Goal: Information Seeking & Learning: Compare options

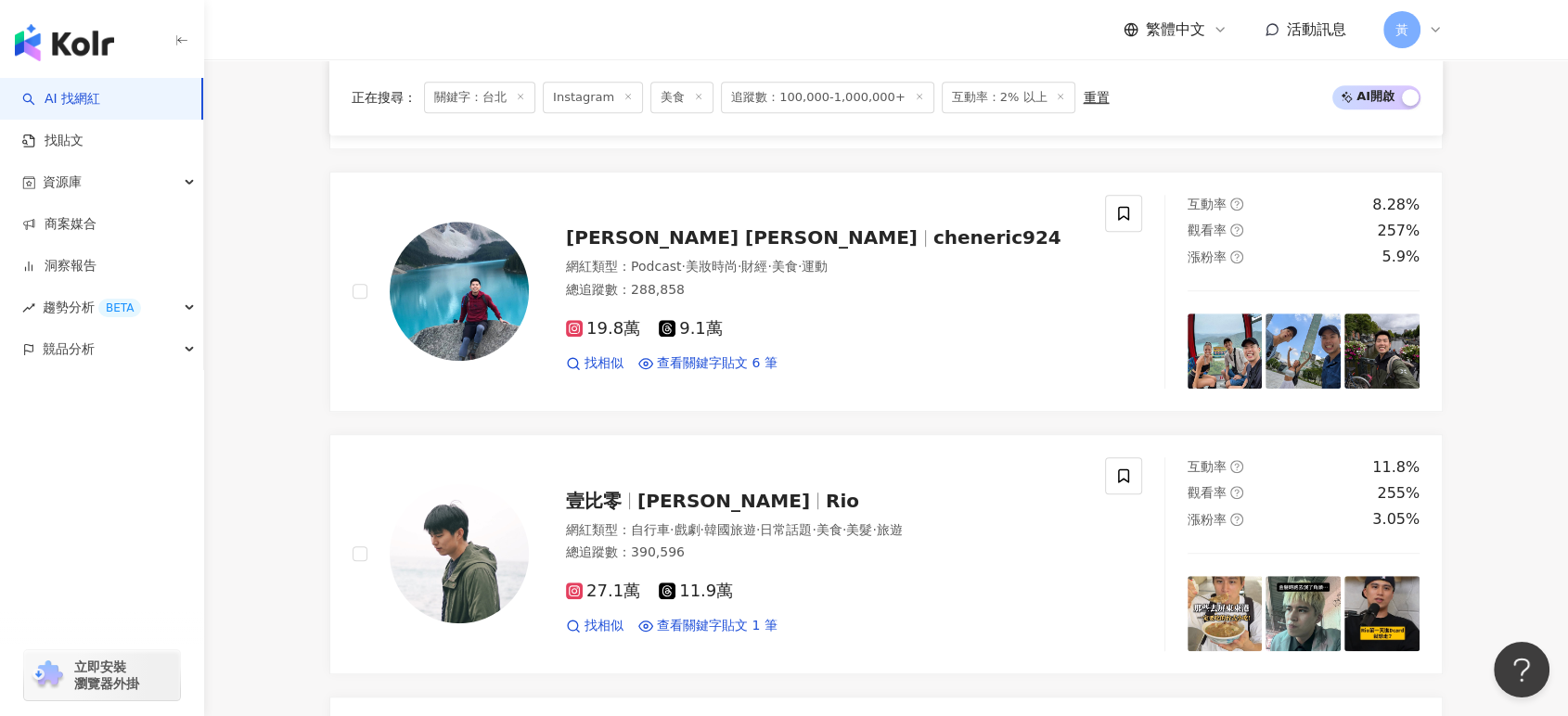
scroll to position [44, 0]
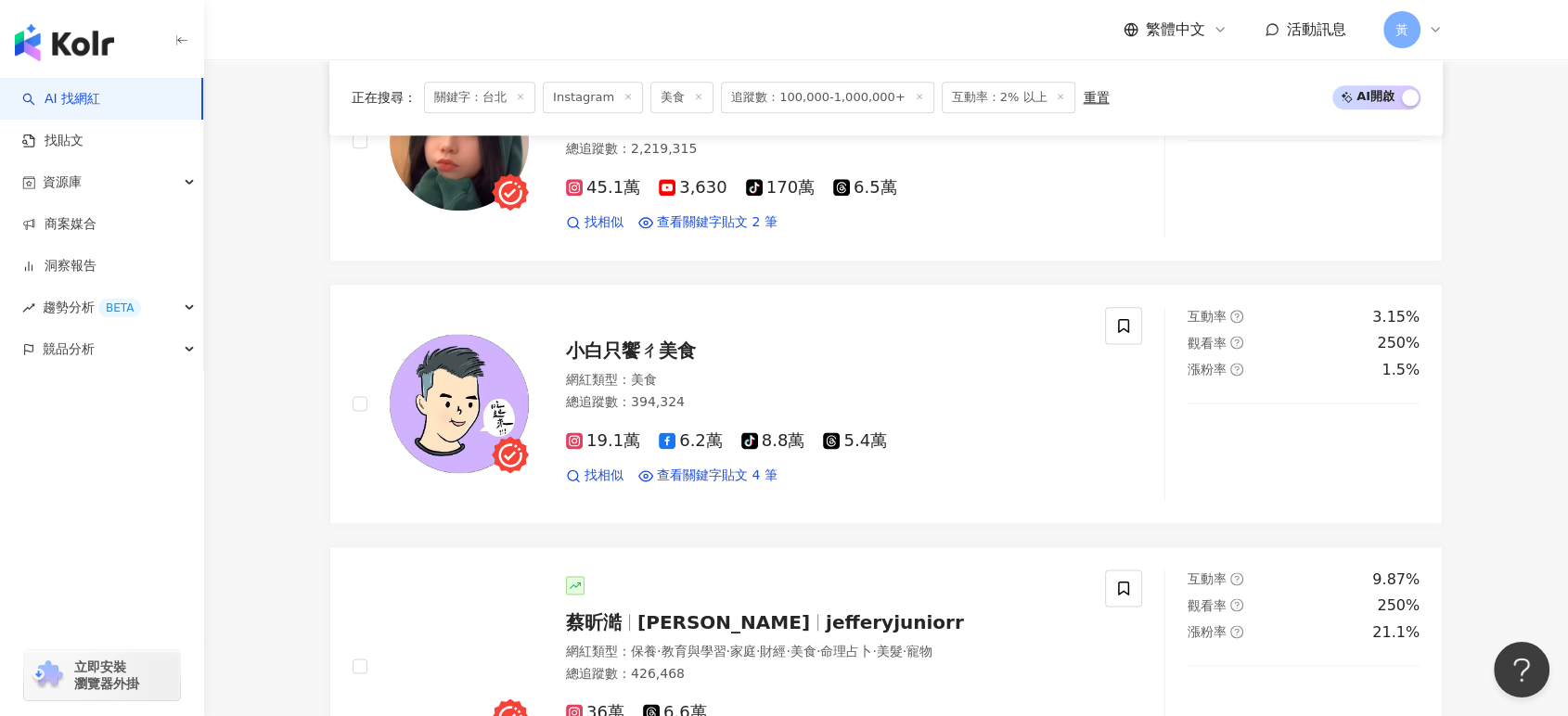
scroll to position [2371, 0]
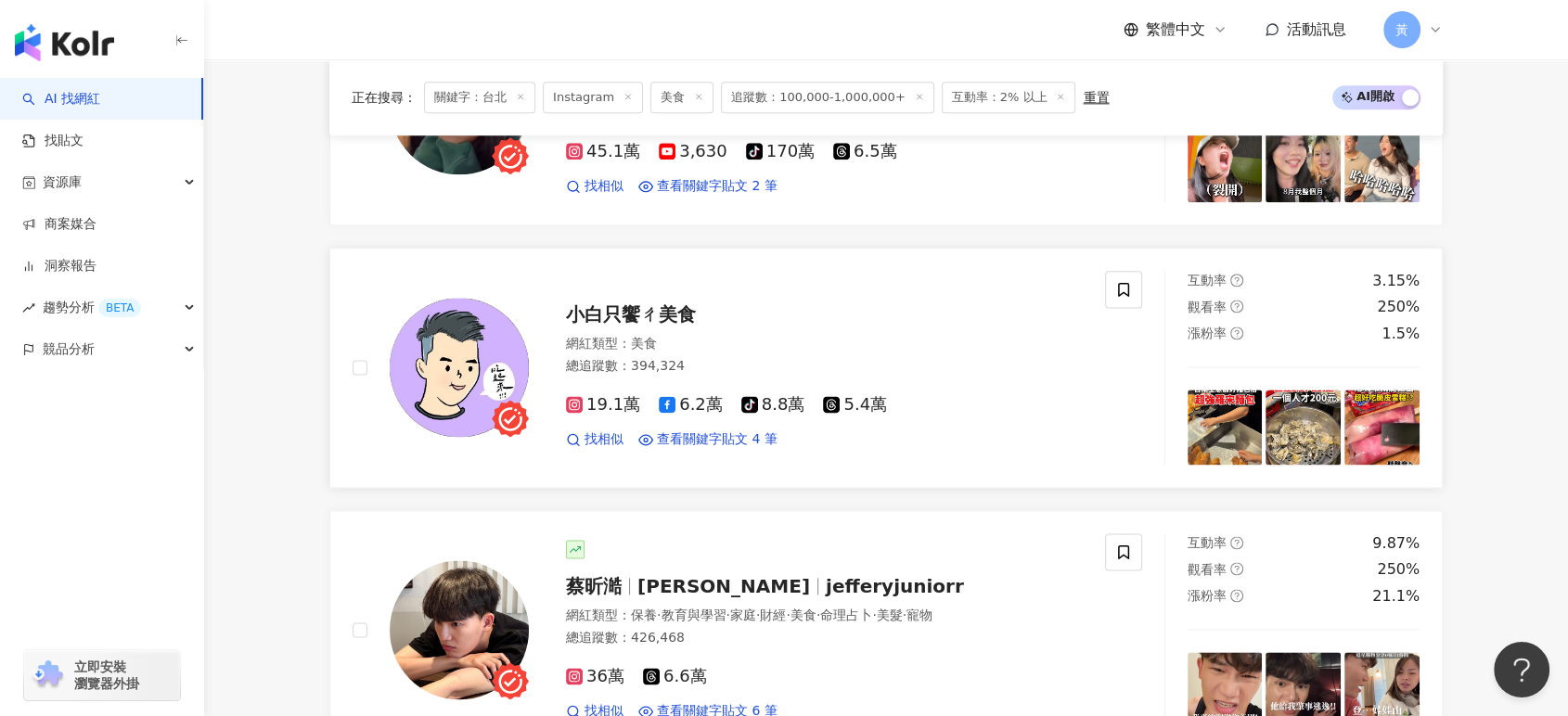
click at [624, 322] on span "小白只饗ㄔ美食" at bounding box center [631, 315] width 130 height 23
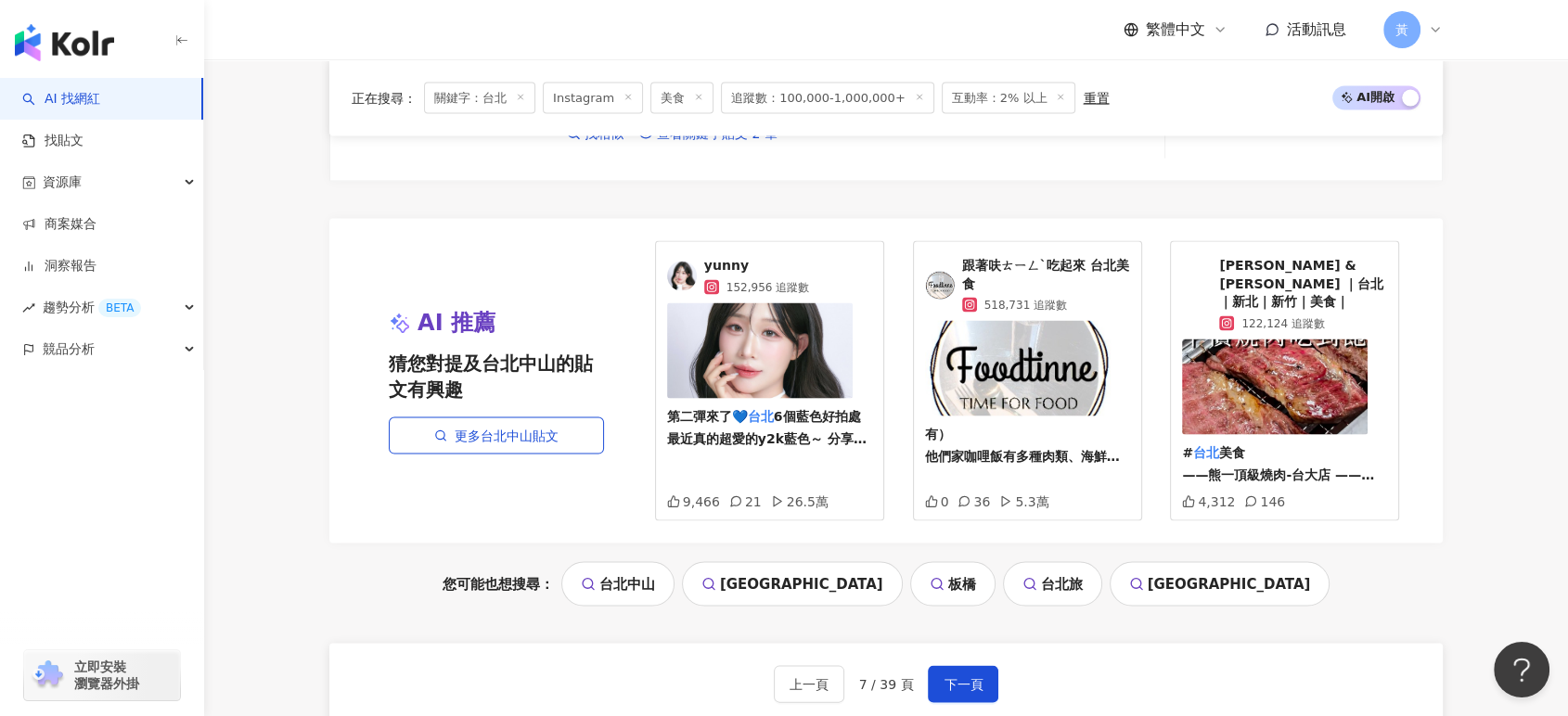
scroll to position [3814, 0]
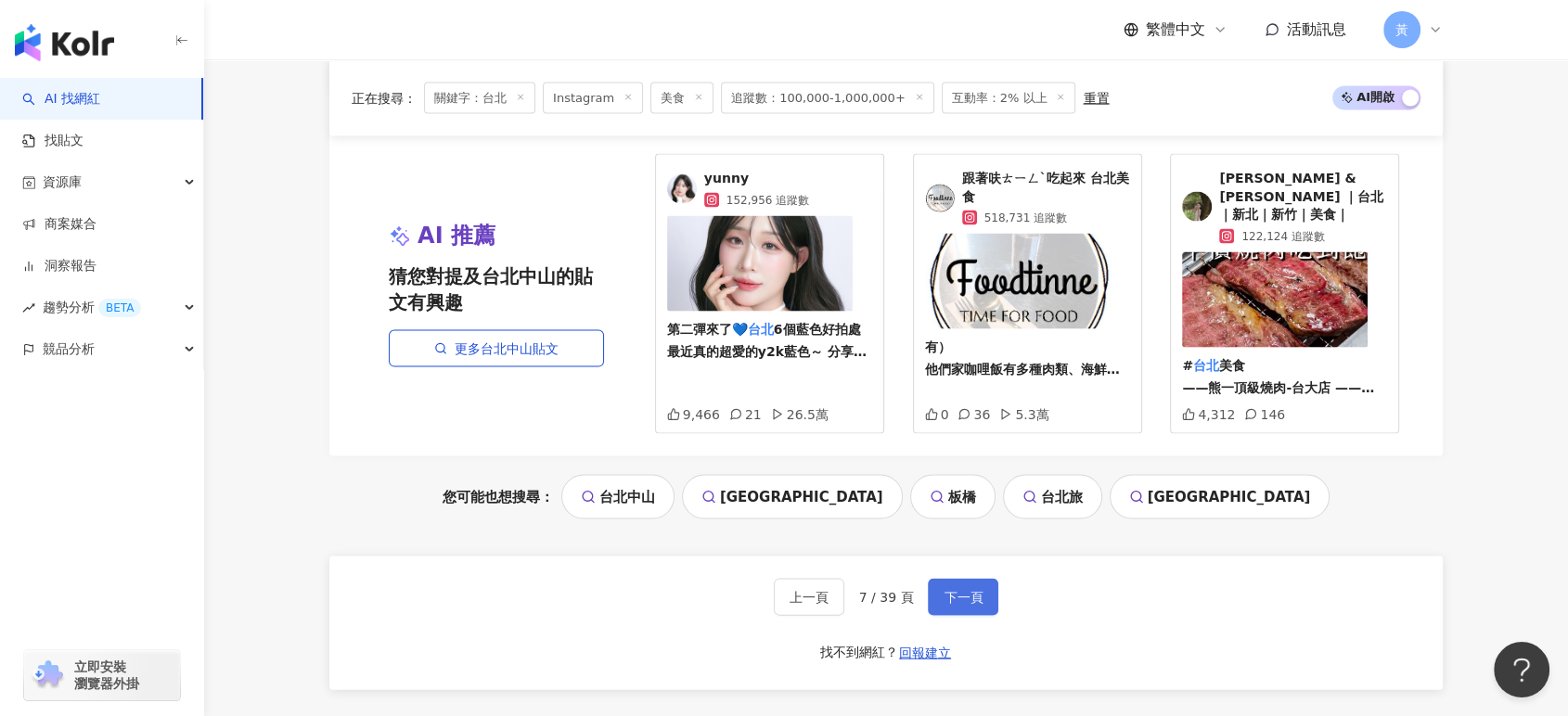
click at [946, 590] on span "下一頁" at bounding box center [963, 597] width 39 height 15
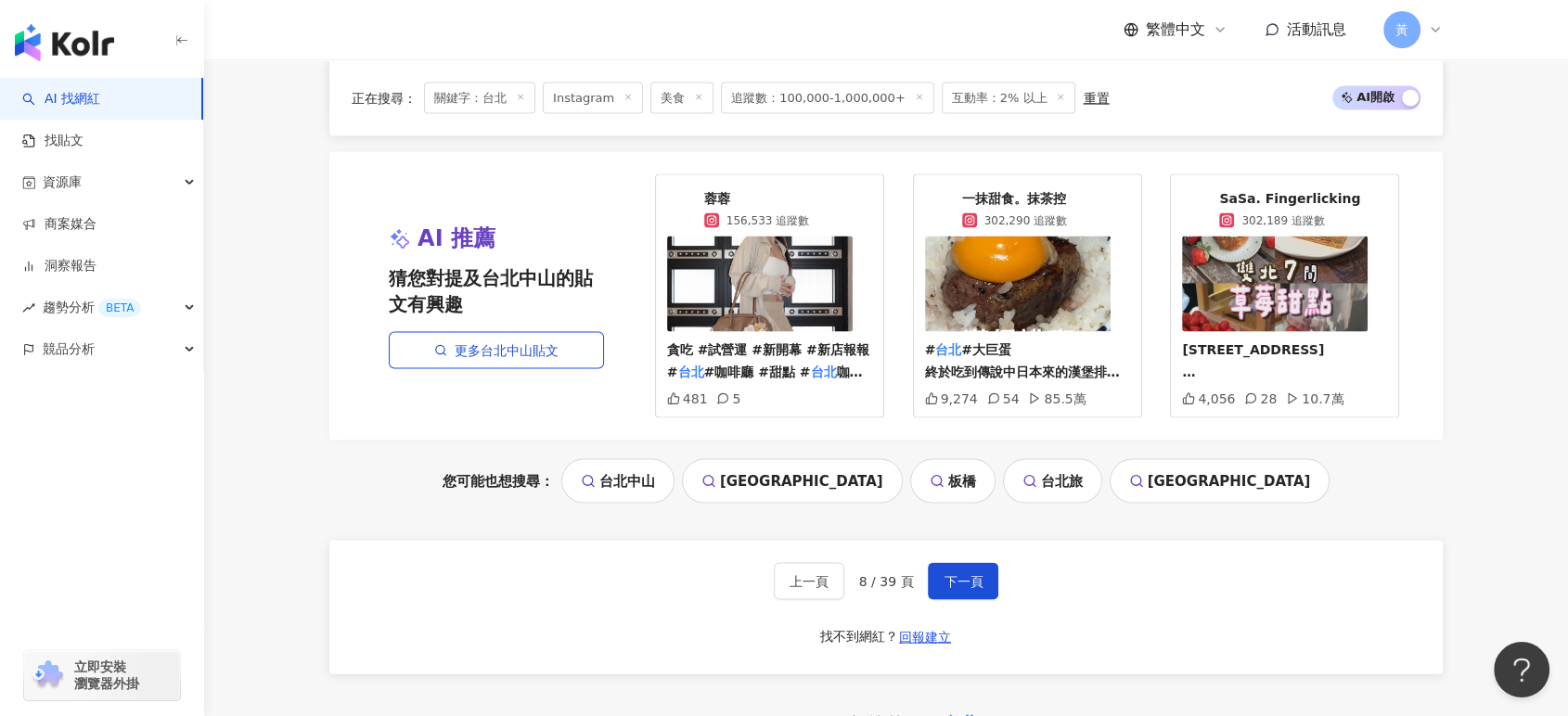
scroll to position [4020, 0]
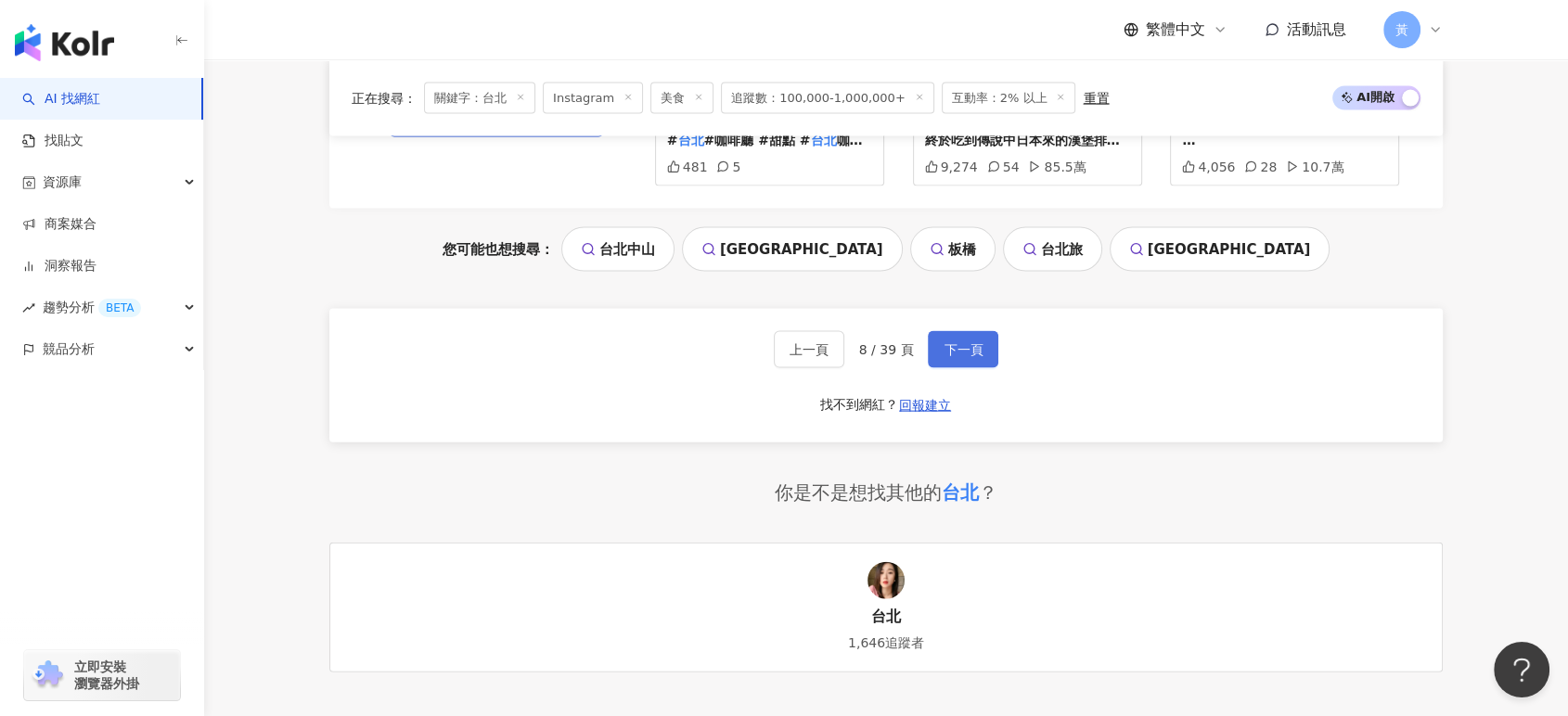
click at [950, 368] on button "下一頁" at bounding box center [962, 350] width 70 height 37
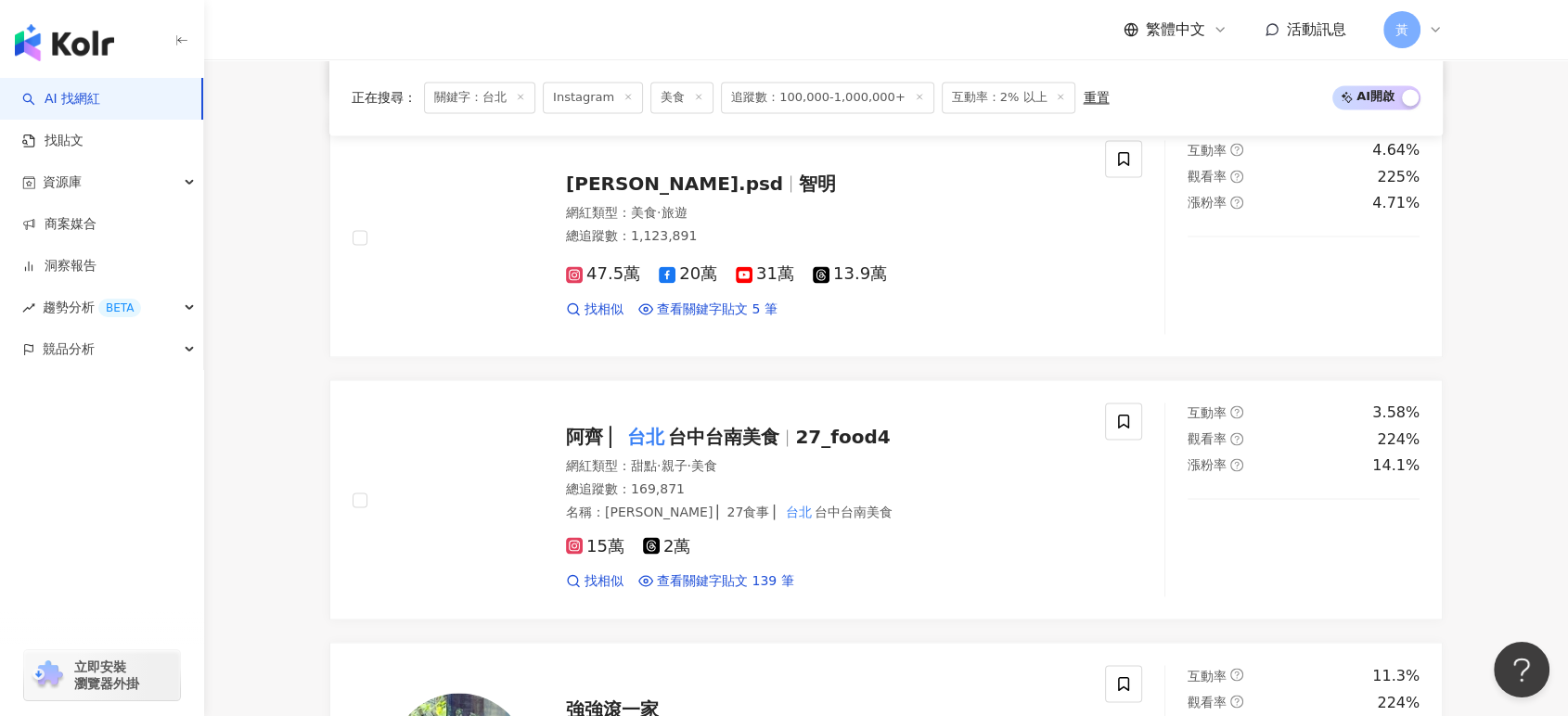
scroll to position [3092, 0]
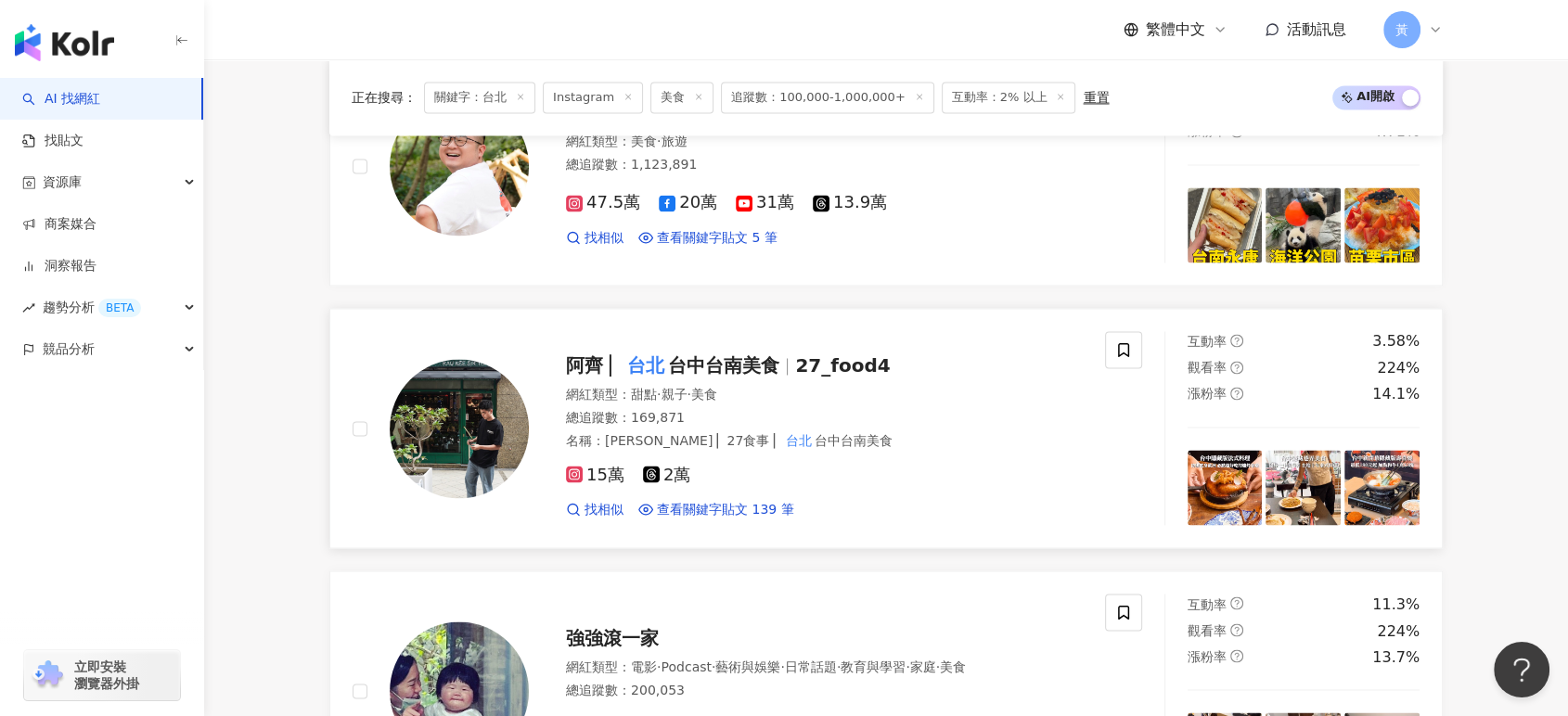
click at [802, 377] on span "27_food4" at bounding box center [842, 365] width 95 height 23
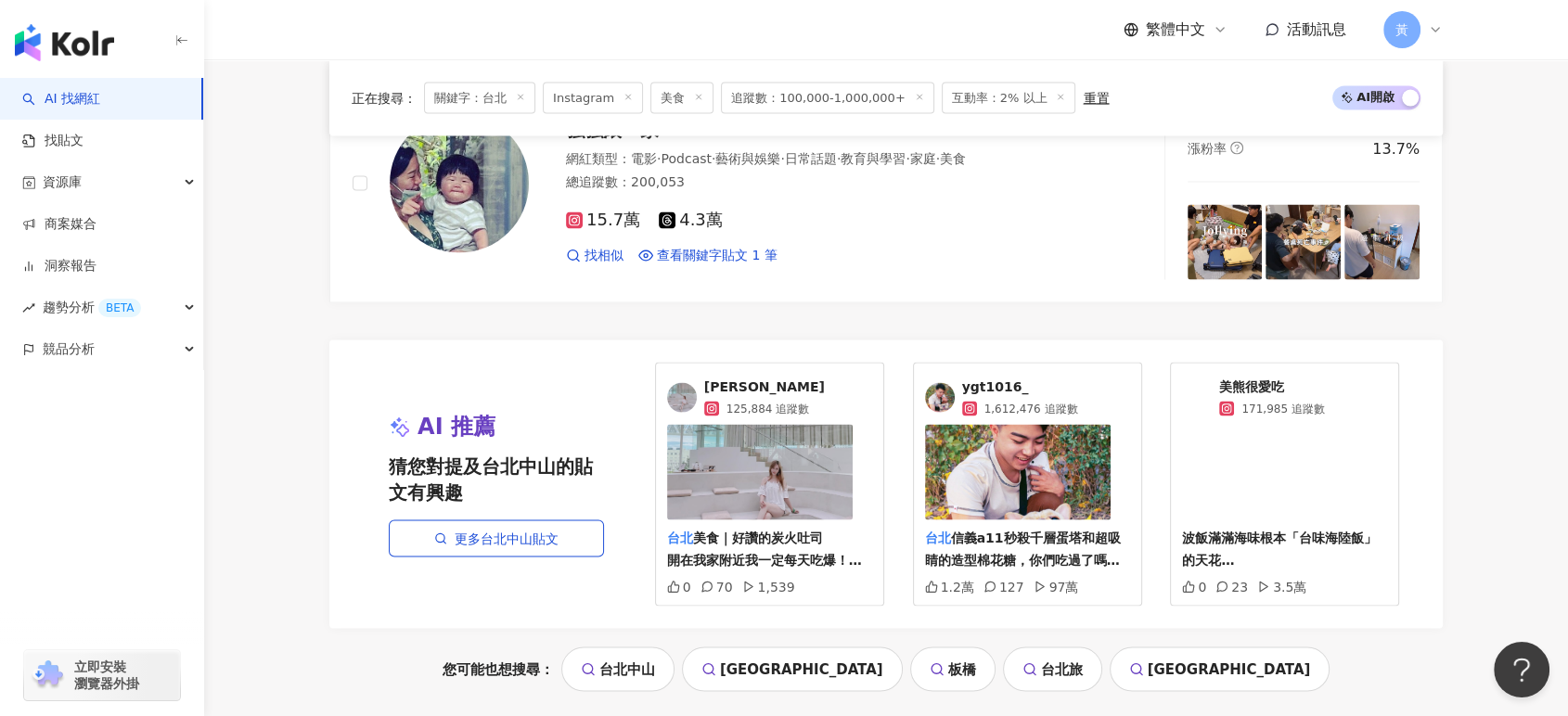
scroll to position [3814, 0]
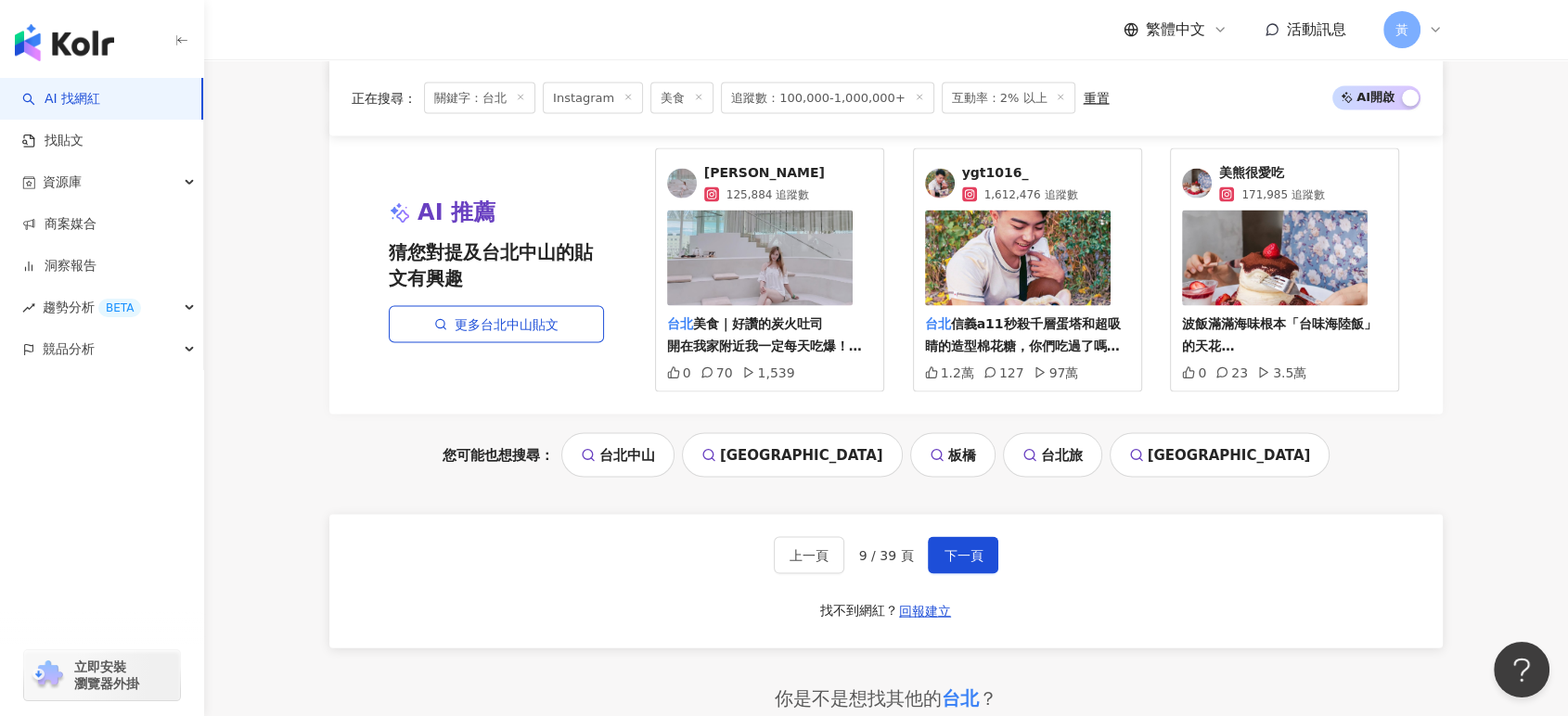
drag, startPoint x: 1243, startPoint y: 182, endPoint x: 1253, endPoint y: 190, distance: 12.8
click at [1253, 182] on span "美熊很愛吃" at bounding box center [1271, 174] width 105 height 19
click at [962, 563] on span "下一頁" at bounding box center [963, 555] width 39 height 15
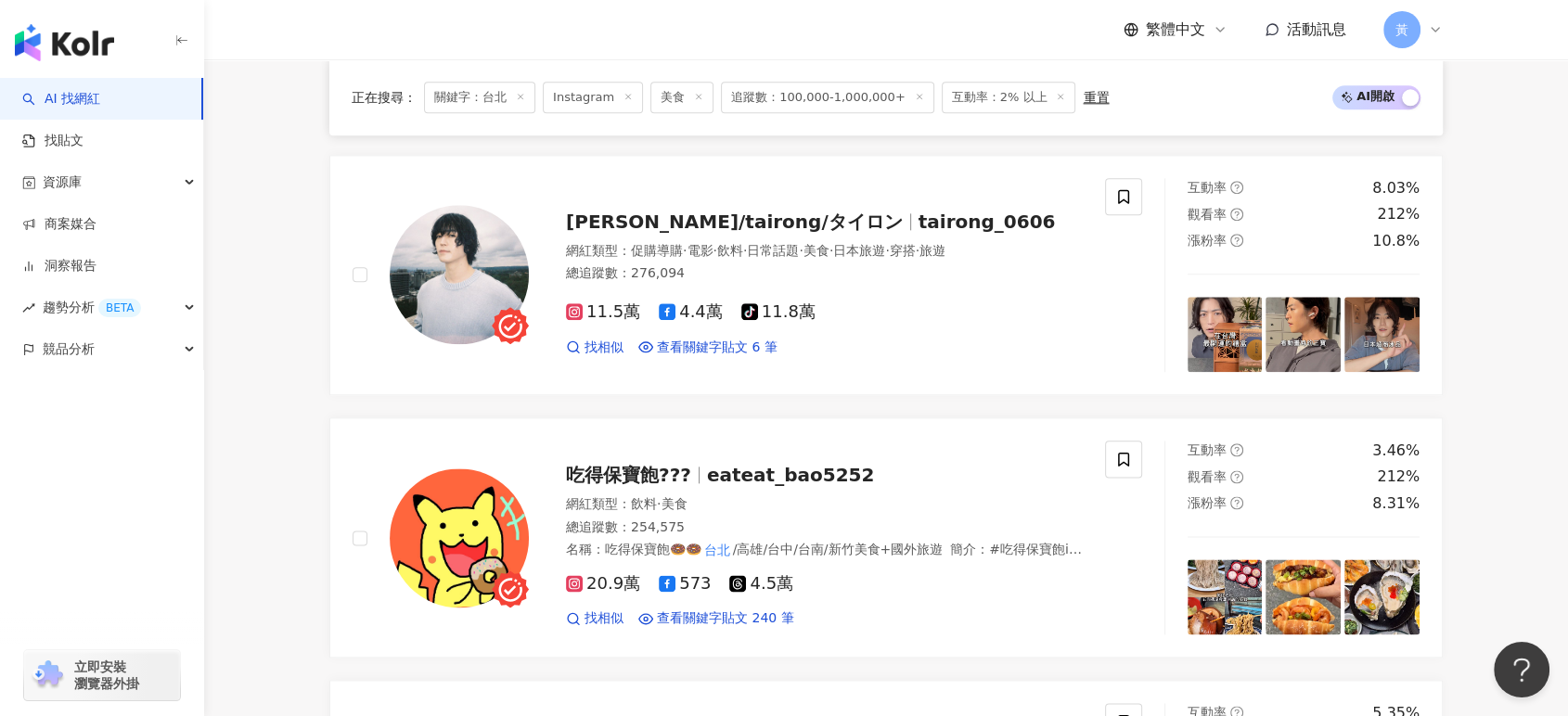
scroll to position [2213, 0]
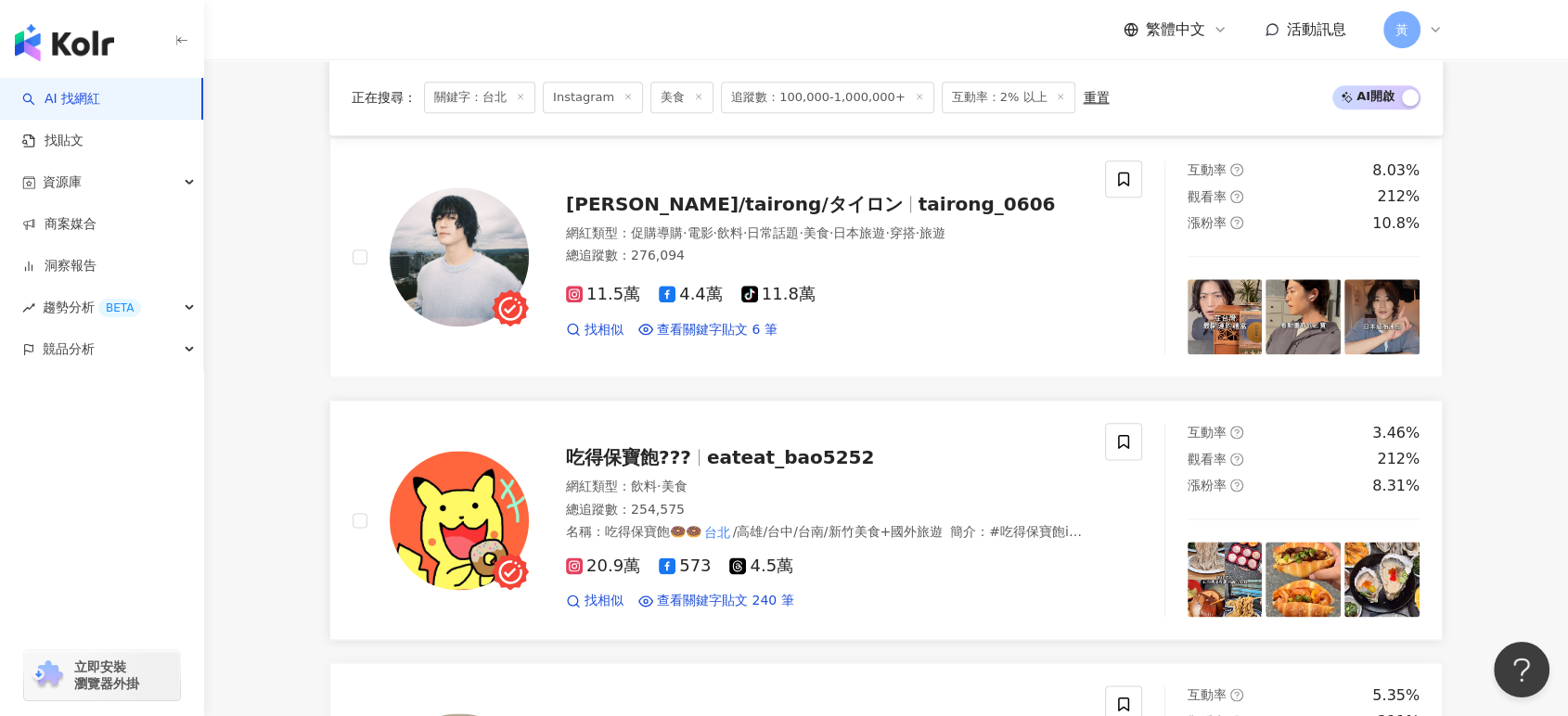
click at [779, 458] on span "eateat_bao5252" at bounding box center [790, 457] width 167 height 23
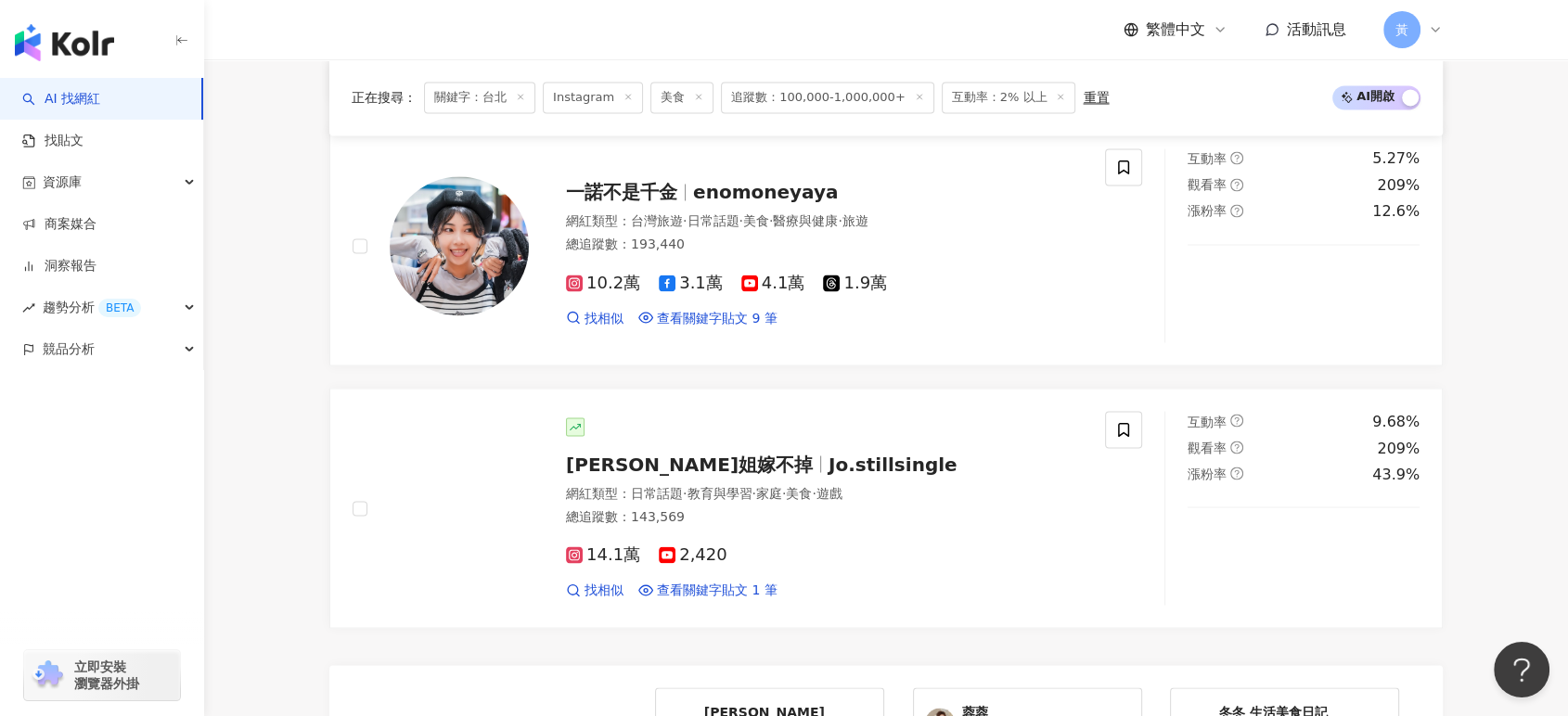
scroll to position [3244, 0]
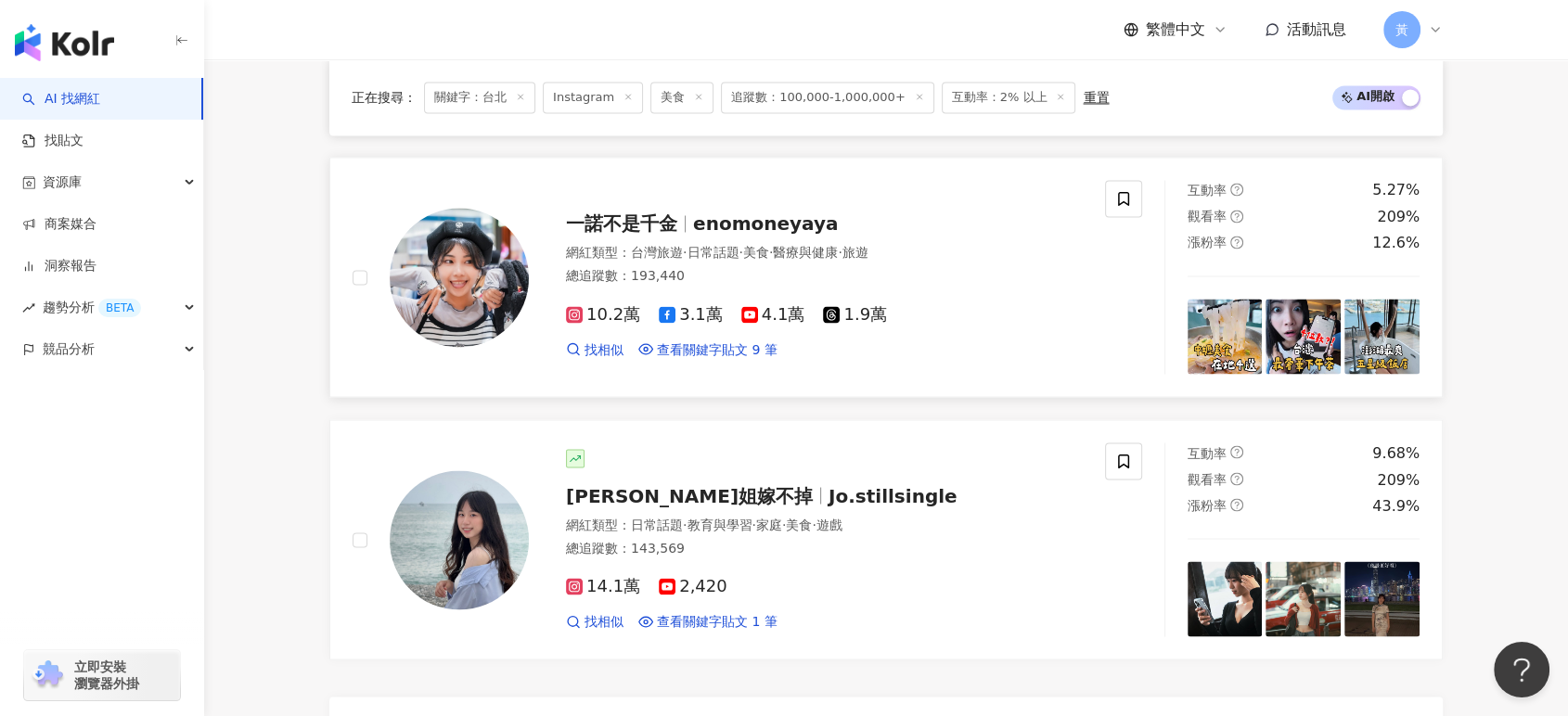
click at [738, 235] on span "enomoneyaya" at bounding box center [765, 223] width 145 height 23
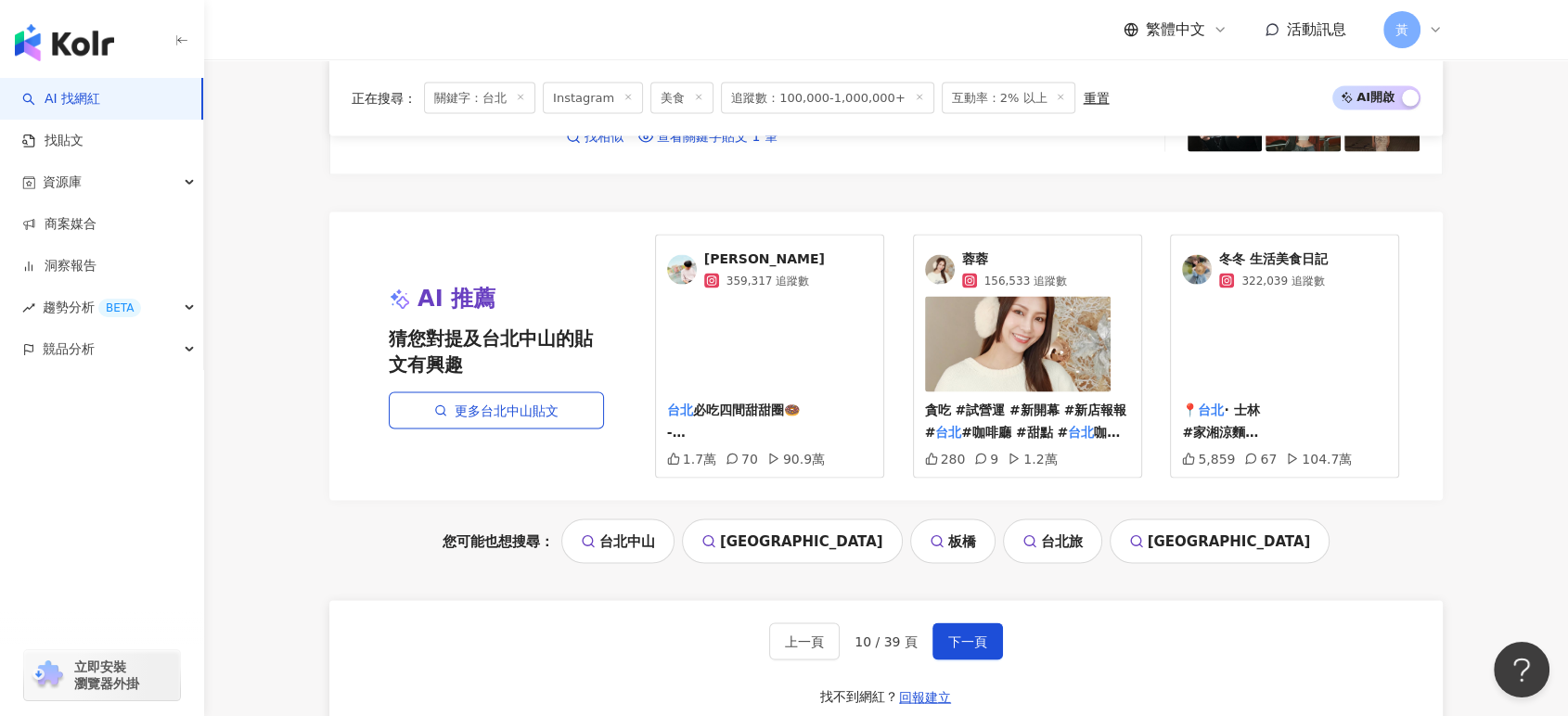
scroll to position [3759, 0]
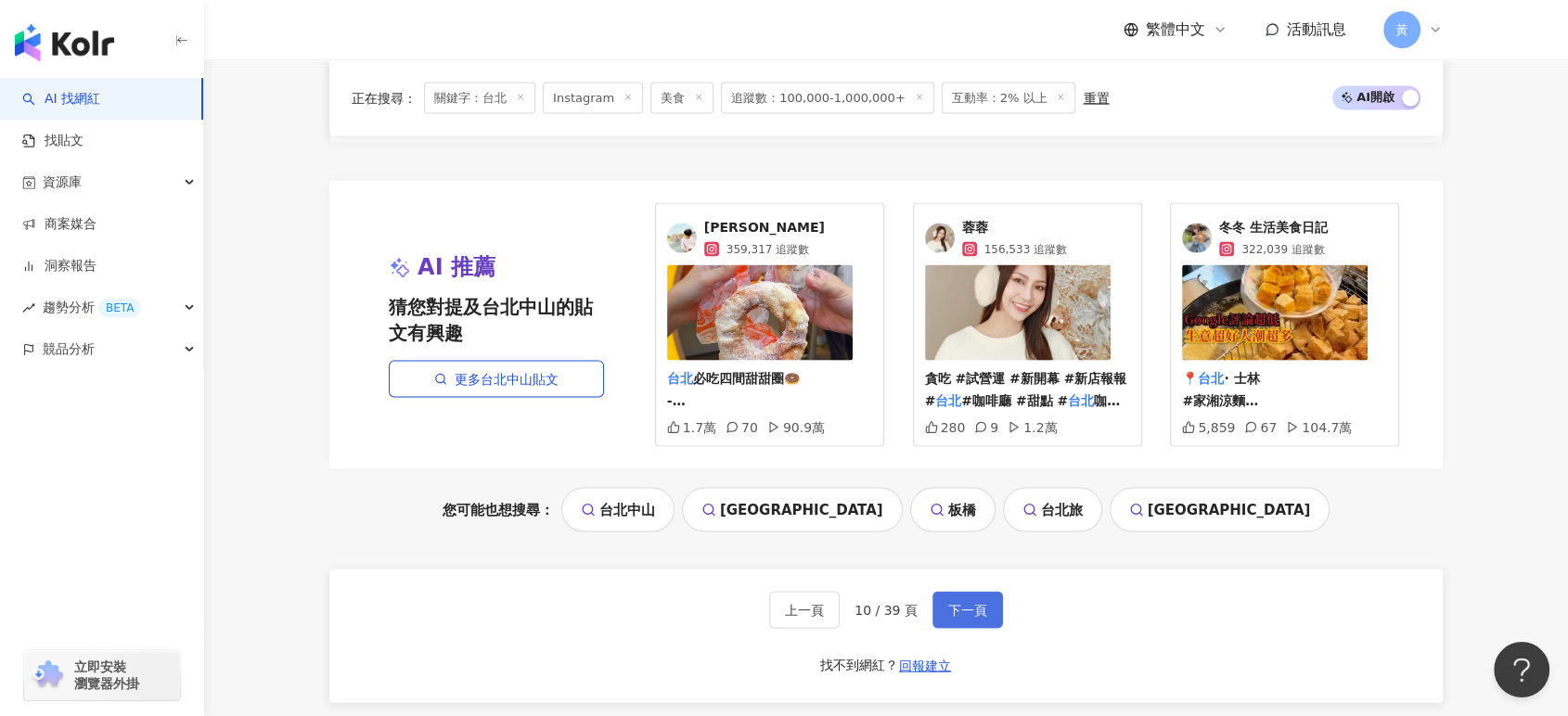
click at [977, 618] on span "下一頁" at bounding box center [967, 609] width 39 height 15
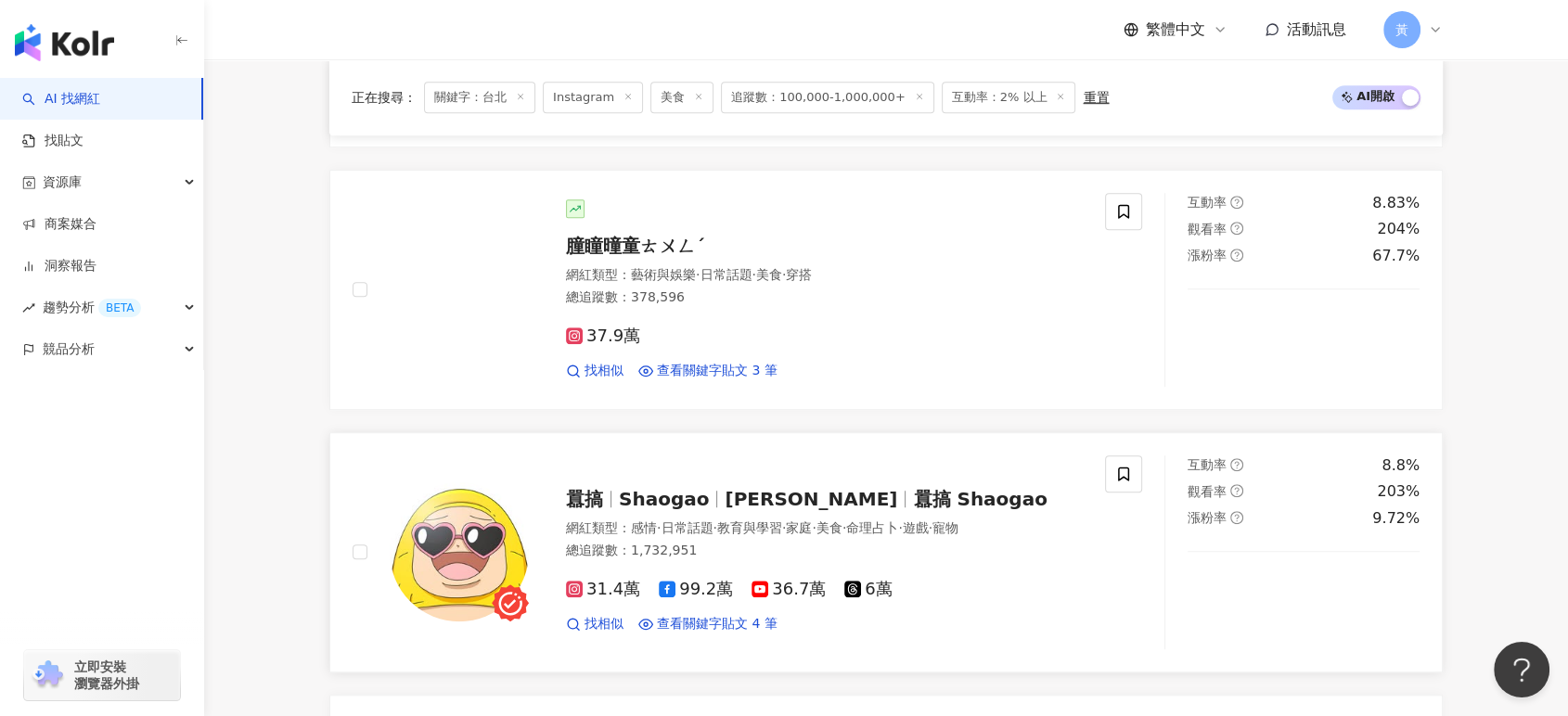
scroll to position [1134, 0]
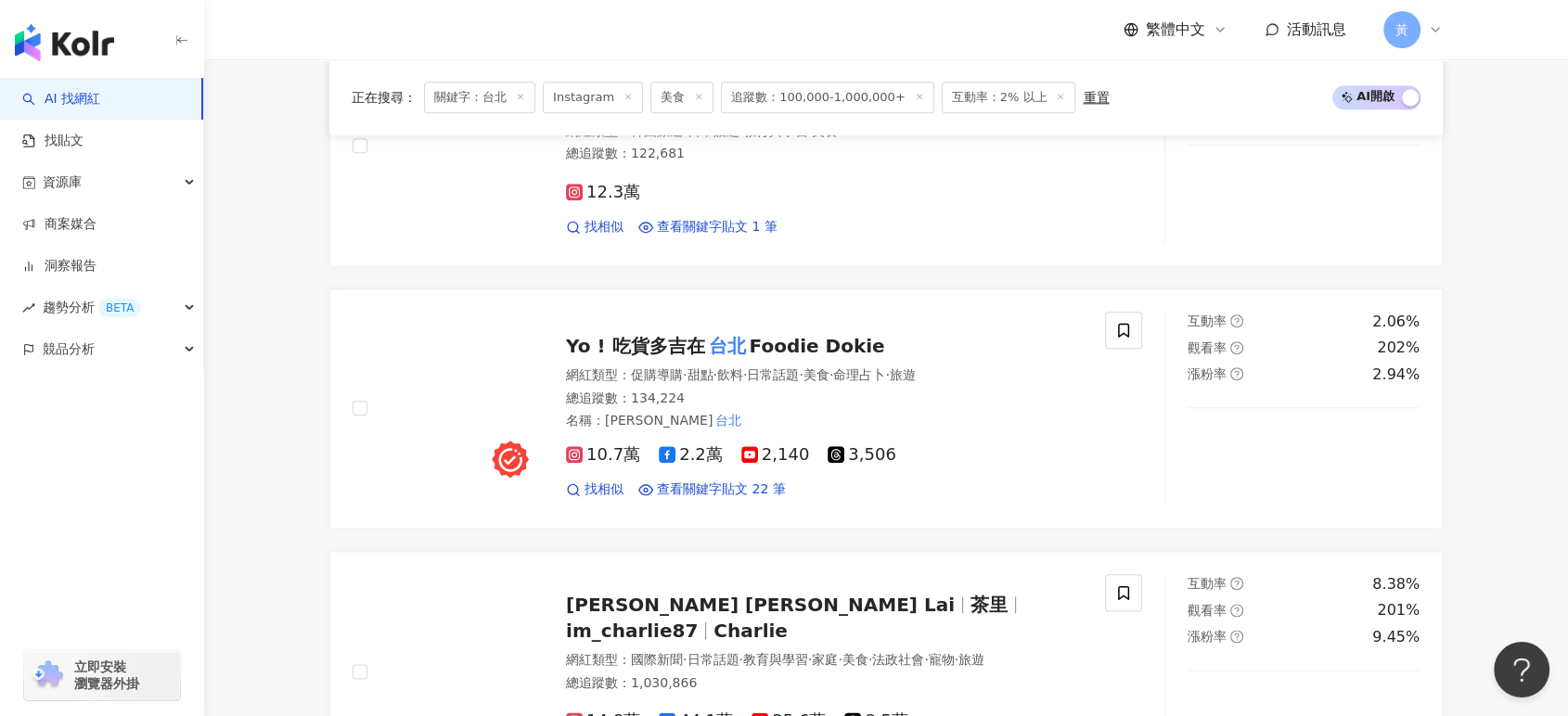
scroll to position [2165, 0]
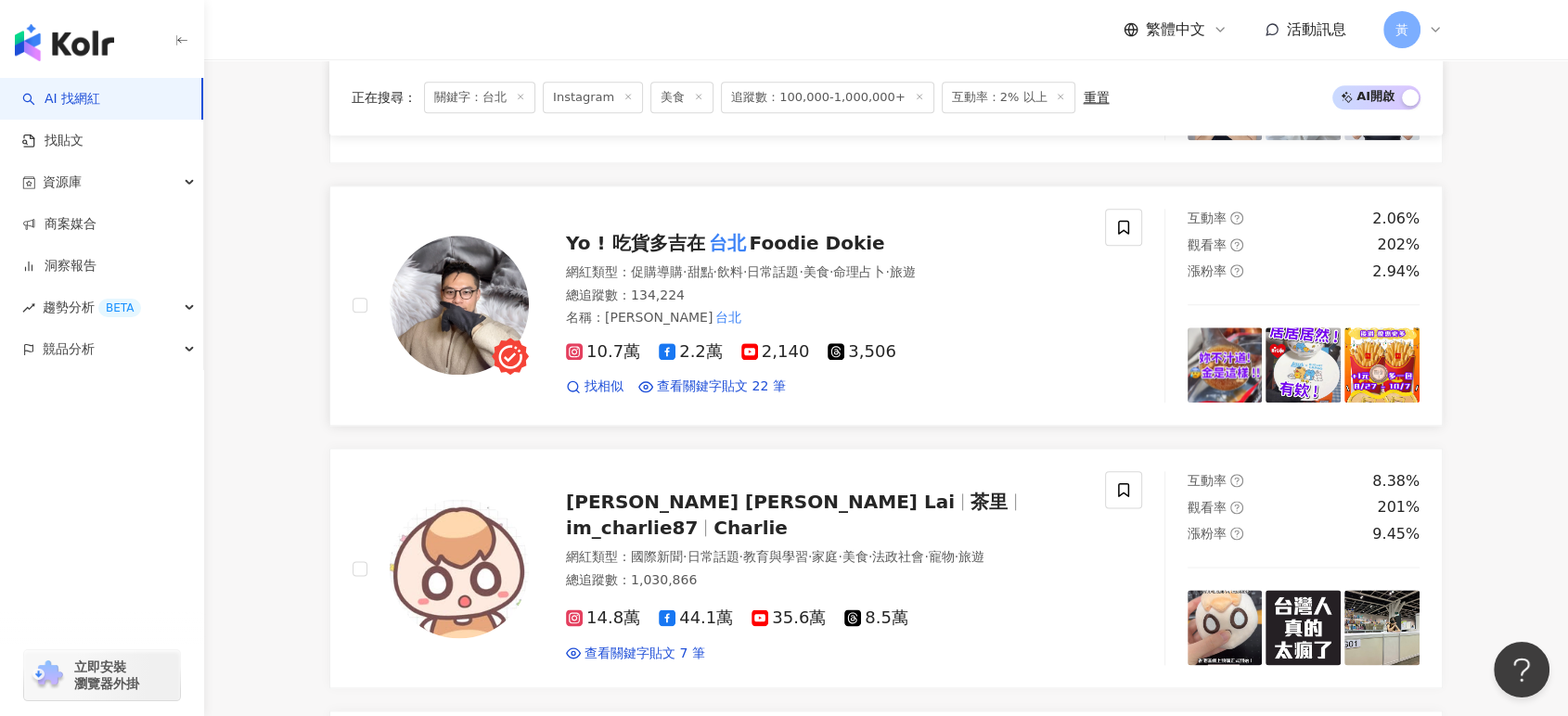
click at [668, 275] on span "促購導購" at bounding box center [657, 271] width 52 height 15
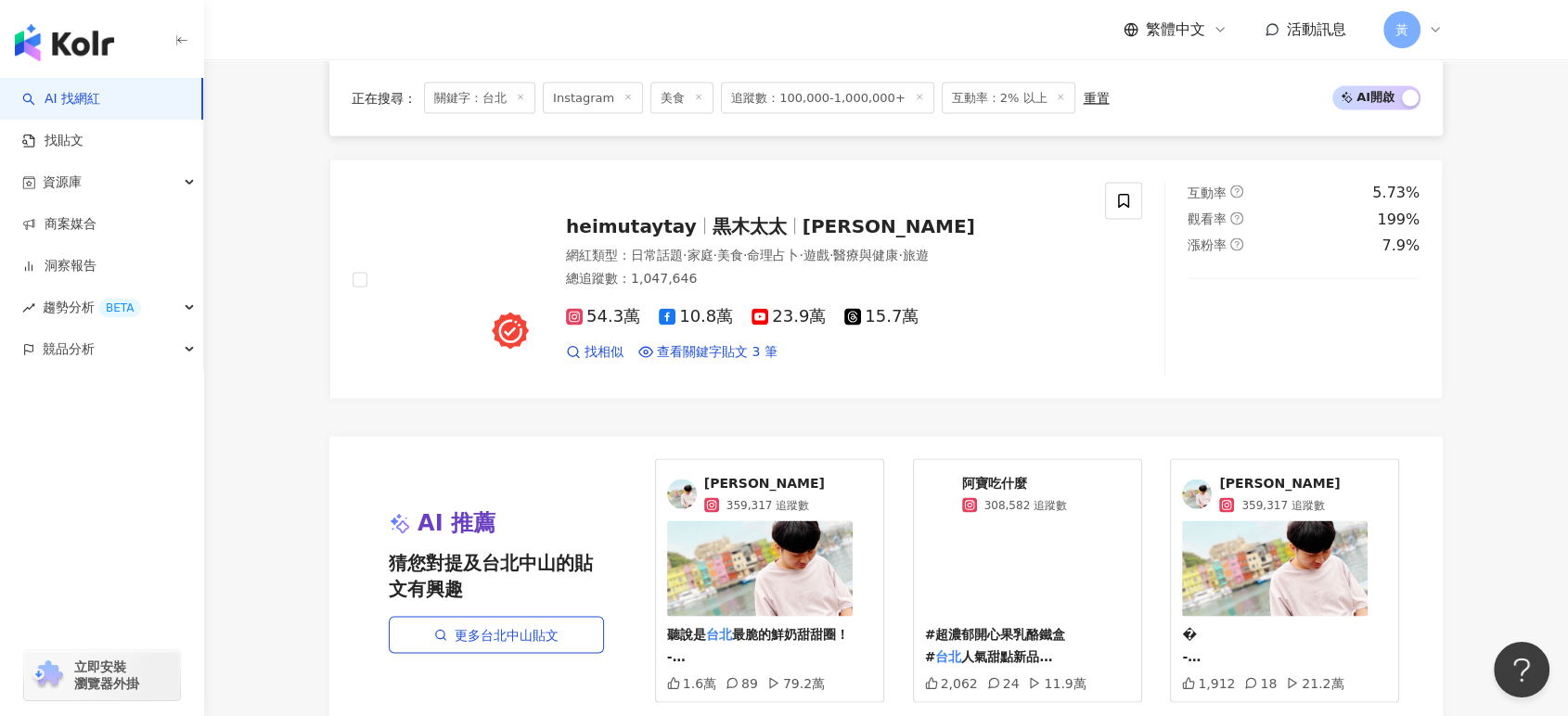
scroll to position [3711, 0]
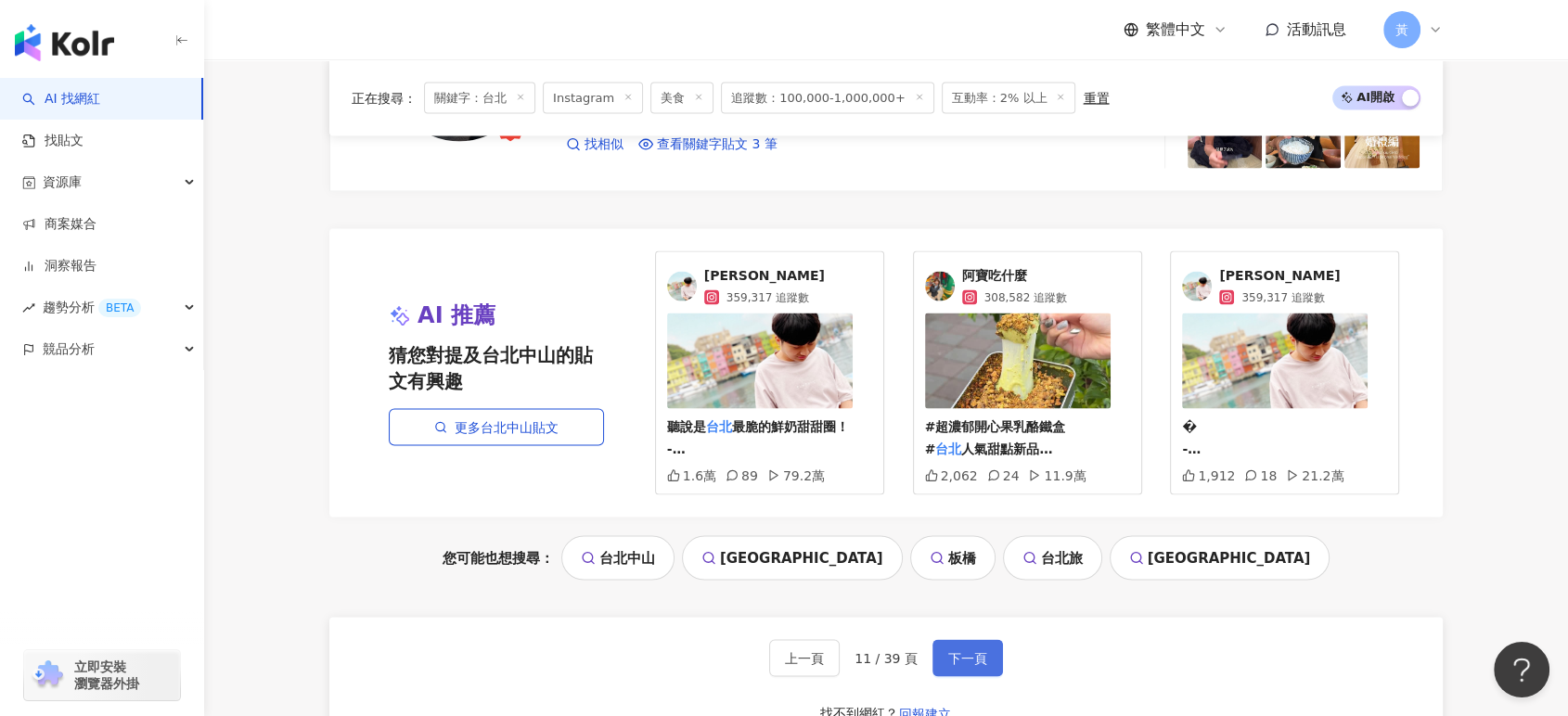
click at [965, 666] on span "下一頁" at bounding box center [967, 658] width 39 height 15
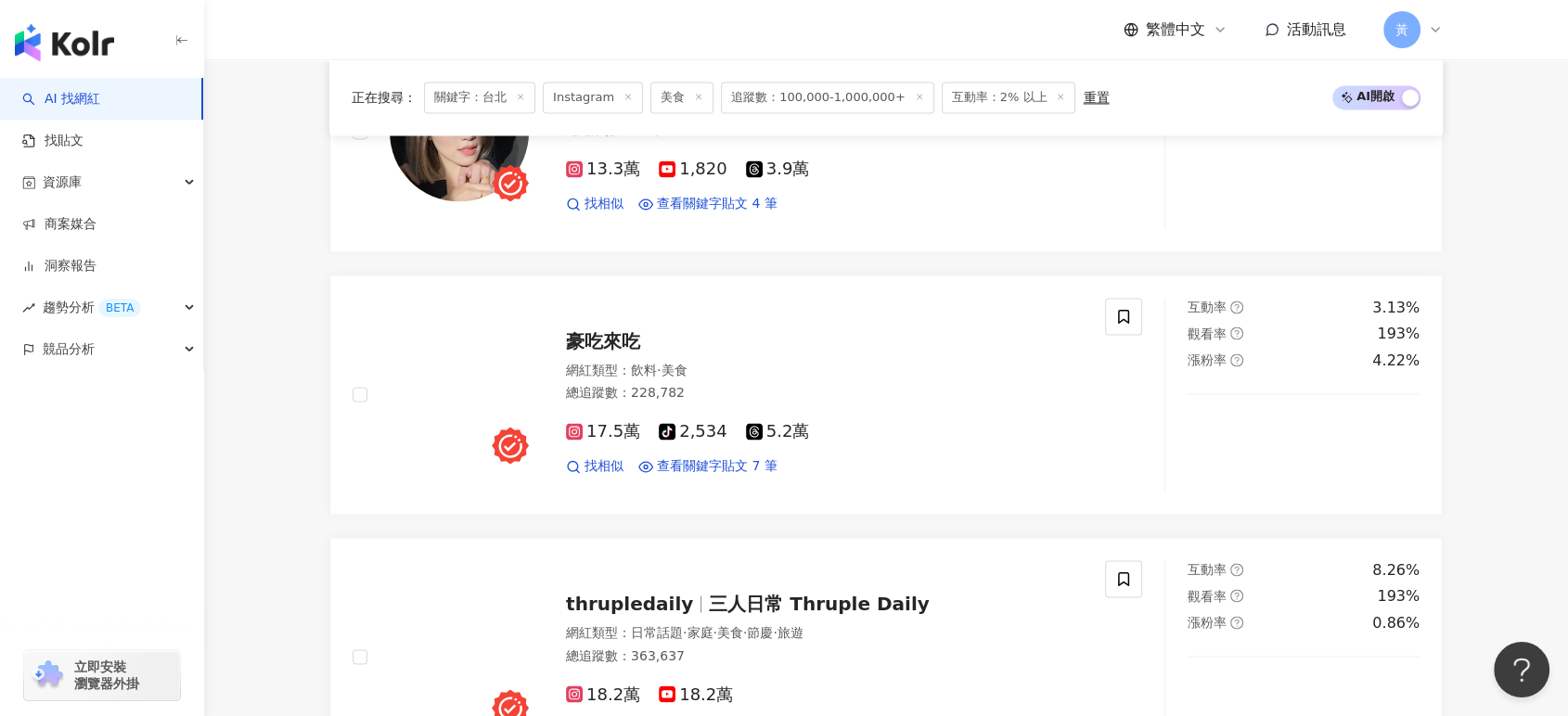
scroll to position [2887, 0]
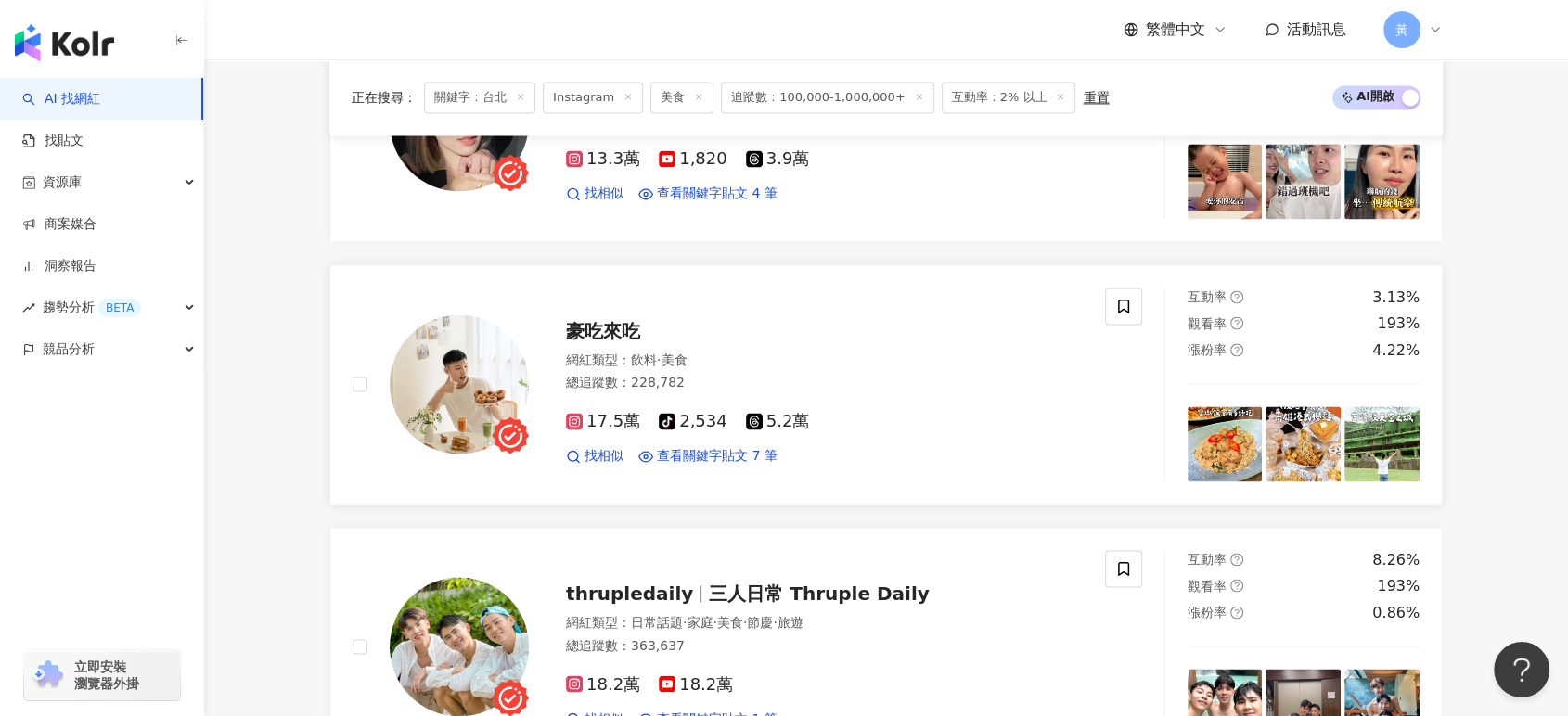
click at [606, 360] on div "豪吃來吃 網紅類型 ： 飲料 · 美食 總追蹤數 ： 228,782 17.5萬 tiktok-icon 2,534 5.2萬 找相似 查看關鍵字貼文 7 筆" at bounding box center [806, 385] width 554 height 163
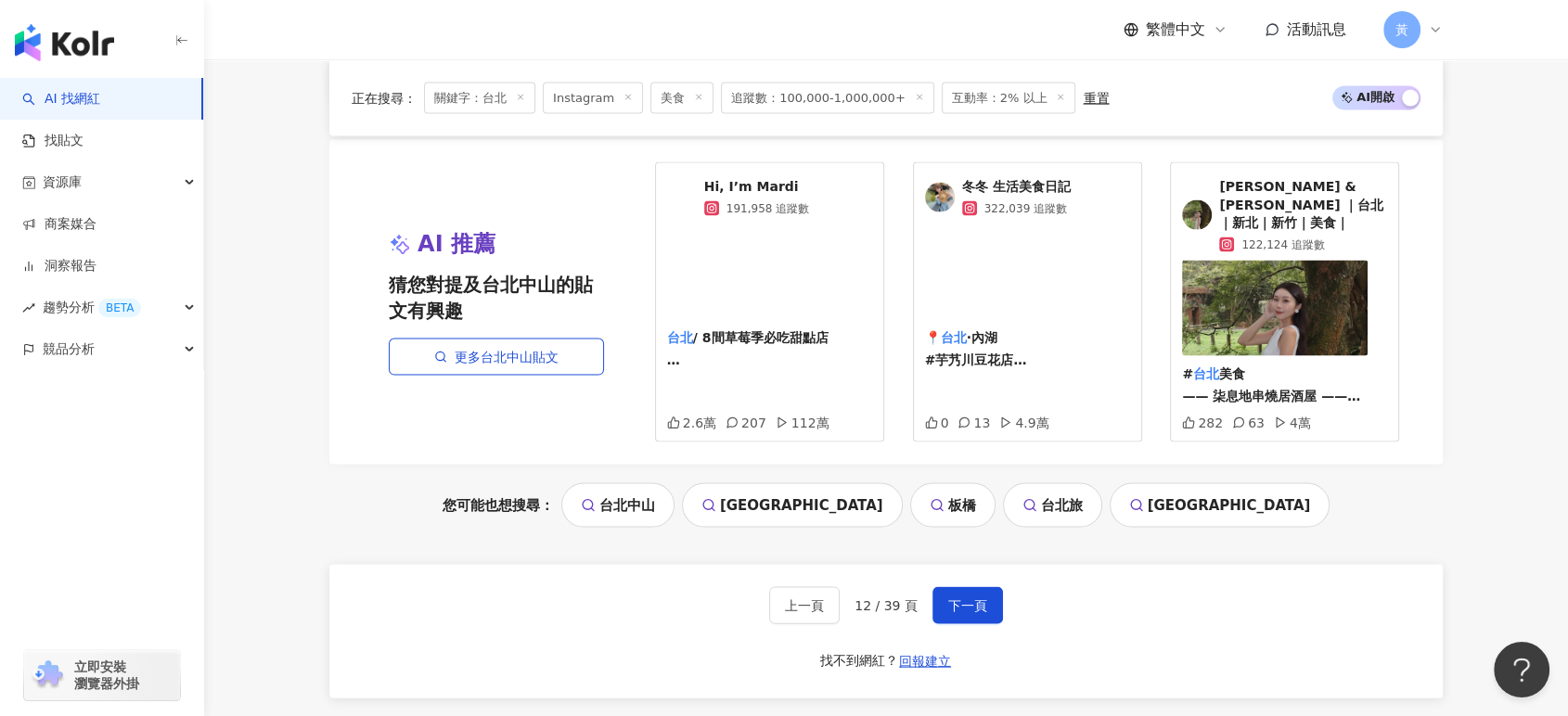
scroll to position [3814, 0]
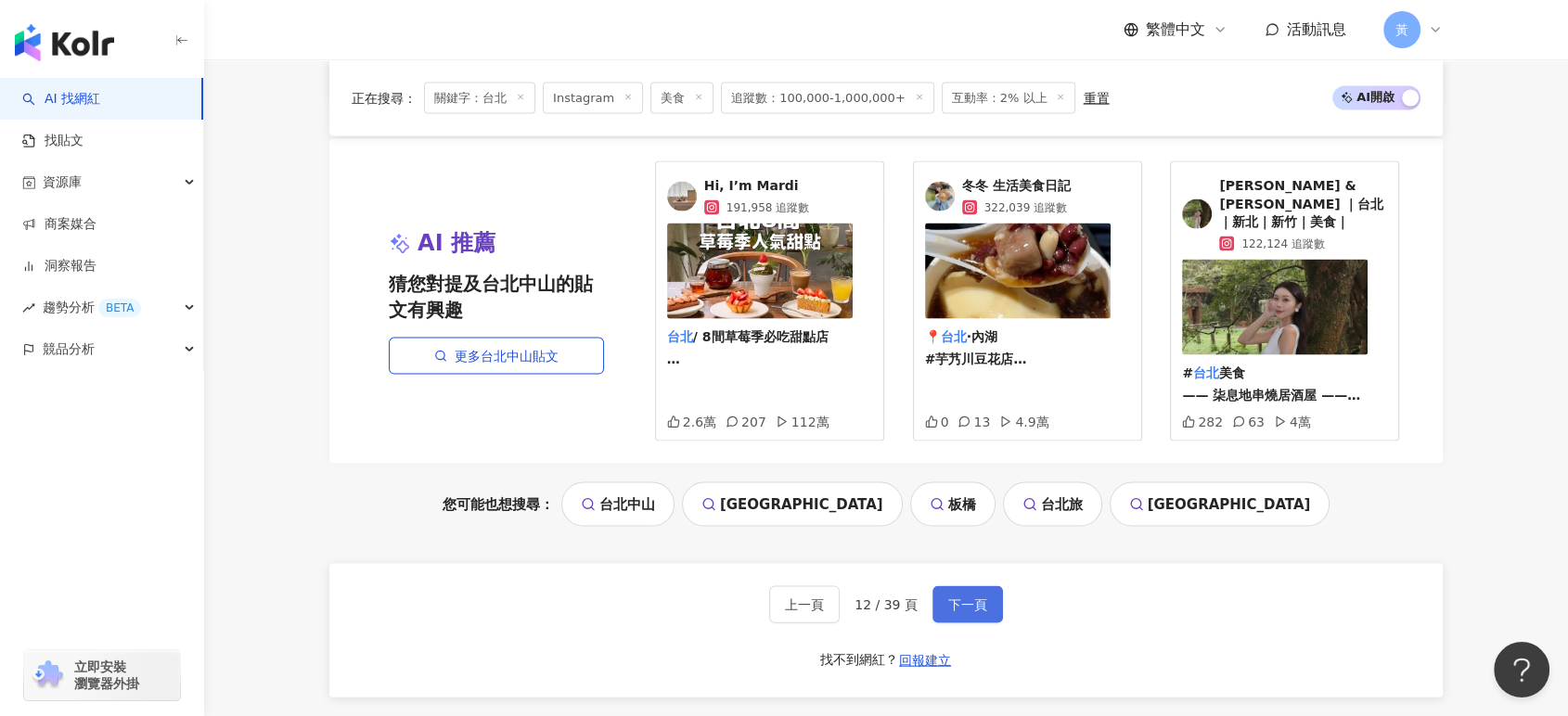
click at [962, 601] on span "下一頁" at bounding box center [967, 605] width 39 height 15
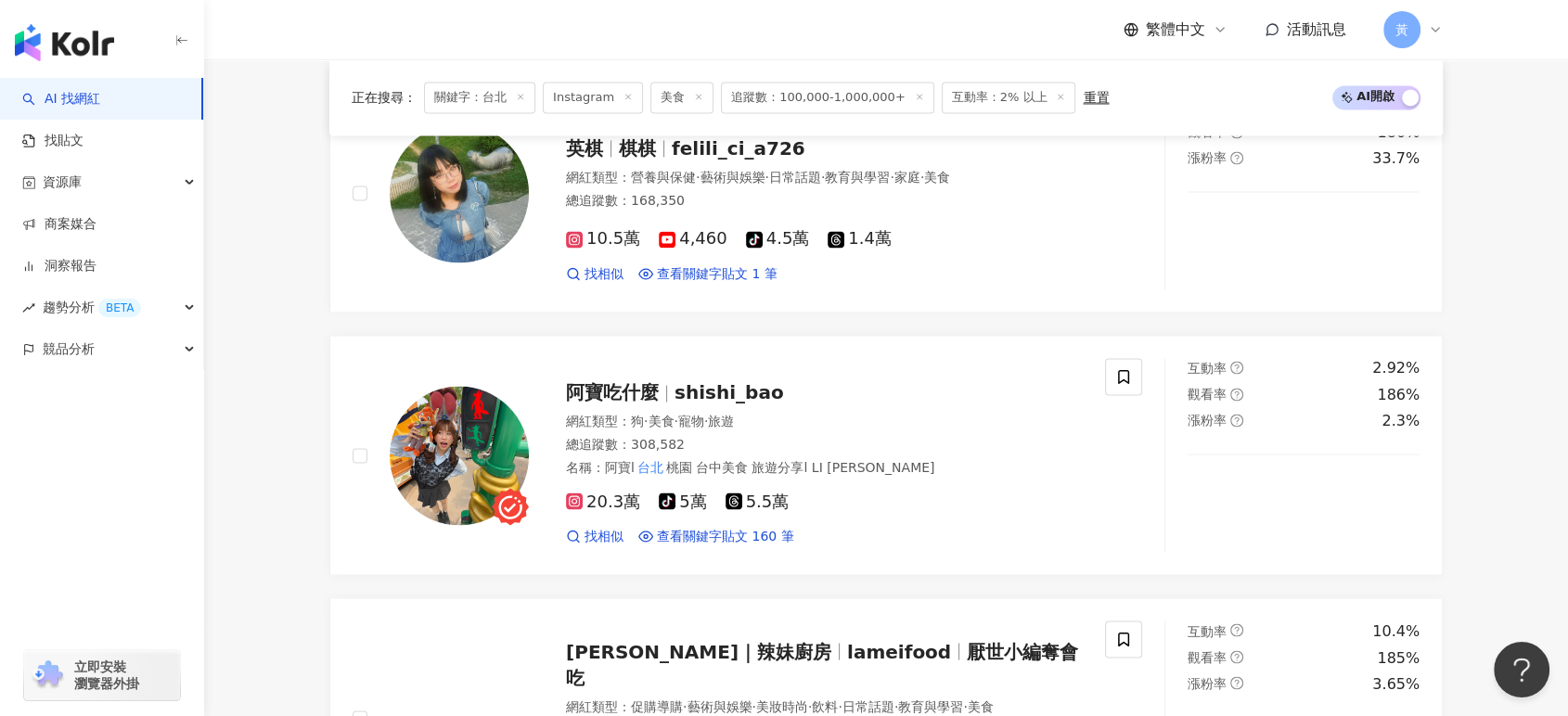
scroll to position [3110, 0]
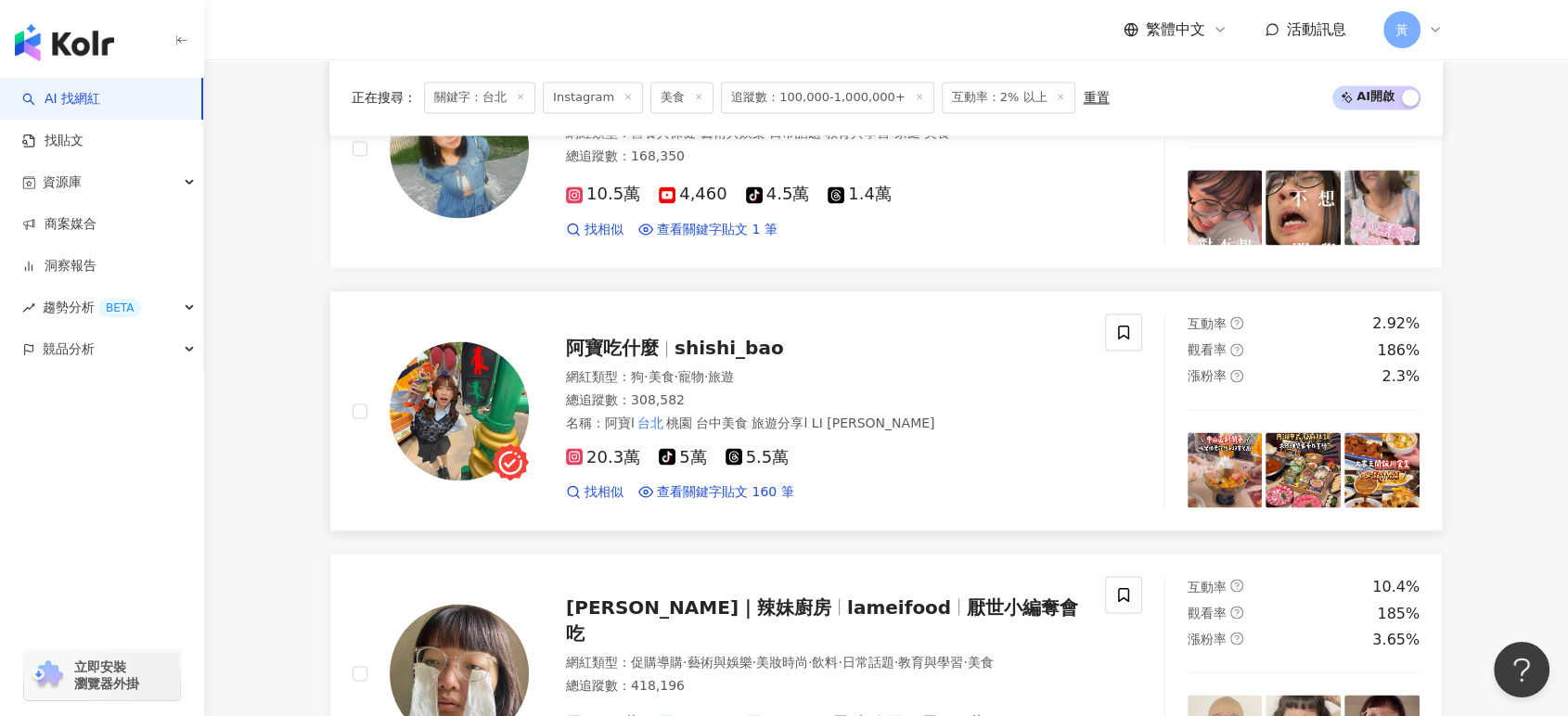
click at [720, 346] on span "shishi_bao" at bounding box center [729, 347] width 109 height 23
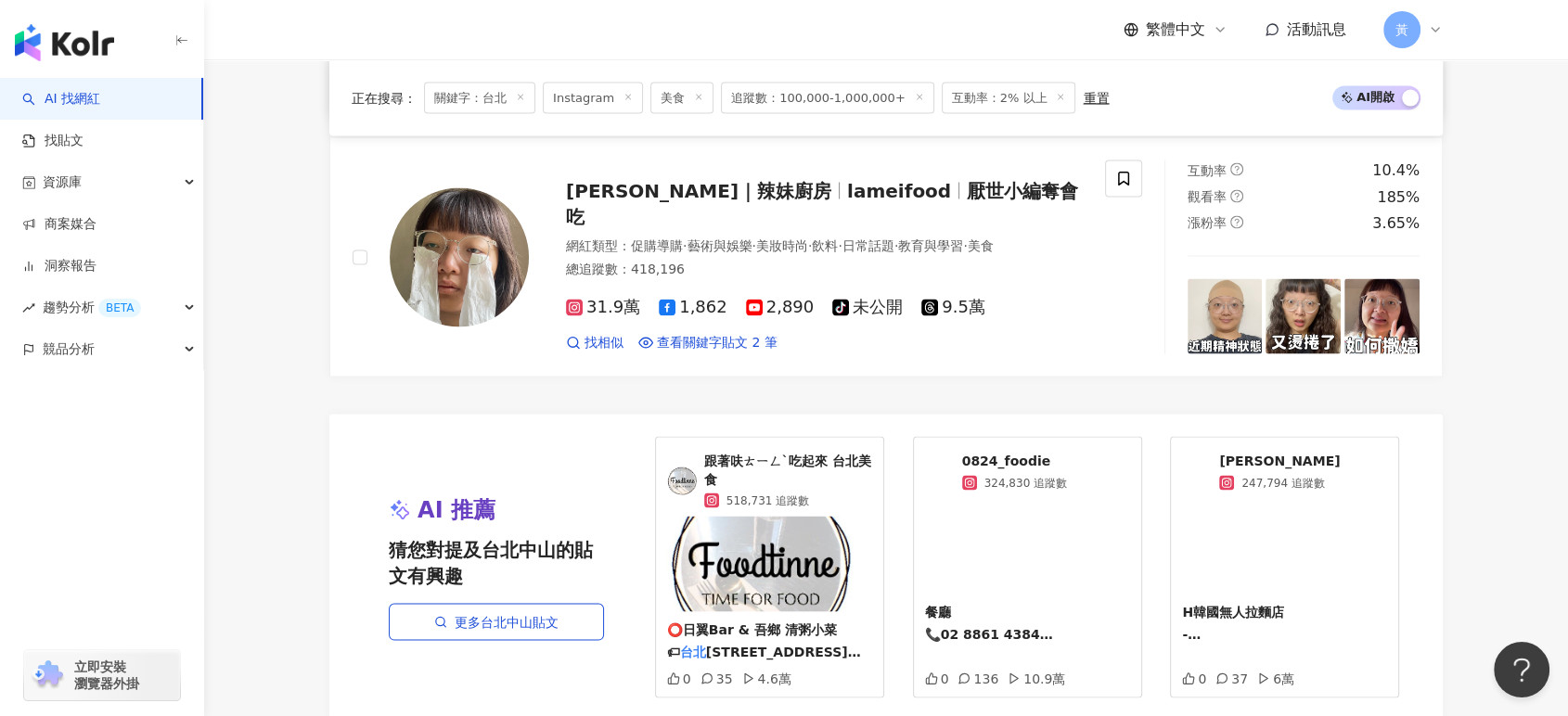
scroll to position [3625, 0]
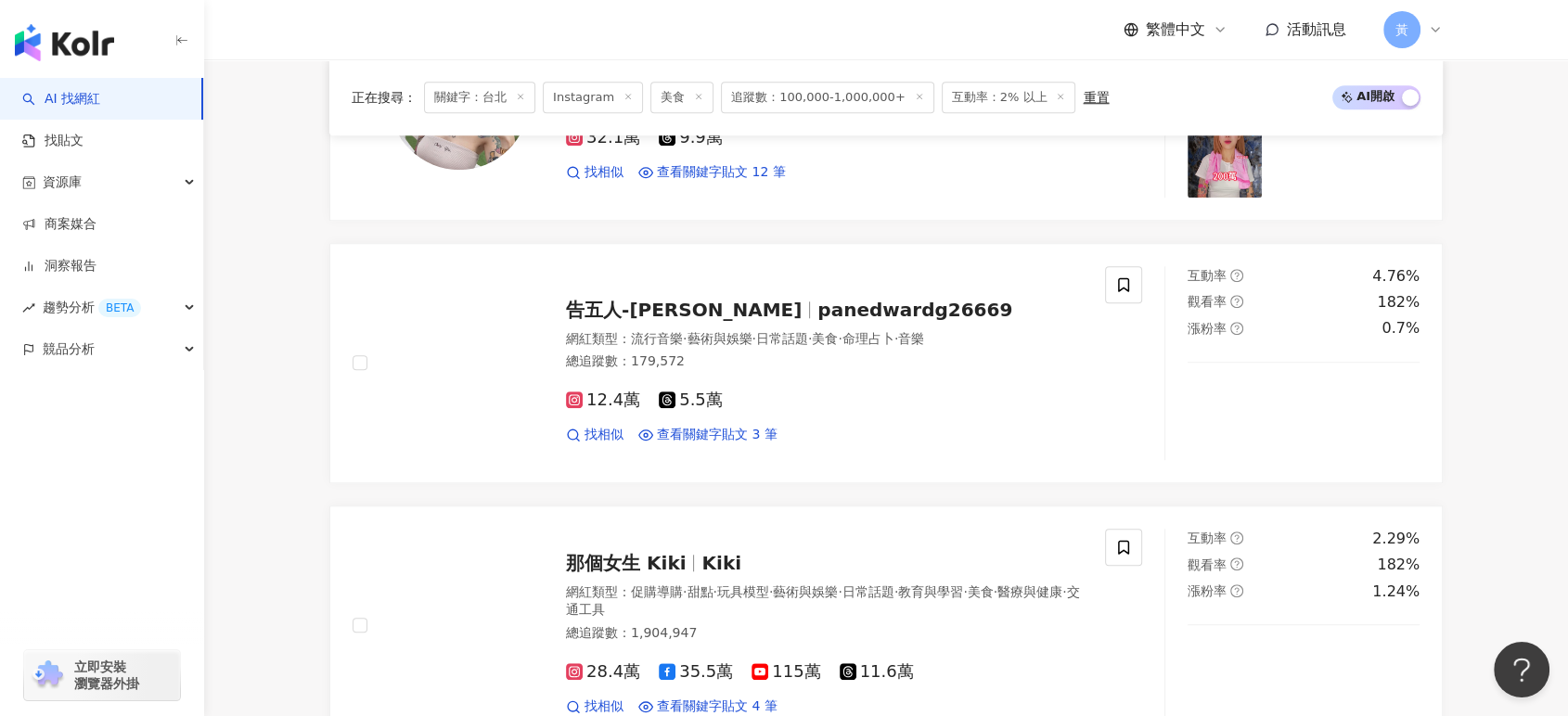
scroll to position [3755, 0]
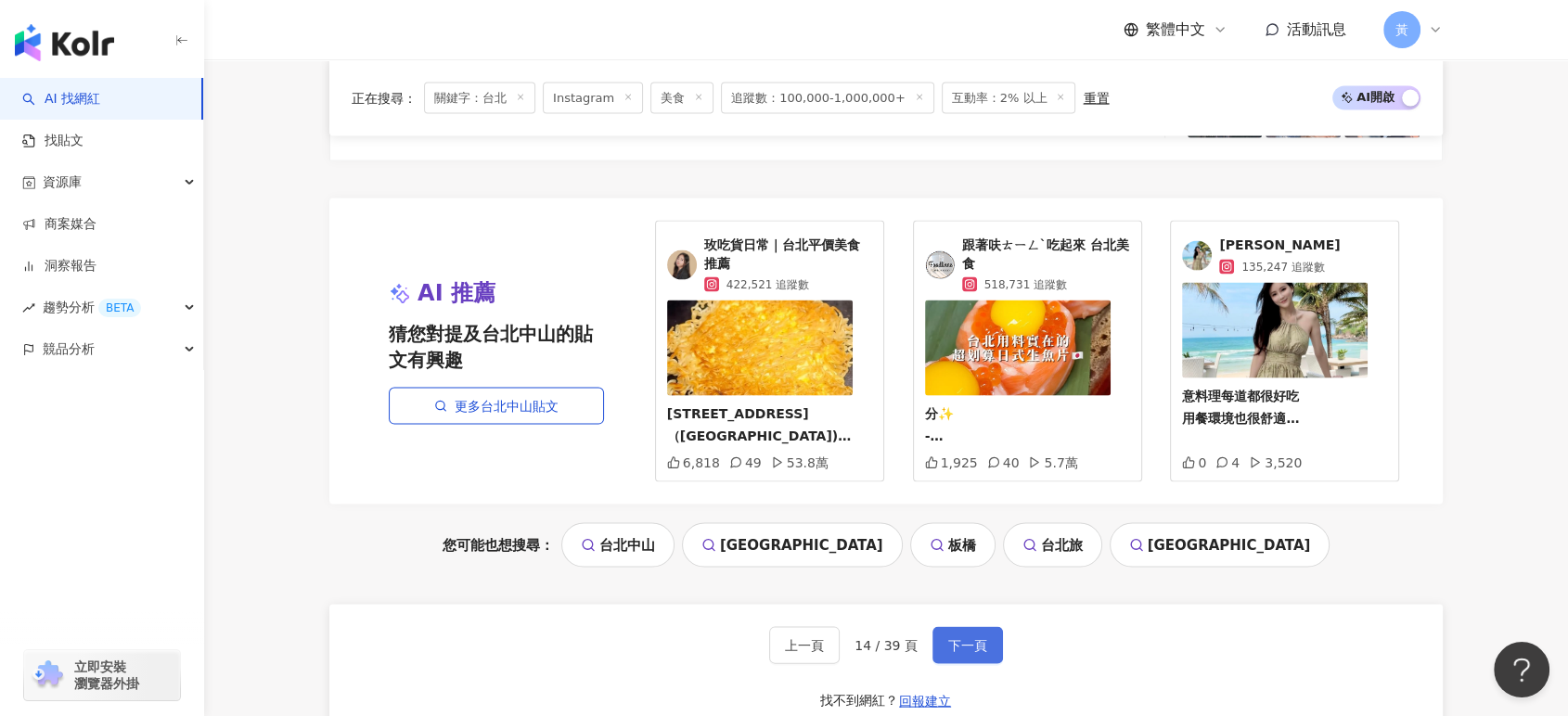
click at [948, 653] on span "下一頁" at bounding box center [967, 645] width 39 height 15
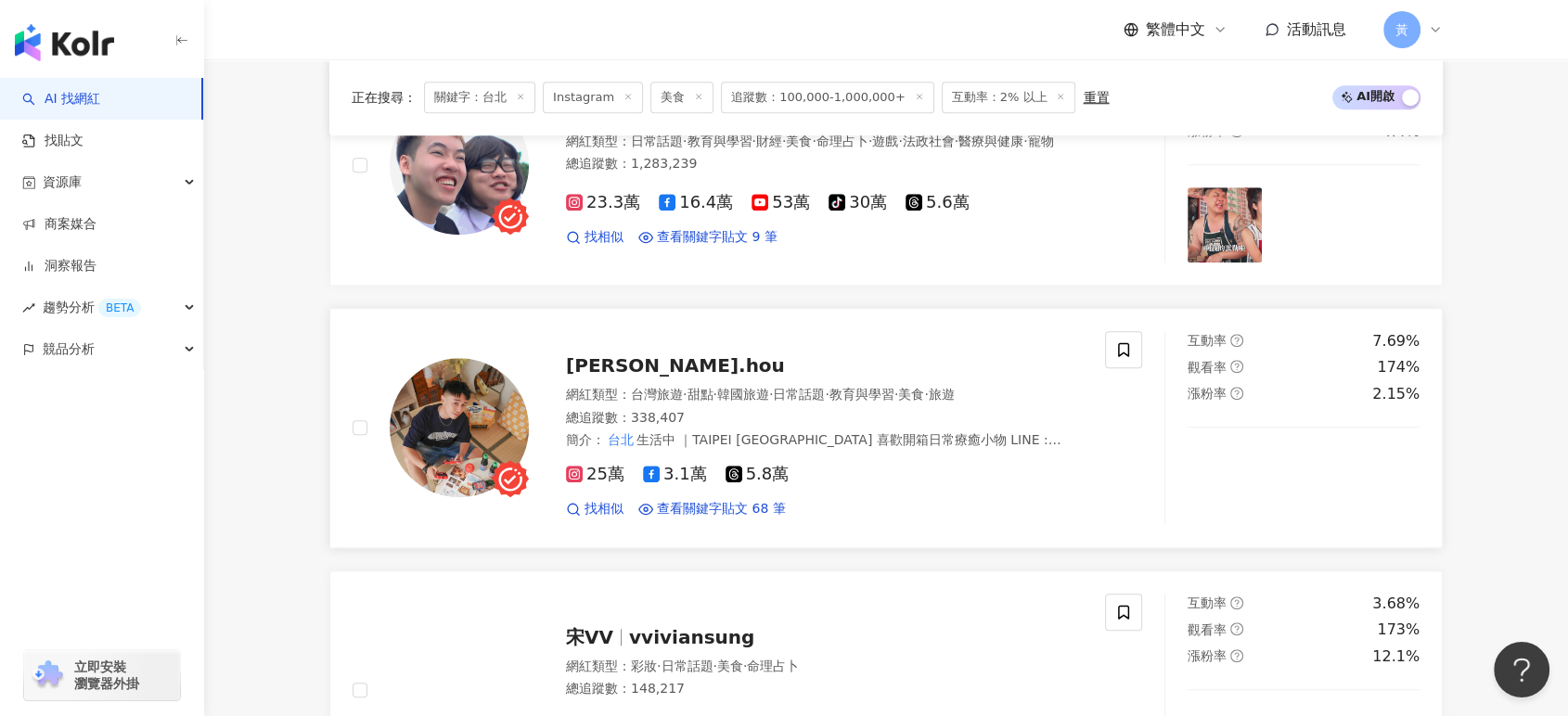
scroll to position [1545, 0]
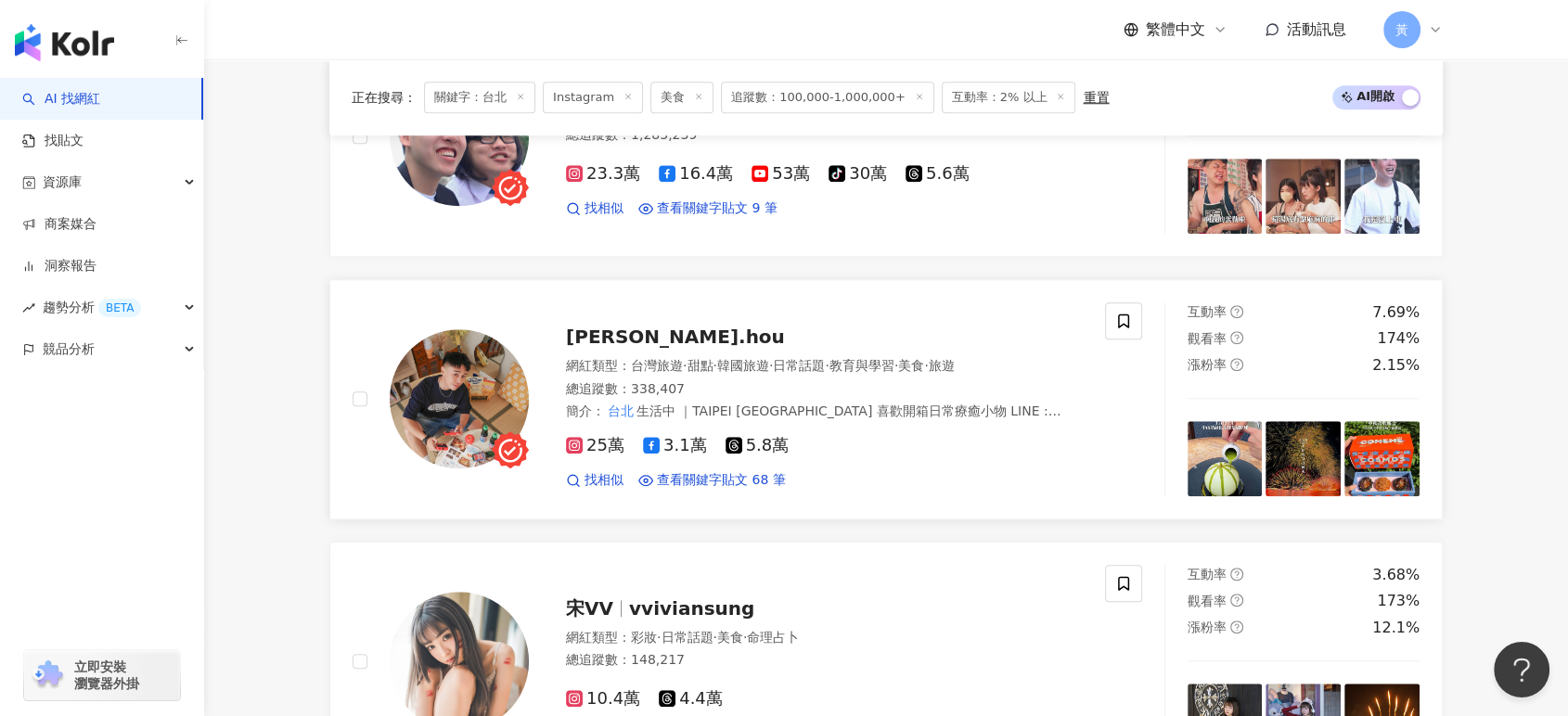
click at [676, 365] on div "raymond.hou 網紅類型 ： 台灣旅遊 · 甜點 · 韓國旅遊 · 日常話題 · 教育與學習 · 美食 · 旅遊 總追蹤數 ： 338,407 簡介 …" at bounding box center [806, 398] width 554 height 180
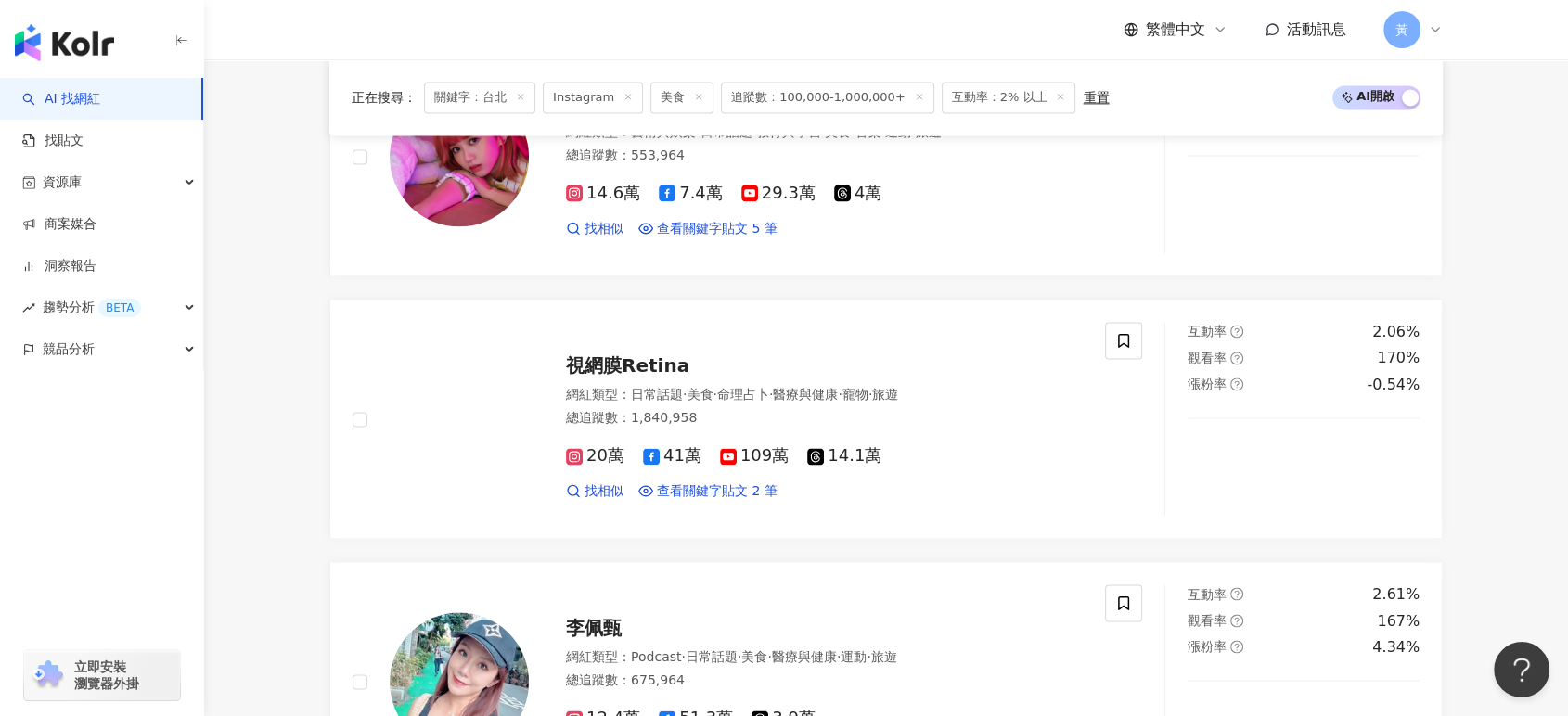
scroll to position [3504, 0]
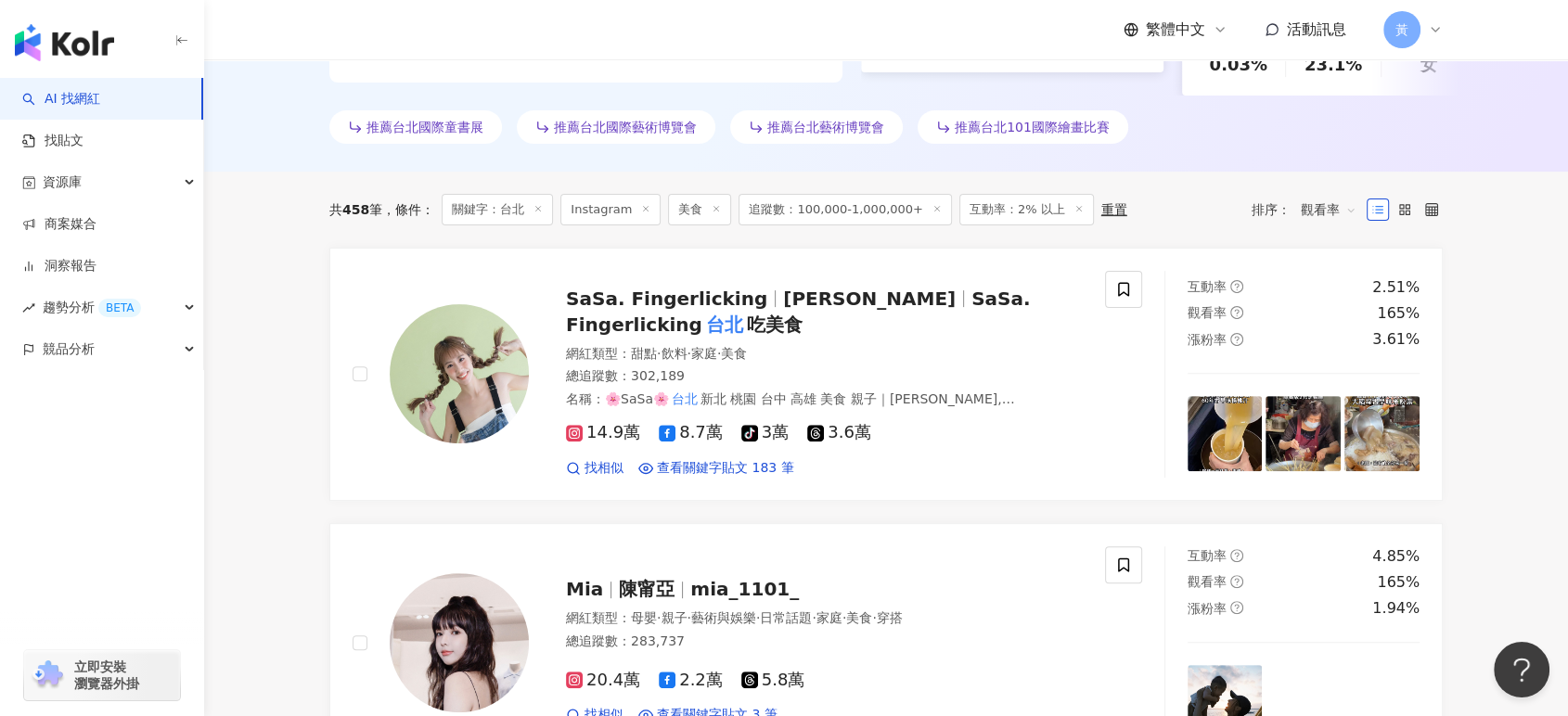
scroll to position [564, 0]
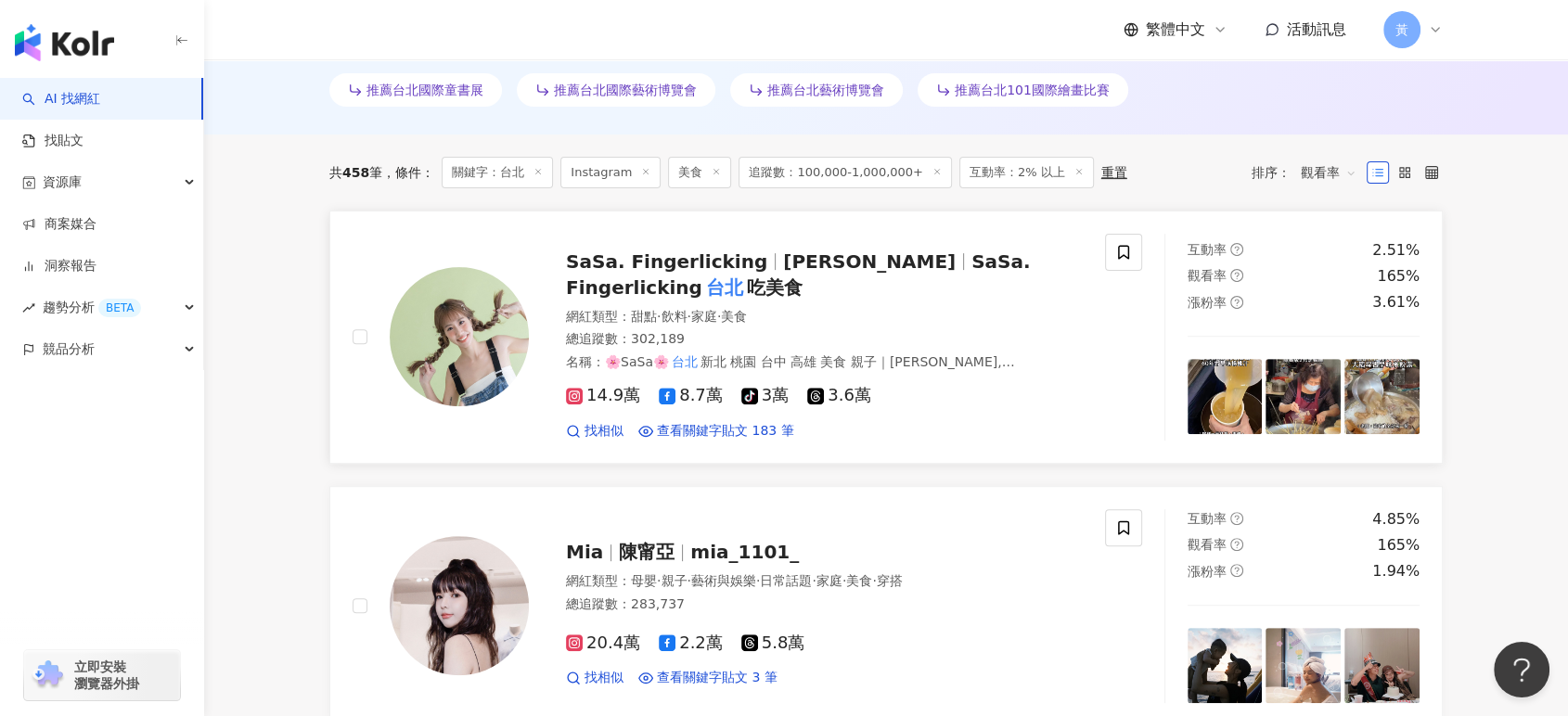
click at [962, 294] on div "SaSa. Fingerlicking 莎莎 SaSa. Fingerlicking 台北 吃美食" at bounding box center [824, 274] width 517 height 52
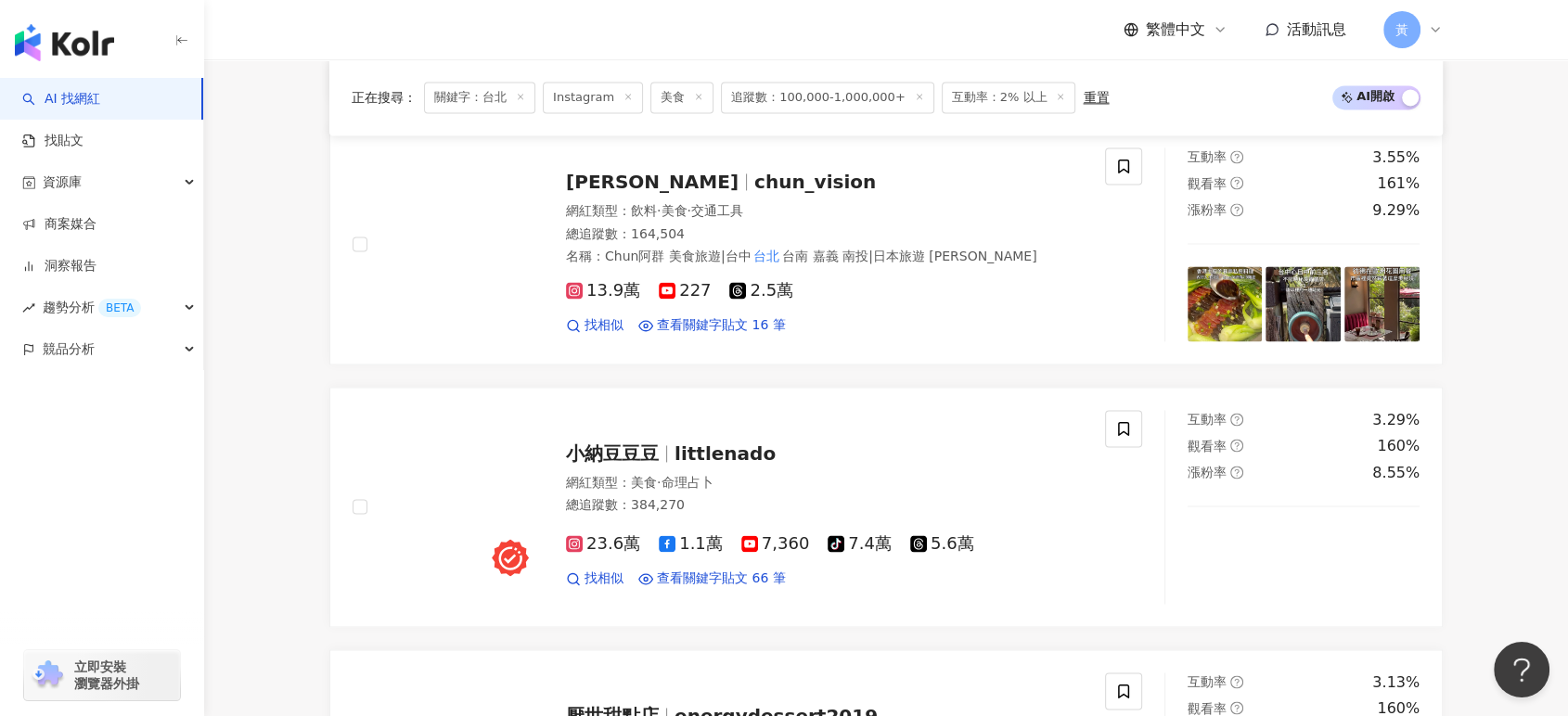
scroll to position [2729, 0]
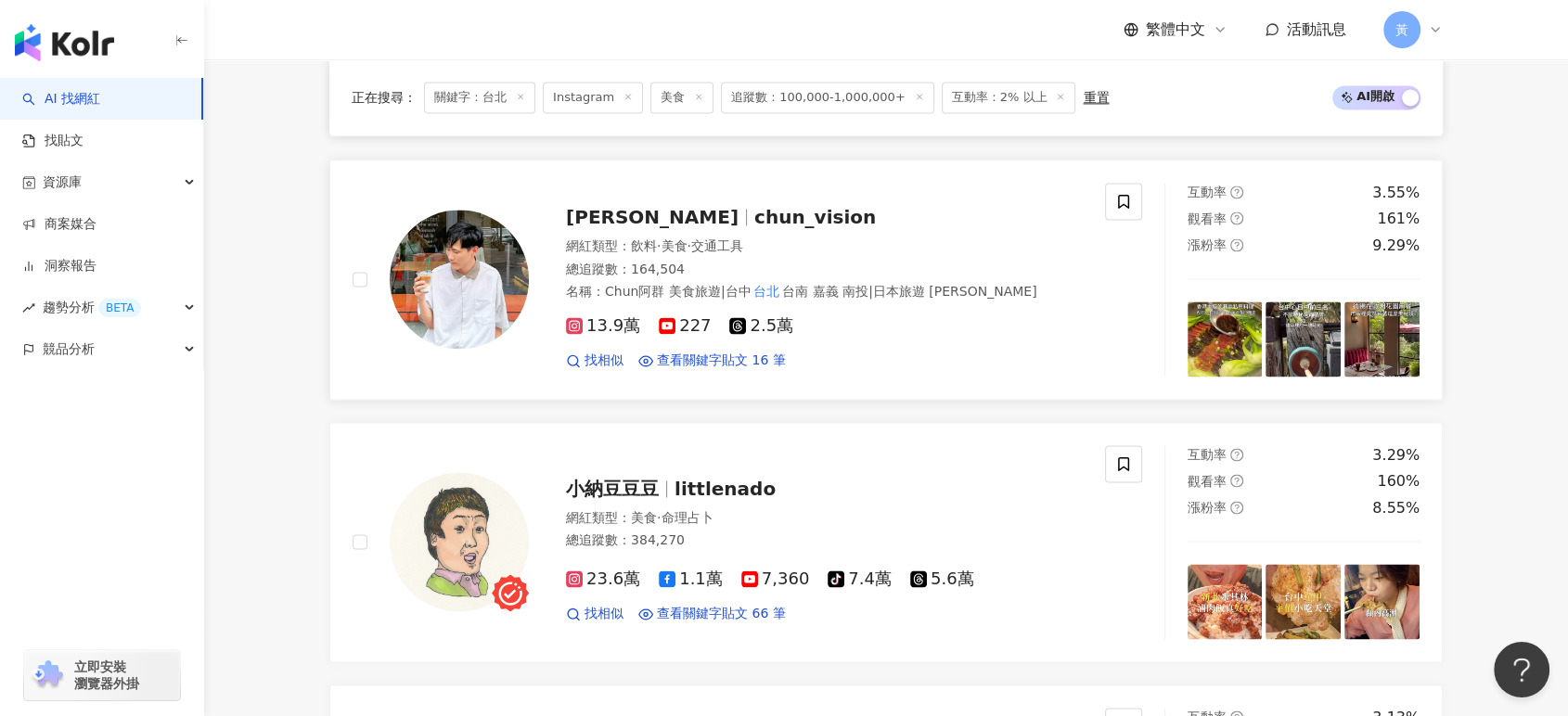
click at [754, 228] on span "chun_vision" at bounding box center [815, 217] width 121 height 23
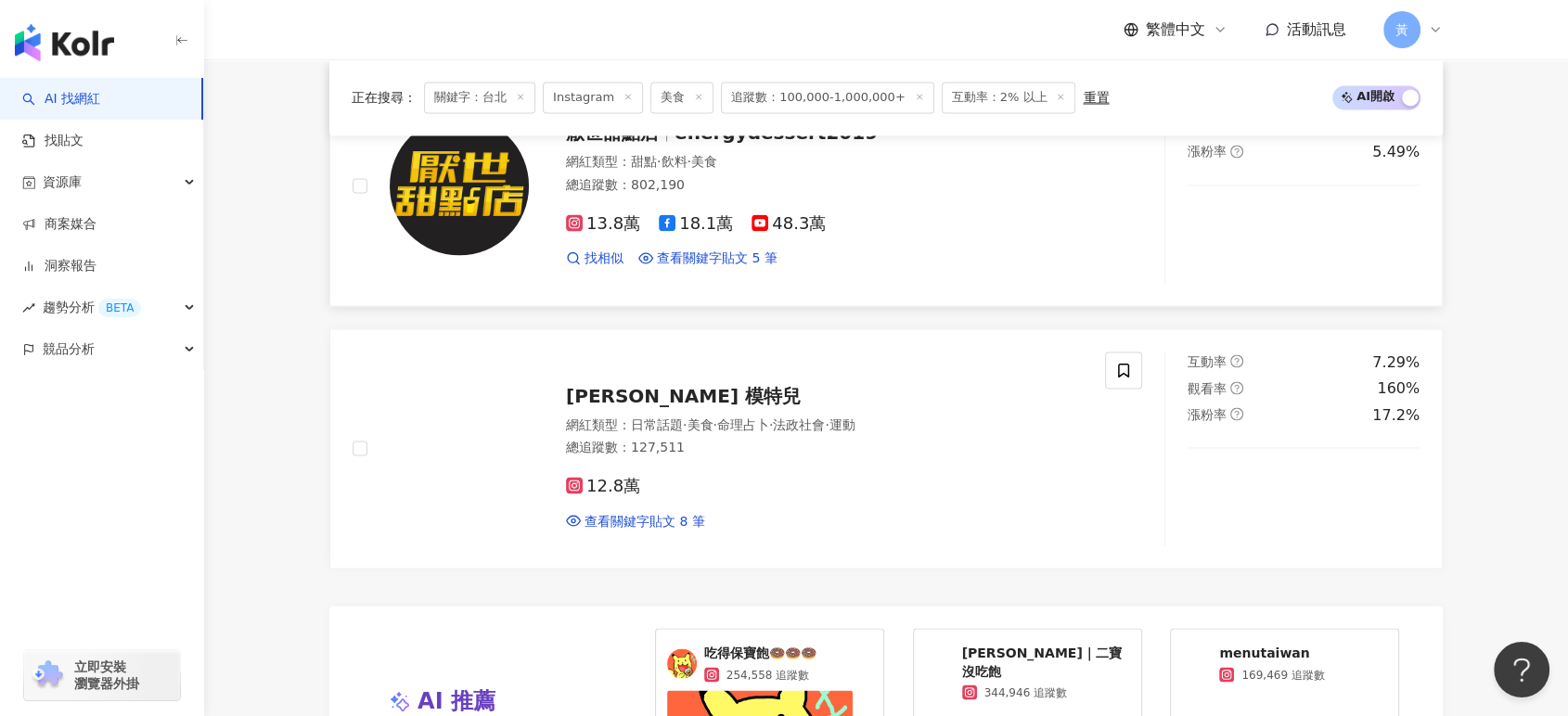
scroll to position [3584, 0]
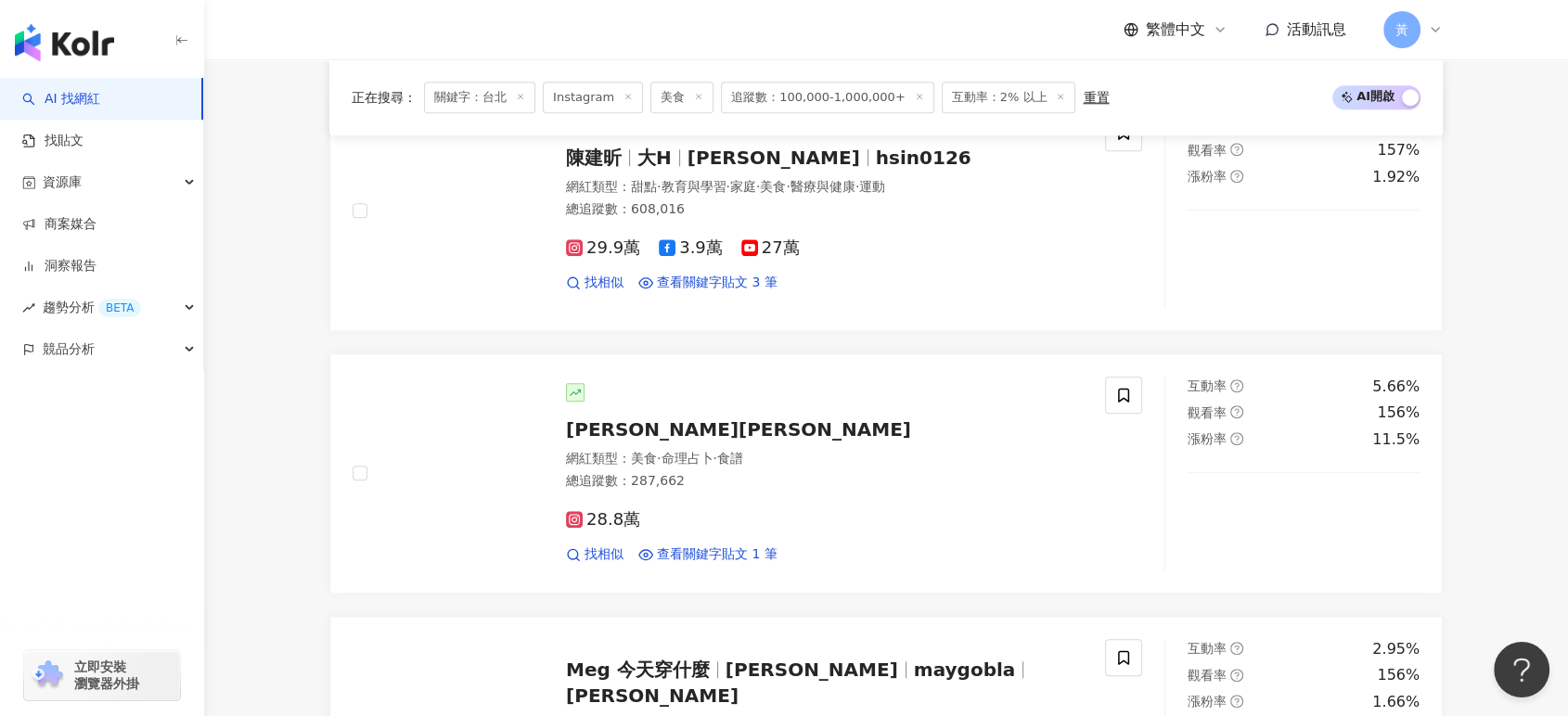
scroll to position [3862, 0]
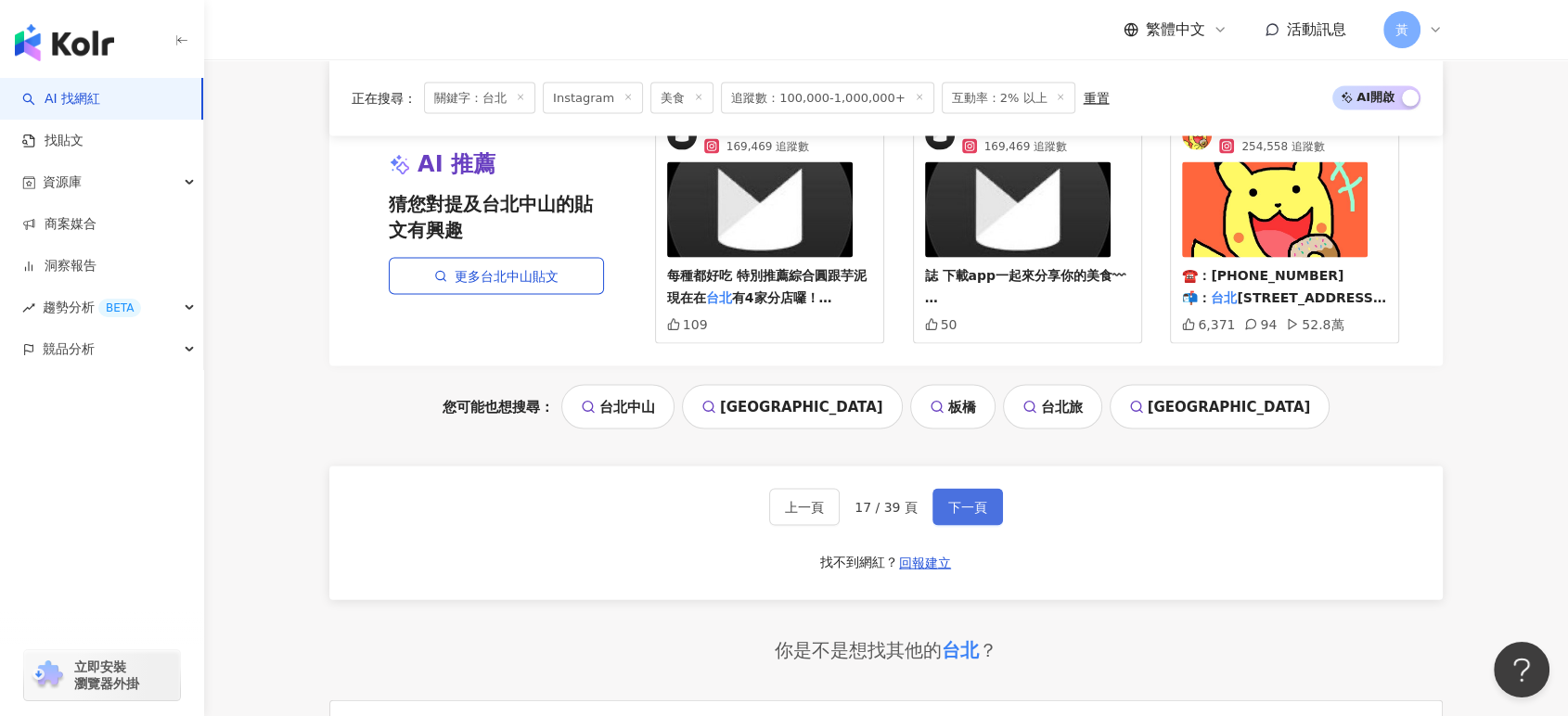
click at [976, 515] on span "下一頁" at bounding box center [967, 507] width 39 height 15
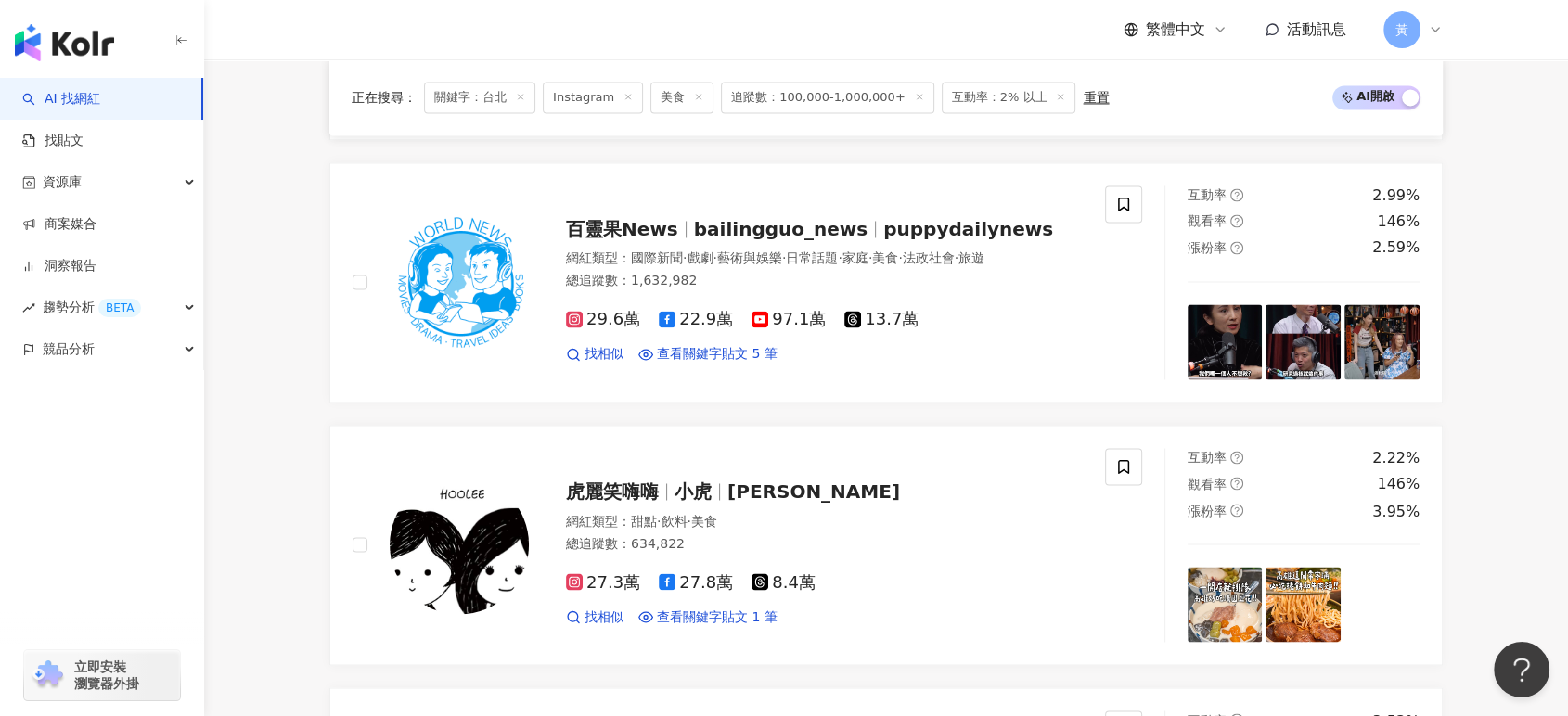
scroll to position [3195, 0]
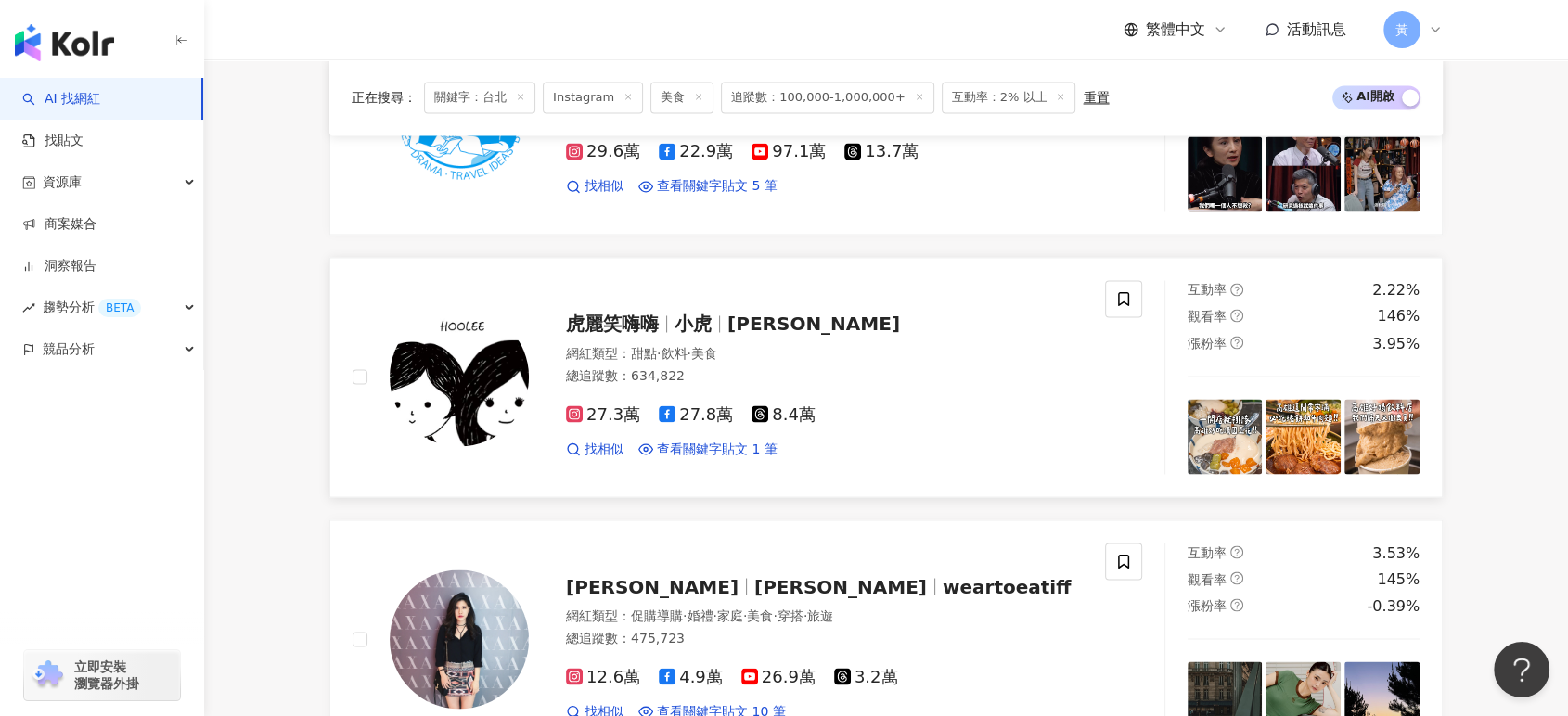
click at [677, 313] on span "小虎" at bounding box center [693, 323] width 37 height 23
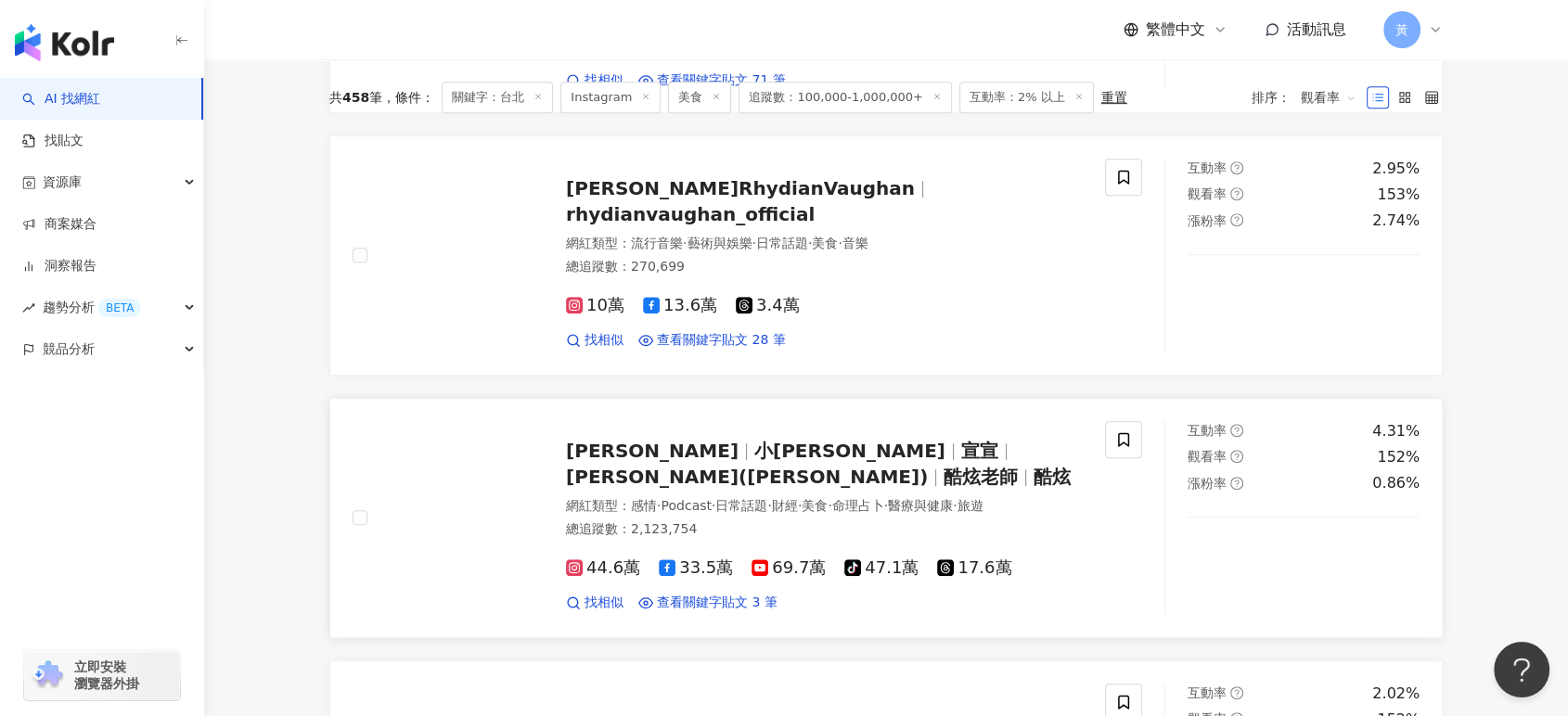
scroll to position [0, 0]
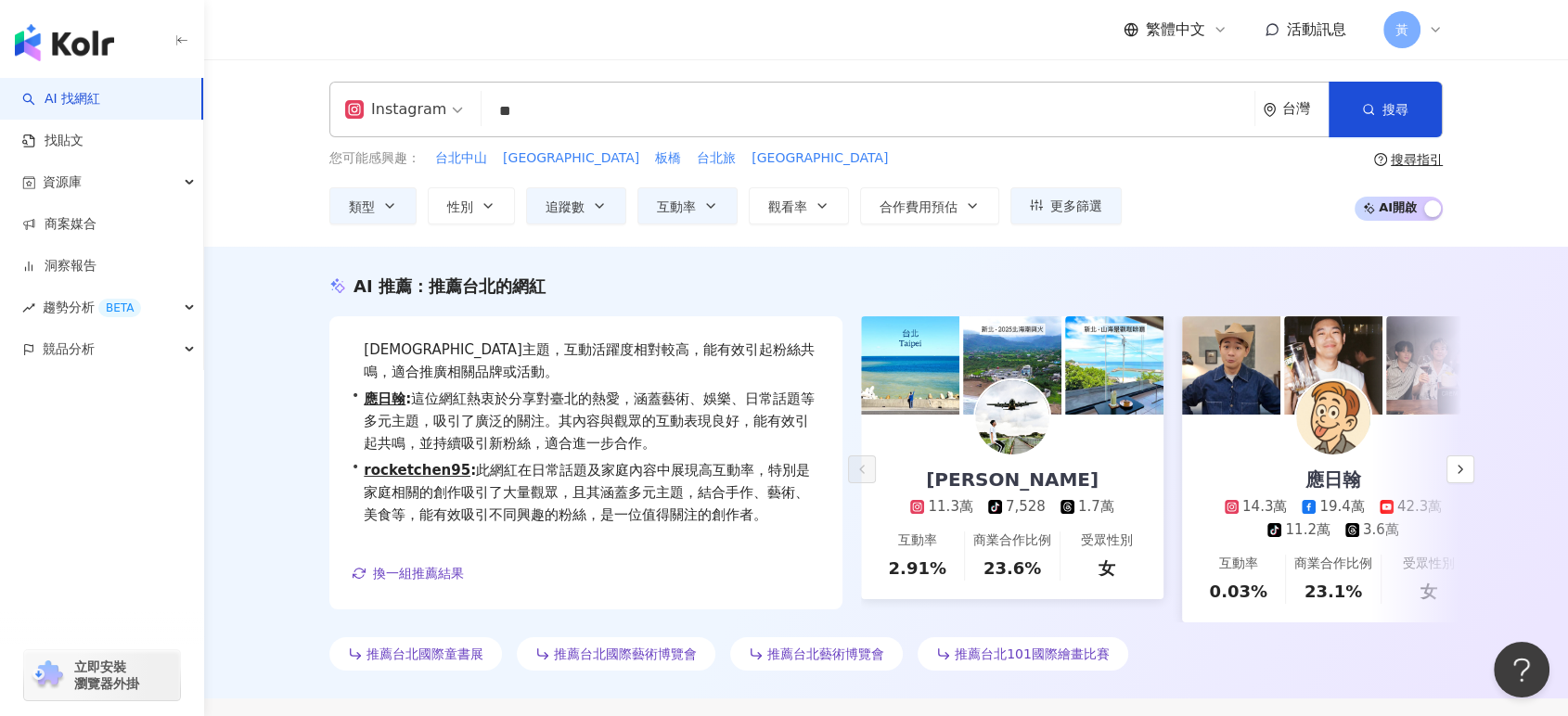
click at [584, 119] on input "**" at bounding box center [868, 111] width 758 height 36
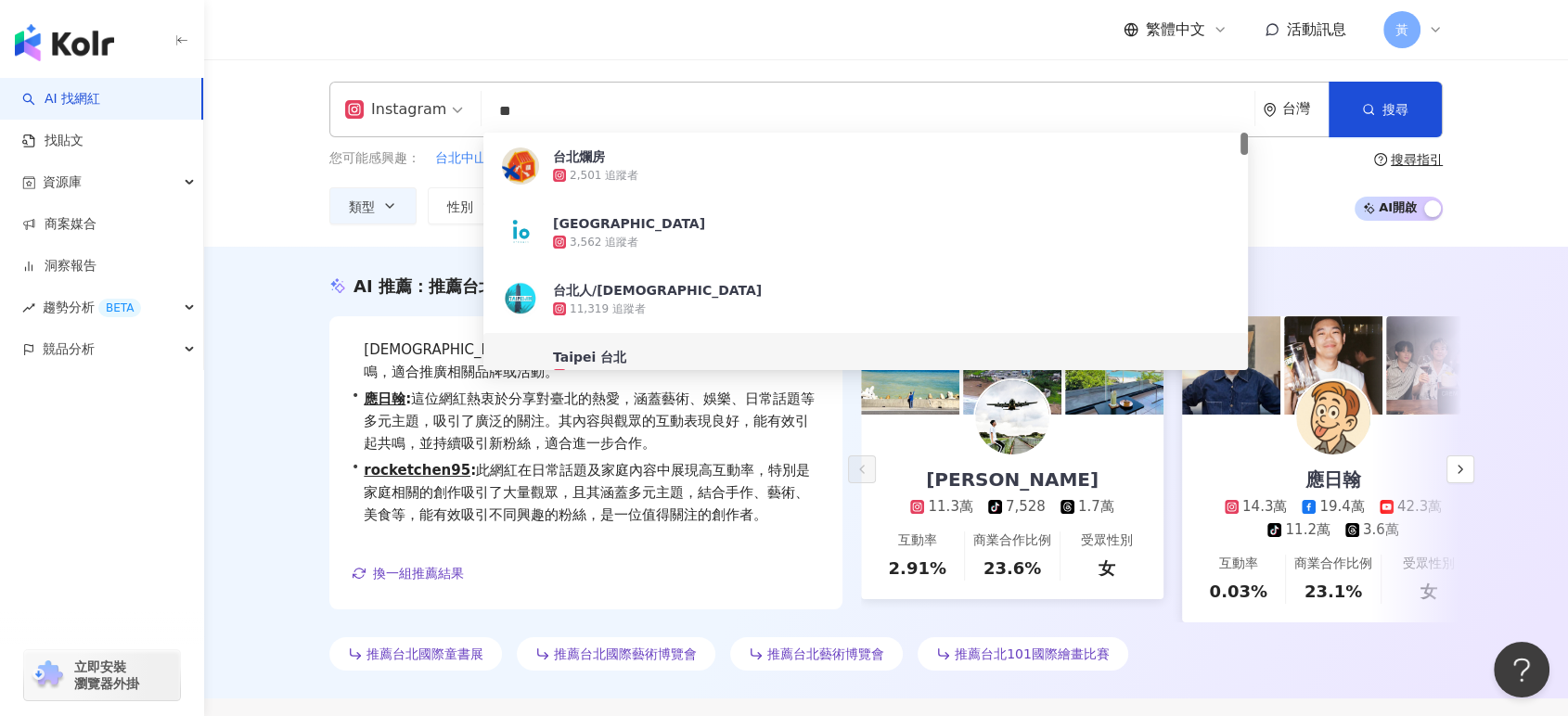
type input "*"
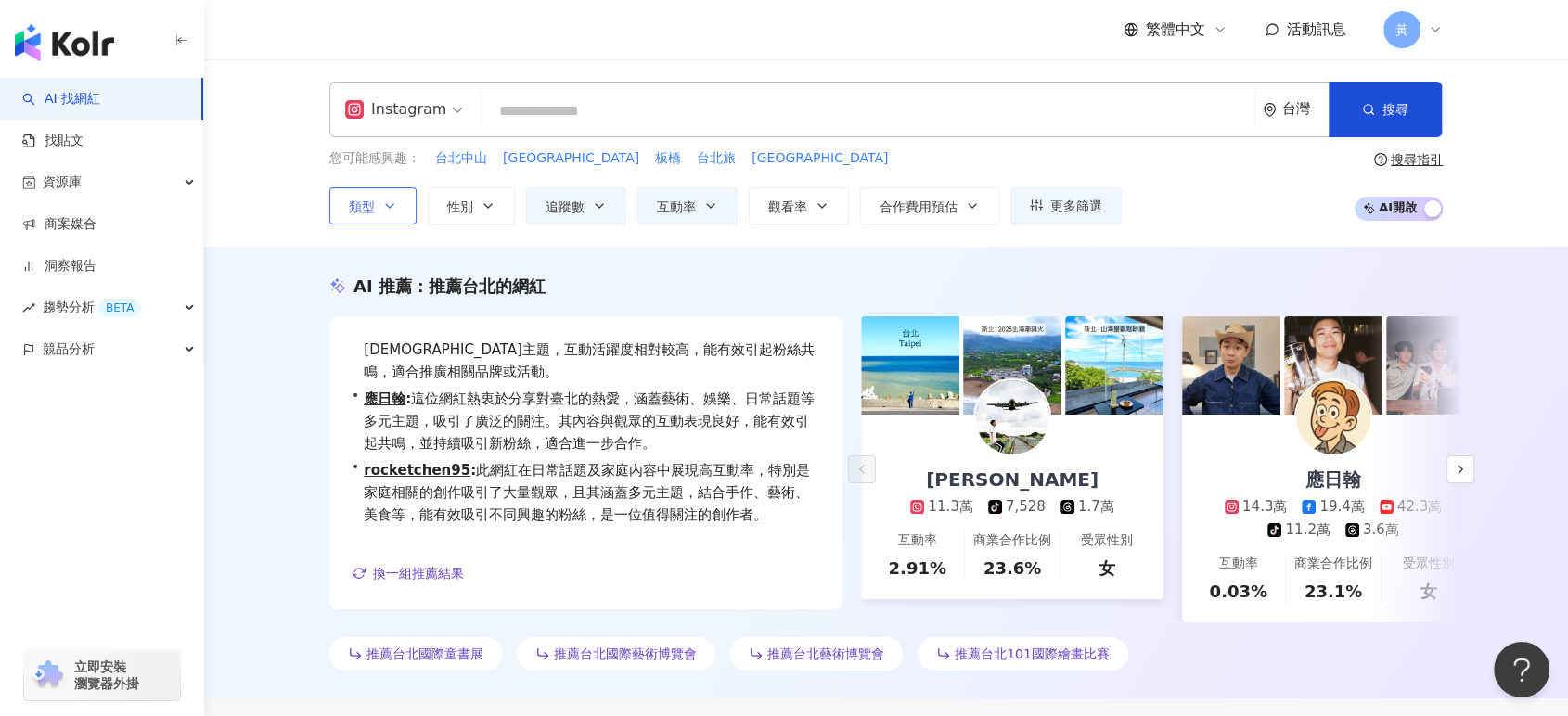
click at [390, 196] on button "類型" at bounding box center [373, 206] width 87 height 37
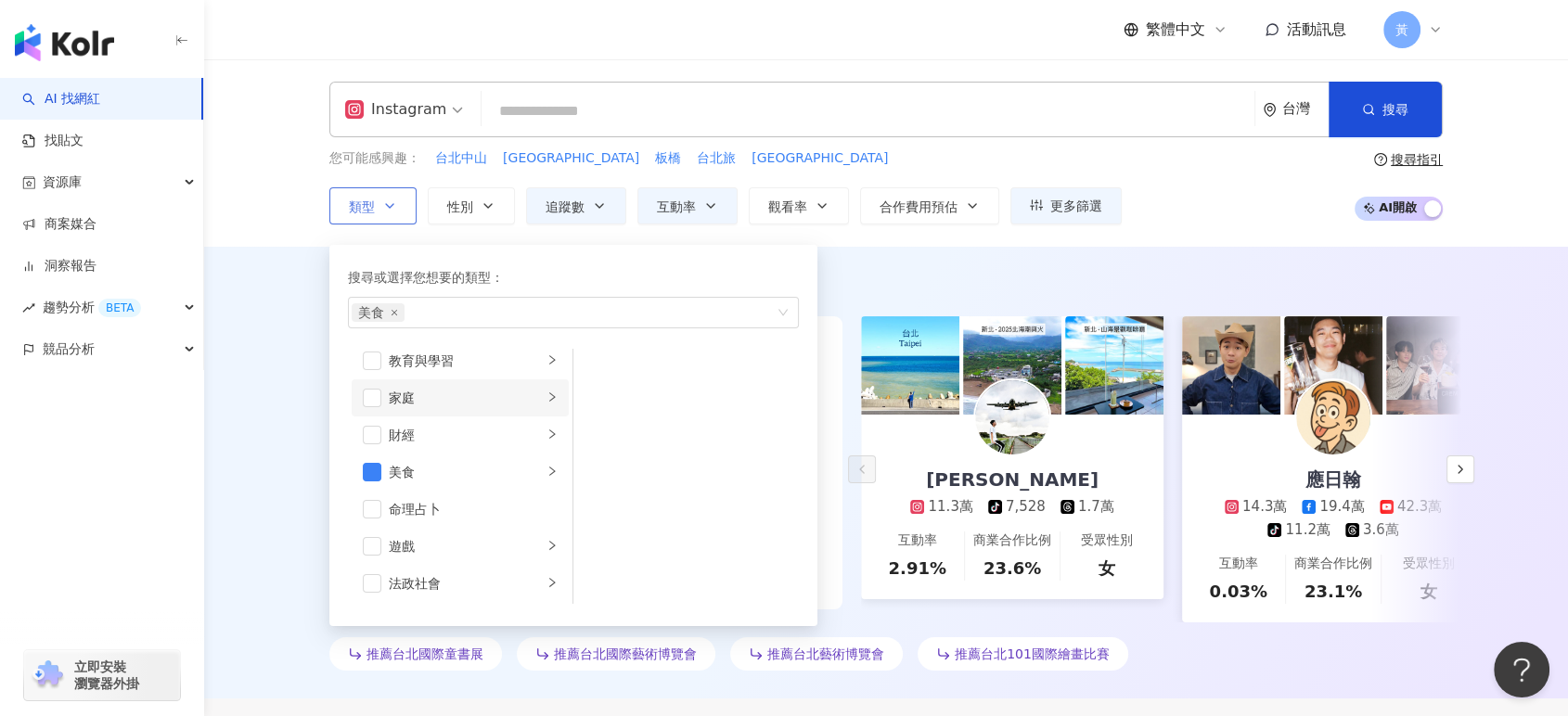
scroll to position [206, 0]
click at [546, 421] on icon "right" at bounding box center [551, 423] width 11 height 11
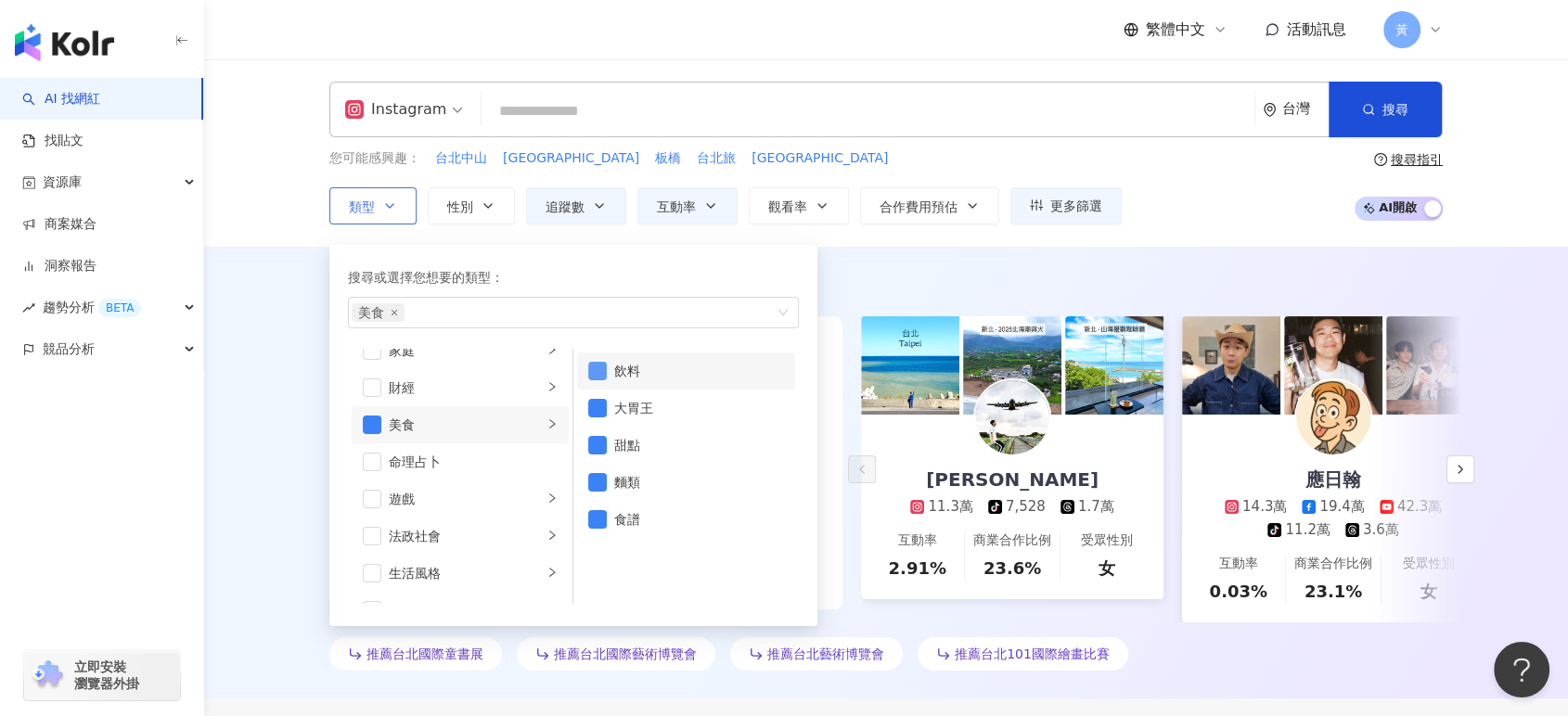
click at [597, 368] on span "button" at bounding box center [597, 371] width 19 height 19
click at [605, 407] on span "button" at bounding box center [597, 408] width 19 height 19
click at [597, 444] on span "button" at bounding box center [597, 445] width 19 height 19
click at [596, 488] on span "button" at bounding box center [597, 482] width 19 height 19
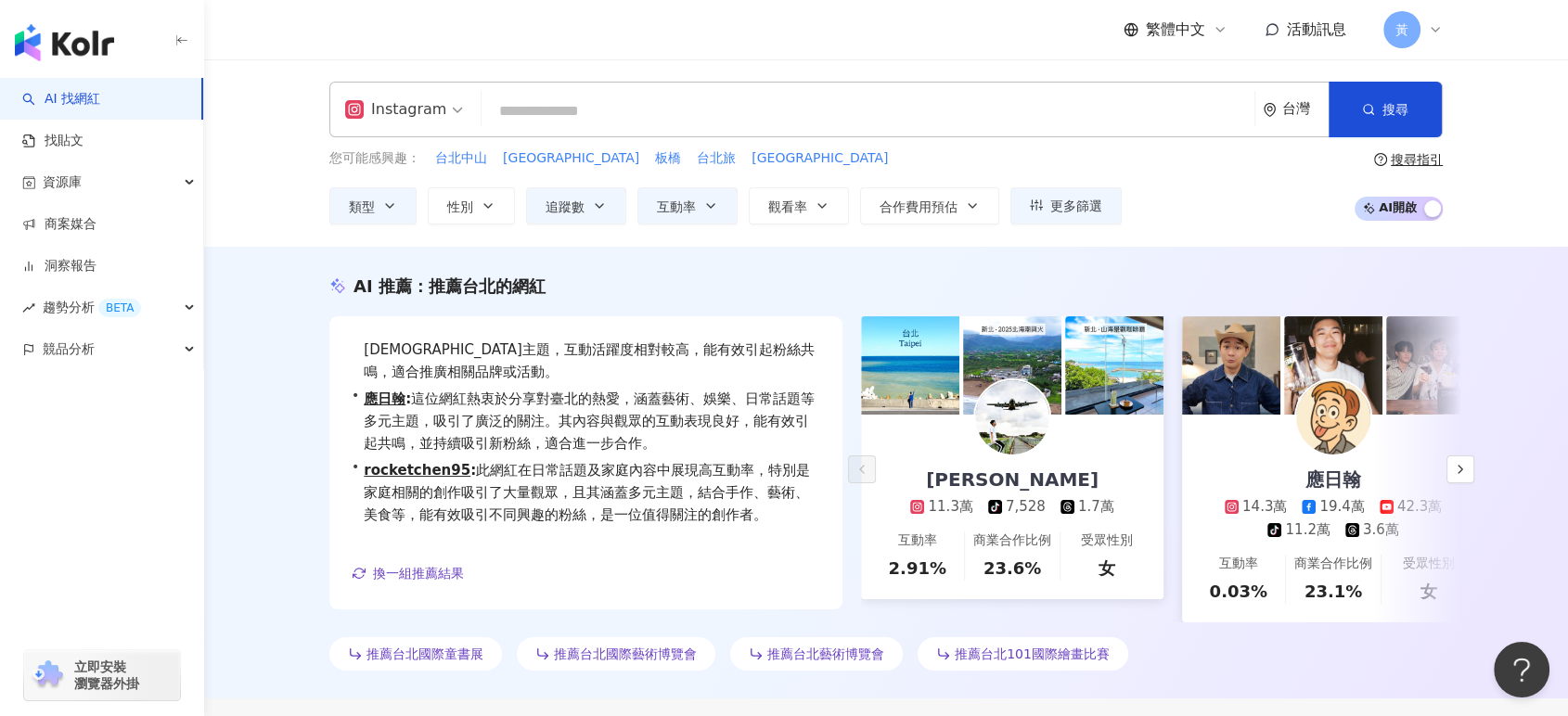
click at [284, 259] on div "AI 推薦 ： 推薦台北的網紅 • 邱顯傑 : 這位網紅熱衷分享臺北旅遊景點及活動，特別參加國際旅展和燈節，吸引了大量關注。其內容涵蓋旅遊及LGBT主題，互動…" at bounding box center [886, 472] width 1364 height 452
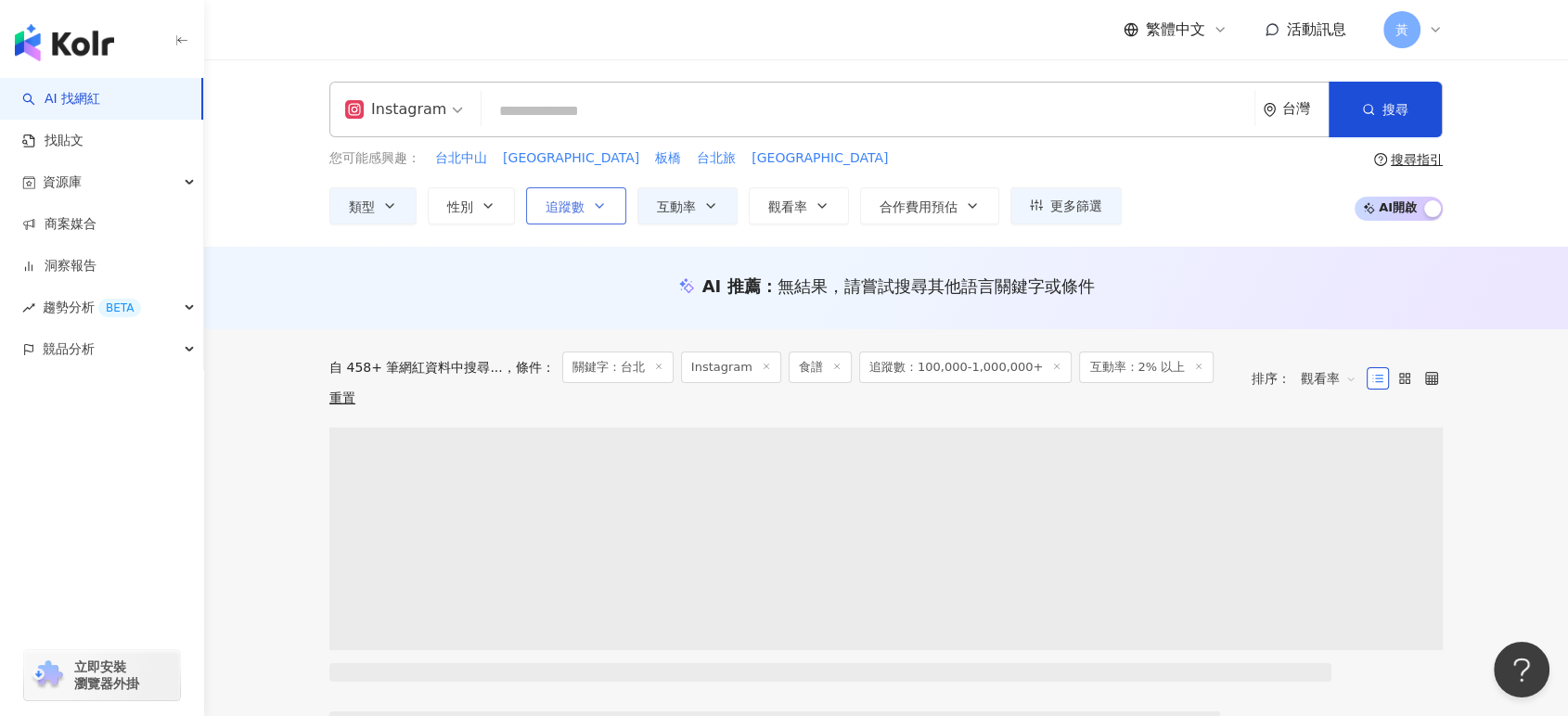
click at [589, 206] on button "追蹤數" at bounding box center [576, 206] width 101 height 37
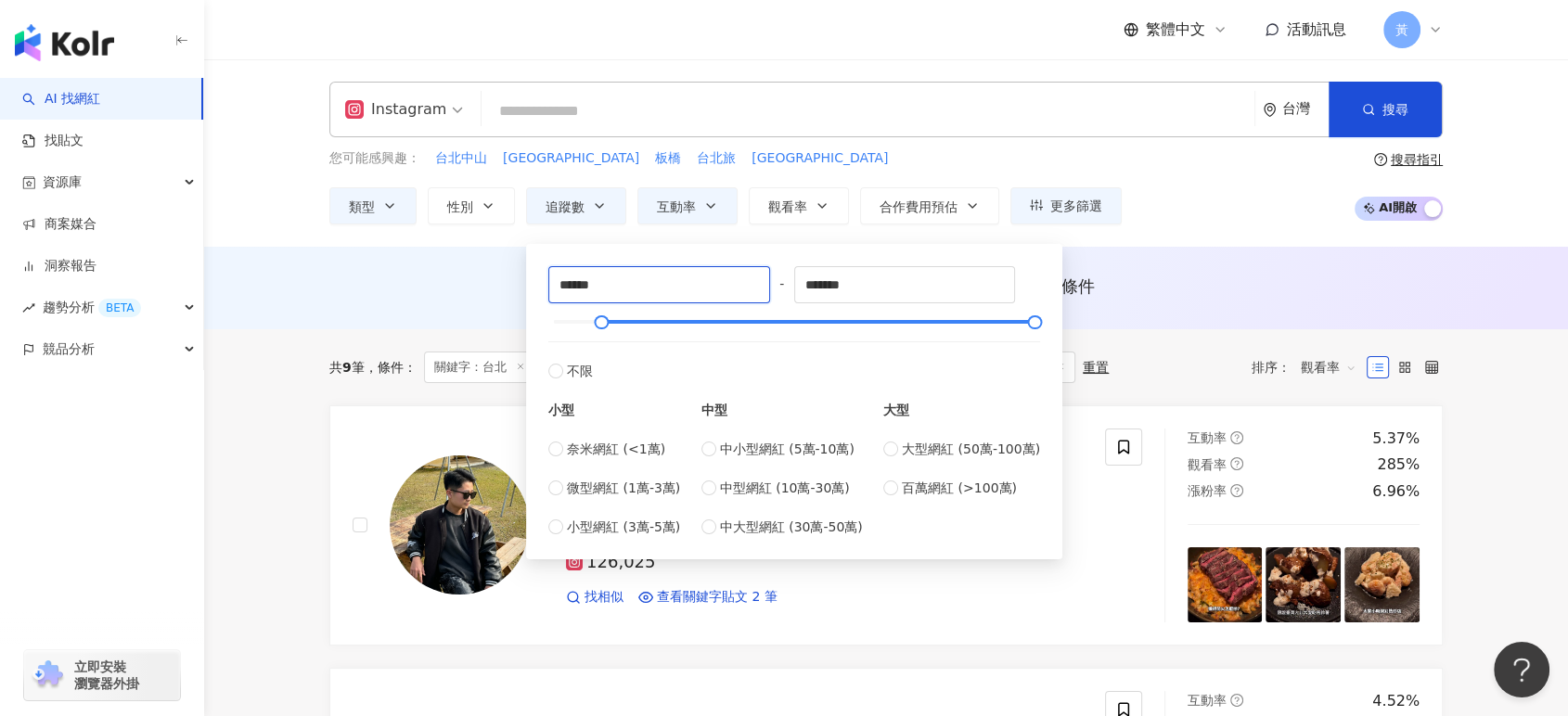
click at [577, 369] on span "不限" at bounding box center [580, 371] width 26 height 21
drag, startPoint x: 596, startPoint y: 285, endPoint x: 483, endPoint y: 279, distance: 113.2
type input "*****"
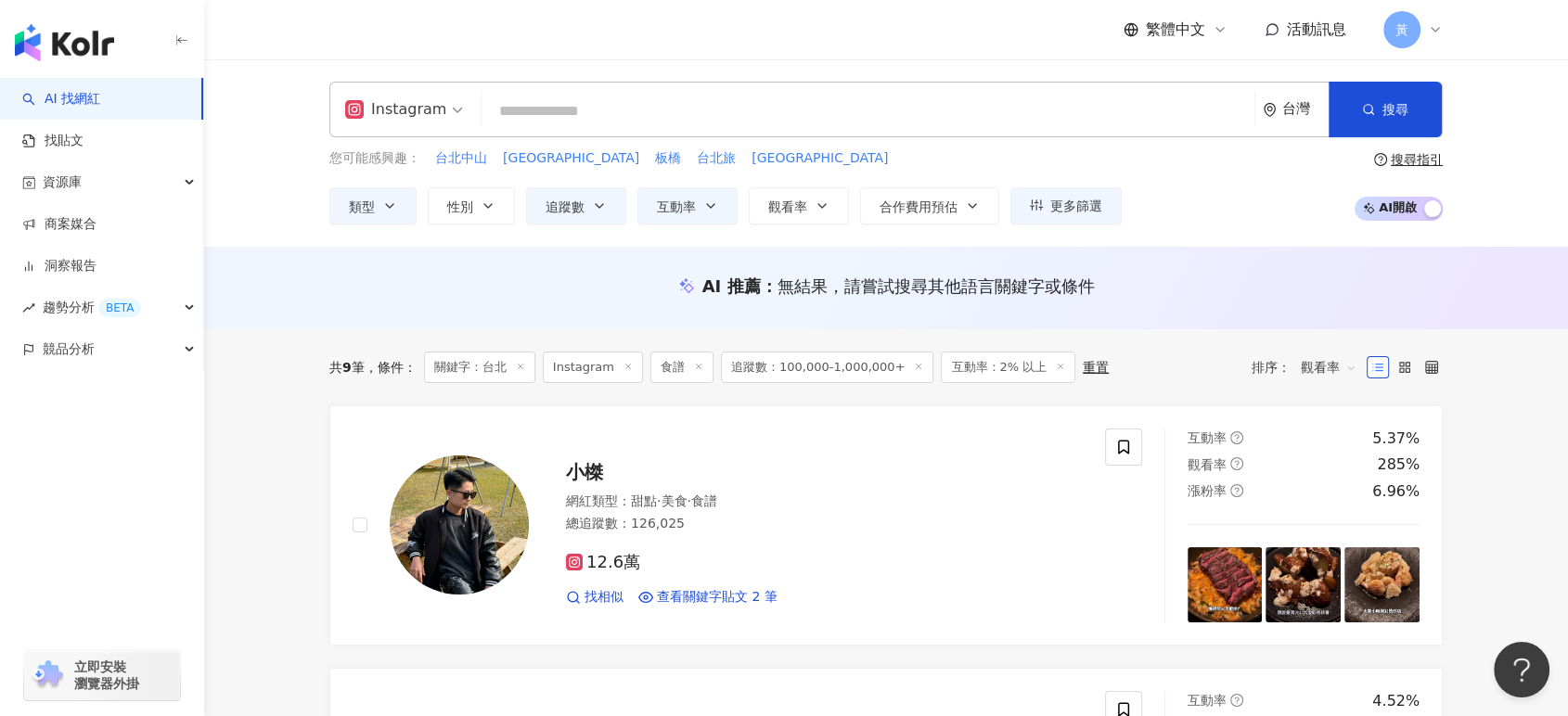
click at [1215, 187] on div "您可能感興趣： 台北中山 台北中山區 板橋 台北旅 台北萬華區 類型 性別 追蹤數 互動率 觀看率 合作費用預估 更多篩選 ***** - ******* 不…" at bounding box center [886, 186] width 1113 height 76
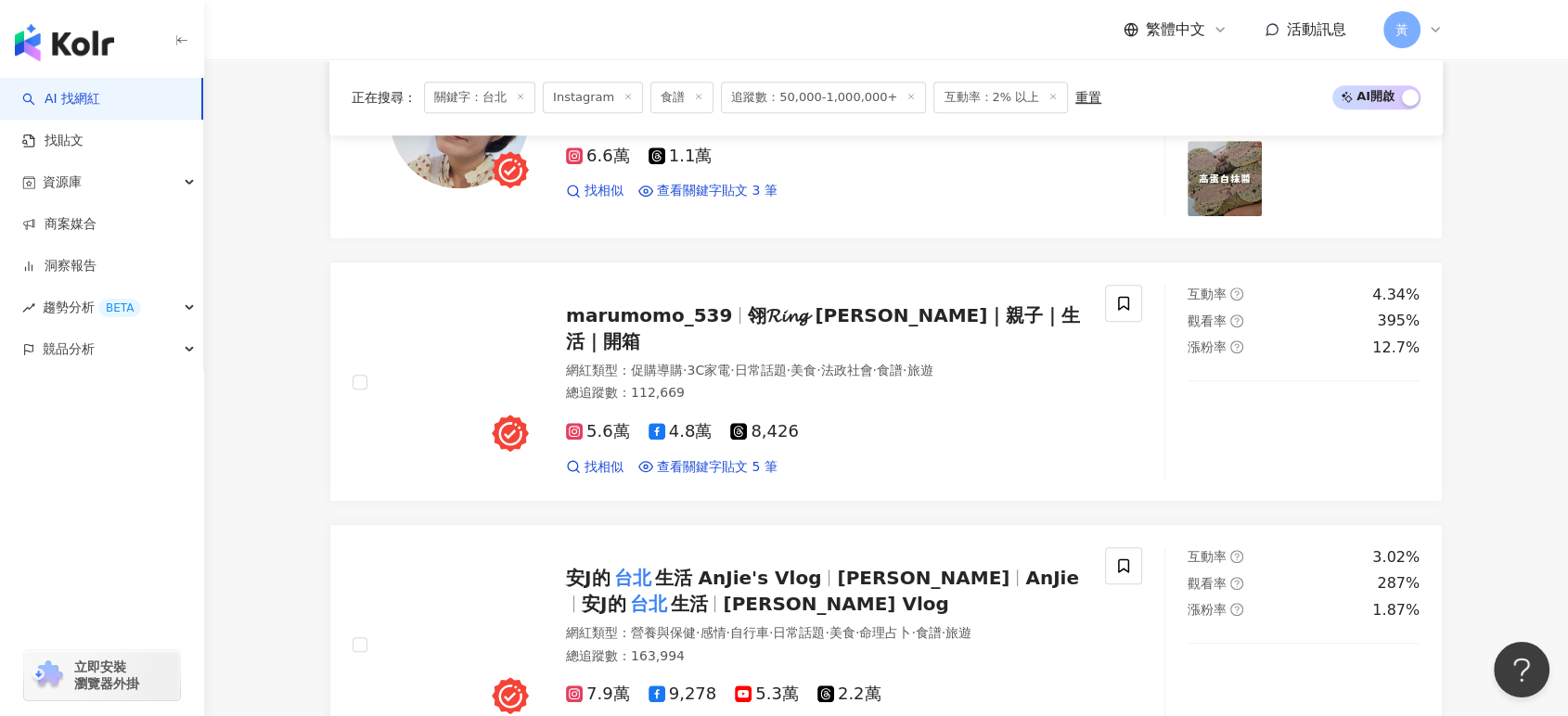
scroll to position [1134, 0]
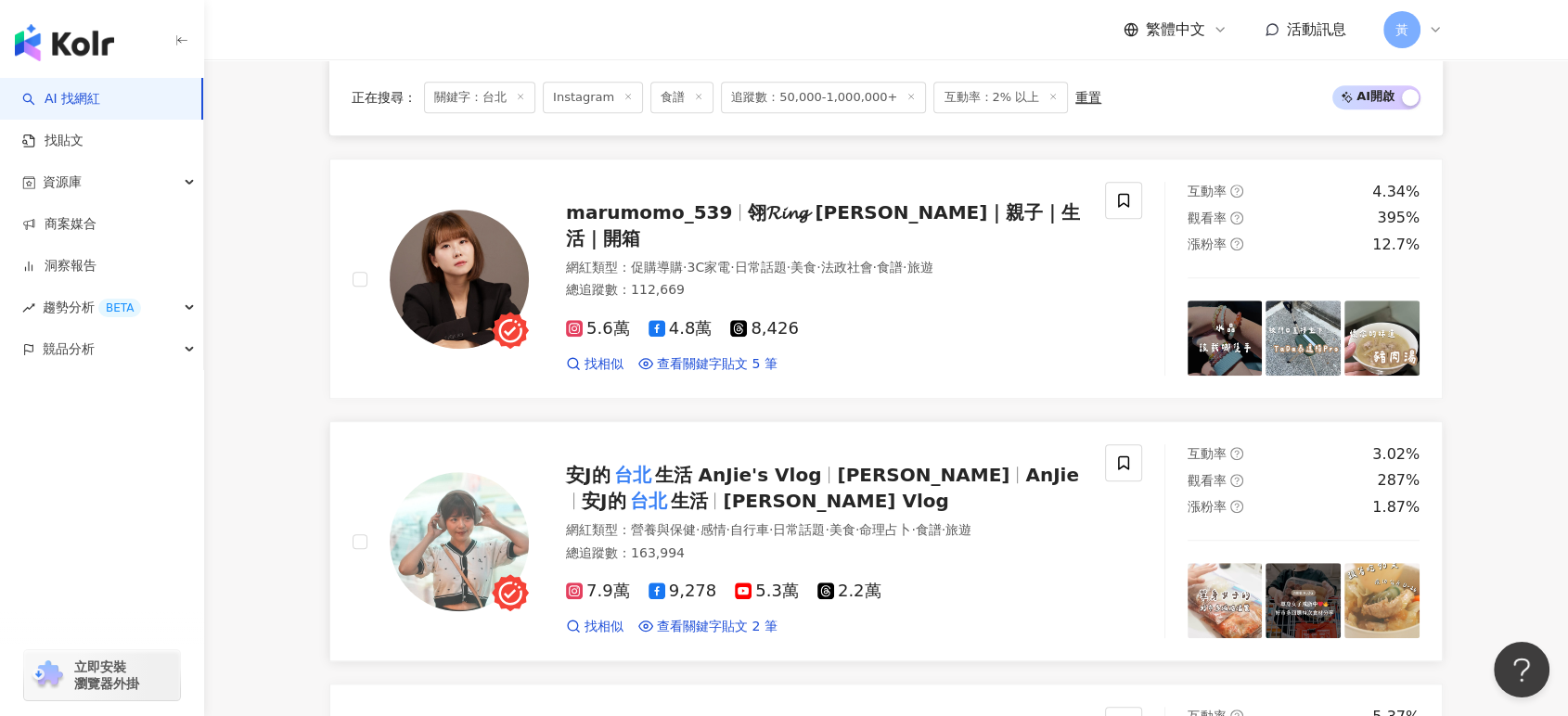
click at [901, 504] on div "安J的 台北 生活 AnJie's Vlog 安J AnJie 安J的 台北 生活 AnJie's Vlog" at bounding box center [824, 487] width 517 height 52
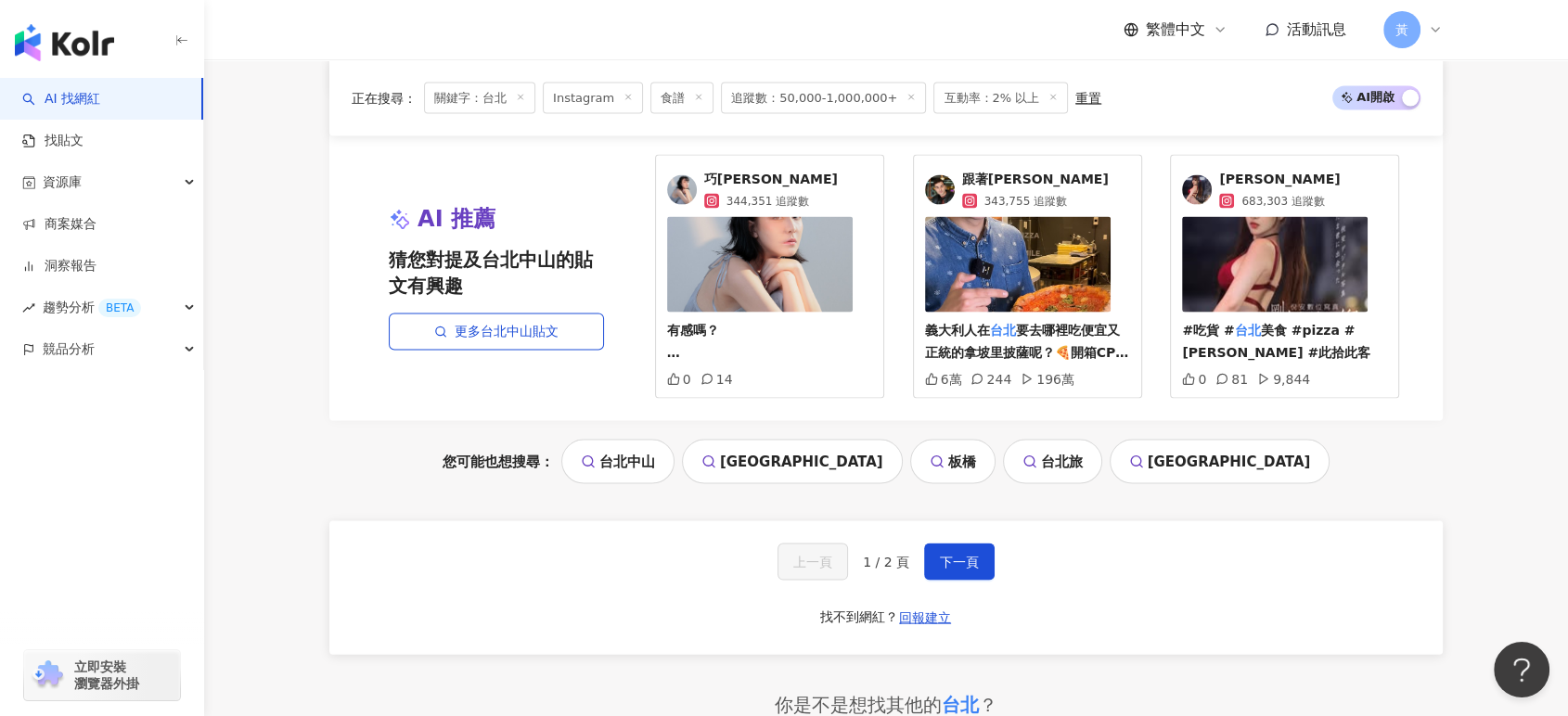
scroll to position [3814, 0]
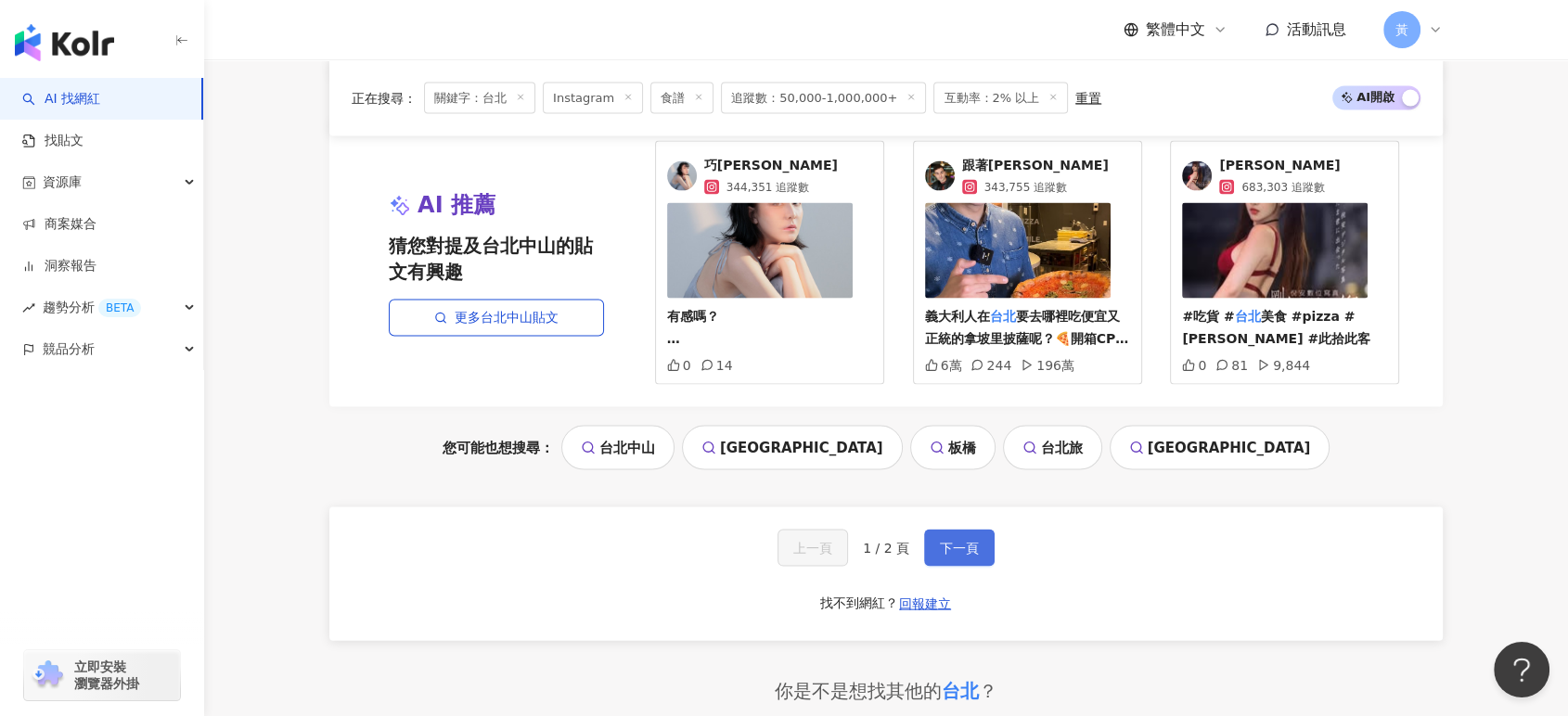
click at [962, 540] on span "下一頁" at bounding box center [960, 547] width 39 height 15
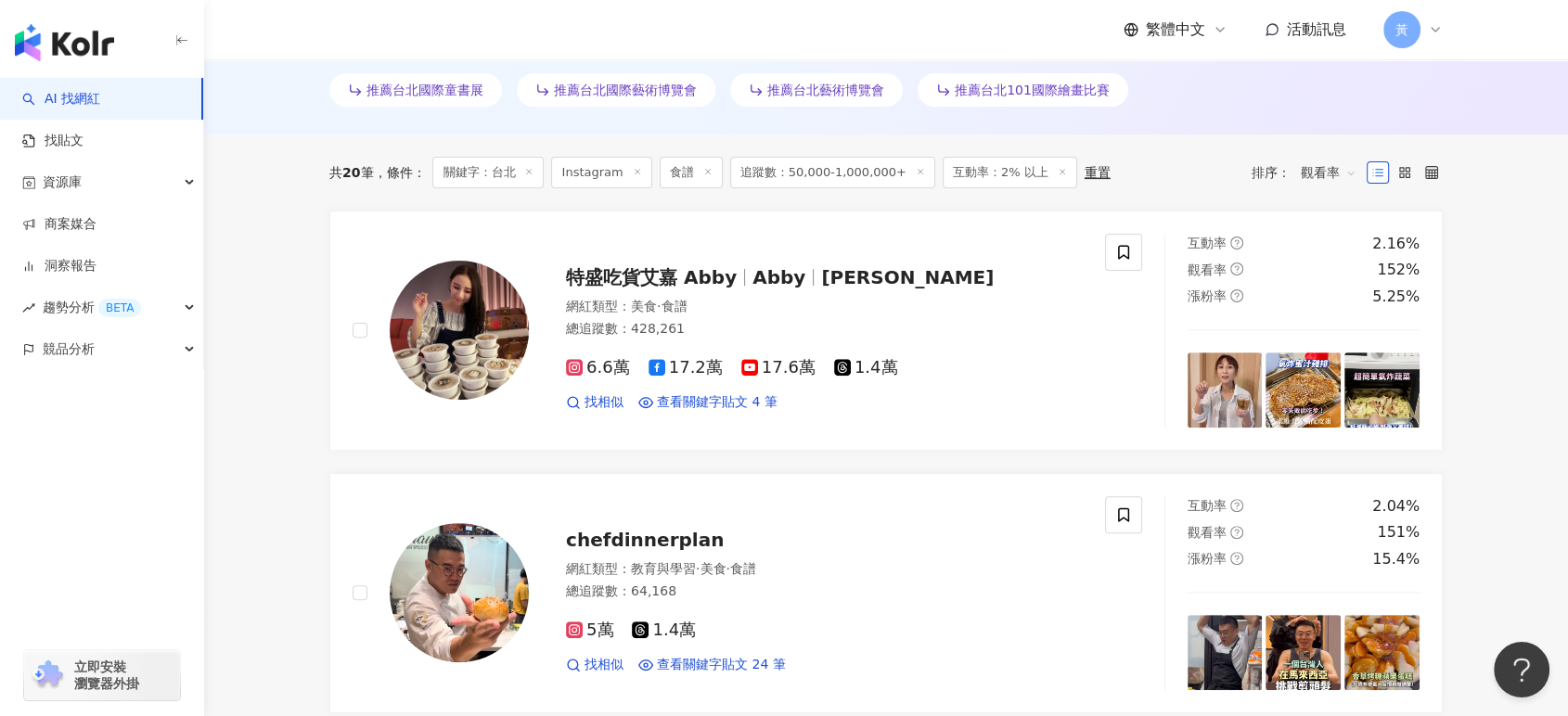
scroll to position [618, 0]
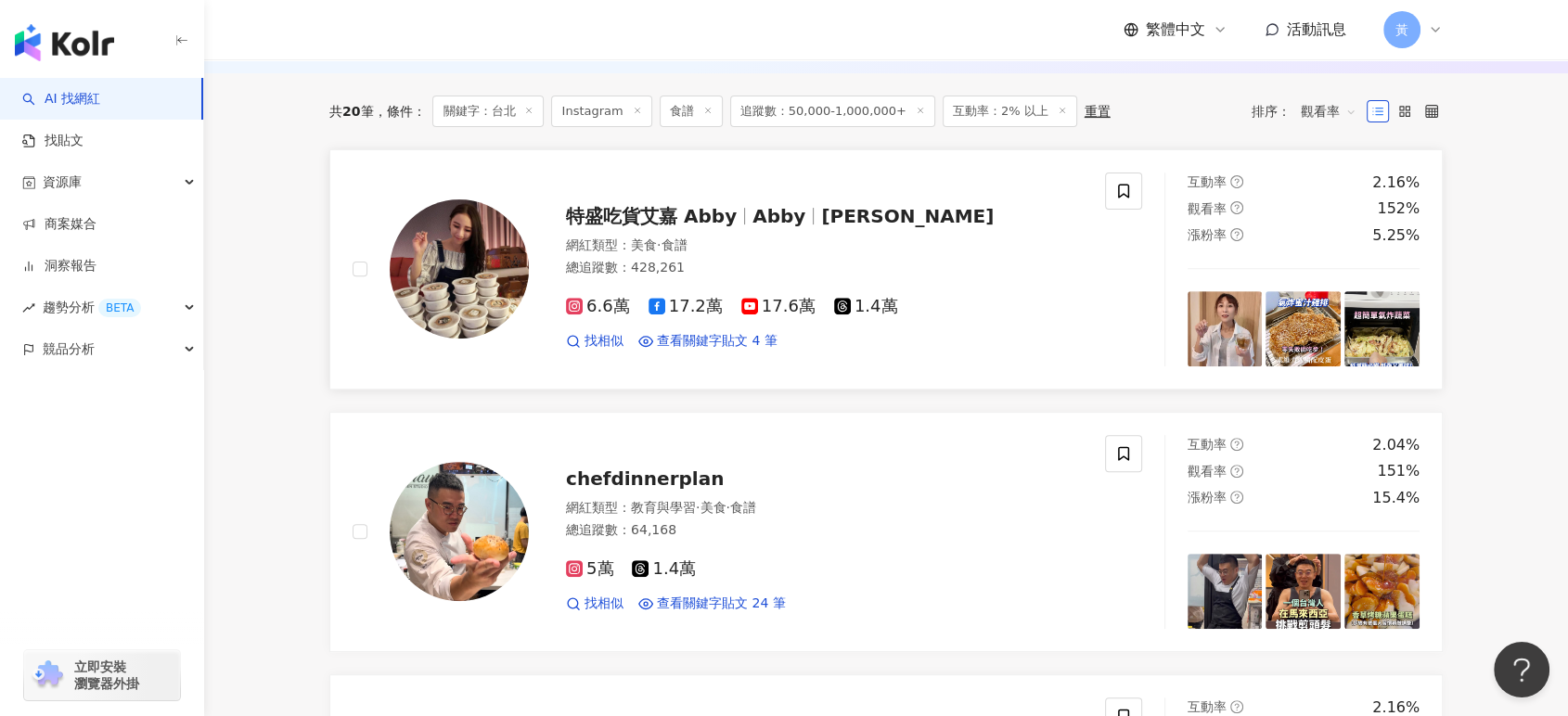
click at [790, 245] on div "網紅類型 ： 美食 · 食譜" at bounding box center [824, 246] width 517 height 19
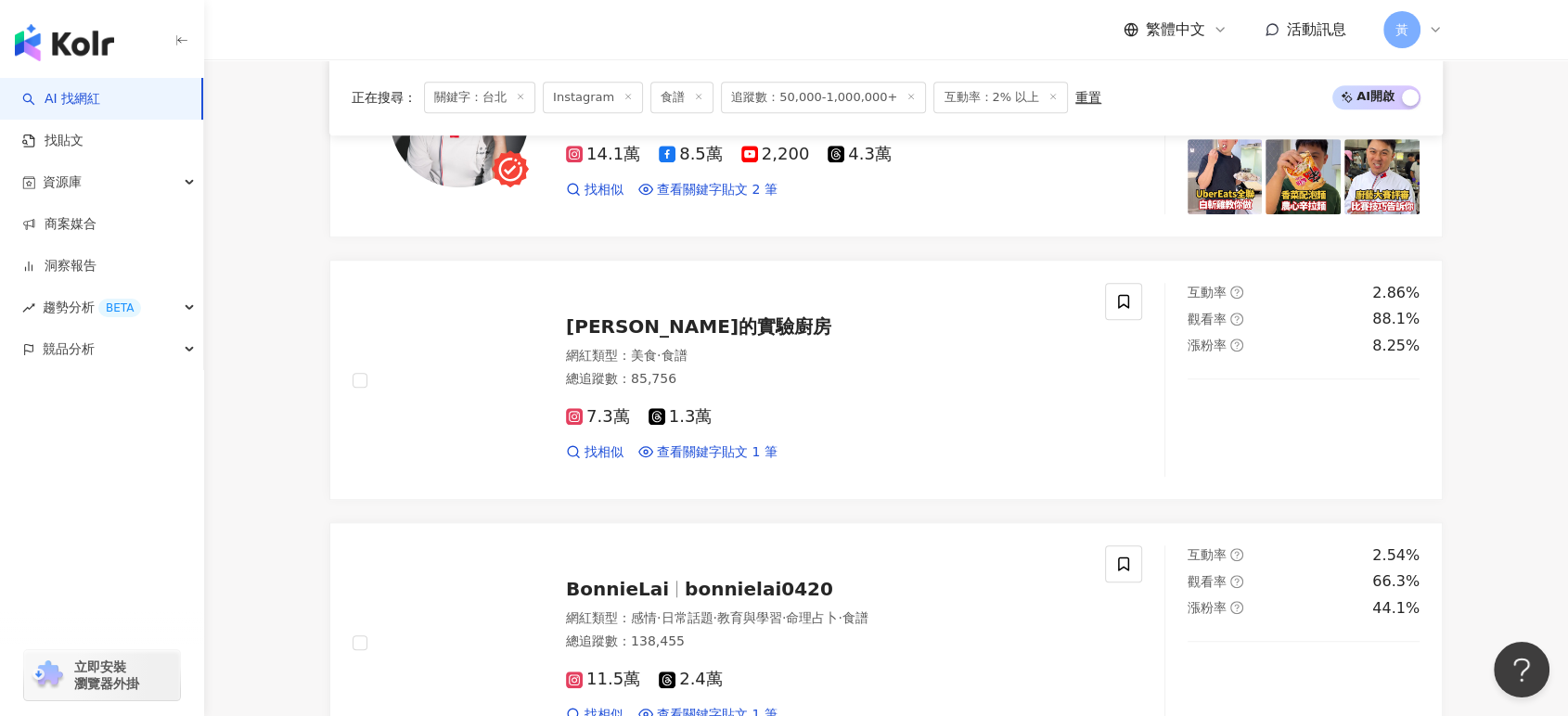
scroll to position [1339, 0]
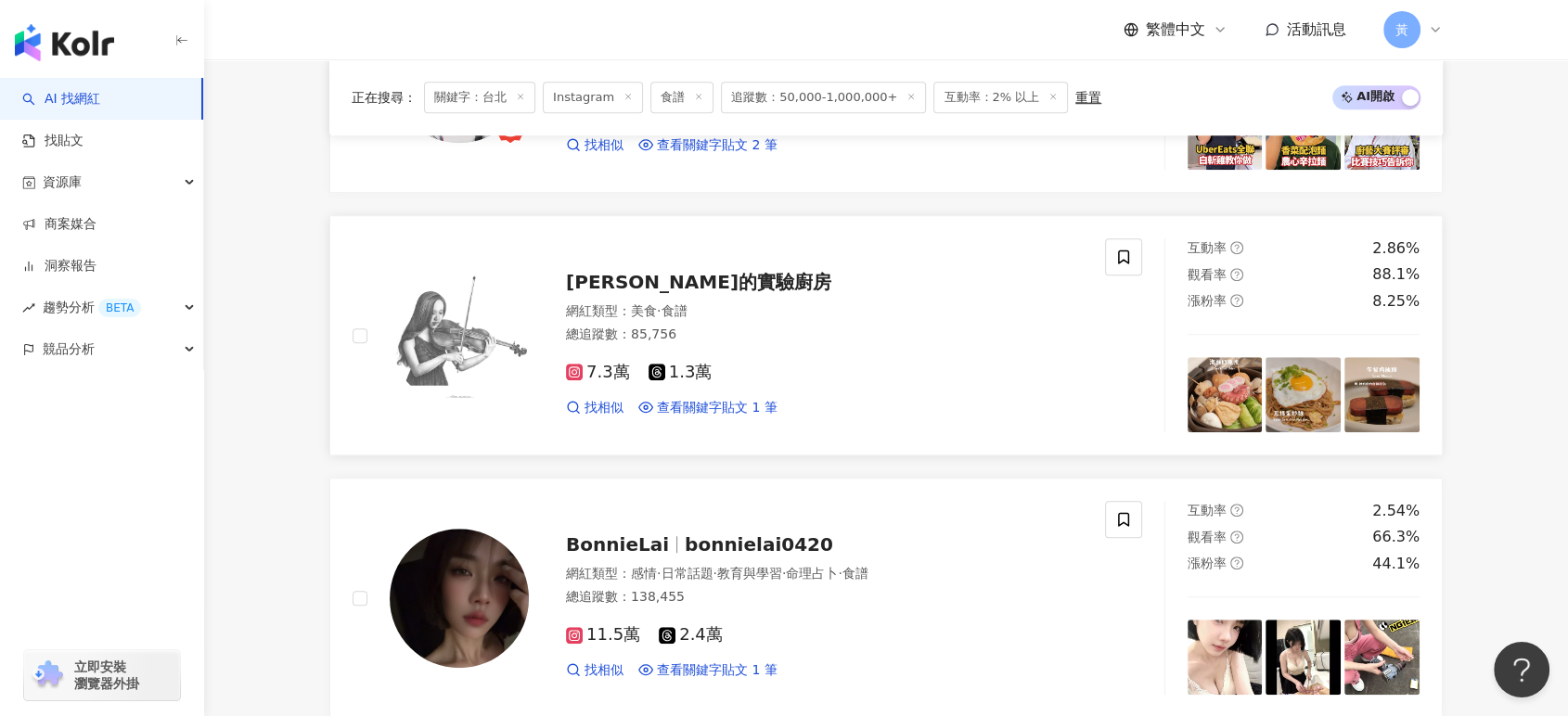
click at [637, 287] on span "Julia的實驗廚房" at bounding box center [698, 282] width 265 height 23
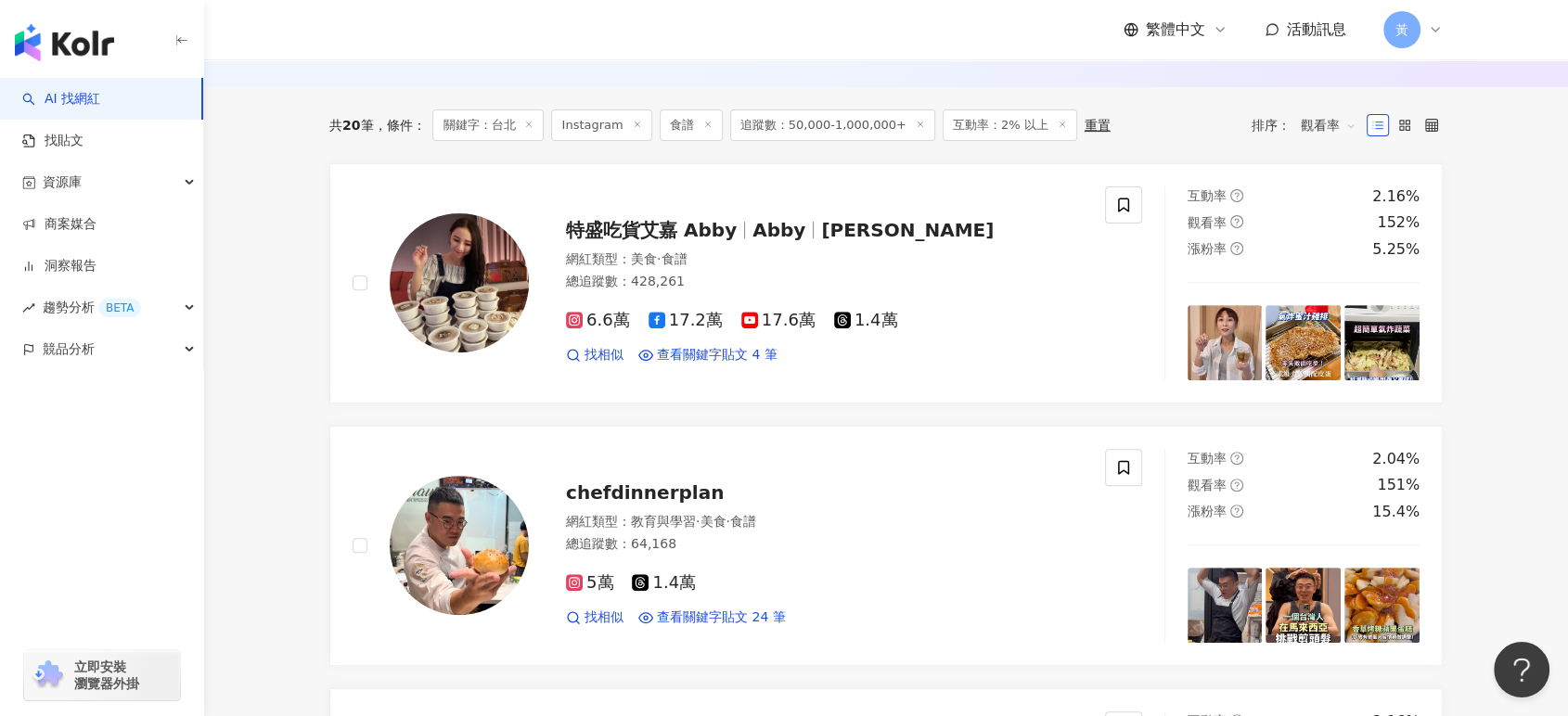
scroll to position [0, 0]
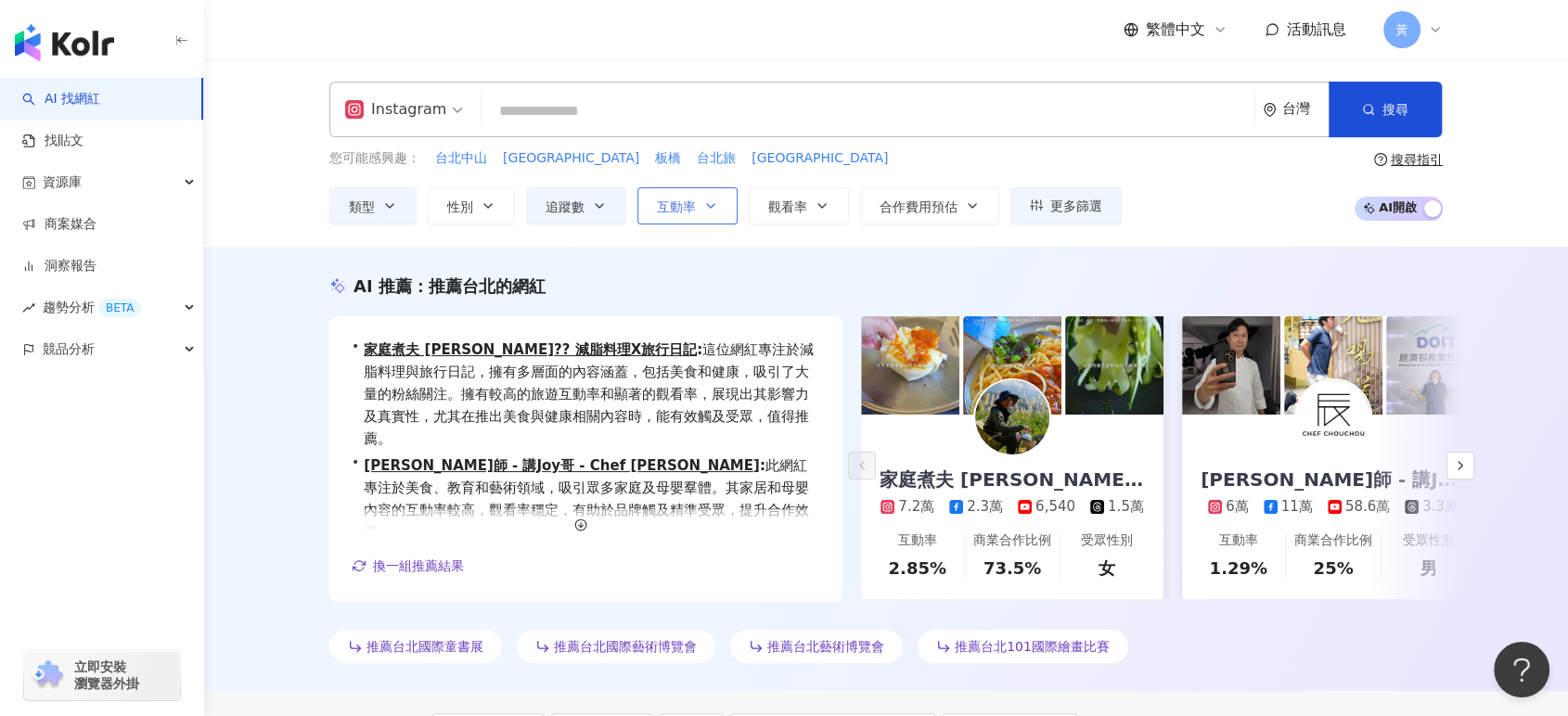
click at [679, 199] on span "互動率" at bounding box center [677, 206] width 39 height 15
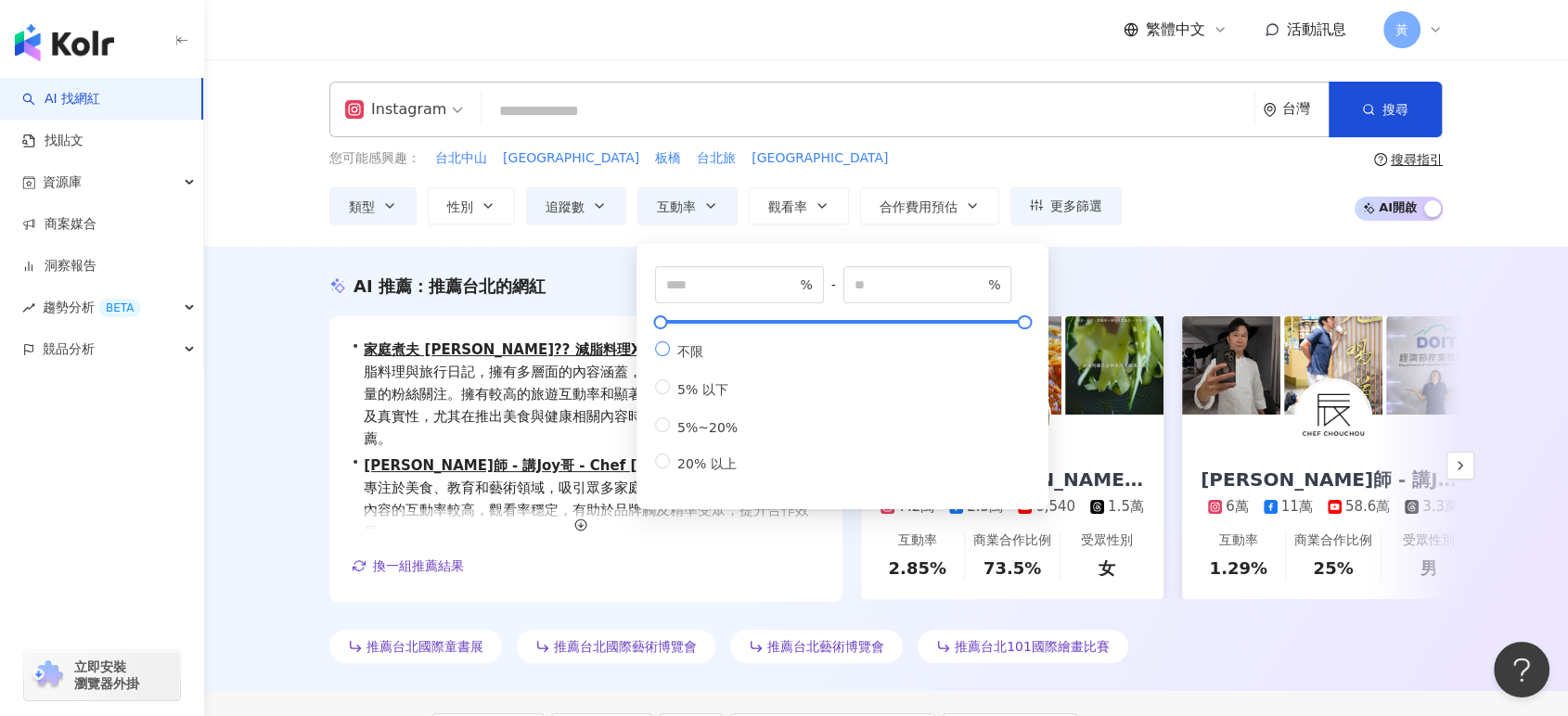
click at [681, 354] on span "不限" at bounding box center [689, 351] width 40 height 15
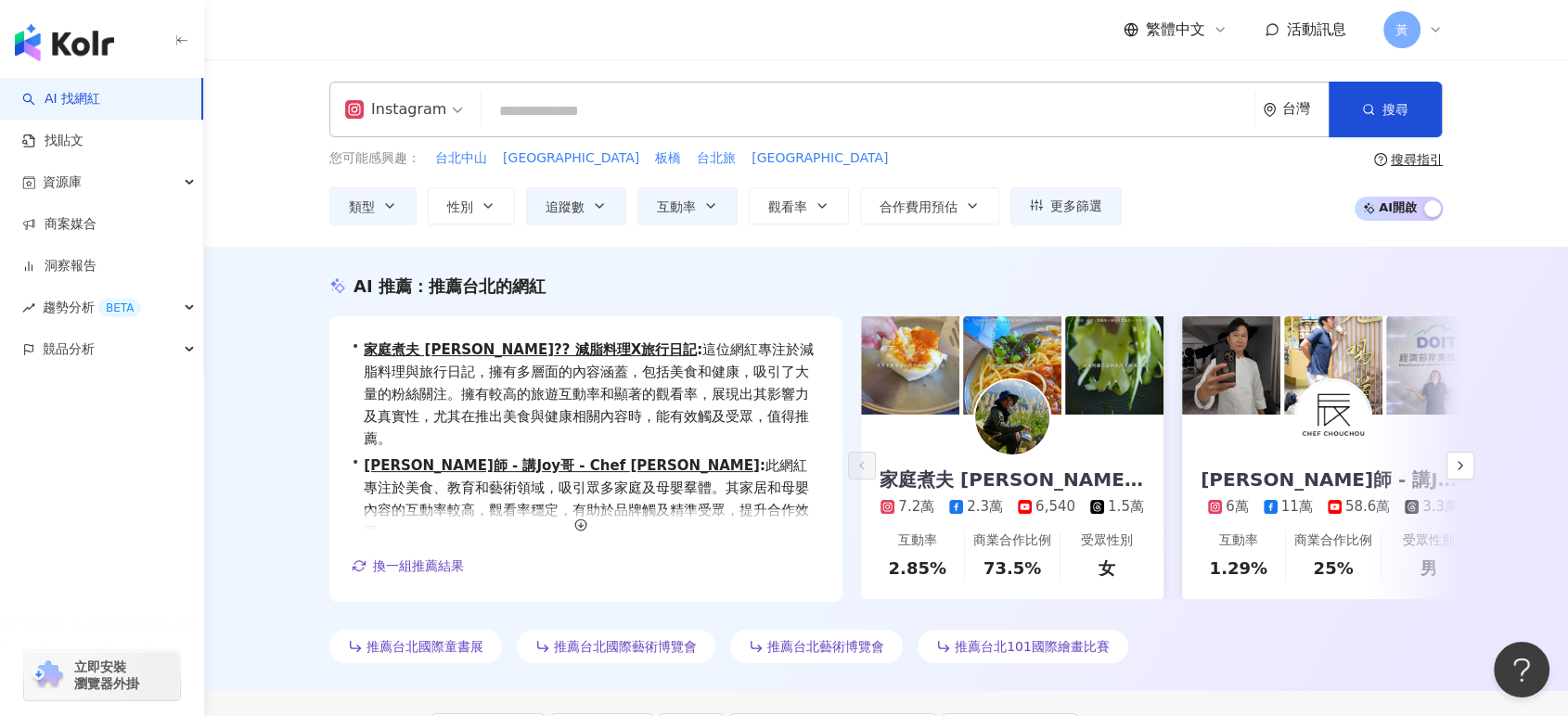
click at [1223, 201] on div "您可能感興趣： 台北中山 台北中山區 板橋 台北旅 台北萬華區 類型 性別 追蹤數 互動率 觀看率 合作費用預估 更多篩選 ***** - ******* 不…" at bounding box center [886, 186] width 1113 height 76
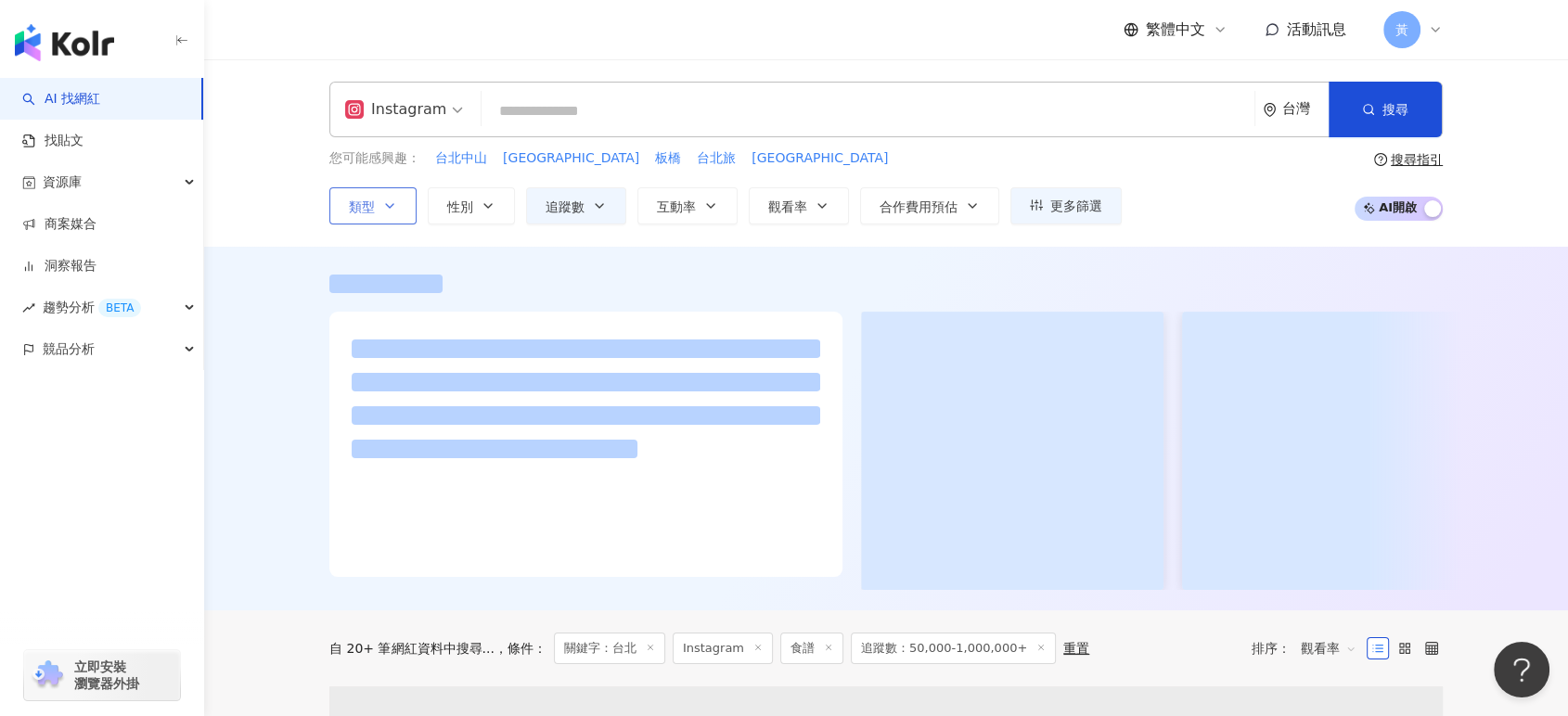
click at [390, 202] on icon "button" at bounding box center [390, 205] width 15 height 15
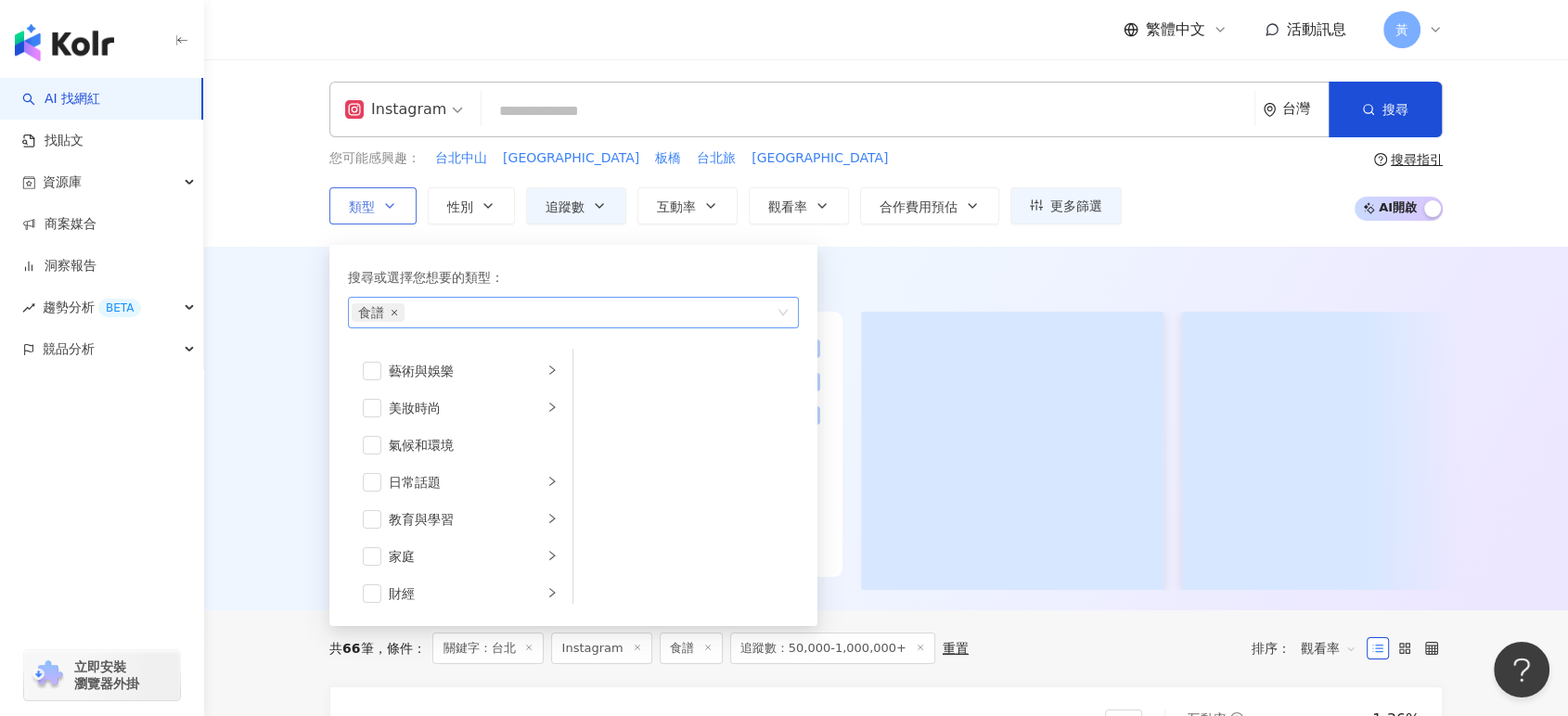
click at [393, 310] on icon "close" at bounding box center [394, 313] width 8 height 8
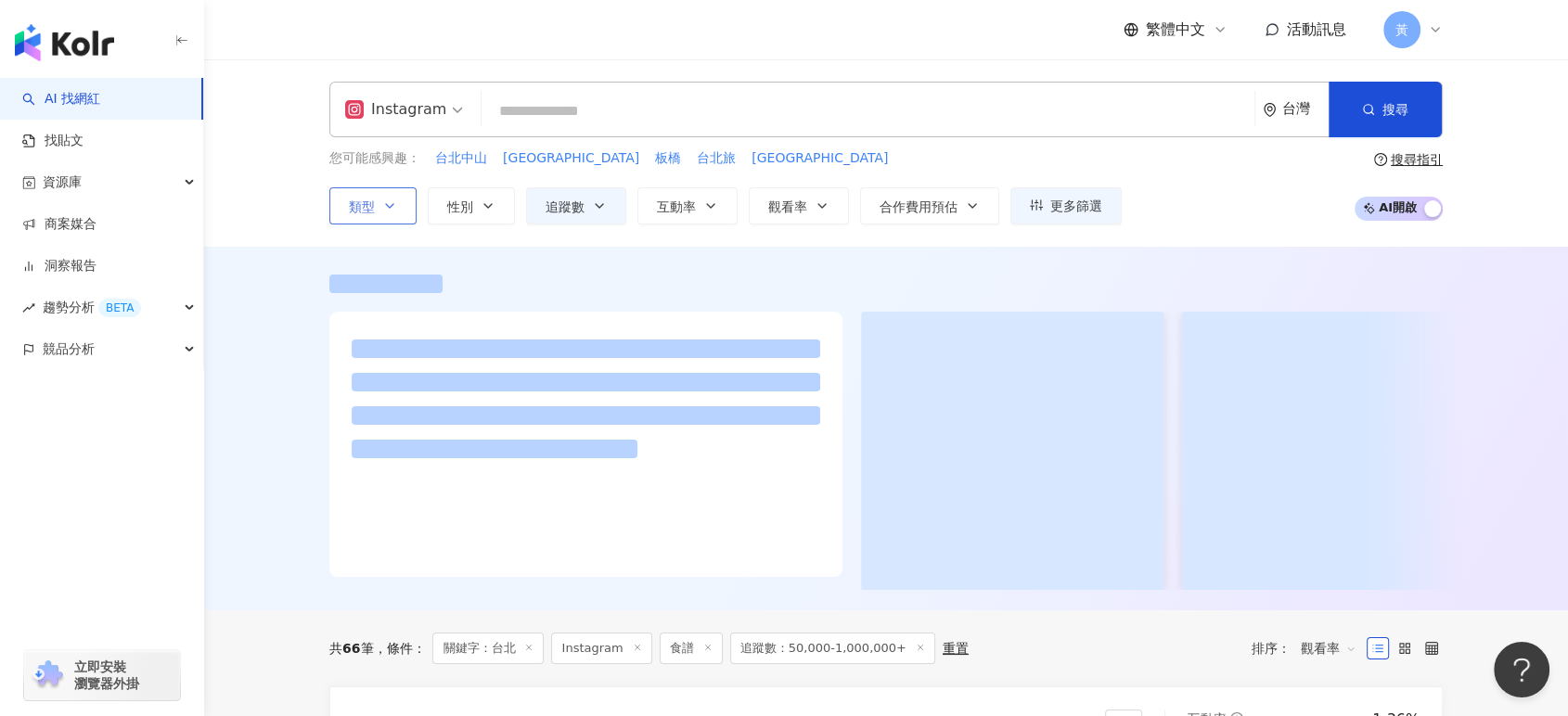
click at [528, 100] on input "search" at bounding box center [868, 111] width 758 height 36
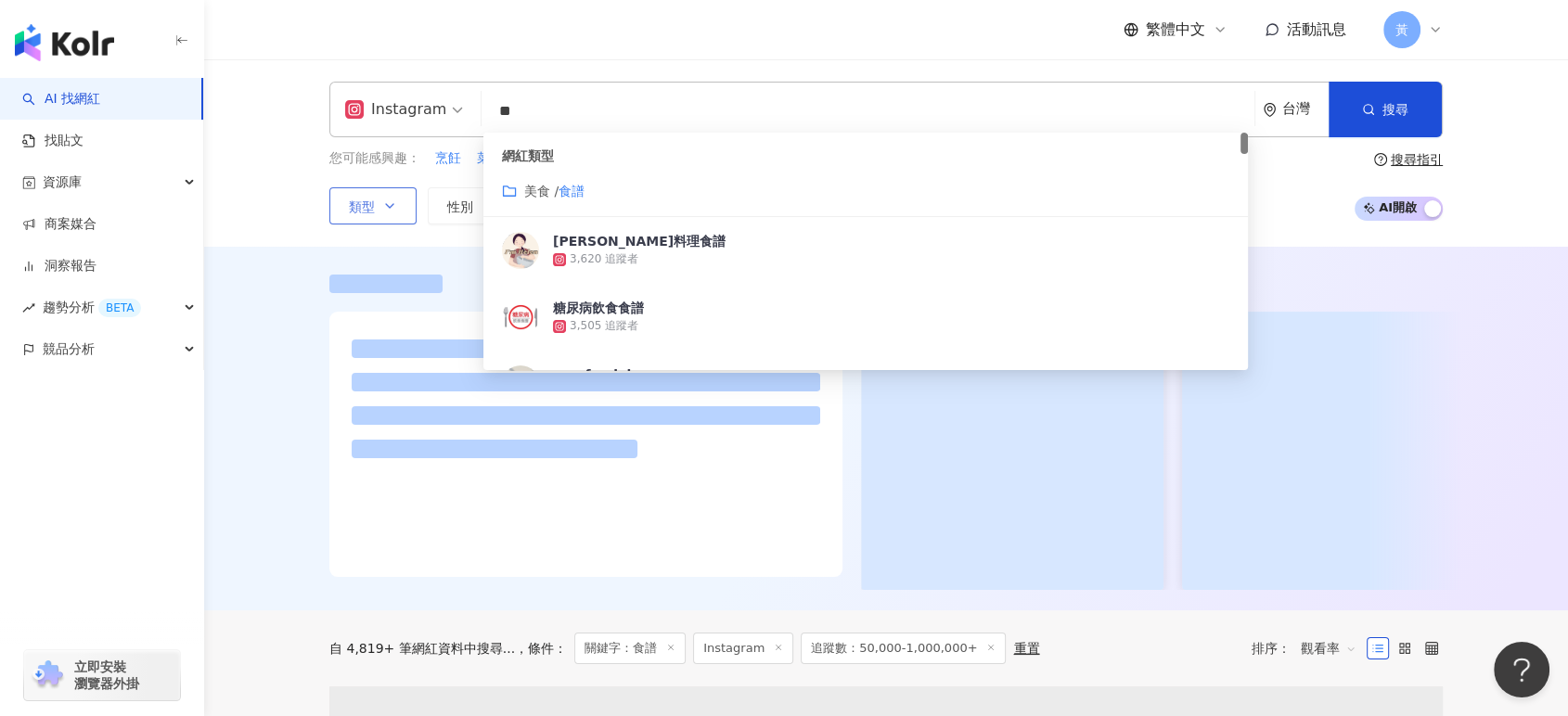
type input "**"
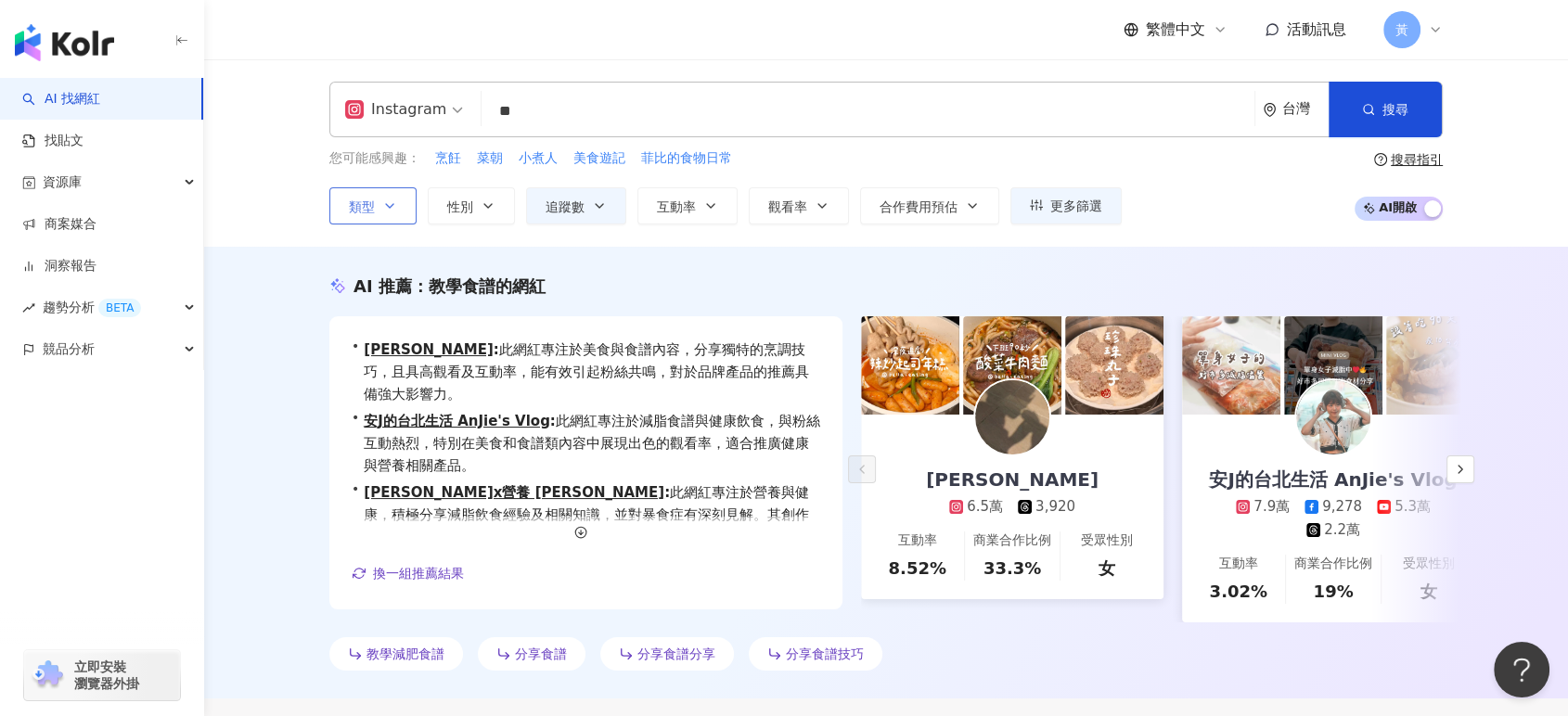
click at [279, 343] on div "AI 推薦 ： 教學食譜的網紅 • 黃鈺鈴 : 此網紅專注於美食與食譜內容，分享獨特的烹調技巧，且具高觀看及互動率，能有效引起粉絲共鳴，對於品牌產品的推薦具備…" at bounding box center [886, 472] width 1364 height 452
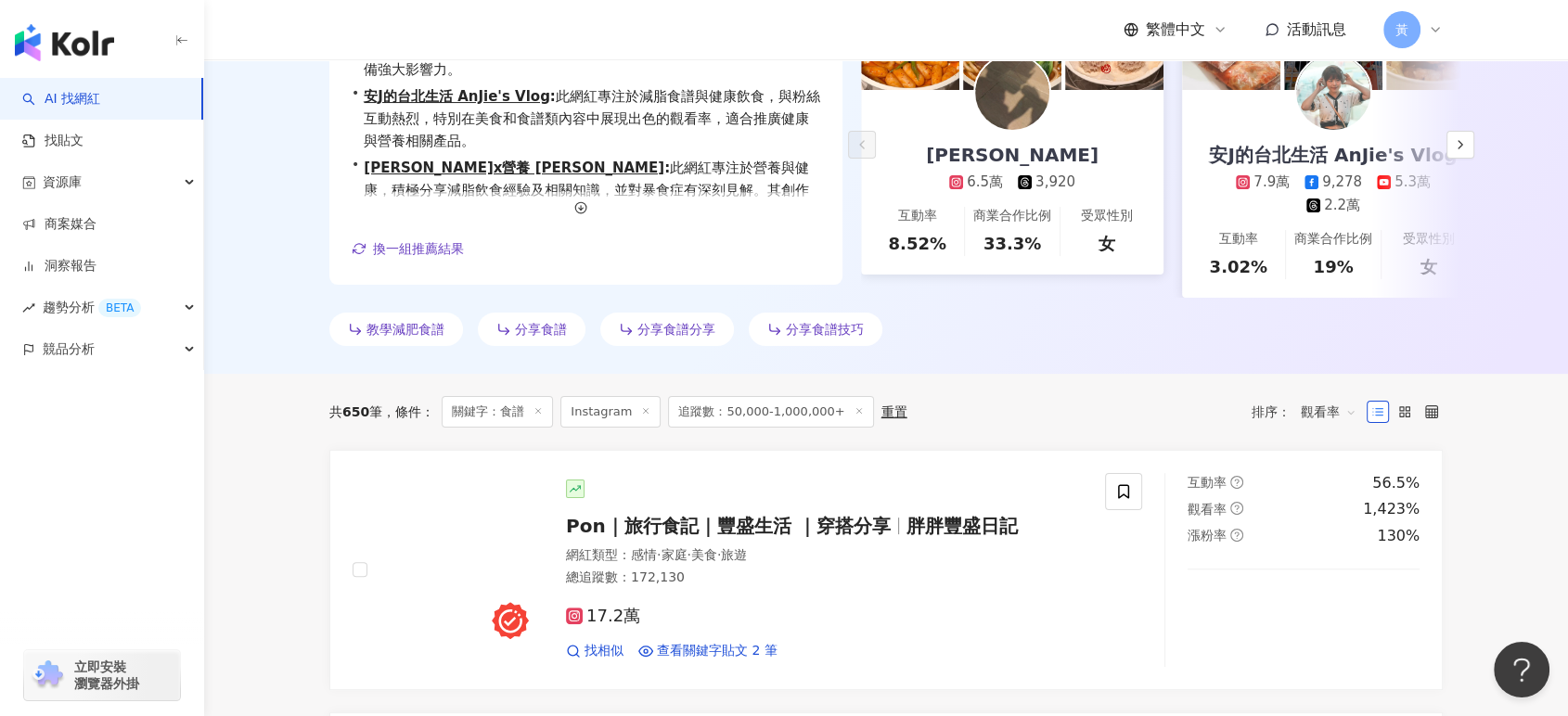
scroll to position [206, 0]
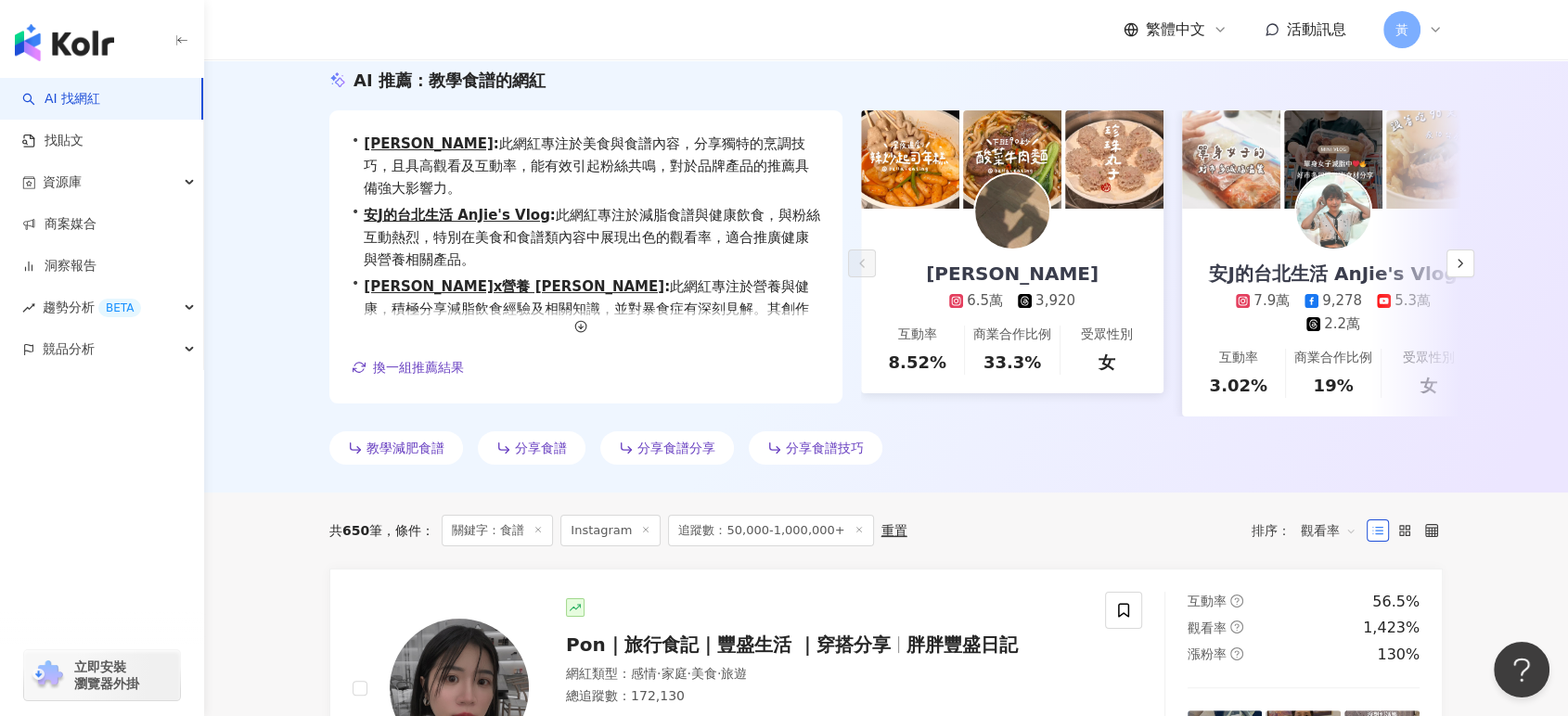
click at [1336, 538] on span "觀看率" at bounding box center [1328, 531] width 55 height 30
click at [1324, 438] on div "互動率" at bounding box center [1328, 444] width 46 height 21
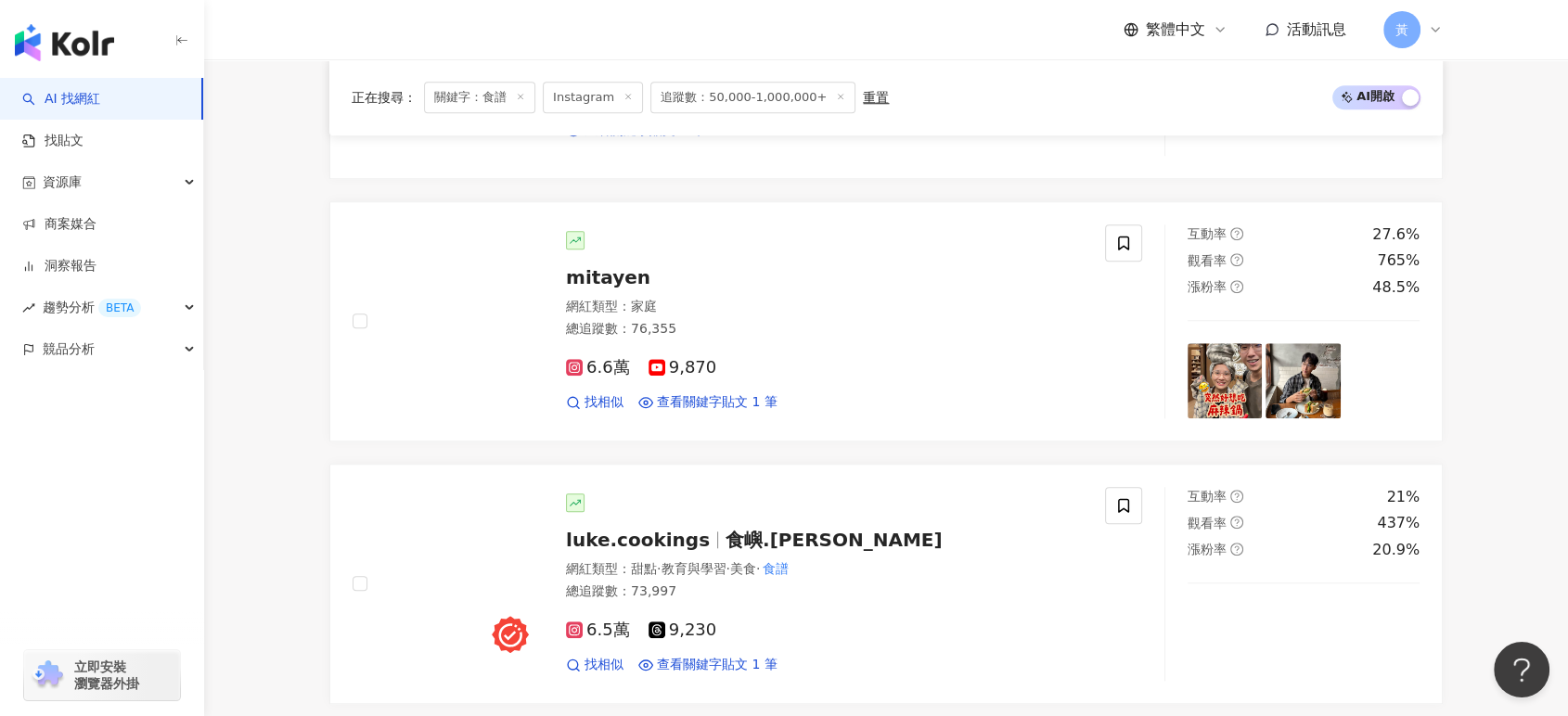
scroll to position [1752, 0]
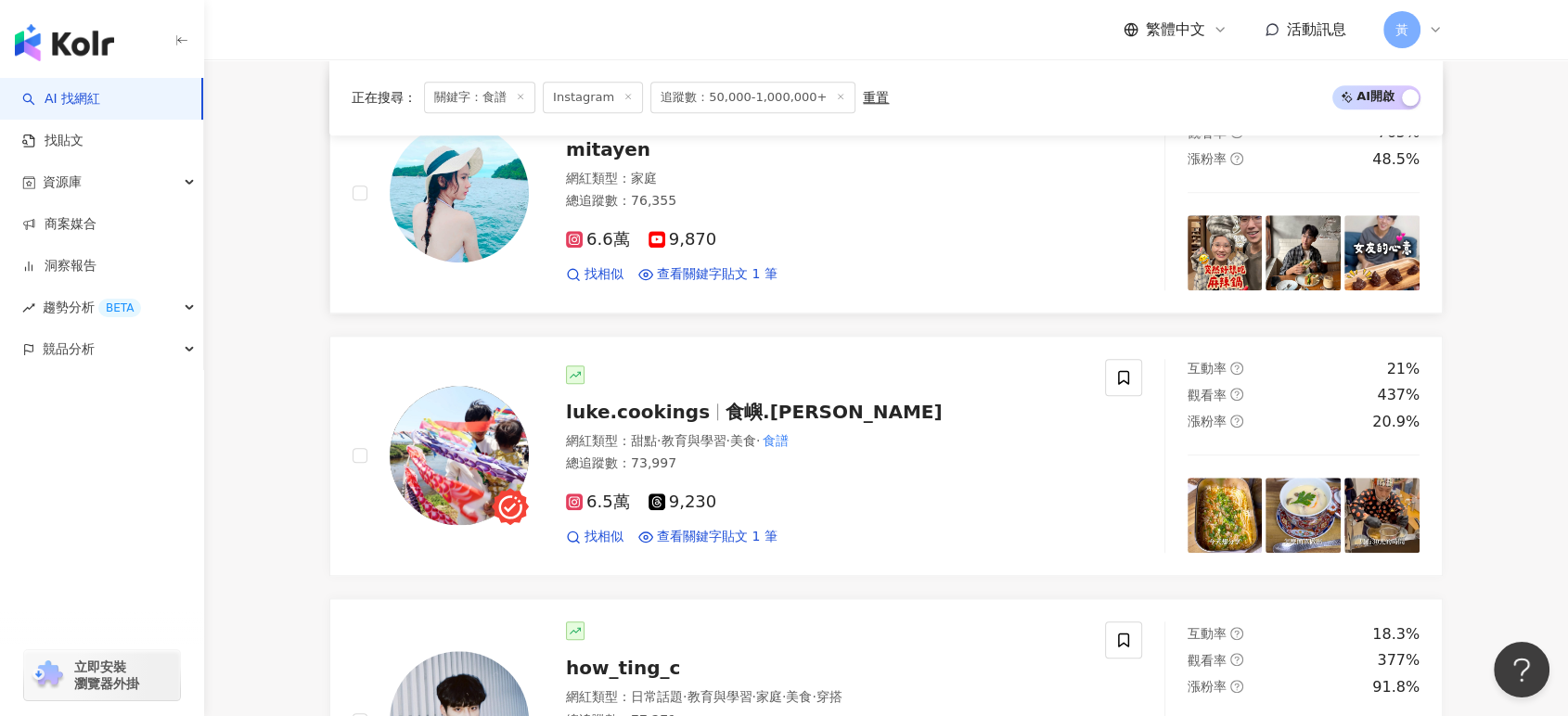
click at [618, 161] on span "mitayen" at bounding box center [608, 149] width 85 height 23
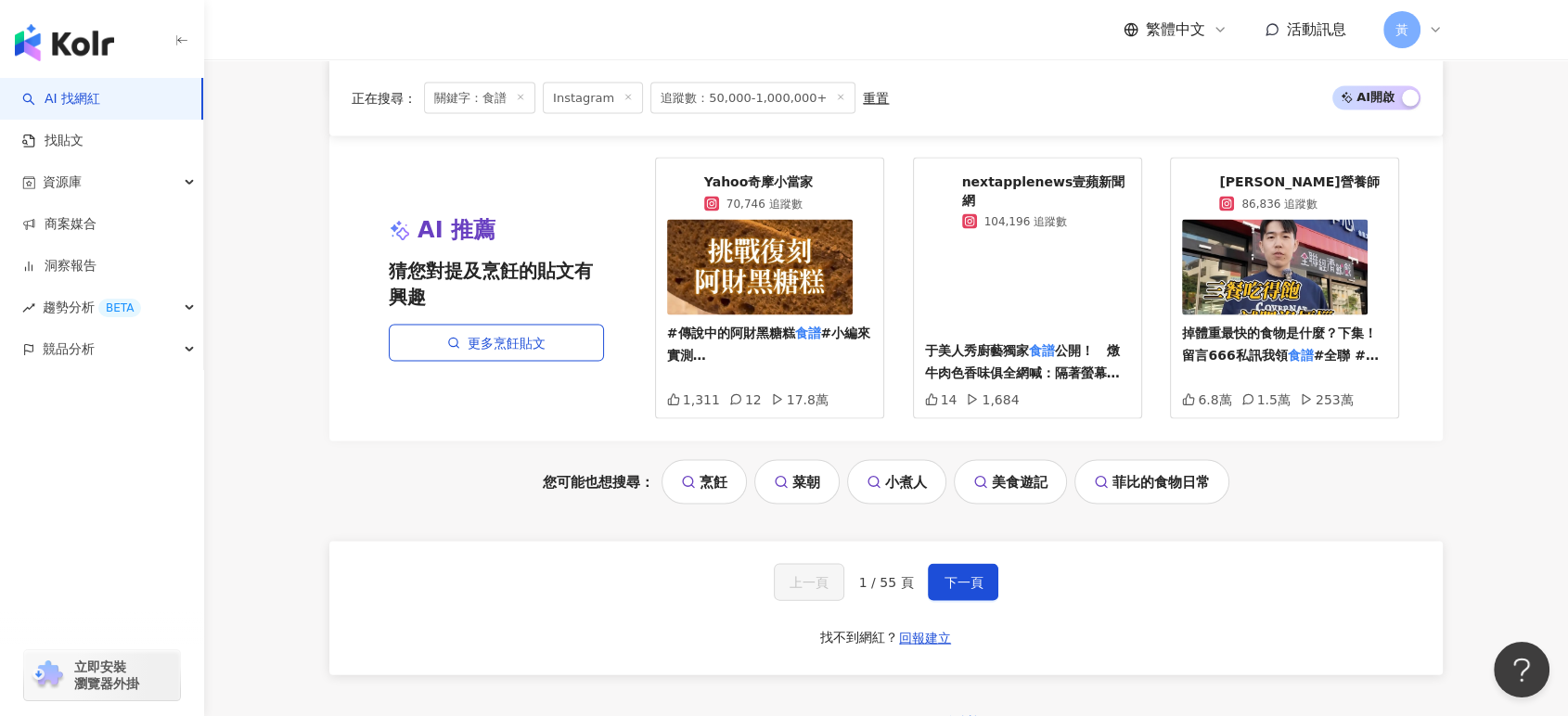
scroll to position [3814, 0]
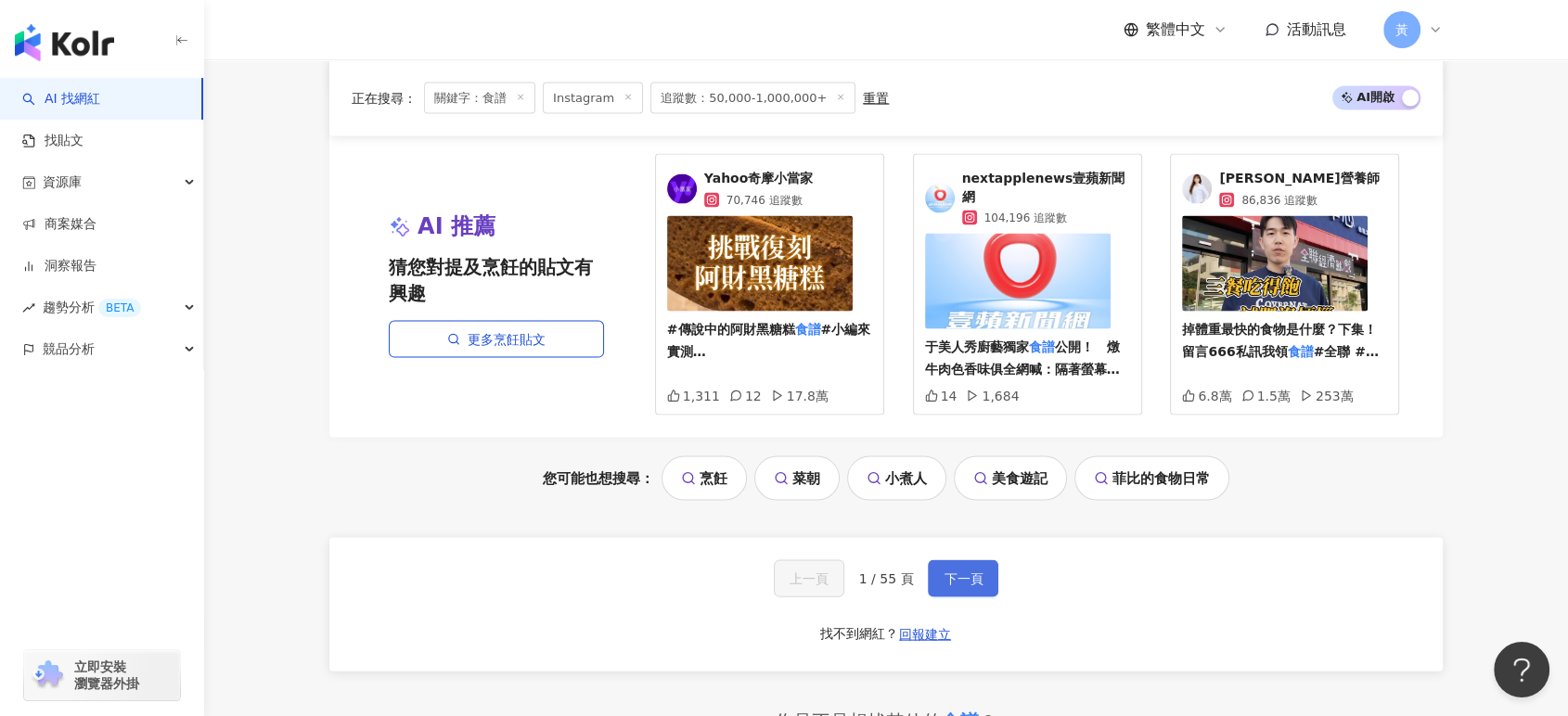
click at [966, 574] on span "下一頁" at bounding box center [963, 578] width 39 height 15
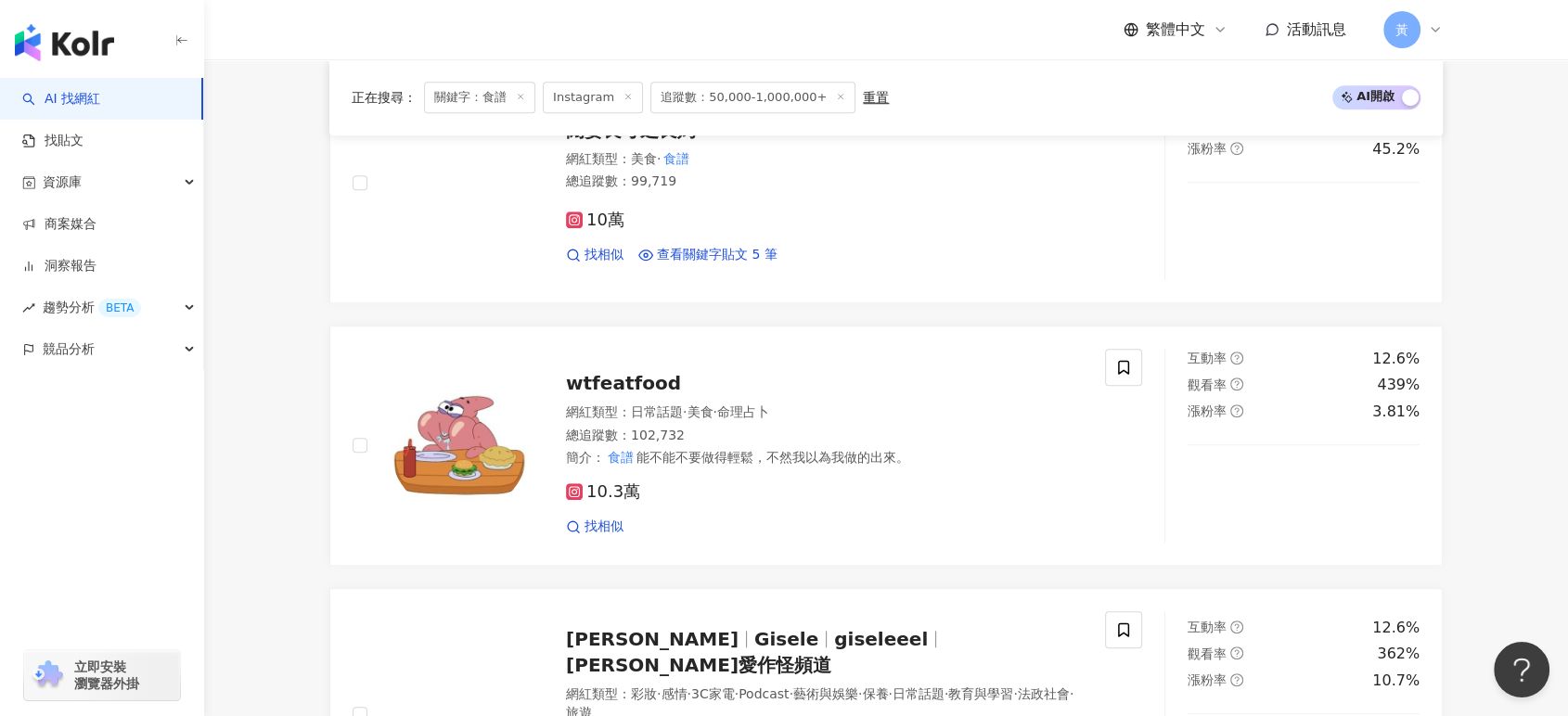
scroll to position [1545, 0]
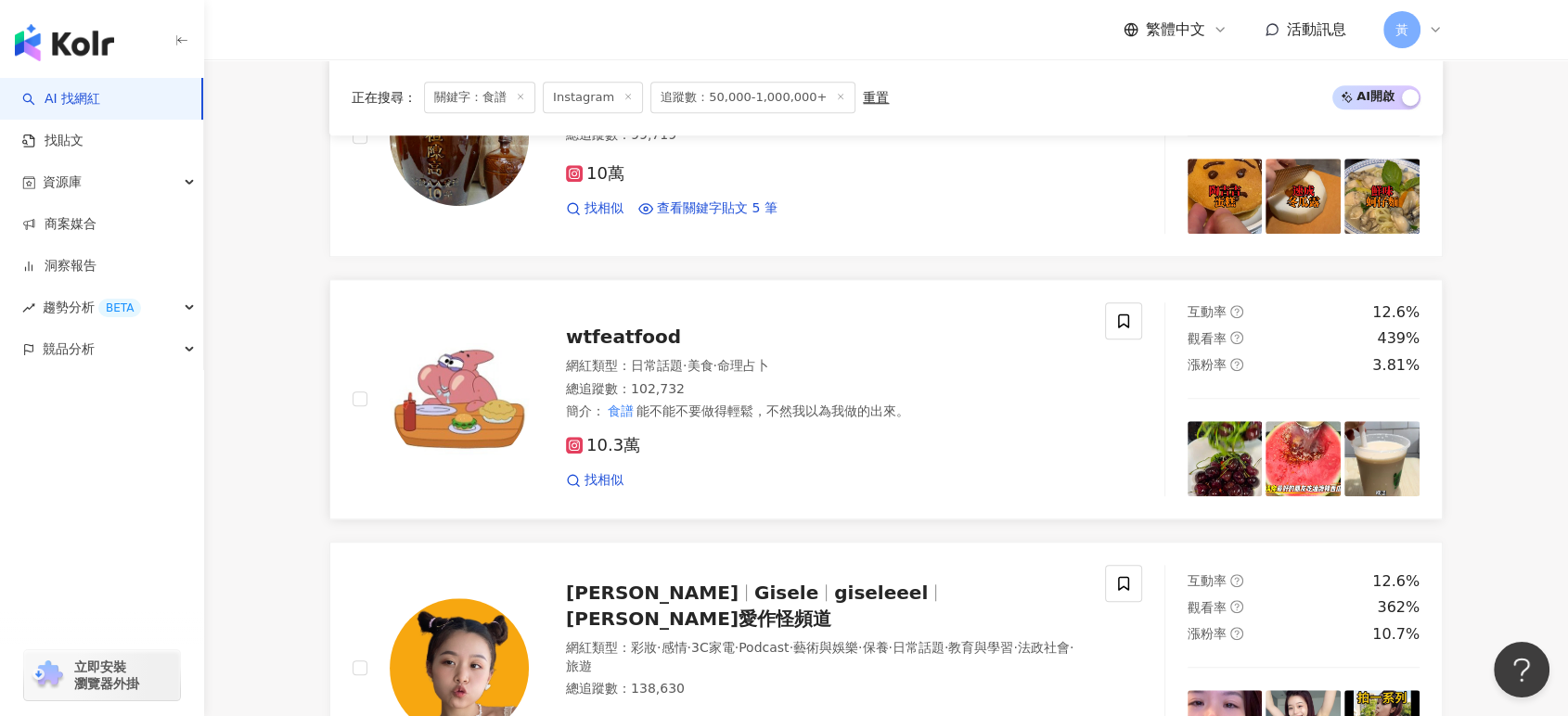
click at [676, 363] on div "wtfeatfood 網紅類型 ： 日常話題 · 美食 · 命理占卜 總追蹤數 ： 102,732 簡介 ： 食譜 能不能不要做得輕鬆，不然我以為我做的出來。…" at bounding box center [806, 398] width 554 height 180
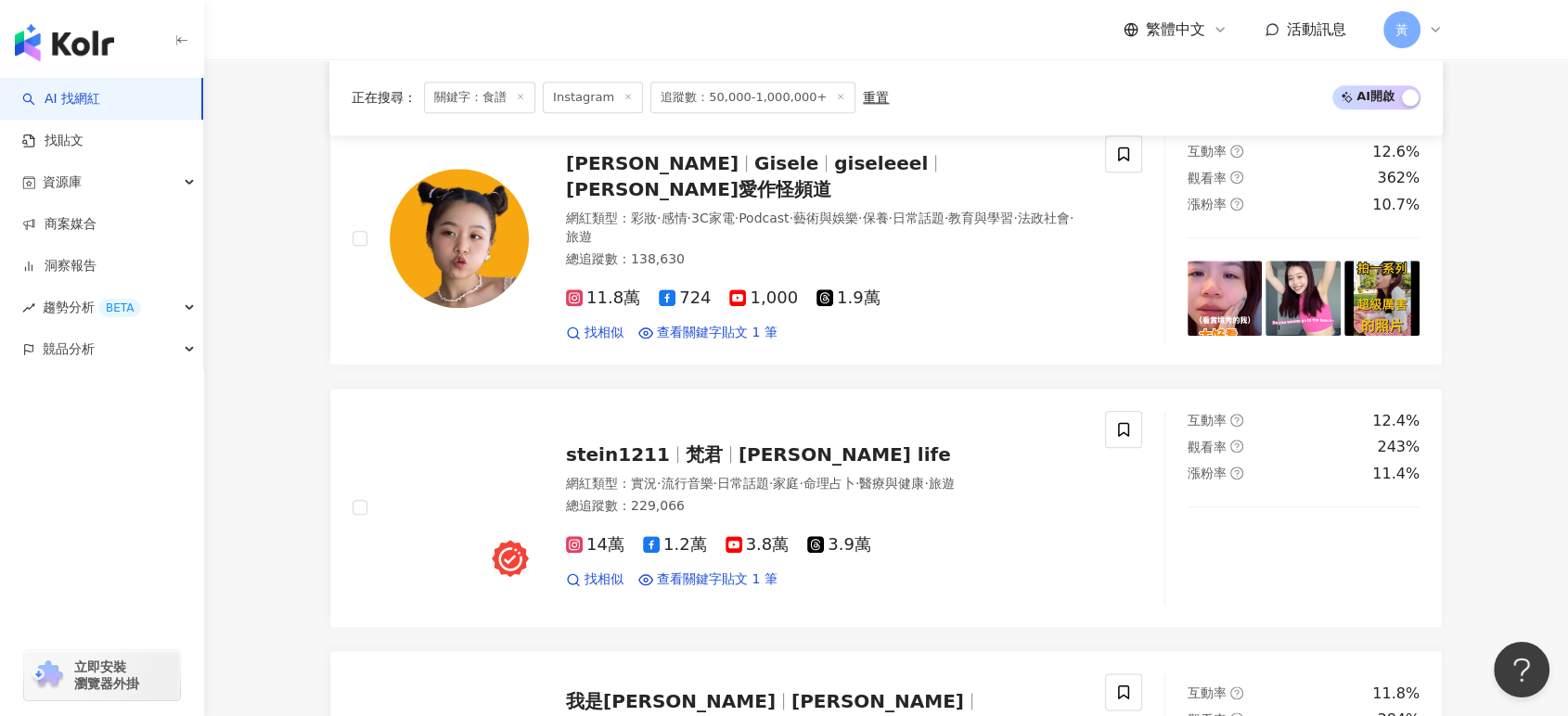
scroll to position [1855, 0]
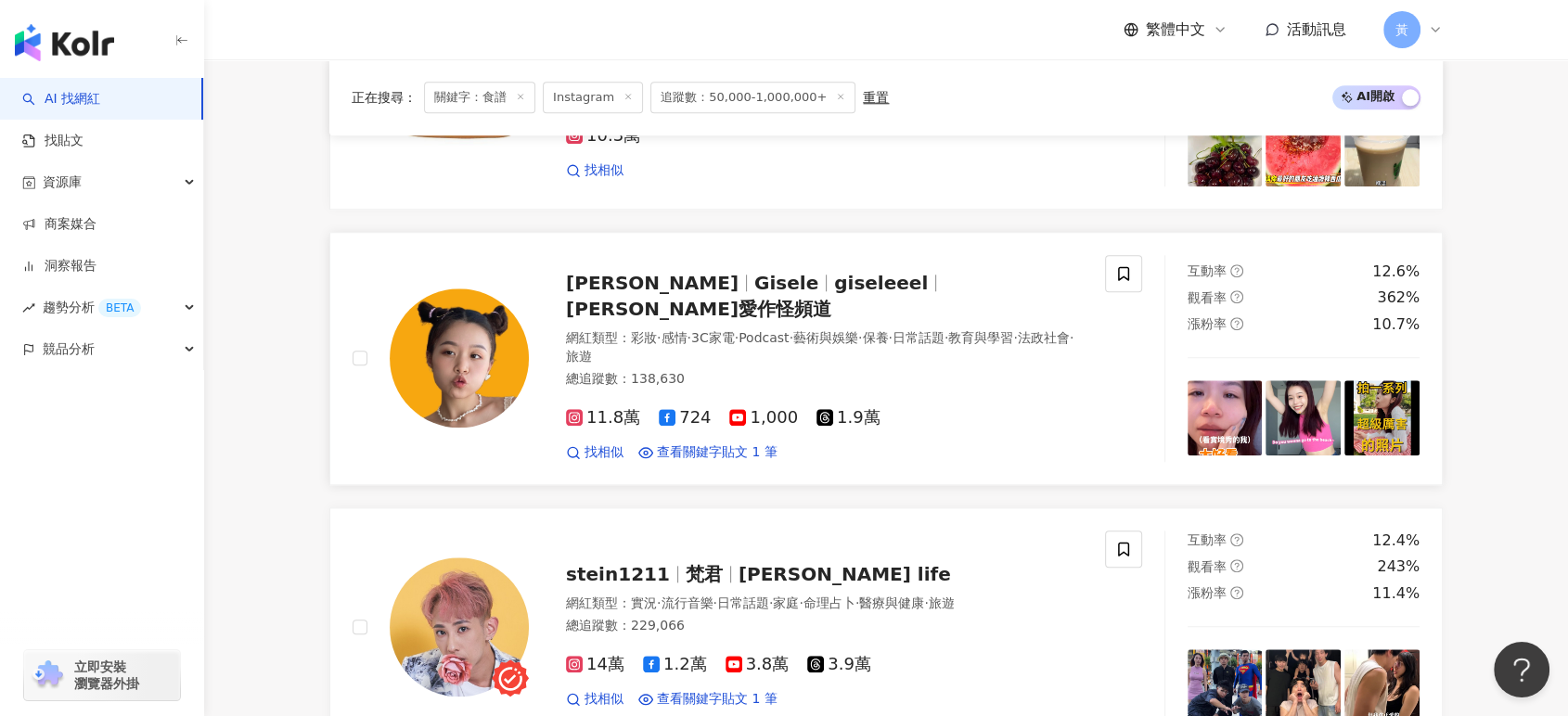
click at [834, 294] on span "giseleeel" at bounding box center [881, 283] width 94 height 23
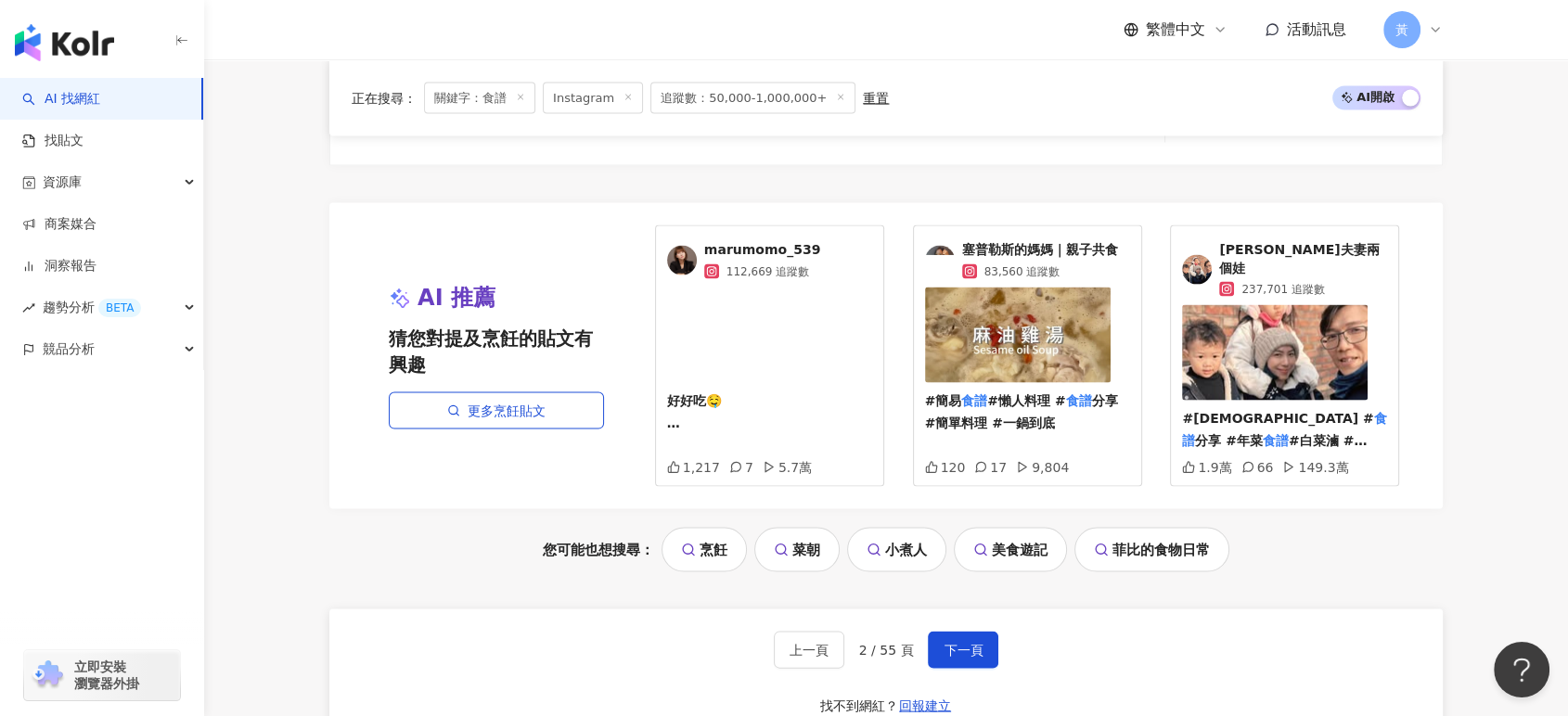
scroll to position [3814, 0]
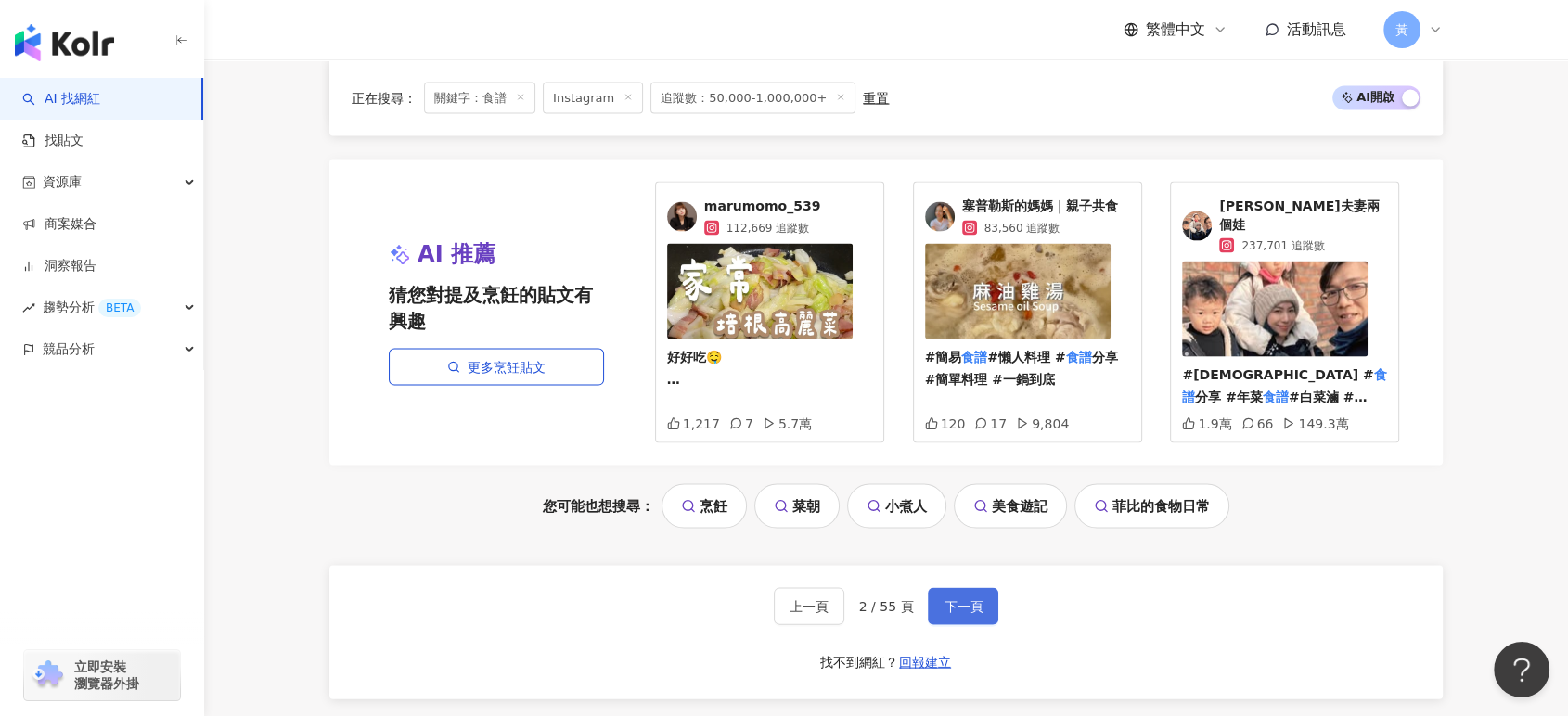
click at [944, 600] on span "下一頁" at bounding box center [963, 607] width 39 height 15
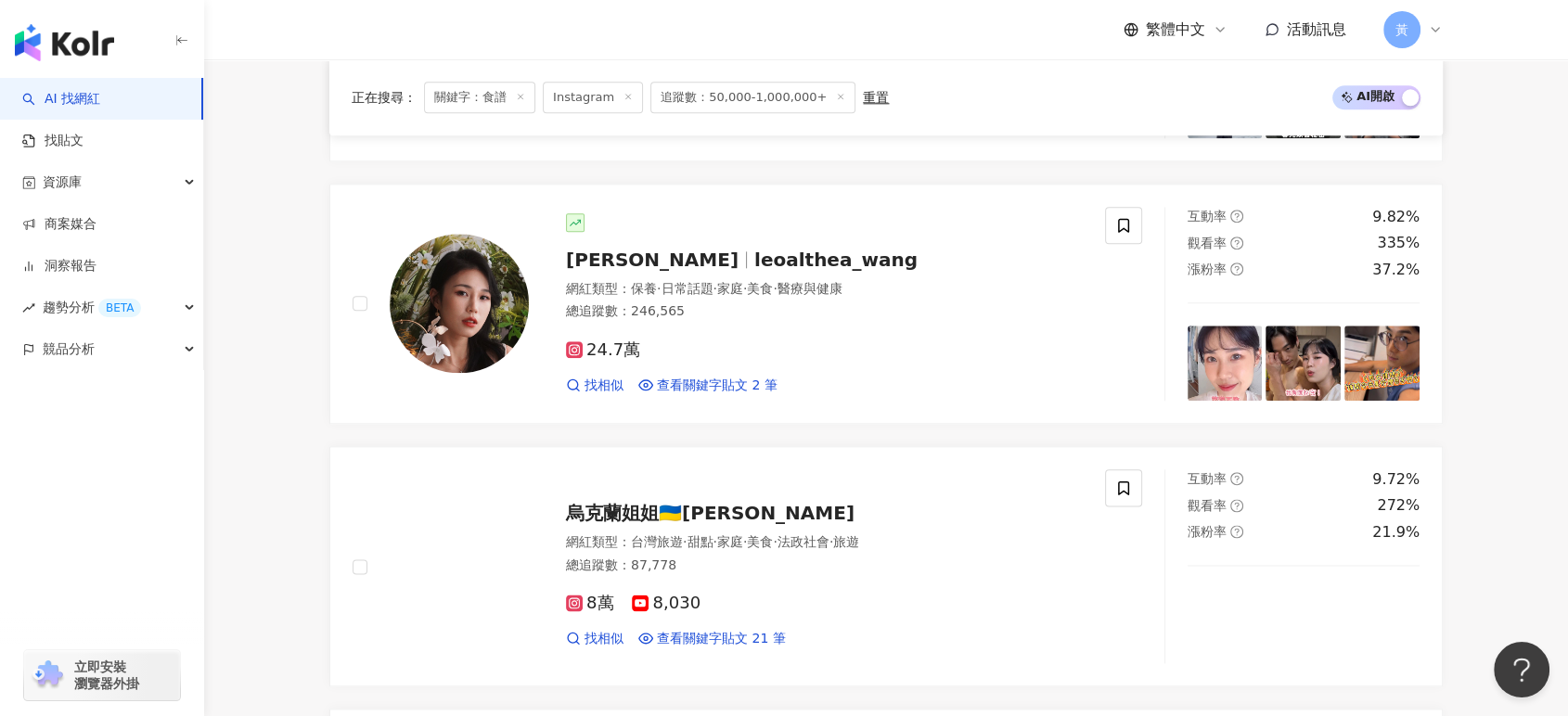
scroll to position [2267, 0]
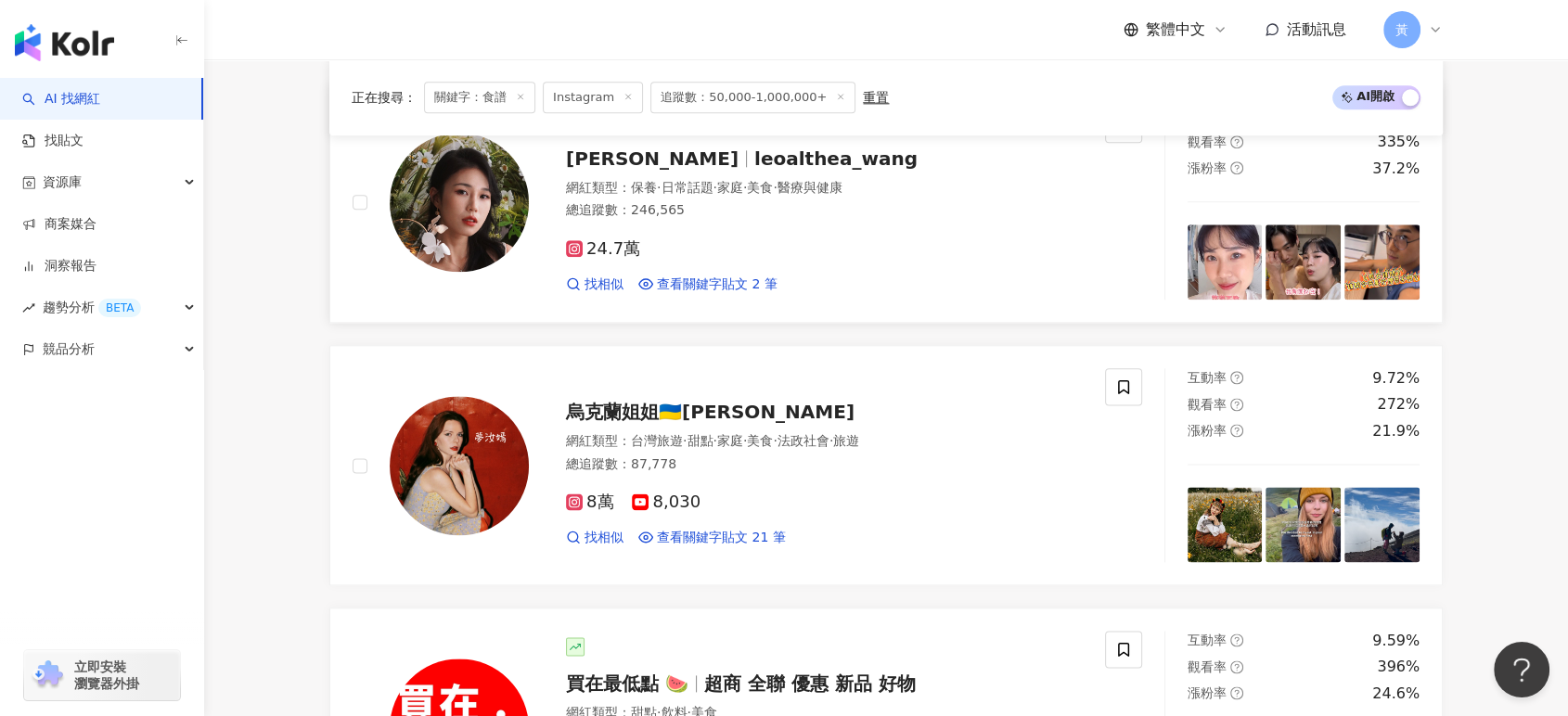
click at [684, 192] on span "日常話題" at bounding box center [686, 186] width 52 height 15
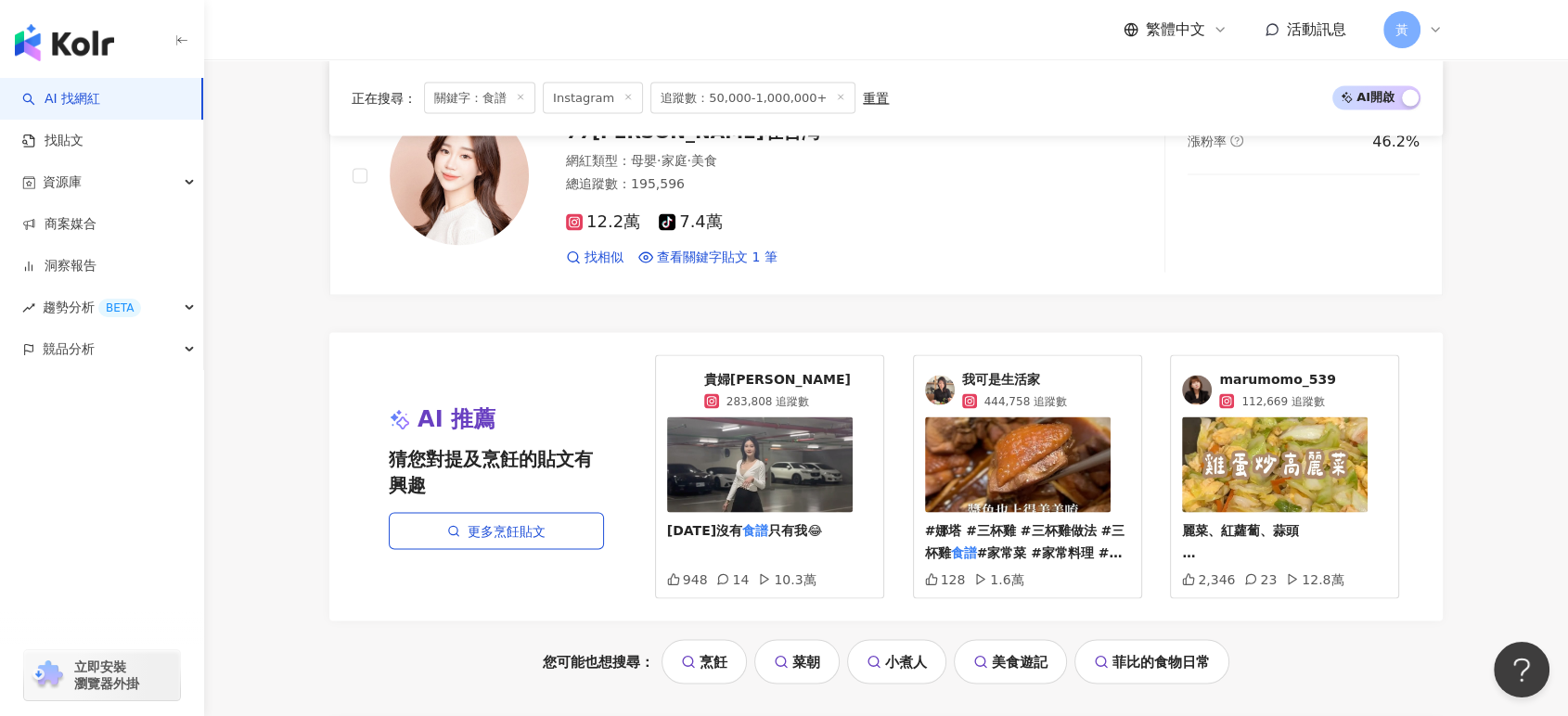
scroll to position [3917, 0]
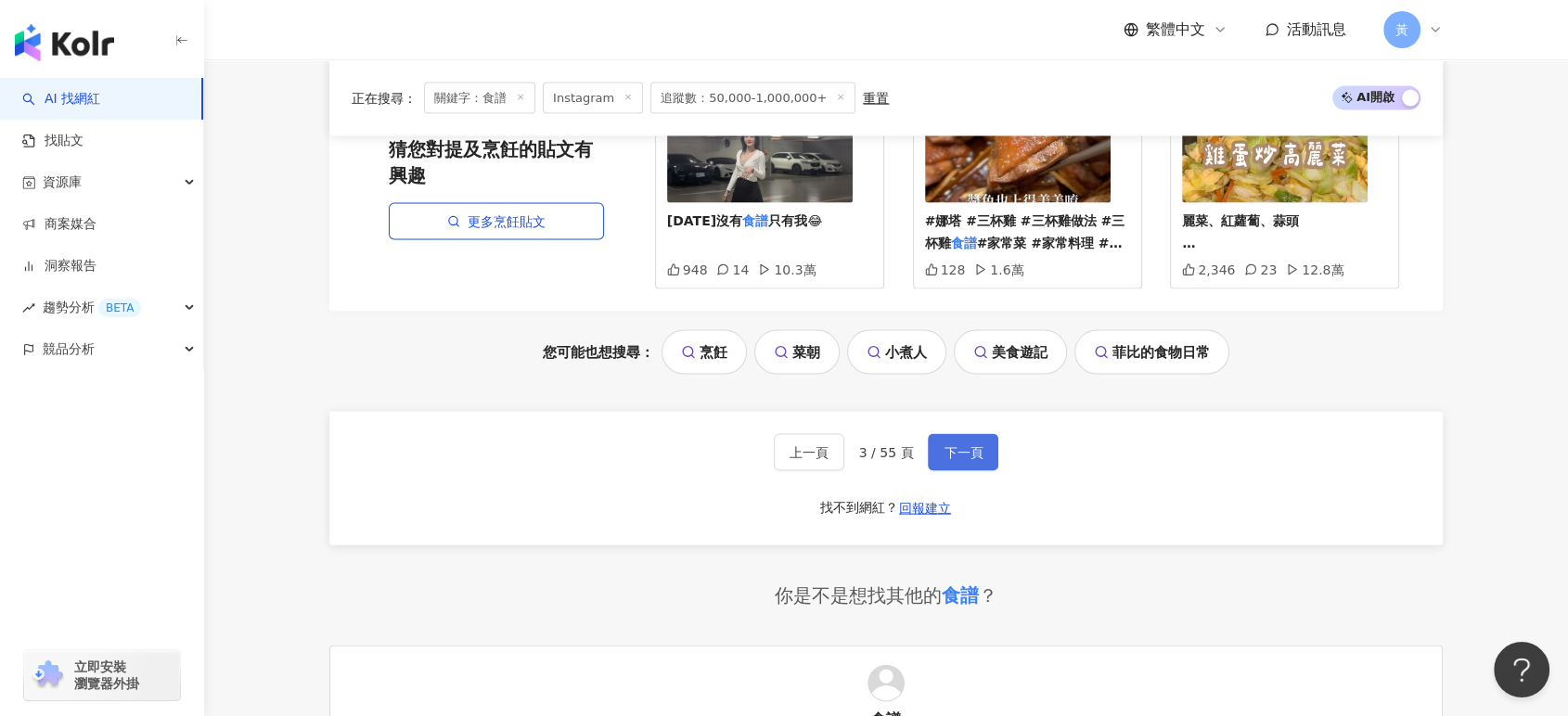
click at [963, 461] on span "下一頁" at bounding box center [963, 453] width 39 height 15
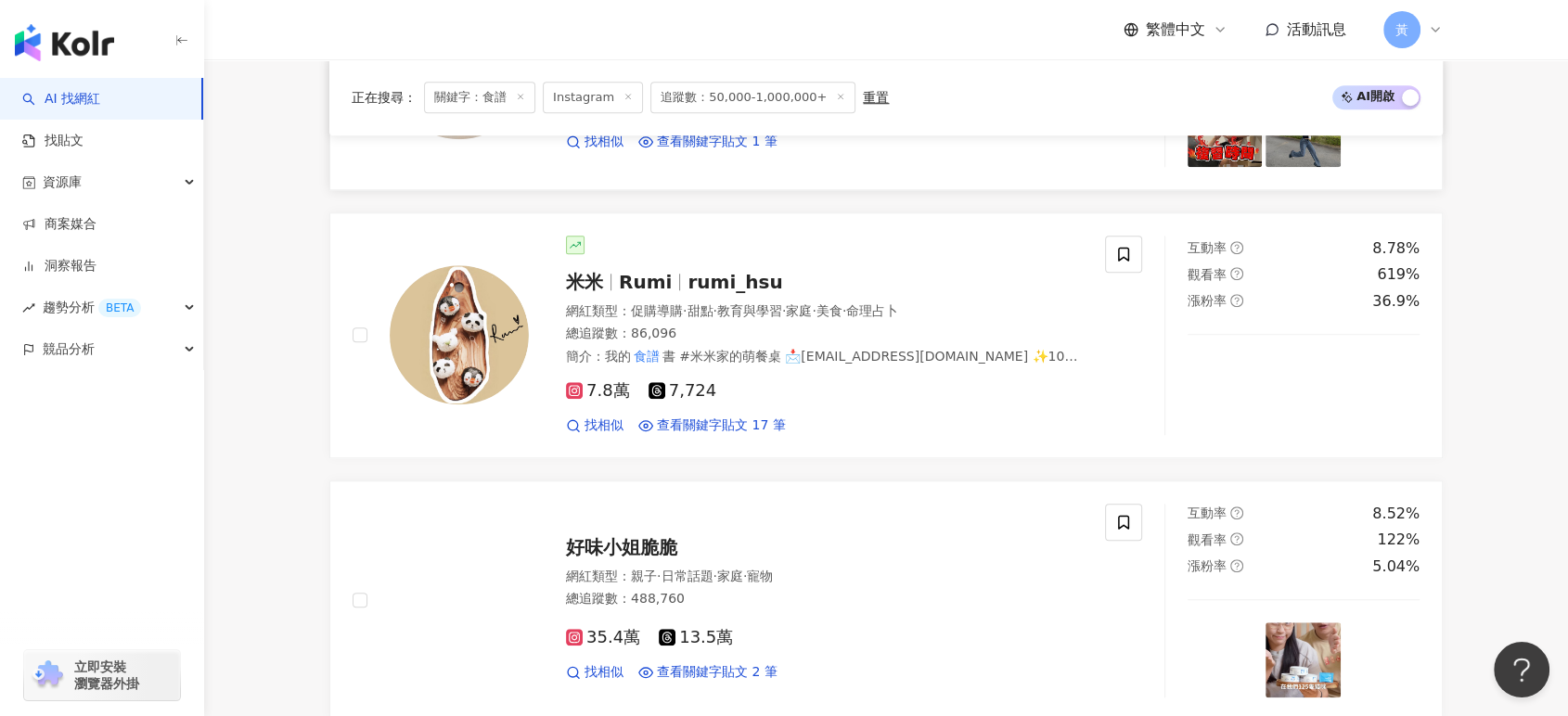
scroll to position [1649, 0]
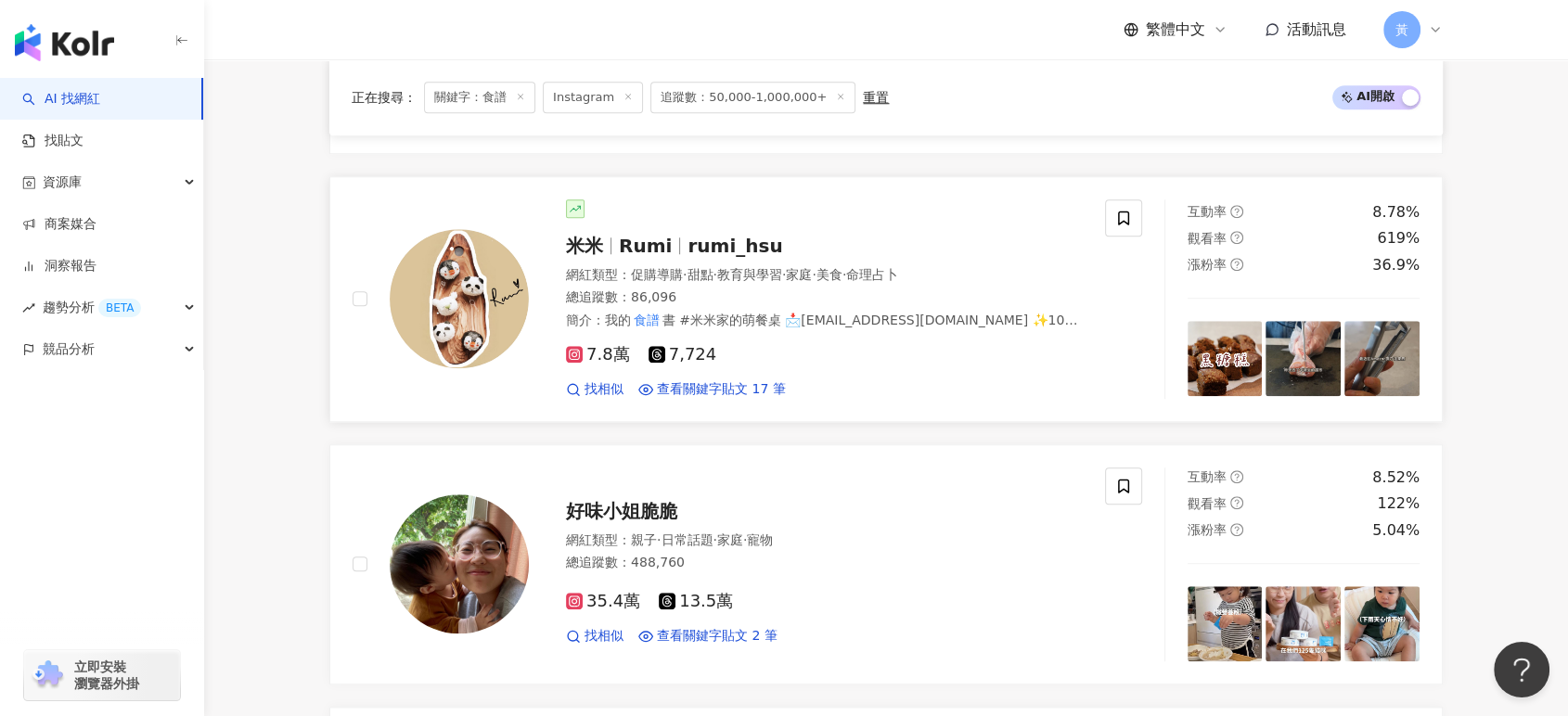
click at [691, 257] on span "rumi_hsu" at bounding box center [735, 246] width 95 height 23
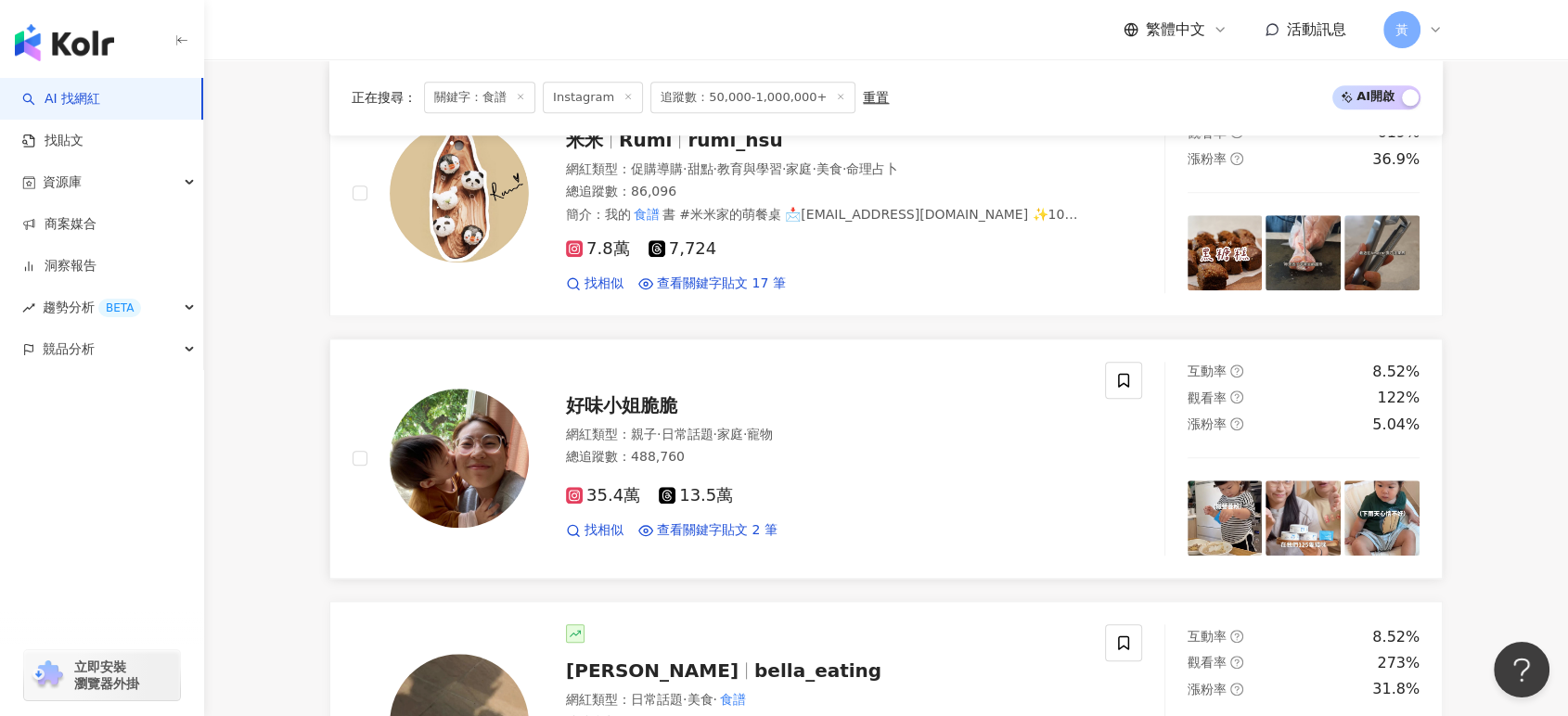
scroll to position [2061, 0]
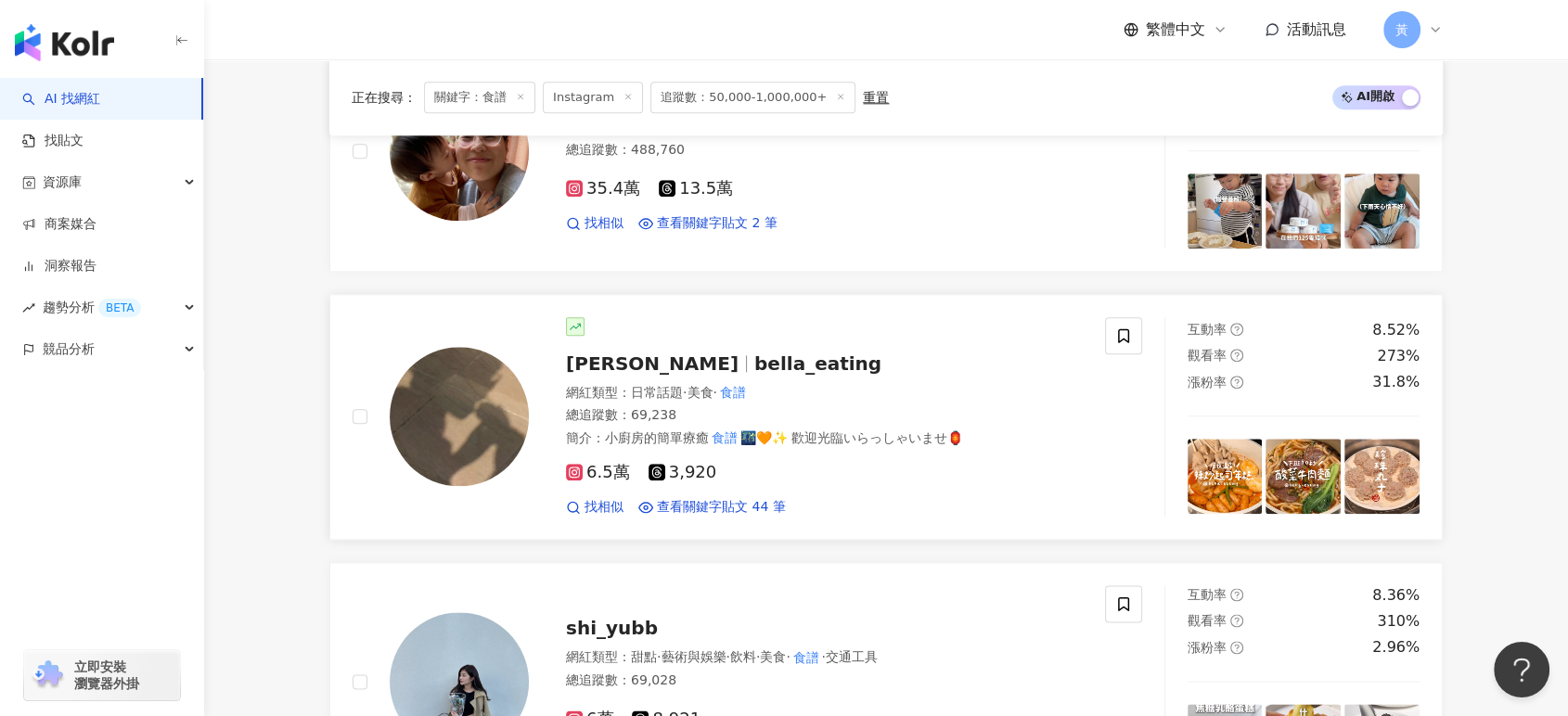
click at [708, 425] on div "總追蹤數 ： 69,238" at bounding box center [824, 415] width 517 height 19
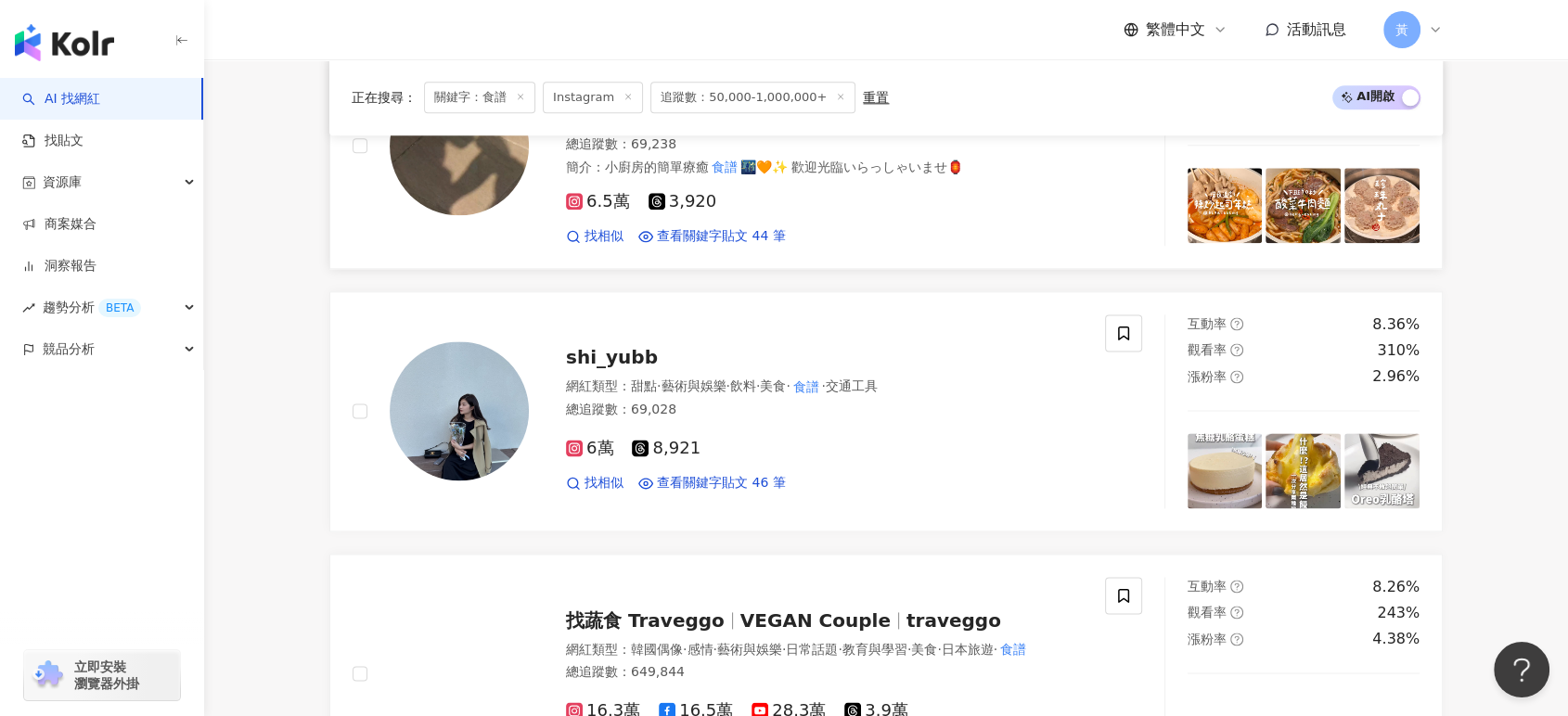
scroll to position [2371, 0]
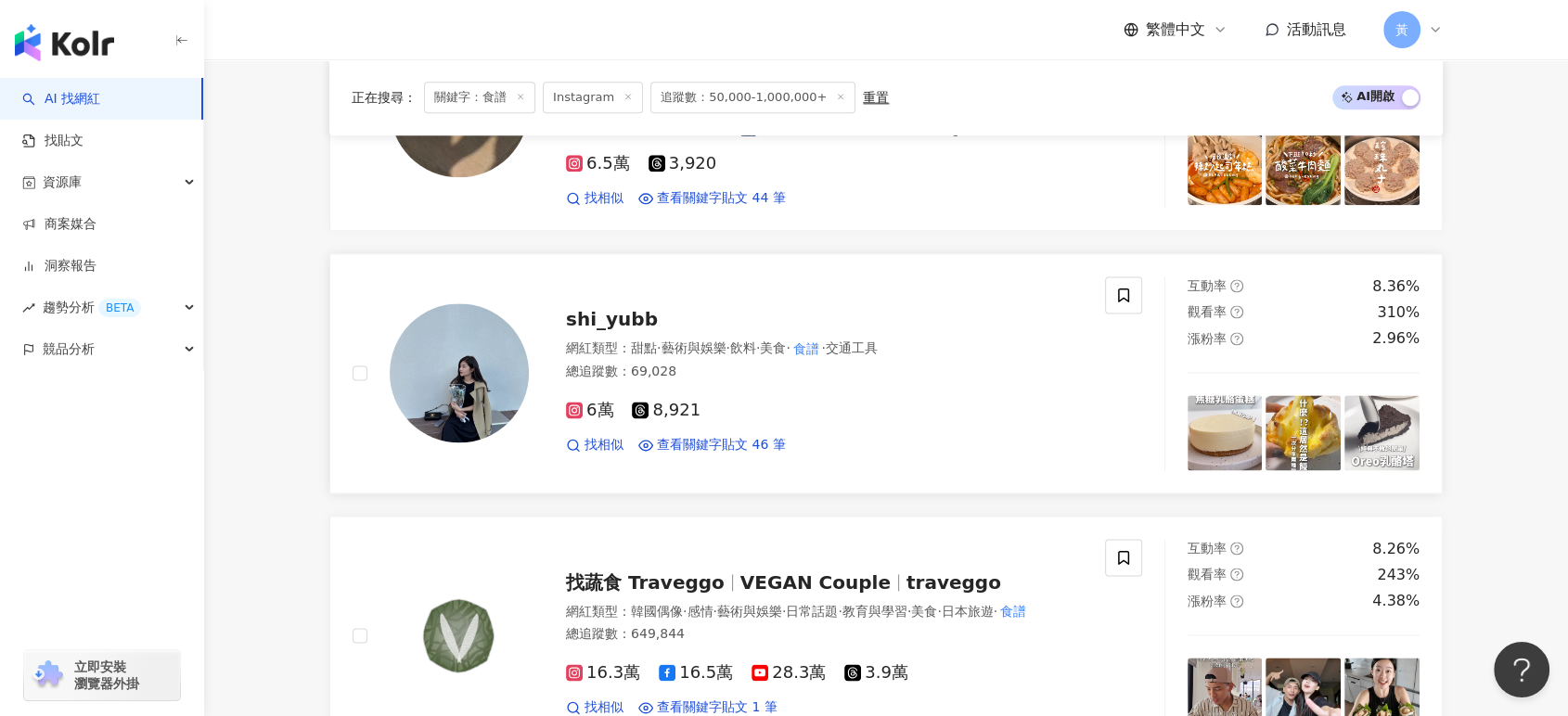
click at [619, 382] on div "總追蹤數 ： 69,028" at bounding box center [824, 372] width 517 height 19
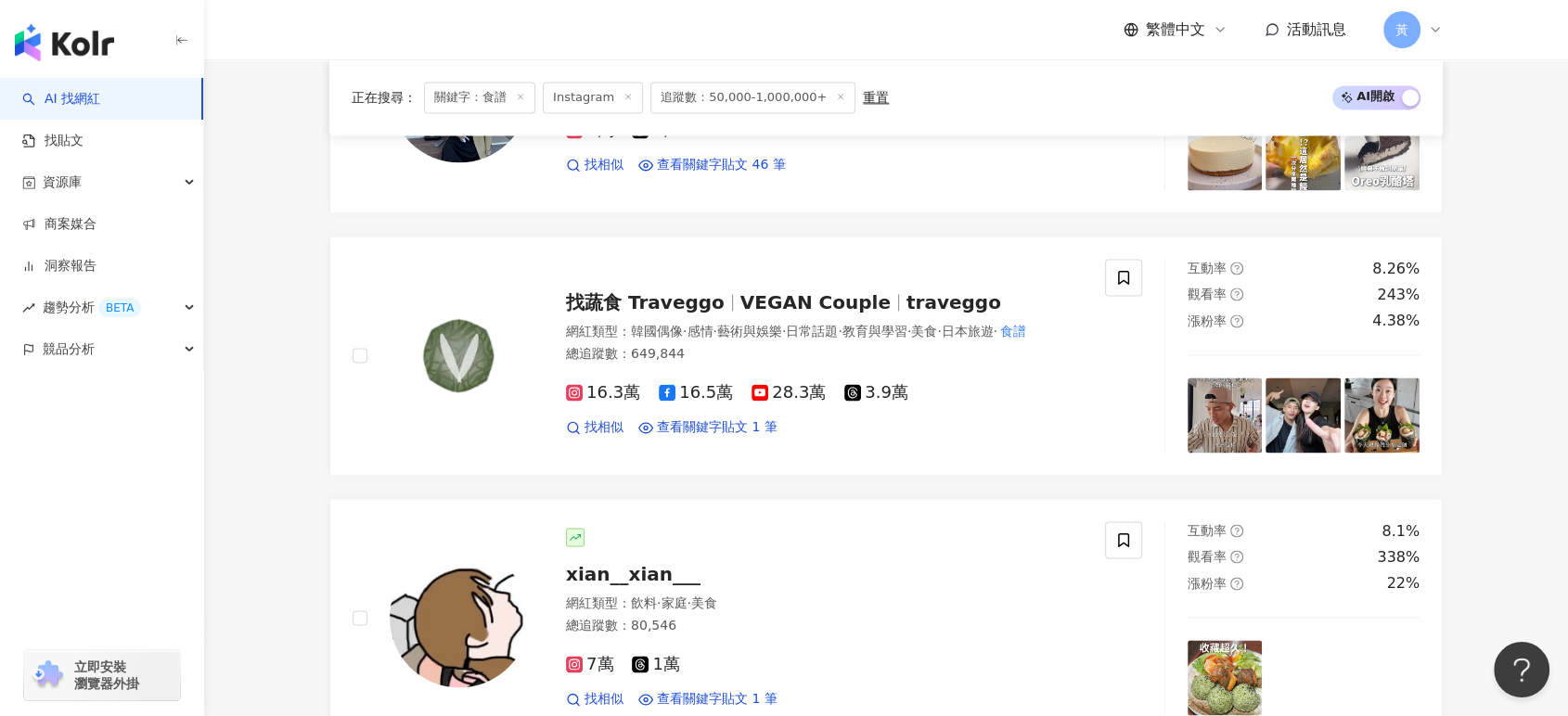
scroll to position [2989, 0]
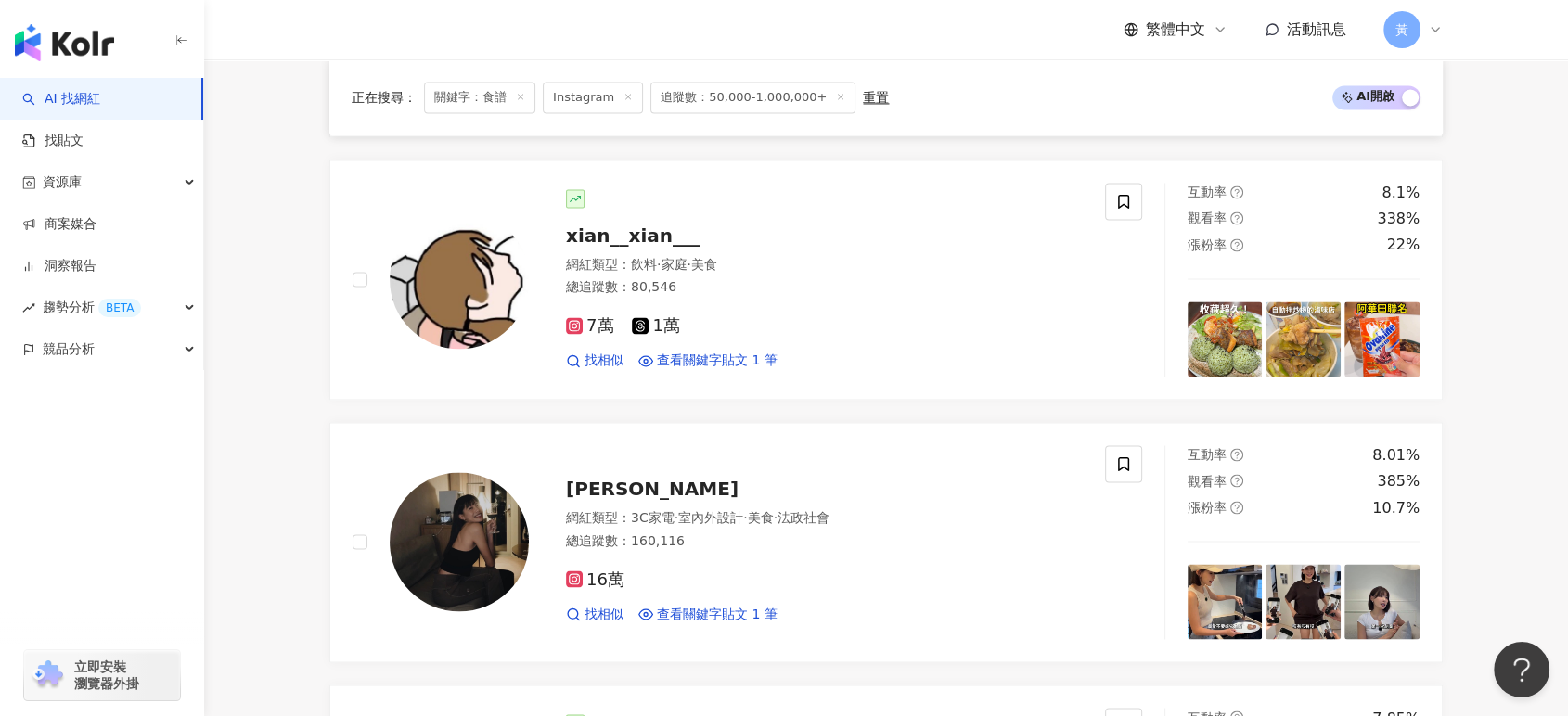
click at [653, 247] on span "xian__xian___" at bounding box center [633, 236] width 134 height 23
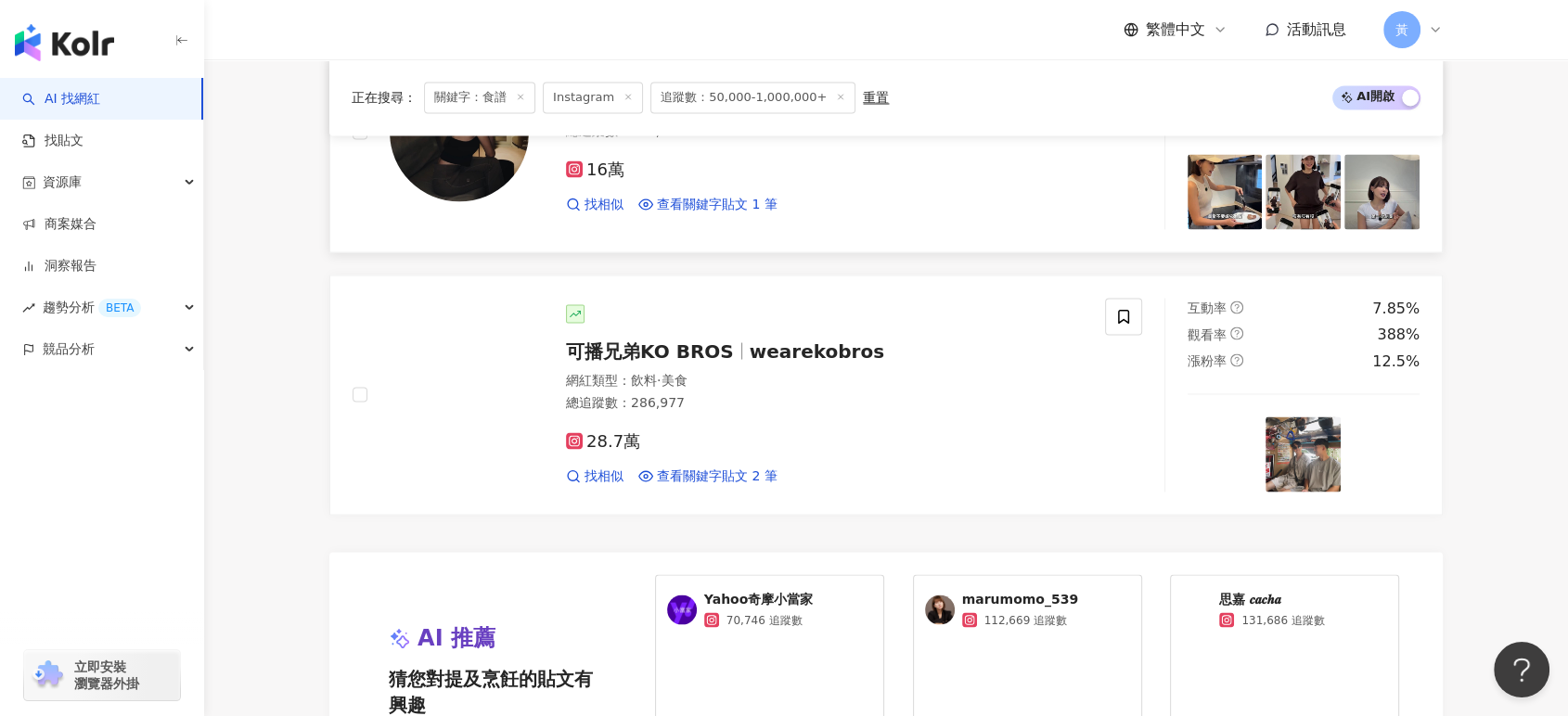
scroll to position [3195, 0]
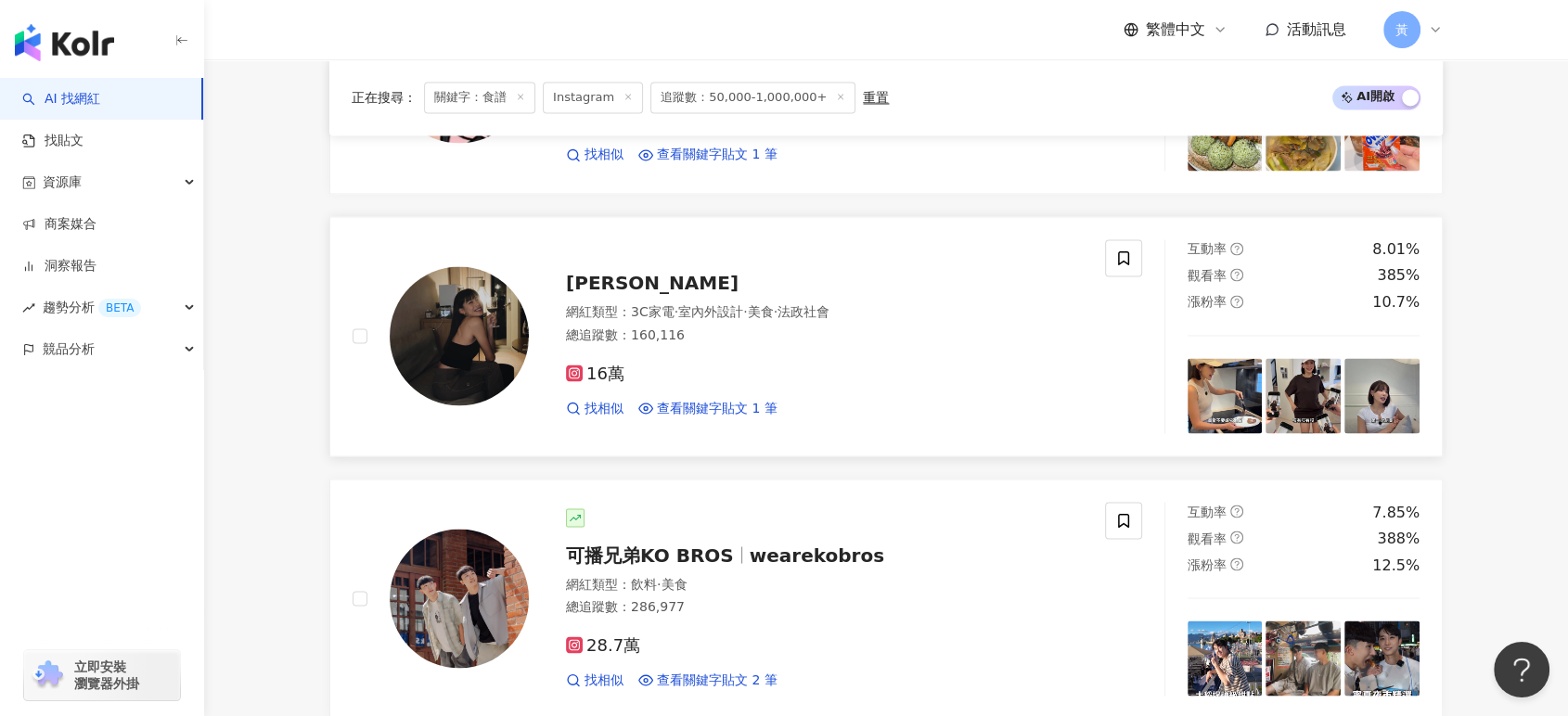
click at [604, 310] on div "Lisa Sung 網紅類型 ： 3C家電 · 室內外設計 · 美食 · 法政社會 總追蹤數 ： 160,116 16萬 找相似 查看關鍵字貼文 1 筆" at bounding box center [806, 336] width 554 height 163
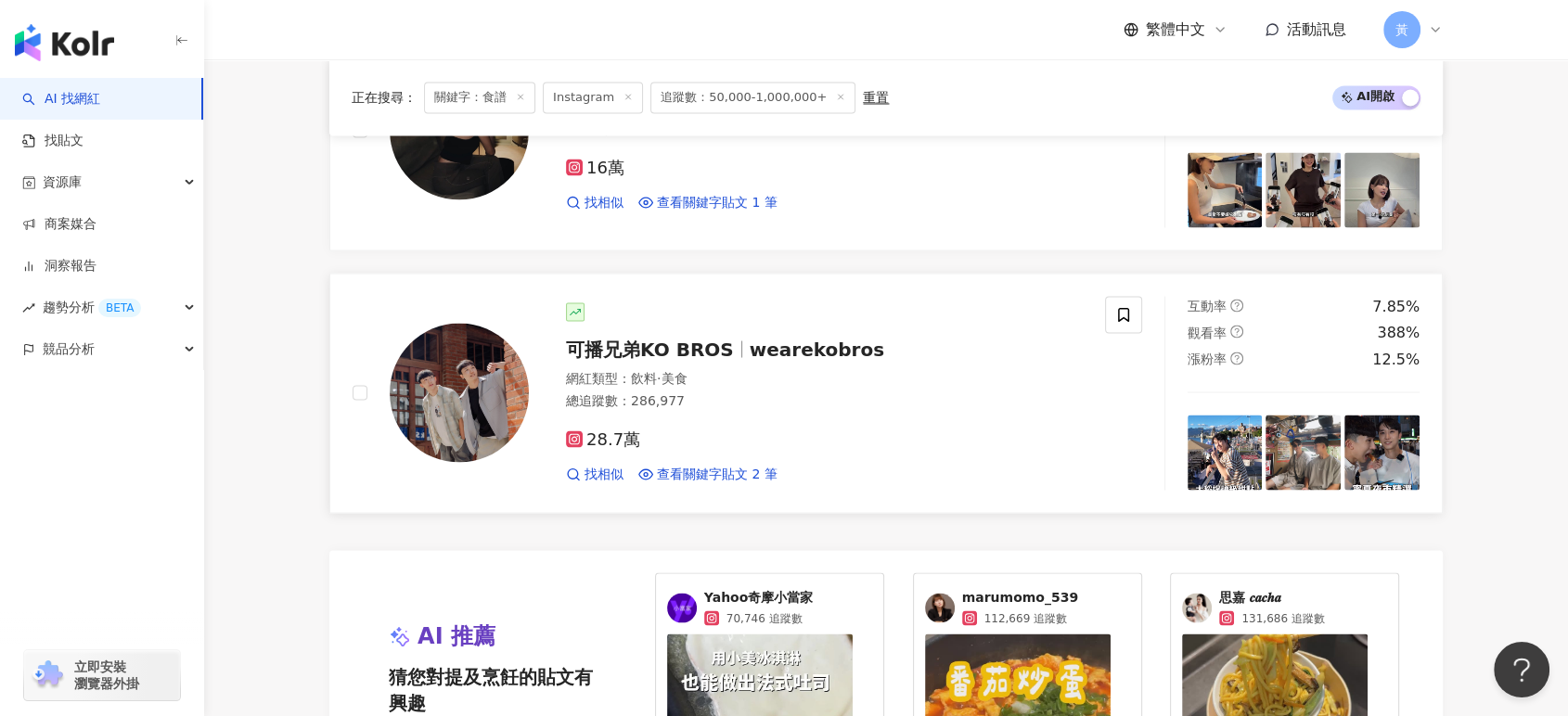
click at [726, 374] on div "可播兄弟KO BROS wearekobros 網紅類型 ： 飲料 · 美食 總追蹤數 ： 286,977 28.7萬 找相似 查看關鍵字貼文 2 筆" at bounding box center [806, 393] width 554 height 180
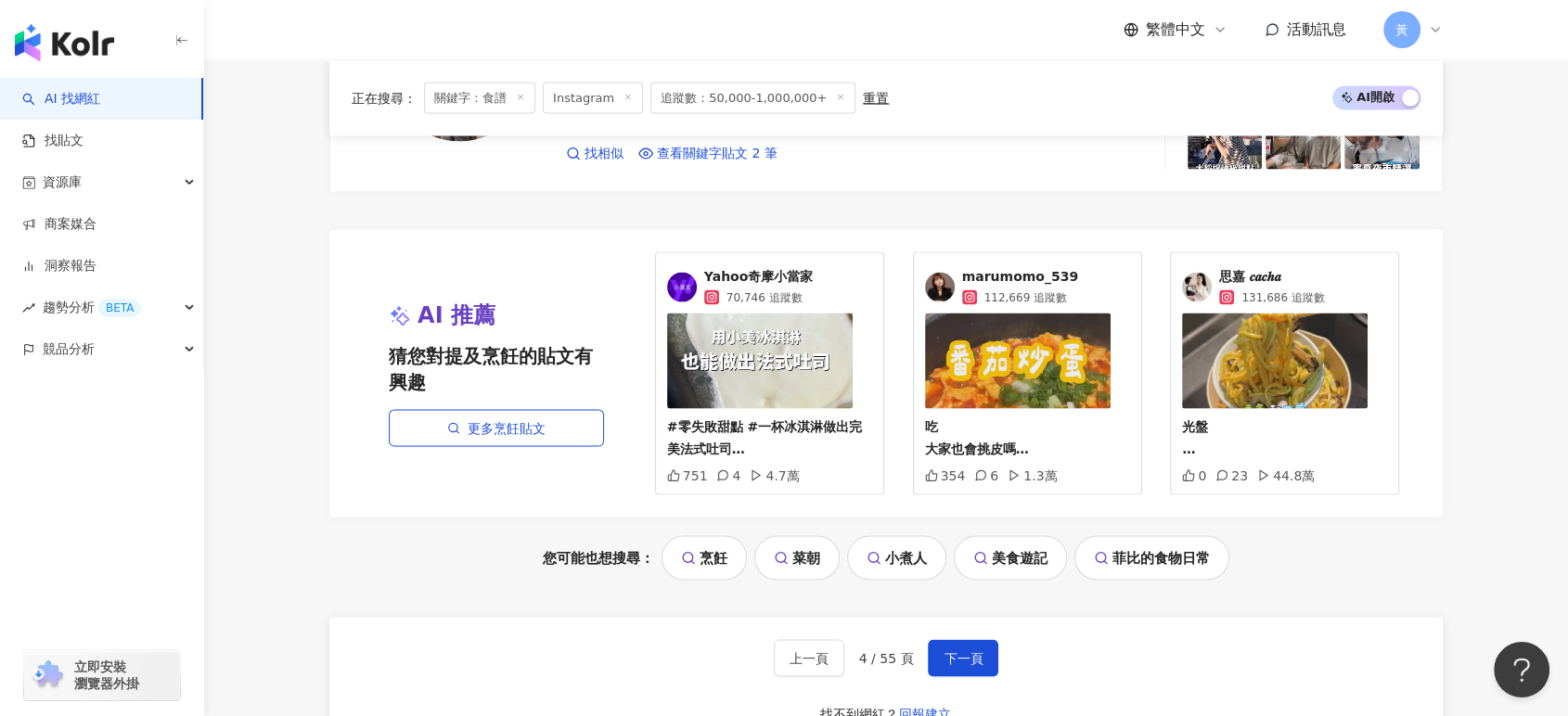
scroll to position [3814, 0]
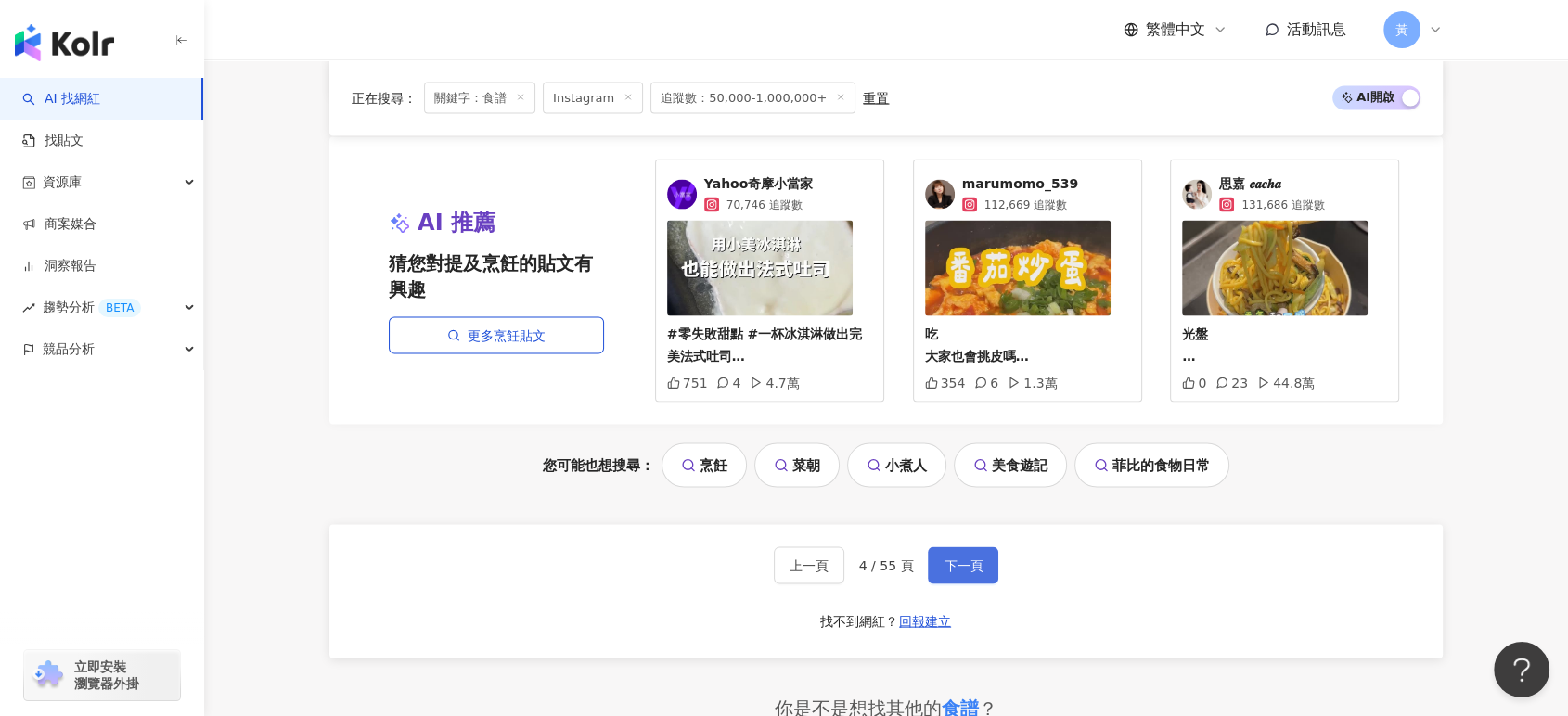
click at [978, 585] on button "下一頁" at bounding box center [962, 566] width 70 height 37
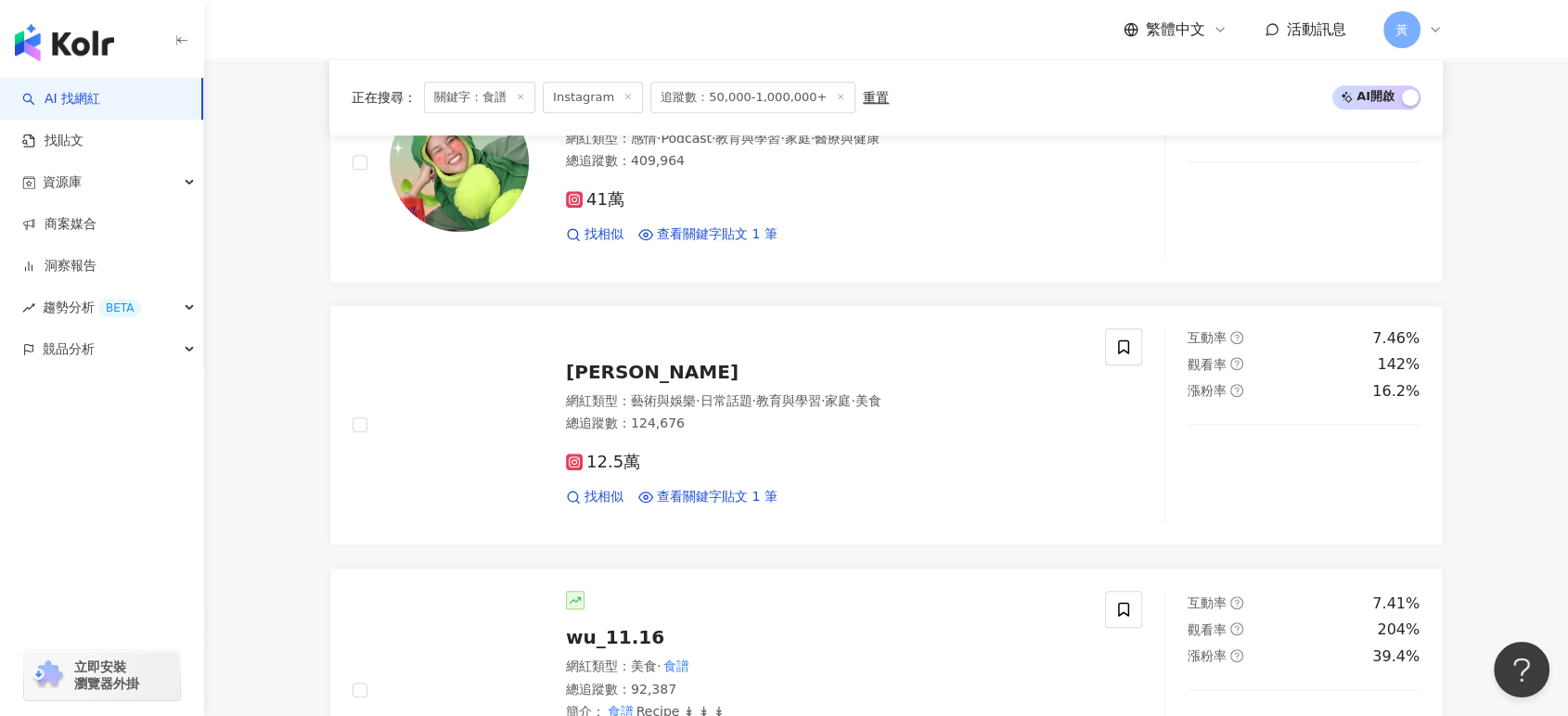
scroll to position [1545, 0]
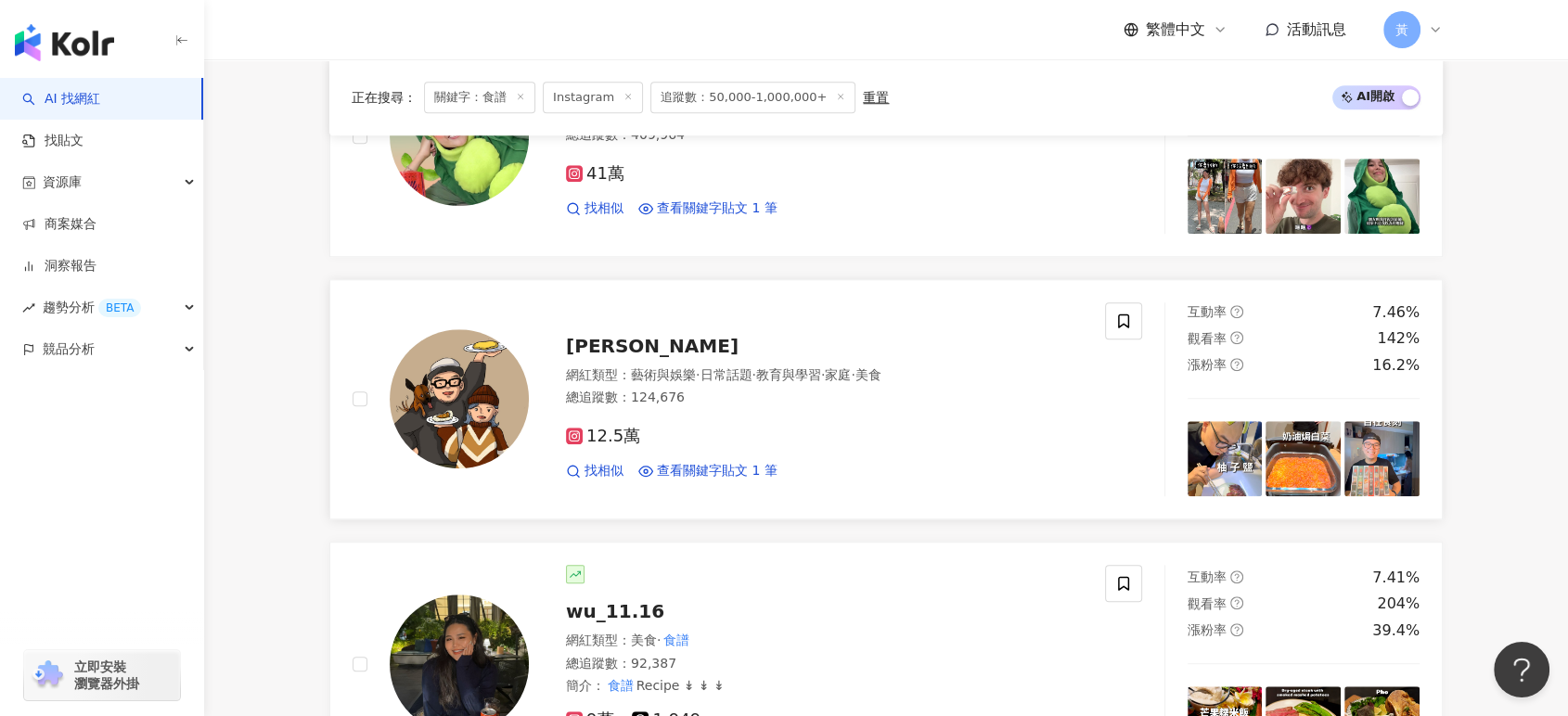
click at [733, 407] on div "總追蹤數 ： 124,676" at bounding box center [824, 397] width 517 height 19
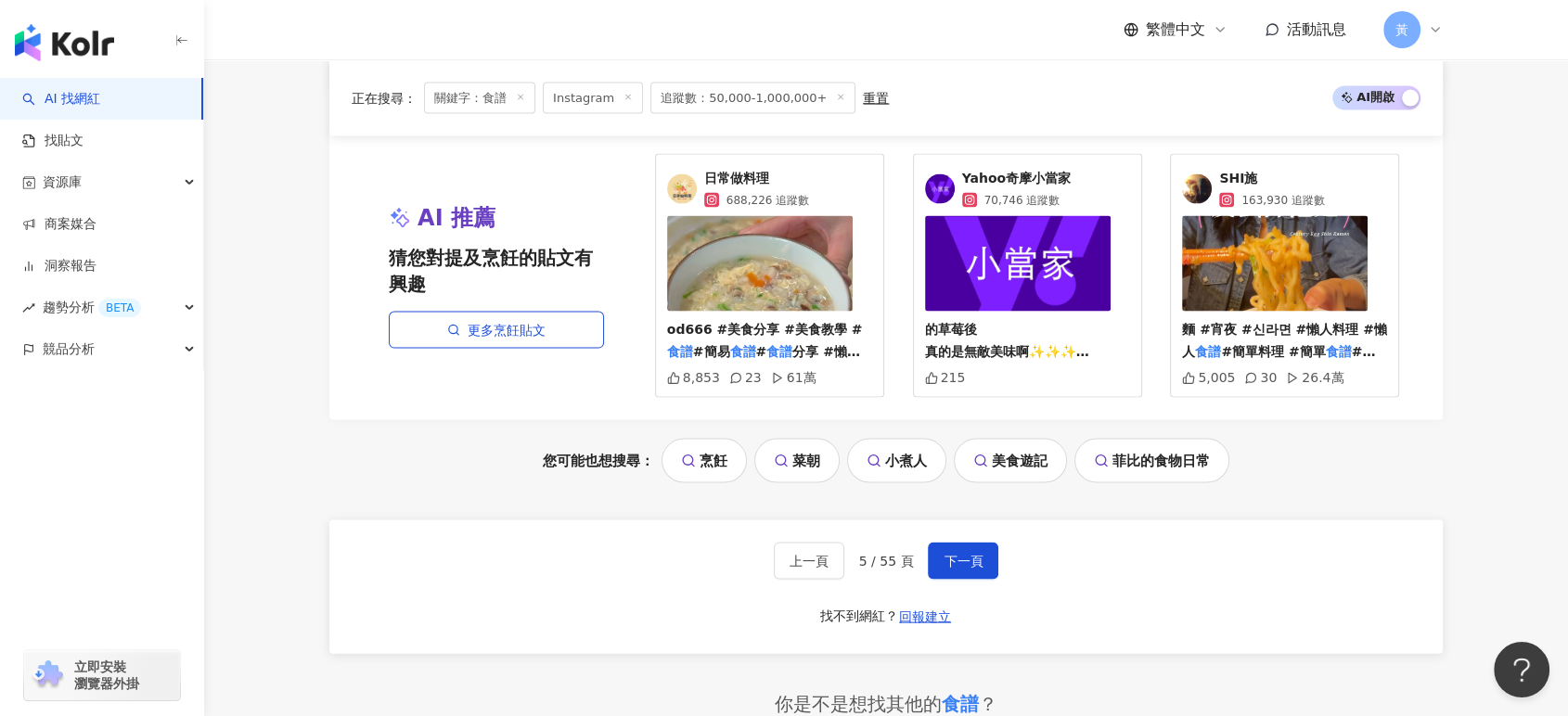
scroll to position [4020, 0]
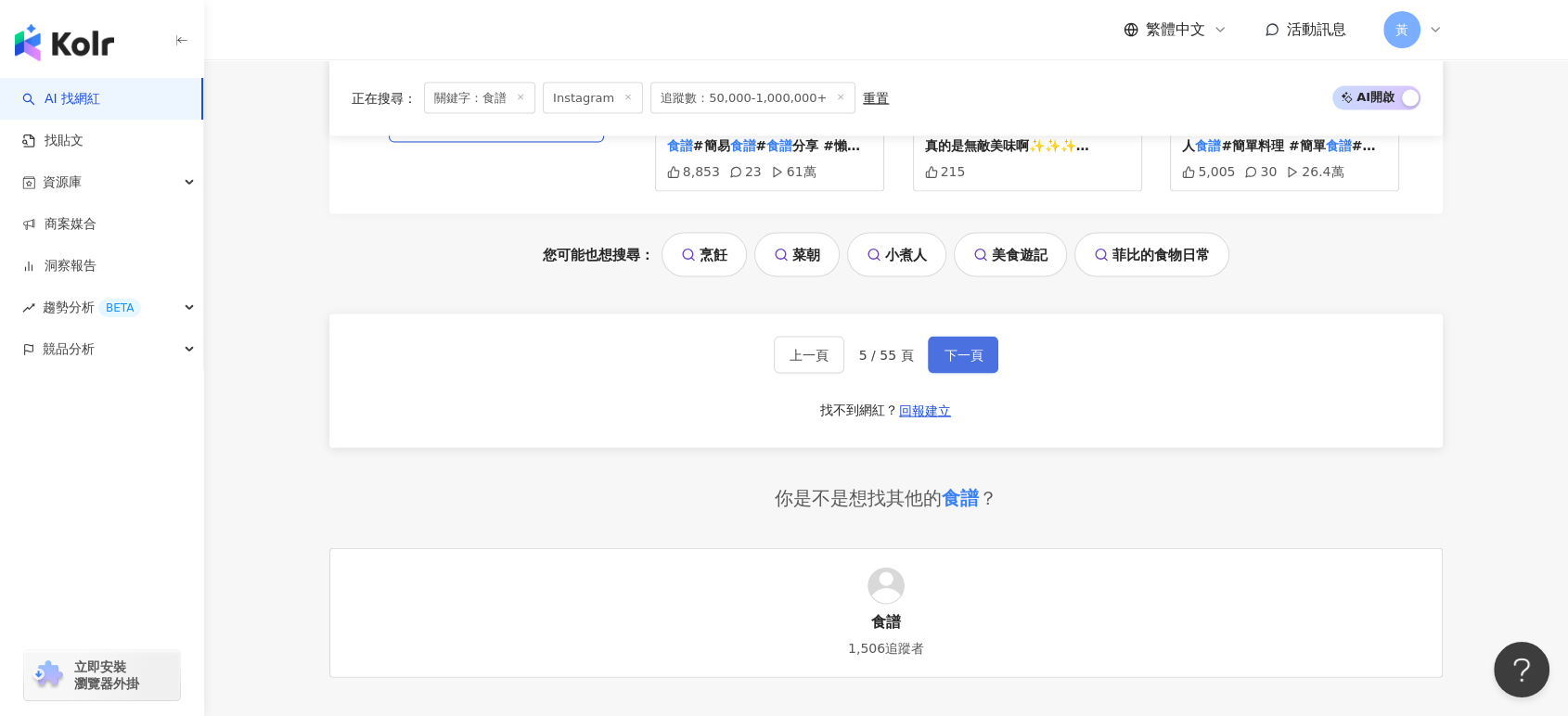
click at [949, 363] on span "下一頁" at bounding box center [963, 355] width 39 height 15
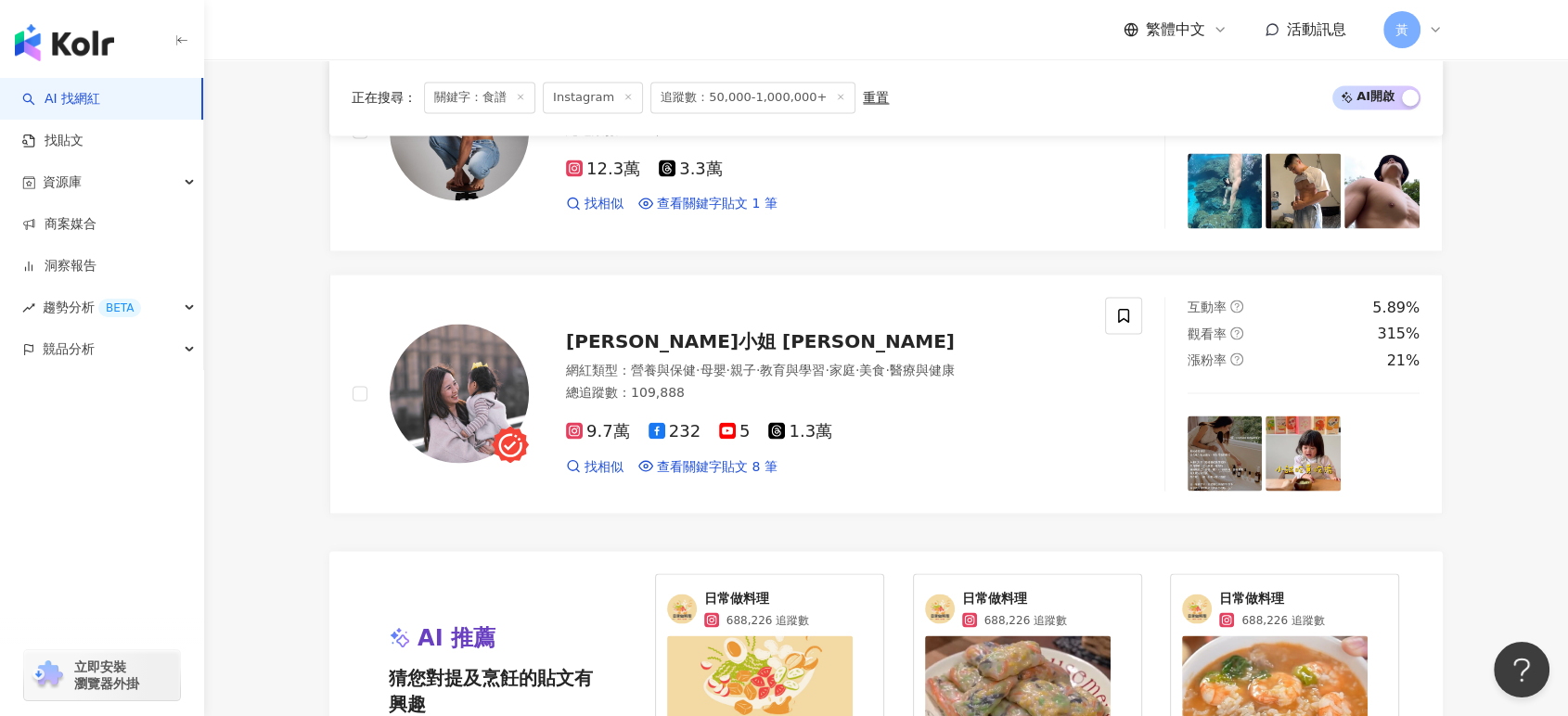
scroll to position [3401, 0]
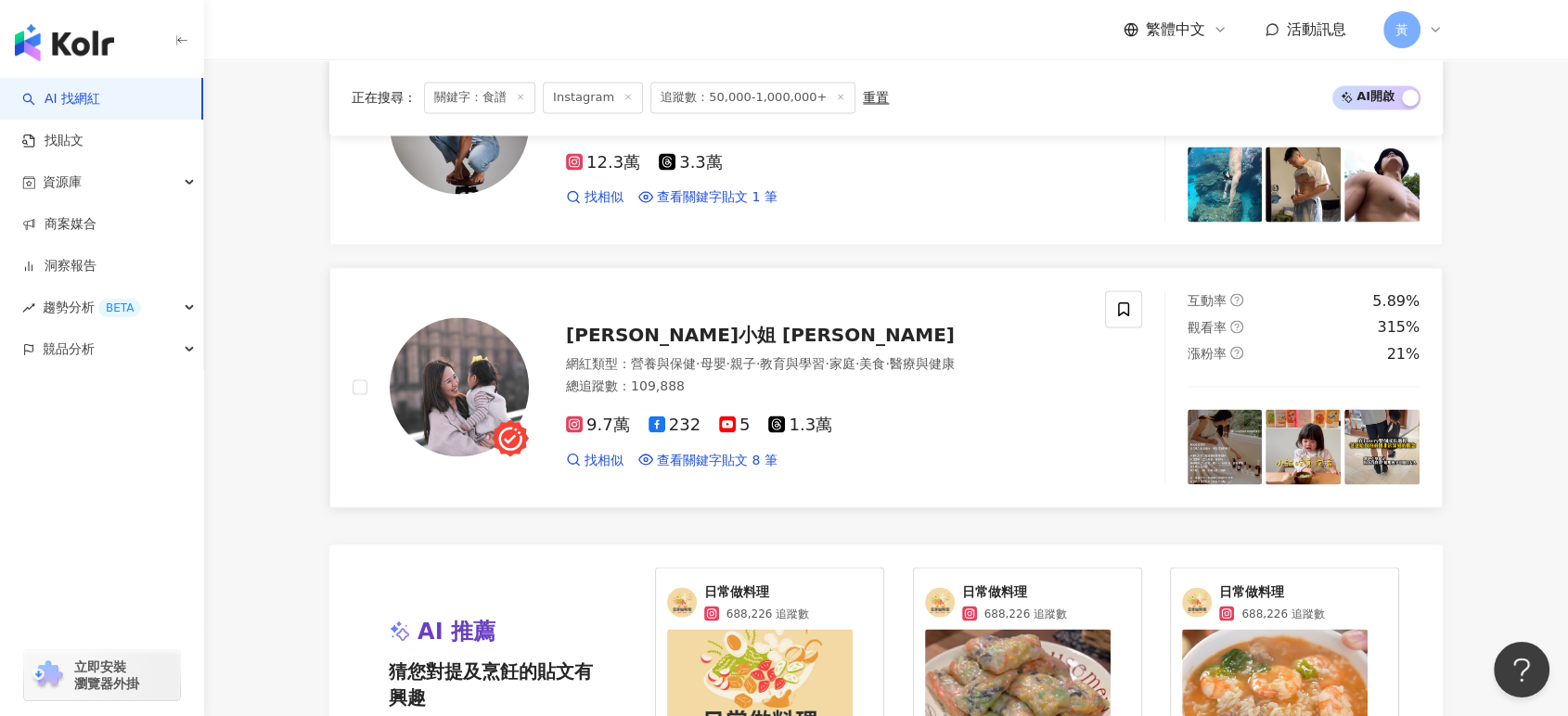
click at [621, 368] on div "網紅類型 ： 營養與保健 · 母嬰 · 親子 · 教育與學習 · 家庭 · 美食 · 醫療與健康" at bounding box center [824, 363] width 517 height 19
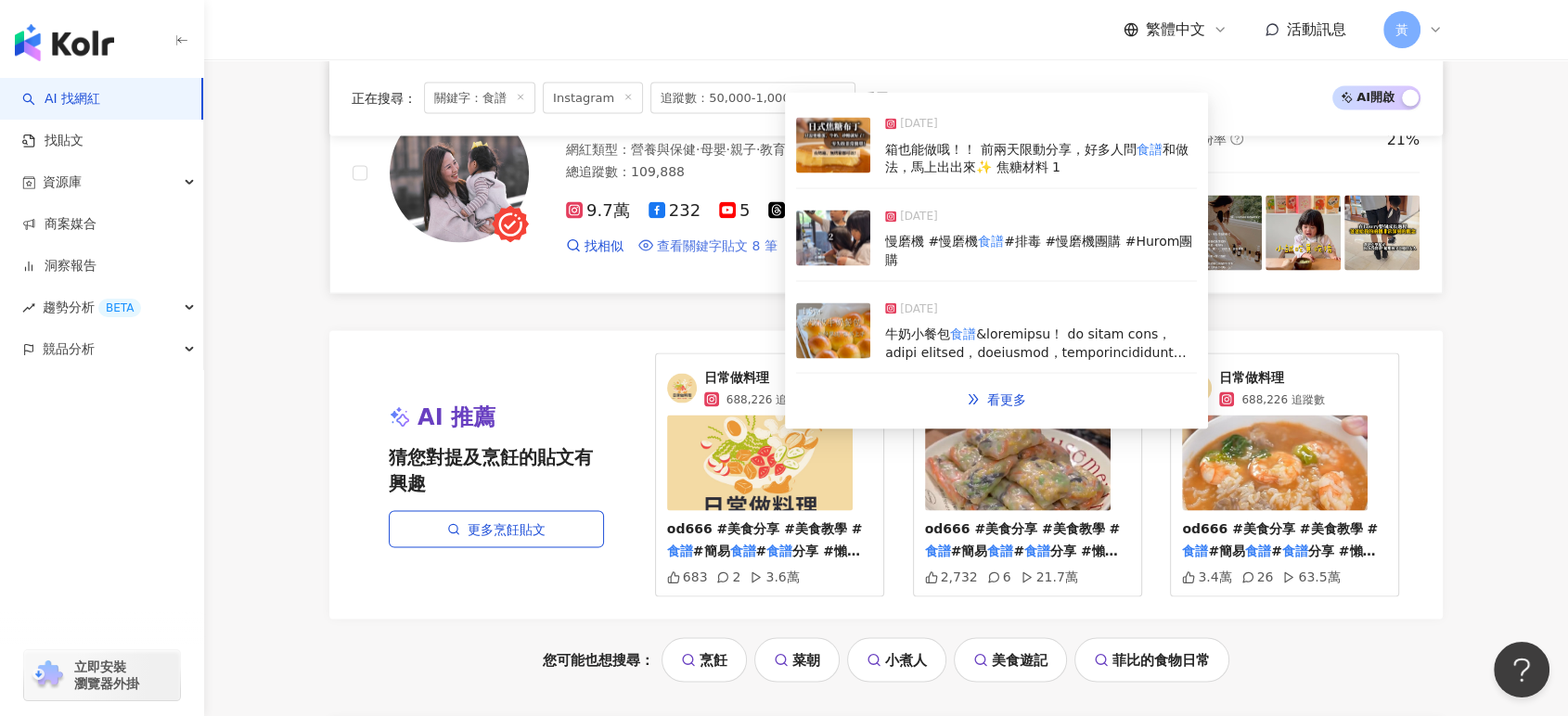
scroll to position [3711, 0]
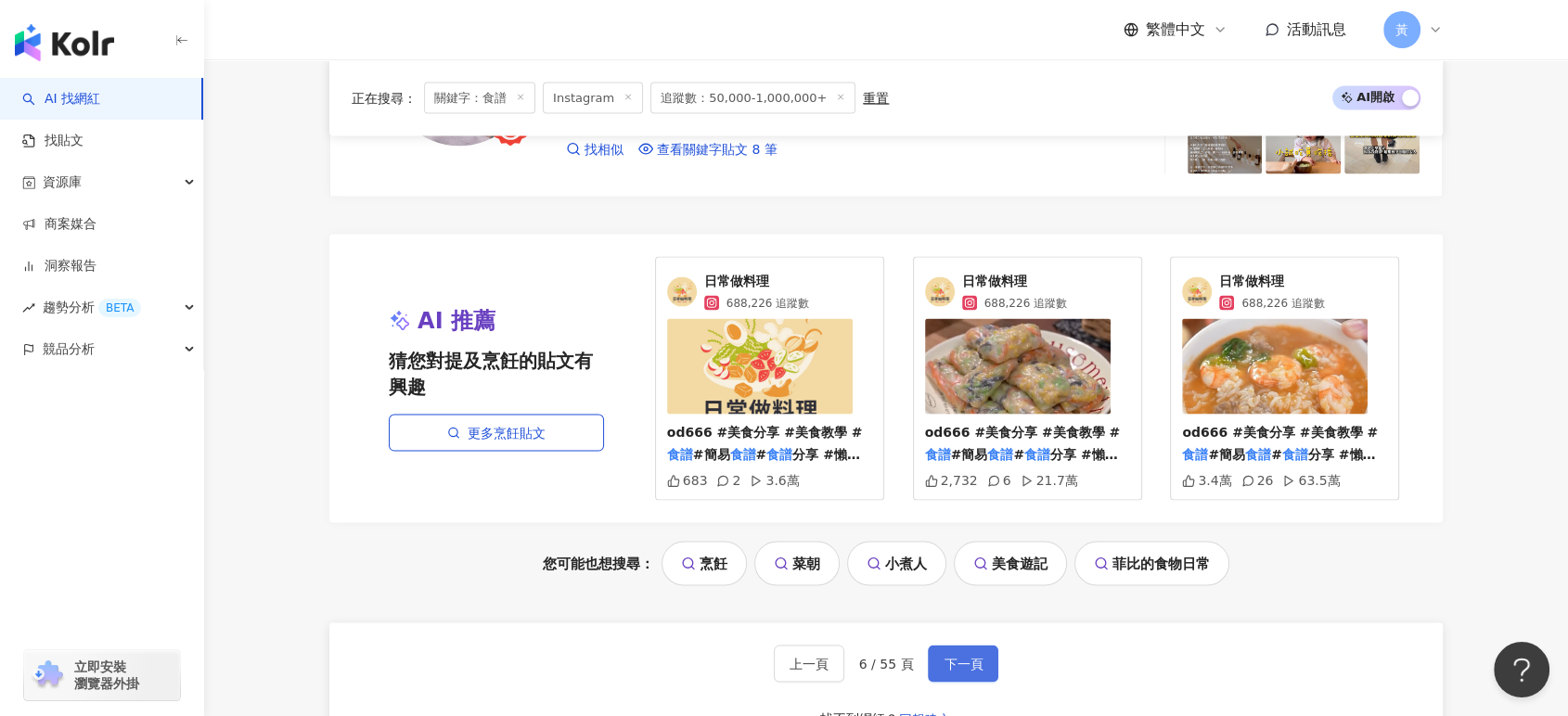
click at [959, 672] on span "下一頁" at bounding box center [963, 664] width 39 height 15
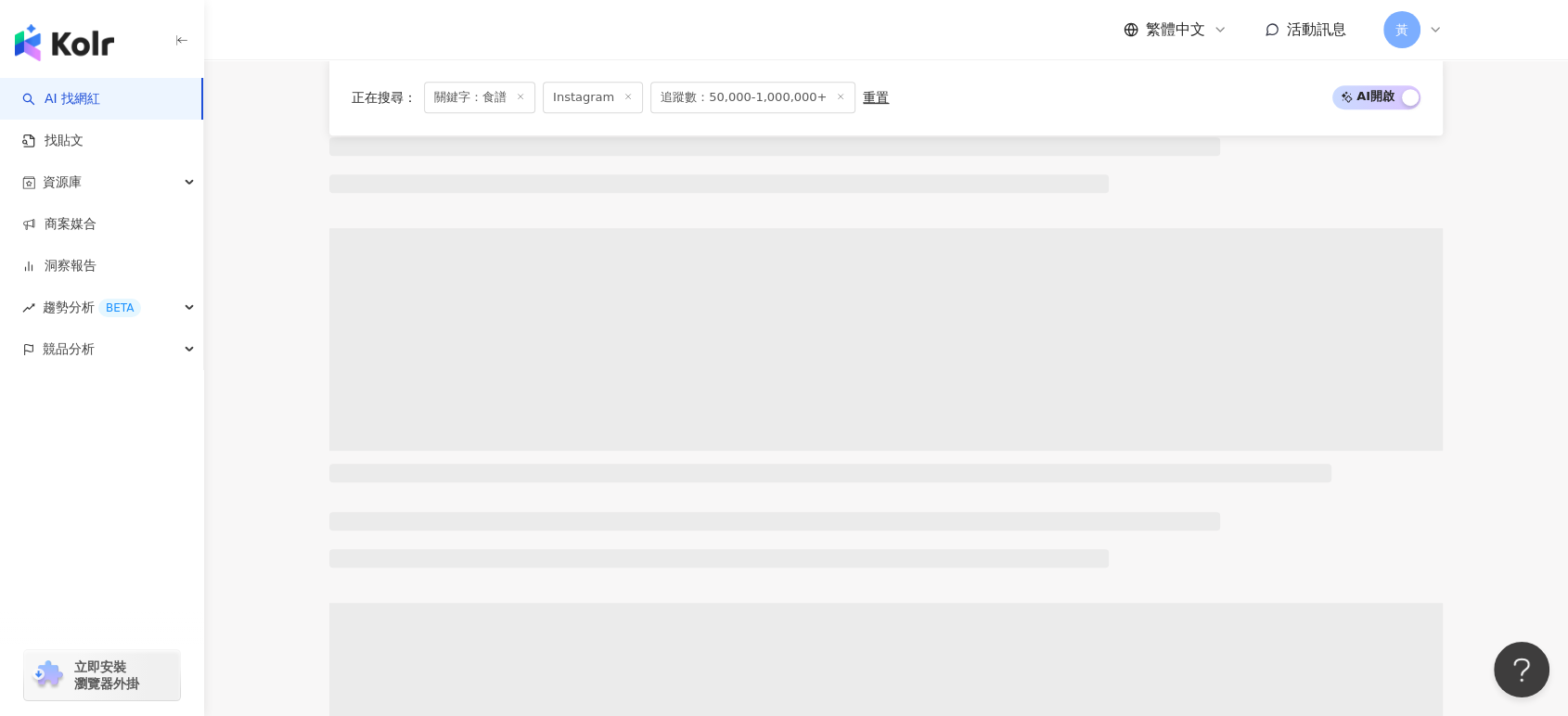
scroll to position [43, 0]
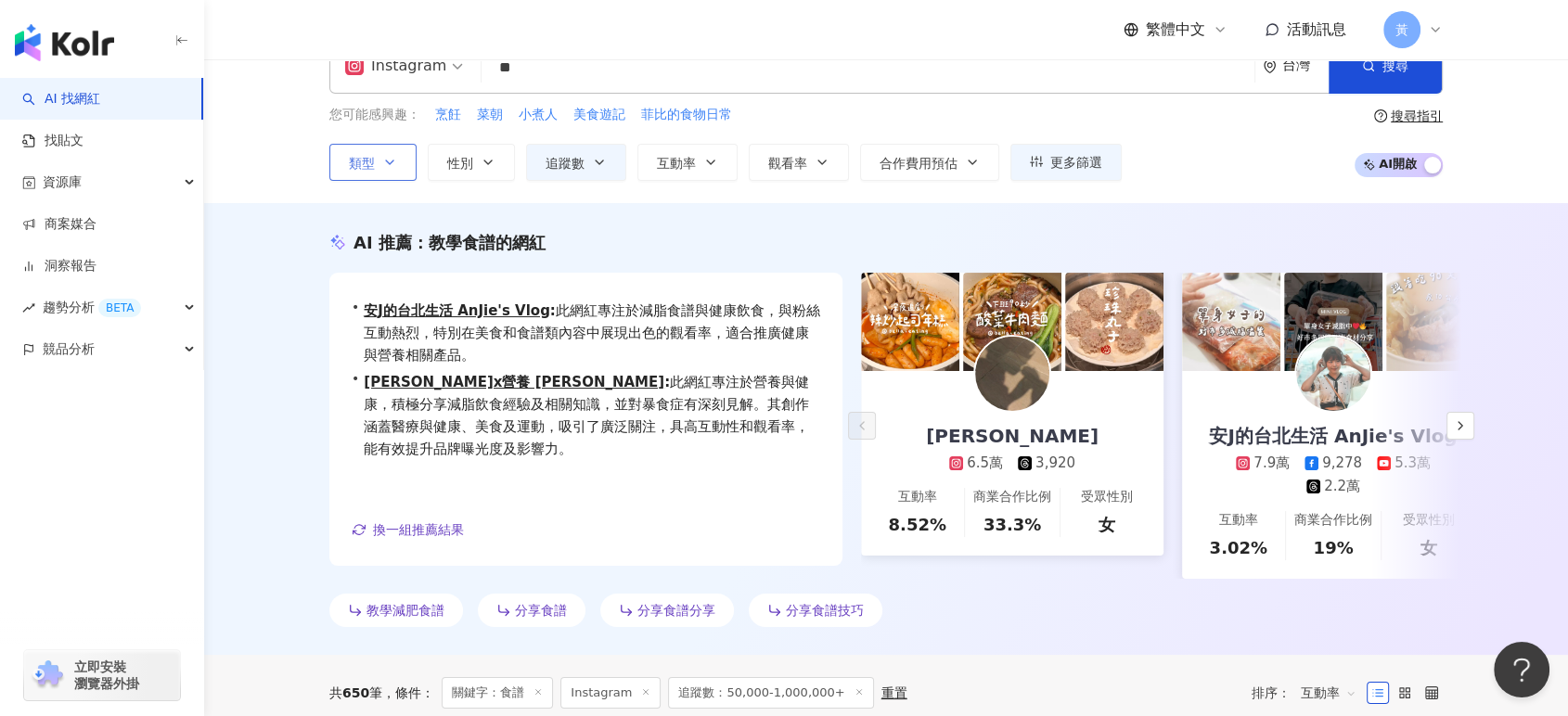
drag, startPoint x: 274, startPoint y: 153, endPoint x: 280, endPoint y: 171, distance: 19.0
click at [274, 153] on div "Instagram ** 台灣 搜尋 customizedTag 網紅類型 美食 / 食譜 海倫料理食譜 3,620 追蹤者 糖尿病飲食食譜 3,505 追蹤…" at bounding box center [886, 109] width 1364 height 187
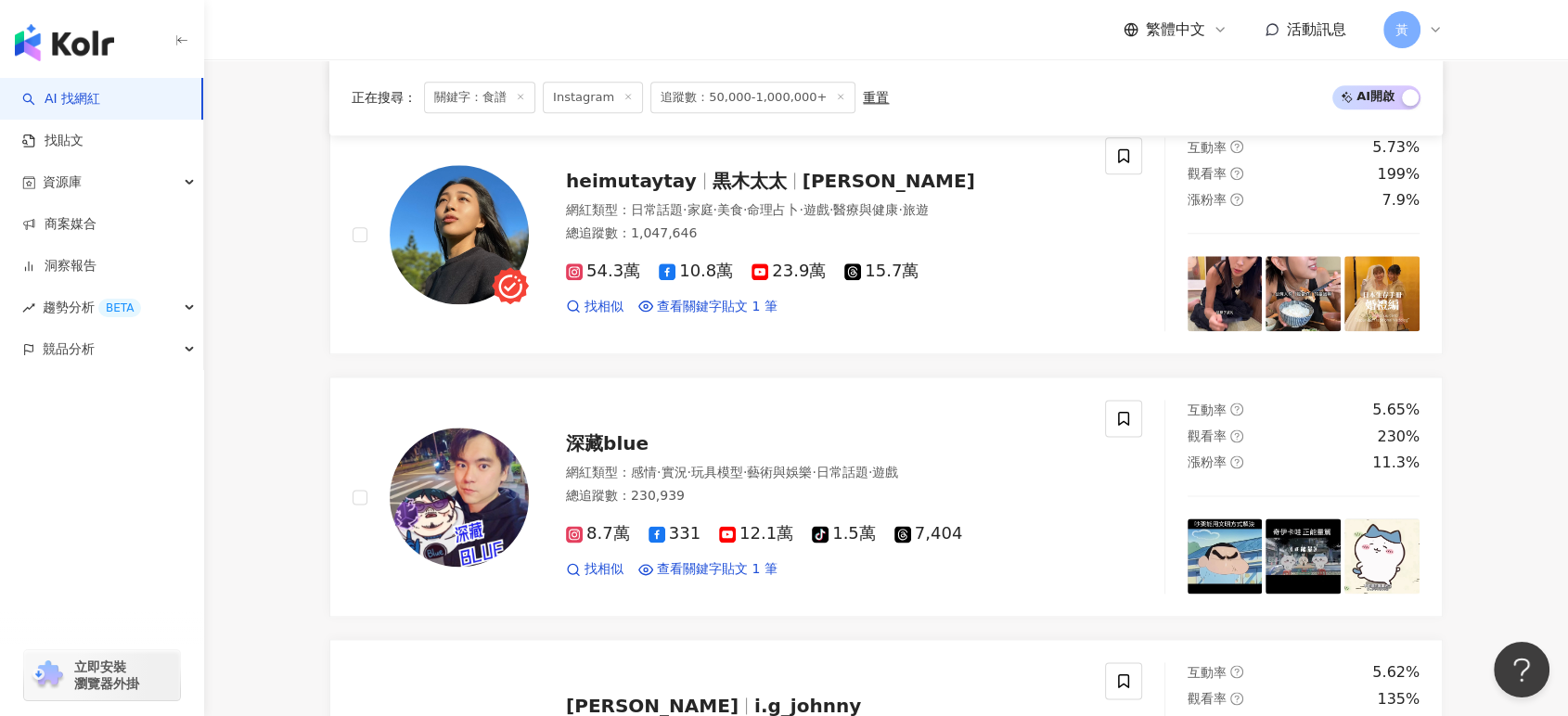
scroll to position [2208, 0]
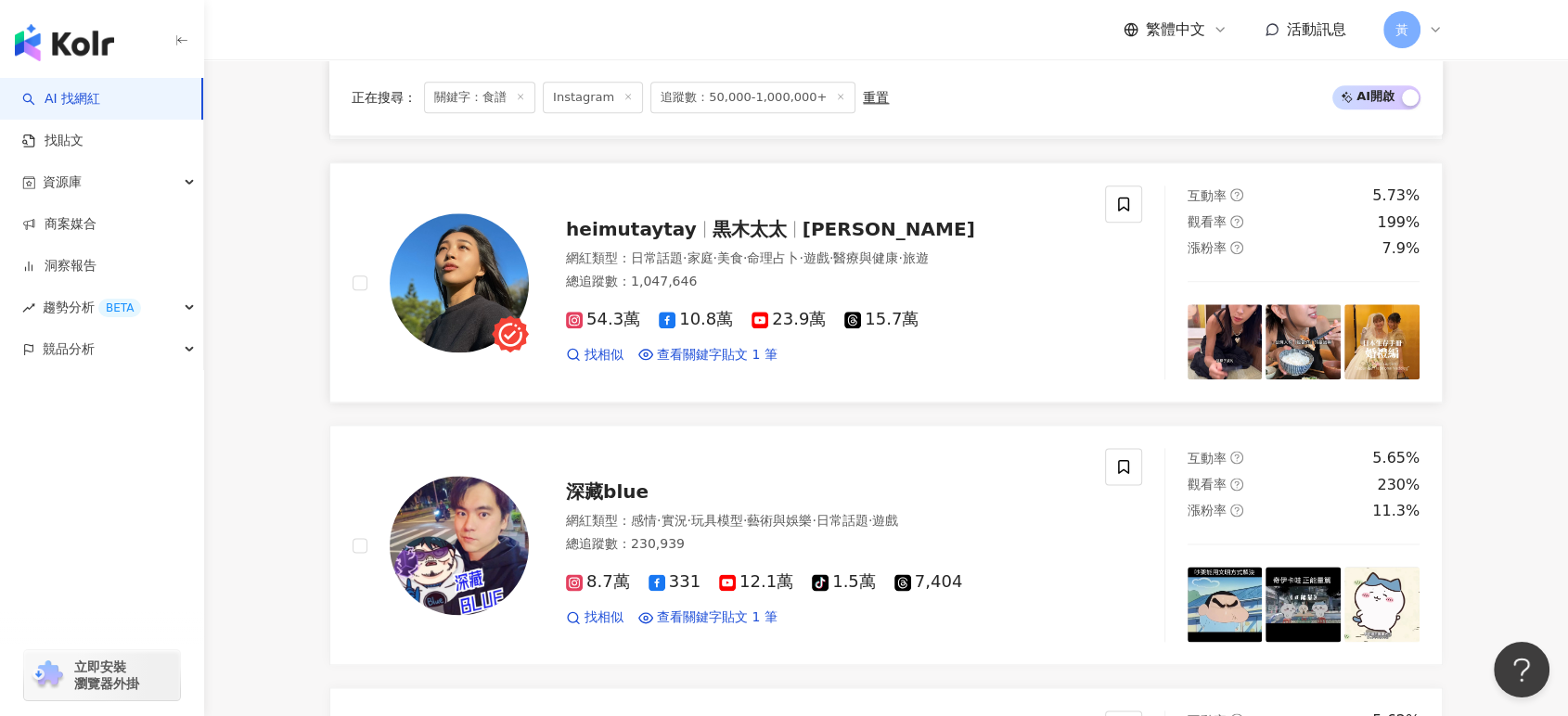
click at [799, 258] on span "命理占卜" at bounding box center [772, 257] width 52 height 15
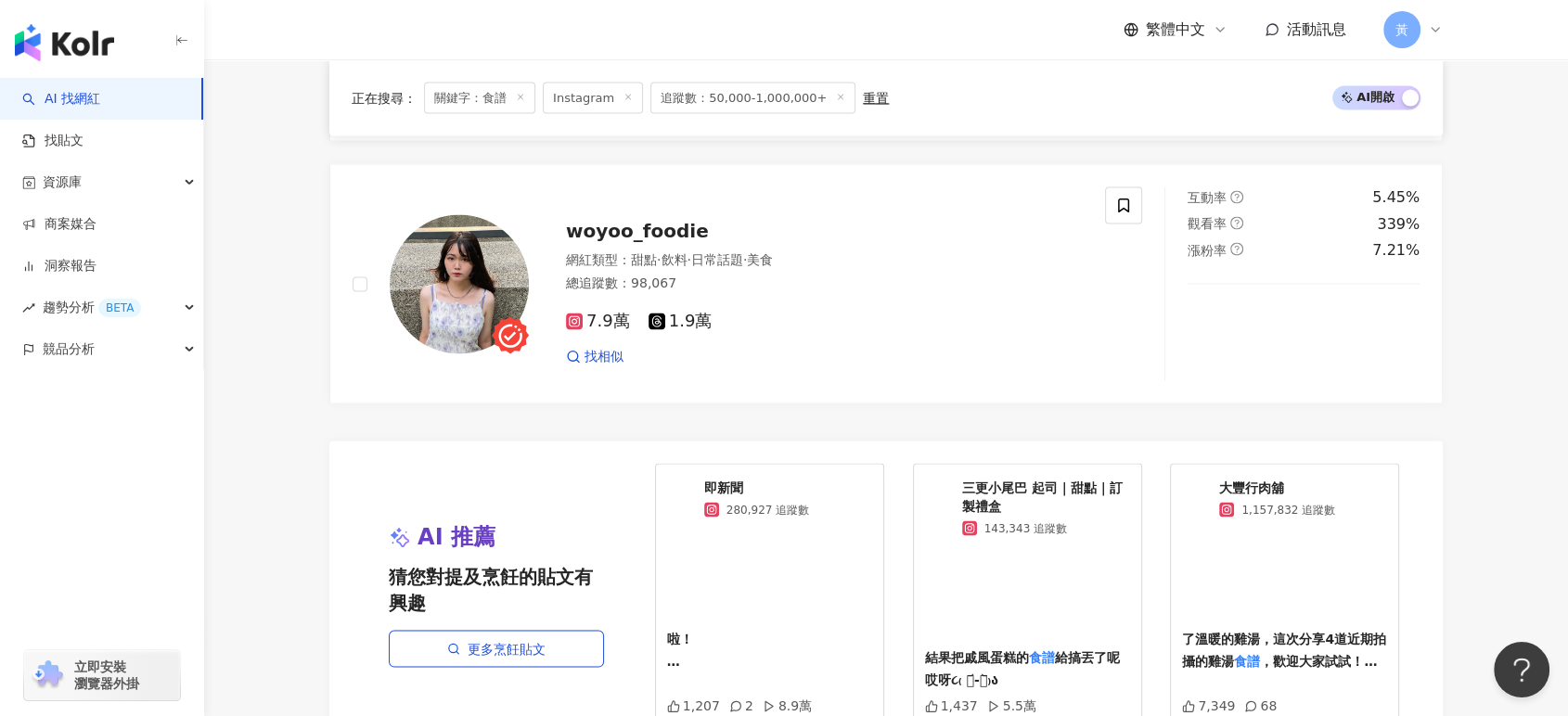
scroll to position [3755, 0]
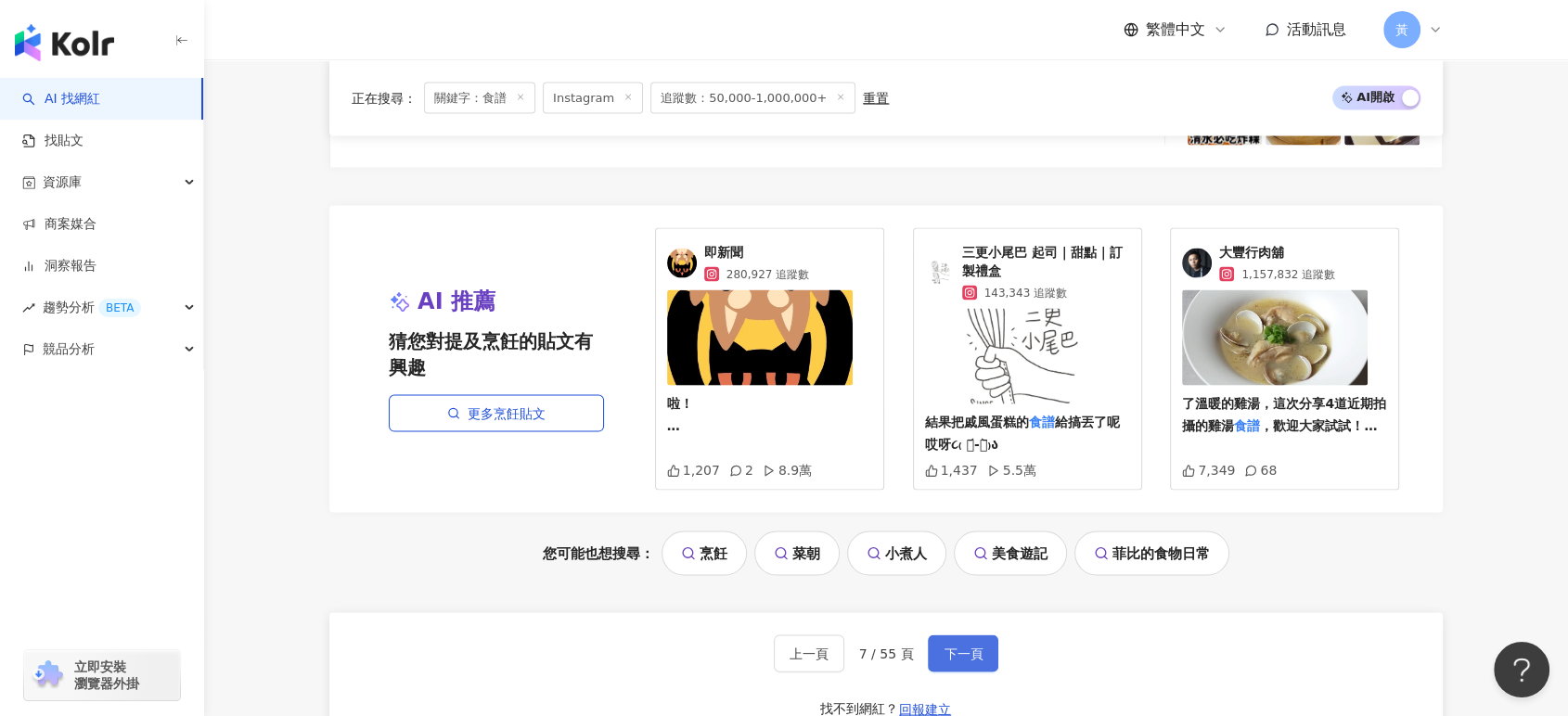
click at [994, 648] on button "下一頁" at bounding box center [962, 654] width 70 height 37
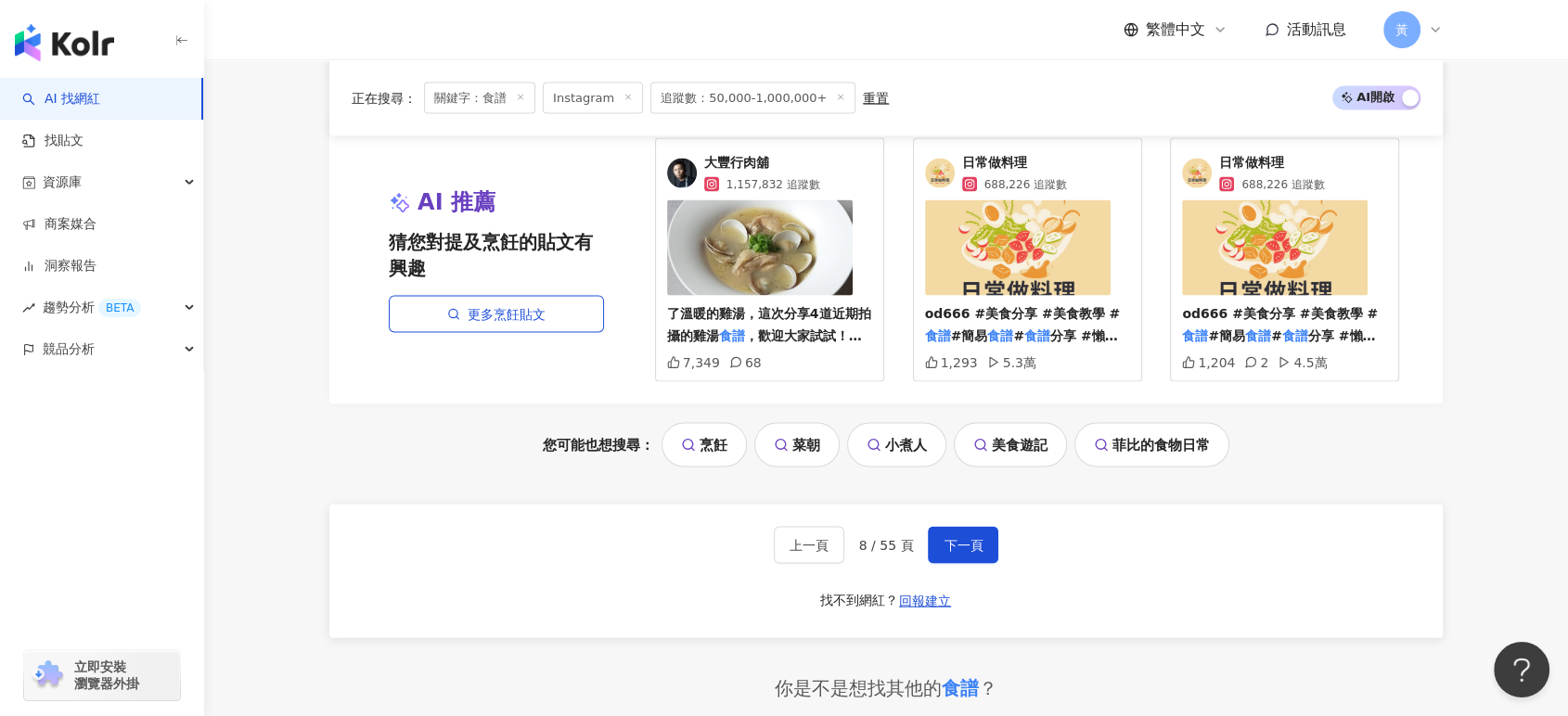
scroll to position [3942, 0]
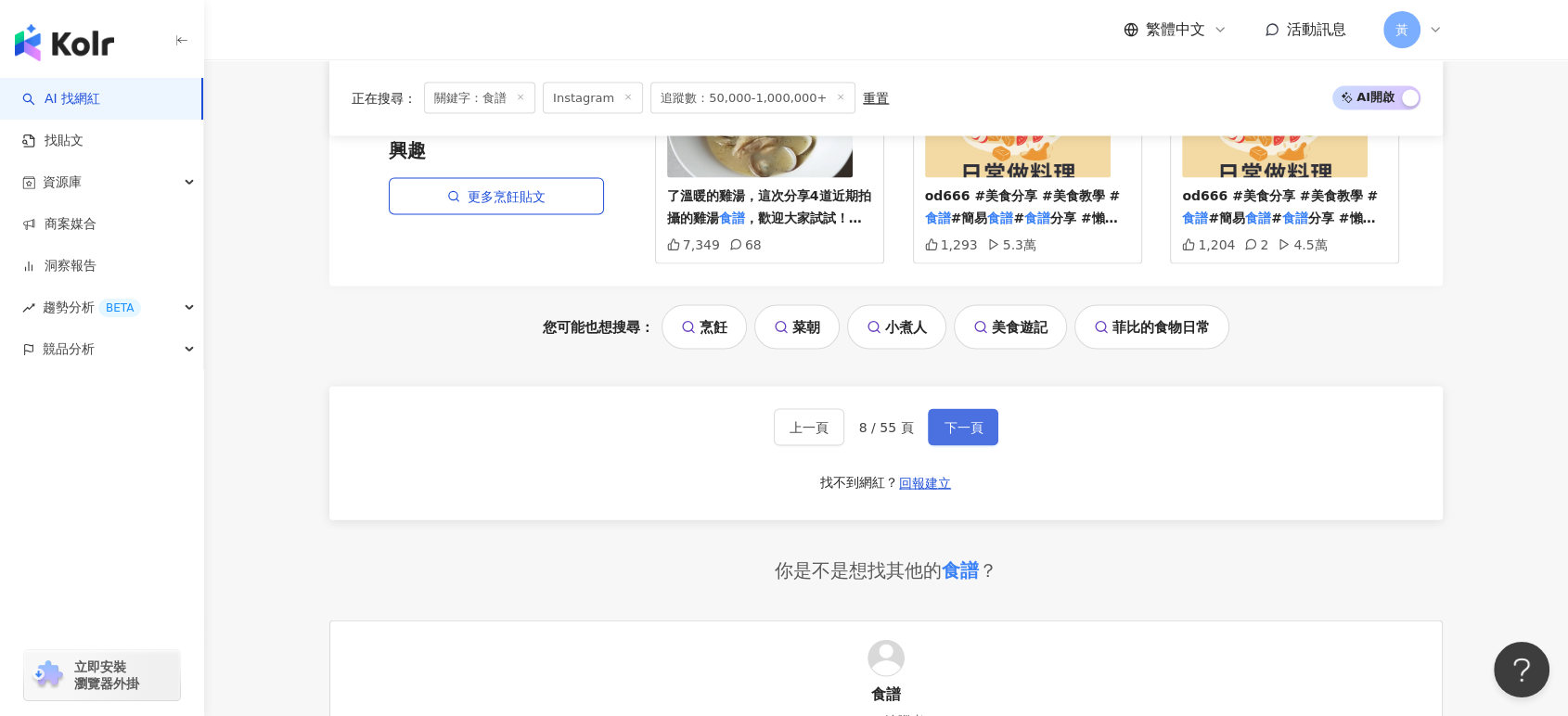
click at [956, 446] on button "下一頁" at bounding box center [962, 428] width 70 height 37
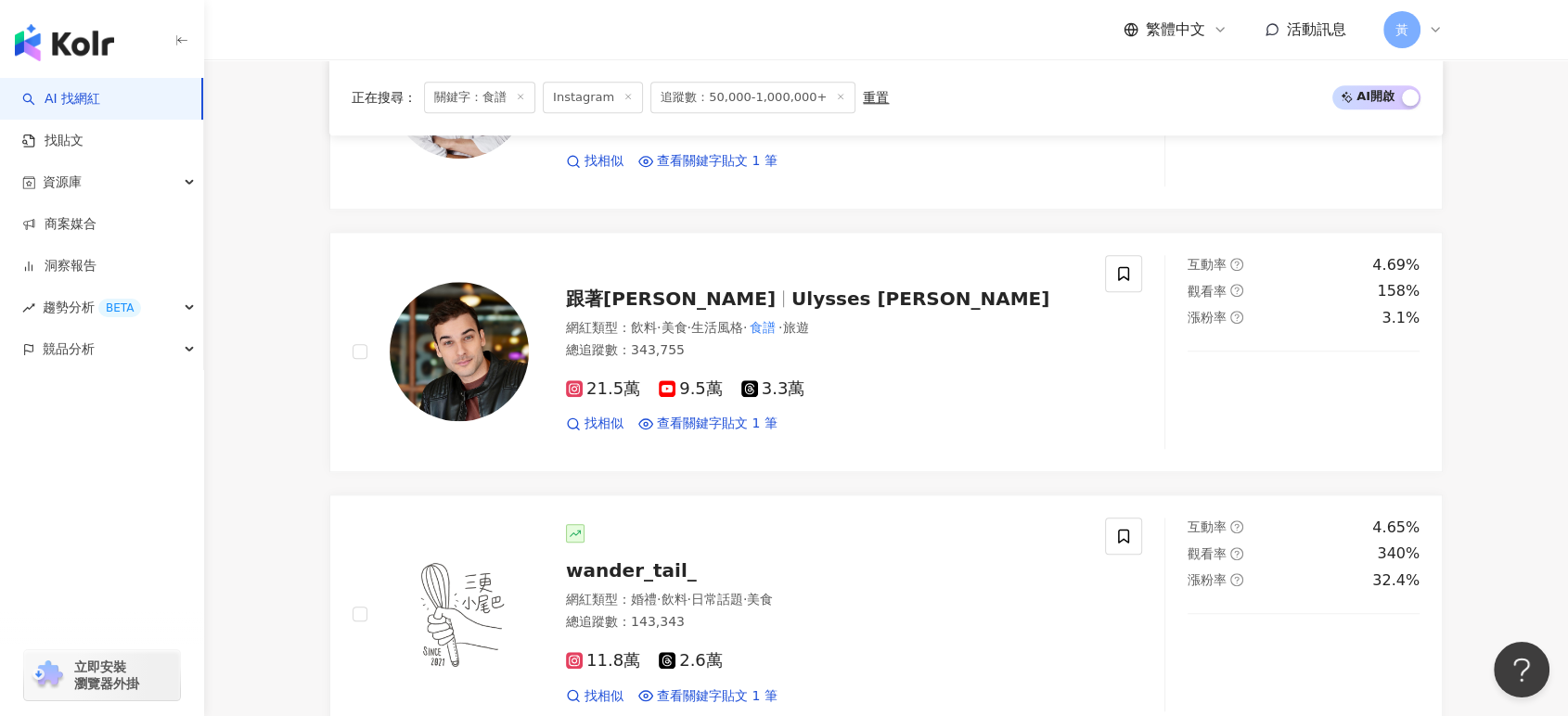
scroll to position [1443, 0]
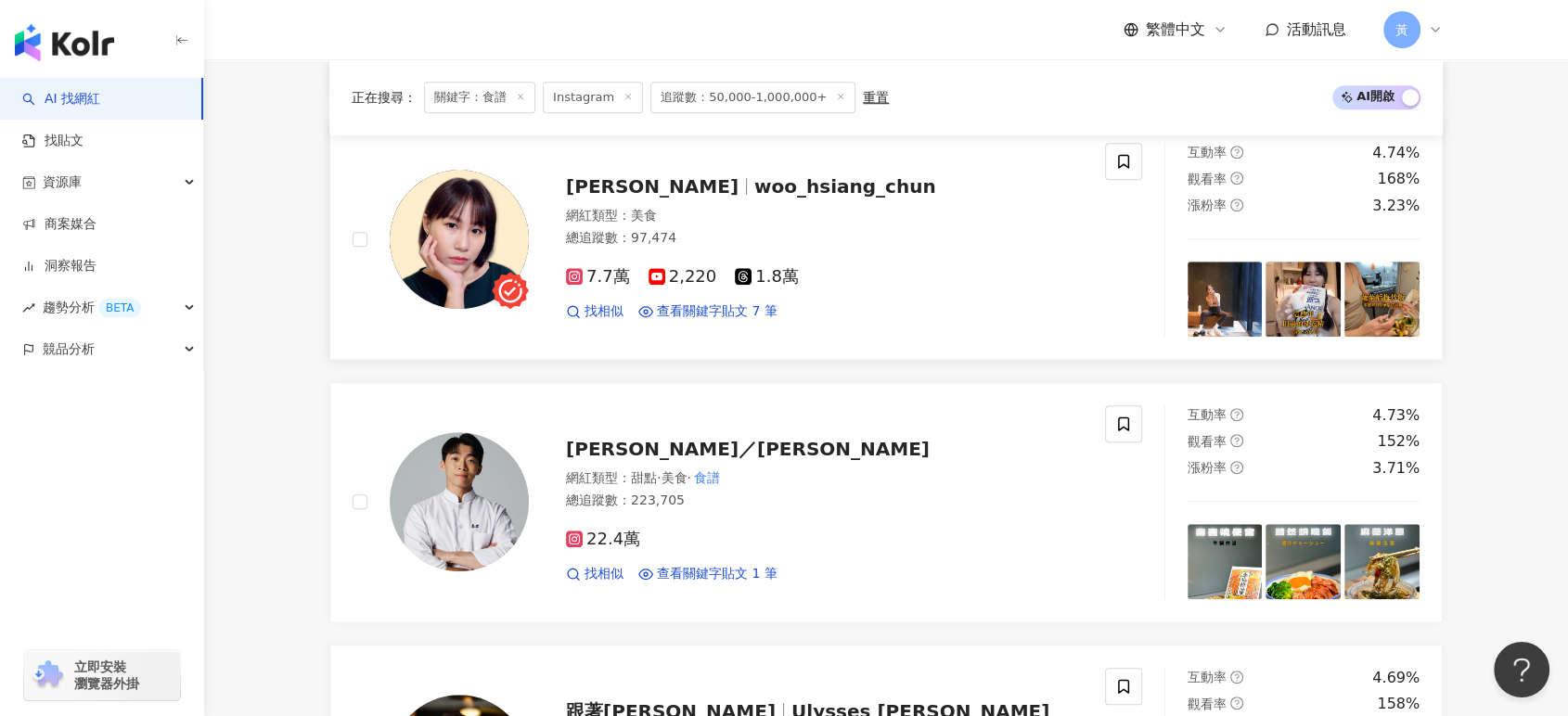
click at [754, 197] on span "woo_hsiang_chun" at bounding box center [845, 186] width 181 height 23
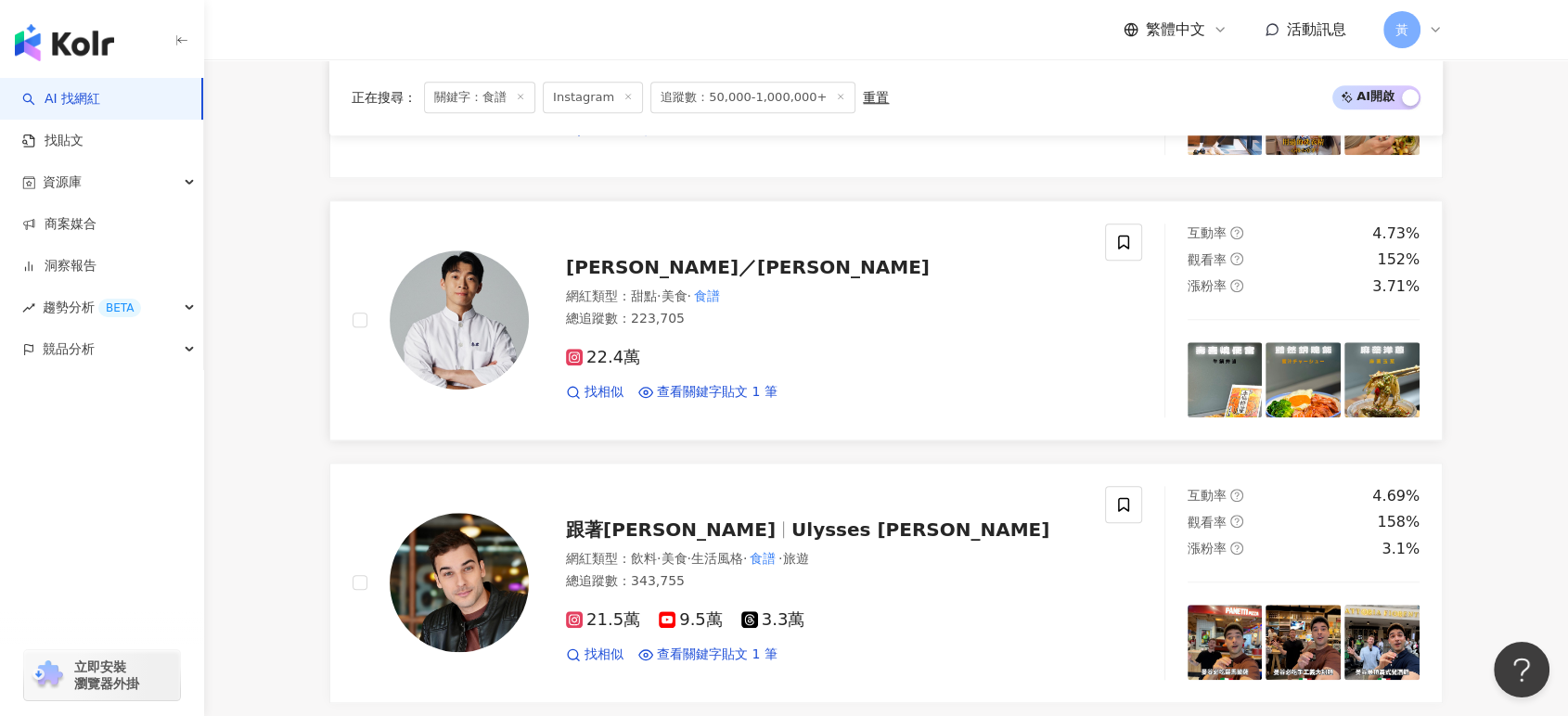
scroll to position [1752, 0]
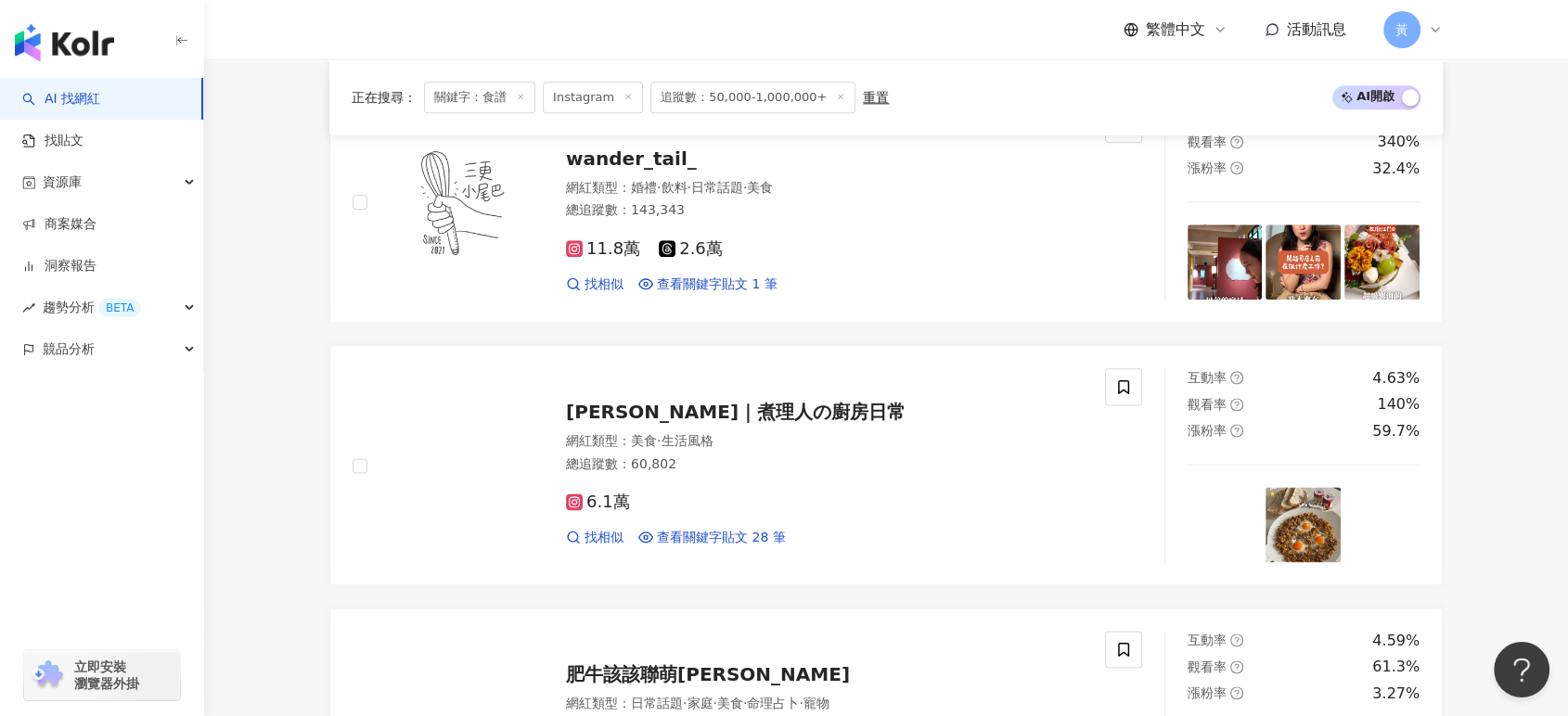
scroll to position [2371, 0]
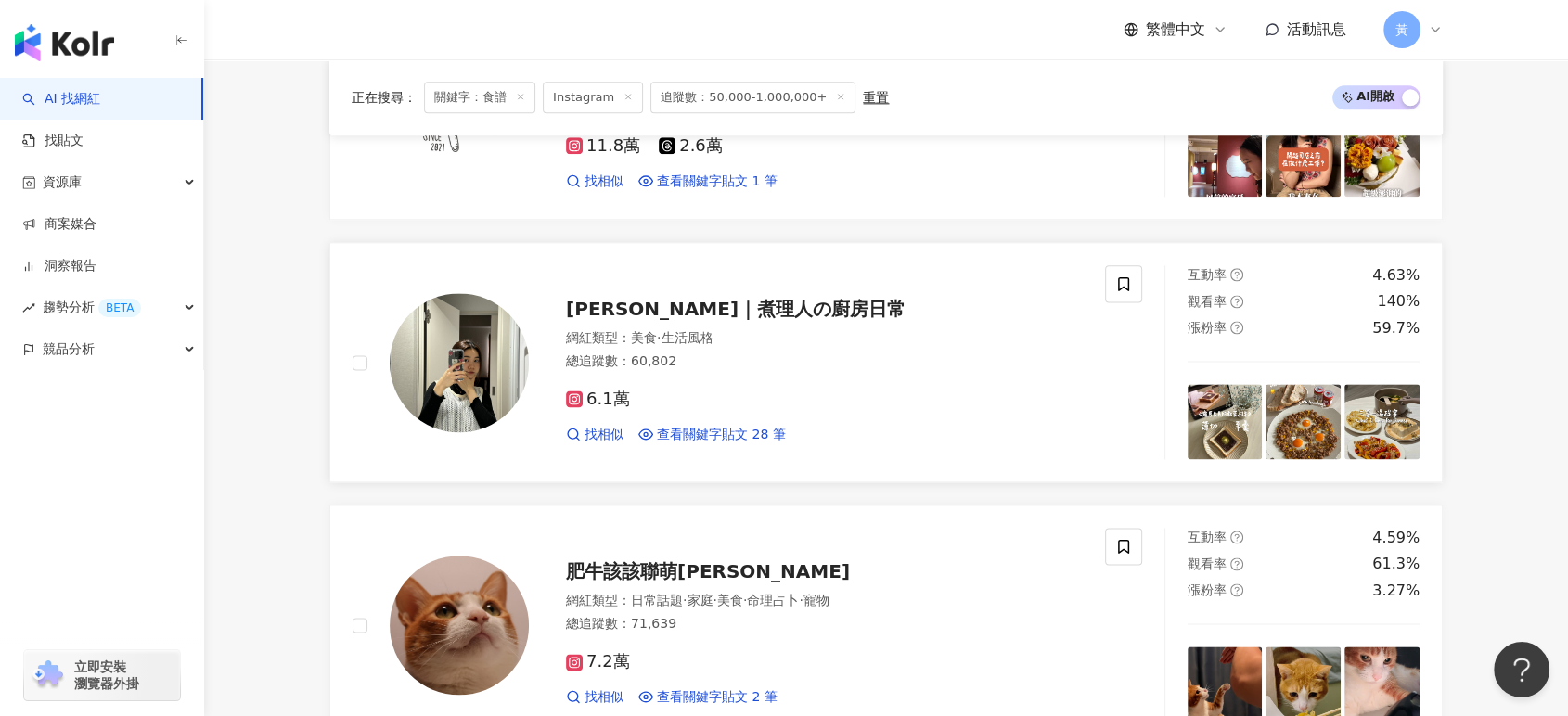
click at [644, 321] on span "Pei霈｜煮理人の廚房日常" at bounding box center [736, 309] width 339 height 23
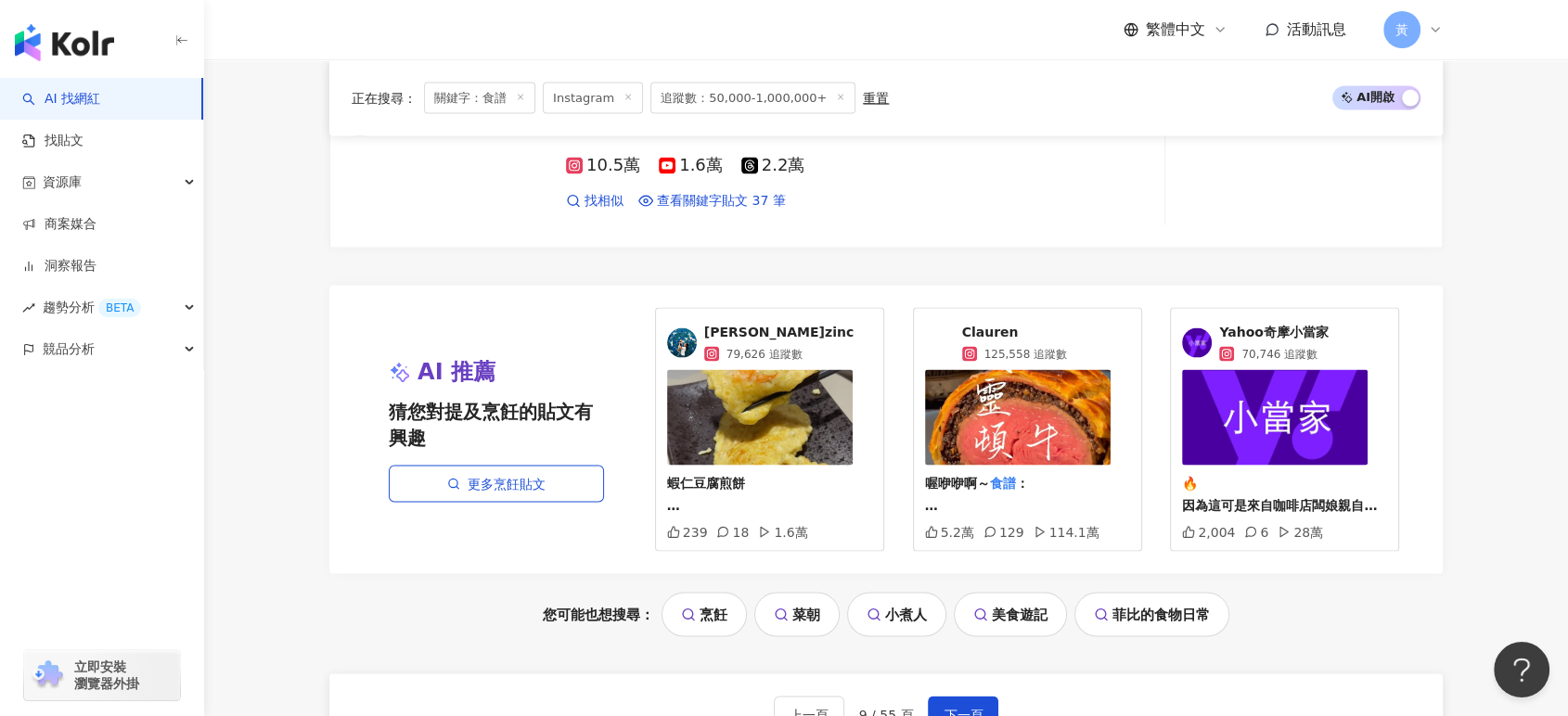
scroll to position [3711, 0]
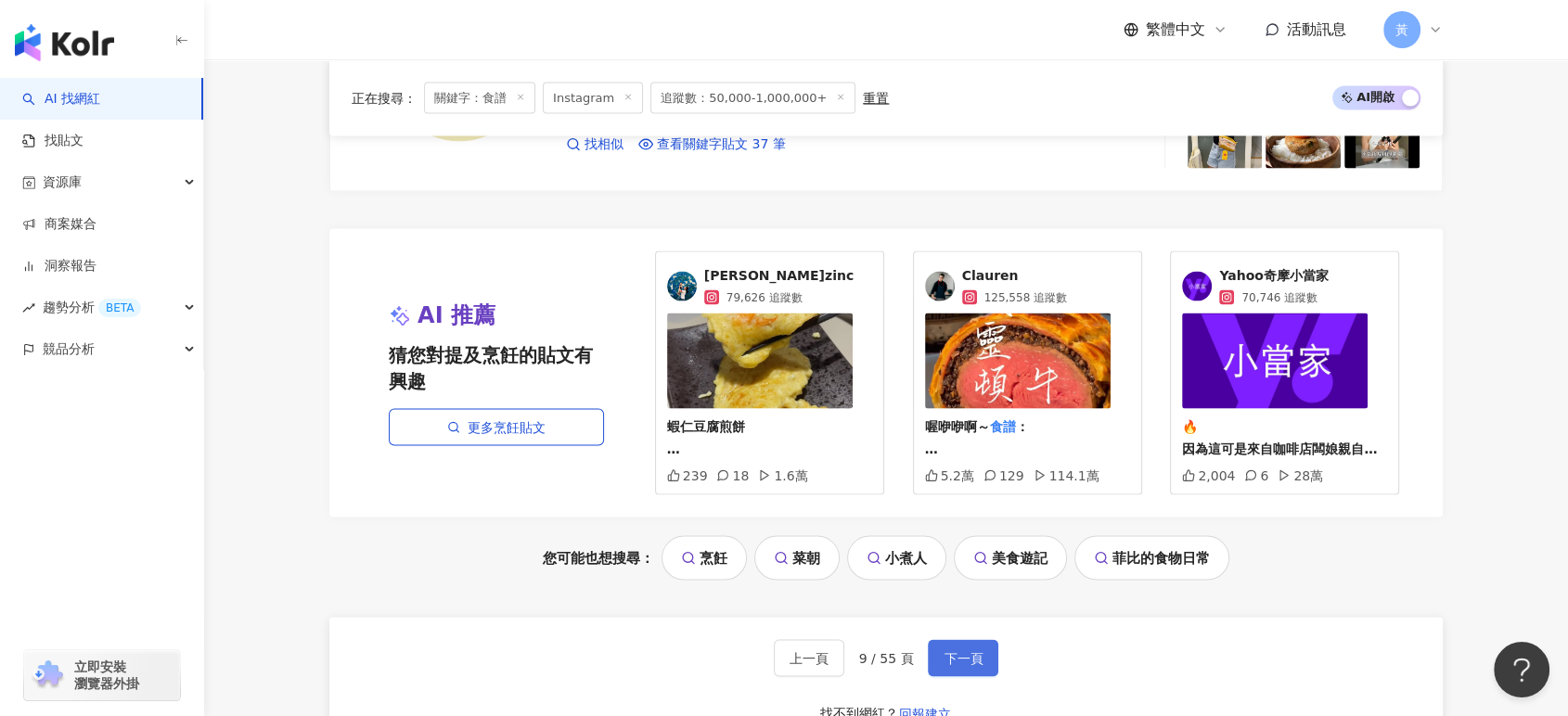
click at [962, 678] on button "下一頁" at bounding box center [962, 659] width 70 height 37
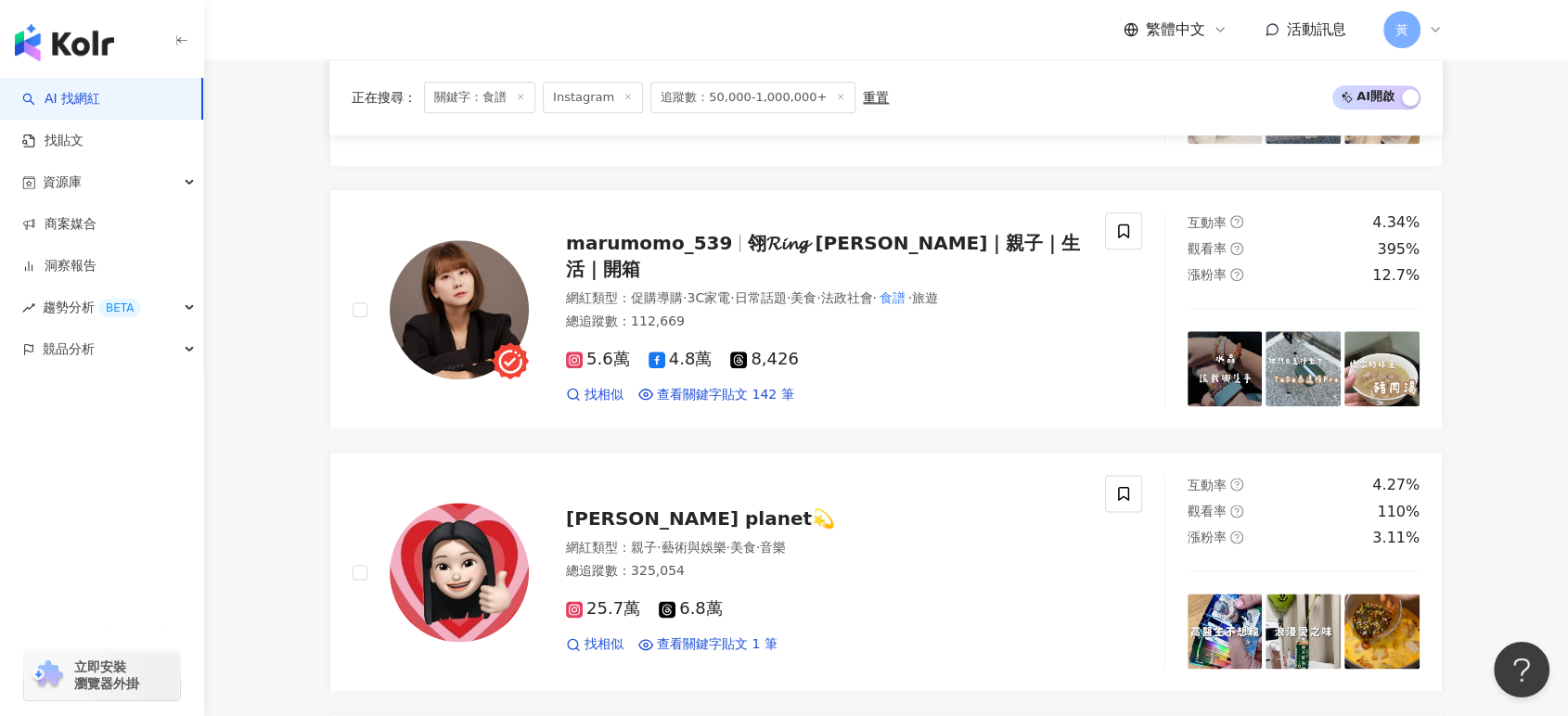
scroll to position [2306, 0]
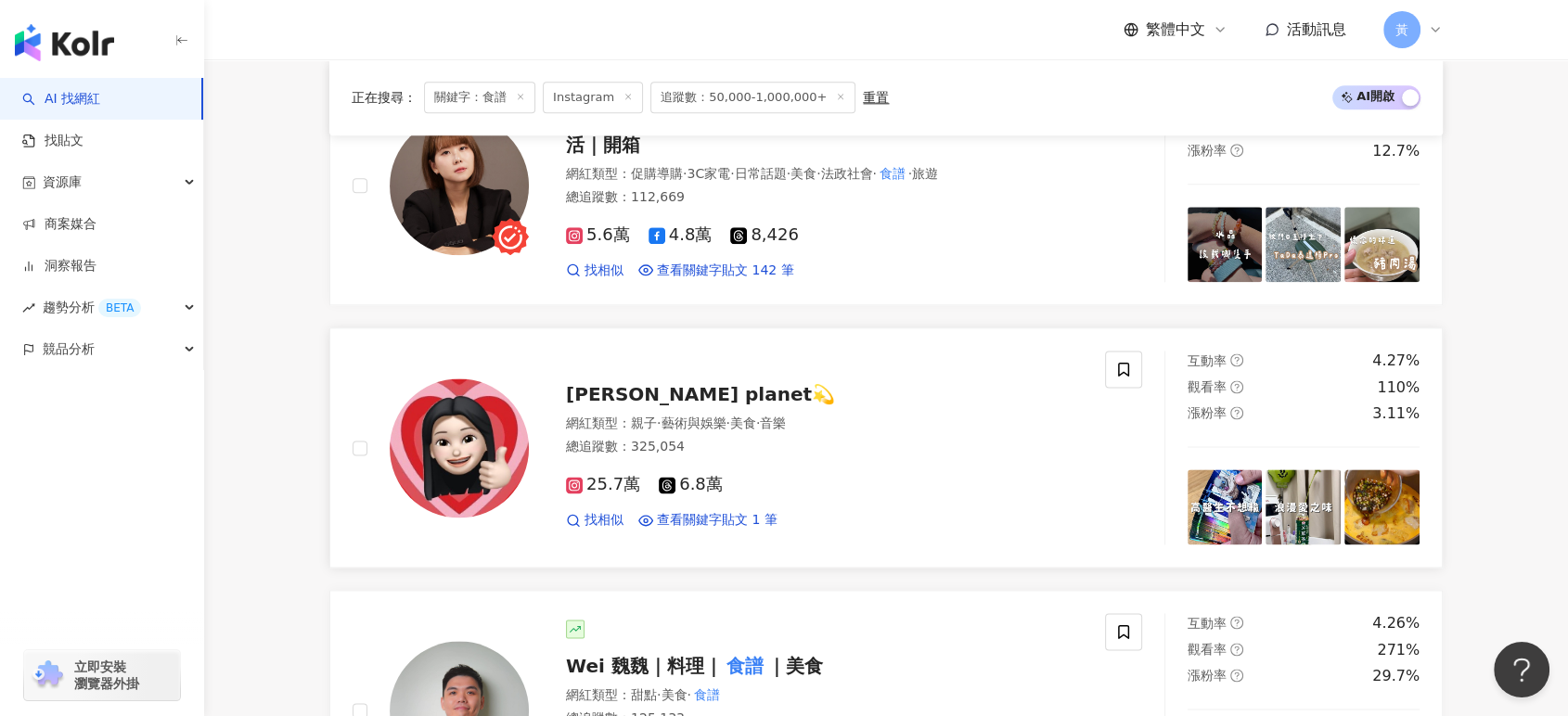
click at [697, 396] on span "李欣Lee’s planet💫" at bounding box center [700, 394] width 269 height 23
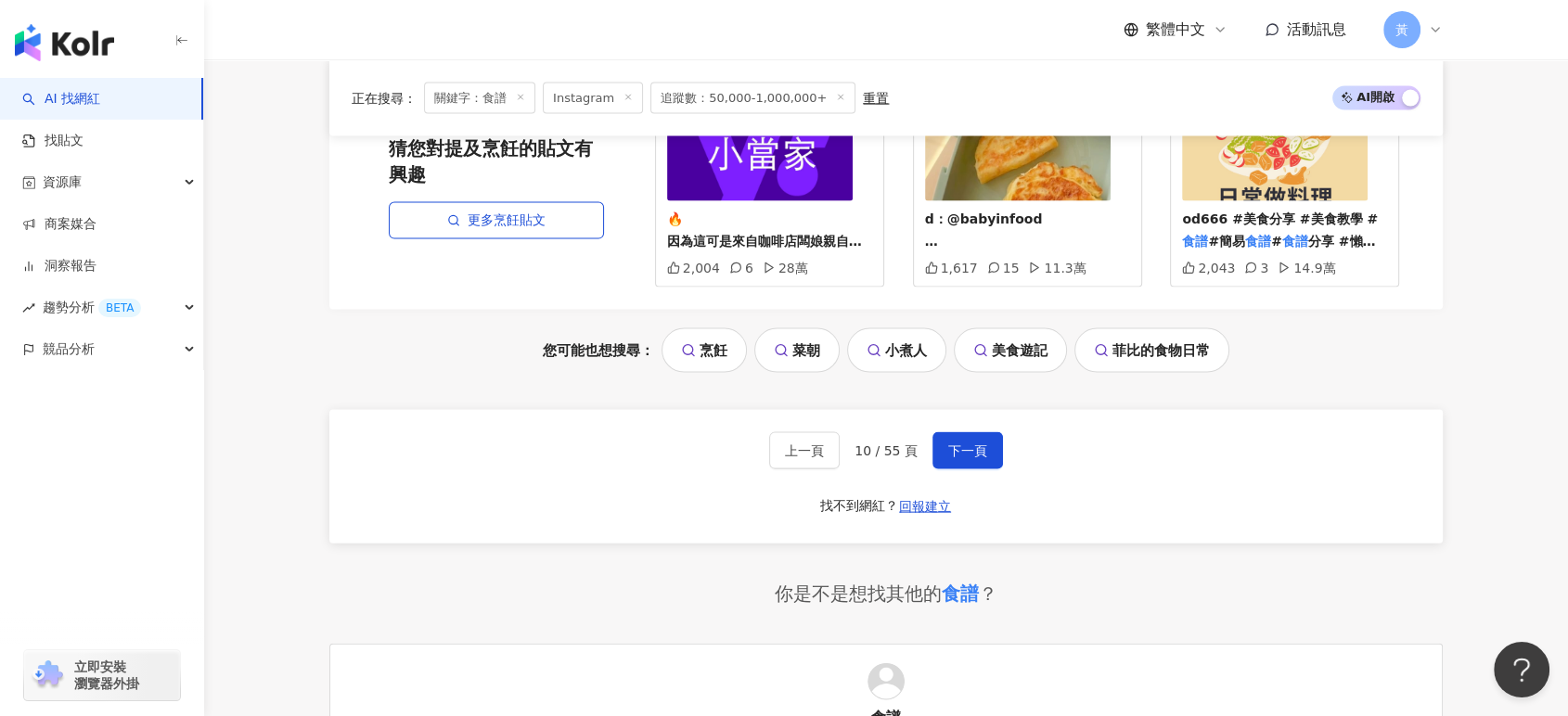
scroll to position [3955, 0]
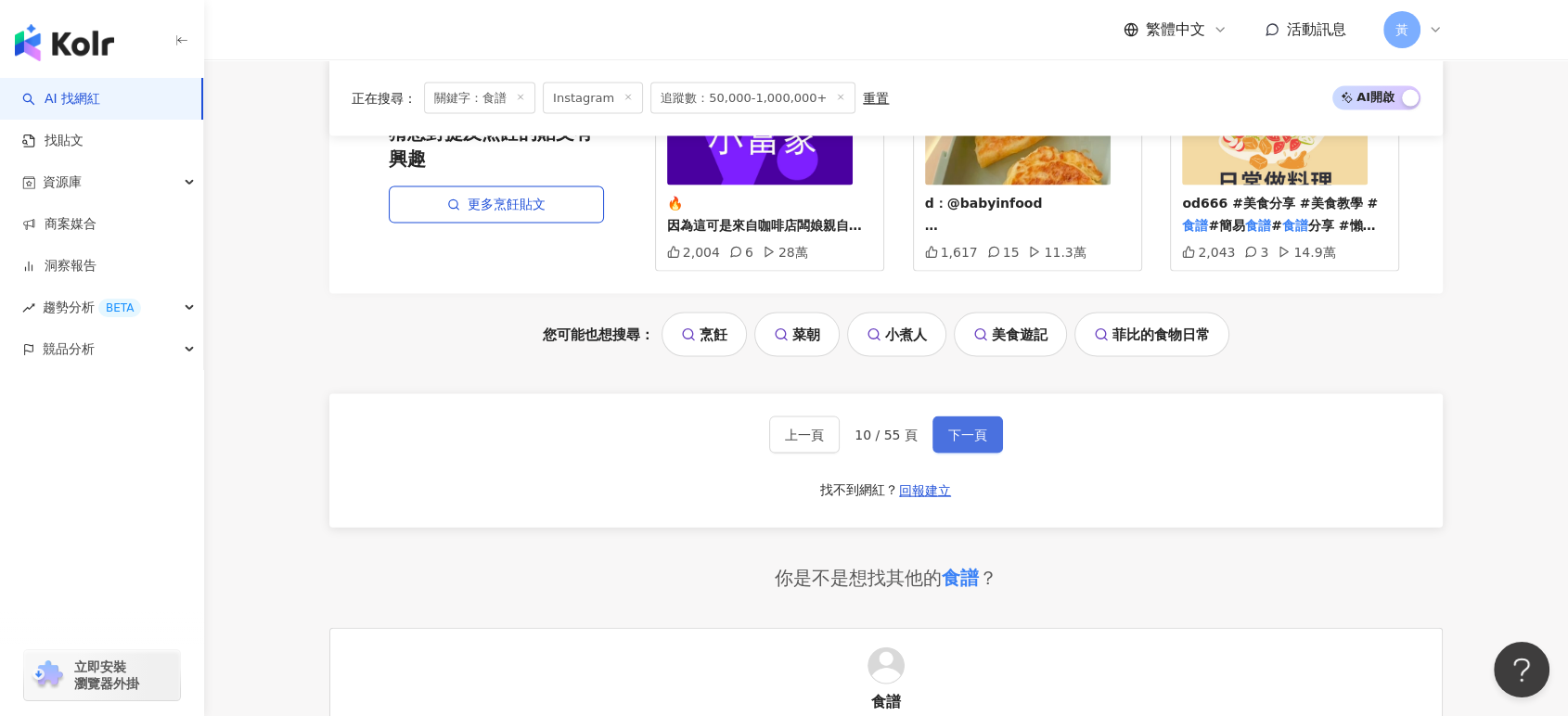
click at [962, 434] on span "下一頁" at bounding box center [967, 435] width 39 height 15
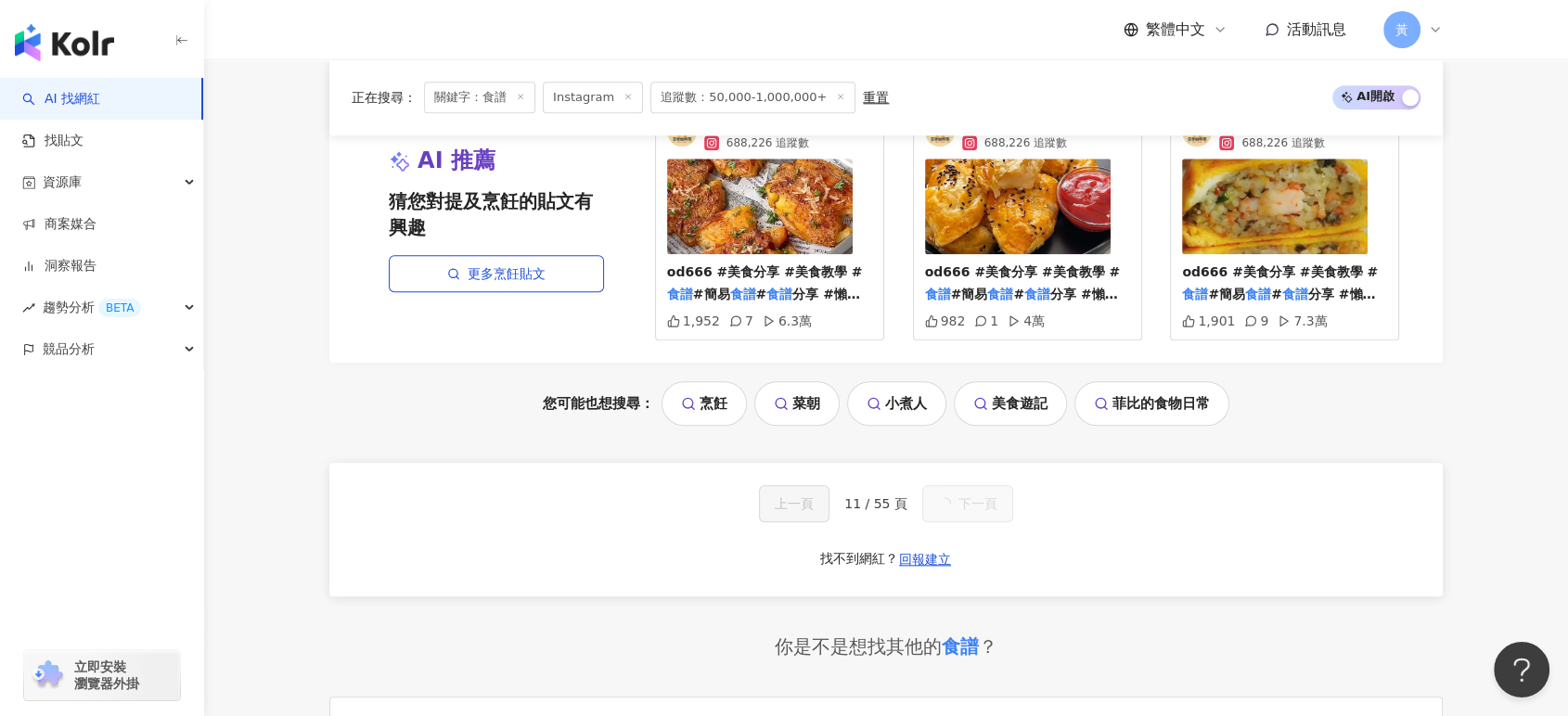
scroll to position [1931, 0]
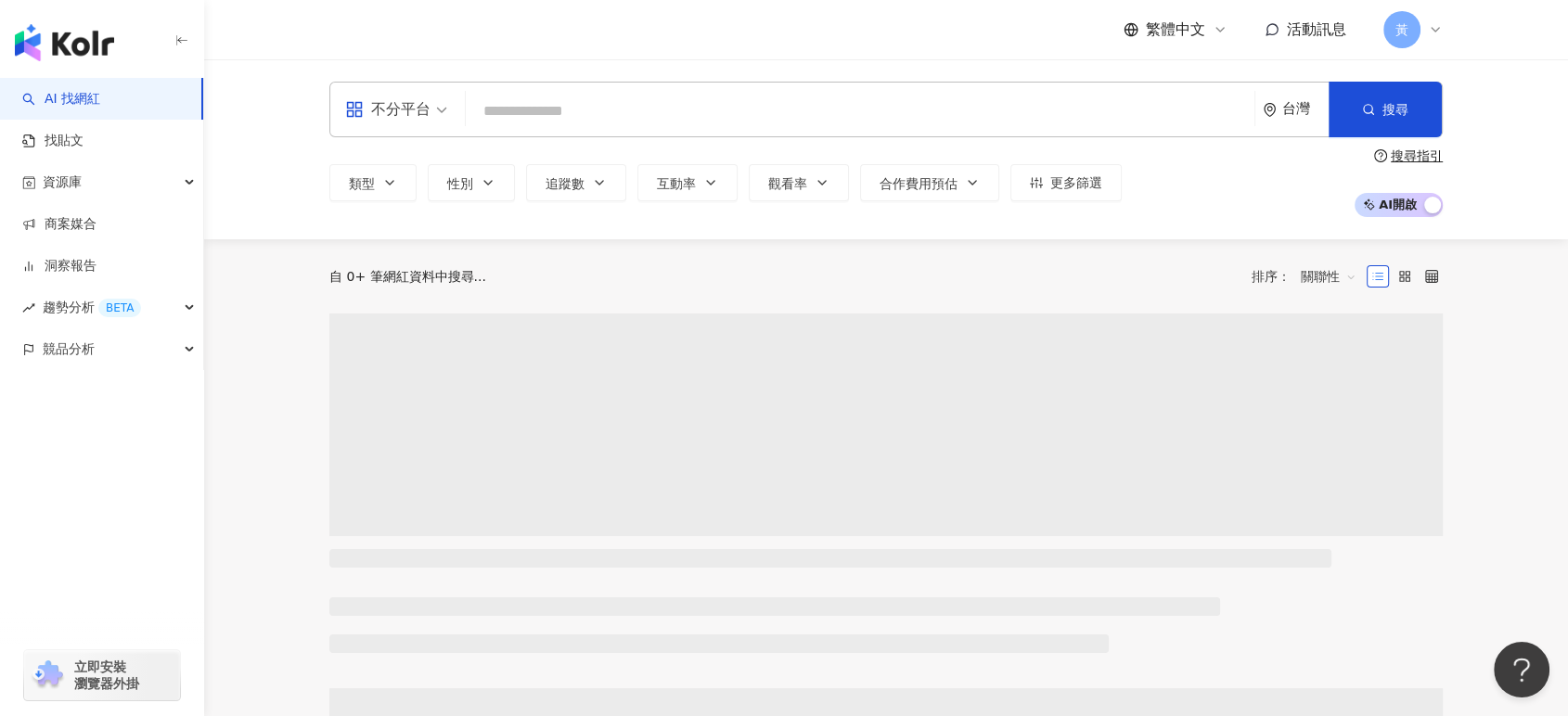
click at [688, 65] on div "不分平台 台灣 搜尋 類型 性別 追蹤數 互動率 觀看率 合作費用預估 更多篩選 搜尋指引 AI 開啟 AI 關閉" at bounding box center [886, 149] width 1364 height 179
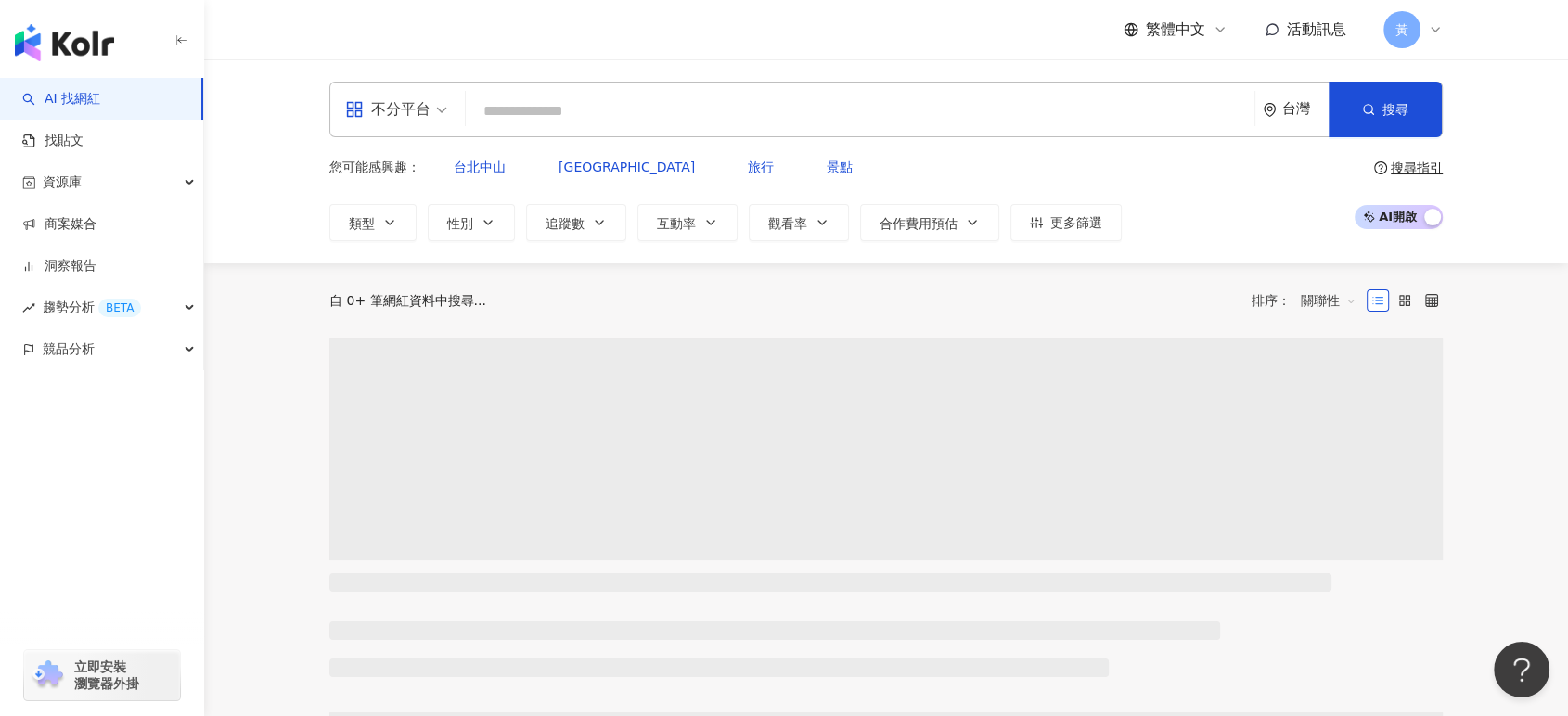
click at [685, 107] on input "search" at bounding box center [860, 111] width 774 height 36
paste input "**********"
type input "**********"
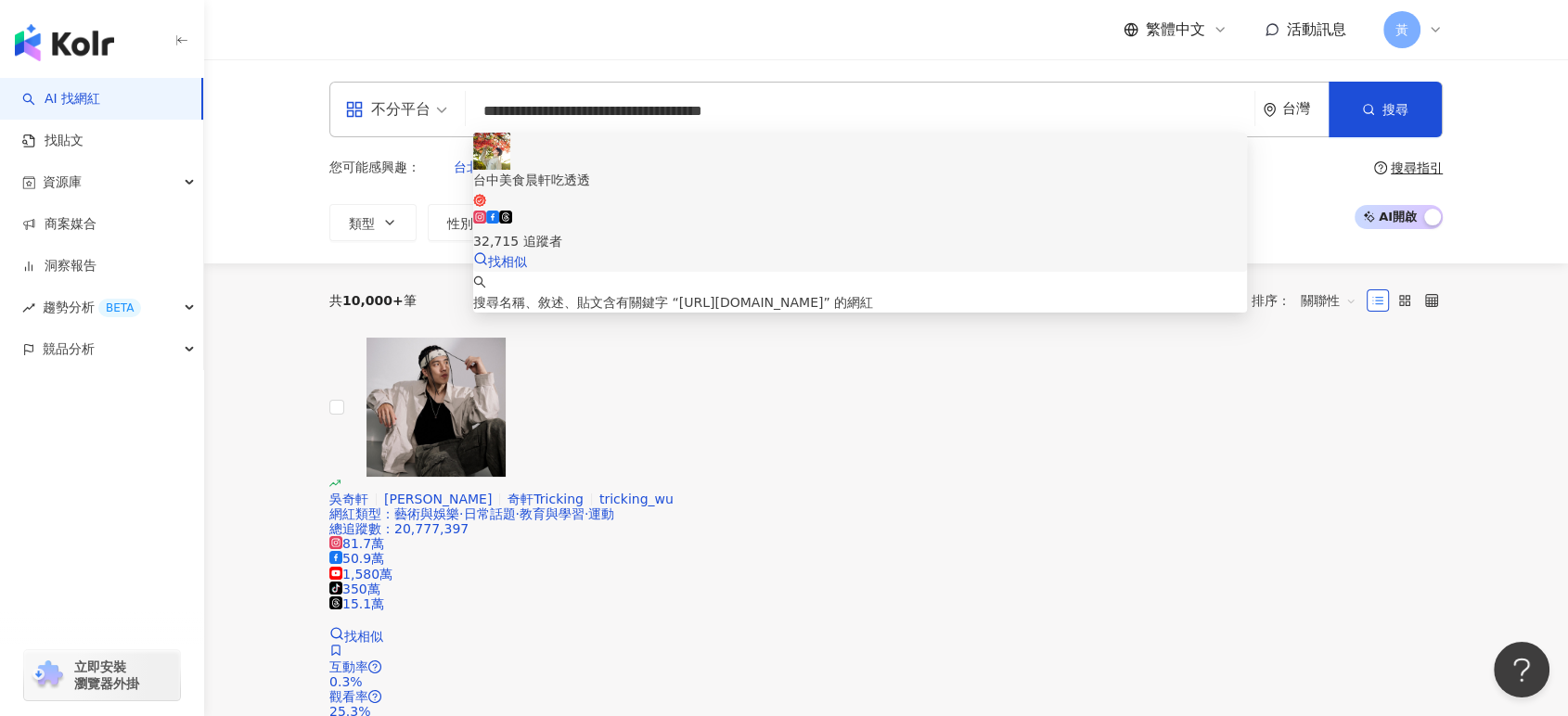
click at [738, 211] on div "32,715 追蹤者" at bounding box center [860, 231] width 774 height 40
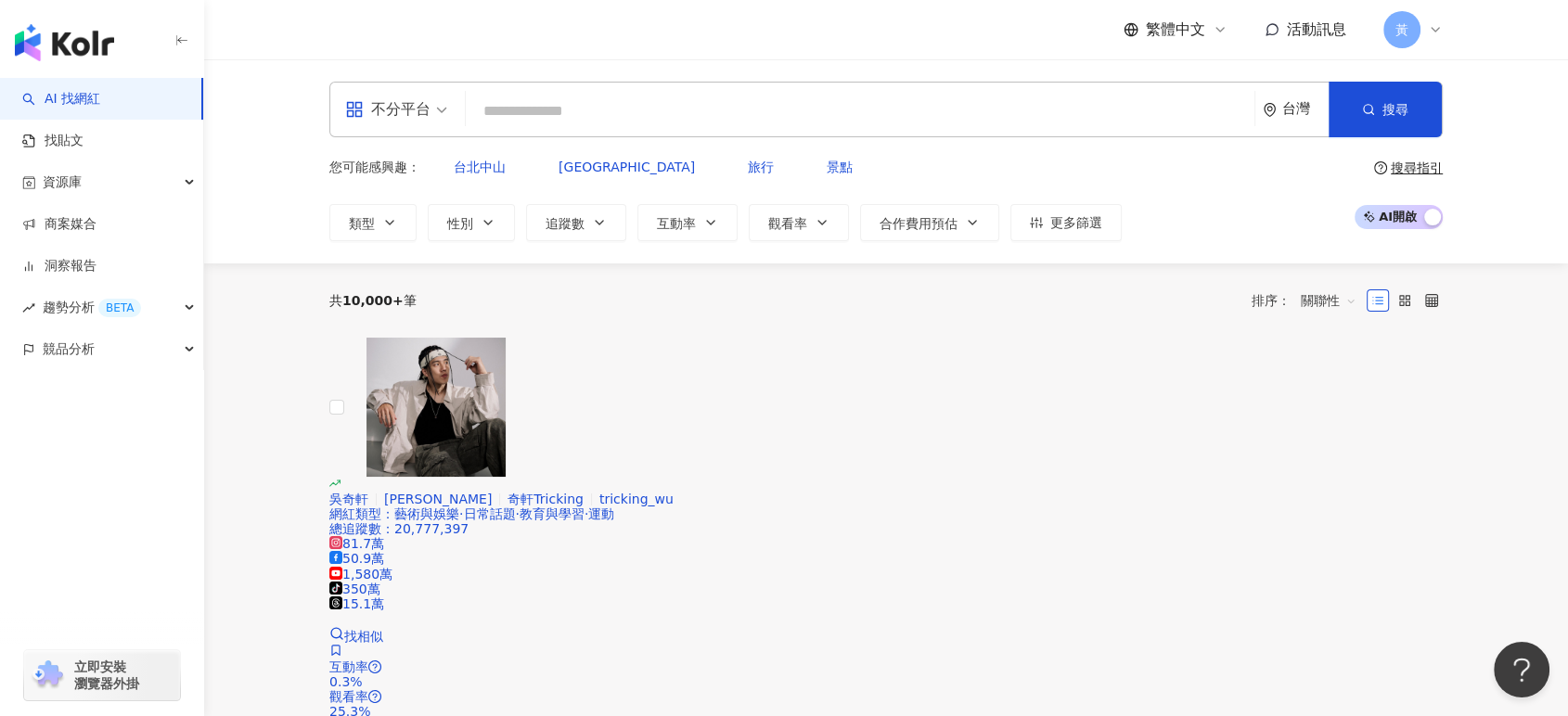
click at [706, 107] on input "search" at bounding box center [860, 111] width 774 height 36
paste input "**********"
type input "**********"
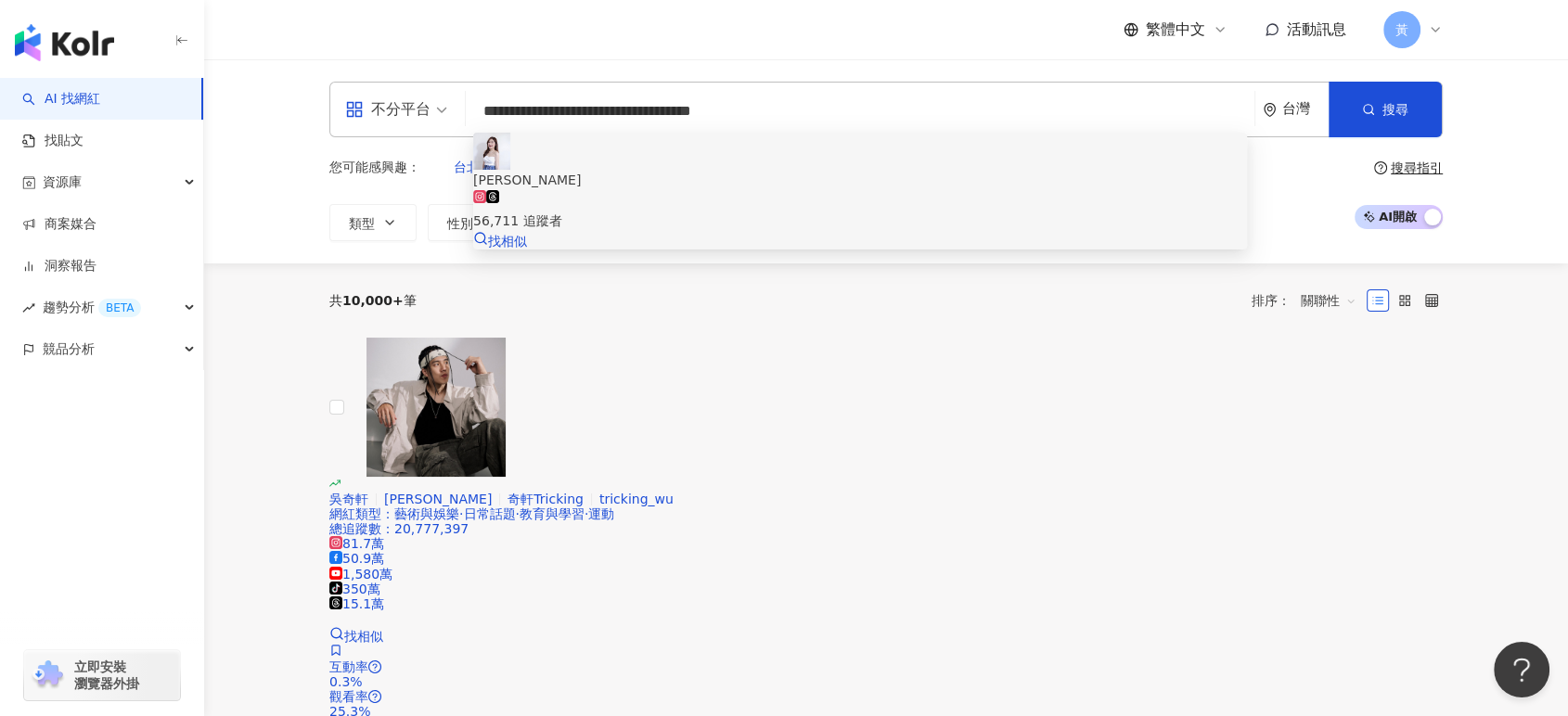
click at [711, 170] on span "Ashley 寧寧" at bounding box center [860, 179] width 774 height 21
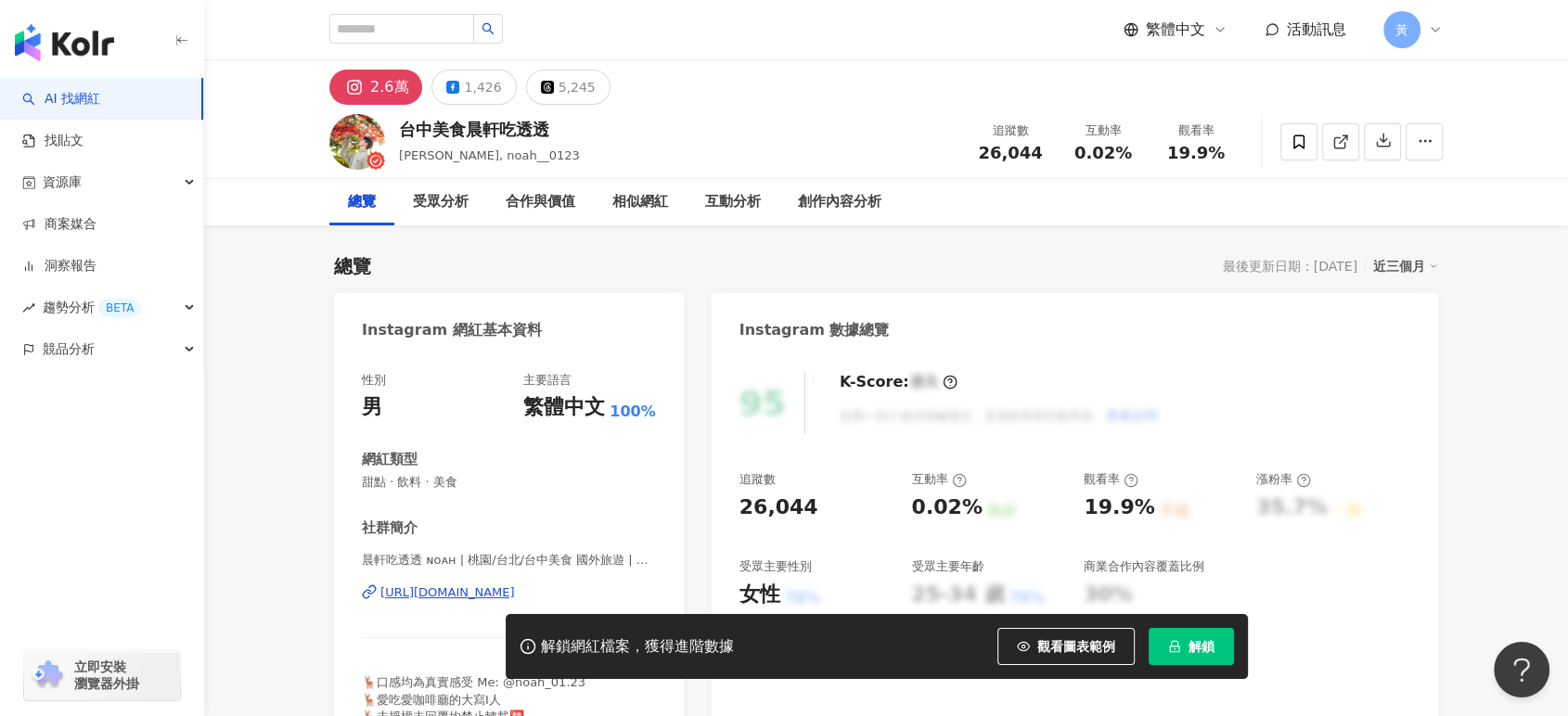
click at [1139, 154] on div "互動率 0.02%" at bounding box center [1103, 141] width 93 height 39
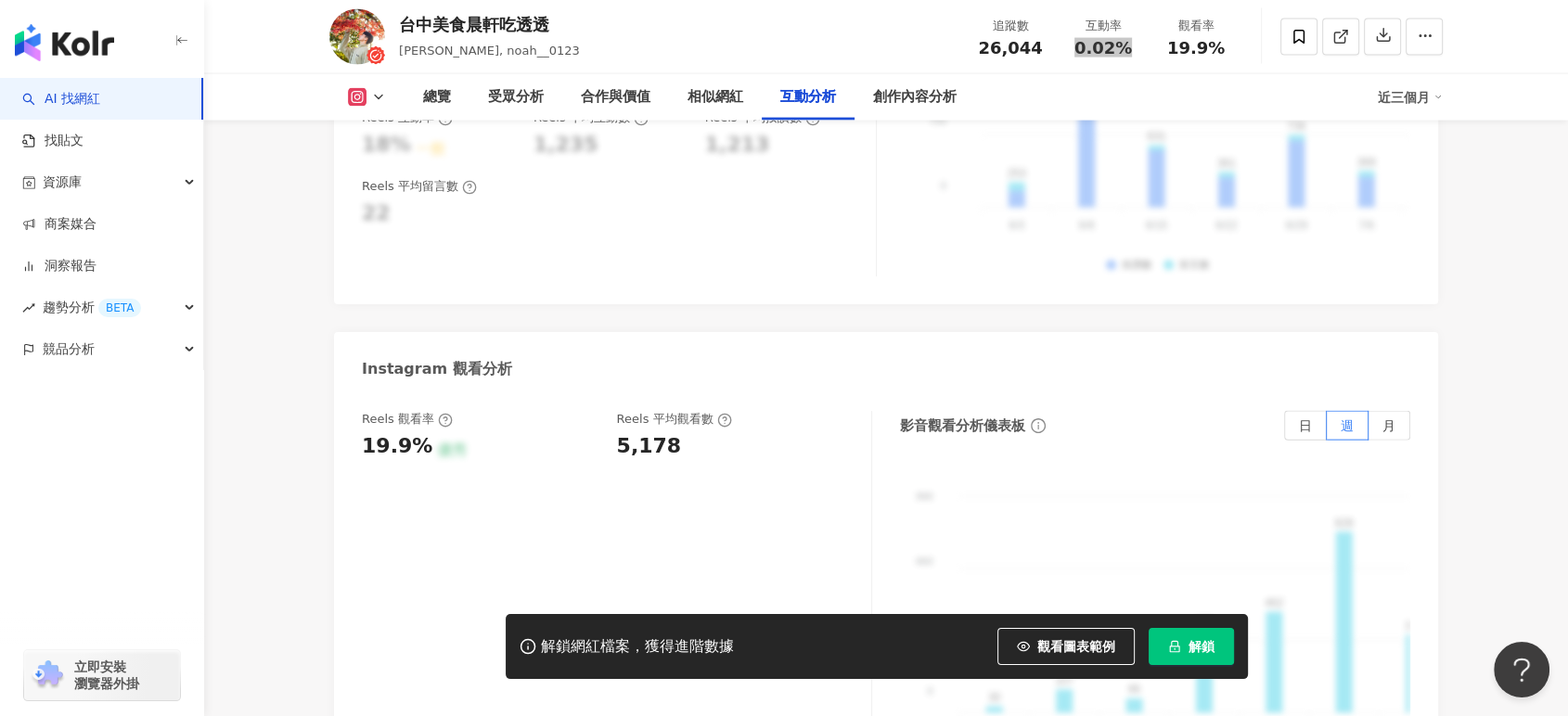
scroll to position [4123, 0]
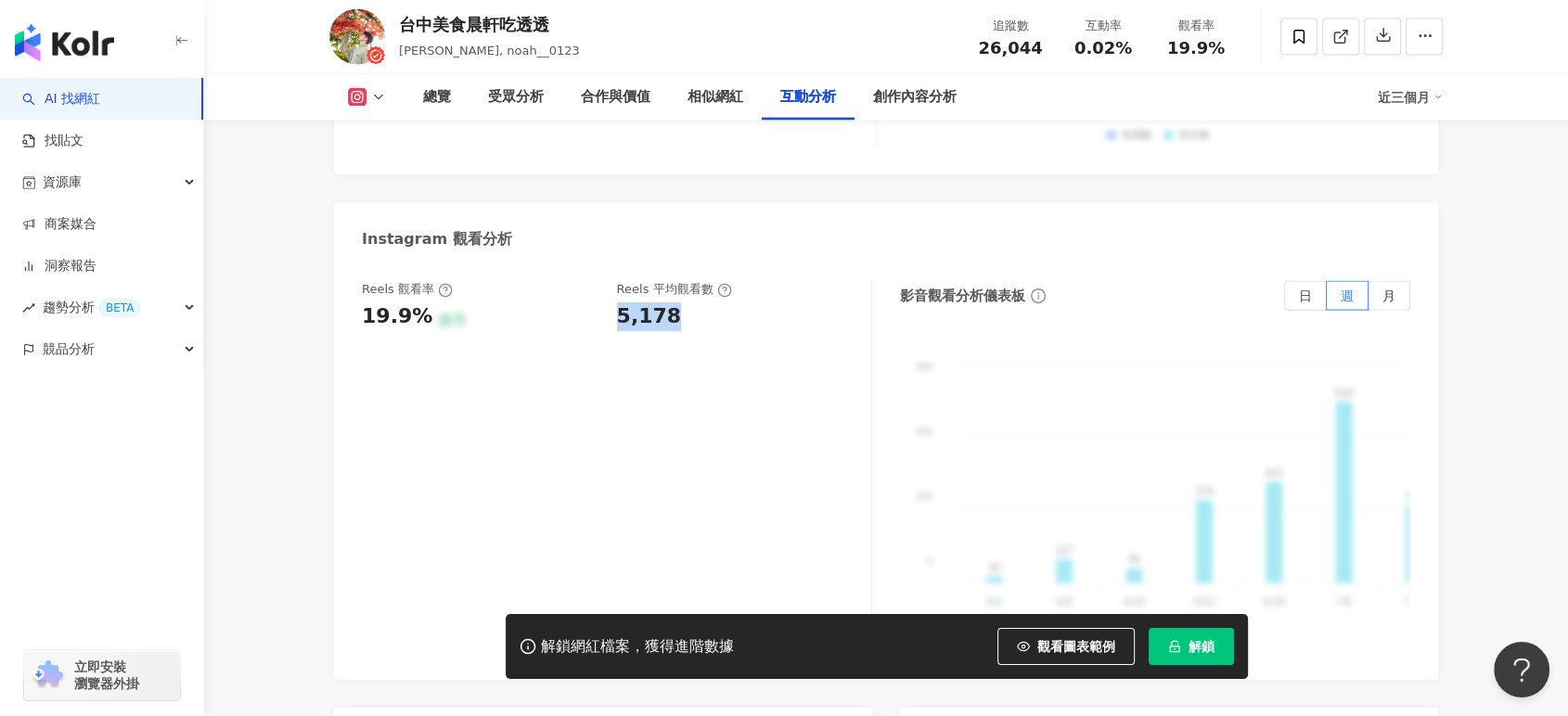
drag, startPoint x: 618, startPoint y: 297, endPoint x: 670, endPoint y: 296, distance: 52.0
click at [670, 303] on div "5,178" at bounding box center [650, 317] width 65 height 29
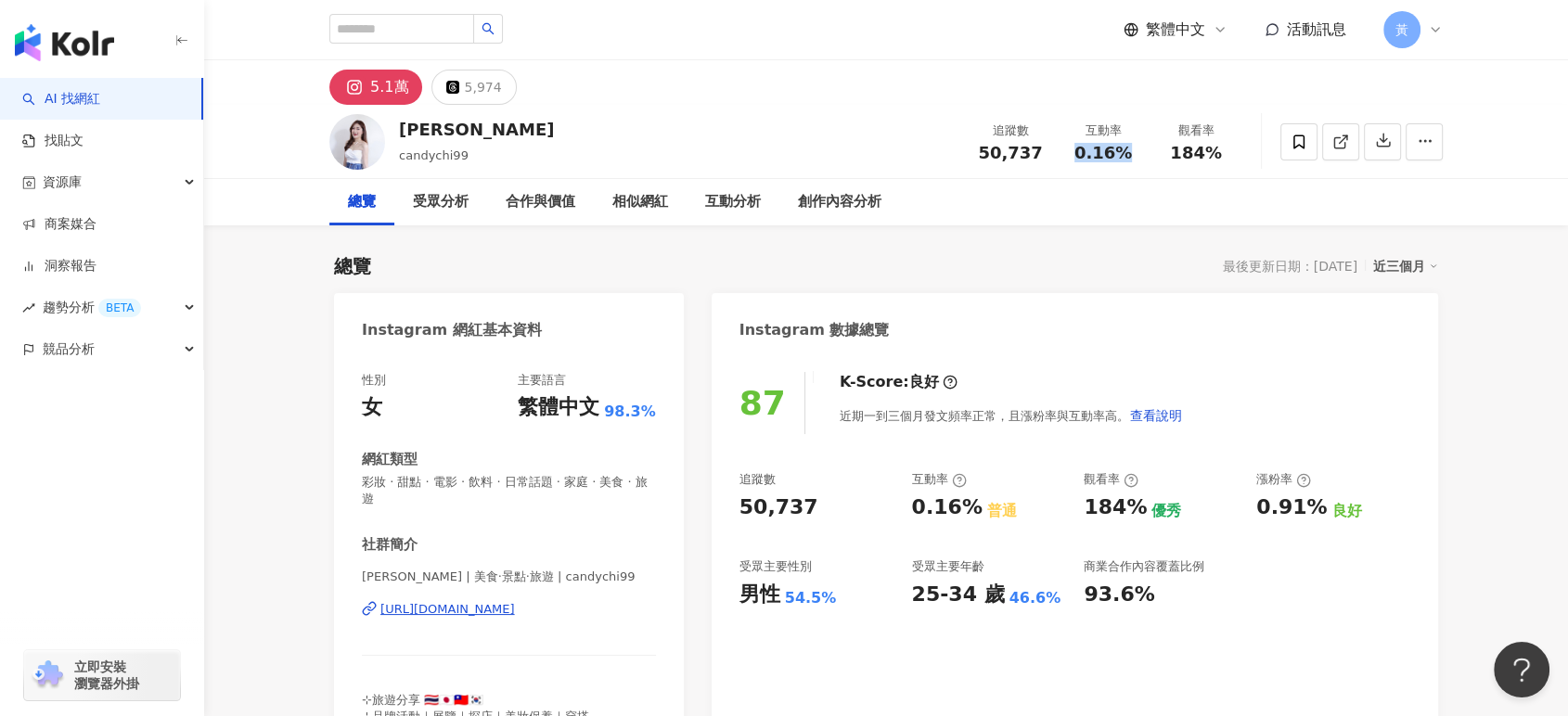
drag, startPoint x: 1077, startPoint y: 149, endPoint x: 1140, endPoint y: 144, distance: 63.2
click at [1126, 150] on span "0.16%" at bounding box center [1103, 153] width 57 height 19
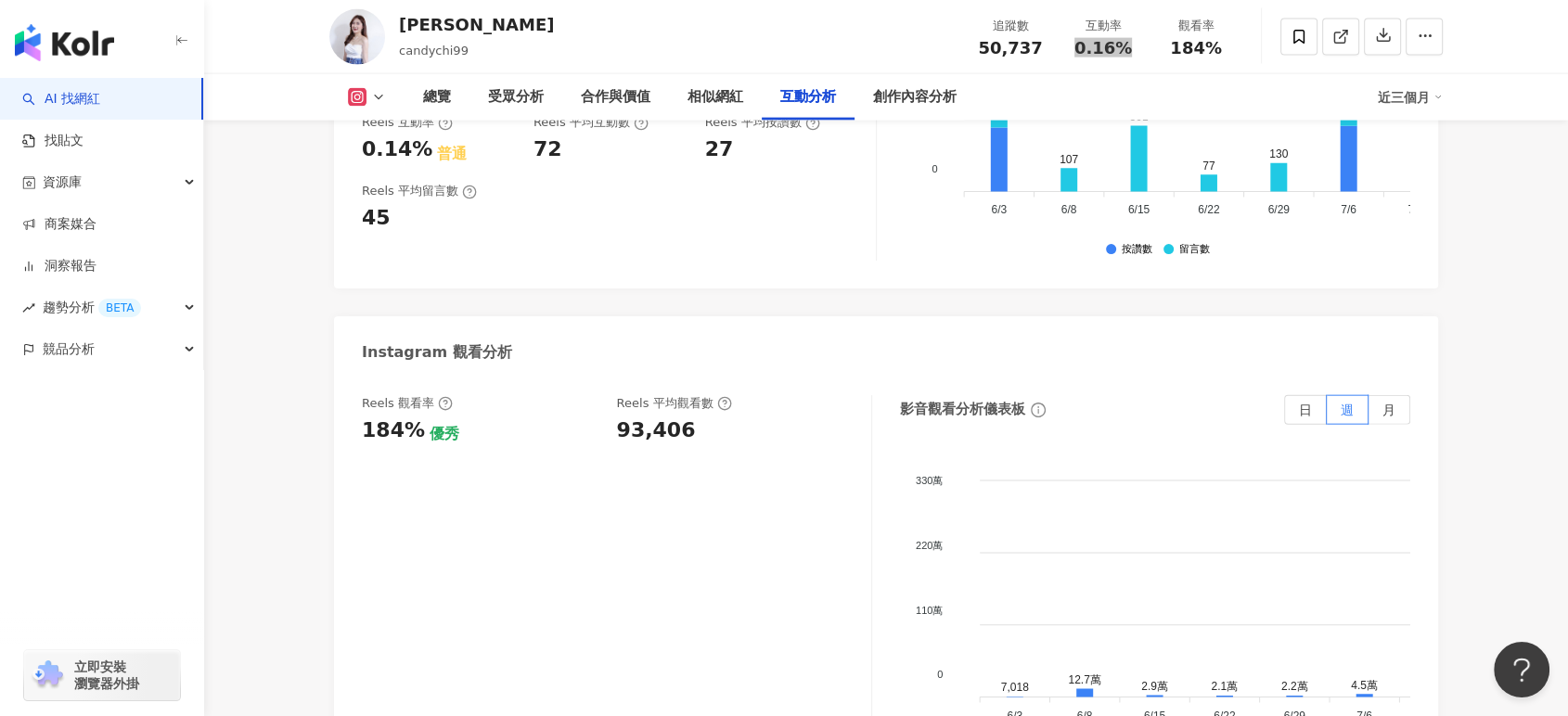
scroll to position [4329, 0]
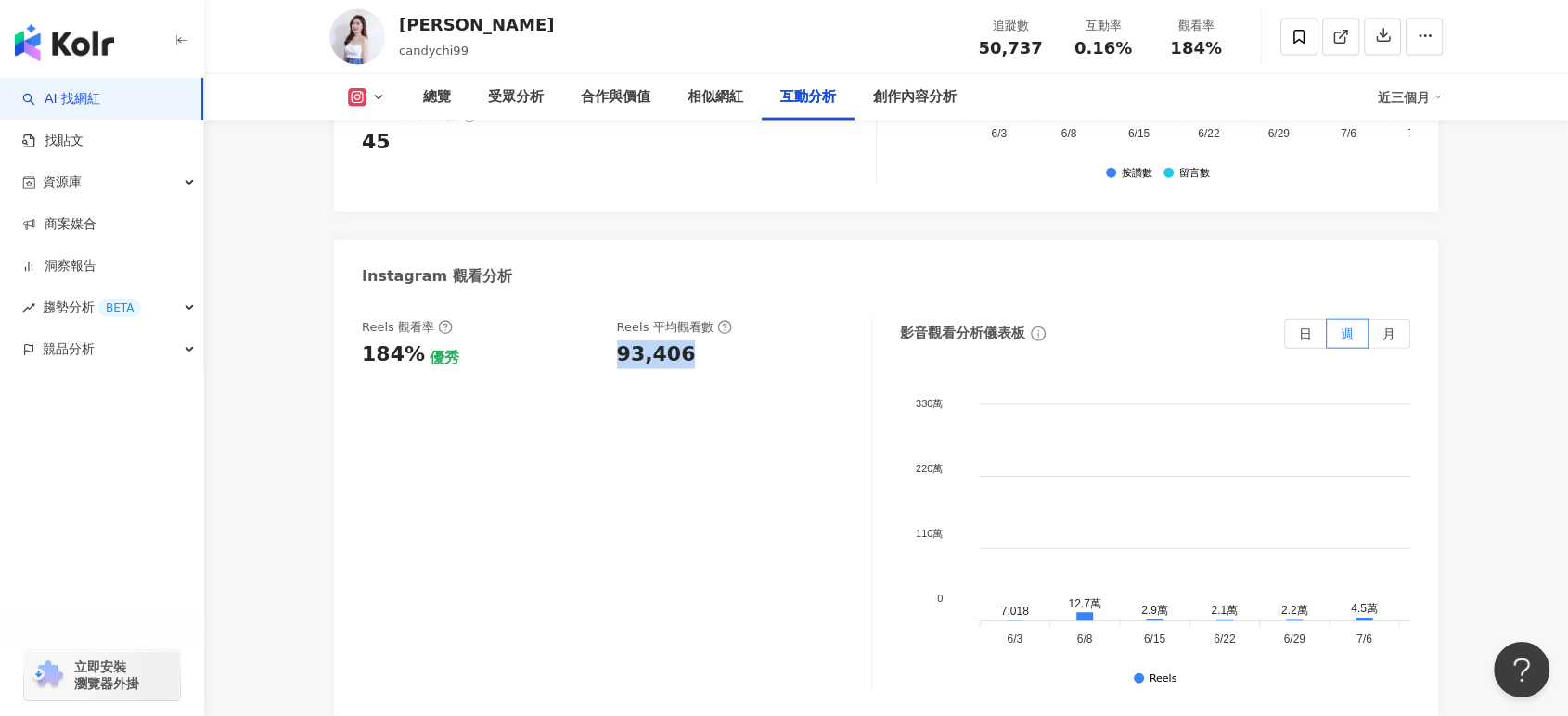
click at [683, 320] on div "Reels 觀看率 184% 優秀 Reels 平均觀看數 93,406" at bounding box center [607, 344] width 491 height 50
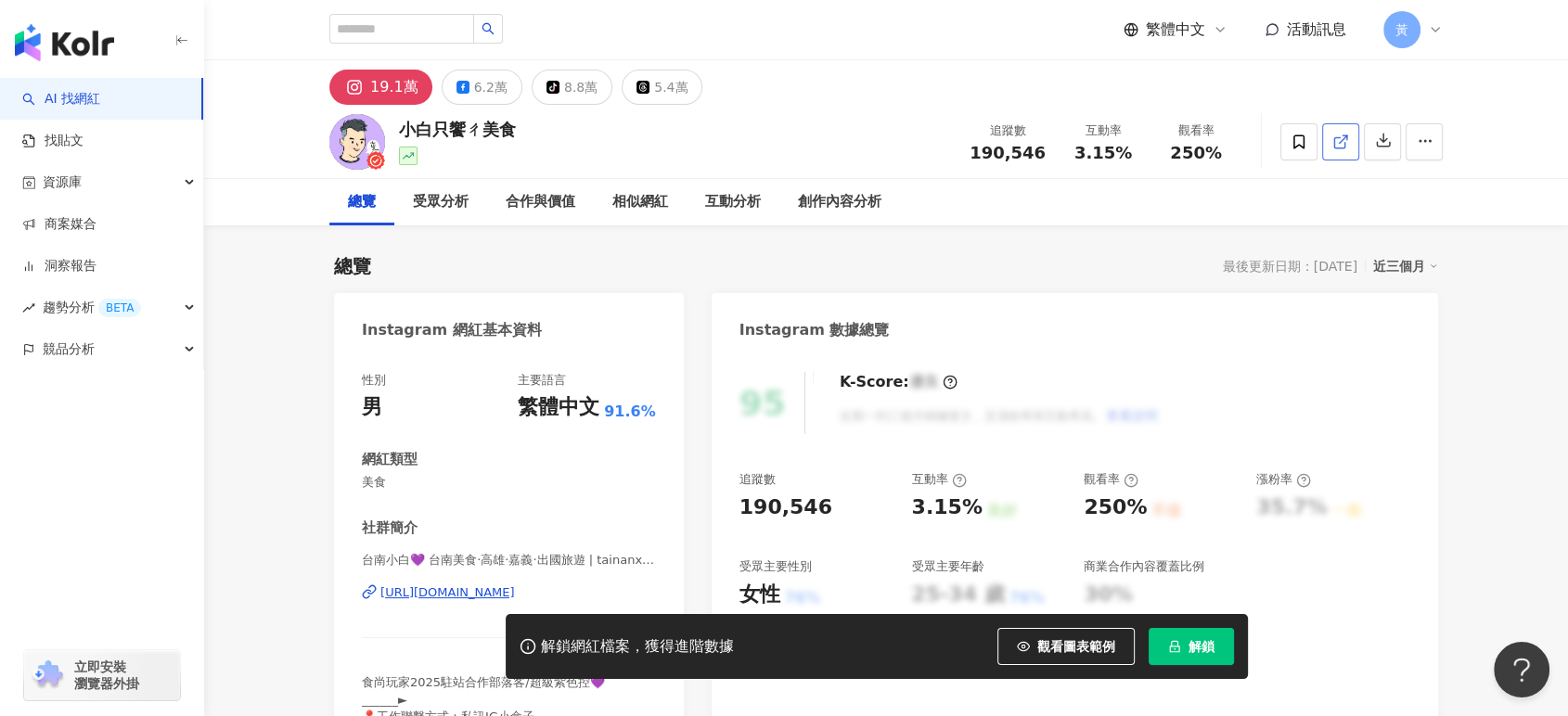
click at [1340, 134] on icon at bounding box center [1340, 141] width 17 height 17
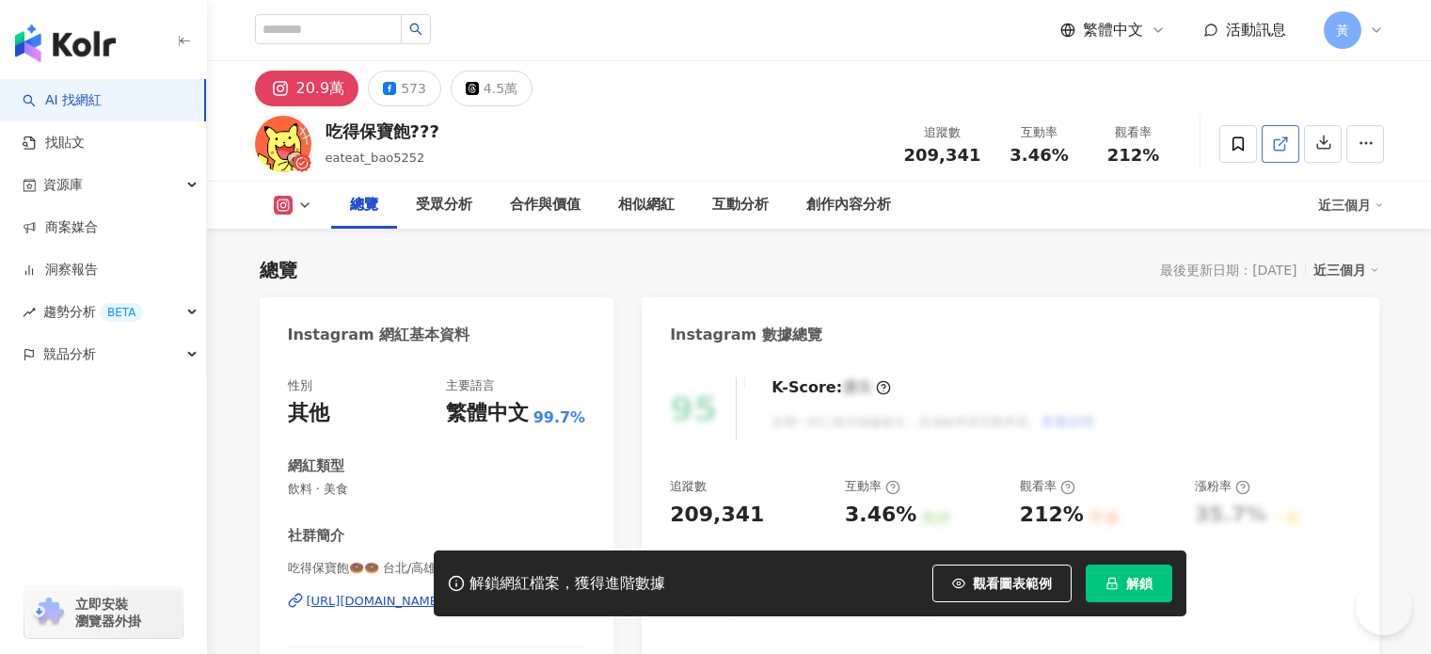
click at [1289, 135] on icon at bounding box center [1280, 143] width 17 height 17
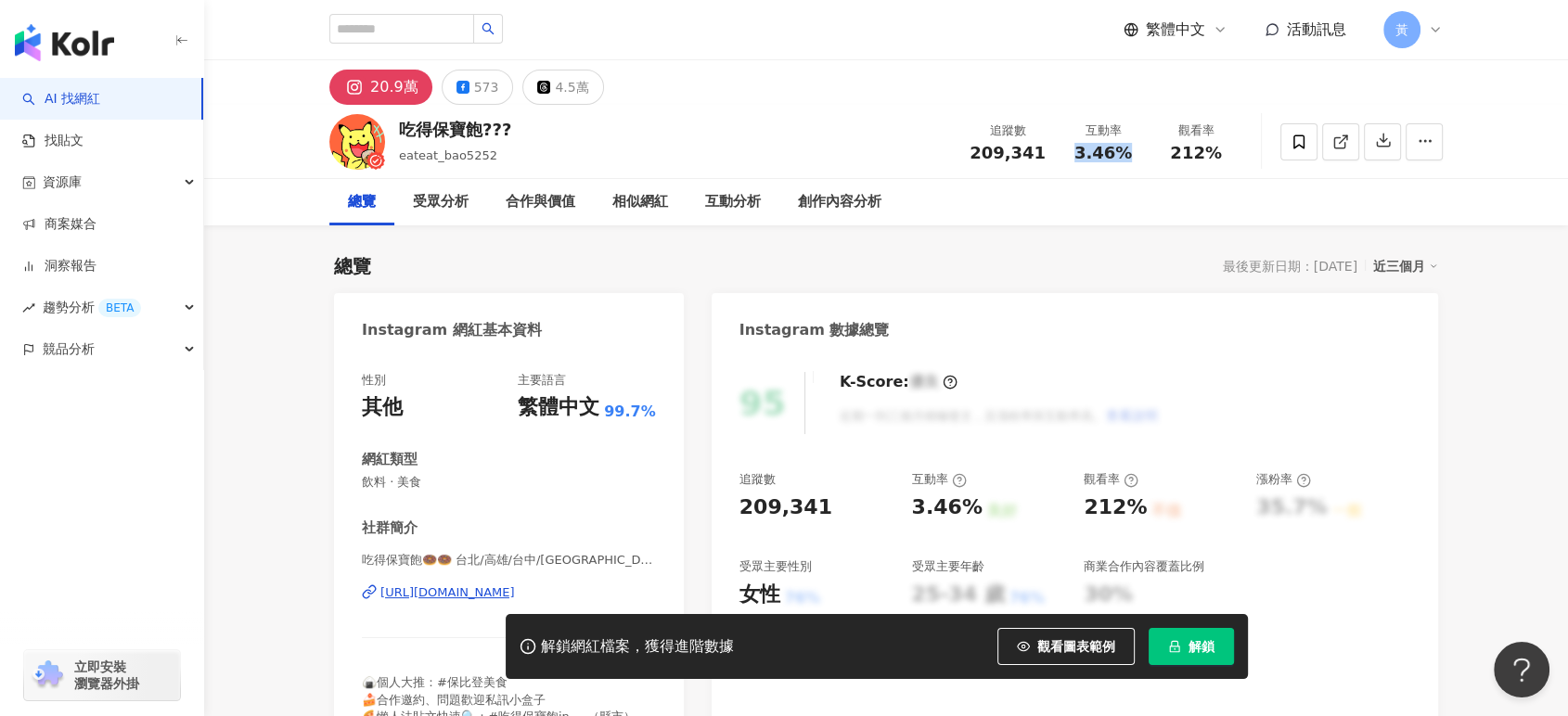
click at [1132, 162] on div "追蹤數 209,341 互動率 3.46% 觀看率 212%" at bounding box center [1101, 142] width 284 height 55
copy span "3.46%"
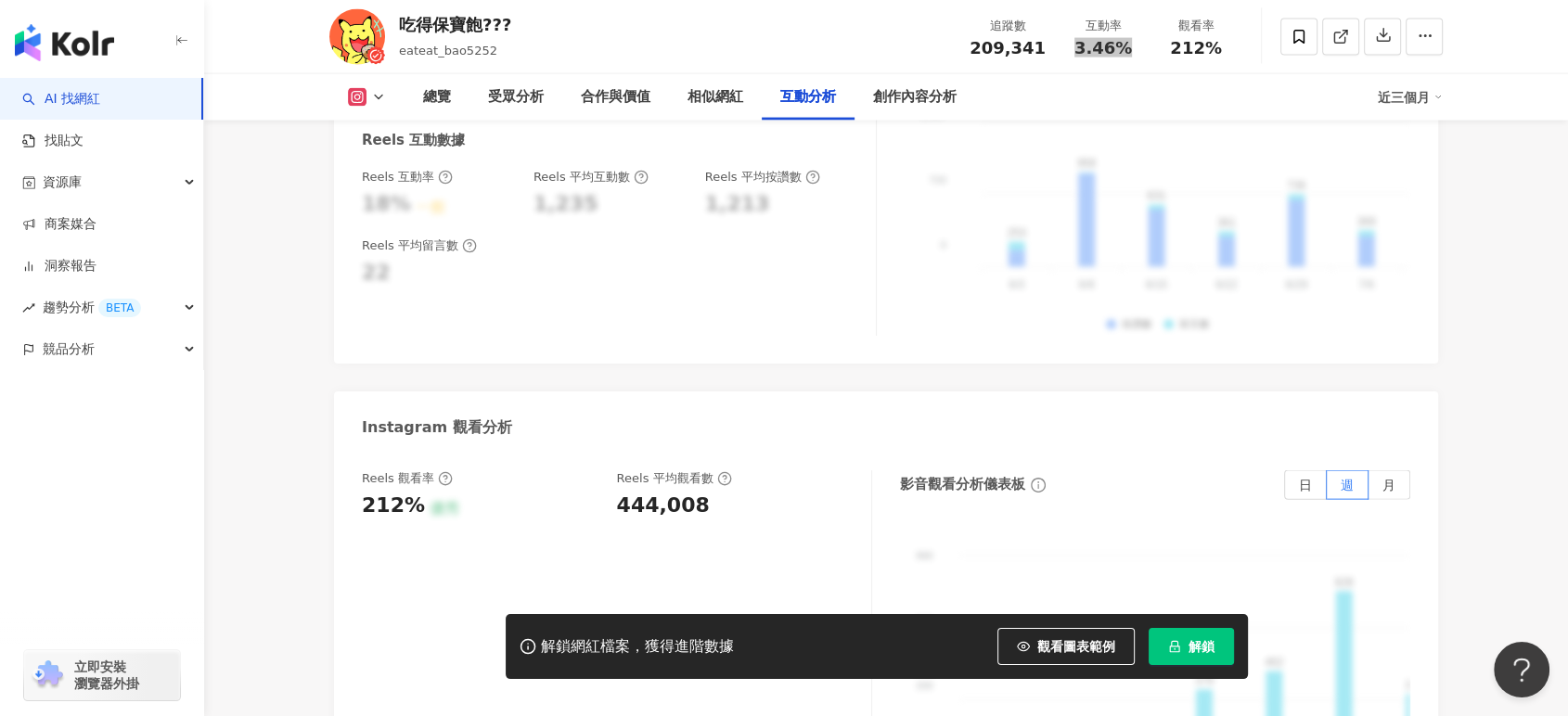
scroll to position [4226, 0]
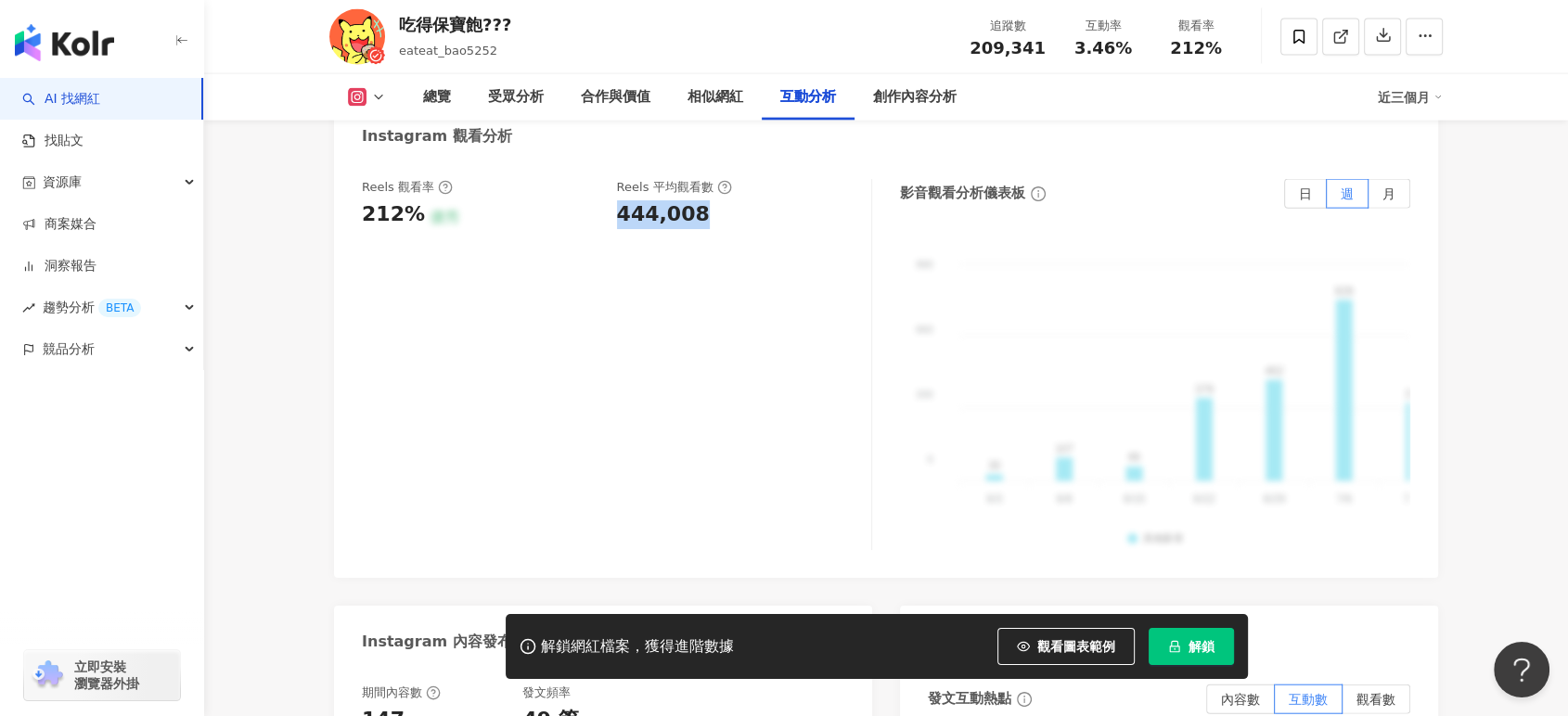
drag, startPoint x: 613, startPoint y: 173, endPoint x: 703, endPoint y: 173, distance: 90.0
click at [703, 179] on div "Reels 觀看率 212% 優秀 Reels 平均觀看數 444,008" at bounding box center [607, 204] width 491 height 50
copy div "444,008"
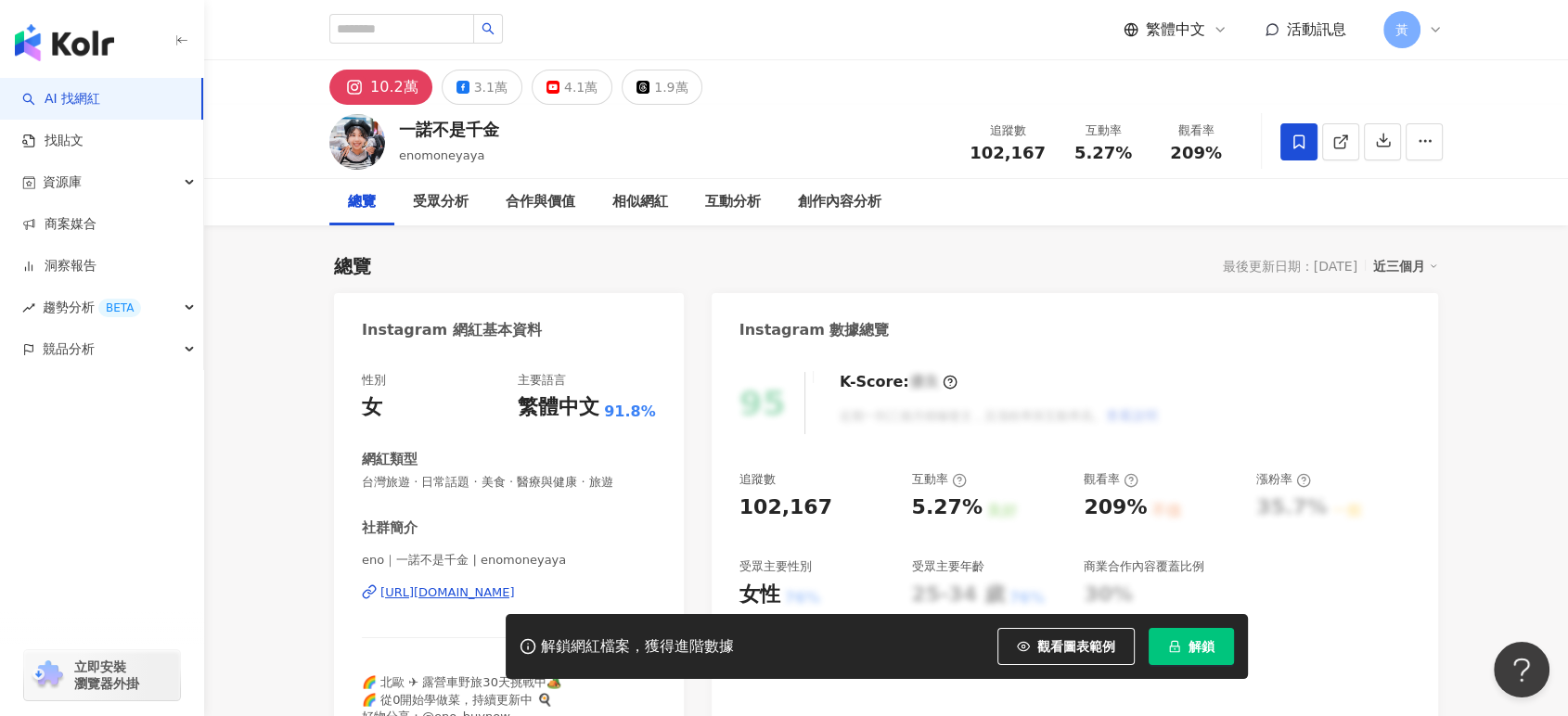
click at [1333, 148] on icon at bounding box center [1340, 141] width 17 height 17
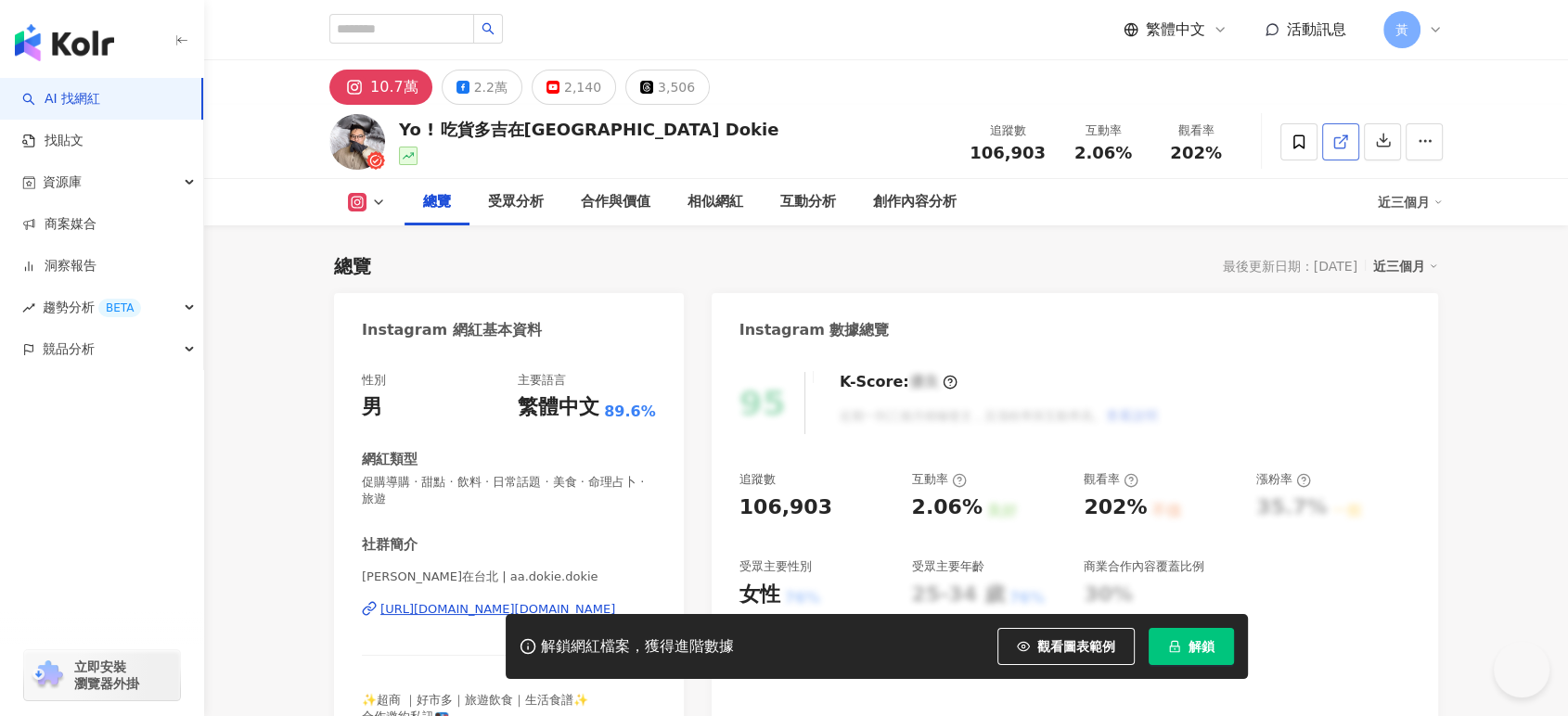
click at [1334, 139] on icon at bounding box center [1339, 142] width 10 height 10
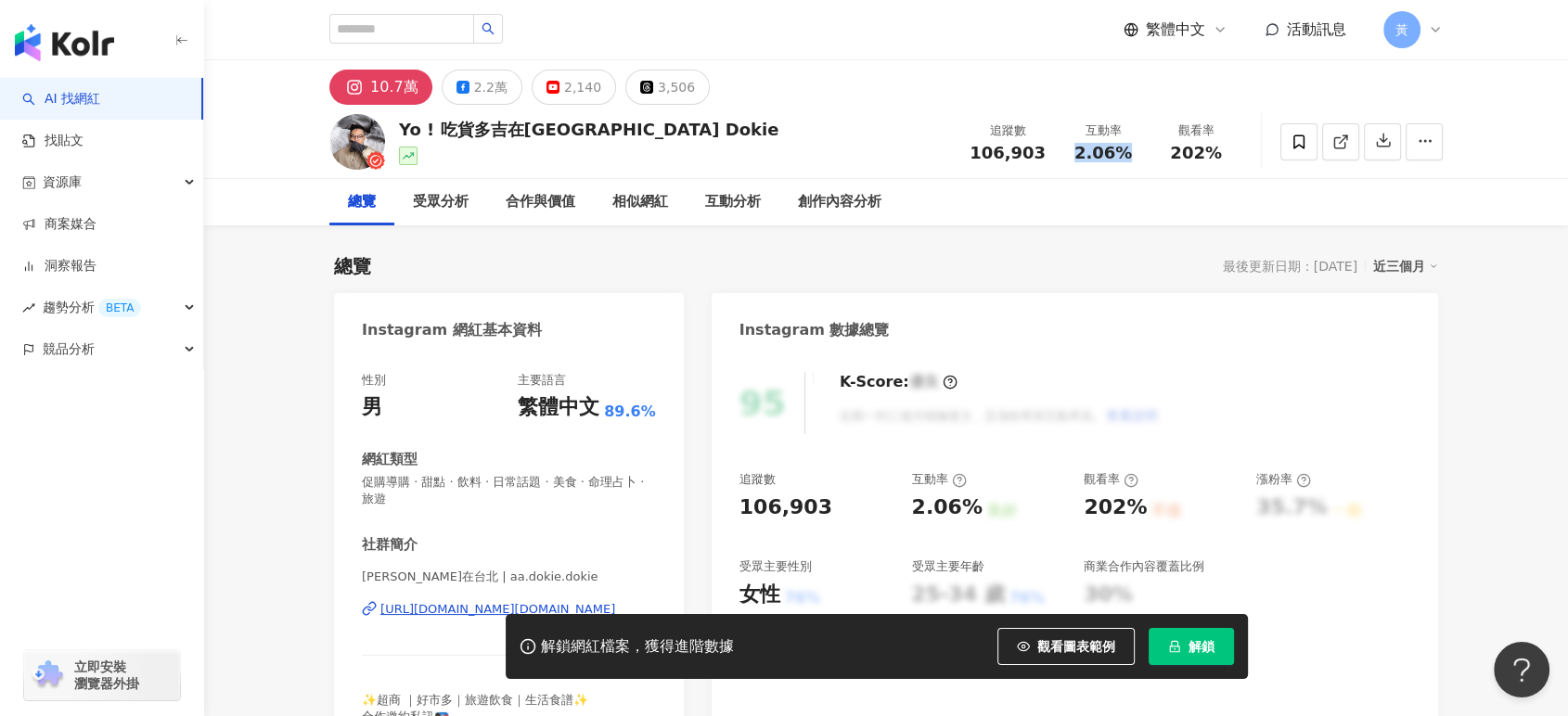
drag, startPoint x: 1076, startPoint y: 155, endPoint x: 1128, endPoint y: 152, distance: 52.1
click at [1128, 152] on div "2.06%" at bounding box center [1103, 153] width 70 height 19
copy span "2.06%"
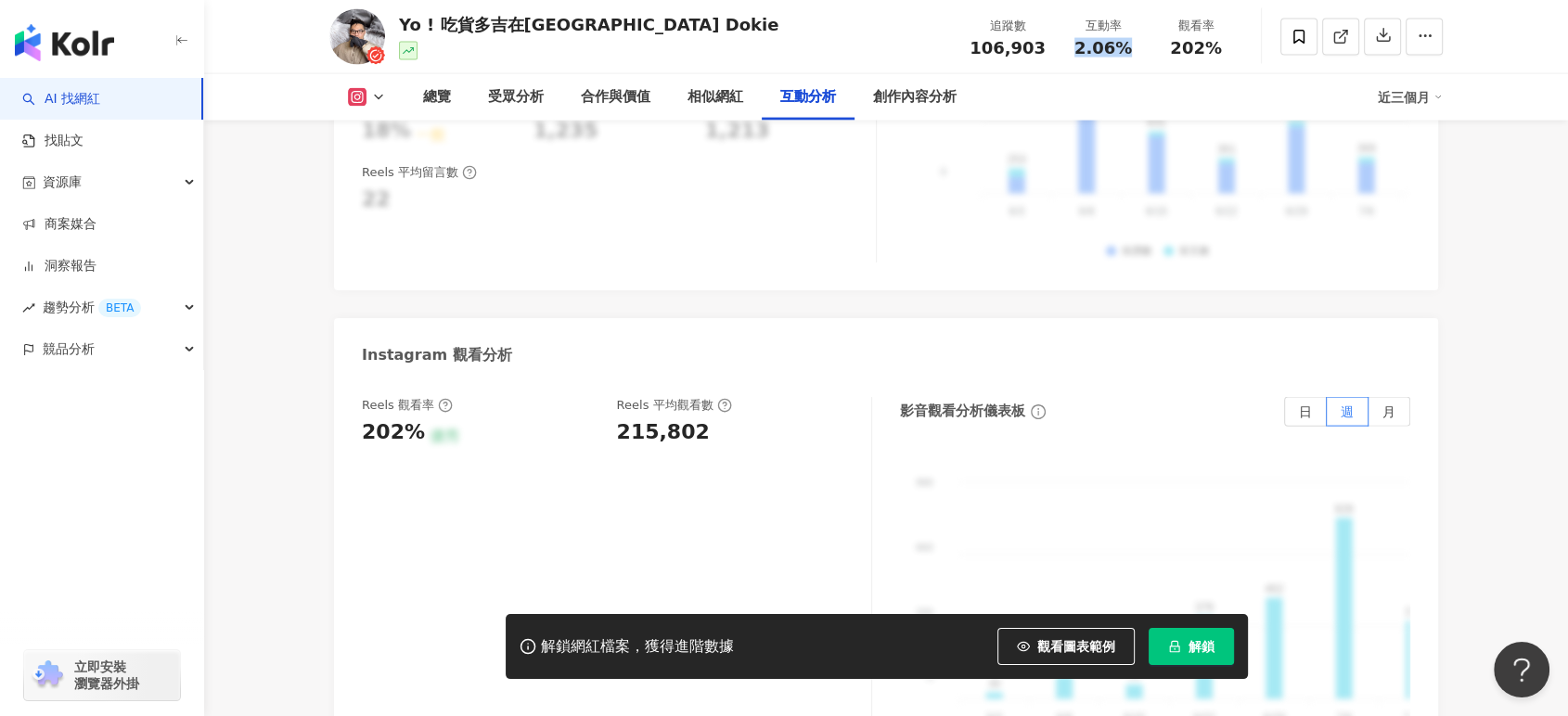
scroll to position [4123, 0]
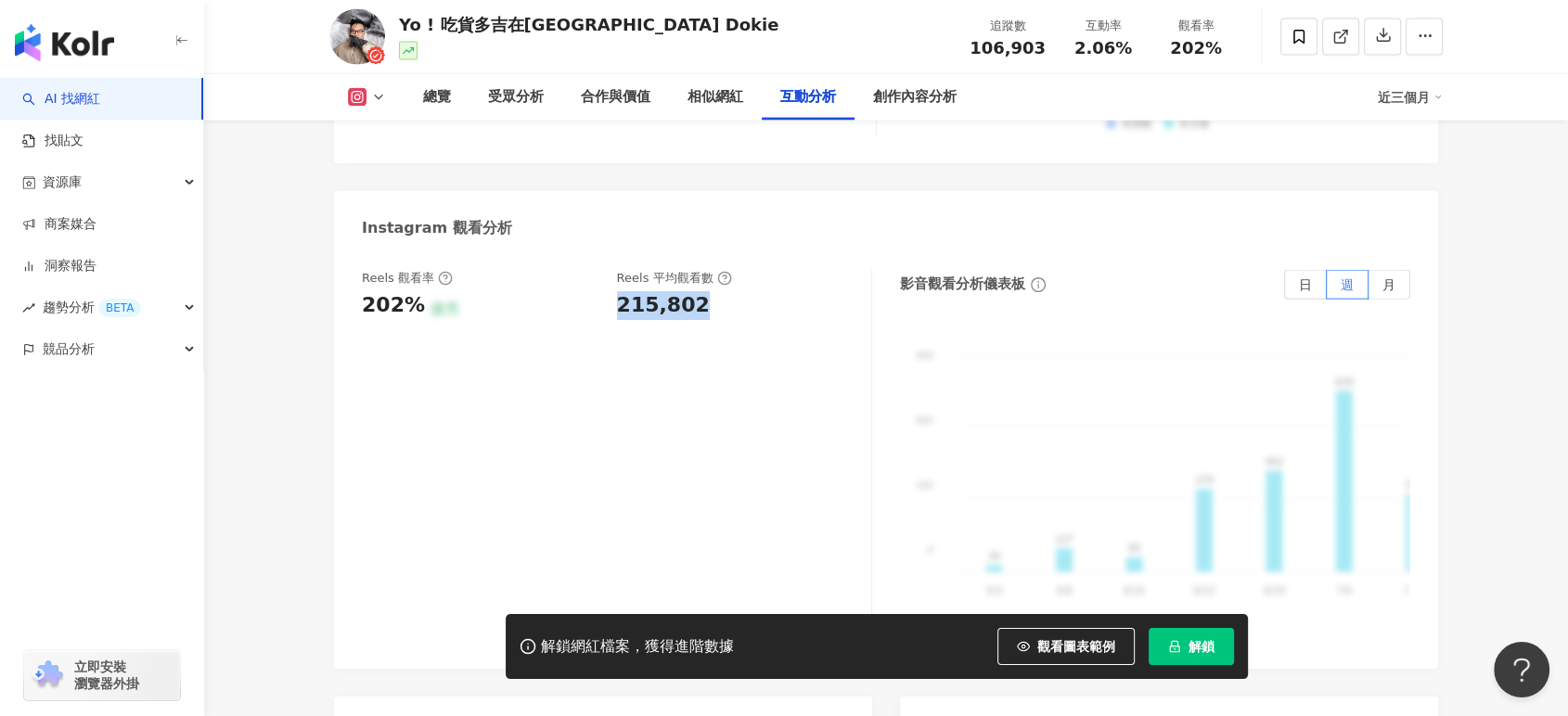
copy div "215,802"
drag, startPoint x: 611, startPoint y: 279, endPoint x: 711, endPoint y: 280, distance: 100.0
click at [711, 280] on div "Reels 觀看率 202% 優秀 Reels 平均觀看數 215,802" at bounding box center [607, 295] width 491 height 50
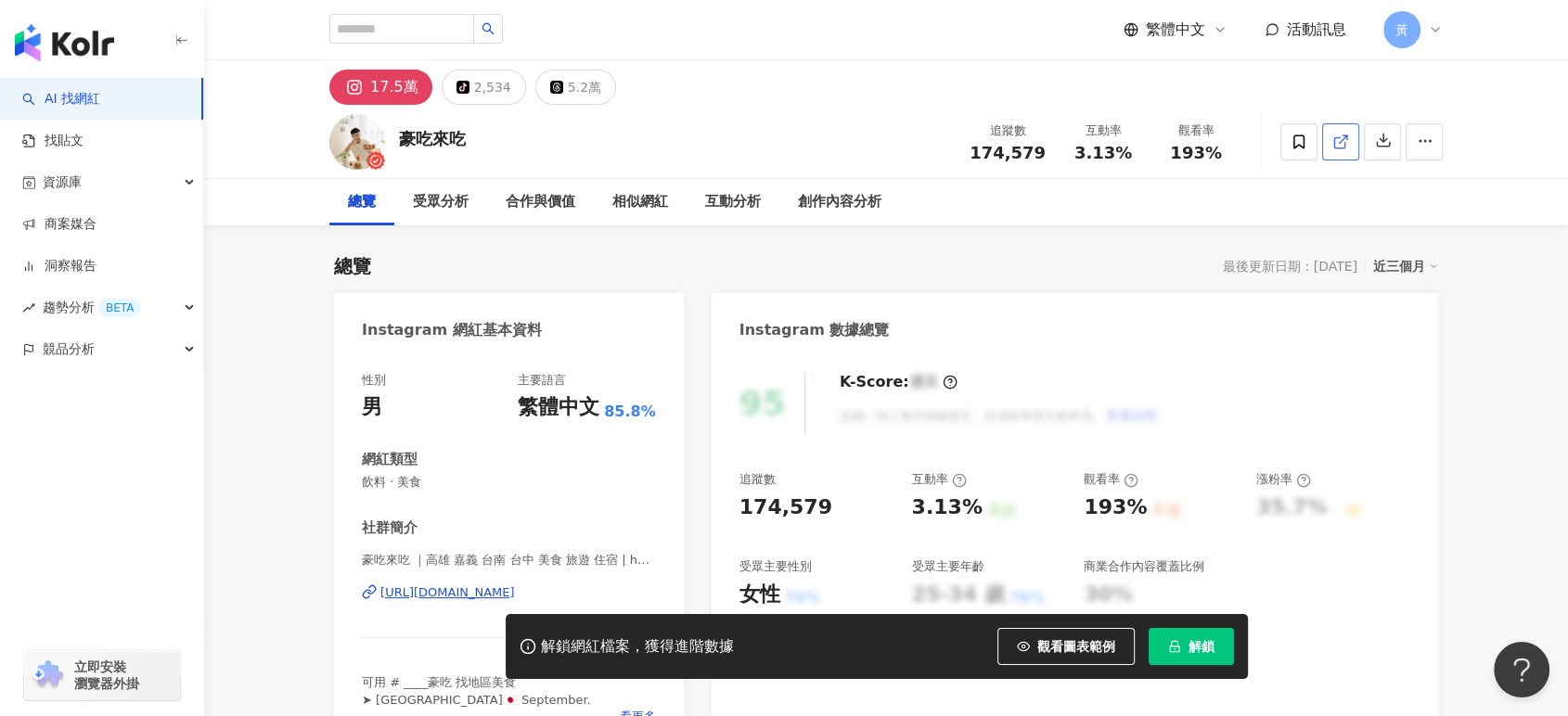
click at [1340, 142] on icon at bounding box center [1340, 141] width 17 height 17
drag, startPoint x: 1075, startPoint y: 150, endPoint x: 1134, endPoint y: 153, distance: 59.1
click at [1134, 153] on div "3.13%" at bounding box center [1103, 153] width 70 height 19
copy span "3.13%"
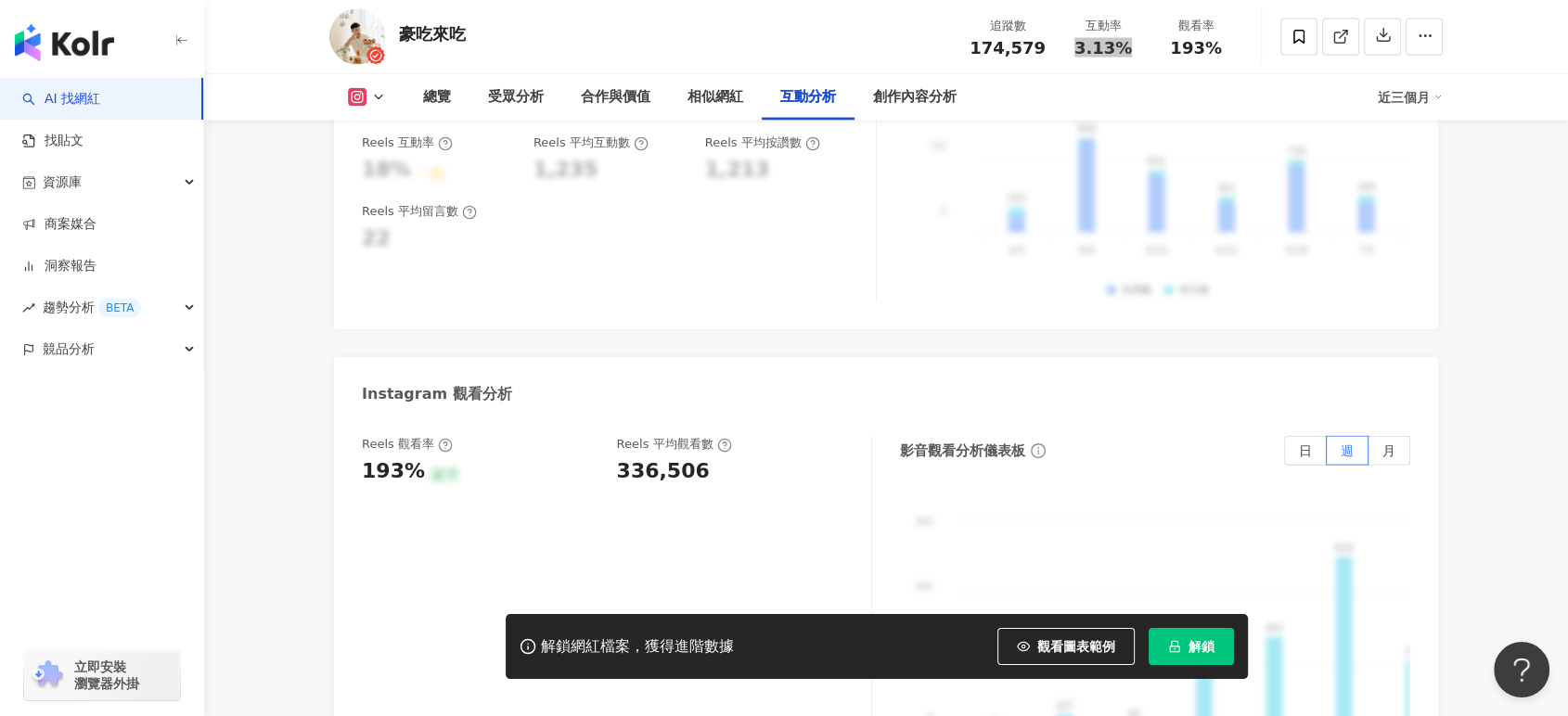
scroll to position [4123, 0]
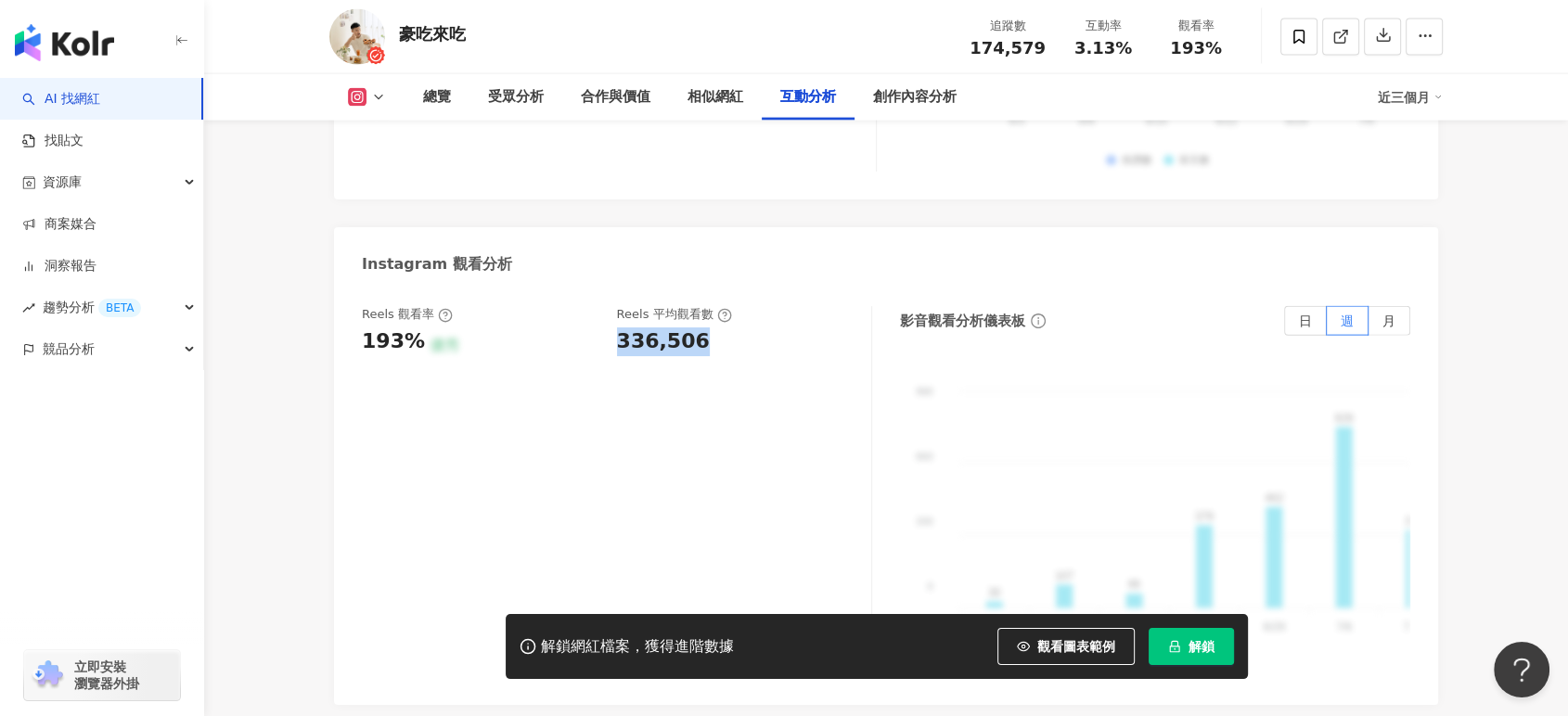
copy div "336,506"
drag, startPoint x: 613, startPoint y: 285, endPoint x: 711, endPoint y: 280, distance: 98.1
click at [711, 306] on div "Reels 觀看率 193% 優秀 Reels 平均觀看數 336,506" at bounding box center [607, 330] width 491 height 50
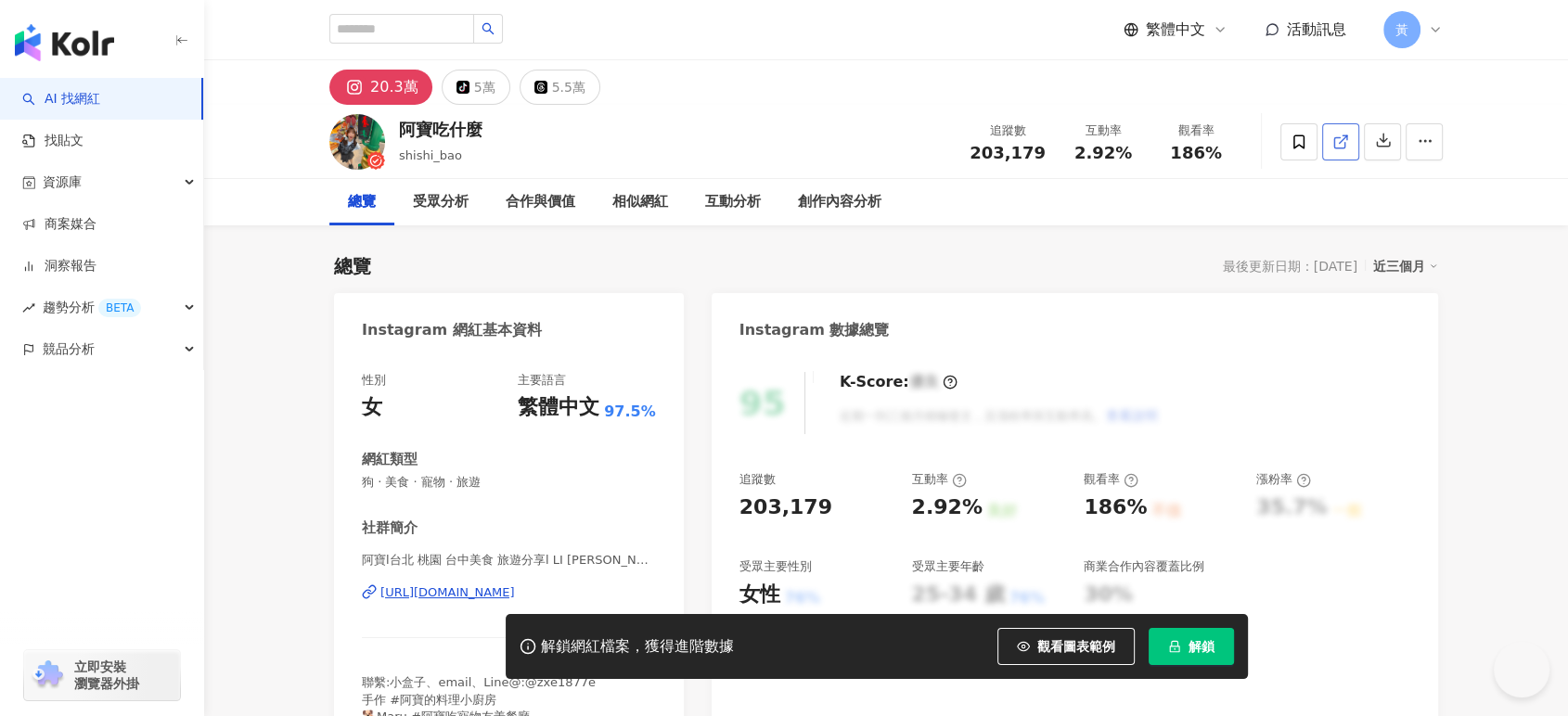
click at [1348, 140] on icon at bounding box center [1340, 141] width 17 height 17
drag, startPoint x: 1080, startPoint y: 163, endPoint x: 1104, endPoint y: 162, distance: 24.0
click at [1105, 162] on span "2.92%" at bounding box center [1103, 153] width 57 height 19
click at [1089, 161] on span "2.92%" at bounding box center [1103, 153] width 57 height 19
drag, startPoint x: 1076, startPoint y: 156, endPoint x: 1141, endPoint y: 154, distance: 65.0
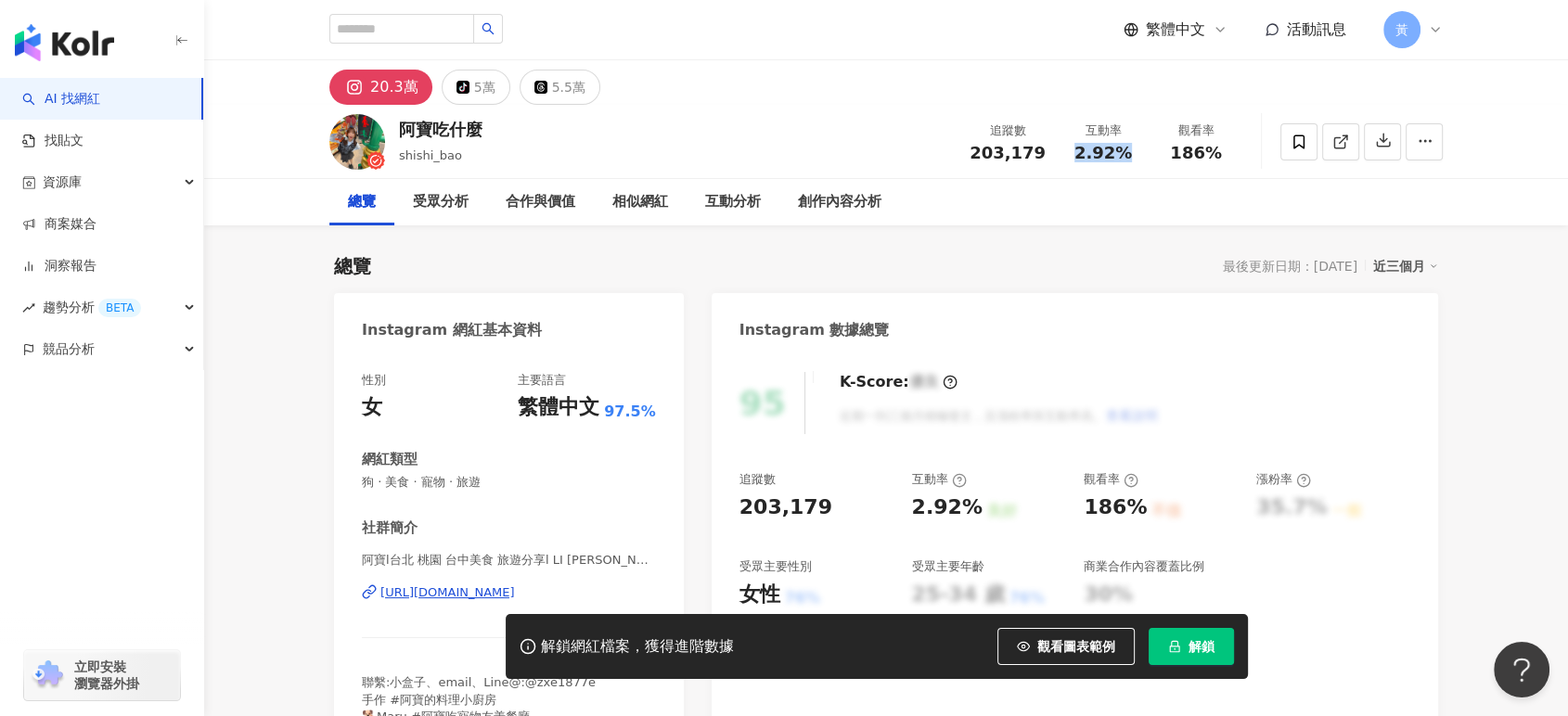
click at [1141, 154] on div "互動率 2.92%" at bounding box center [1103, 141] width 93 height 39
copy span "2.92%"
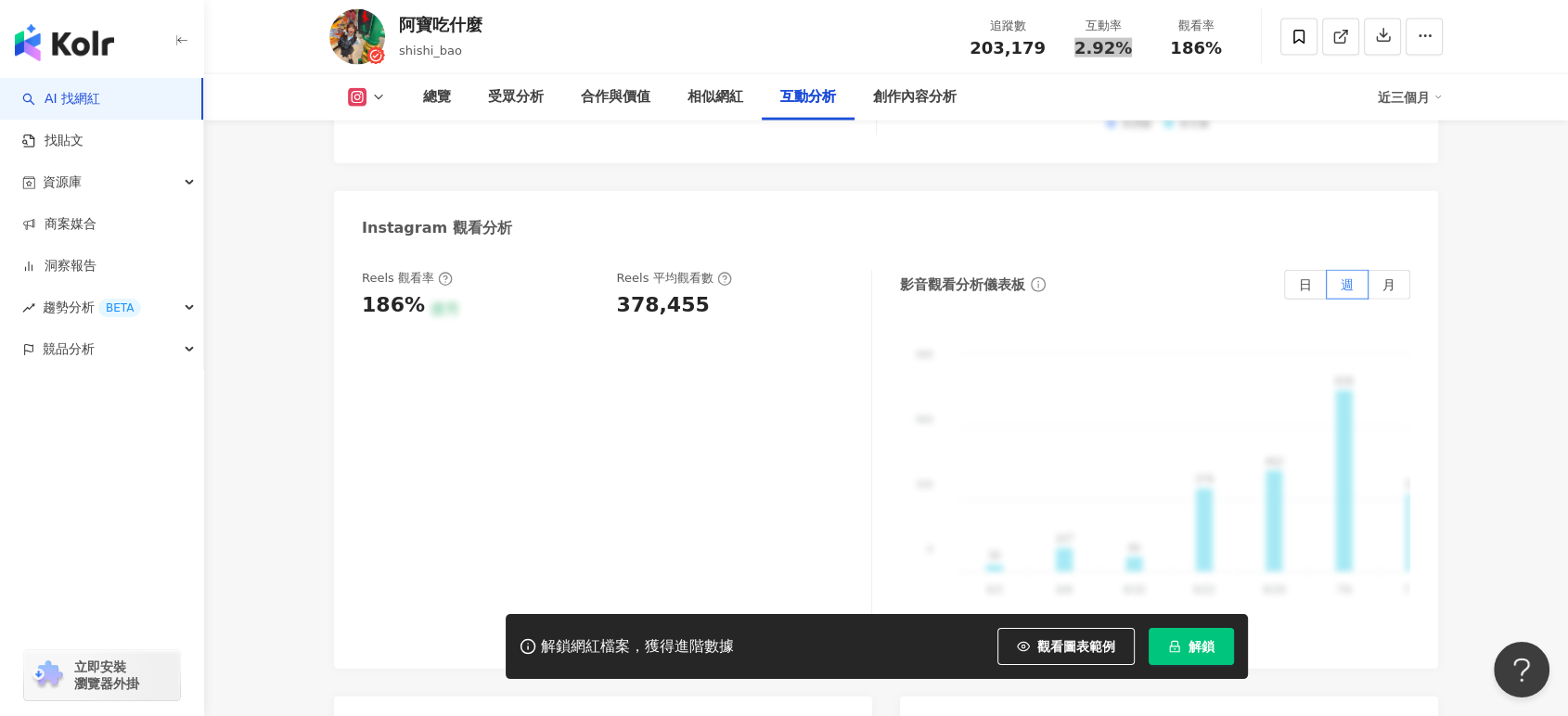
scroll to position [4123, 0]
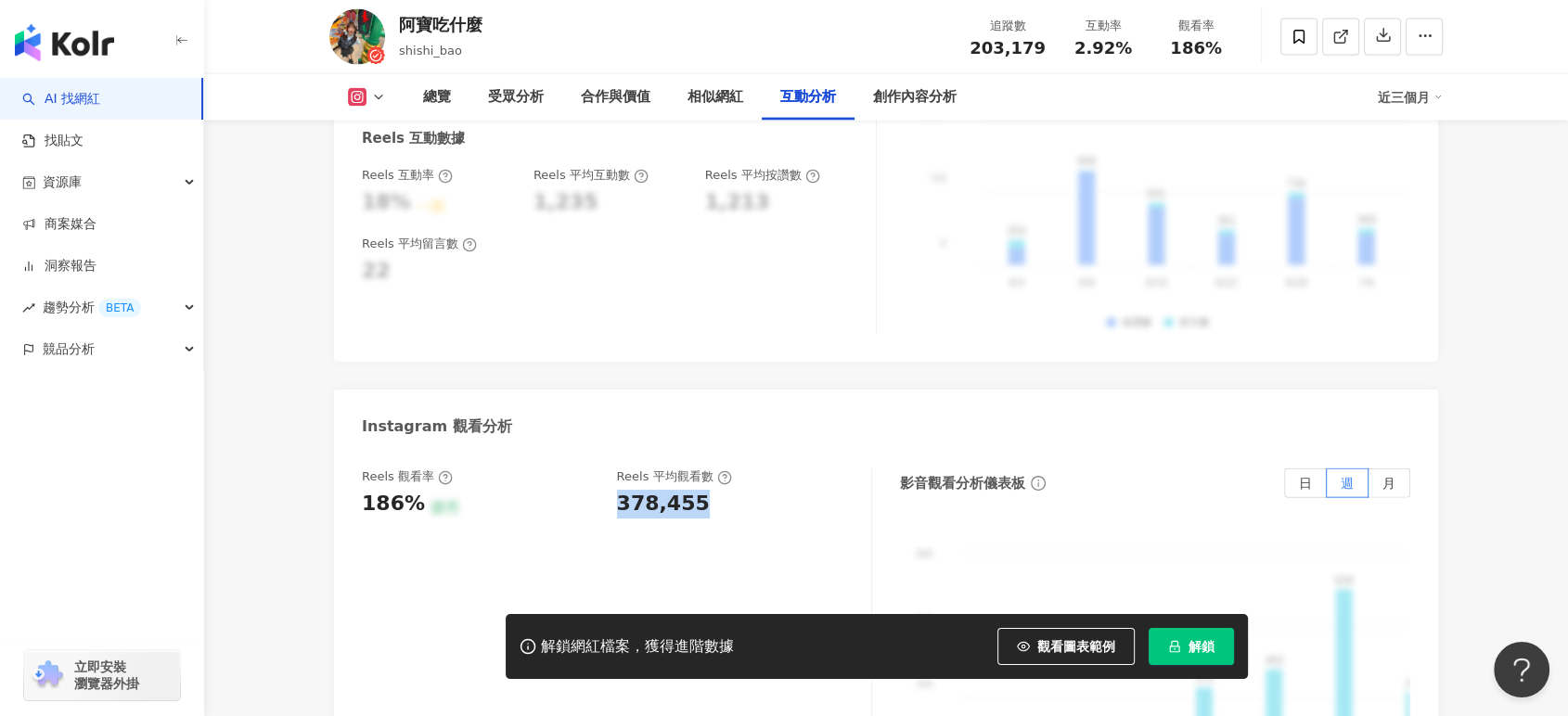
drag, startPoint x: 619, startPoint y: 394, endPoint x: 705, endPoint y: 397, distance: 86.1
click at [705, 490] on div "378,455" at bounding box center [736, 504] width 237 height 29
copy div "378,455"
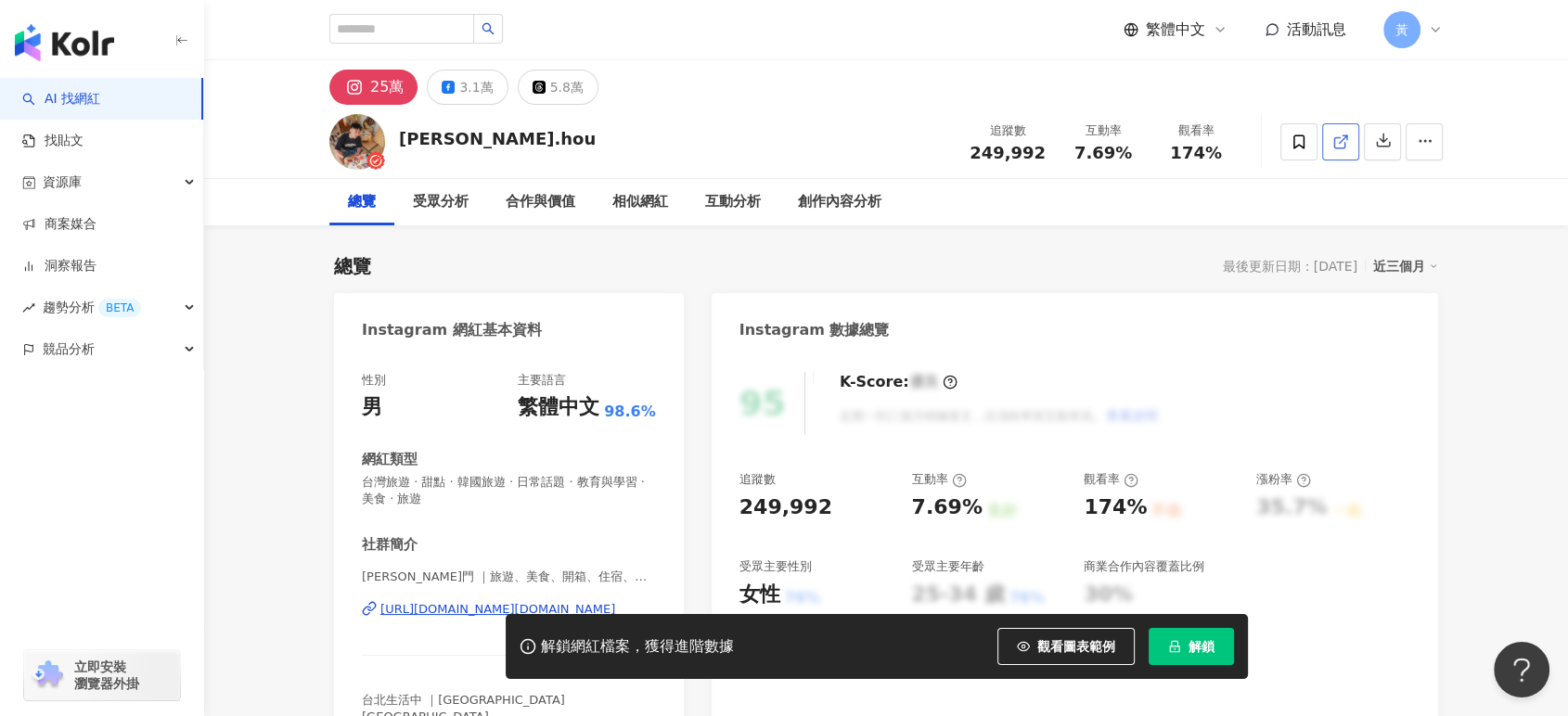
click at [1333, 141] on icon at bounding box center [1340, 141] width 17 height 17
drag, startPoint x: 1063, startPoint y: 161, endPoint x: 1138, endPoint y: 157, distance: 75.1
click at [1138, 157] on div "互動率 7.69%" at bounding box center [1103, 141] width 93 height 39
copy span "7.69%"
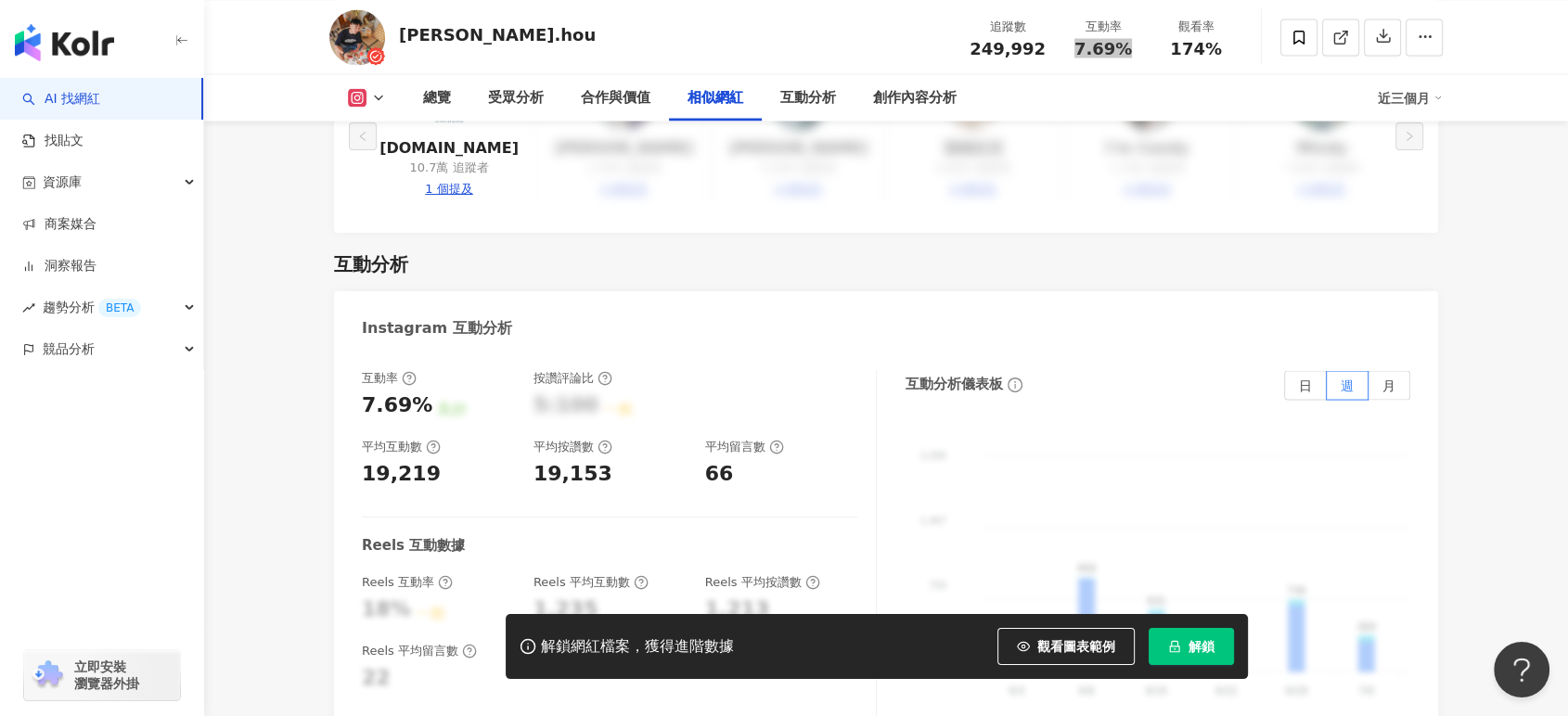
scroll to position [3917, 0]
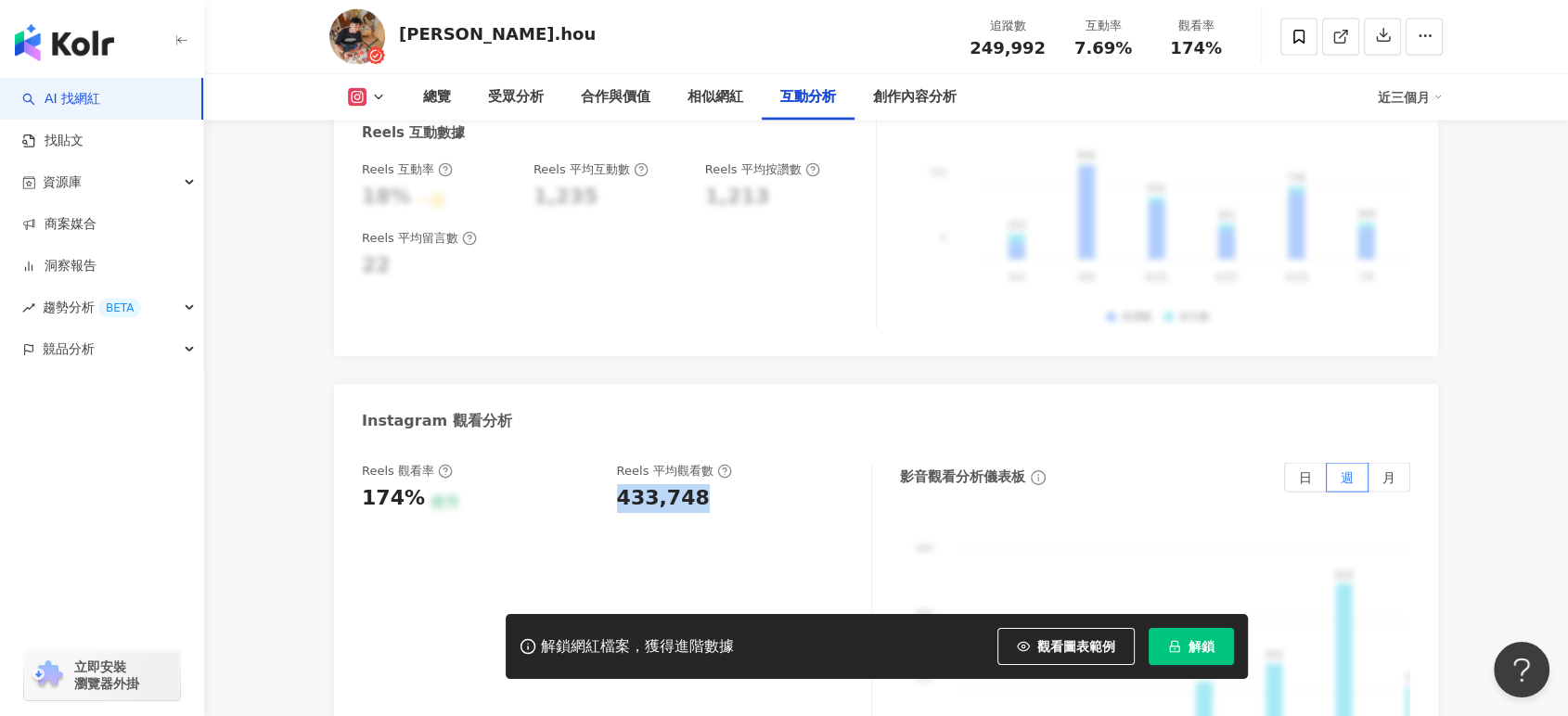
drag, startPoint x: 613, startPoint y: 472, endPoint x: 718, endPoint y: 473, distance: 105.0
click at [718, 473] on div "Reels 觀看率 174% 優秀 Reels 平均觀看數 433,748" at bounding box center [607, 487] width 491 height 50
copy div "433,748"
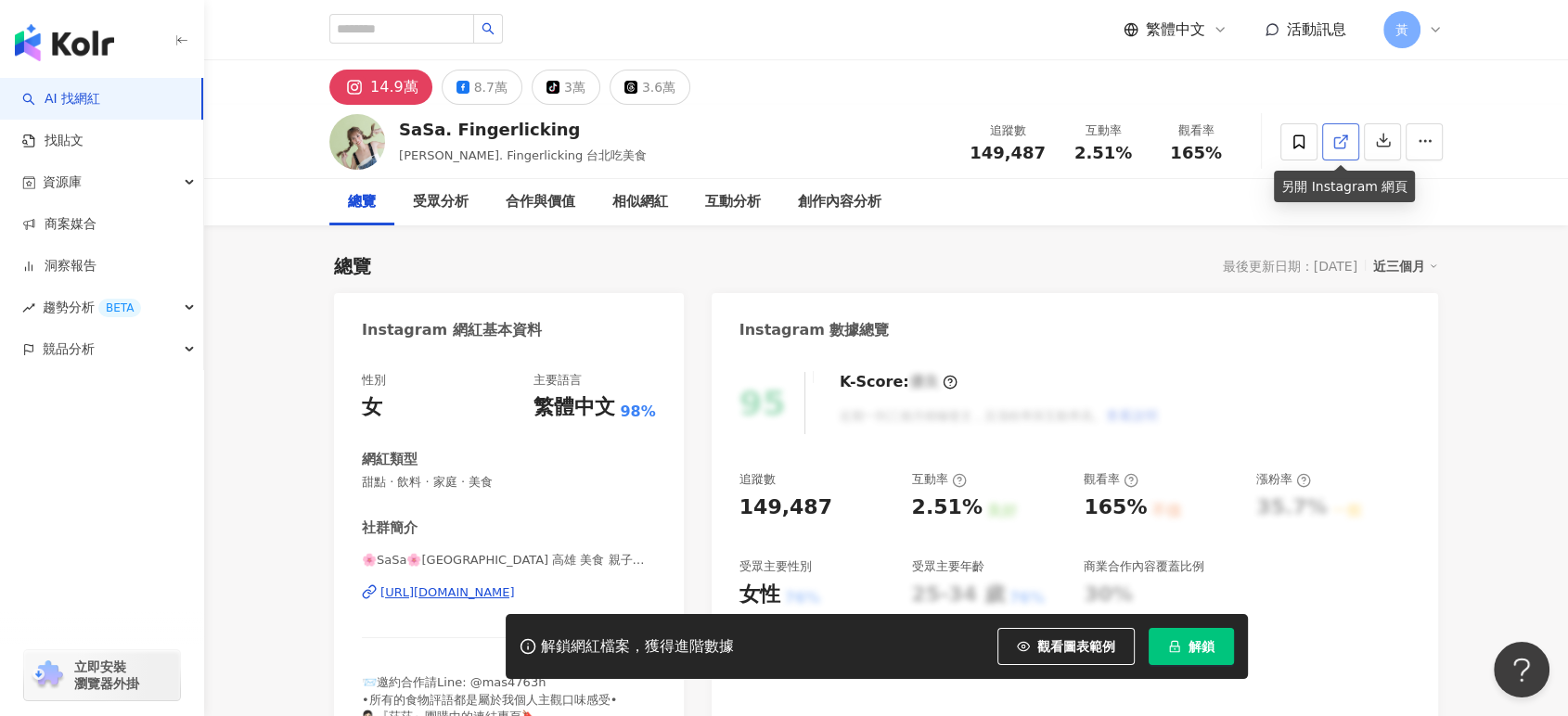
click at [1327, 132] on link at bounding box center [1341, 142] width 37 height 37
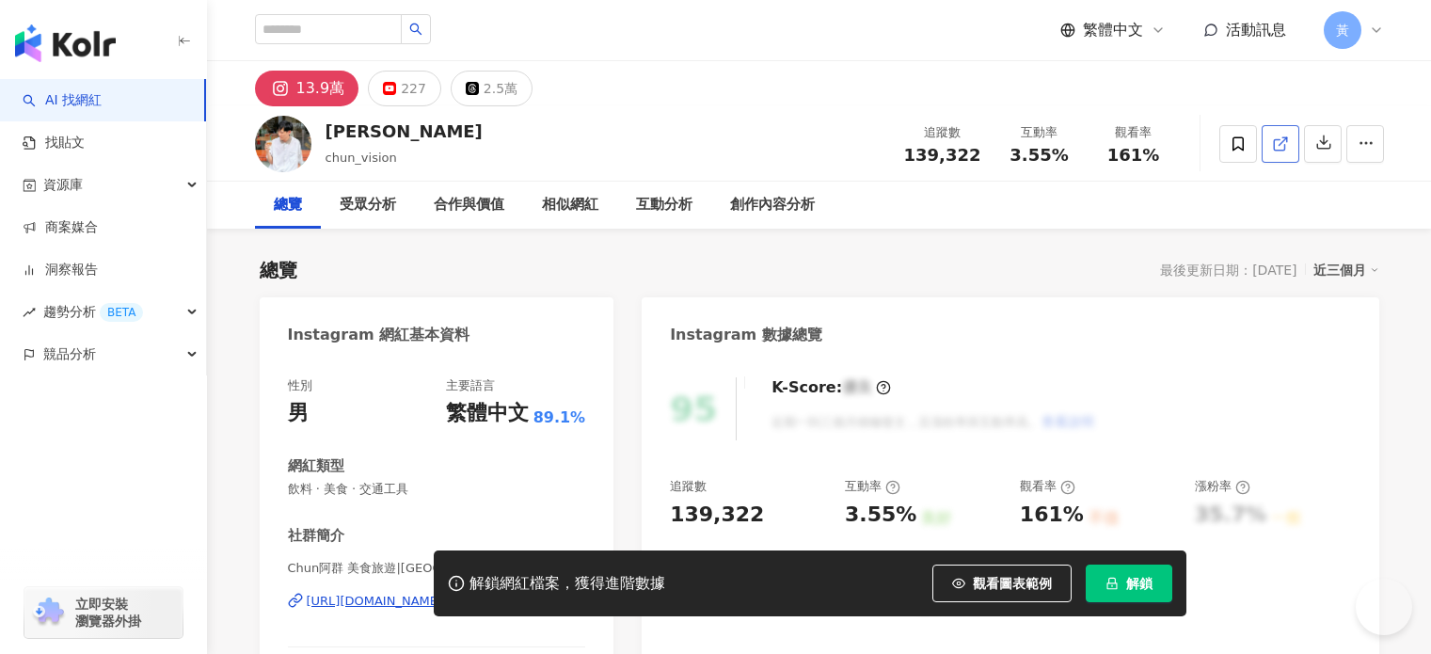
click at [1299, 141] on link at bounding box center [1280, 144] width 38 height 38
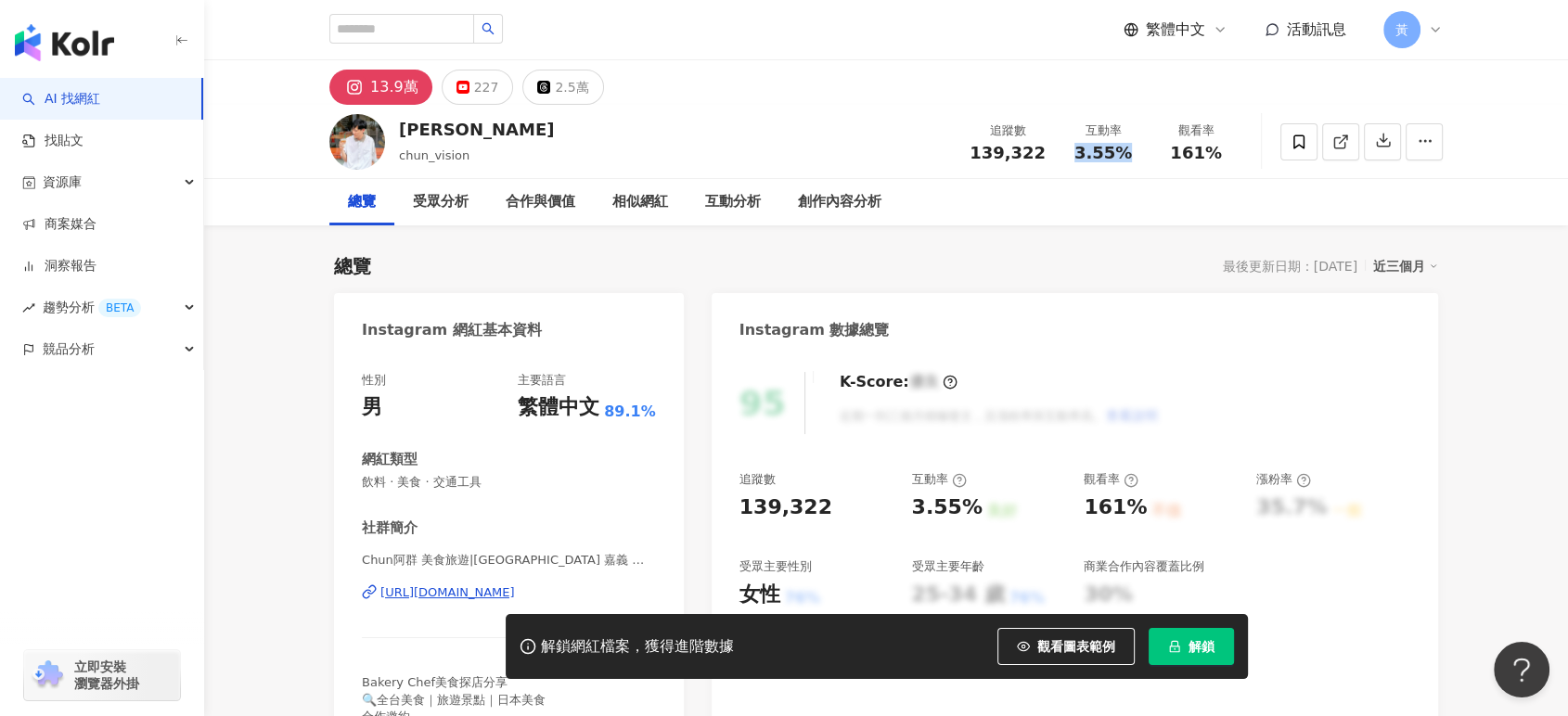
drag, startPoint x: 1065, startPoint y: 150, endPoint x: 1122, endPoint y: 154, distance: 57.1
click at [1122, 154] on div "互動率 3.55%" at bounding box center [1103, 141] width 93 height 39
copy span "3.55%"
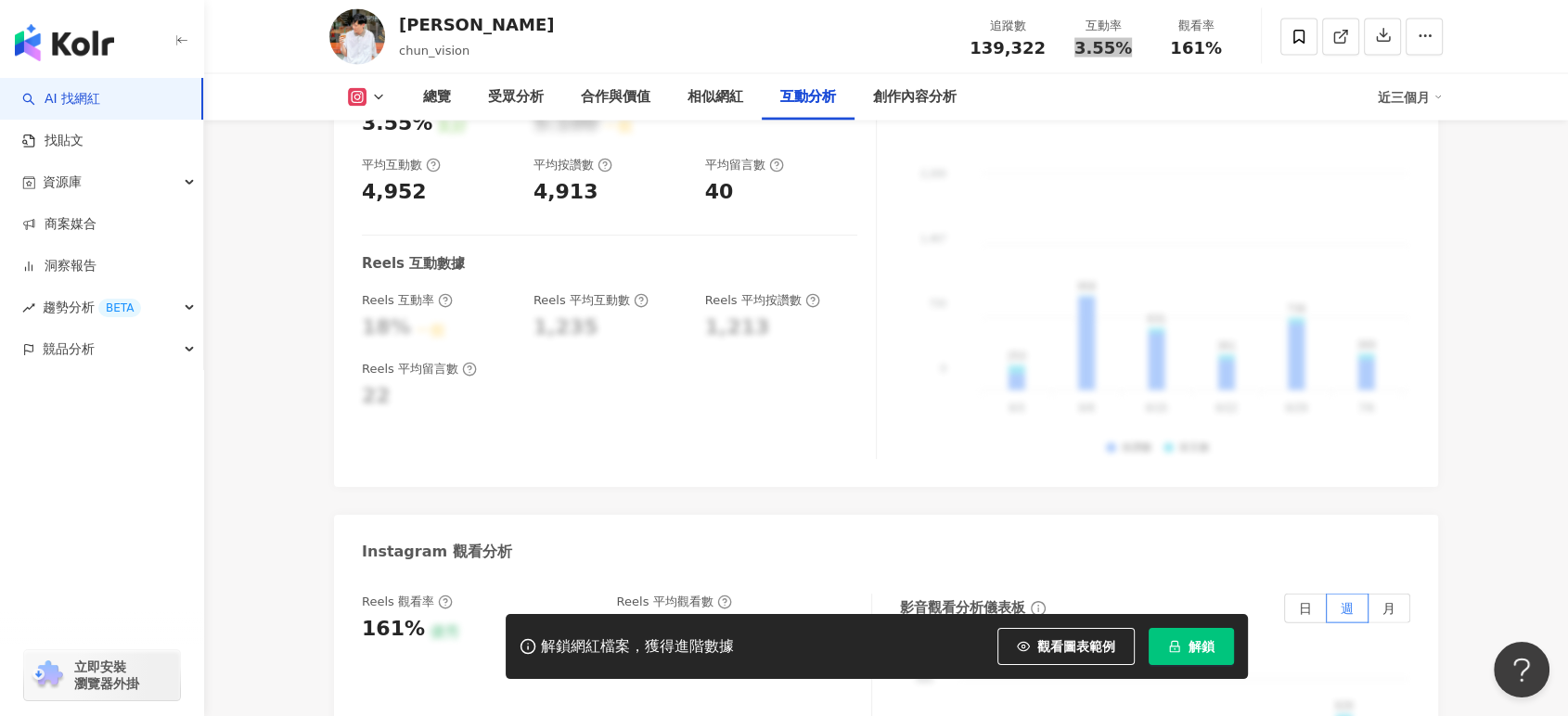
scroll to position [3917, 0]
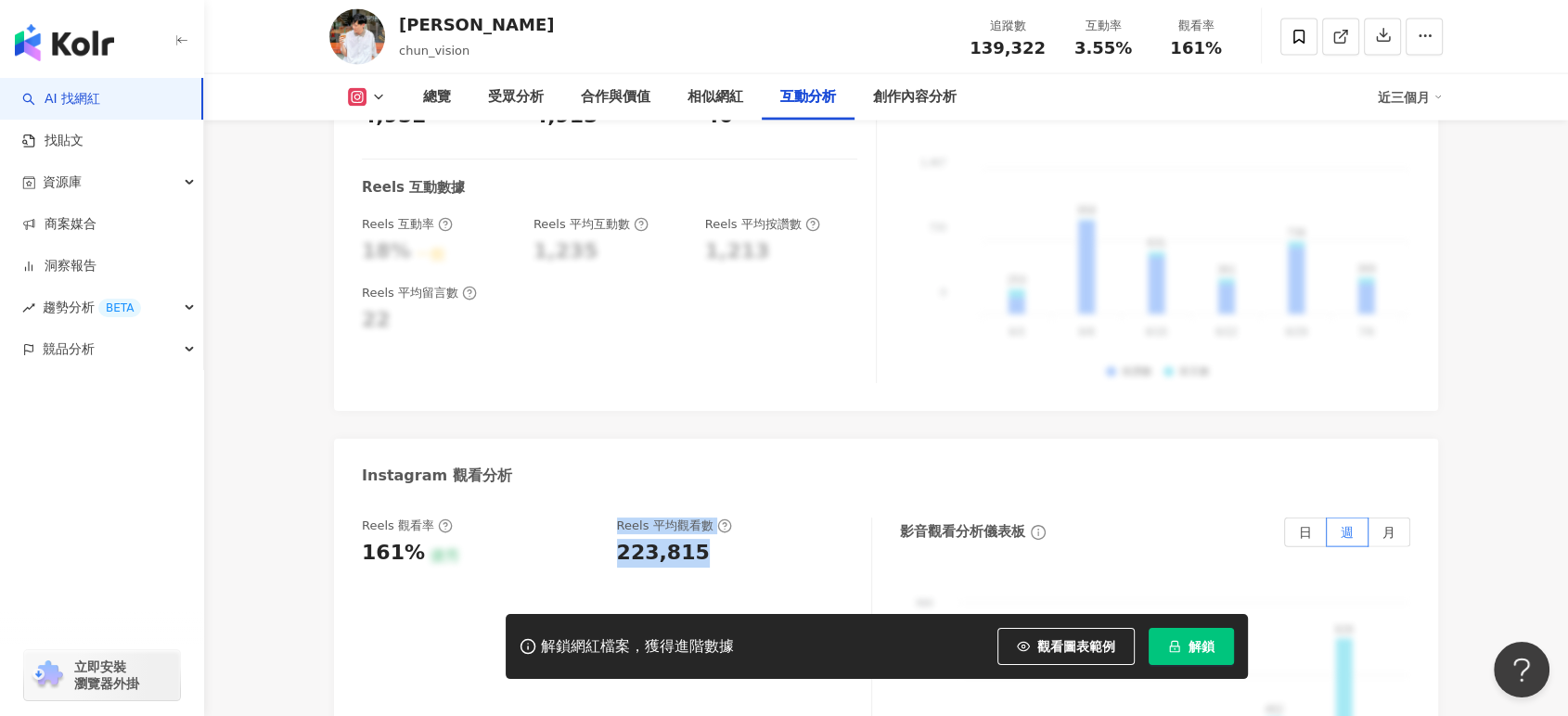
drag, startPoint x: 620, startPoint y: 513, endPoint x: 709, endPoint y: 510, distance: 89.1
click at [709, 518] on div "Reels 觀看率 161% 優秀 Reels 平均觀看數 223,815" at bounding box center [607, 542] width 491 height 50
click at [709, 539] on div "223,815" at bounding box center [736, 553] width 237 height 29
drag, startPoint x: 619, startPoint y: 505, endPoint x: 713, endPoint y: 503, distance: 94.0
click at [713, 539] on div "223,815" at bounding box center [736, 553] width 237 height 29
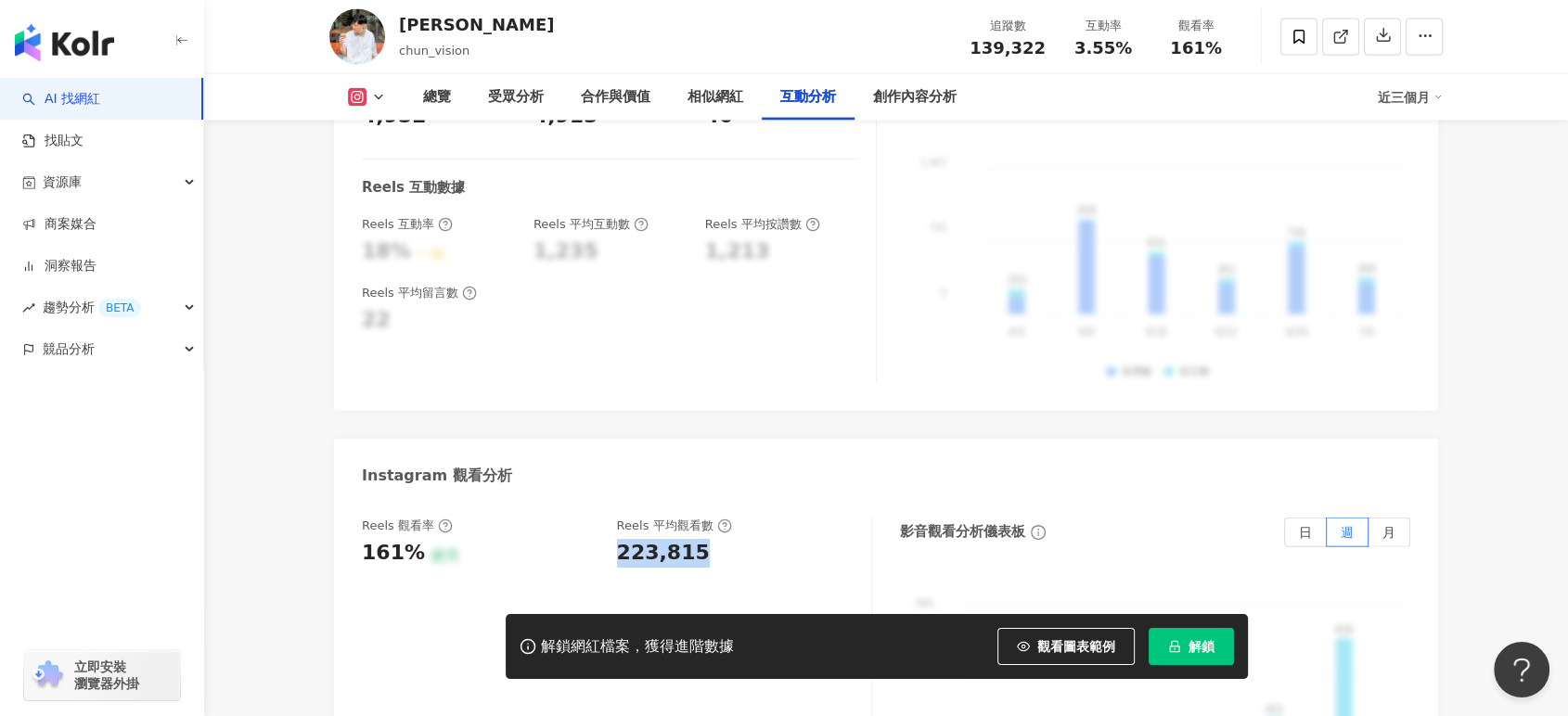
copy div "223,815"
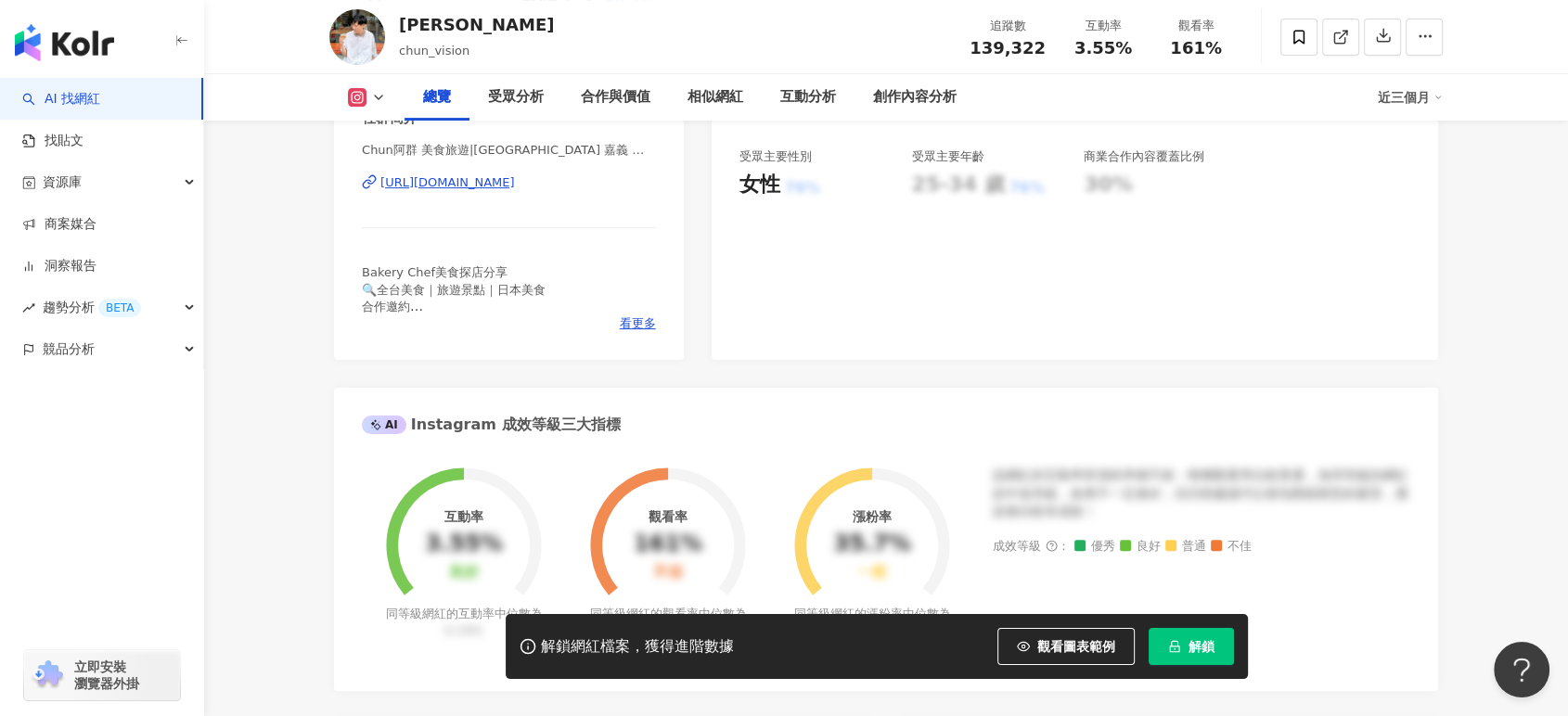
scroll to position [0, 0]
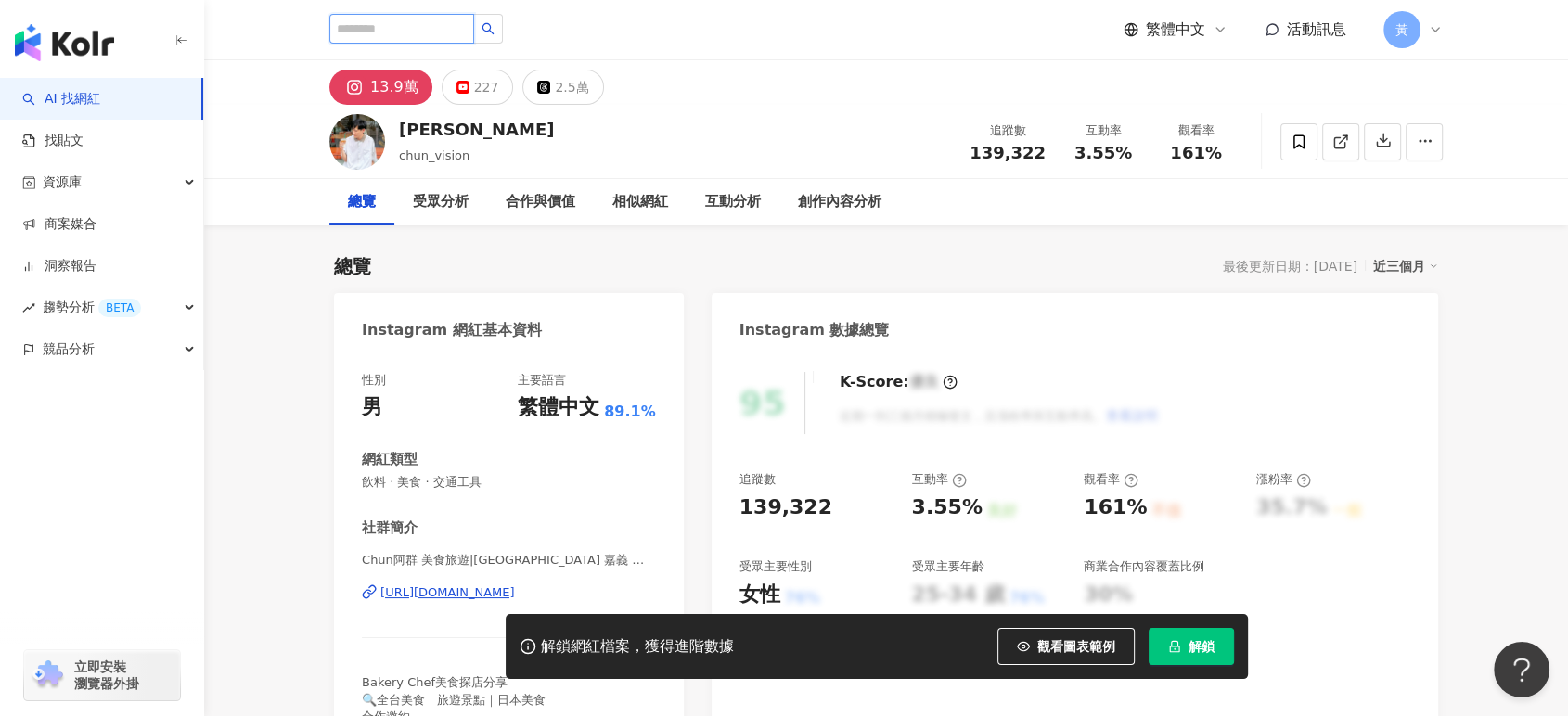
click at [400, 37] on input "search" at bounding box center [401, 29] width 145 height 30
paste input "**********"
type input "**********"
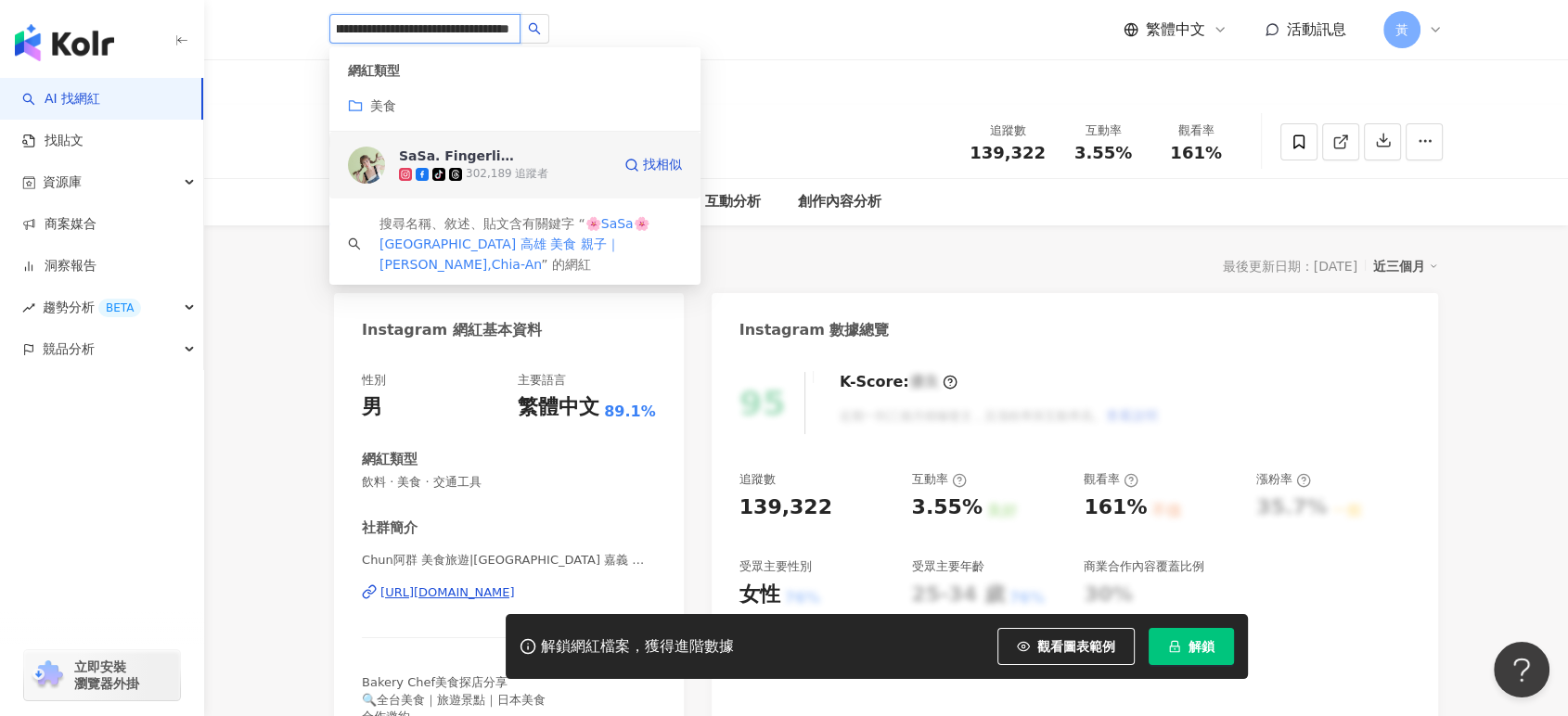
click at [458, 147] on div "SaSa. Fingerlicking" at bounding box center [460, 156] width 120 height 19
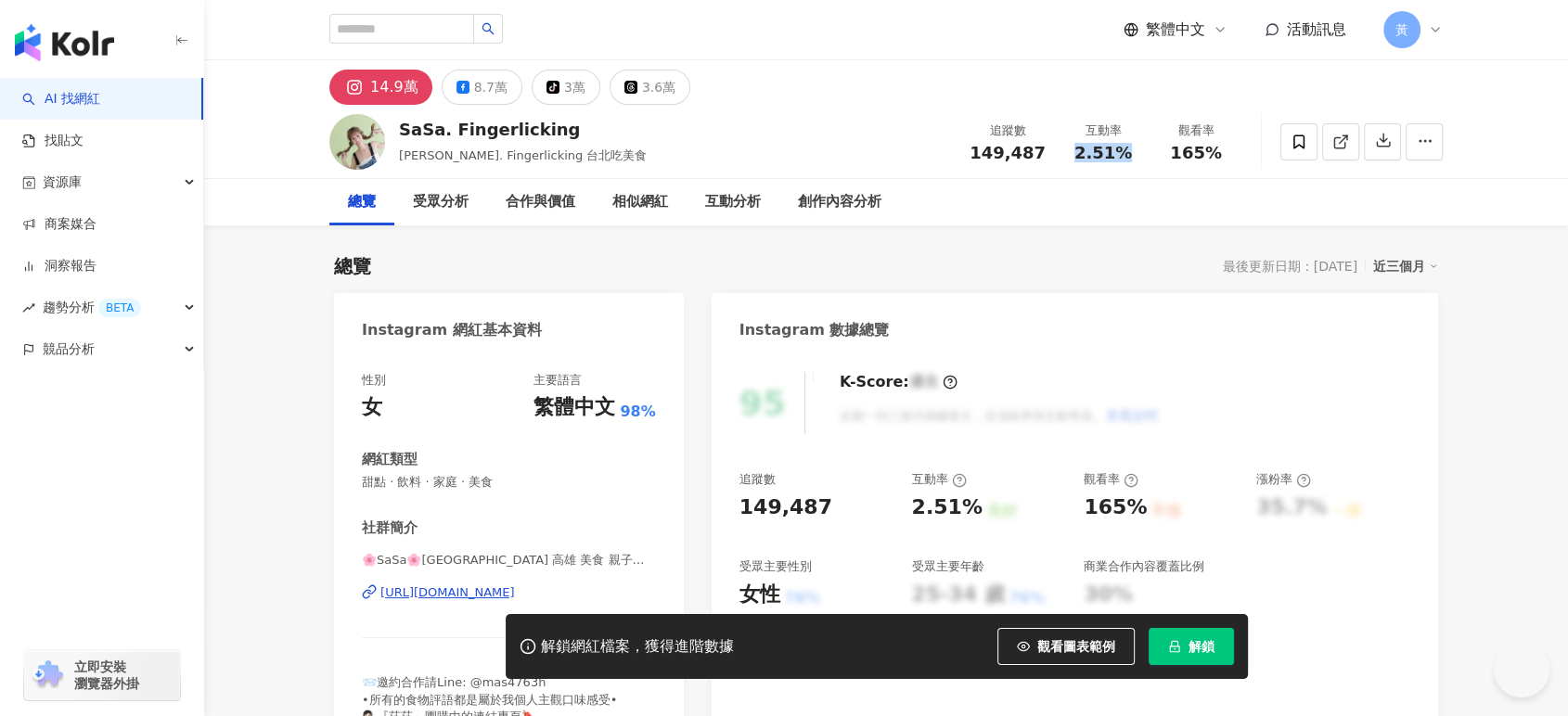
drag, startPoint x: 1075, startPoint y: 155, endPoint x: 1128, endPoint y: 155, distance: 53.0
click at [1128, 155] on div "2.51%" at bounding box center [1103, 153] width 70 height 19
copy span "2.51%"
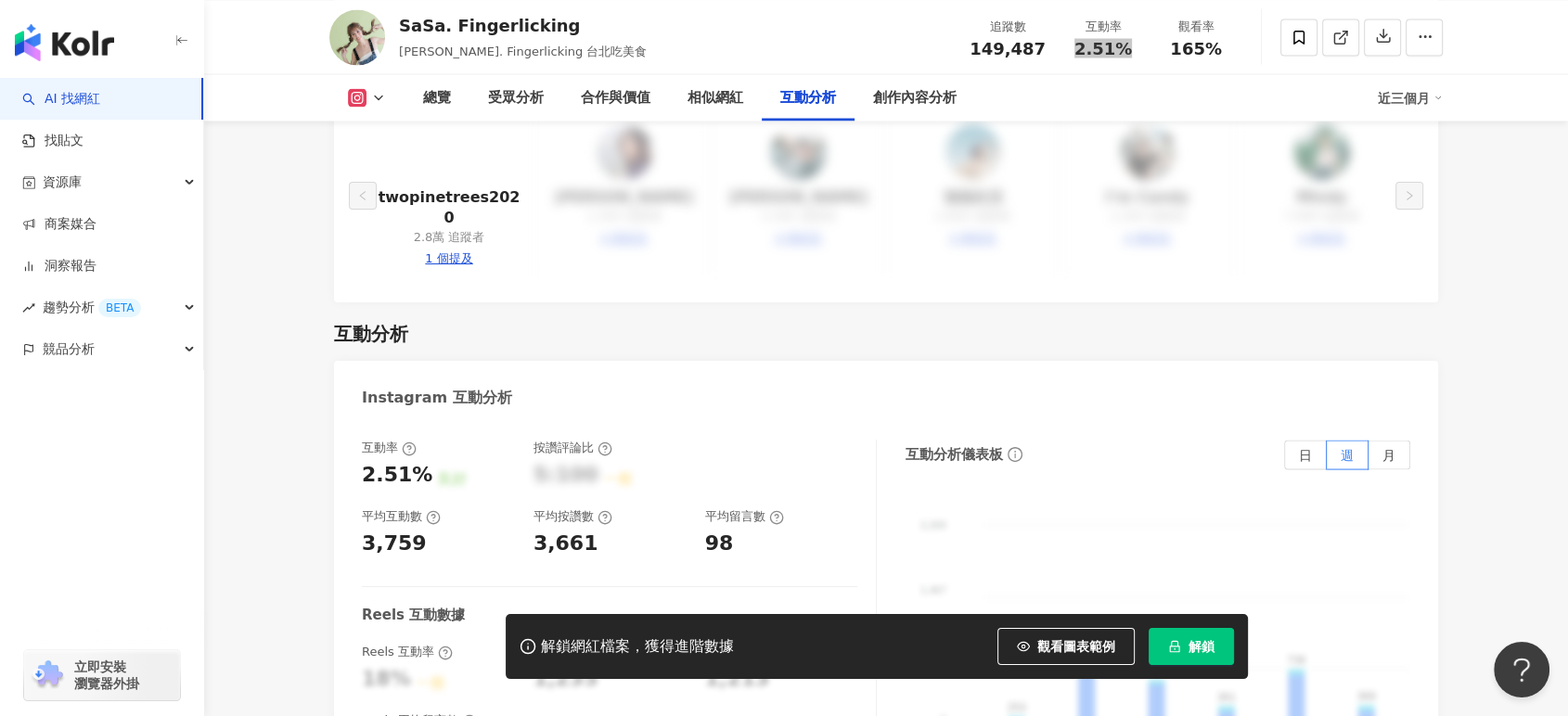
scroll to position [4020, 0]
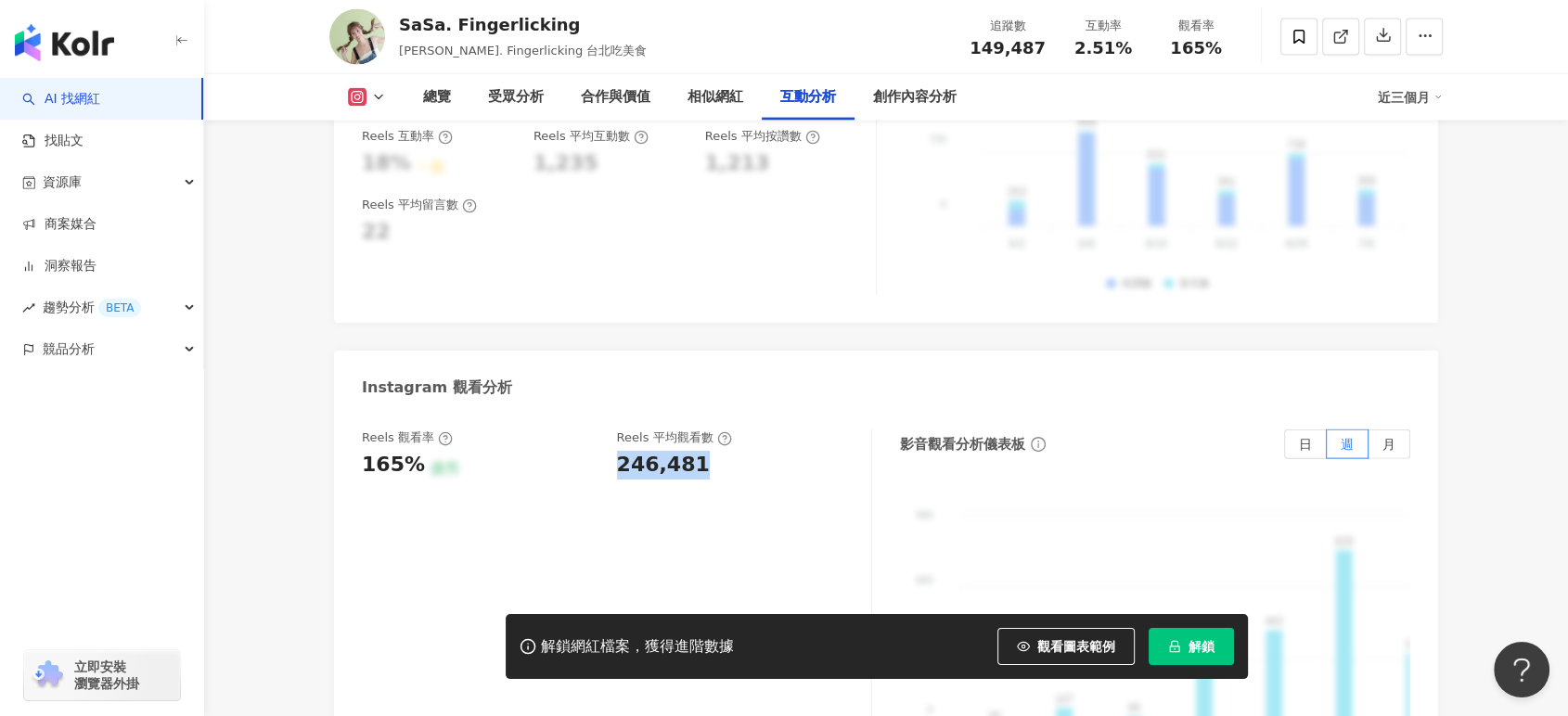
drag, startPoint x: 611, startPoint y: 379, endPoint x: 705, endPoint y: 374, distance: 94.1
click at [705, 430] on div "Reels 觀看率 165% 優秀 Reels 平均觀看數 246,481" at bounding box center [607, 455] width 491 height 50
copy div "246,481"
click at [1330, 35] on link at bounding box center [1341, 37] width 37 height 37
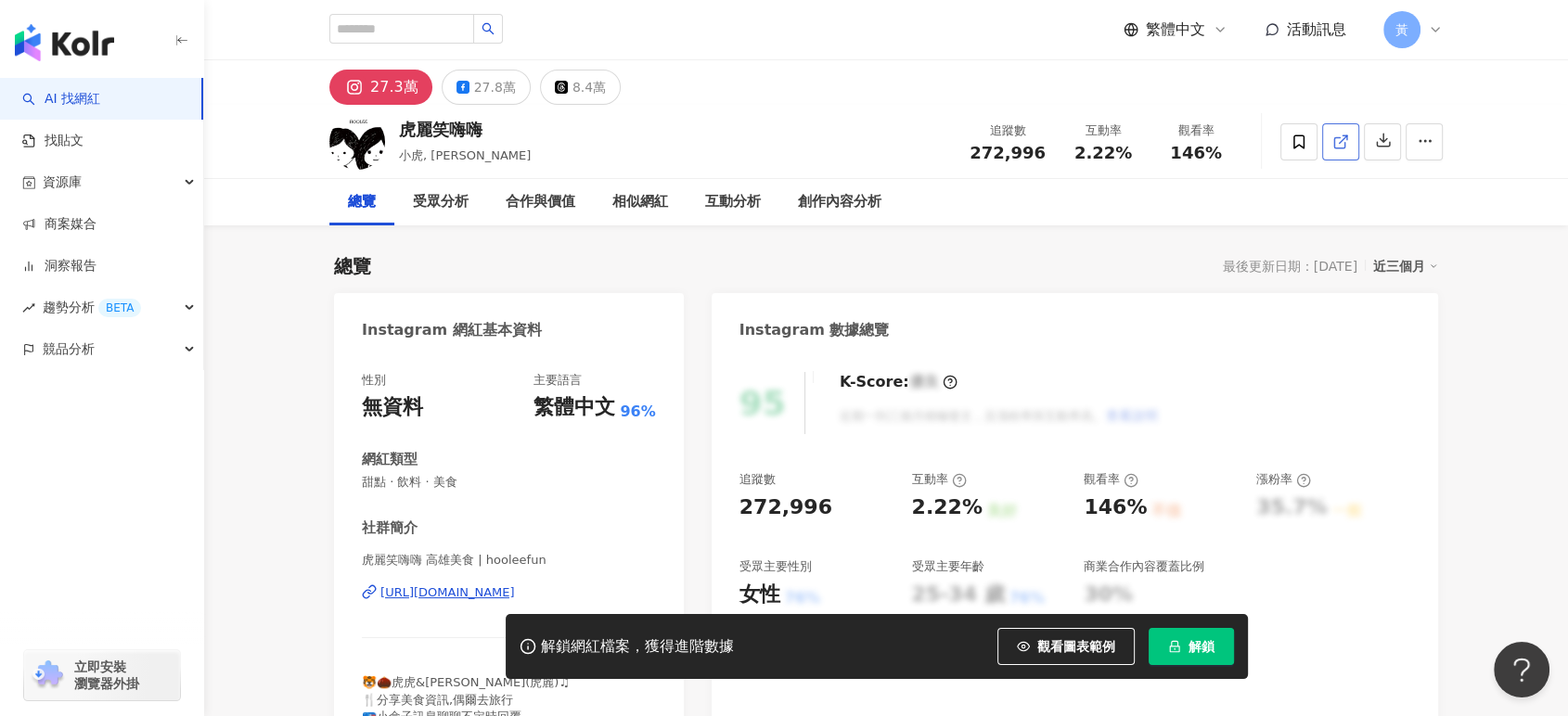
click at [1336, 149] on span at bounding box center [1340, 142] width 17 height 20
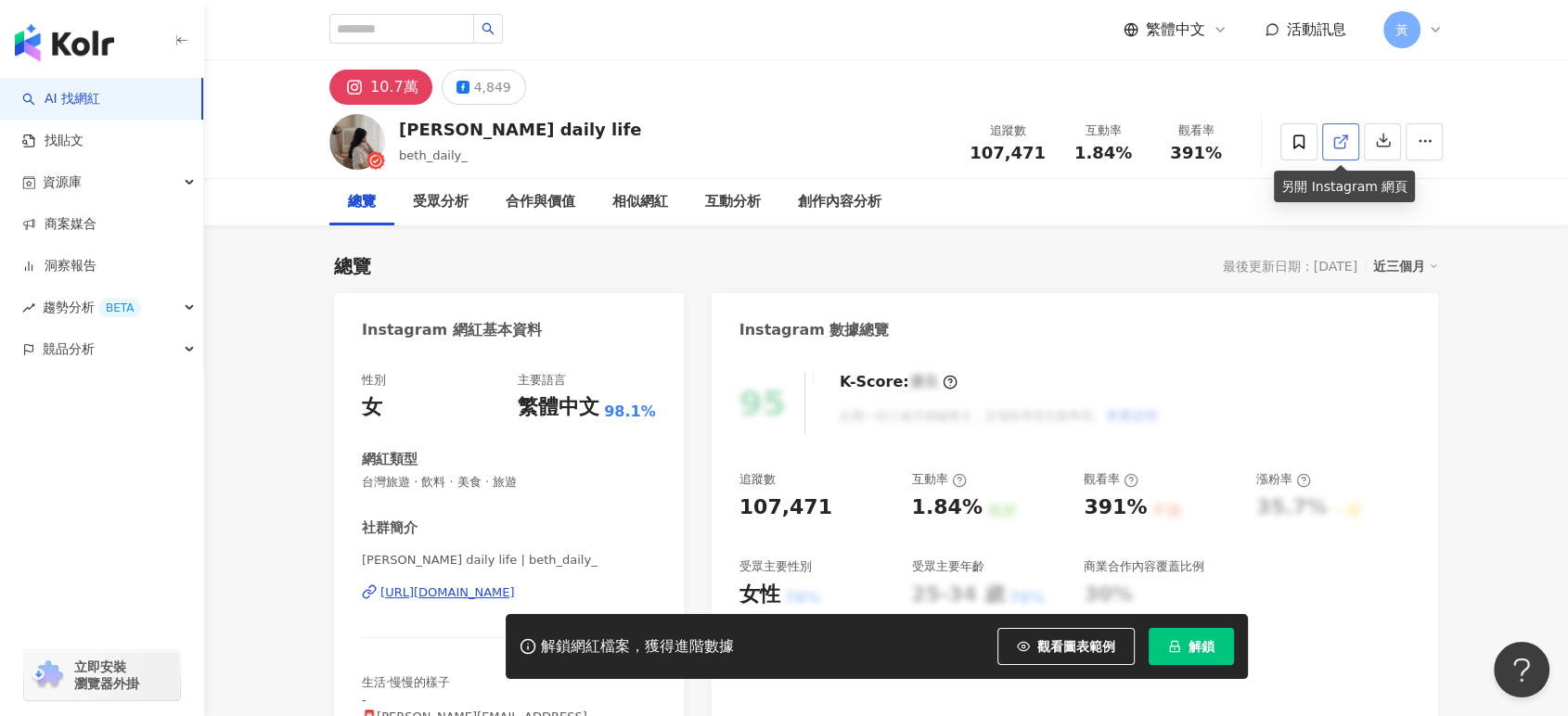
click at [1336, 146] on icon at bounding box center [1340, 141] width 17 height 17
drag, startPoint x: 1086, startPoint y: 161, endPoint x: 1124, endPoint y: 156, distance: 38.3
click at [1124, 156] on span "1.84%" at bounding box center [1103, 153] width 57 height 19
copy span "1.84%"
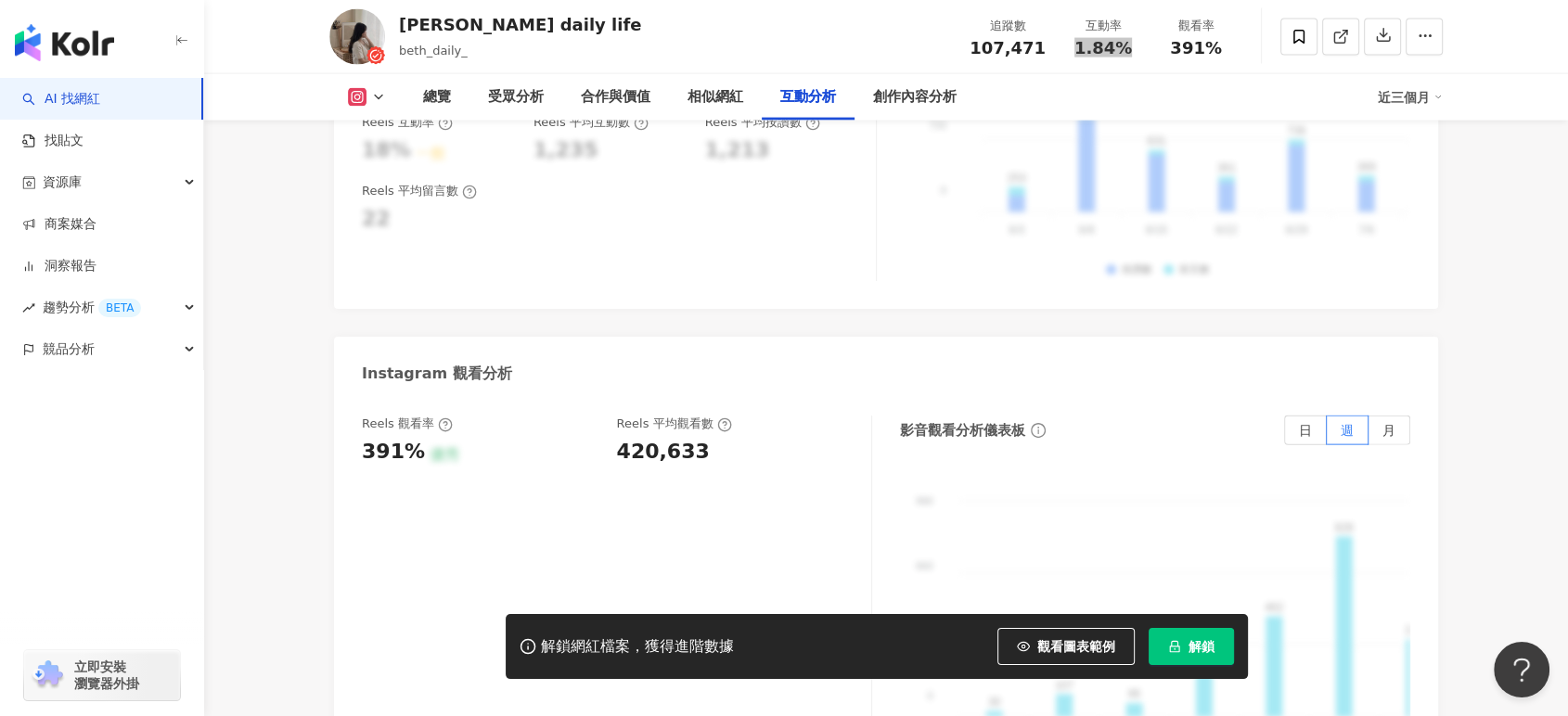
scroll to position [4123, 0]
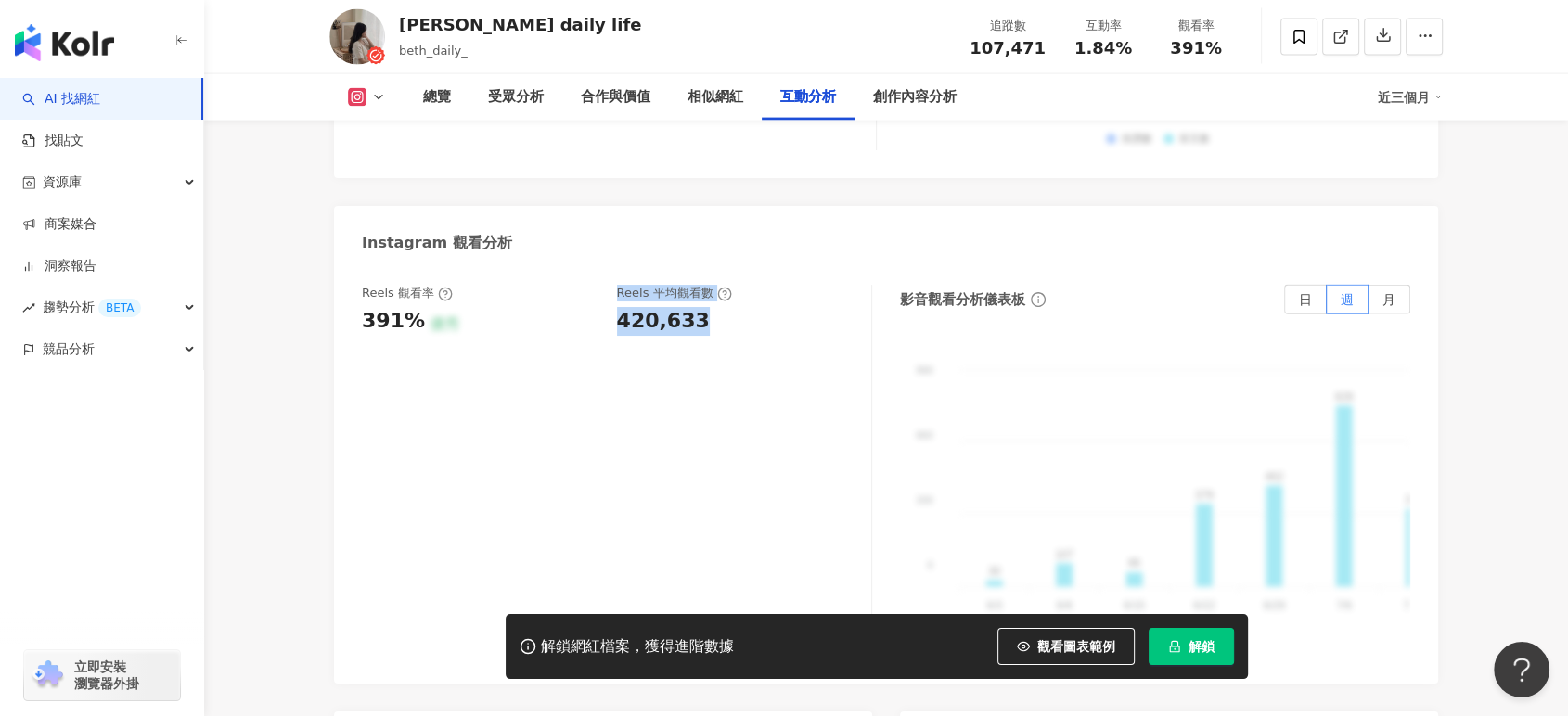
drag, startPoint x: 631, startPoint y: 306, endPoint x: 707, endPoint y: 307, distance: 76.0
click at [707, 307] on div "Reels 觀看率 391% 優秀 Reels 平均觀看數 420,633" at bounding box center [616, 470] width 510 height 371
click at [694, 307] on div "420,633" at bounding box center [664, 321] width 93 height 29
drag, startPoint x: 623, startPoint y: 292, endPoint x: 661, endPoint y: 291, distance: 38.0
click at [661, 307] on div "420,633" at bounding box center [664, 321] width 93 height 29
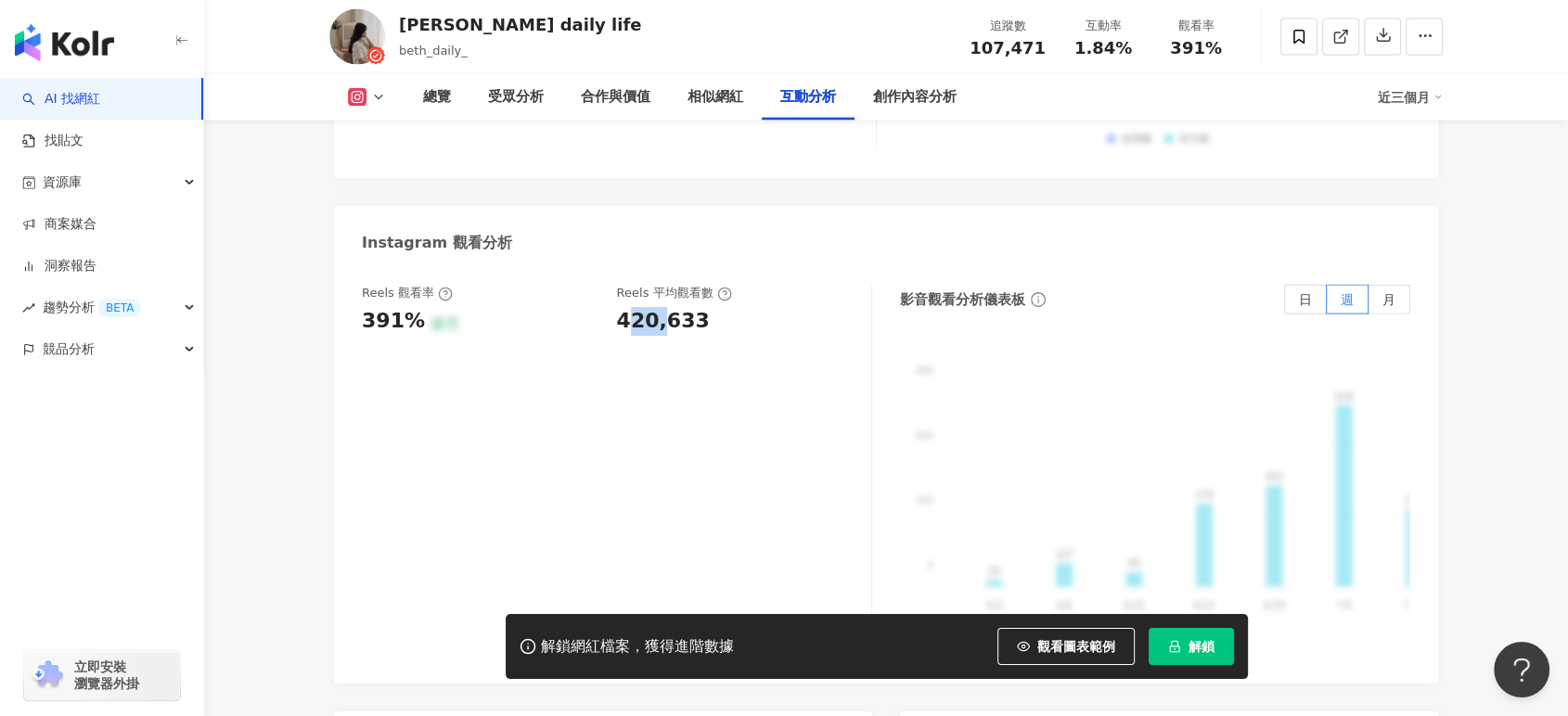
click at [628, 307] on div "420,633" at bounding box center [664, 321] width 93 height 29
drag, startPoint x: 618, startPoint y: 293, endPoint x: 1549, endPoint y: 339, distance: 932.1
click at [697, 307] on div "420,633" at bounding box center [736, 321] width 237 height 29
copy div "420,633"
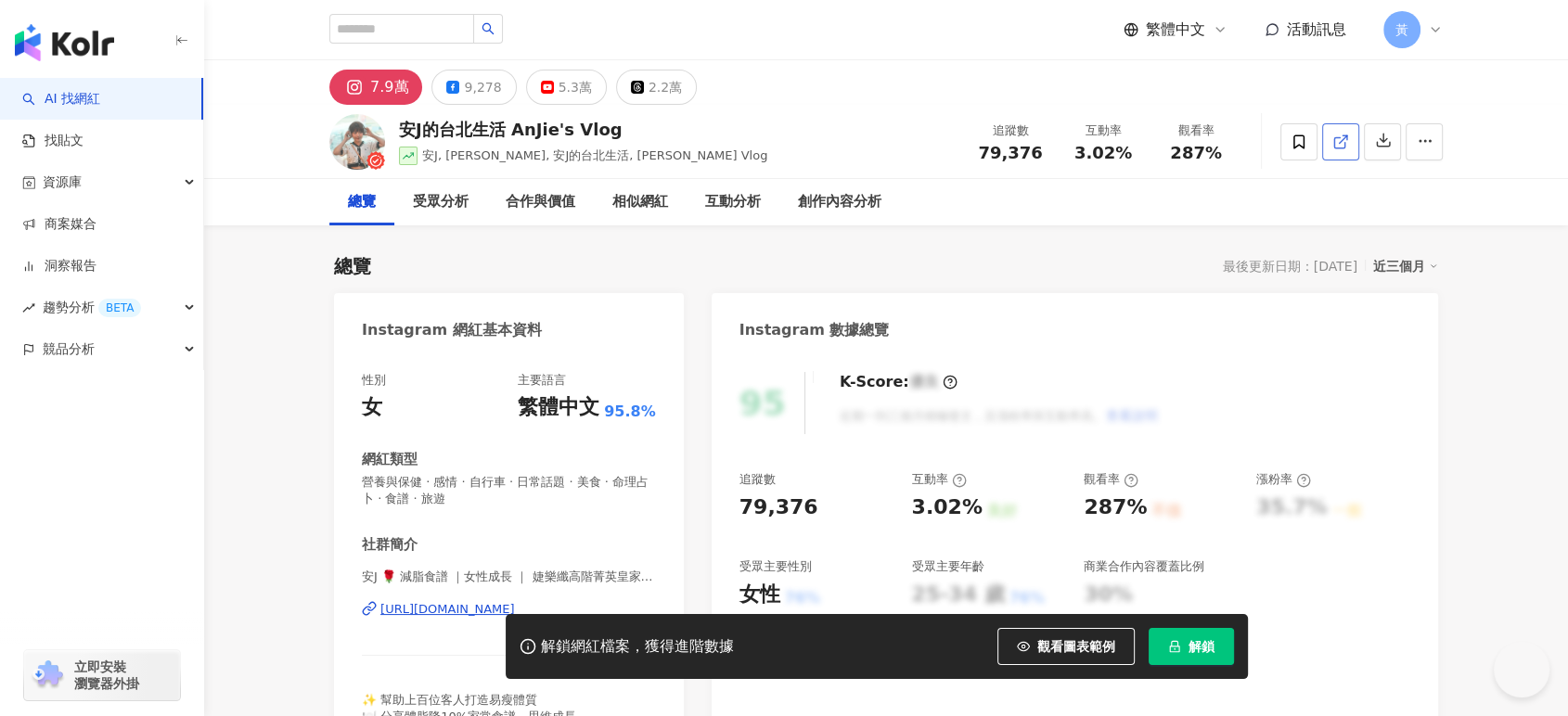
click at [1337, 141] on icon at bounding box center [1340, 141] width 17 height 17
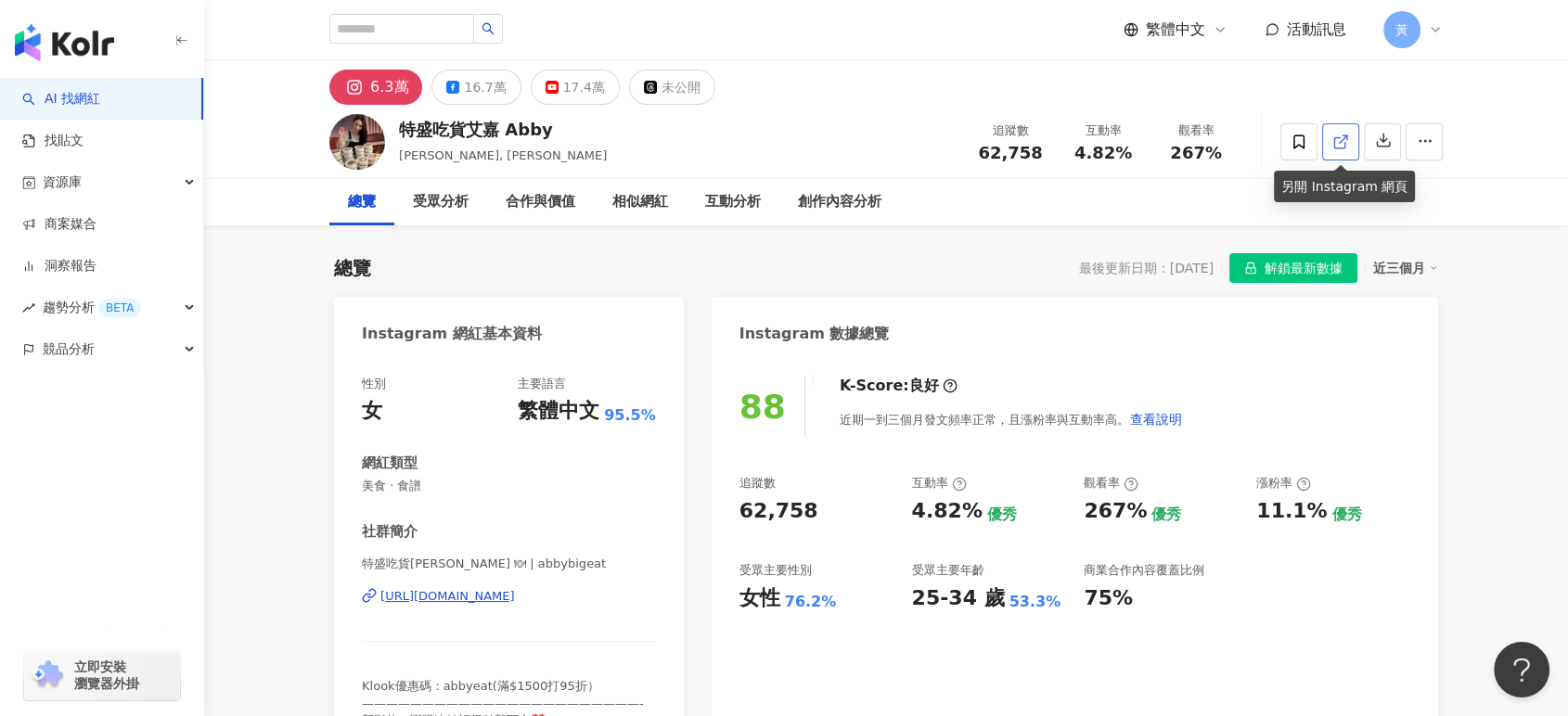
click at [1336, 141] on icon at bounding box center [1340, 141] width 17 height 17
drag, startPoint x: 1072, startPoint y: 153, endPoint x: 1127, endPoint y: 162, distance: 55.7
click at [1127, 162] on div "4.82%" at bounding box center [1103, 153] width 70 height 19
copy span "4.82%"
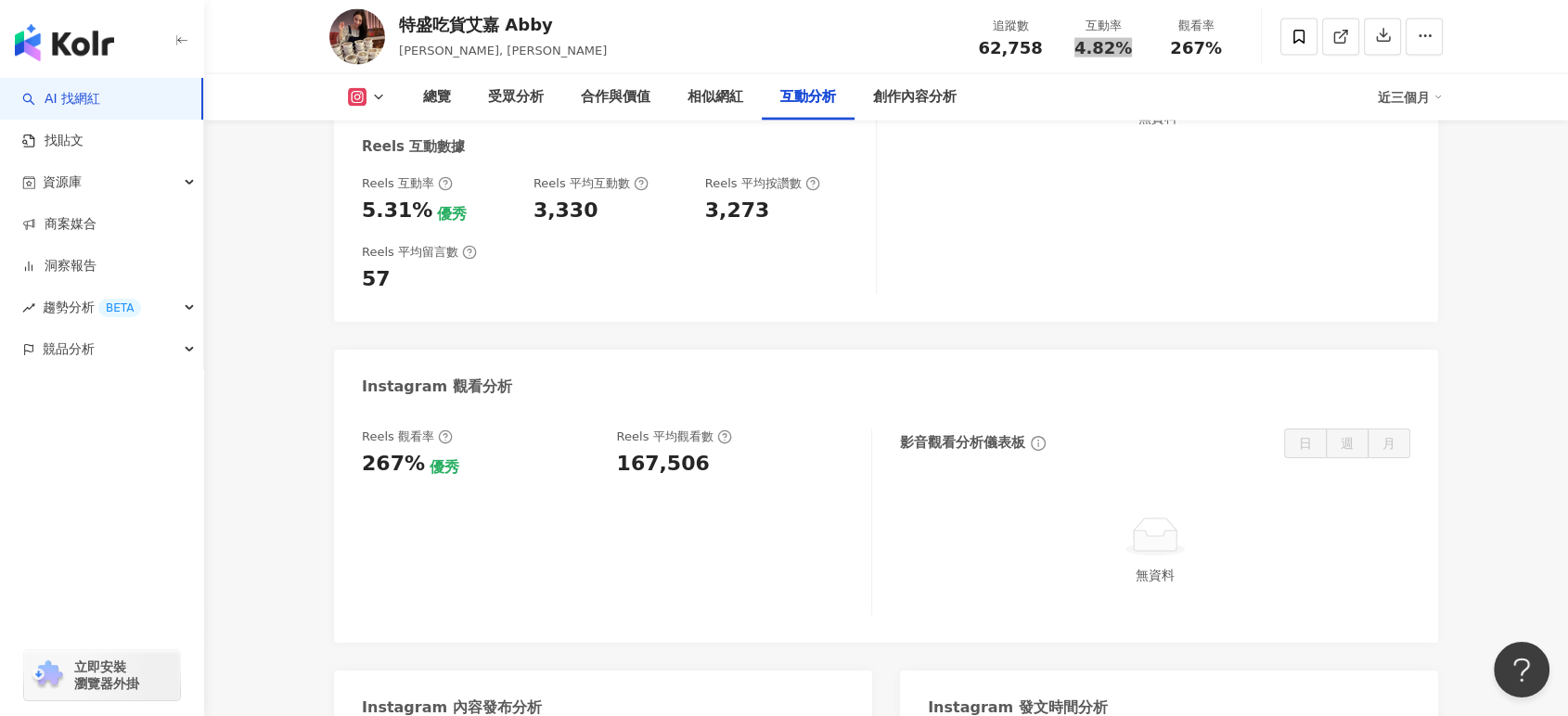
scroll to position [4123, 0]
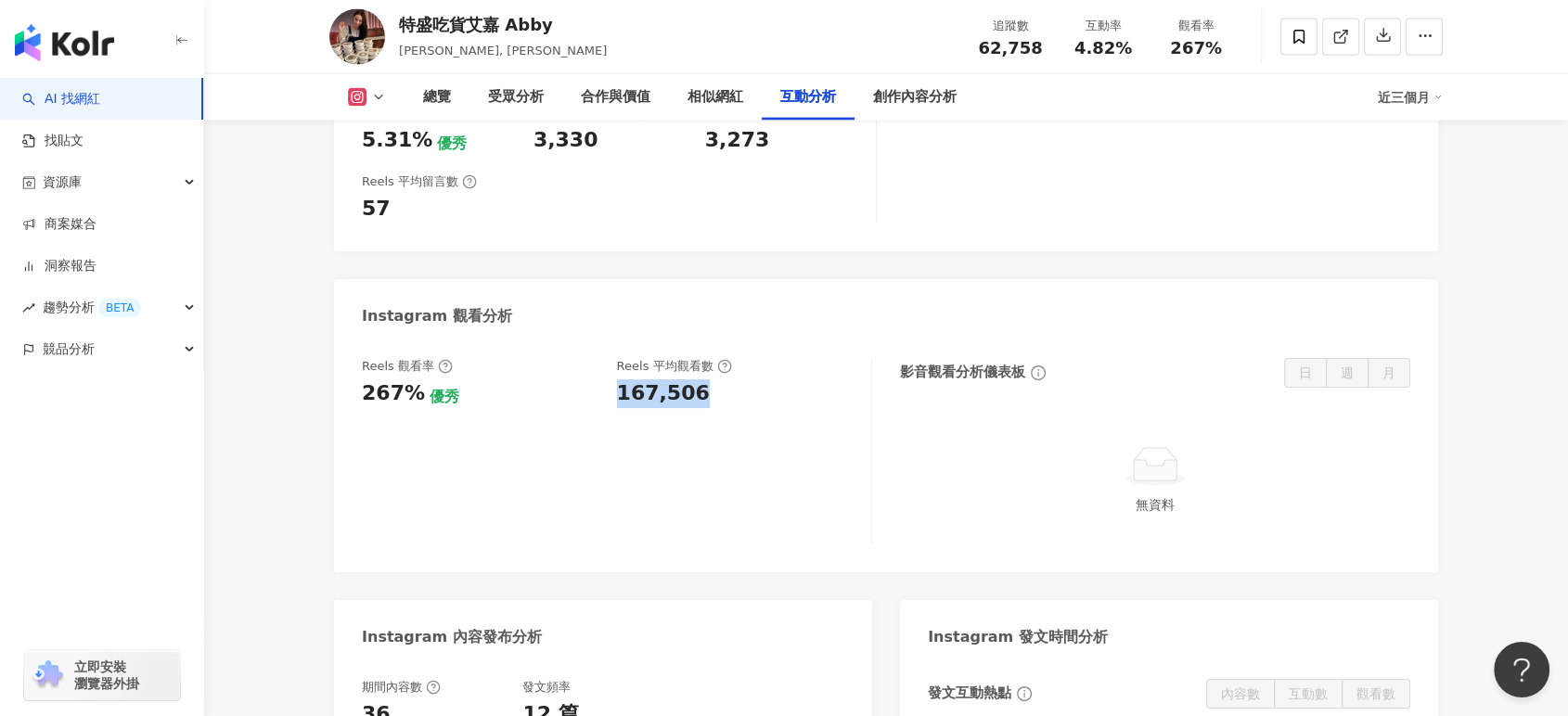
drag, startPoint x: 620, startPoint y: 231, endPoint x: 699, endPoint y: 231, distance: 79.0
click at [699, 380] on div "167,506" at bounding box center [736, 394] width 237 height 29
copy div "167,506"
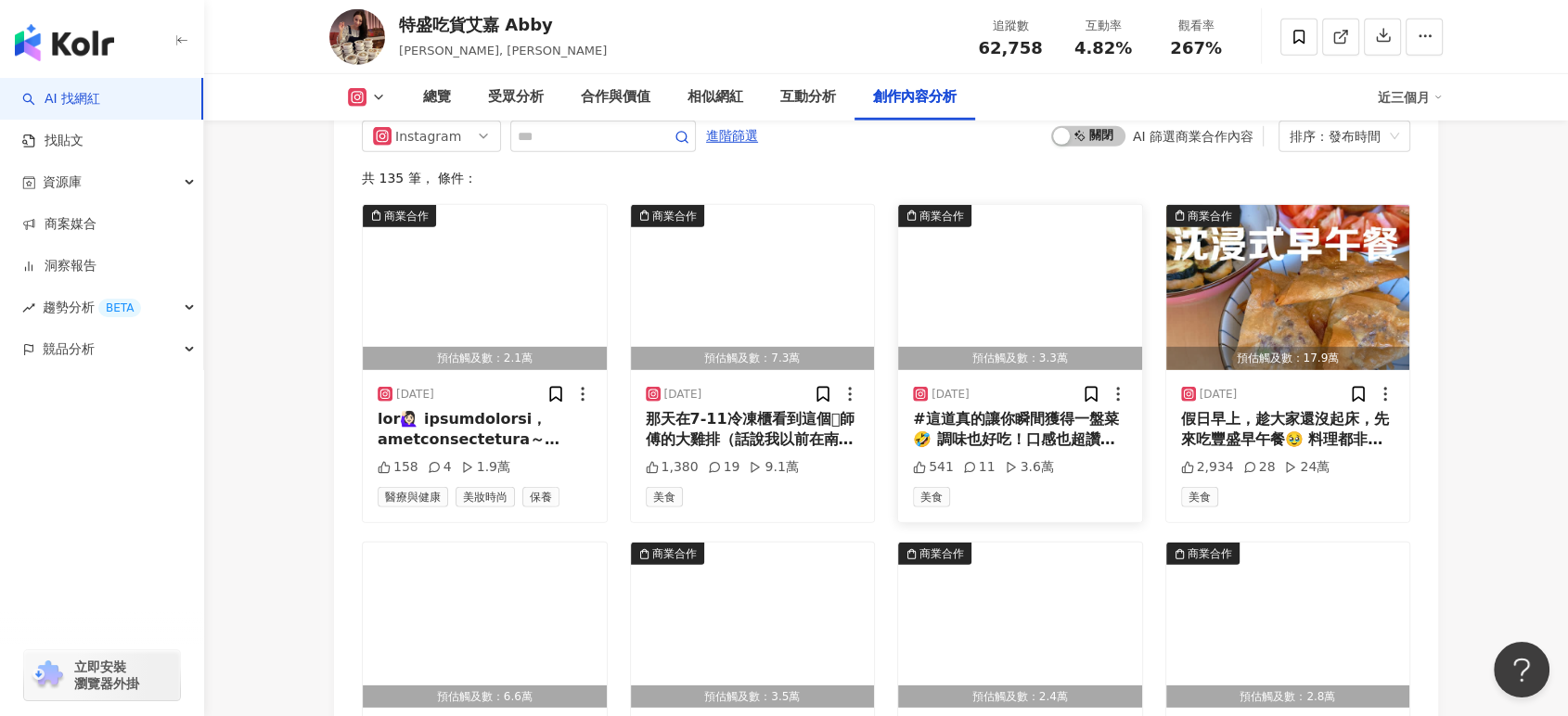
scroll to position [5463, 0]
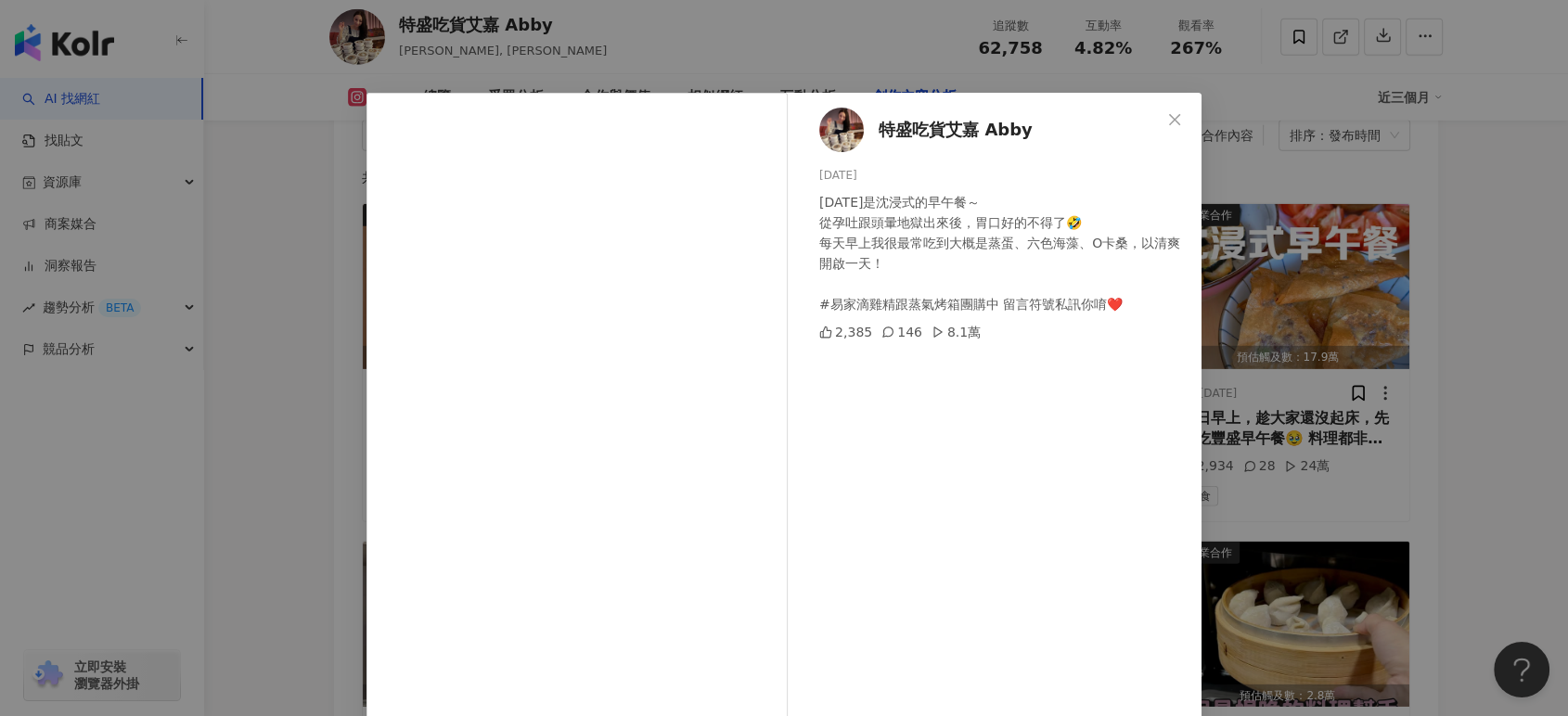
click at [1410, 345] on div "特盛吃貨艾嘉 Abby 2025/8/21 今天是沈浸式的早午餐～ 從孕吐跟頭暈地獄出來後，胃口好的不得了🤣 每天早上我很最常吃到大概是蒸蛋、六色海藻、O卡桑…" at bounding box center [784, 358] width 1568 height 716
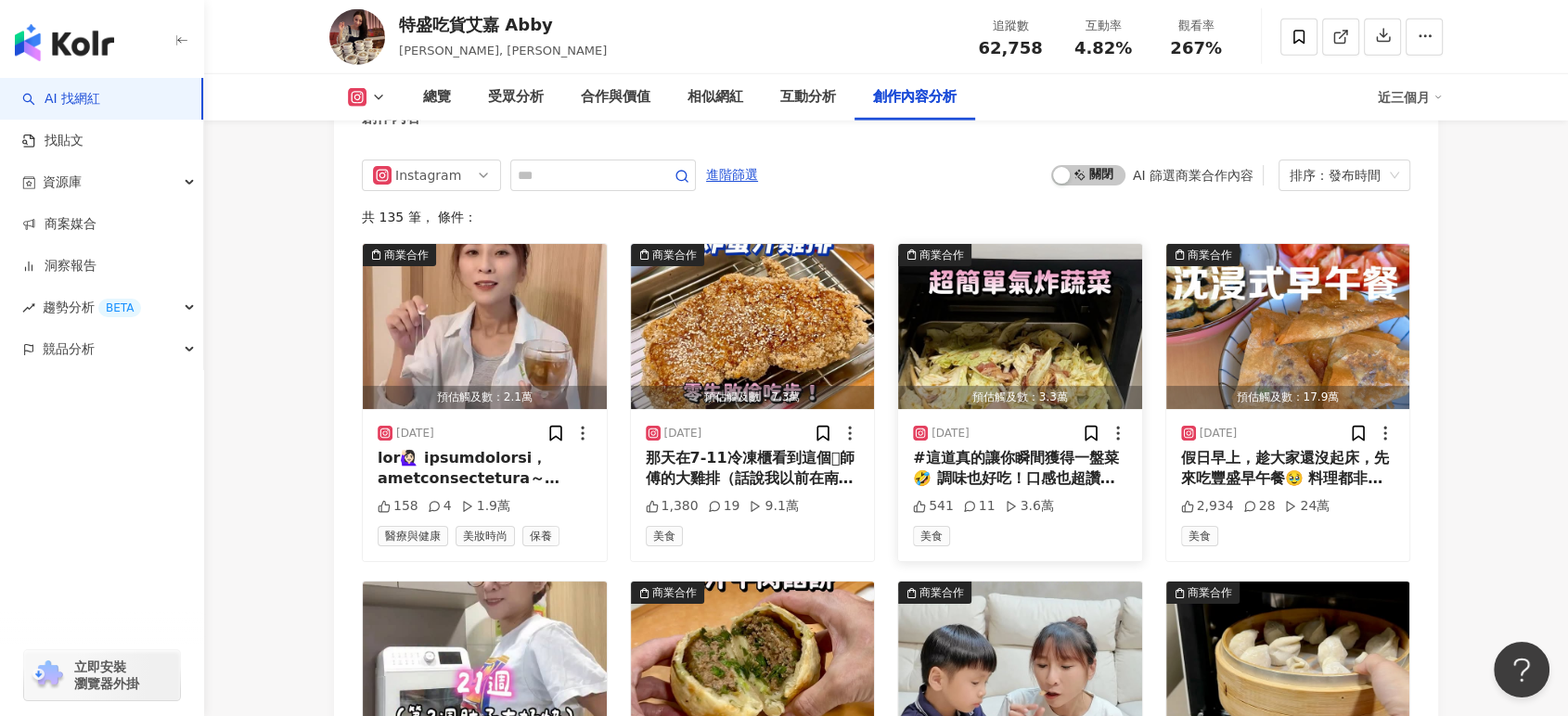
scroll to position [5359, 0]
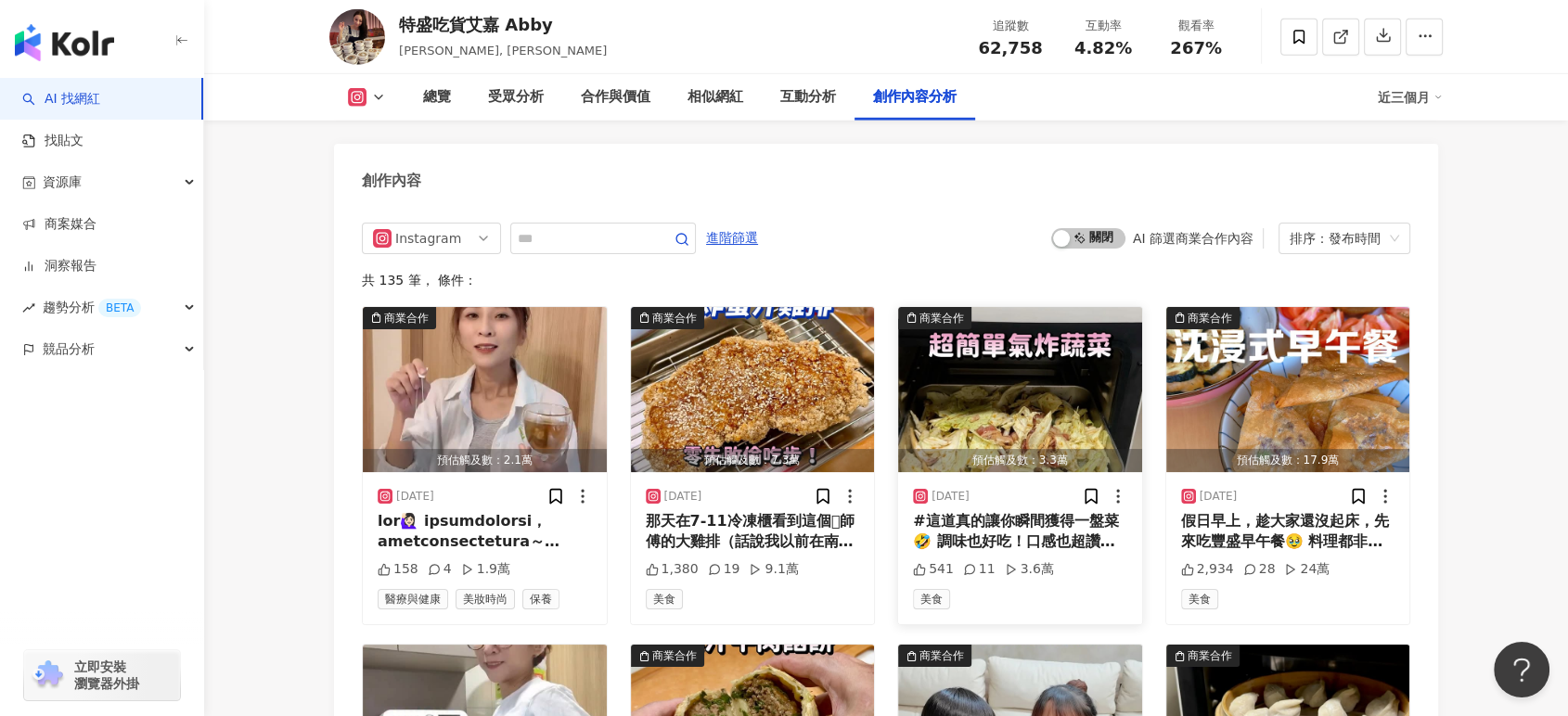
click at [1009, 511] on div "#這道真的讓你瞬間獲得一盤菜🤣 調味也好吃！口感也超讚～ 除了用氣炸模式，也可以用蒸烤模式都很方便！ 有機會快試試吧！ 🔥VOTO15L蒸氣氣炸烤箱/14L氣…" at bounding box center [1020, 532] width 214 height 41
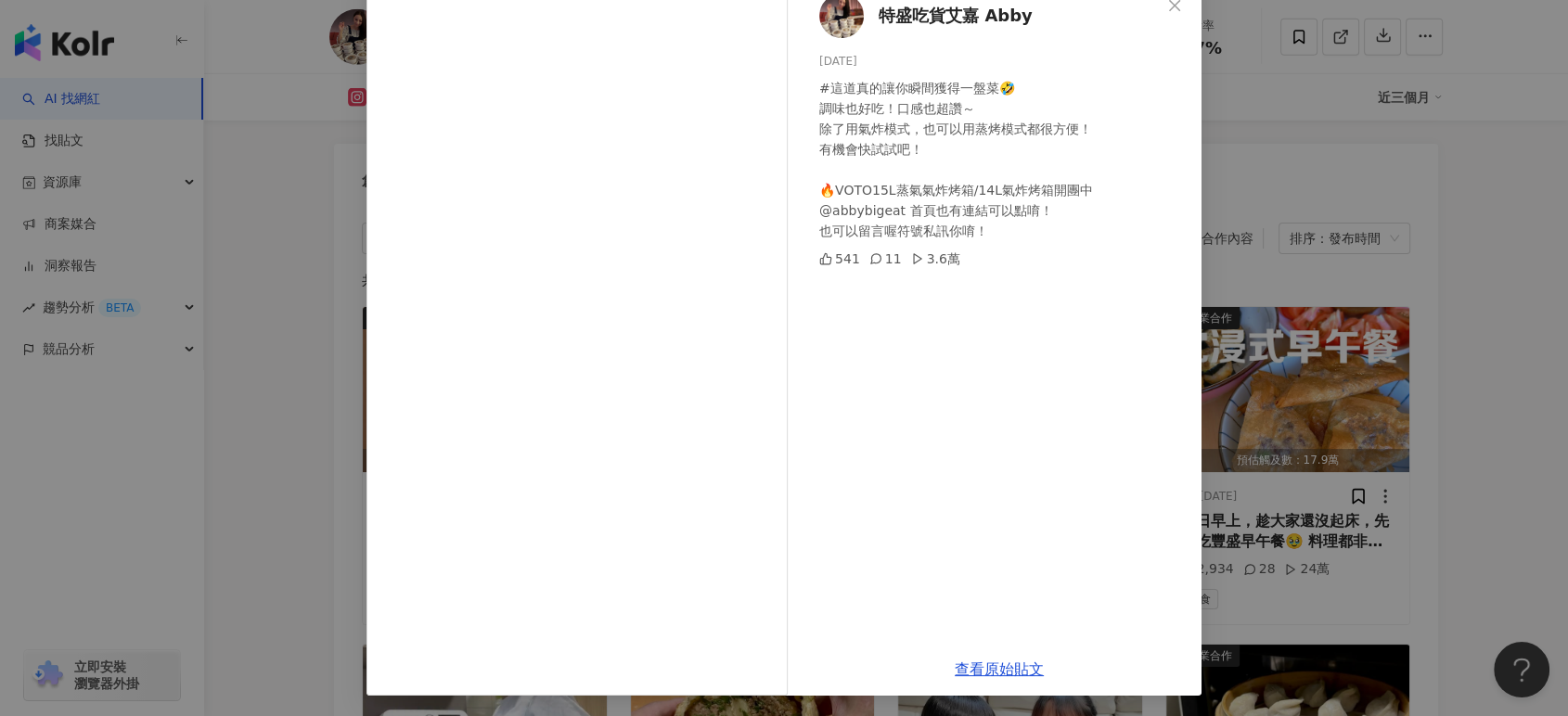
scroll to position [115, 0]
click at [987, 644] on link "查看原始貼文" at bounding box center [999, 669] width 89 height 18
click at [1410, 267] on div "特盛吃貨艾嘉 Abby 2025/8/25 #這道真的讓你瞬間獲得一盤菜🤣 調味也好吃！口感也超讚～ 除了用氣炸模式，也可以用蒸烤模式都很方便！ 有機會快試試…" at bounding box center [784, 358] width 1568 height 716
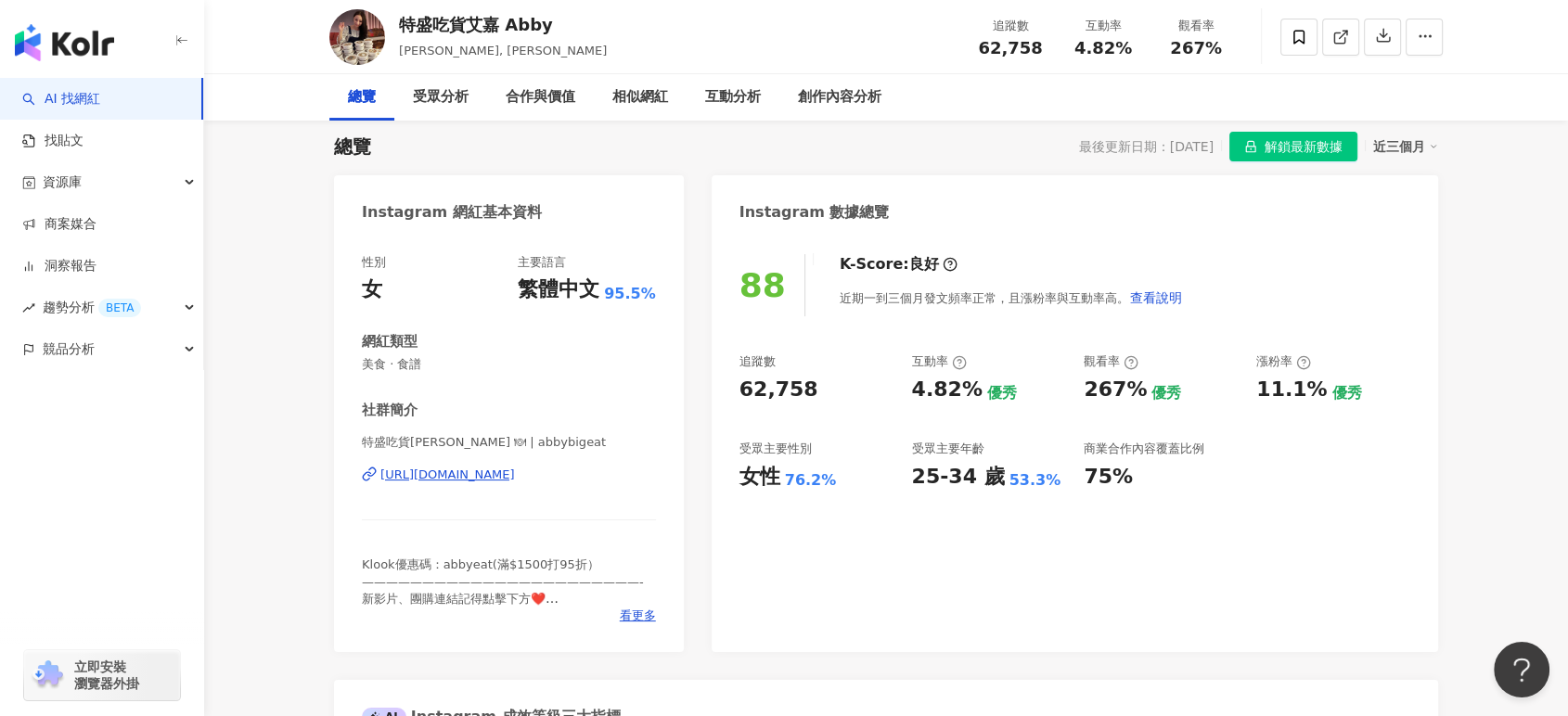
scroll to position [0, 0]
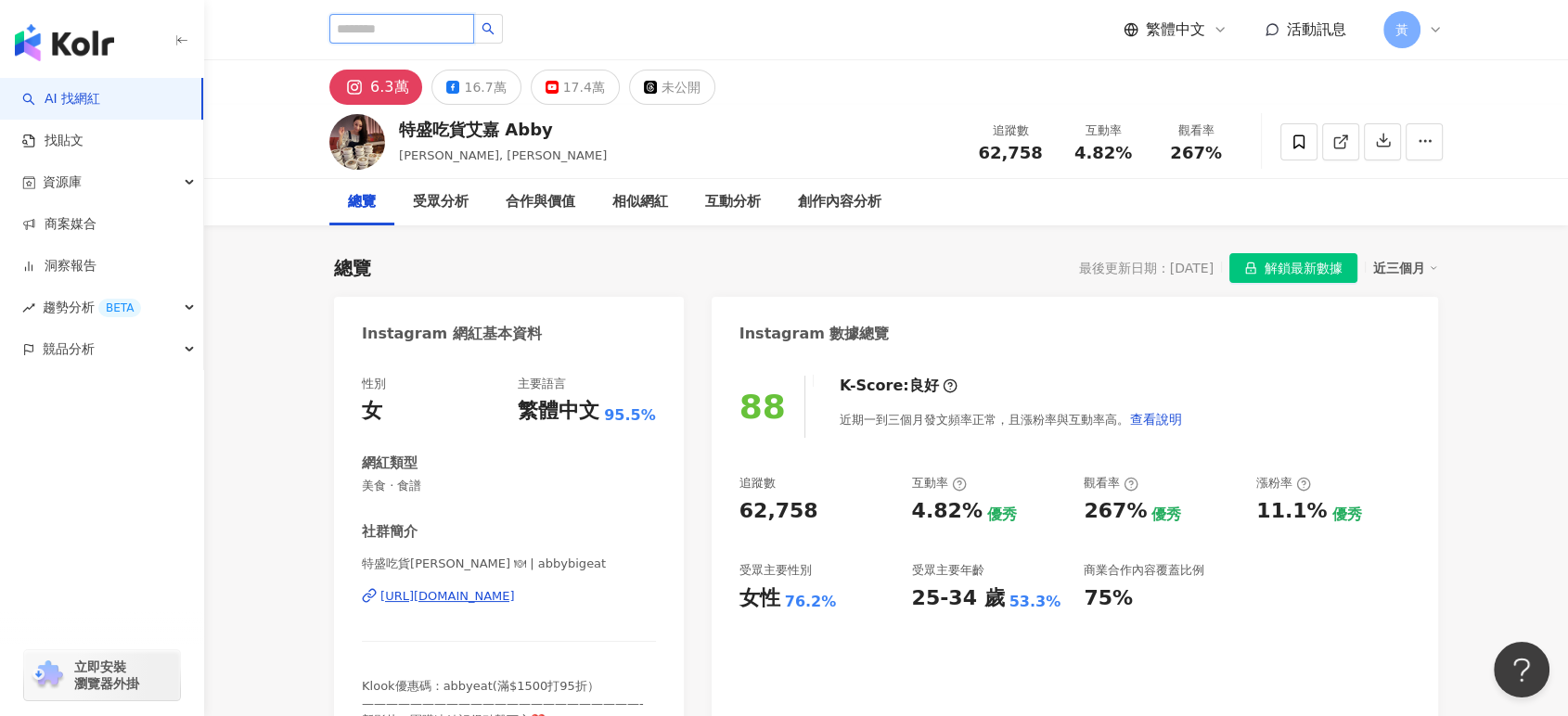
click at [424, 33] on input "search" at bounding box center [401, 29] width 145 height 30
paste input "**********"
type input "**********"
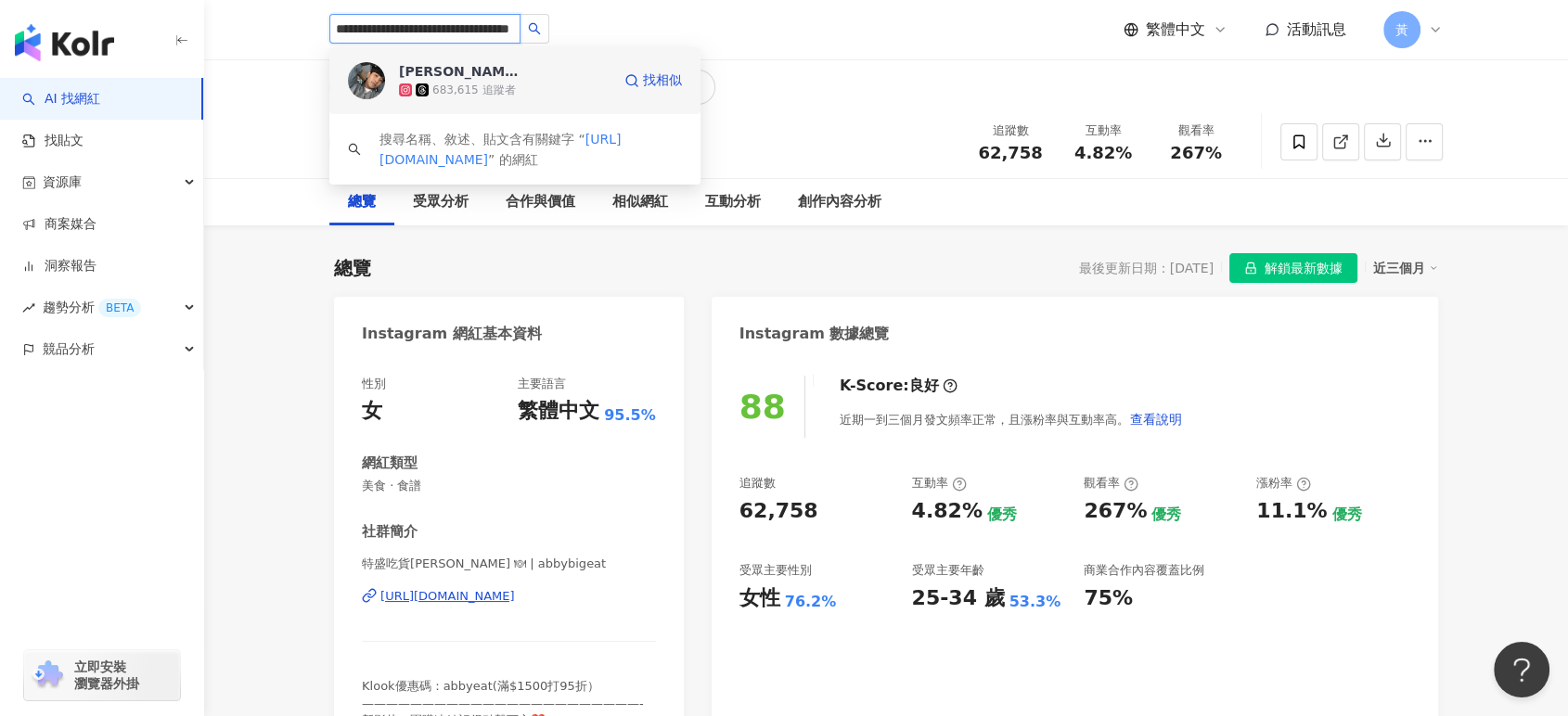
click at [446, 86] on div "683,615 追蹤者" at bounding box center [473, 91] width 83 height 16
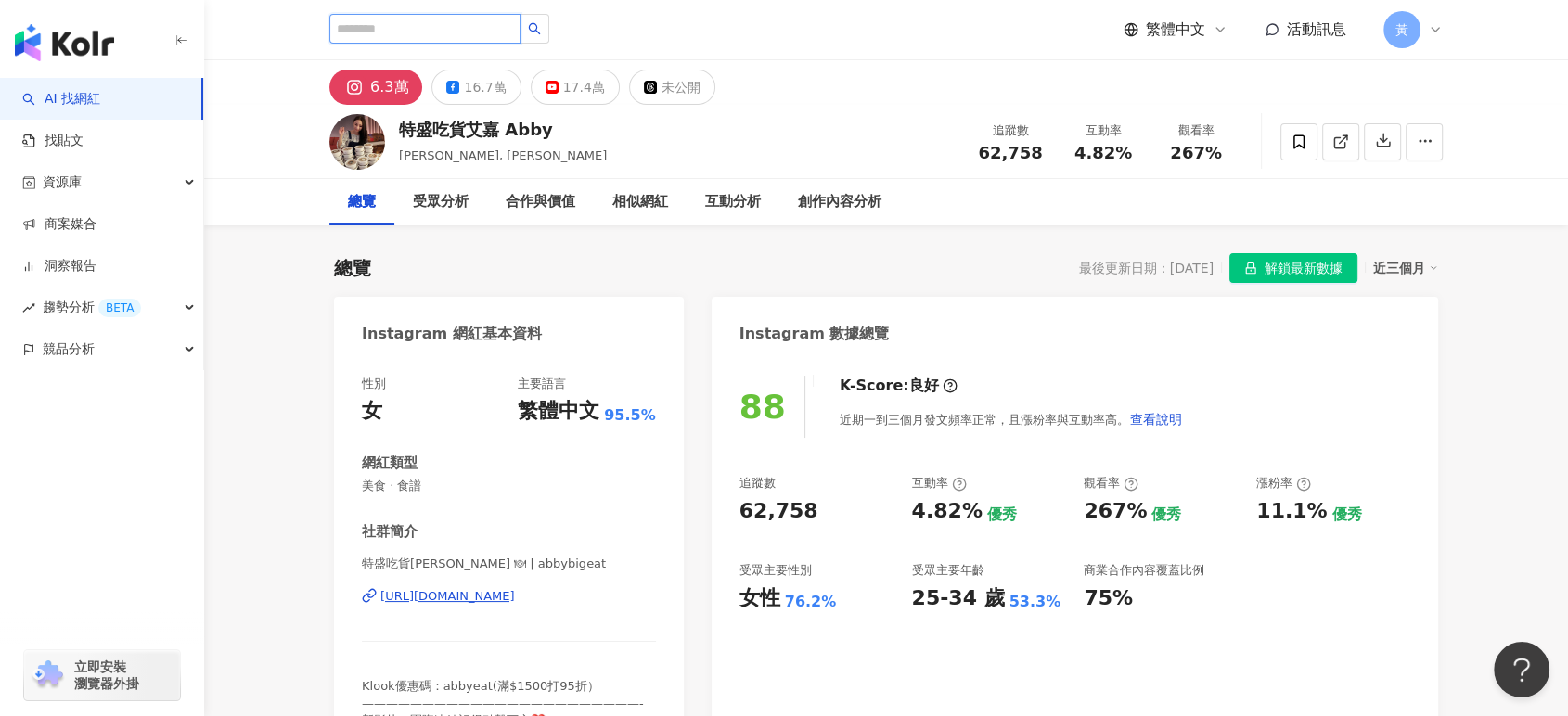
click at [370, 37] on input "search" at bounding box center [425, 29] width 191 height 30
paste input "**********"
type input "**********"
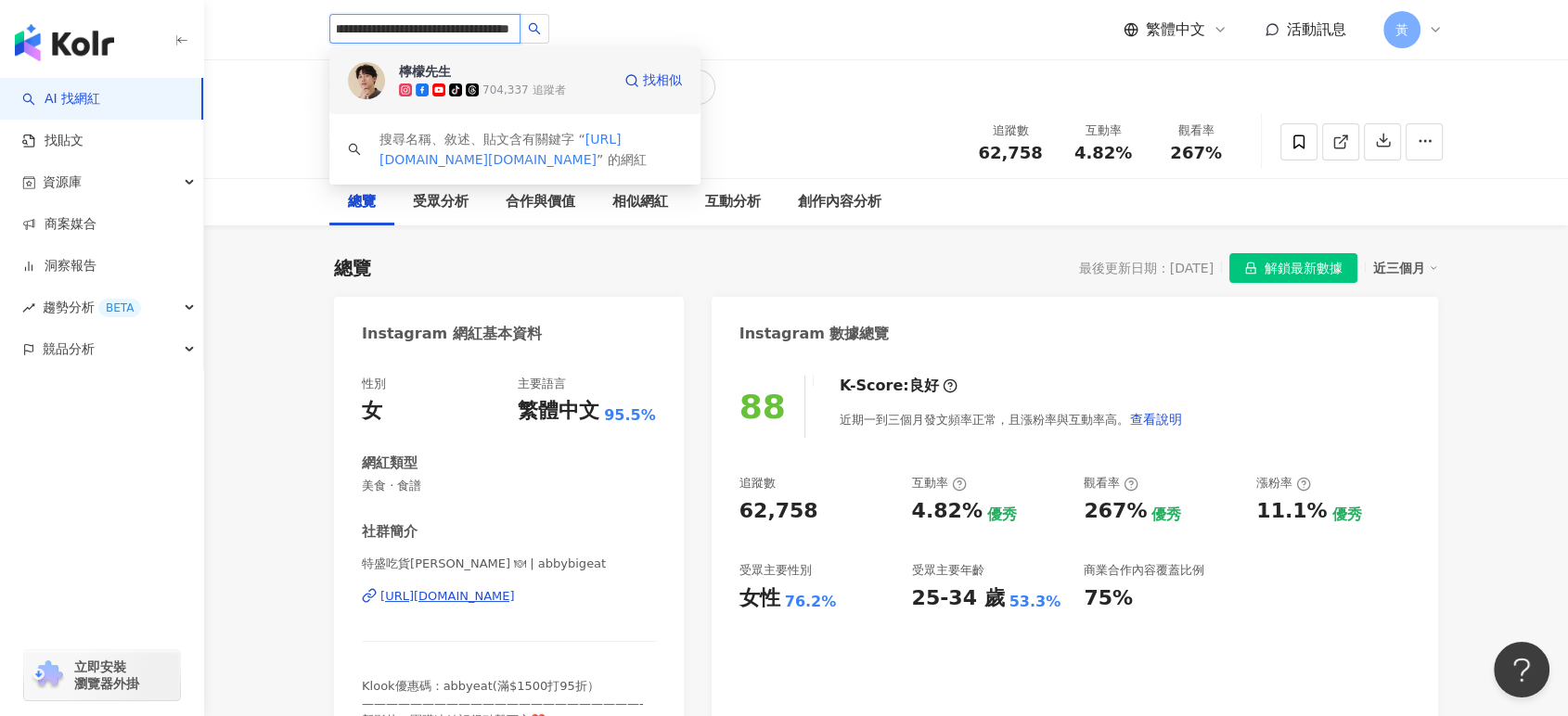
click at [435, 63] on div "檸檬先生" at bounding box center [425, 71] width 52 height 19
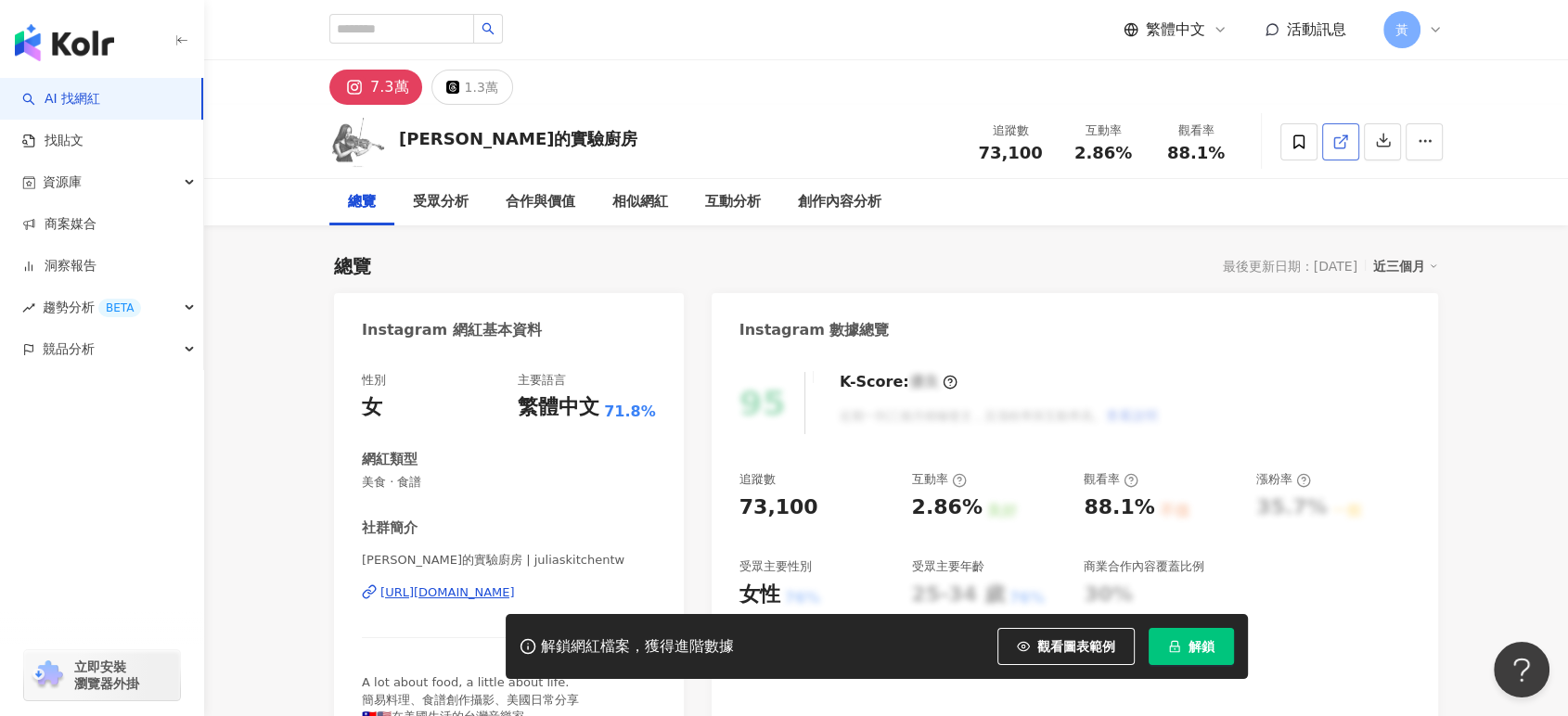
click at [1339, 143] on icon at bounding box center [1340, 141] width 17 height 17
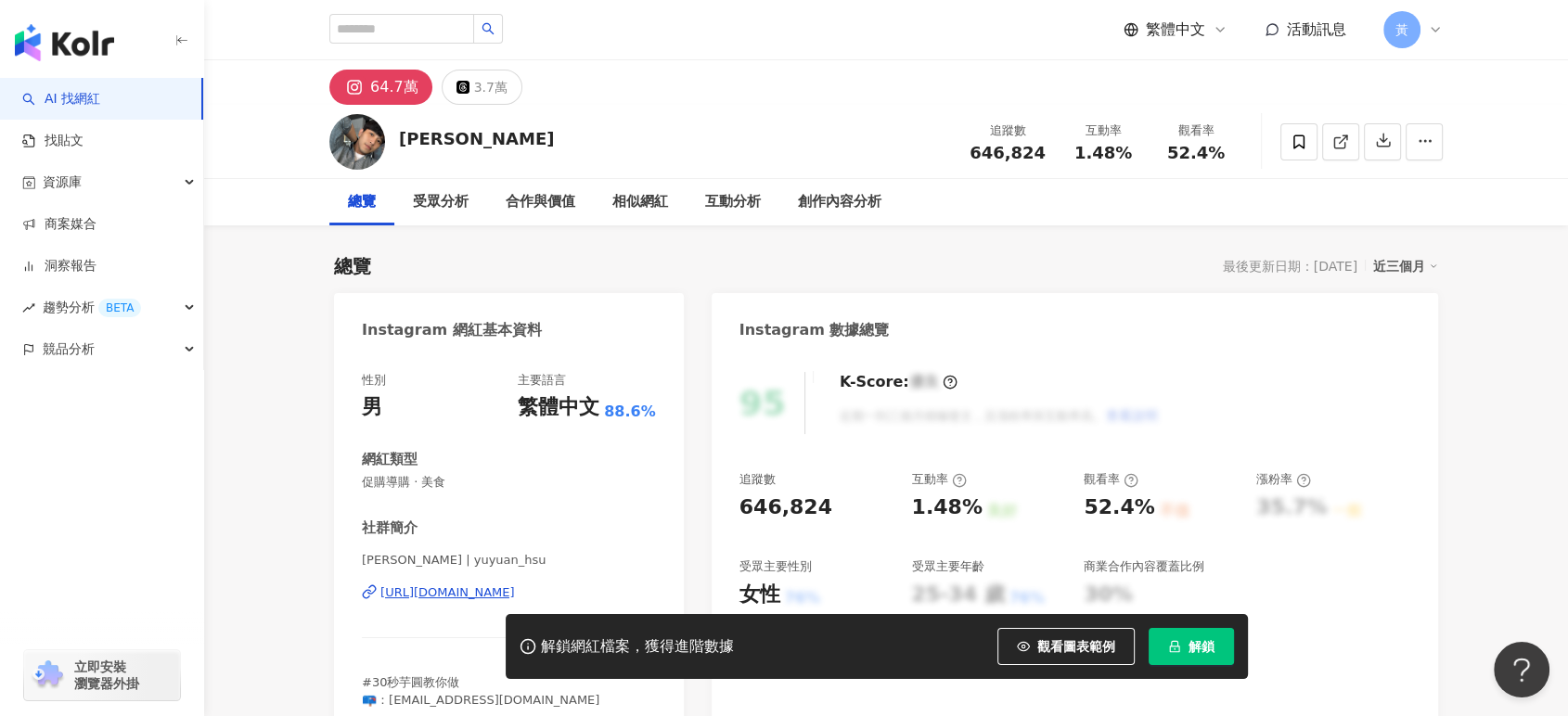
click at [1135, 154] on div "1.48%" at bounding box center [1103, 153] width 70 height 19
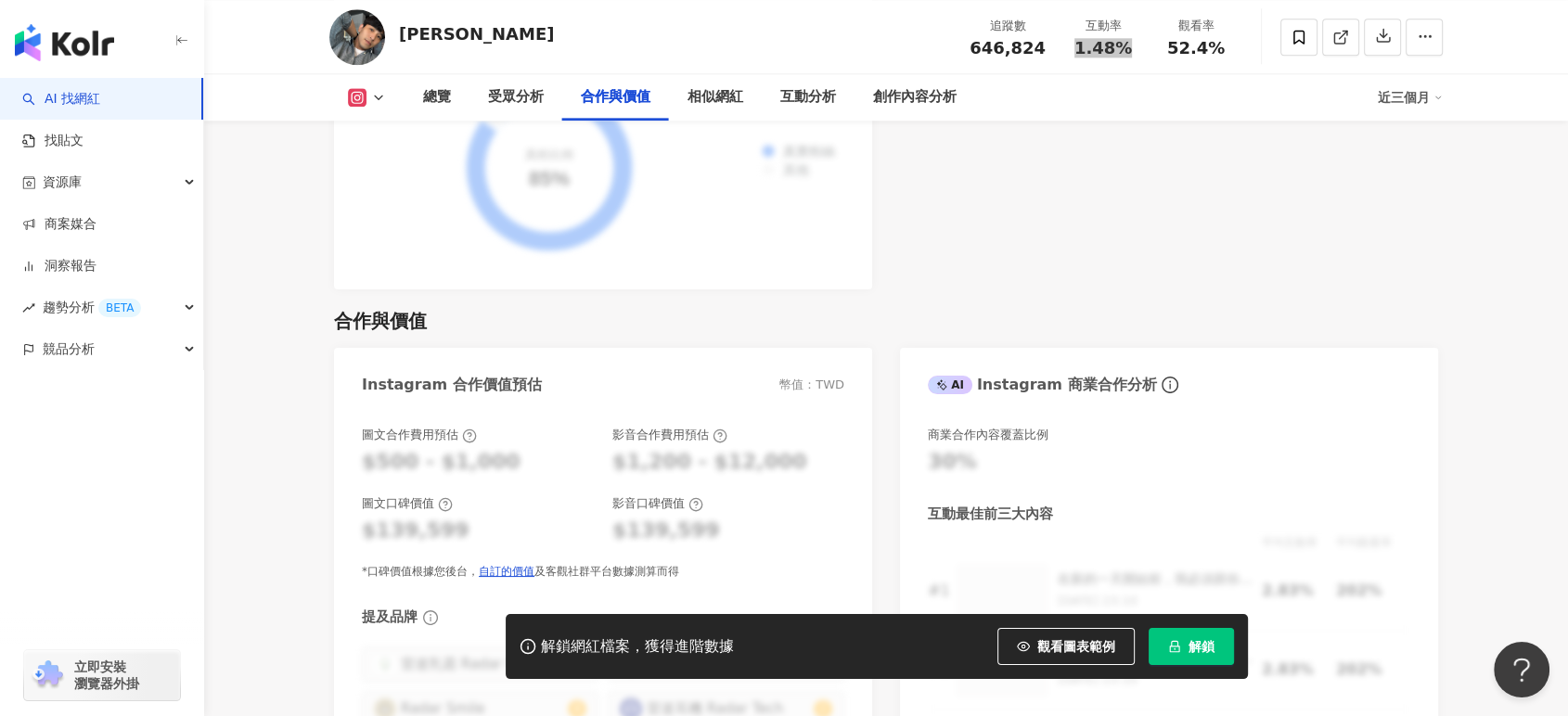
scroll to position [2473, 0]
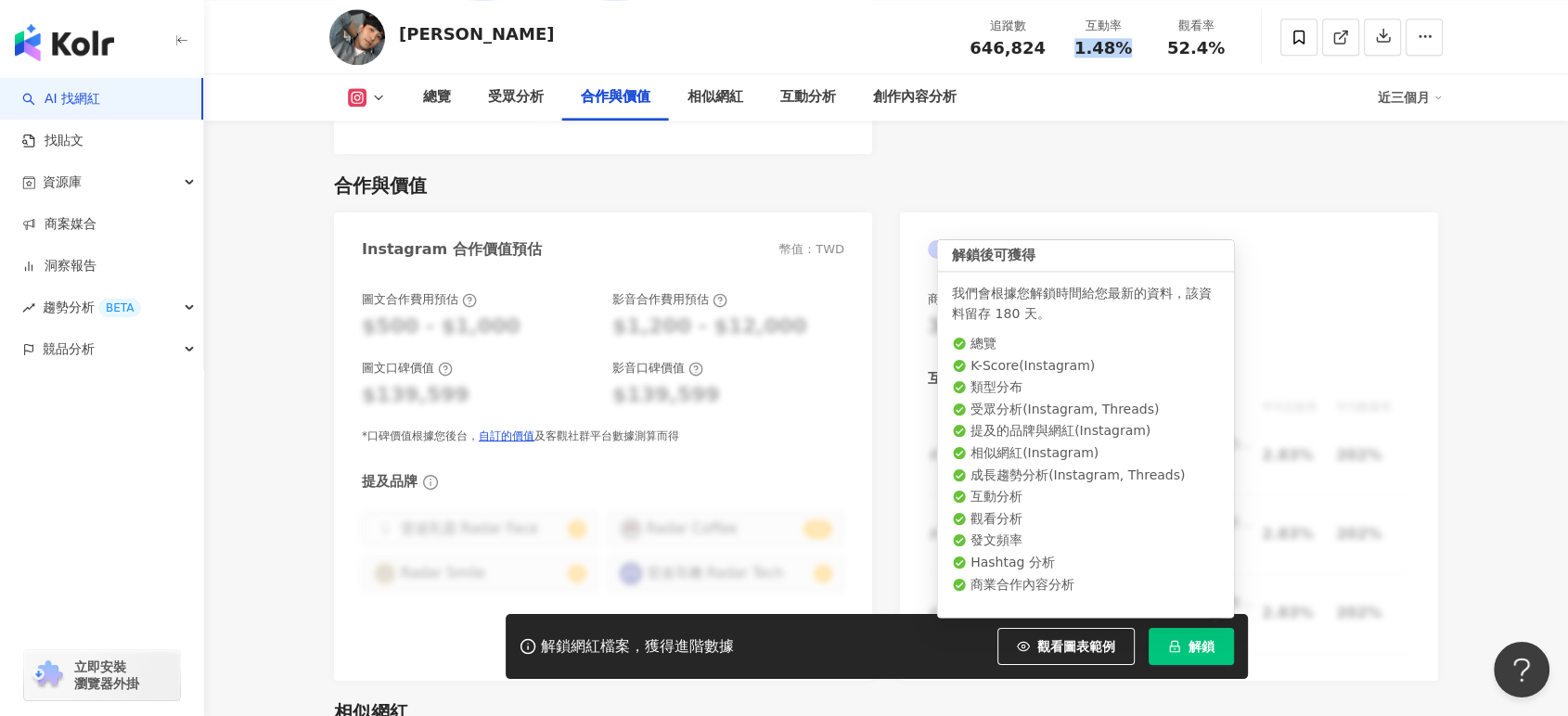
click at [1225, 647] on button "解鎖" at bounding box center [1191, 647] width 86 height 37
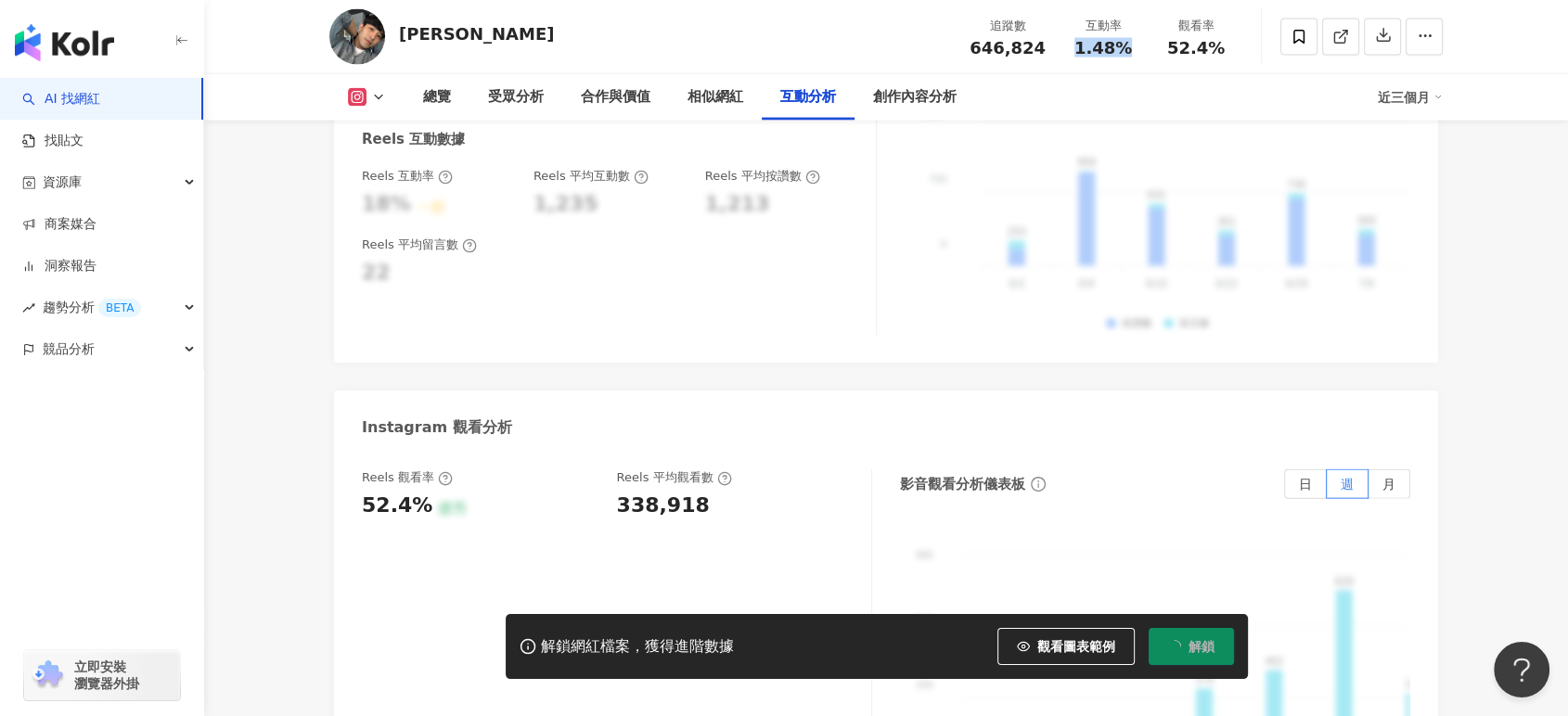
scroll to position [4123, 0]
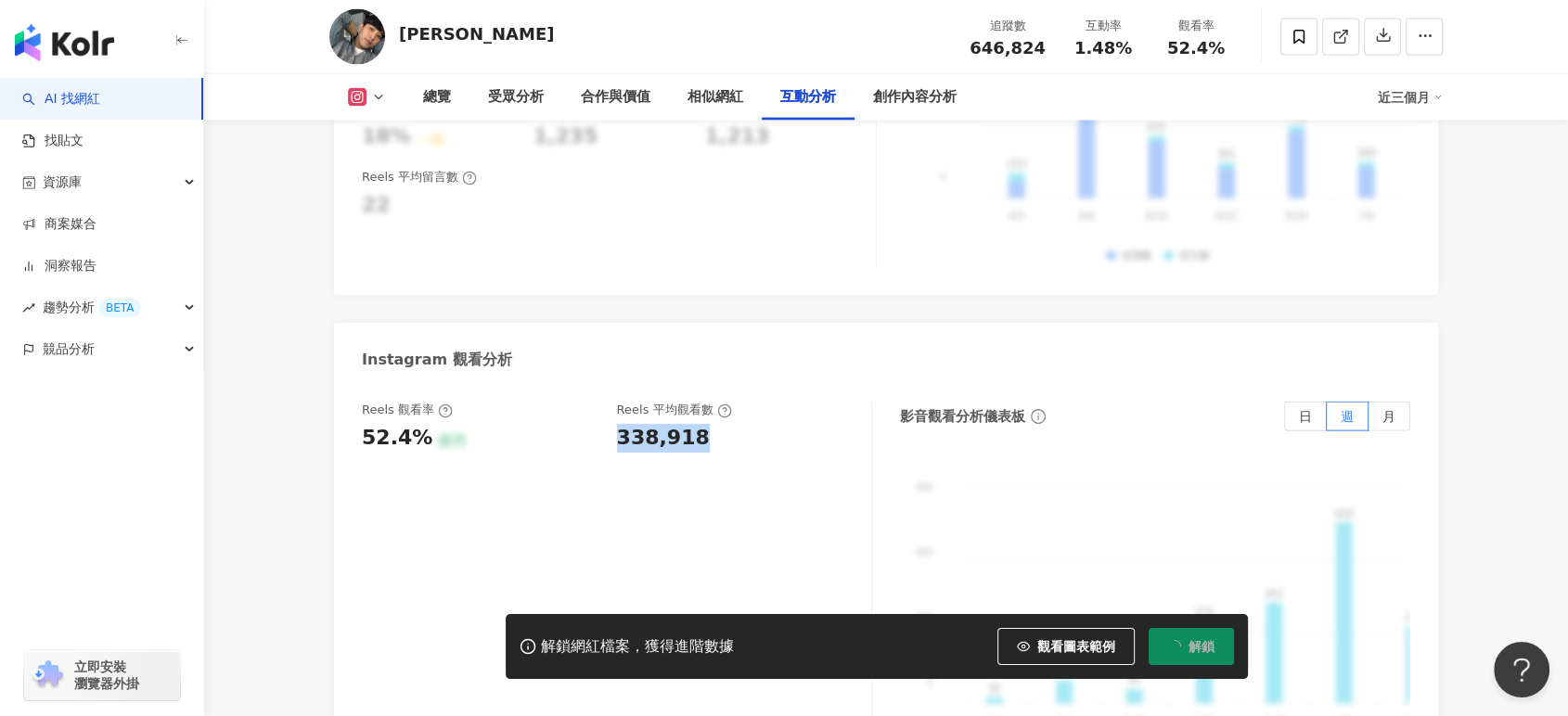
drag, startPoint x: 614, startPoint y: 335, endPoint x: 694, endPoint y: 330, distance: 80.2
click at [694, 401] on div "Reels 觀看率 52.4% 優秀 Reels 平均觀看數 338,918" at bounding box center [607, 426] width 491 height 50
copy div "338,918"
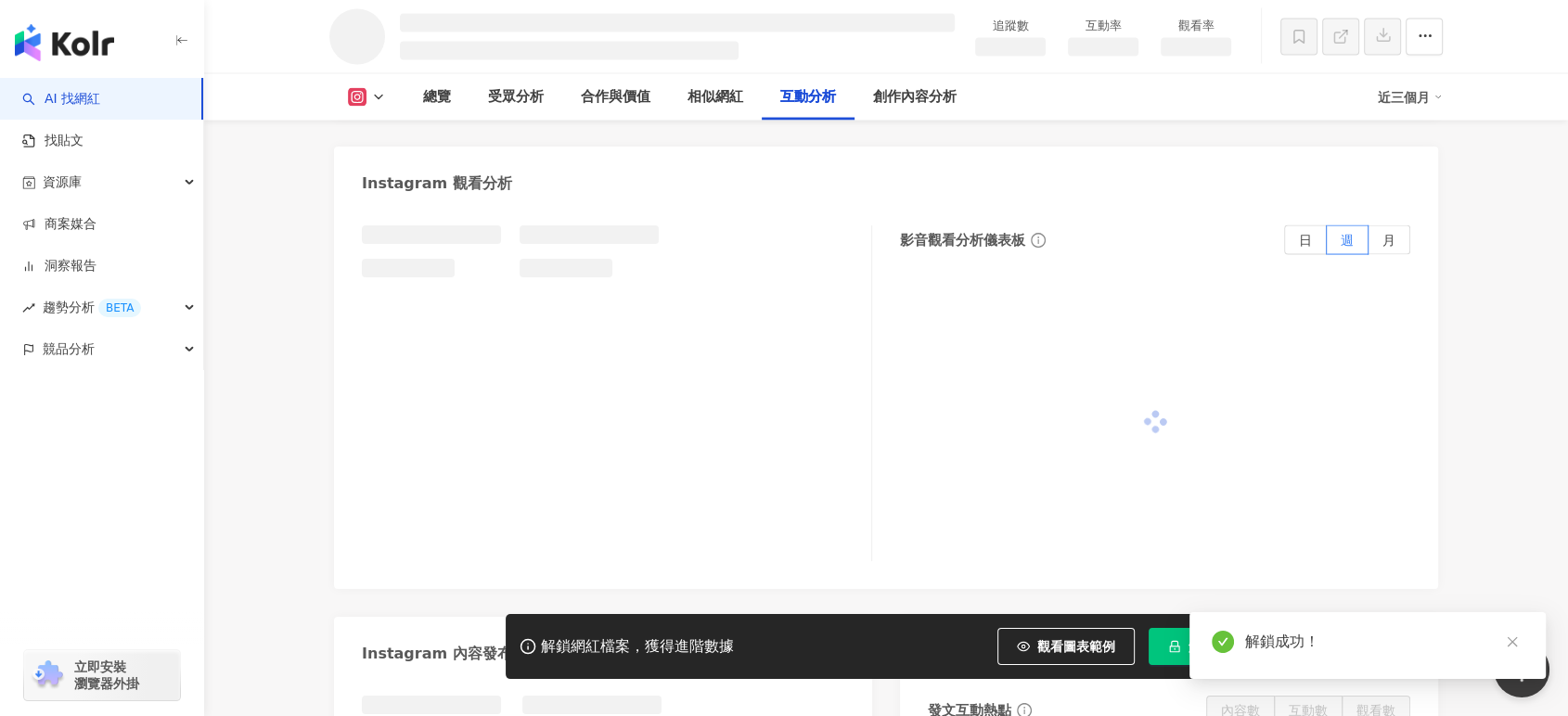
scroll to position [3586, 0]
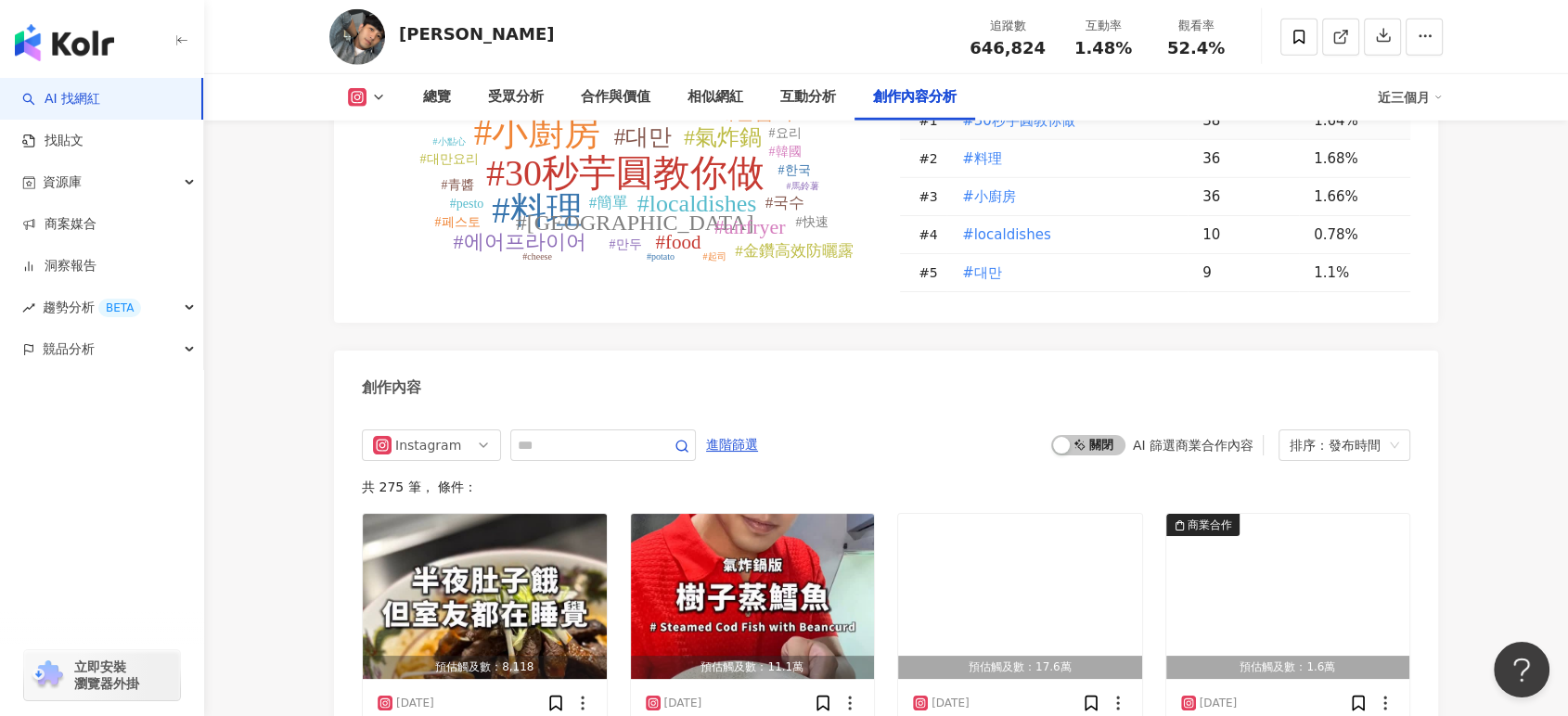
scroll to position [5731, 0]
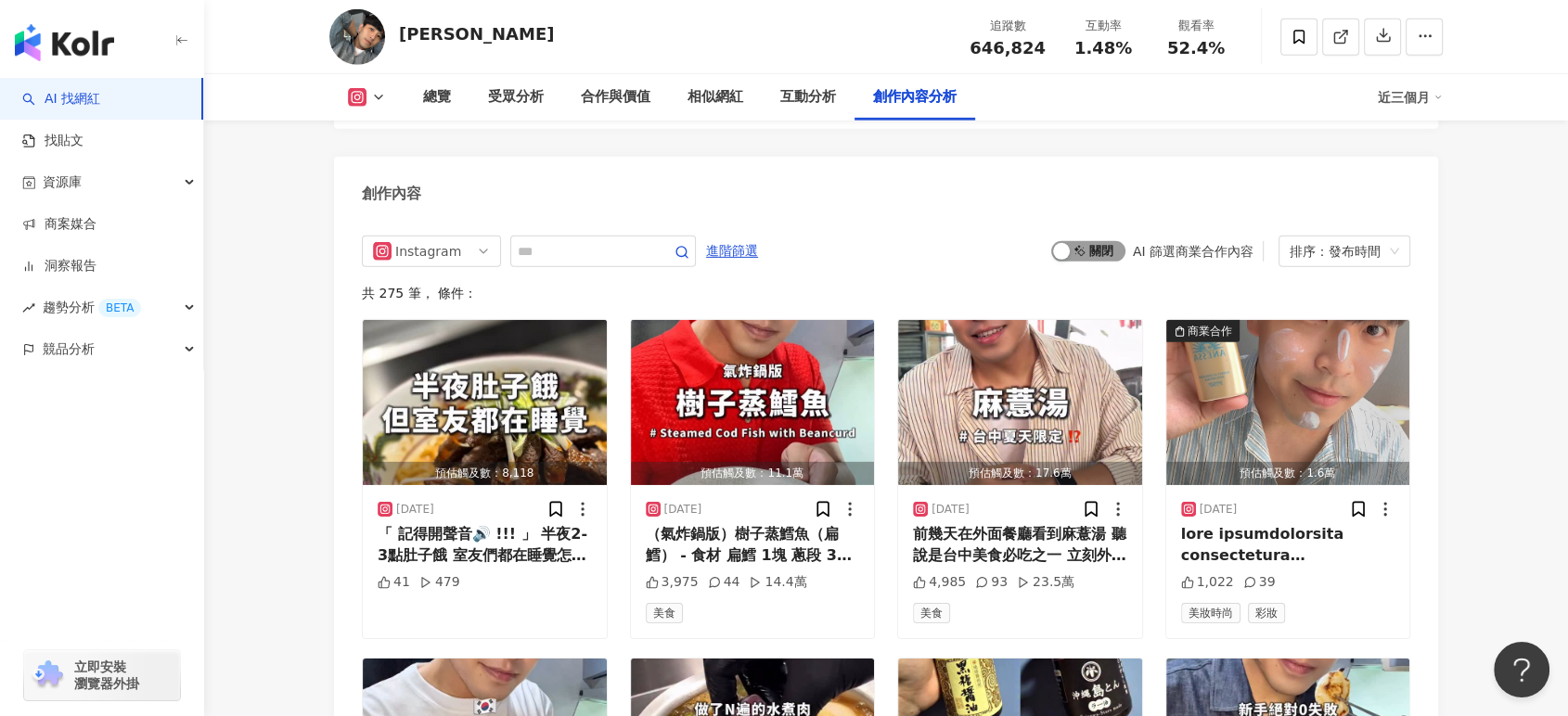
click at [1097, 242] on span "啟動 關閉" at bounding box center [1088, 251] width 74 height 21
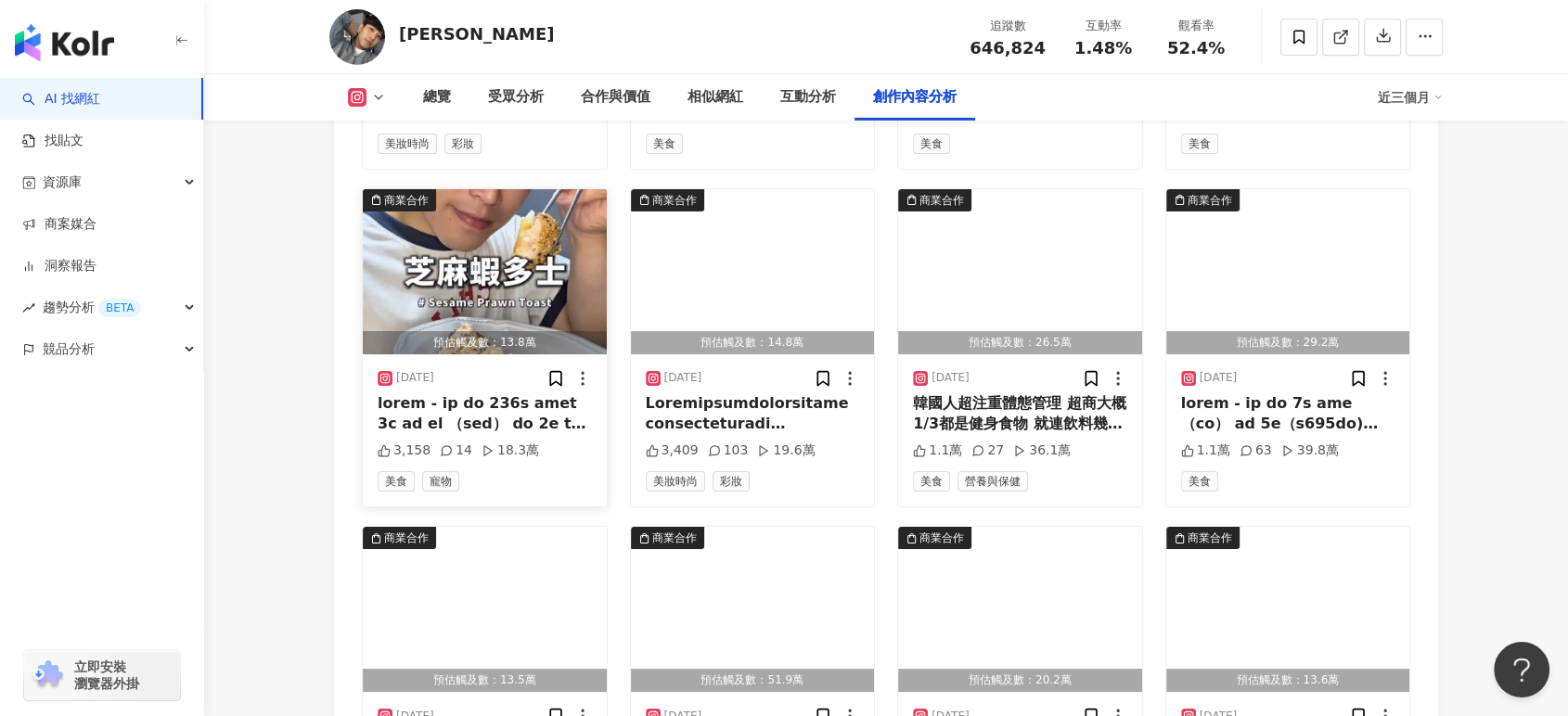
scroll to position [6236, 0]
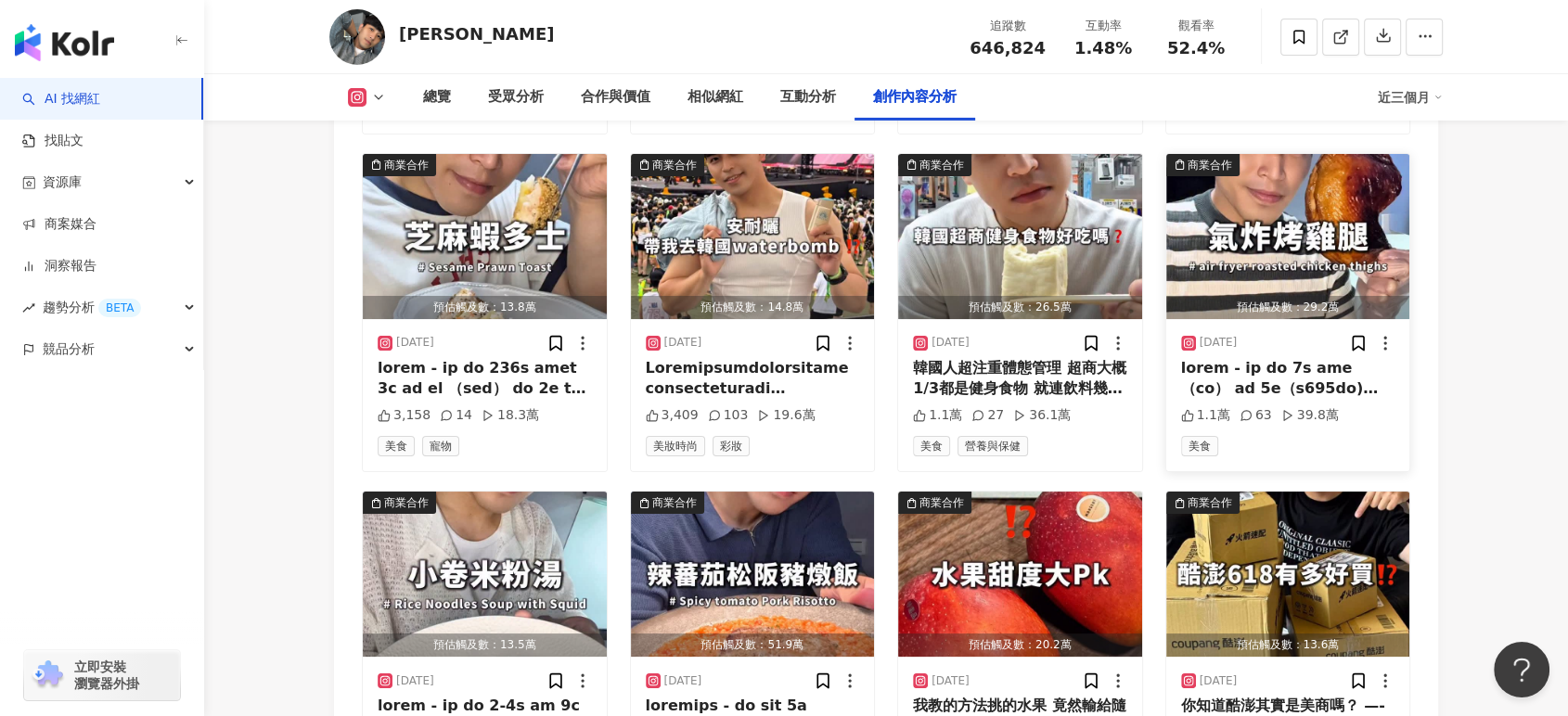
click at [1210, 358] on div at bounding box center [1288, 379] width 214 height 41
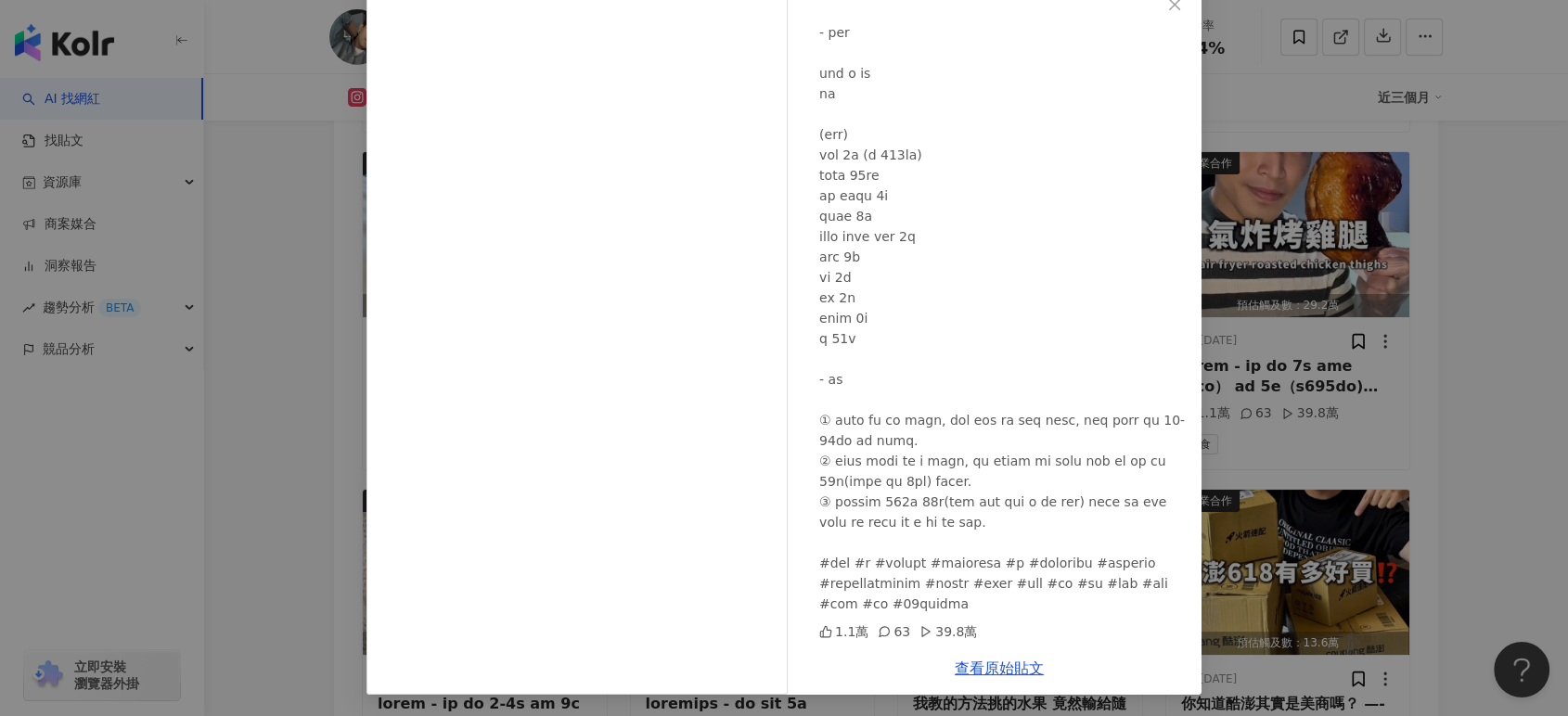
scroll to position [6442, 0]
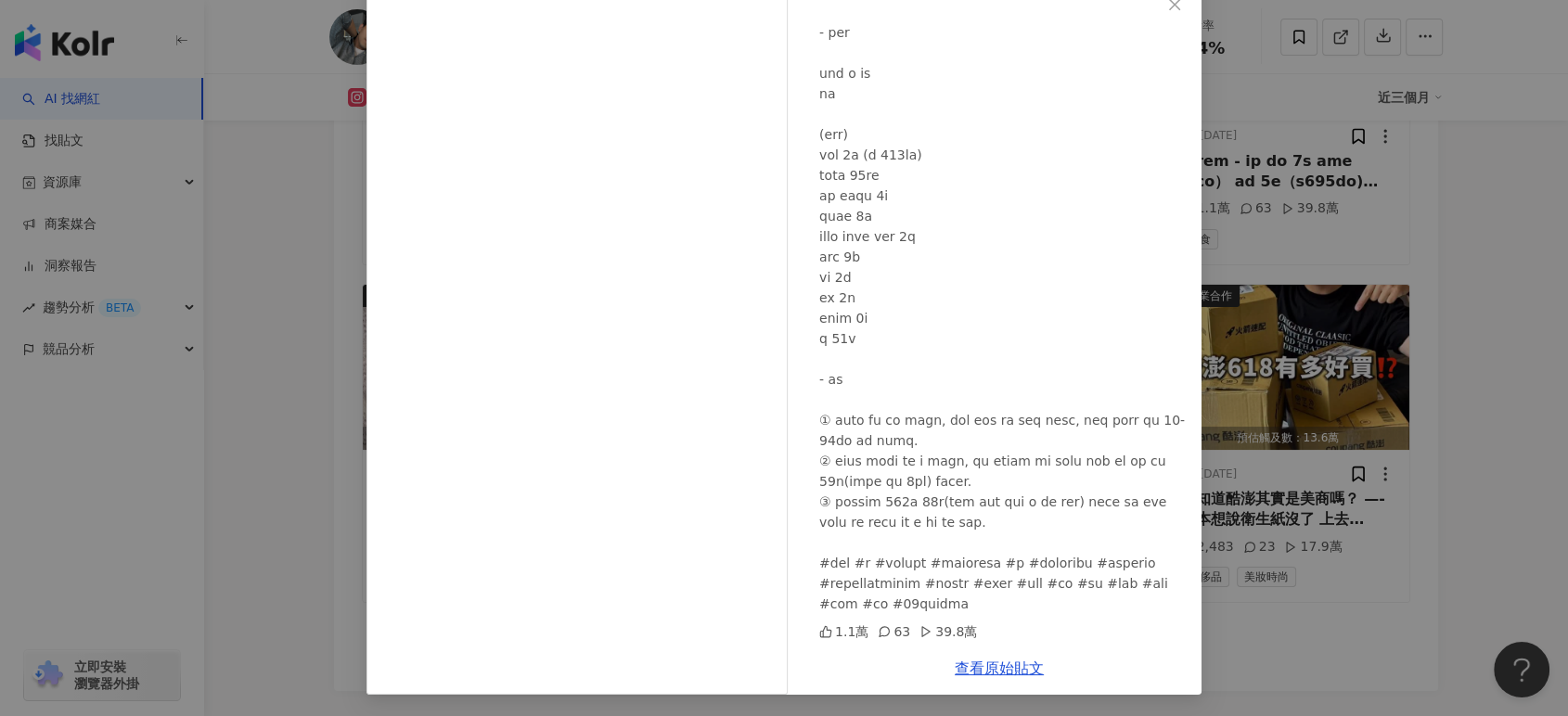
click at [1433, 318] on div "許育源 2025/7/9 1.1萬 63 39.8萬 查看原始貼文" at bounding box center [784, 358] width 1568 height 716
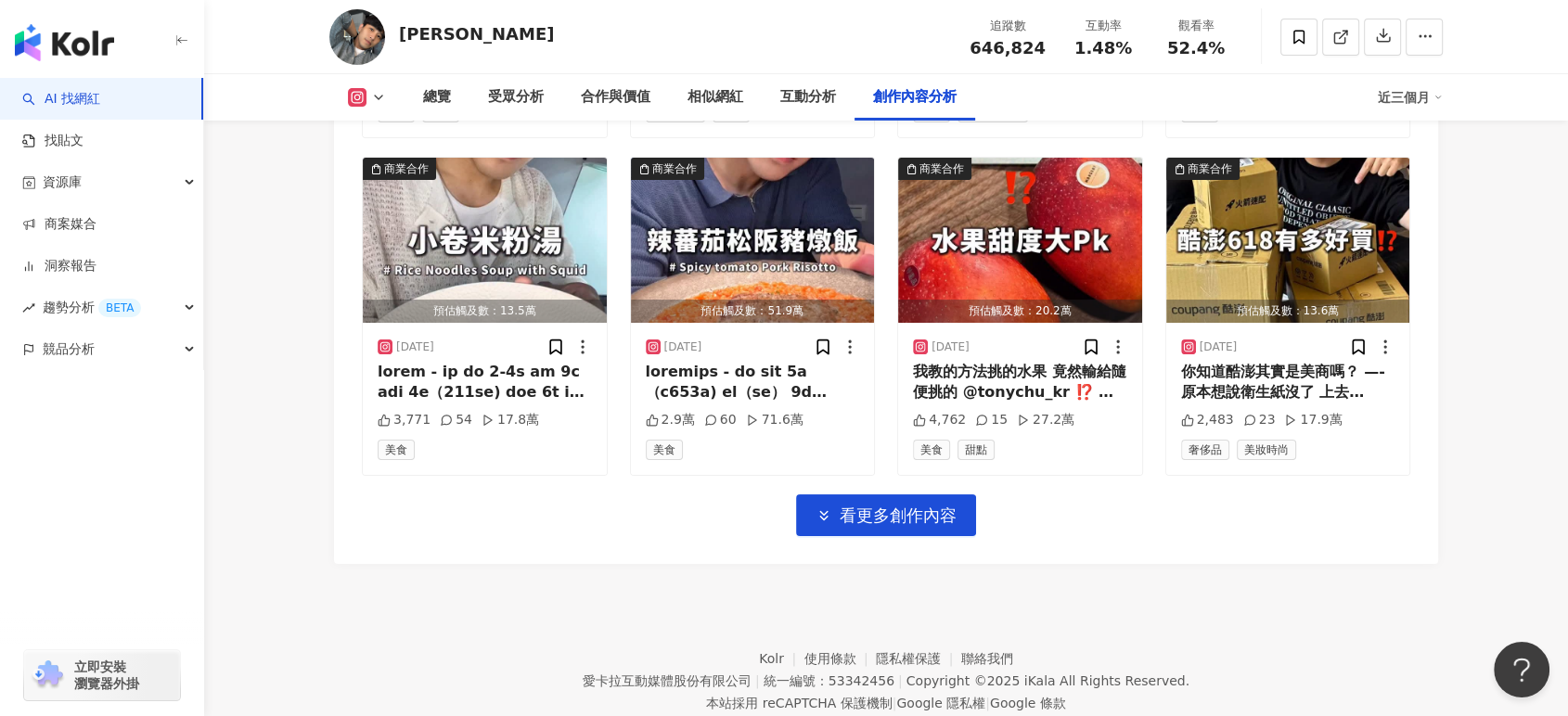
scroll to position [6576, 0]
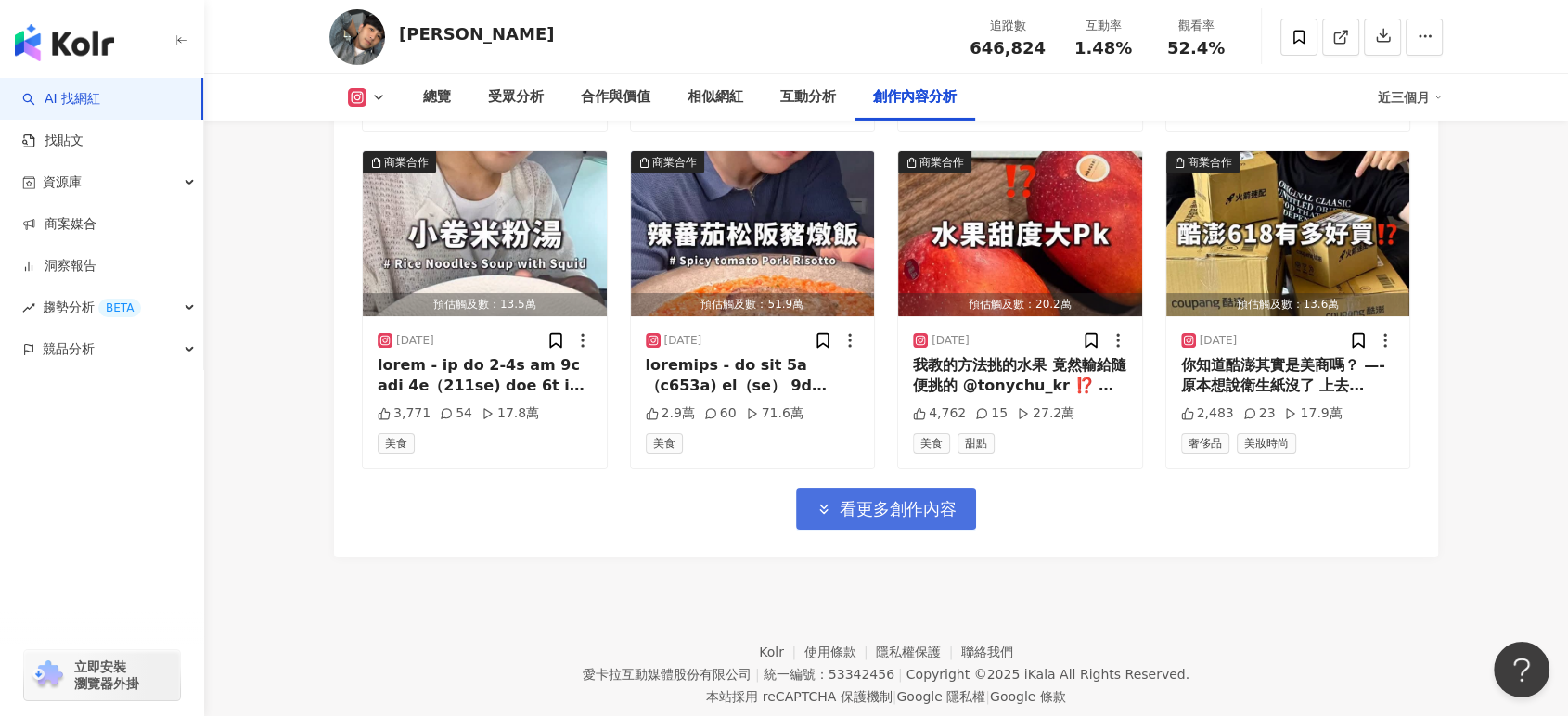
click at [956, 499] on span "看更多創作內容" at bounding box center [897, 509] width 117 height 21
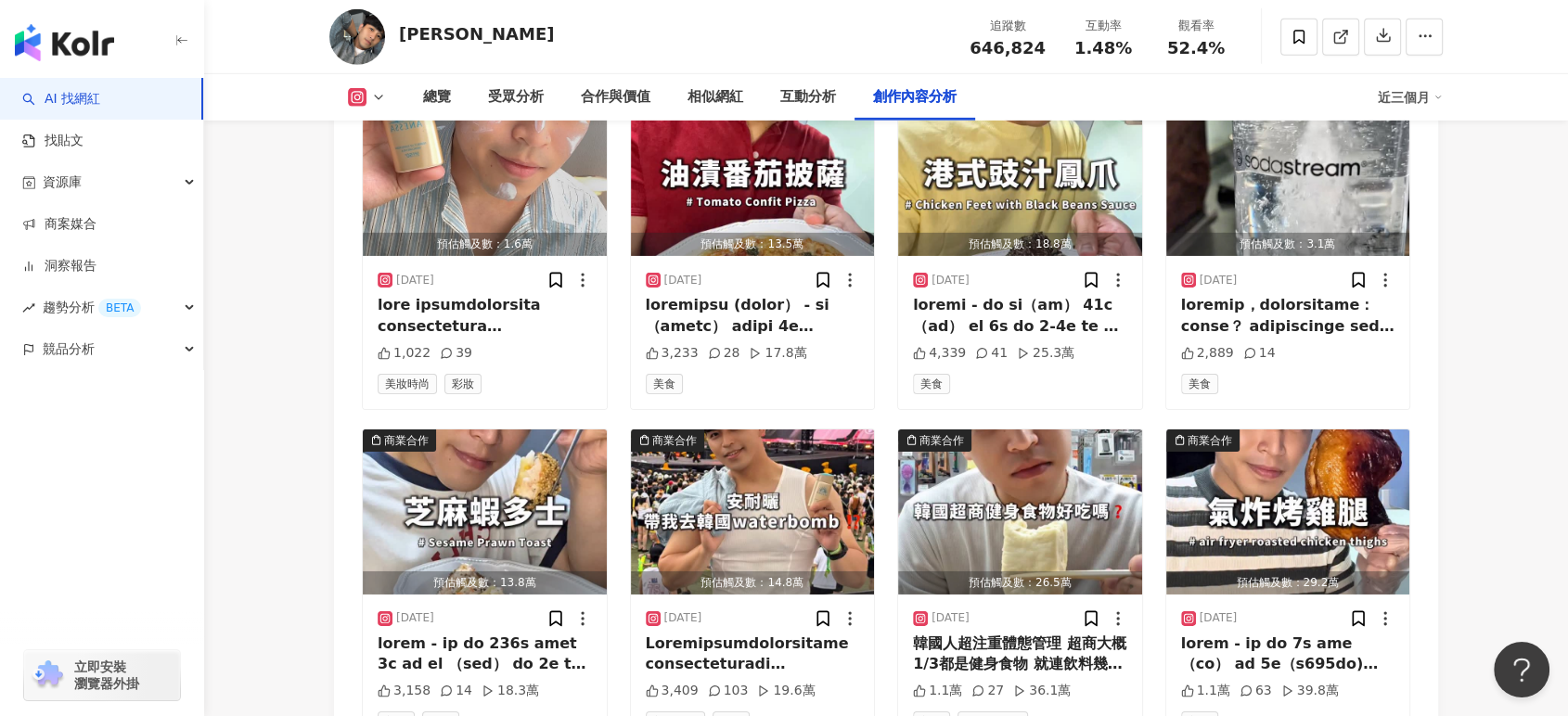
scroll to position [5835, 0]
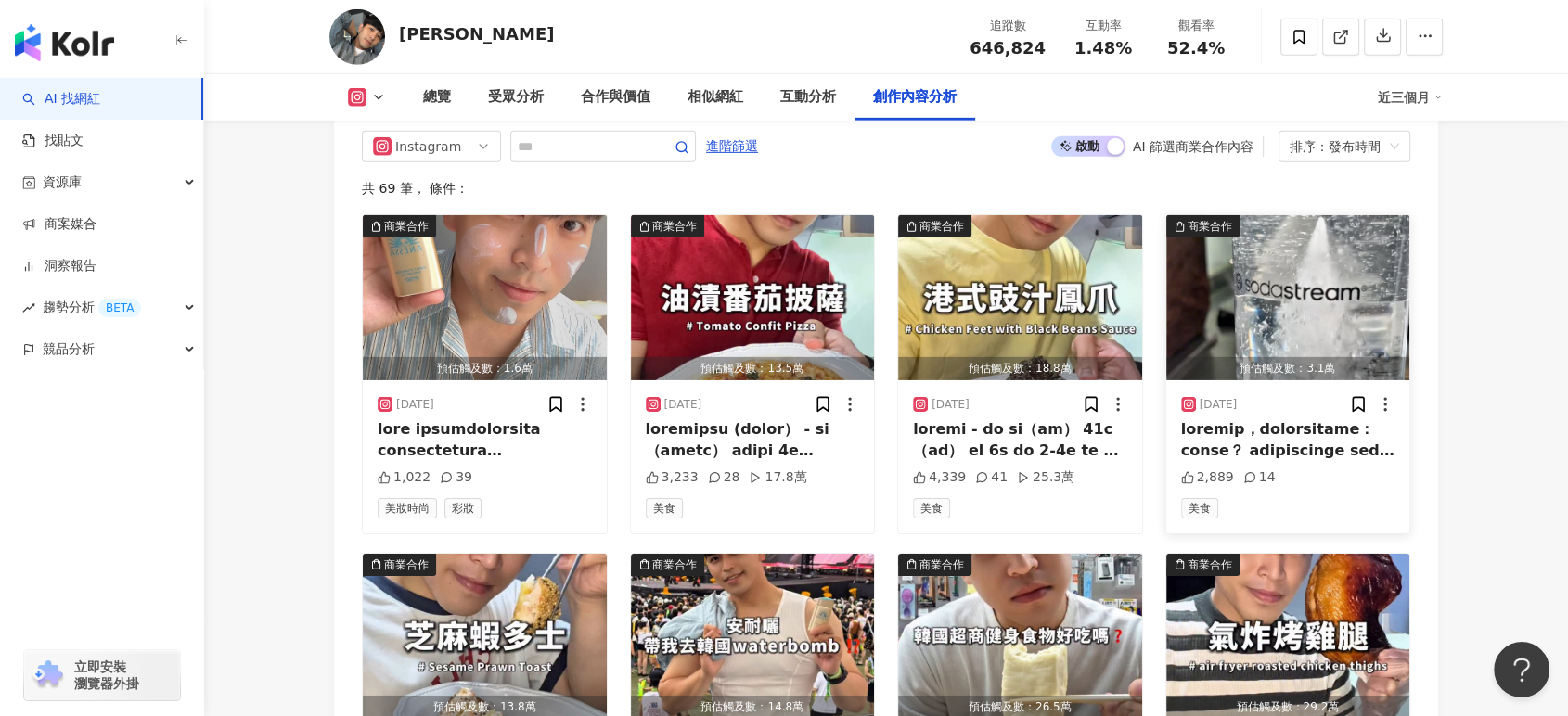
click at [1309, 419] on div at bounding box center [1288, 440] width 214 height 41
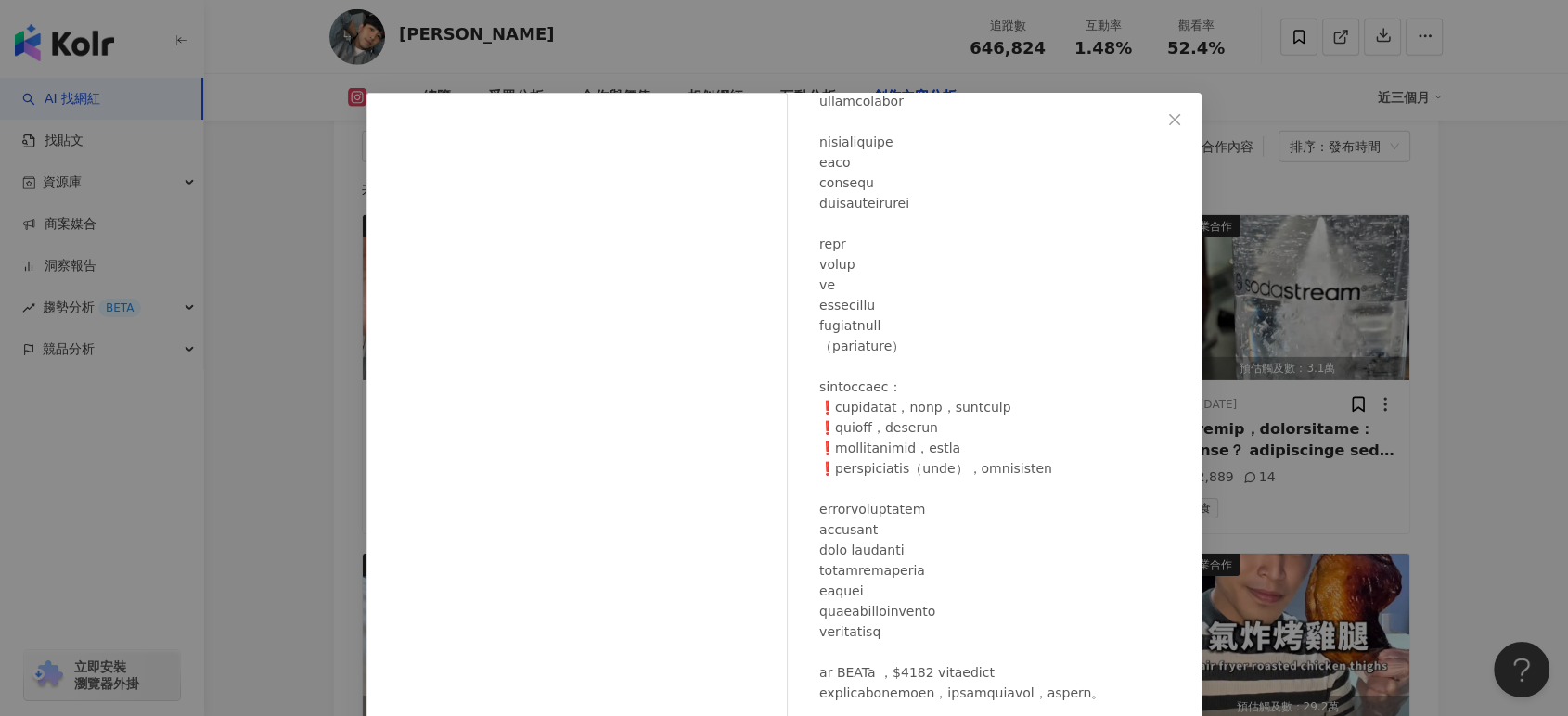
scroll to position [386, 0]
click at [1448, 356] on div "許育源 2025/7/25 2,889 14 查看原始貼文" at bounding box center [784, 358] width 1568 height 716
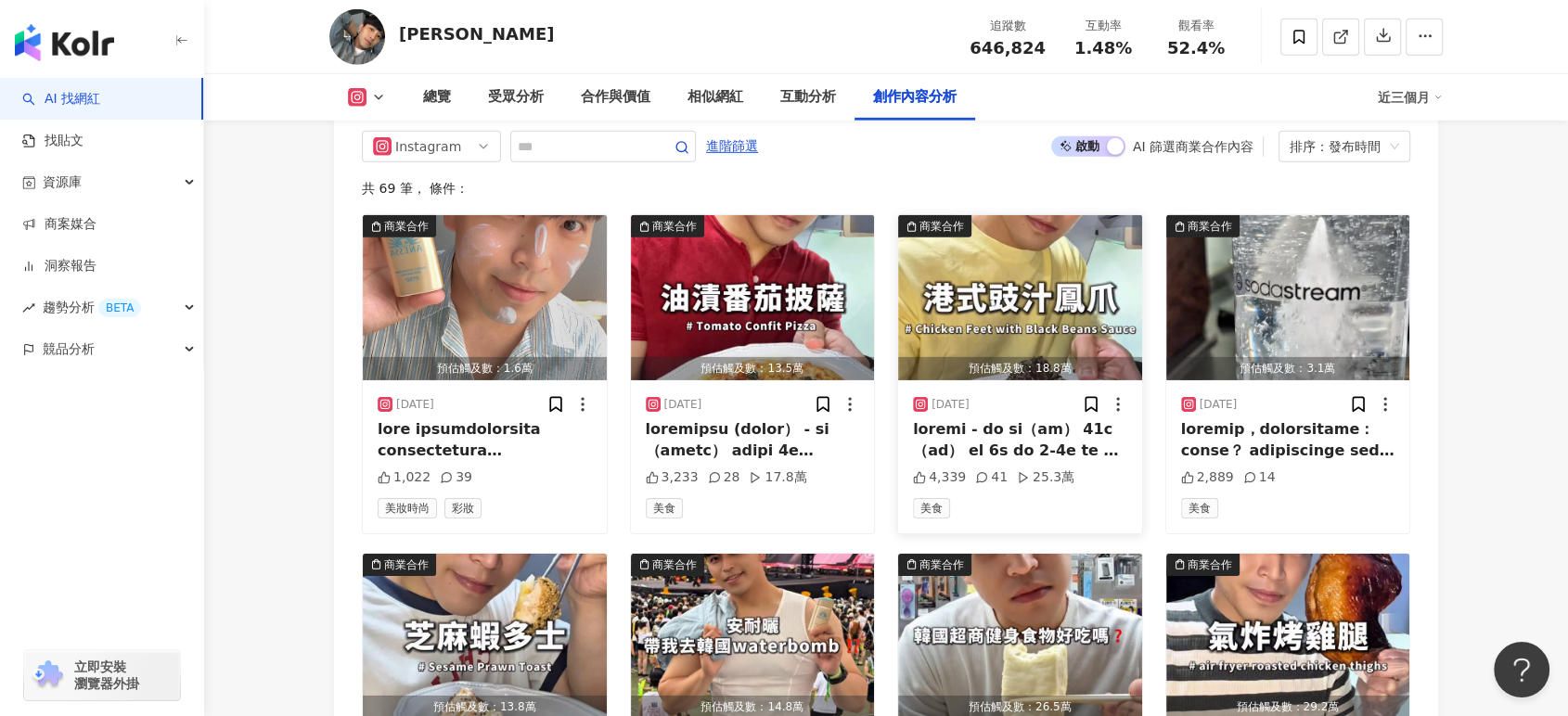
click at [1014, 419] on div at bounding box center [1020, 440] width 214 height 41
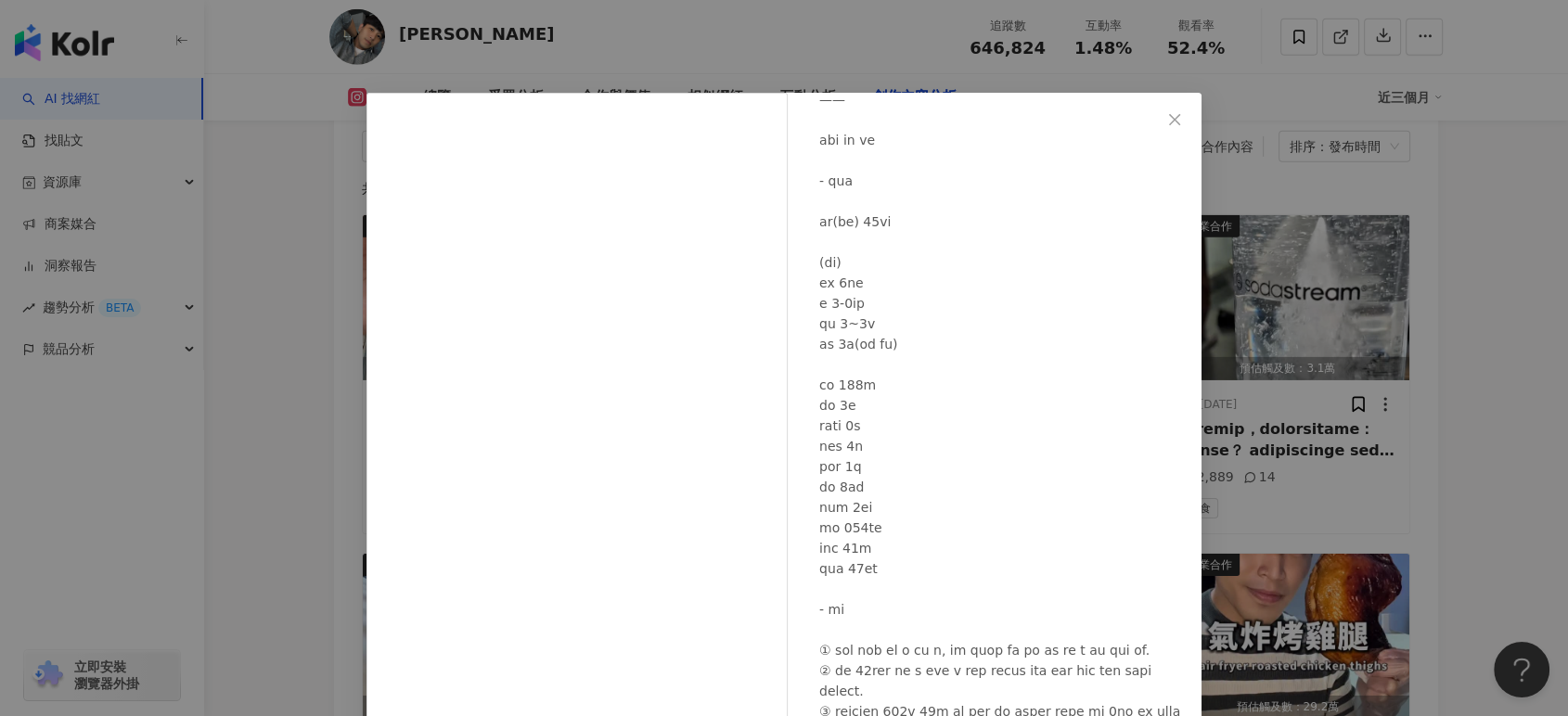
scroll to position [928, 0]
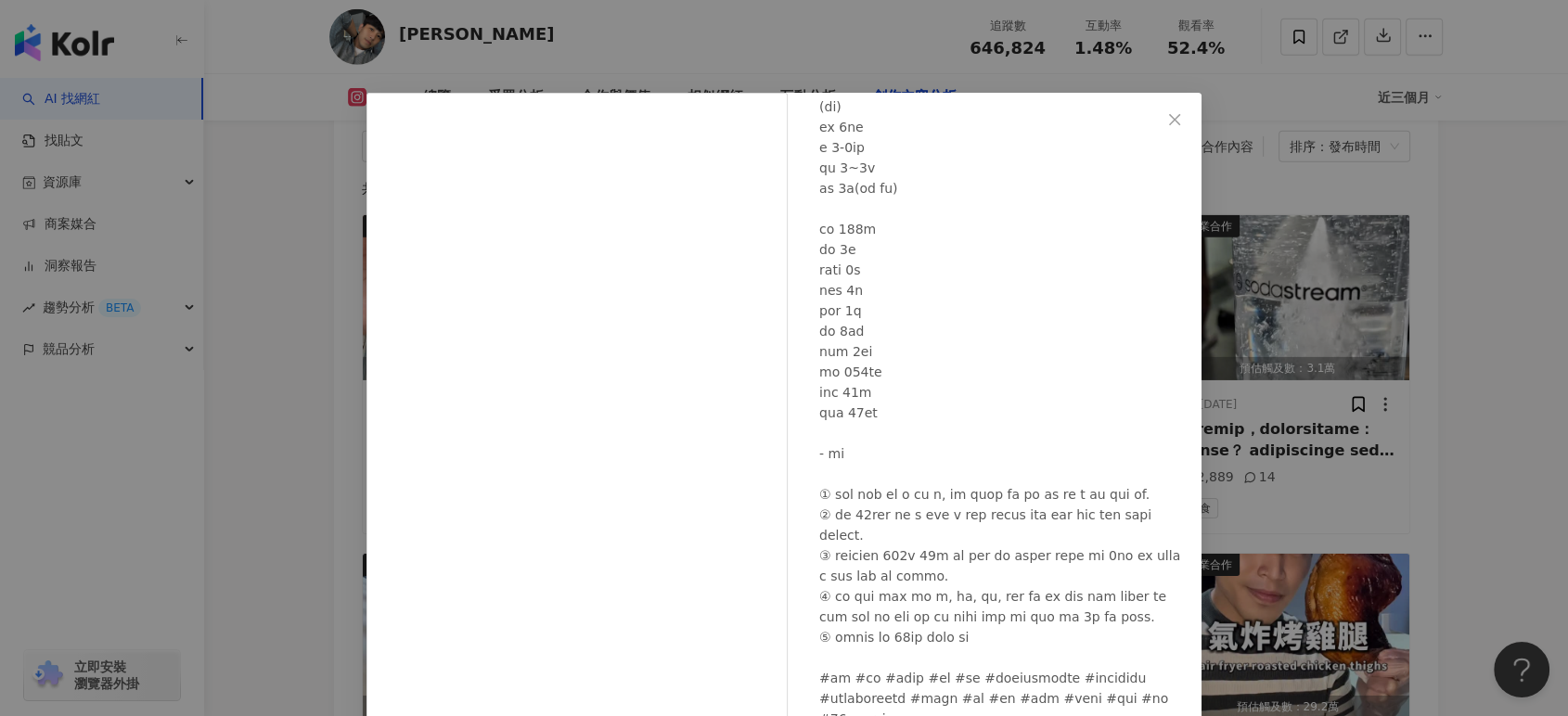
click at [1432, 458] on div "許育源 2025/7/27 4,339 41 25.3萬 查看原始貼文" at bounding box center [784, 358] width 1568 height 716
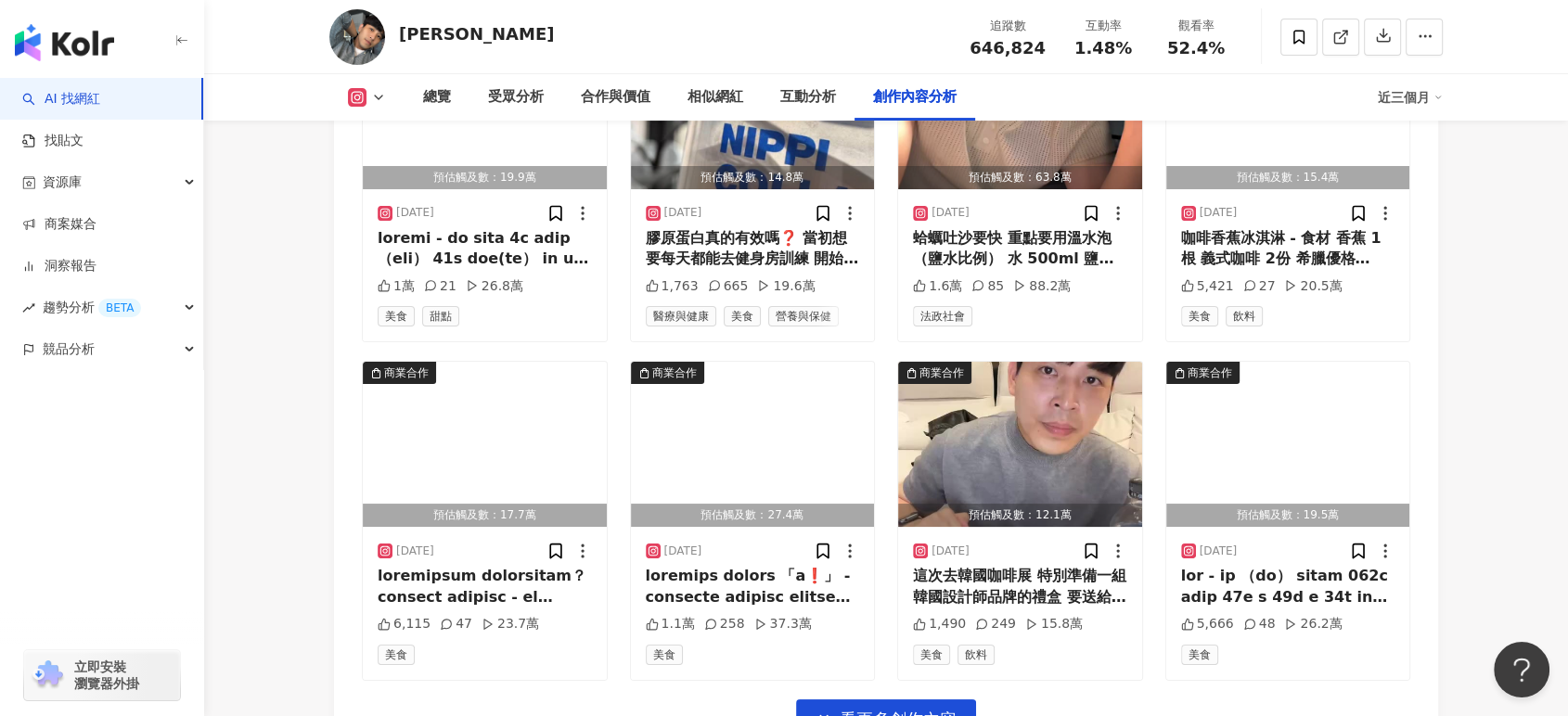
scroll to position [7382, 0]
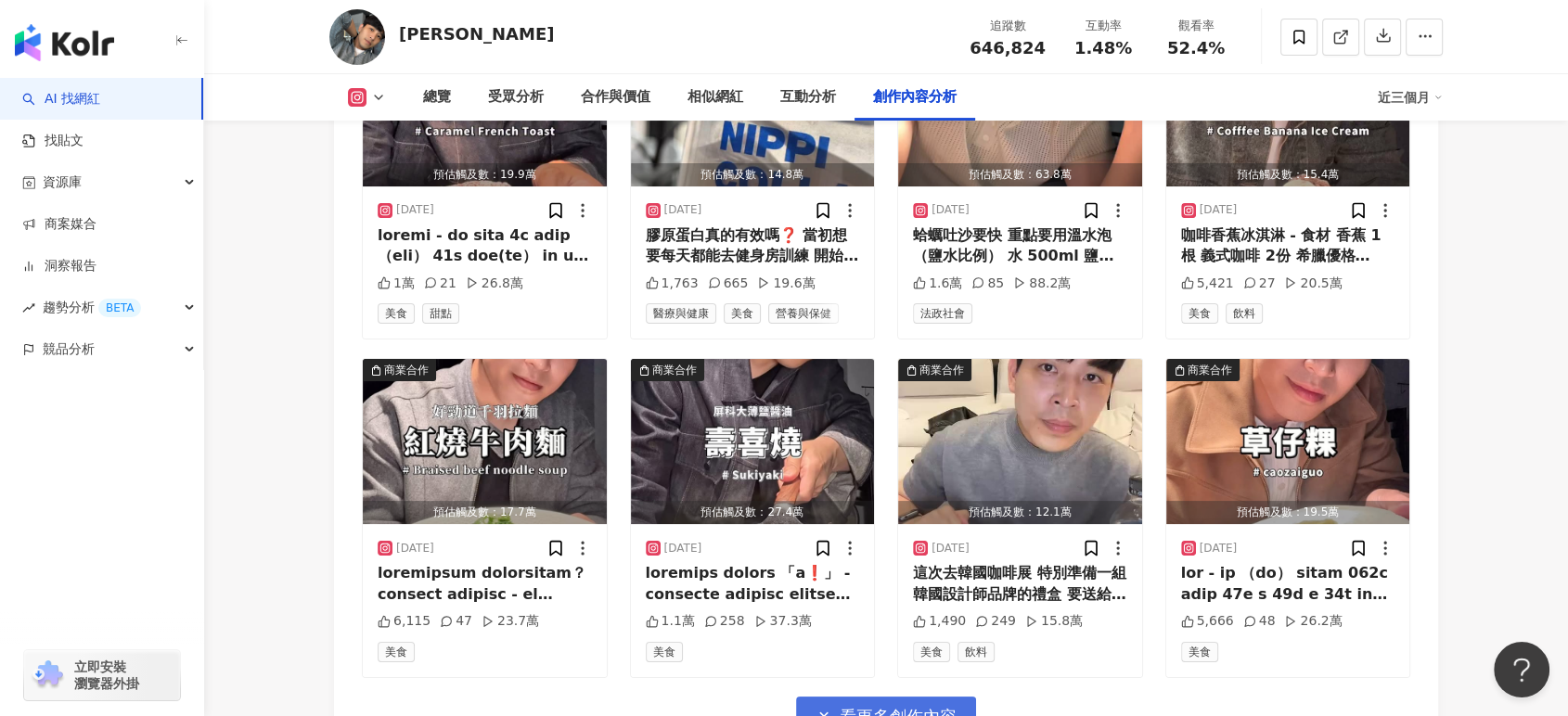
click at [863, 707] on span "看更多創作內容" at bounding box center [897, 717] width 117 height 21
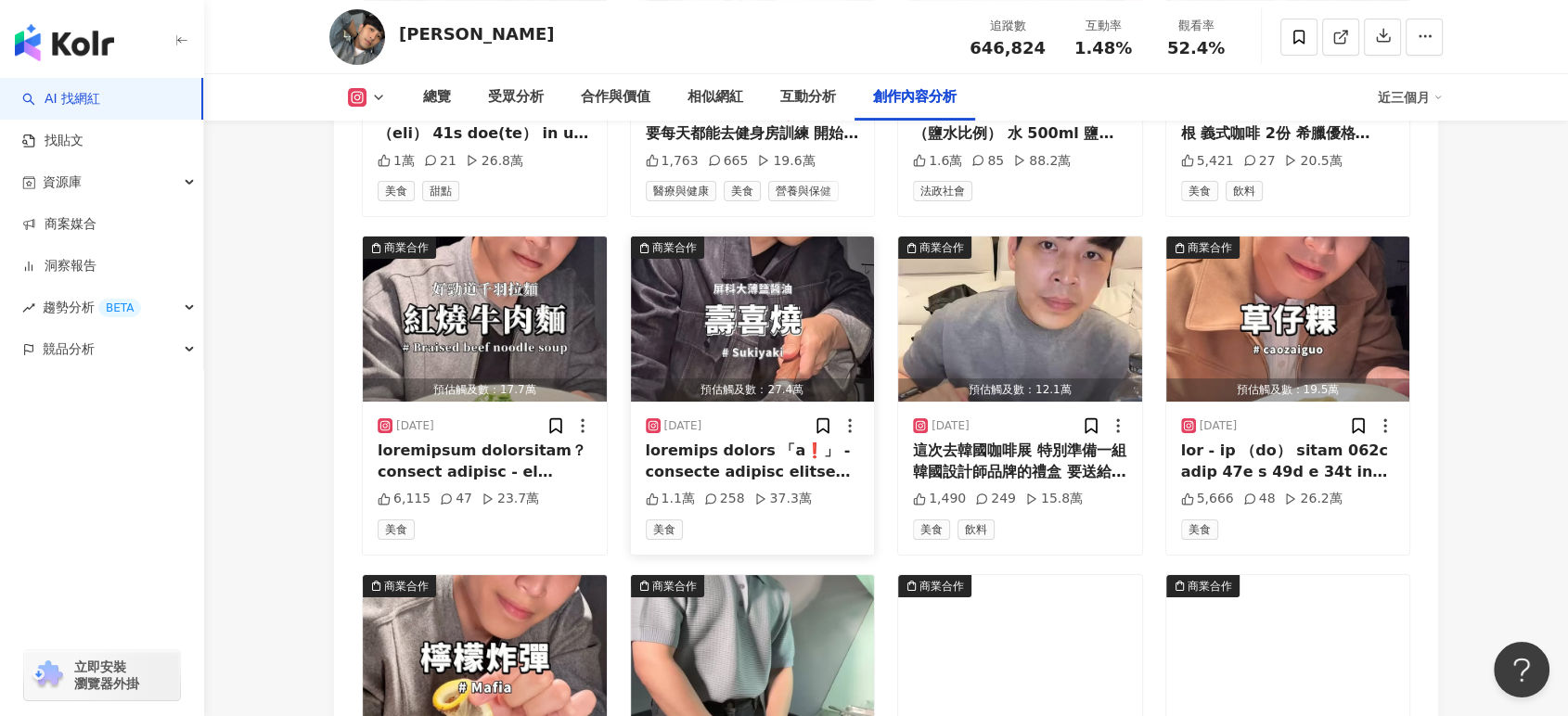
scroll to position [7485, 0]
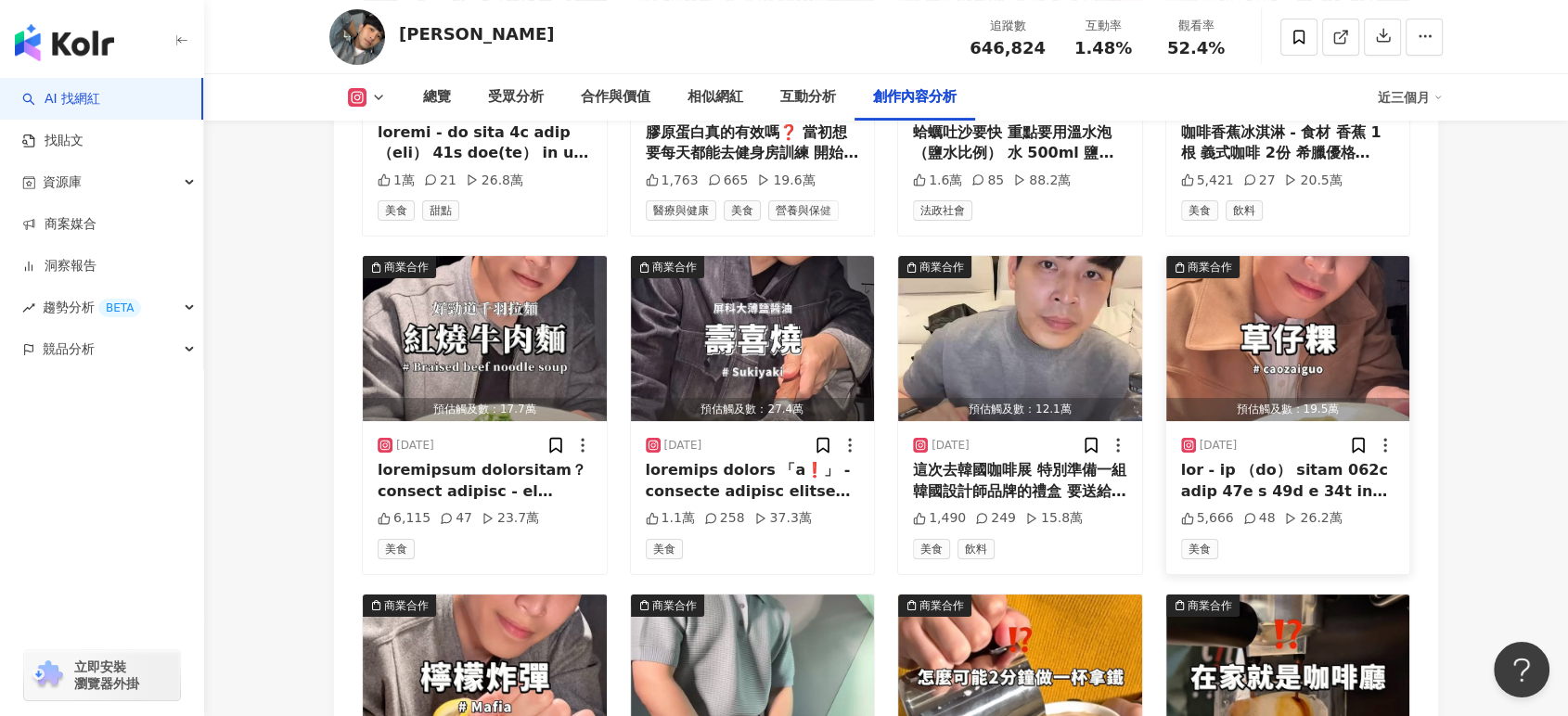
click at [1241, 461] on div at bounding box center [1288, 481] width 214 height 41
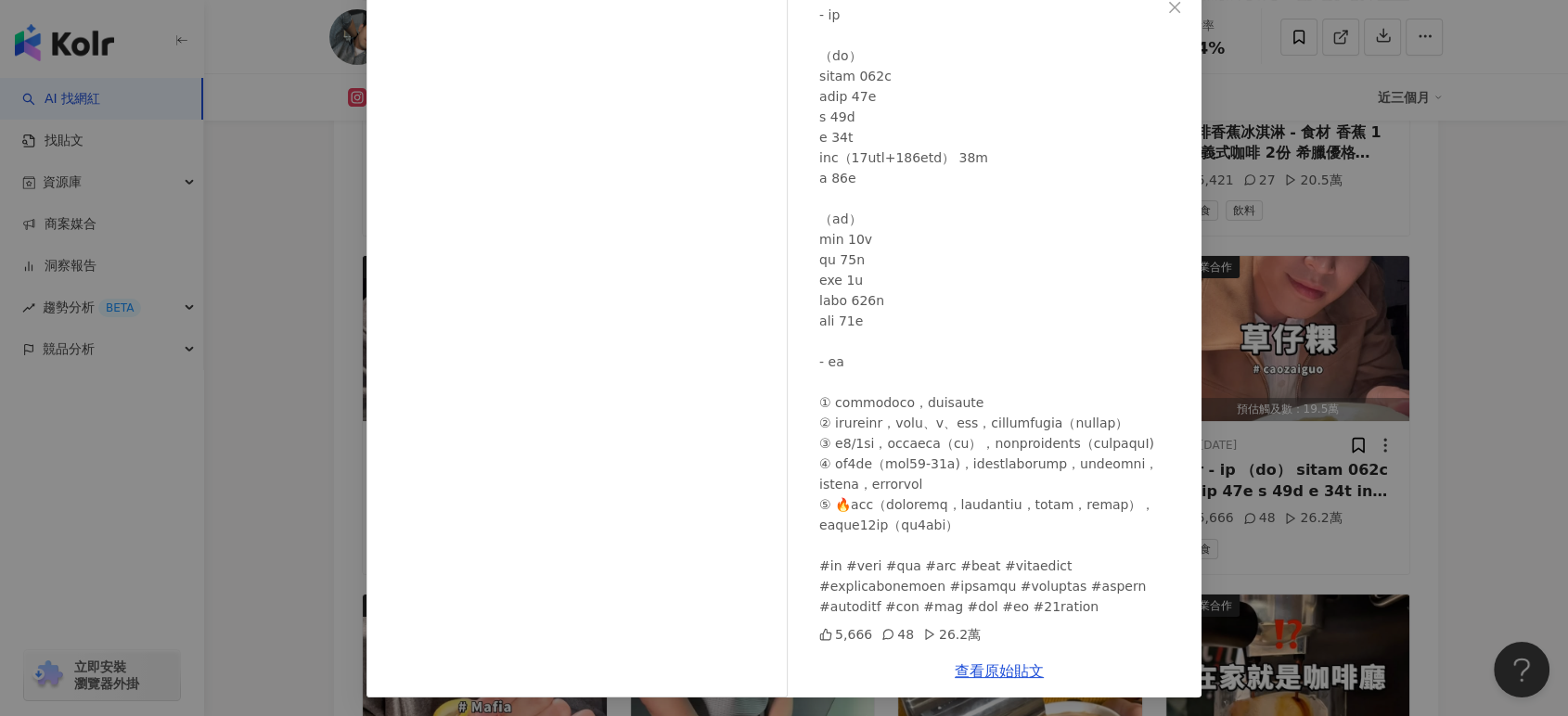
scroll to position [115, 0]
click at [1522, 370] on div "許育源 2025/4/4 5,666 48 26.2萬 查看原始貼文" at bounding box center [784, 358] width 1568 height 716
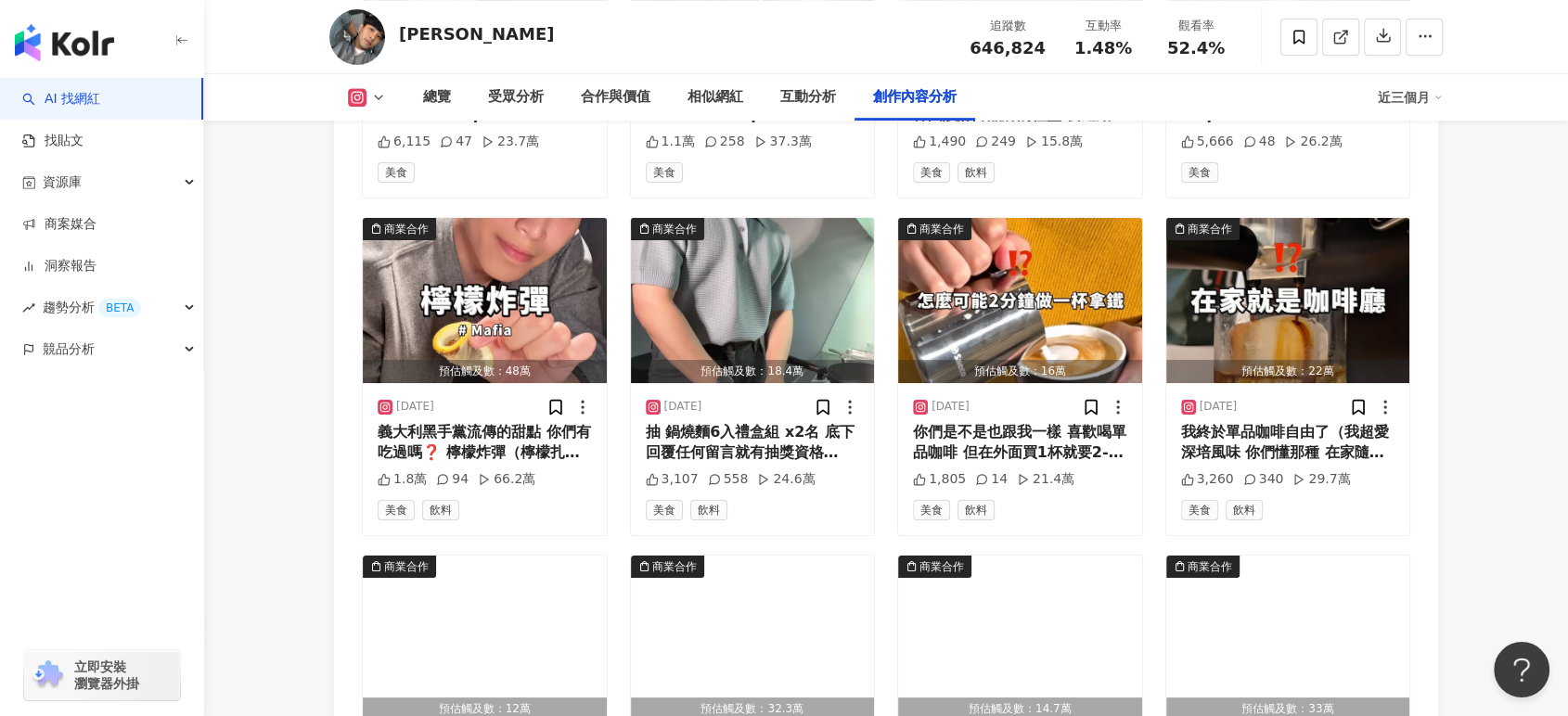
scroll to position [7897, 0]
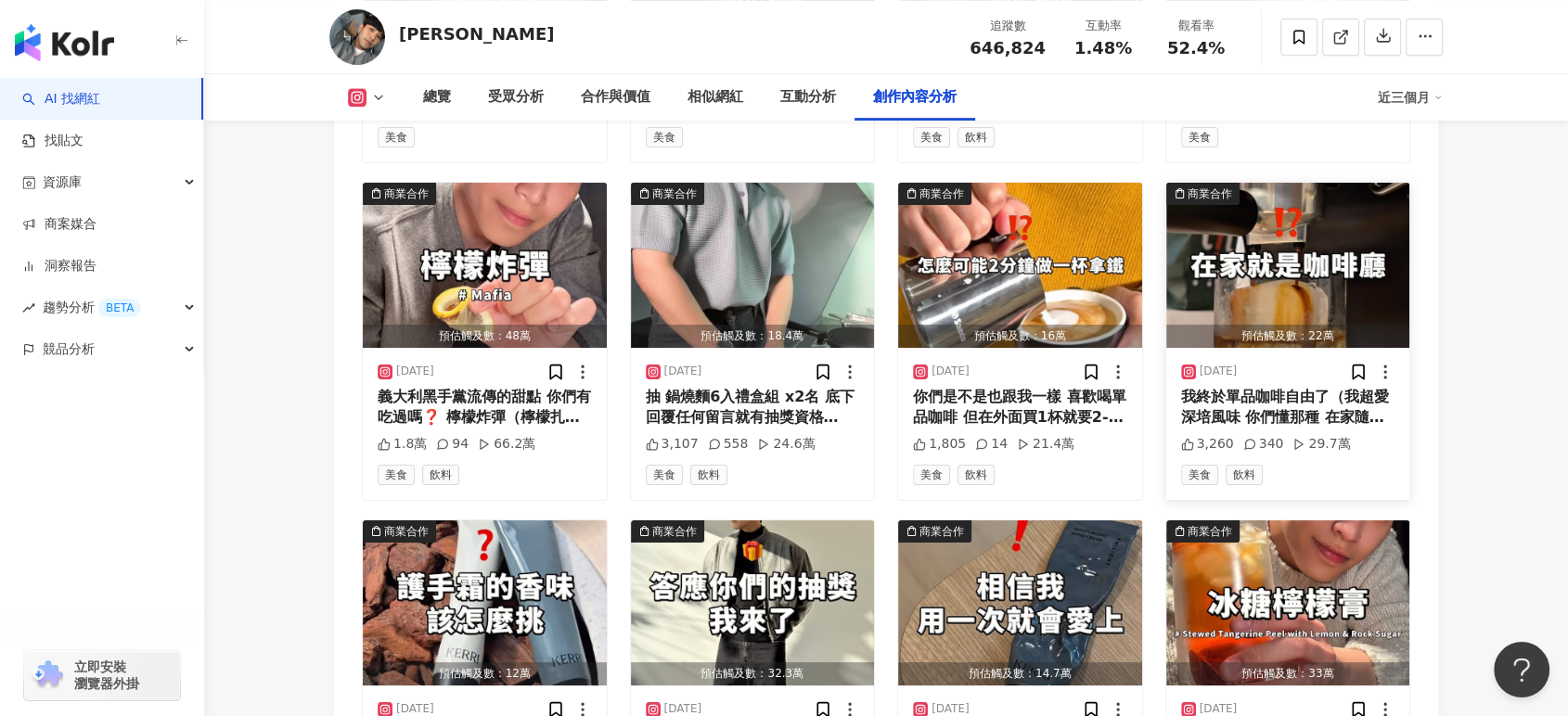
click at [1322, 387] on div "我終於單品咖啡自由了（我超愛深培風味 你們懂那種 在家隨時想喝哪一種就沖哪一種 的感覺嗎🤩 如果你跟我一樣喜歡喝單品咖啡的話 這台咖啡機絕對超級適合你 底下留…" at bounding box center [1288, 407] width 214 height 41
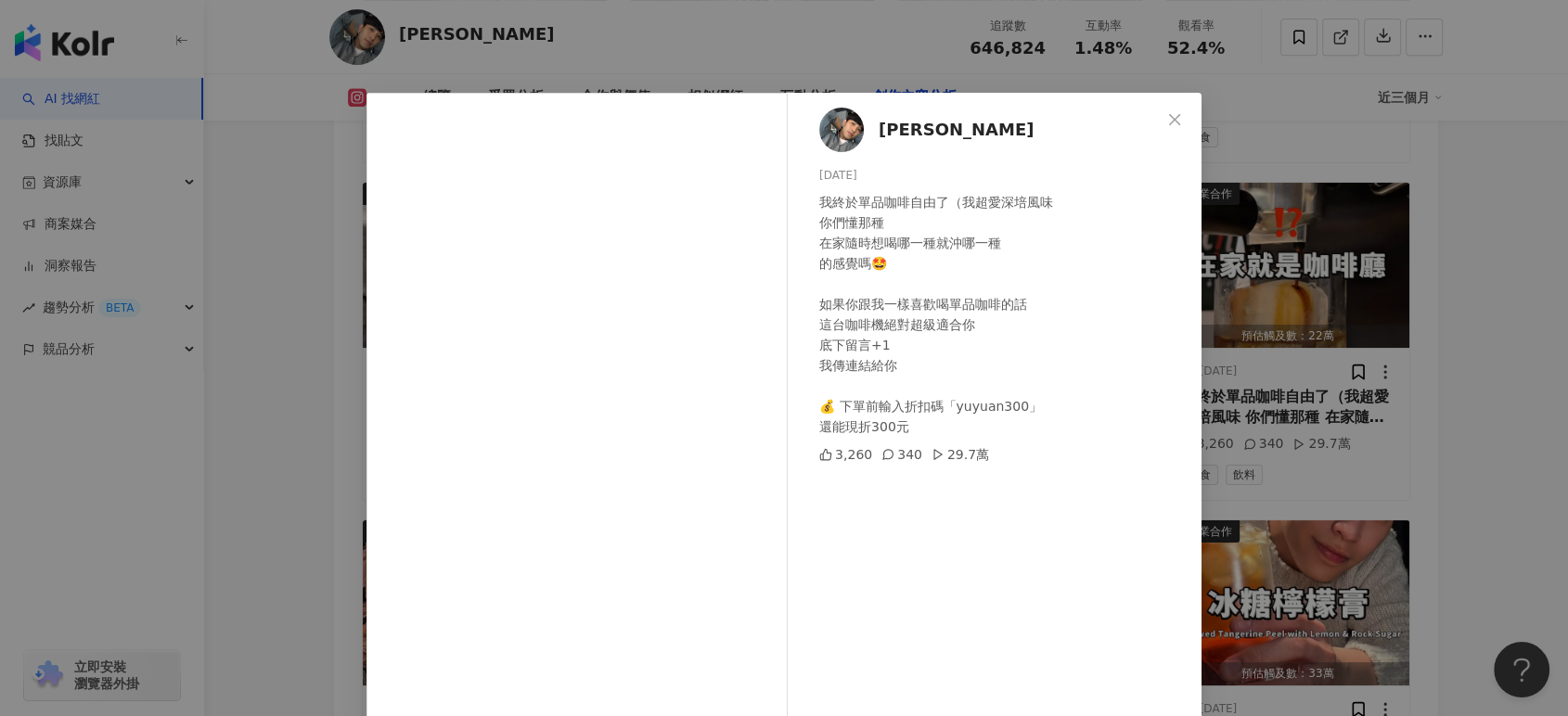
click at [1469, 438] on div "許育源 2025/3/17 我終於單品咖啡自由了（我超愛深培風味 你們懂那種 在家隨時想喝哪一種就沖哪一種 的感覺嗎🤩 如果你跟我一樣喜歡喝單品咖啡的話 這台…" at bounding box center [784, 358] width 1568 height 716
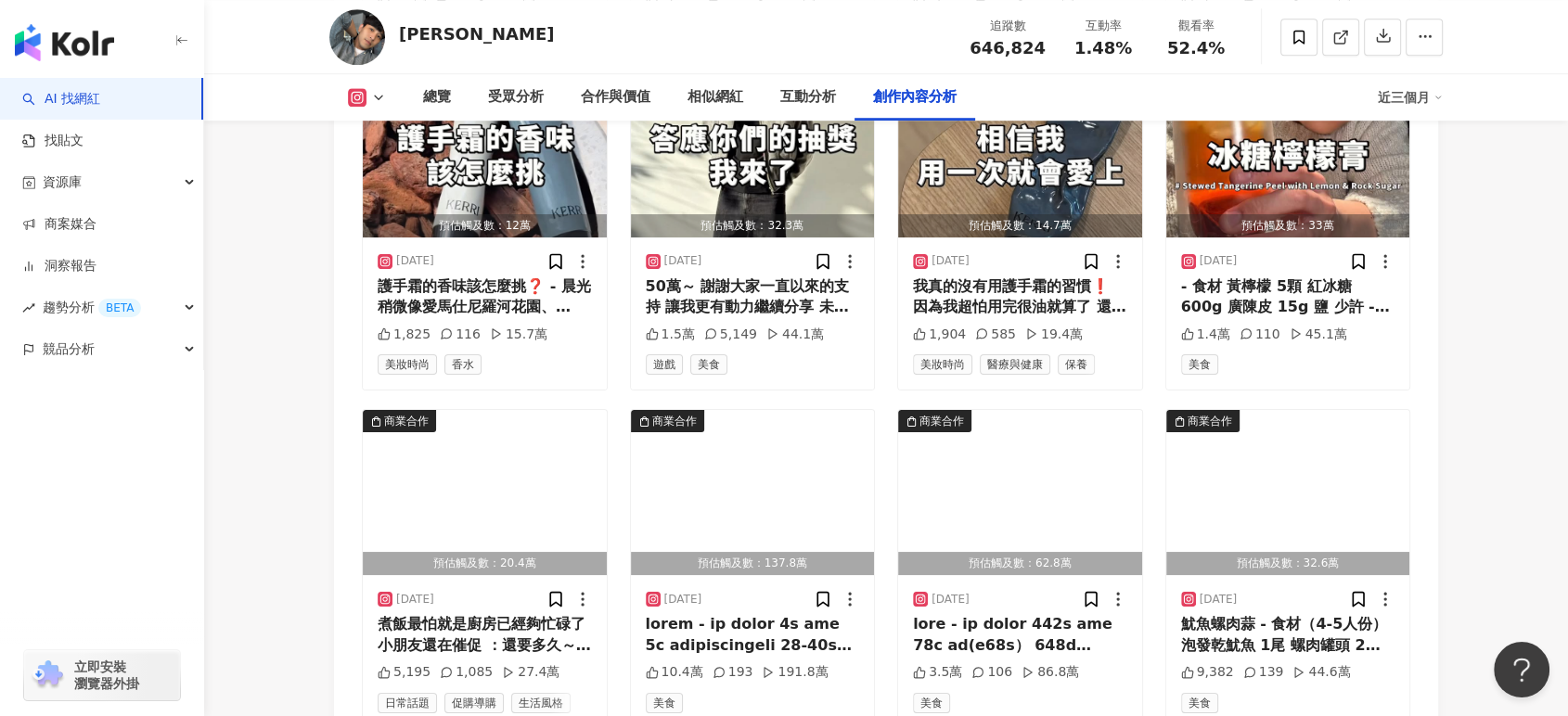
scroll to position [8413, 0]
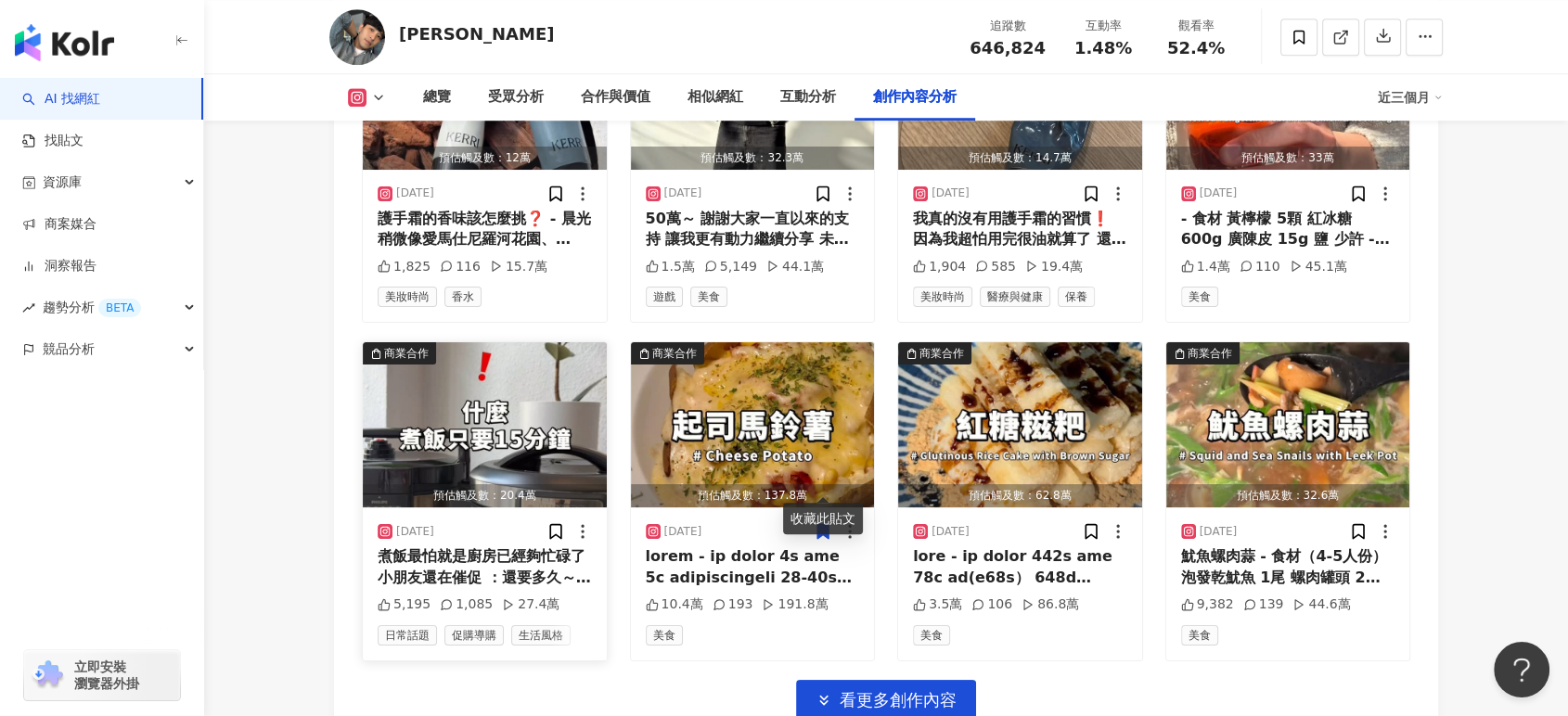
click at [502, 546] on div "煮飯最怕就是廚房已經夠忙碌了 小朋友還在催促 ：還要多久～？ ：飯好了沒～？ 忙碌到一半突然離開 卻又忘記關火 真的很危險❗️ 用它 只要模式設定好 就可以陪…" at bounding box center [484, 567] width 214 height 41
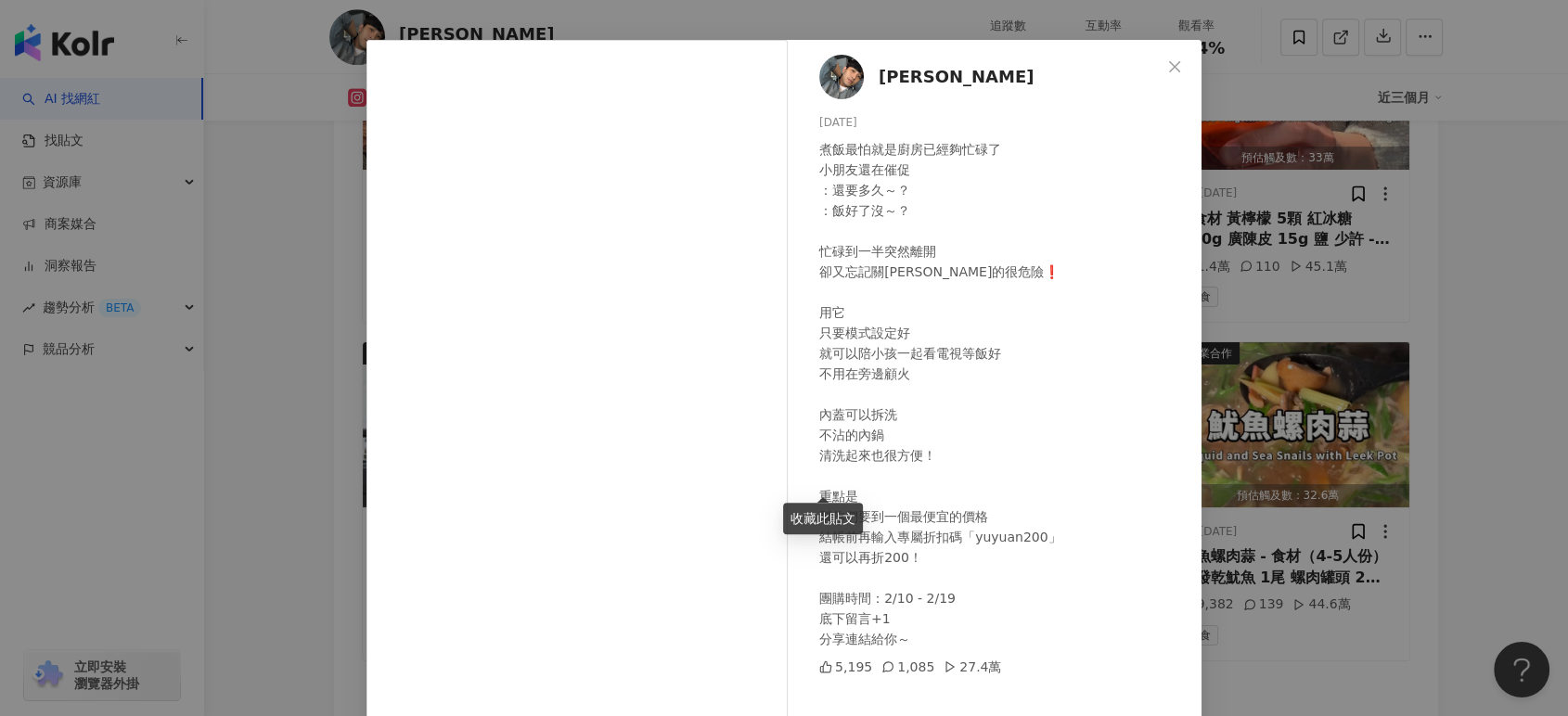
scroll to position [103, 0]
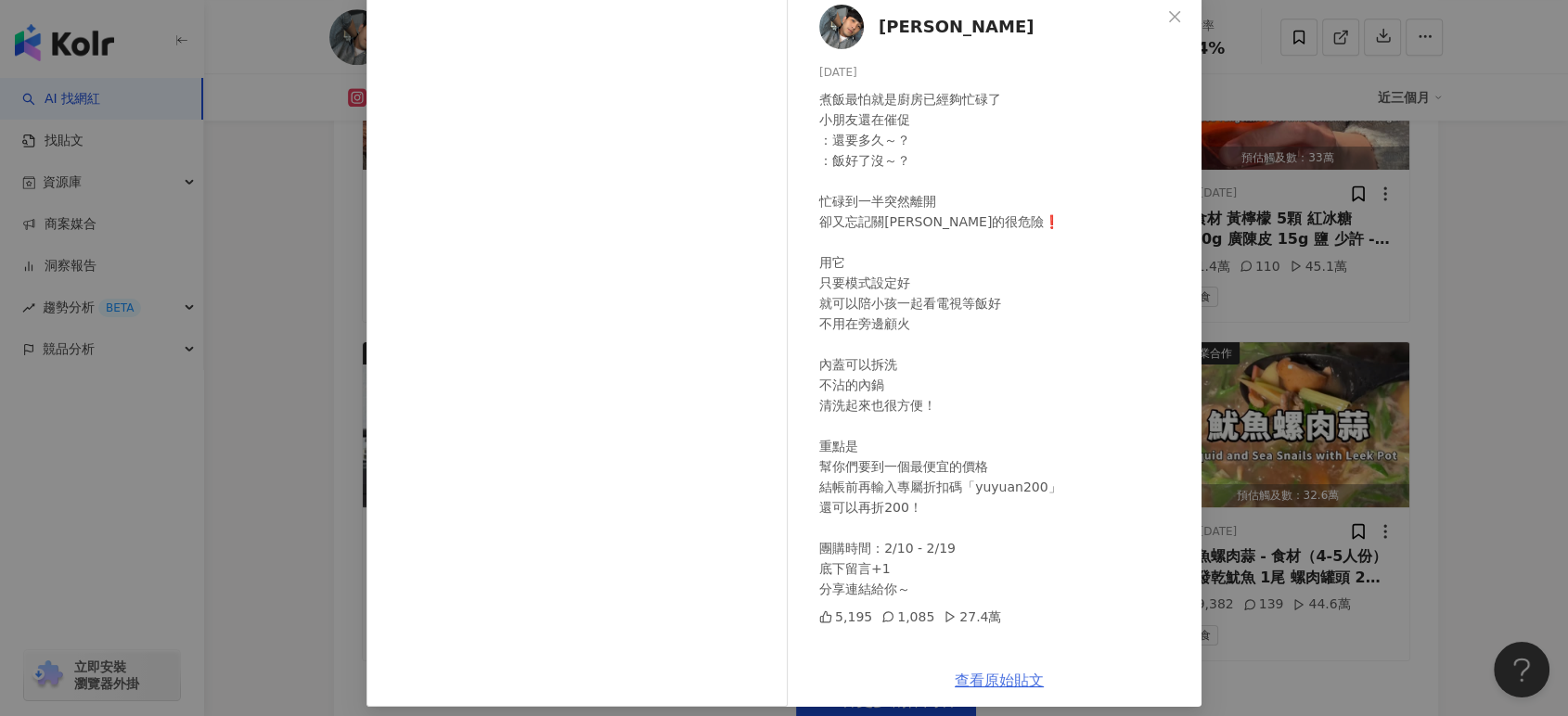
click at [966, 678] on link "查看原始貼文" at bounding box center [999, 680] width 89 height 18
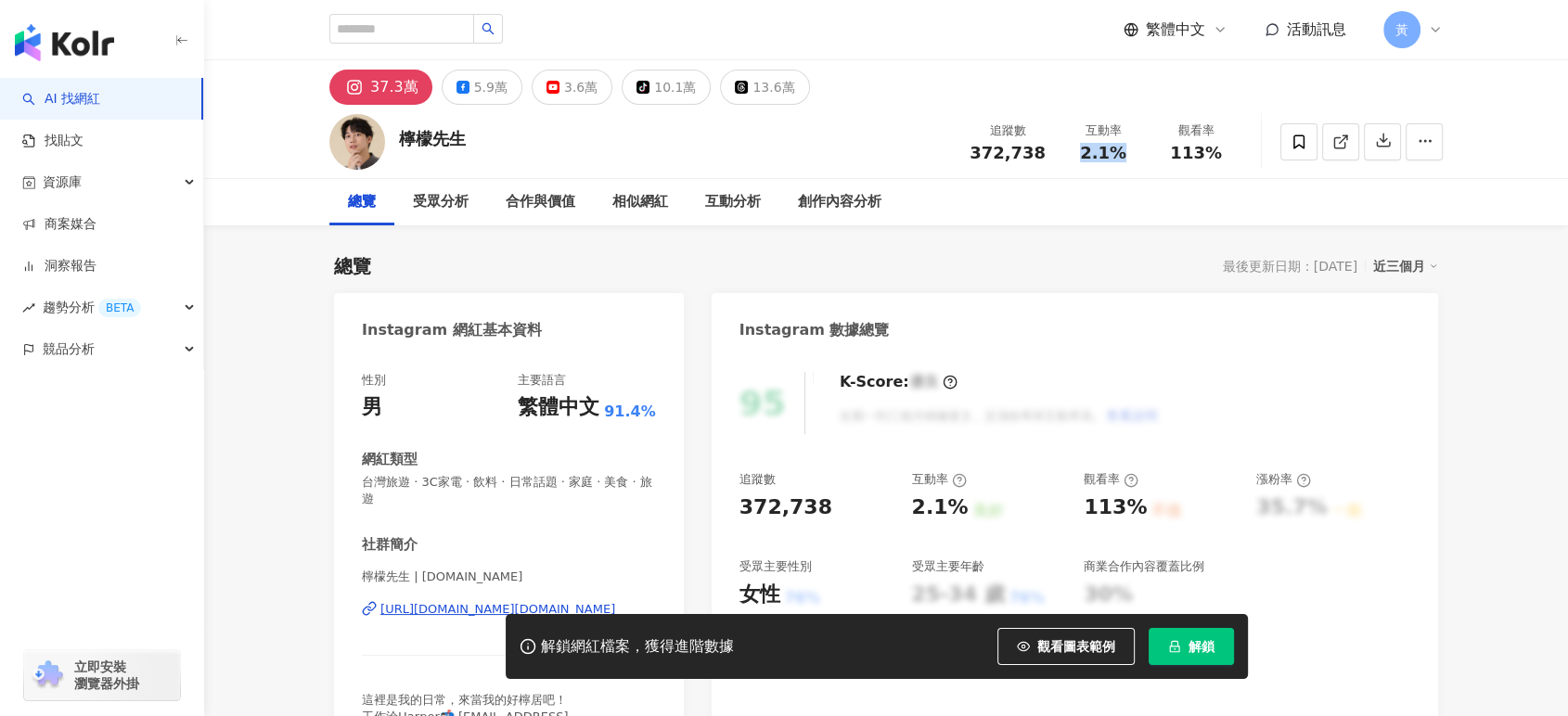
drag, startPoint x: 1075, startPoint y: 155, endPoint x: 1124, endPoint y: 155, distance: 49.0
click at [1124, 155] on div "2.1%" at bounding box center [1103, 153] width 70 height 19
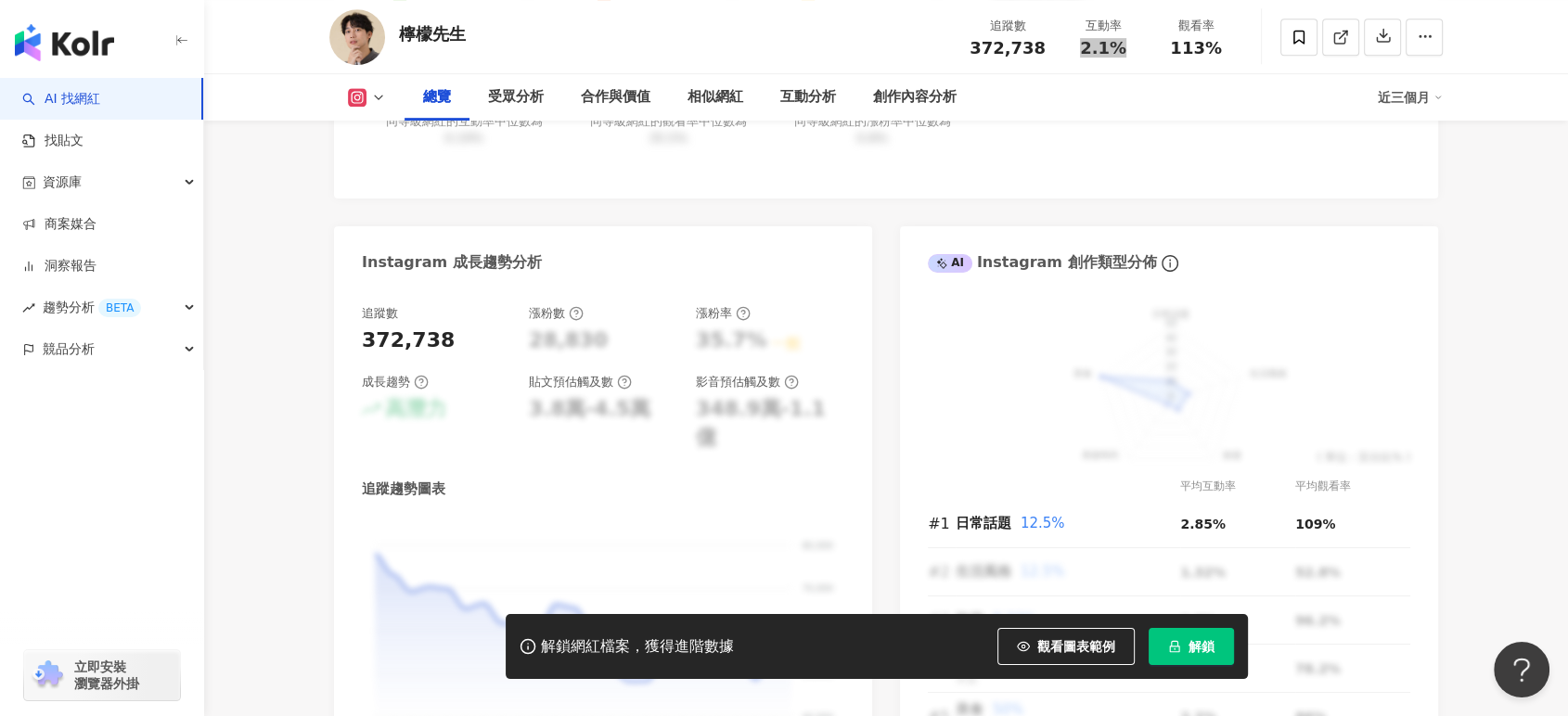
scroll to position [928, 0]
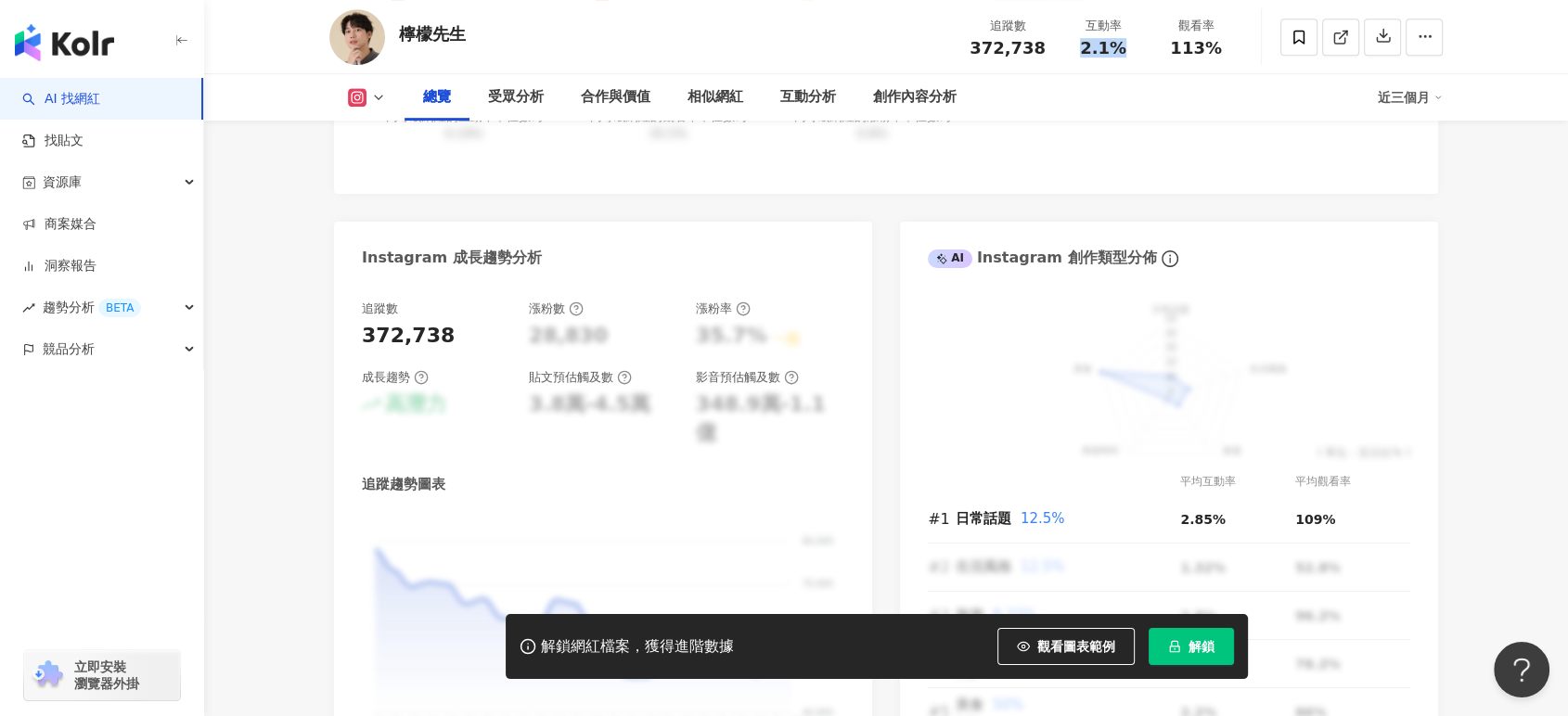
click at [1181, 642] on button "解鎖" at bounding box center [1191, 647] width 86 height 37
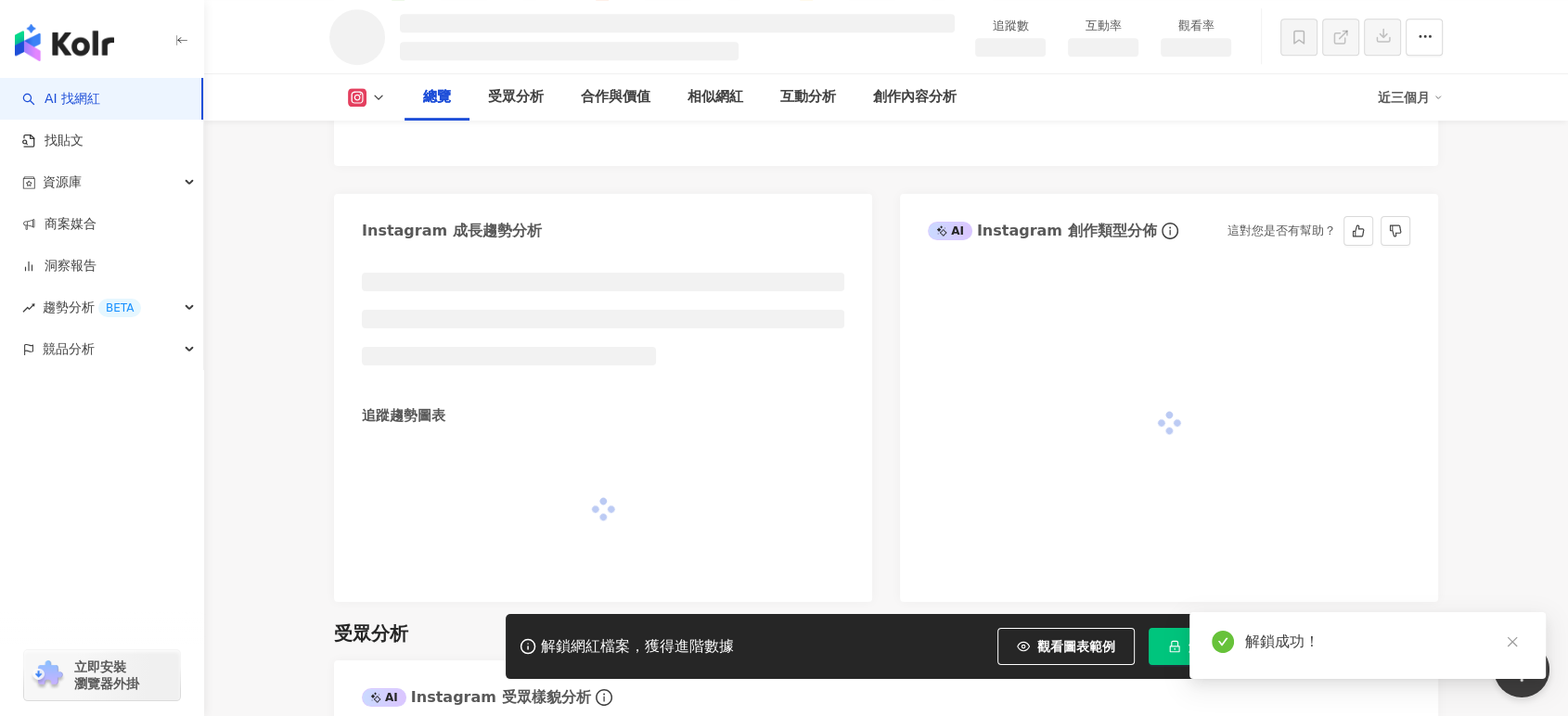
scroll to position [903, 0]
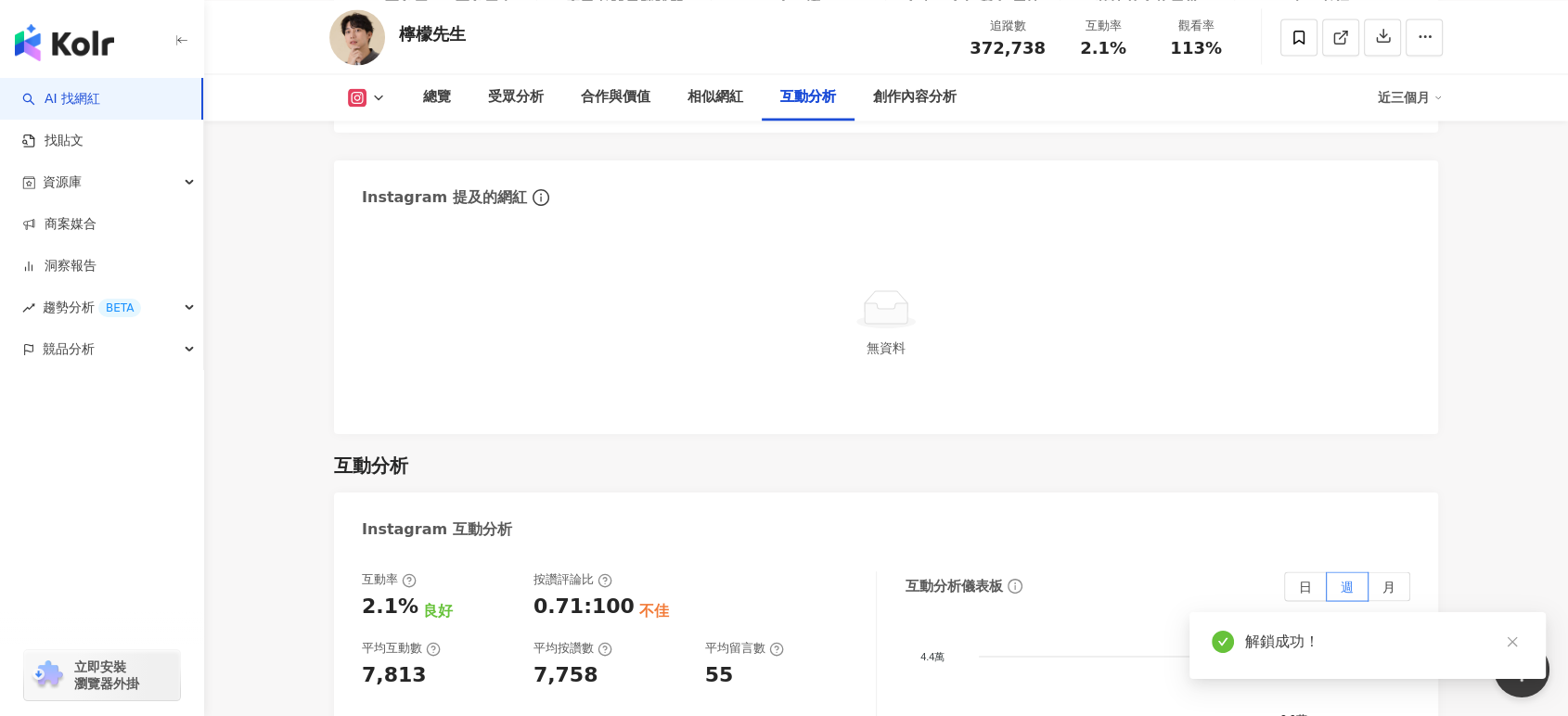
scroll to position [4099, 0]
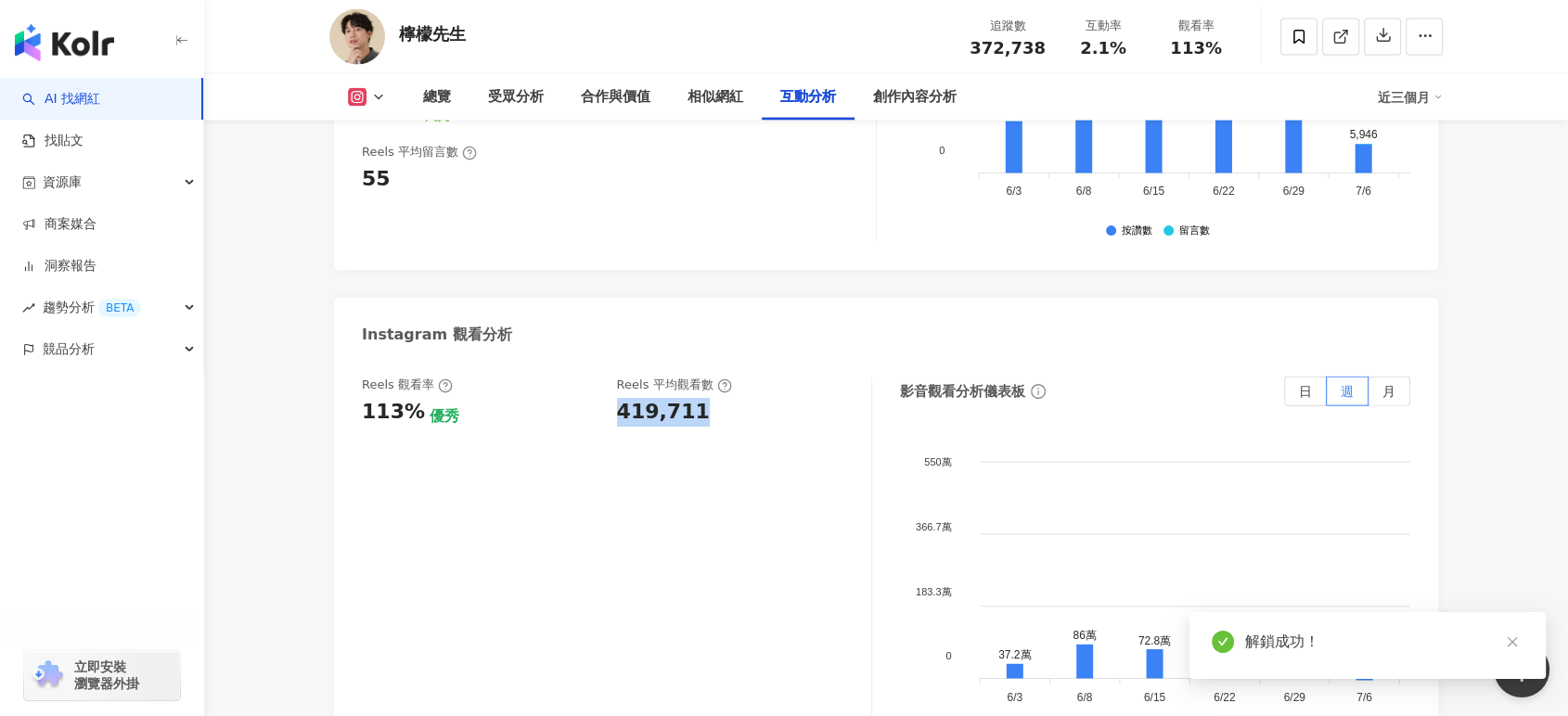
drag, startPoint x: 612, startPoint y: 349, endPoint x: 694, endPoint y: 349, distance: 82.0
click at [694, 377] on div "Reels 觀看率 113% 優秀 Reels 平均觀看數 419,711" at bounding box center [607, 401] width 491 height 50
copy div "419,711"
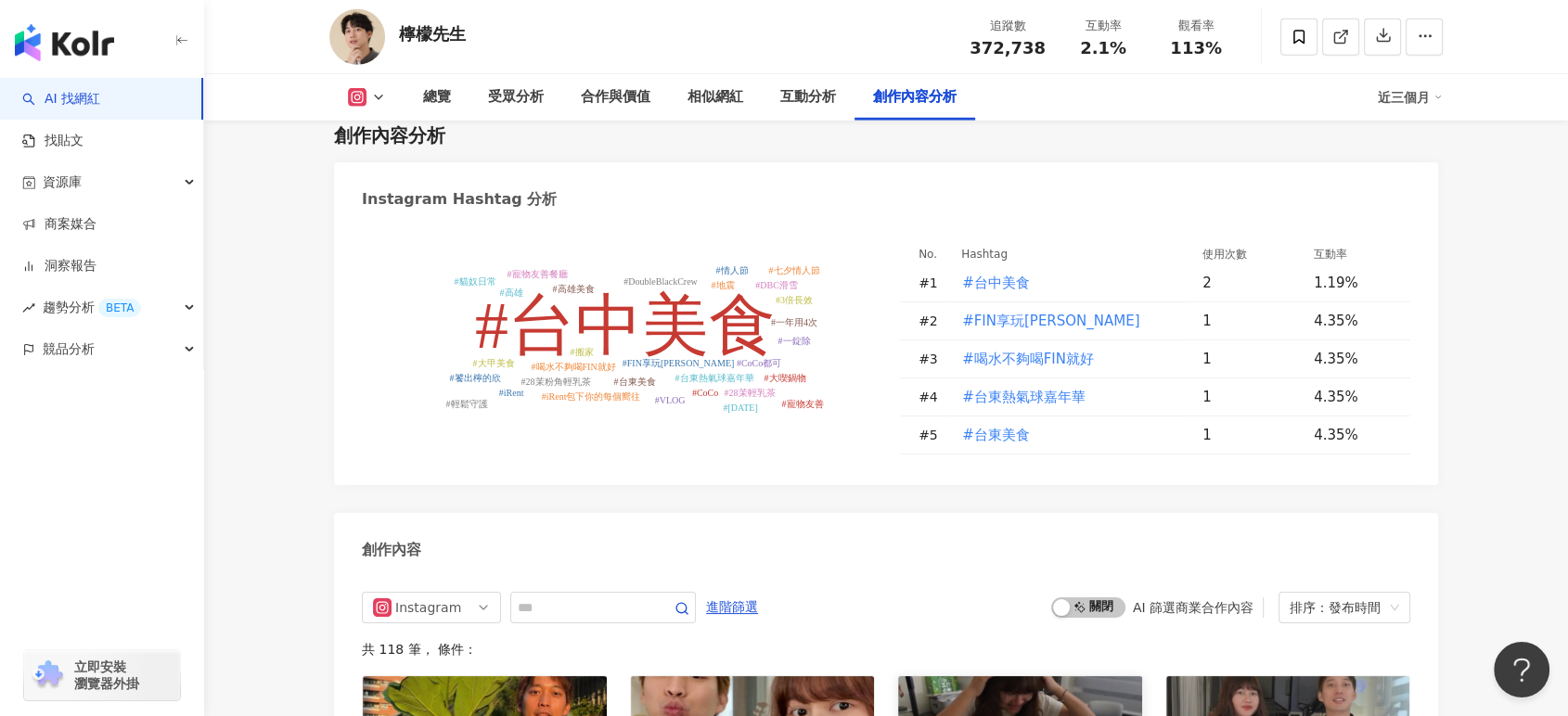
scroll to position [5645, 0]
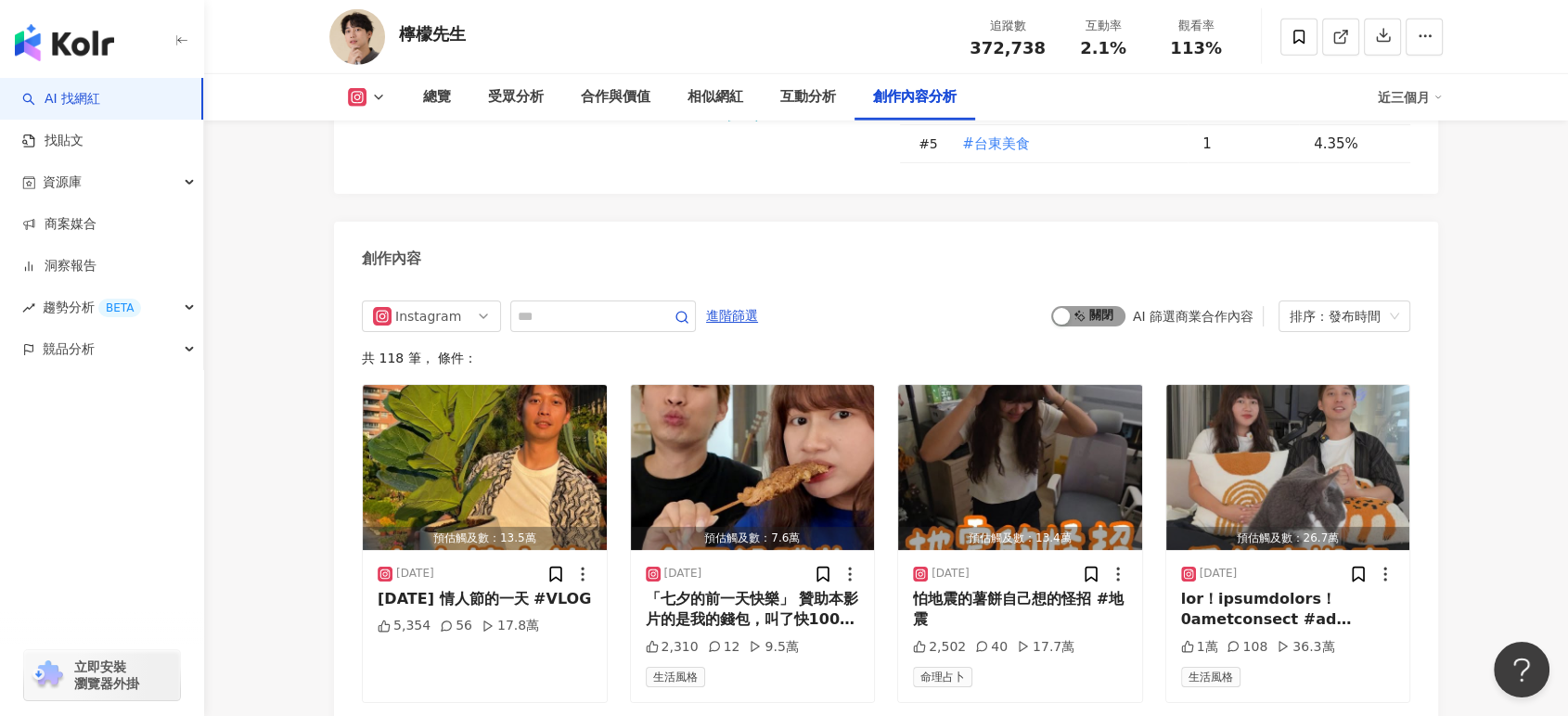
click at [1084, 306] on span "啟動 關閉" at bounding box center [1088, 316] width 74 height 21
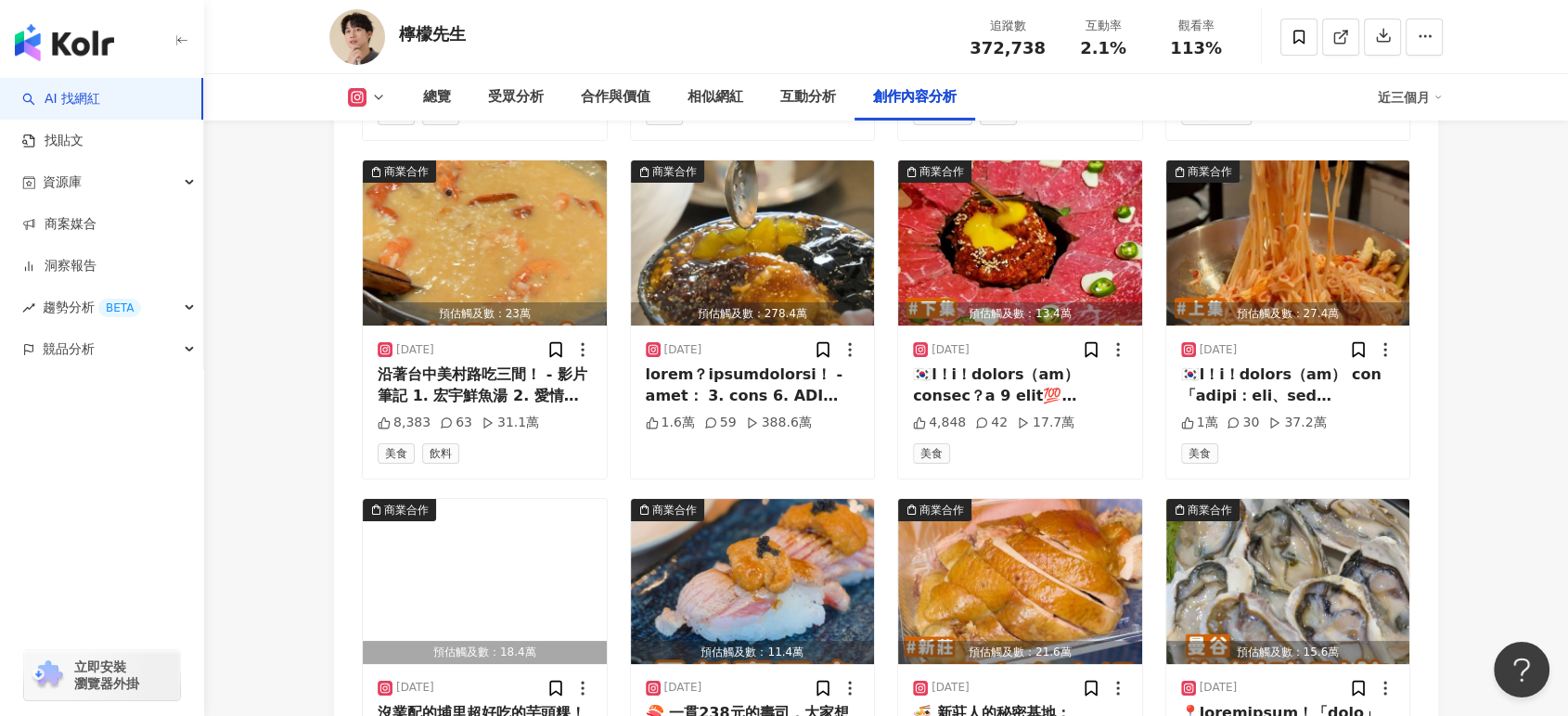
scroll to position [6311, 0]
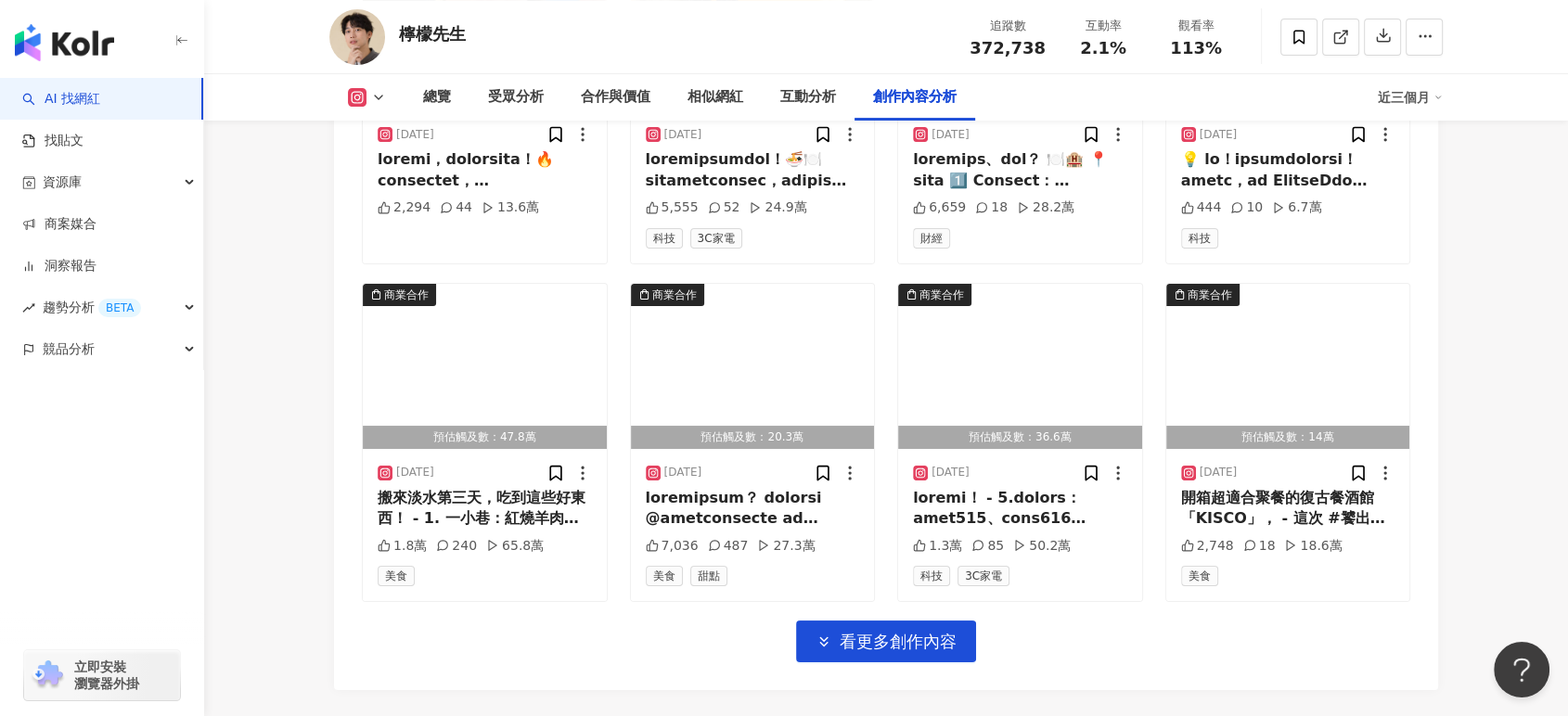
scroll to position [7444, 0]
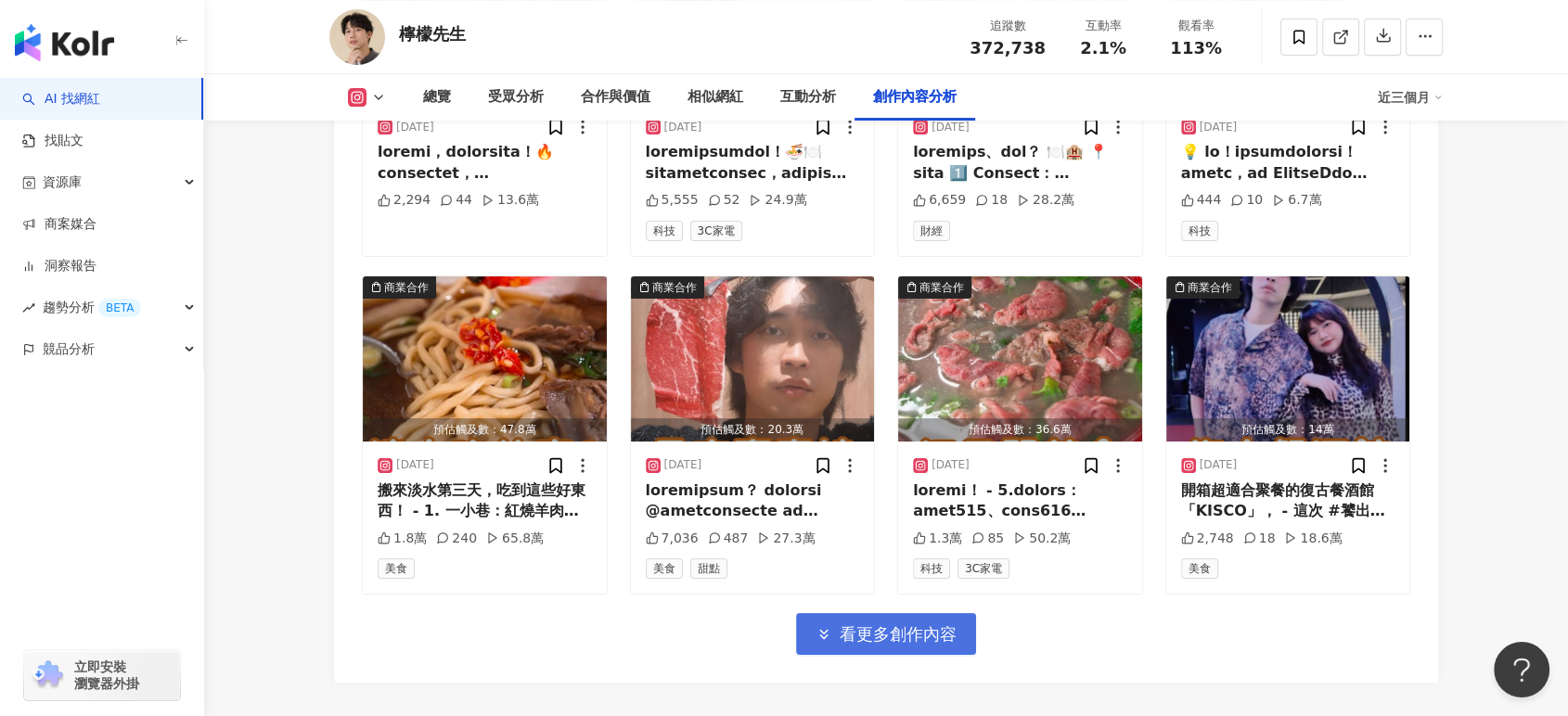
click at [854, 624] on span "看更多創作內容" at bounding box center [897, 634] width 117 height 21
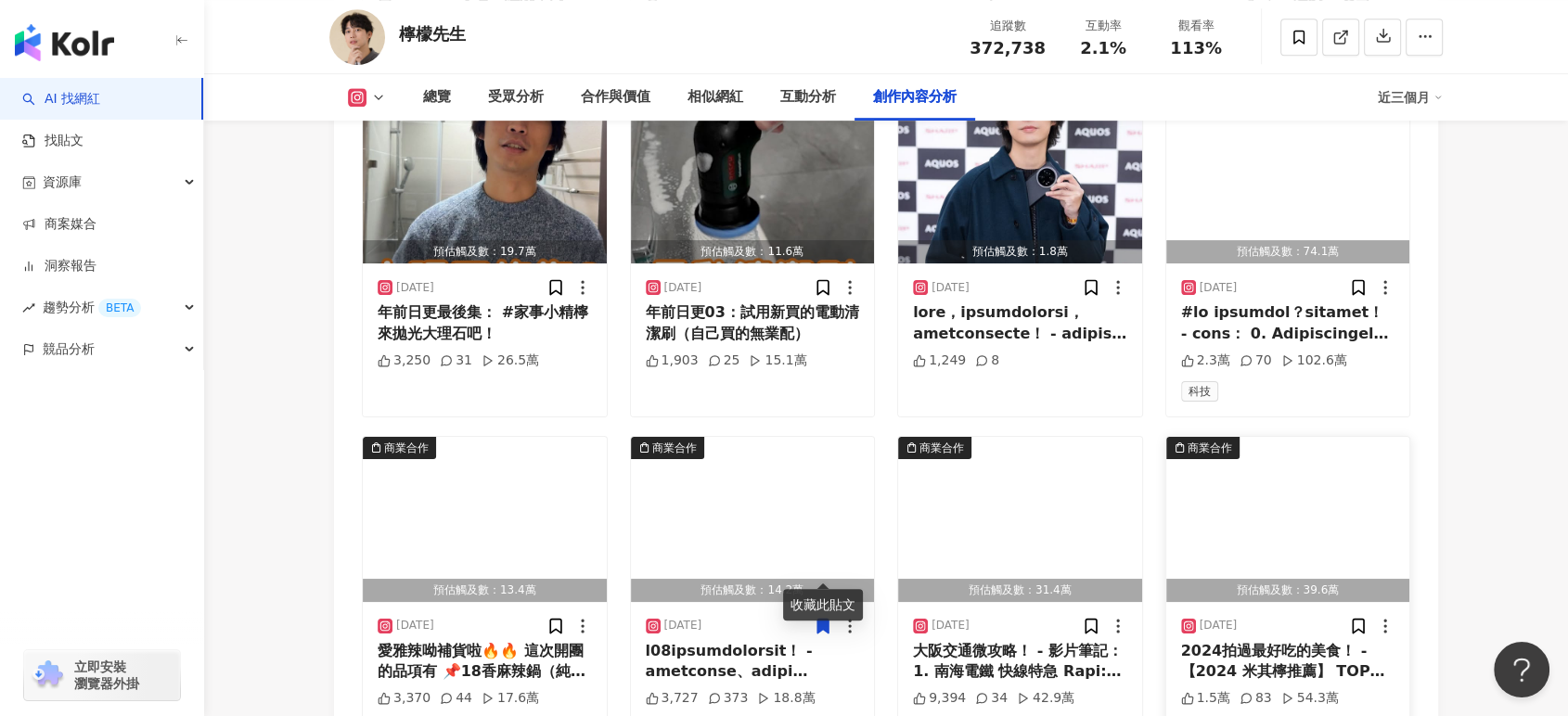
scroll to position [8063, 0]
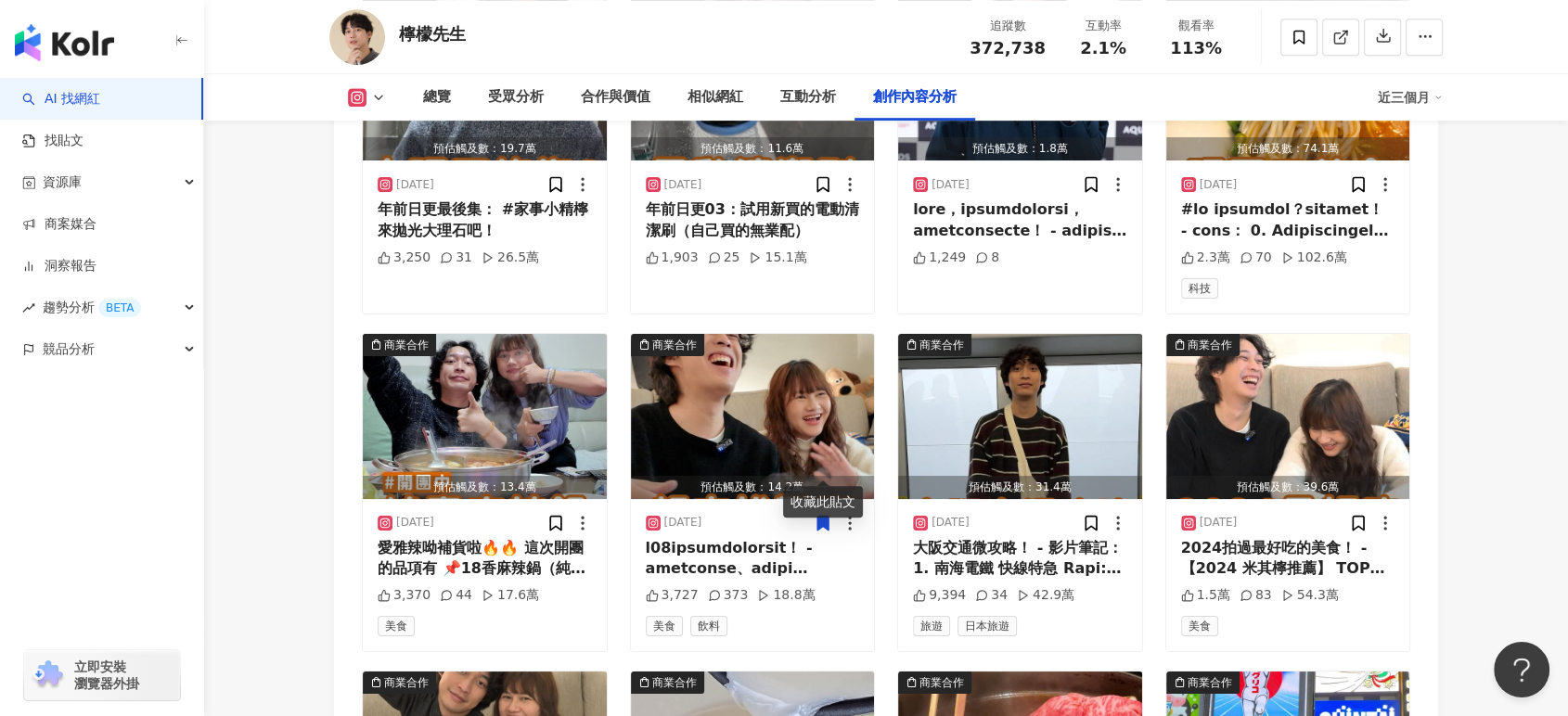
click at [811, 514] on div "2025/1/8" at bounding box center [752, 523] width 214 height 19
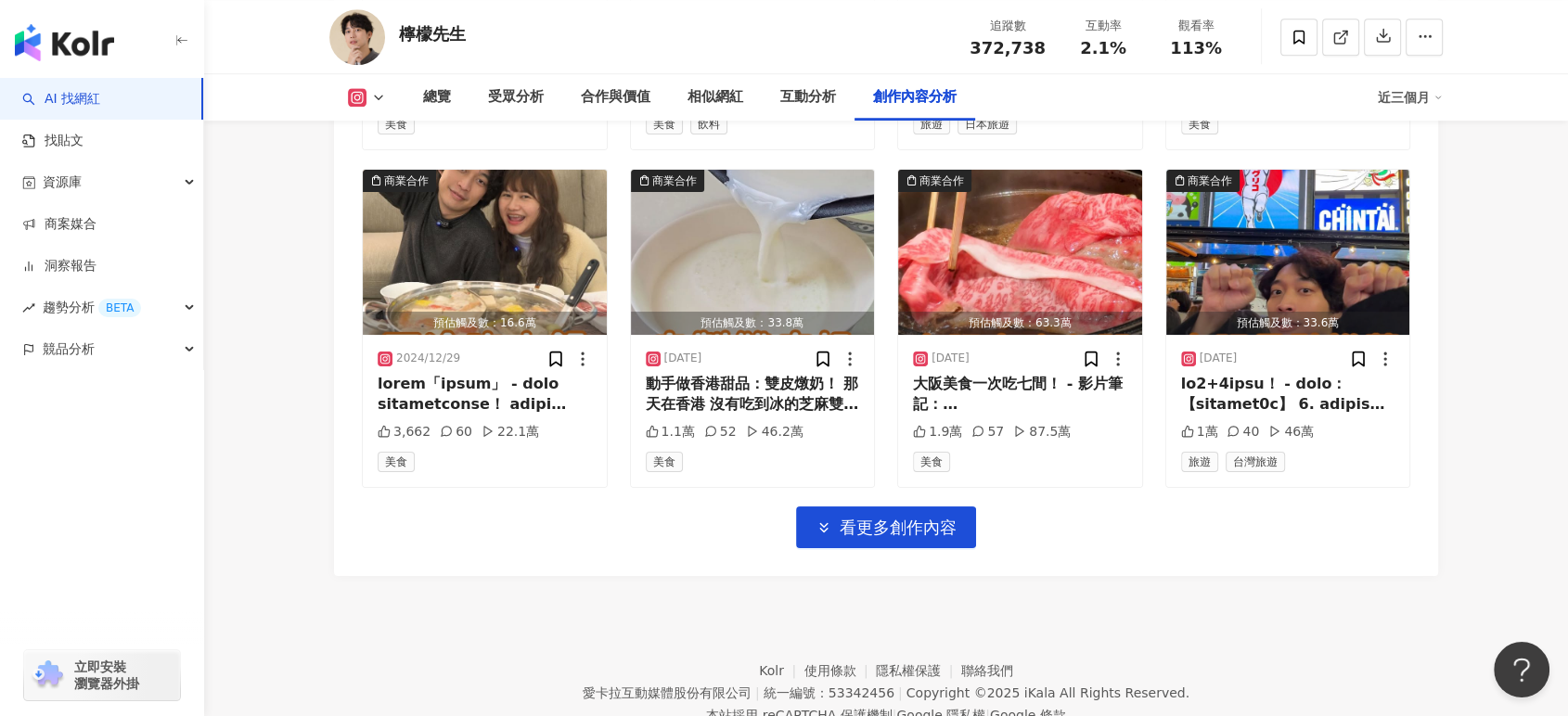
scroll to position [8572, 0]
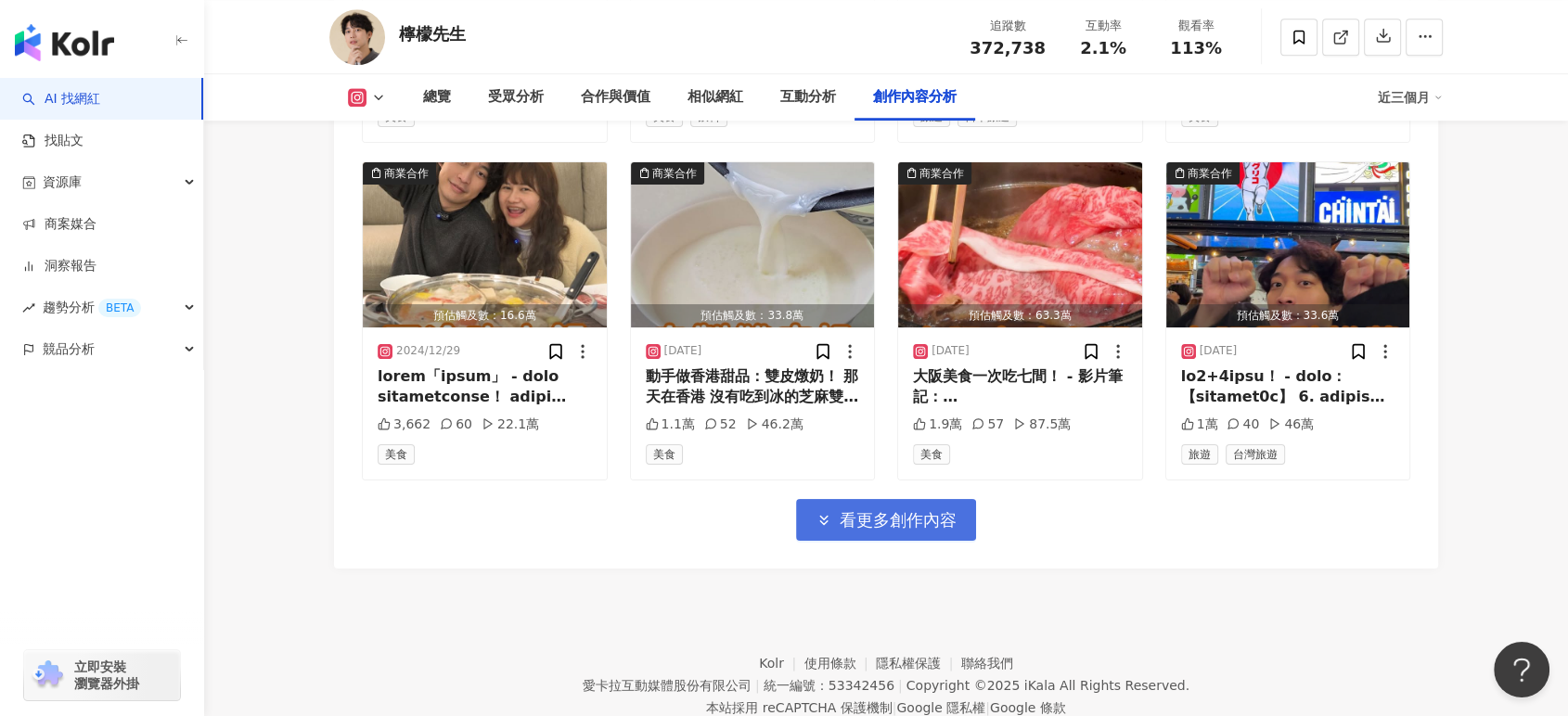
click at [863, 510] on span "看更多創作內容" at bounding box center [897, 520] width 117 height 21
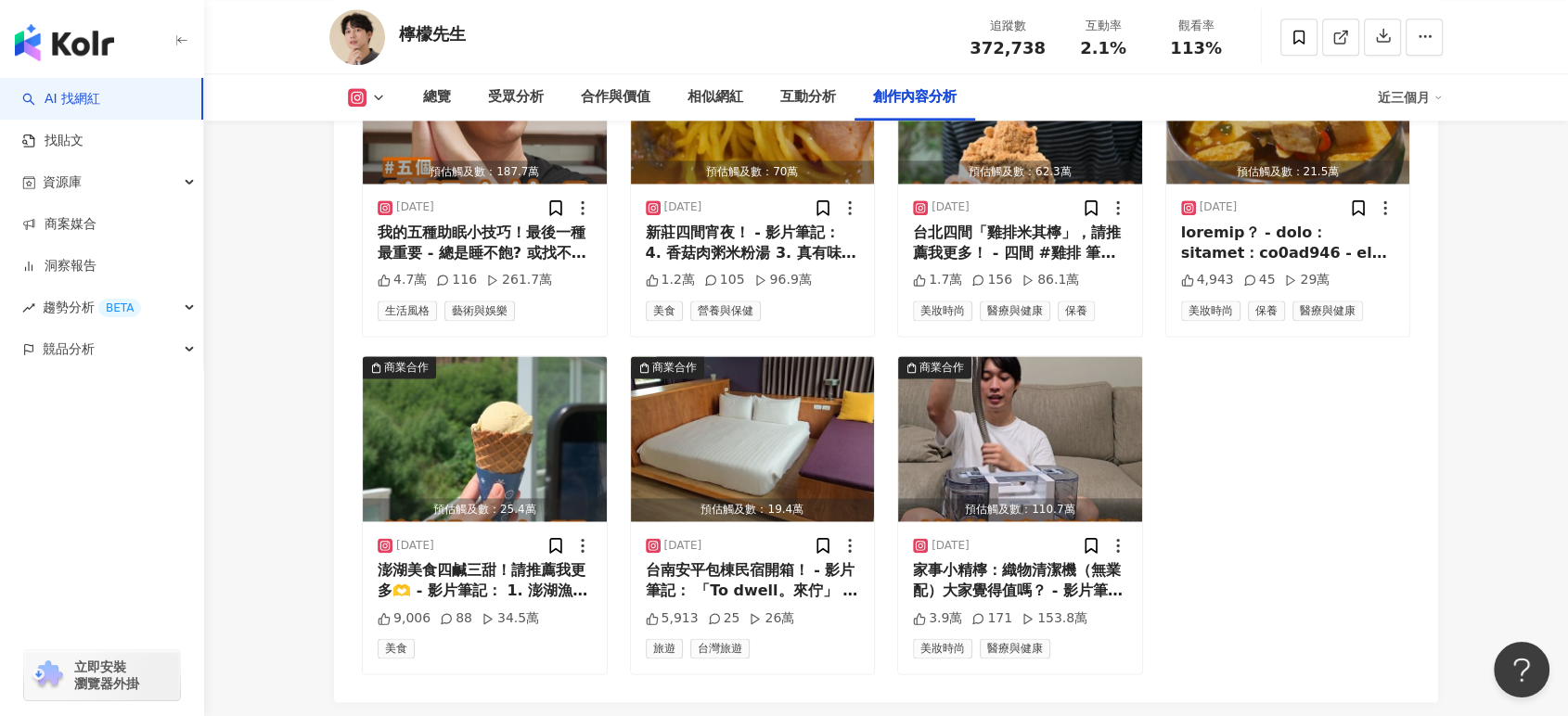
scroll to position [9397, 0]
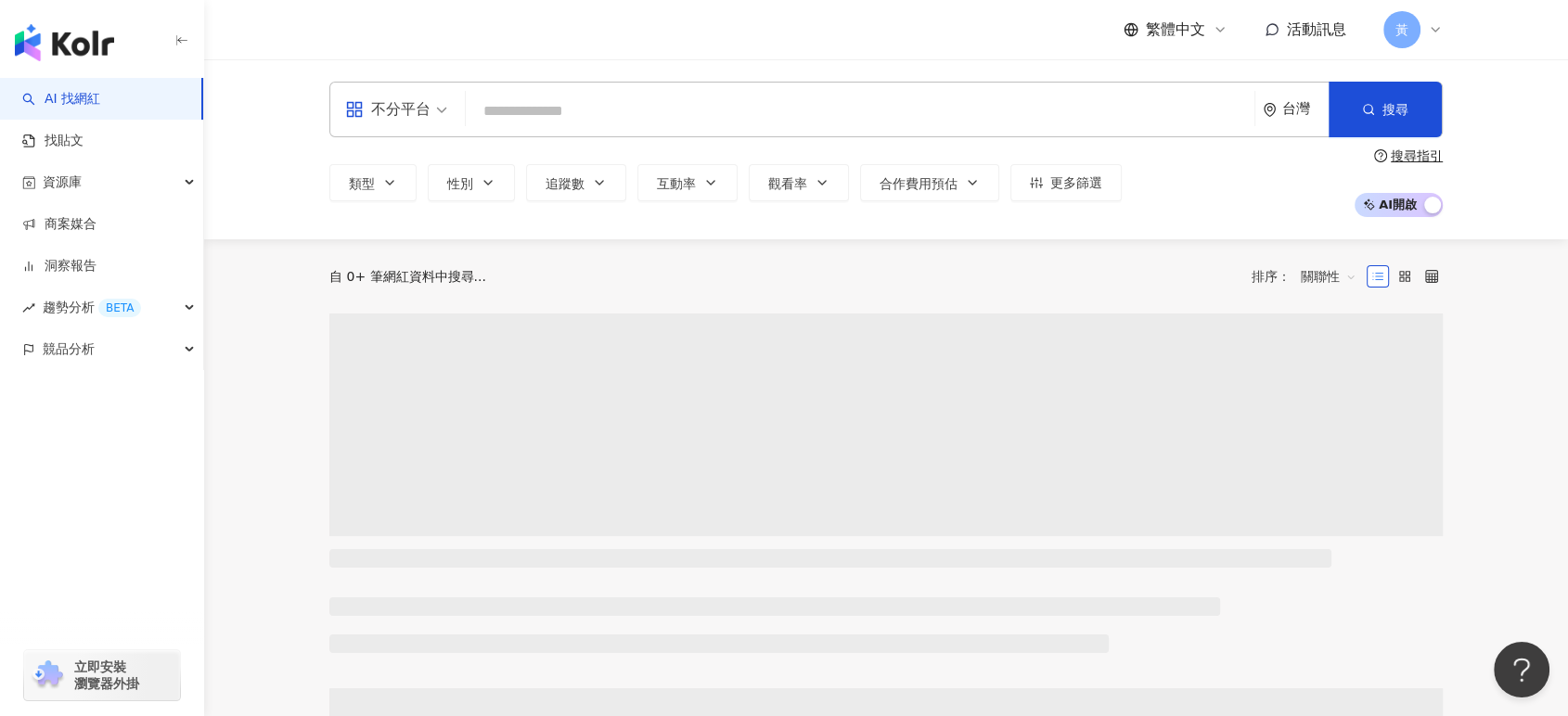
click at [600, 119] on input "search" at bounding box center [860, 111] width 774 height 36
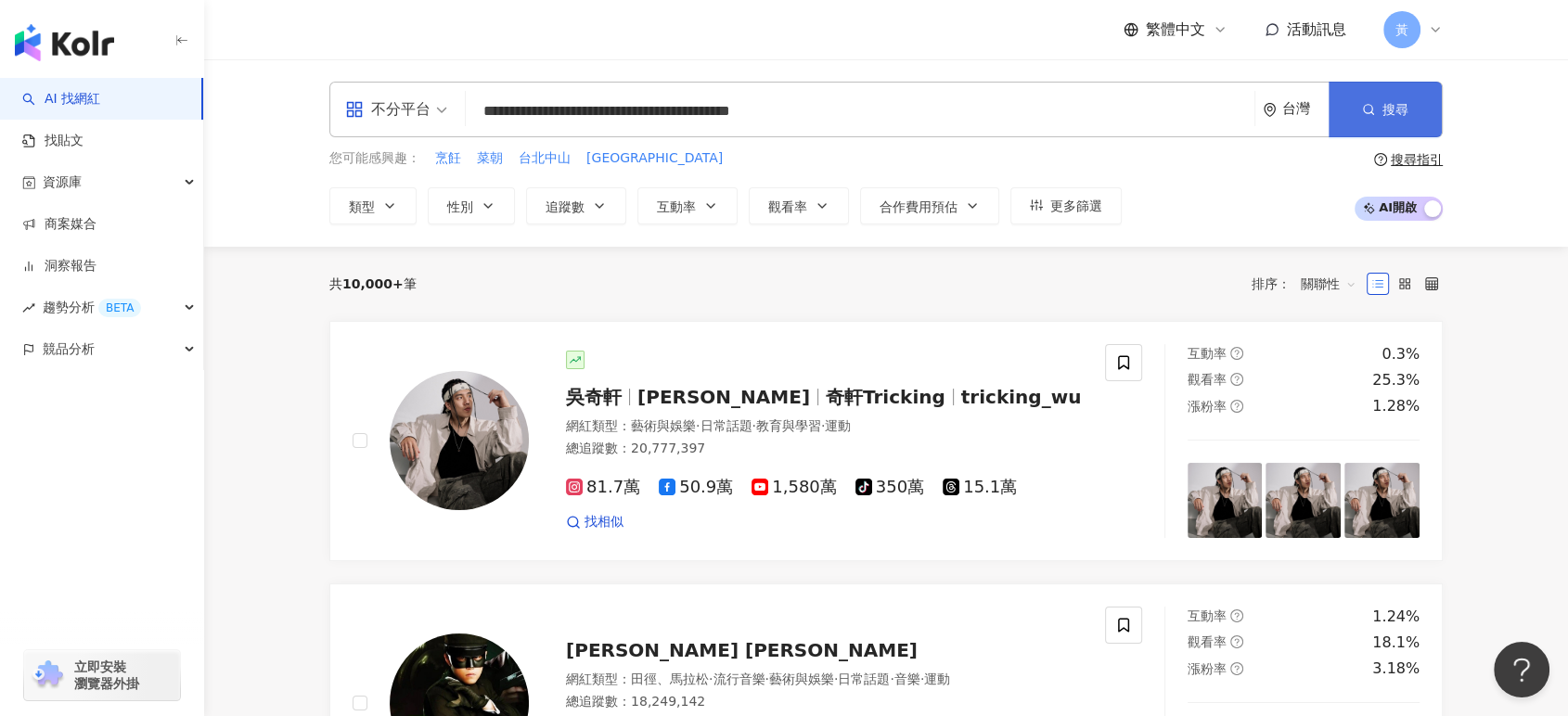
click at [1385, 107] on span "搜尋" at bounding box center [1395, 108] width 26 height 15
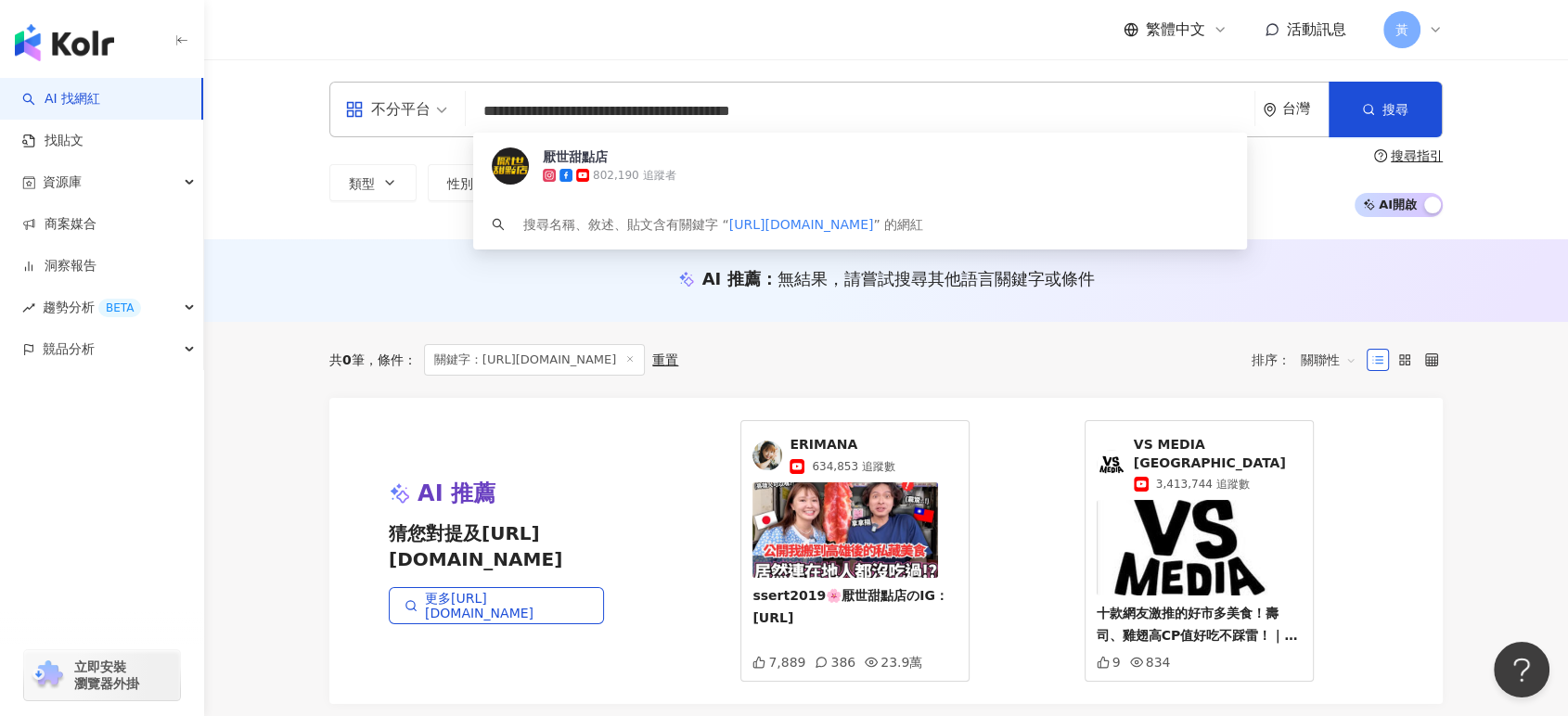
drag, startPoint x: 845, startPoint y: 102, endPoint x: 334, endPoint y: 119, distance: 511.3
click at [334, 119] on div "**********" at bounding box center [886, 109] width 1113 height 55
paste input "search"
type input "*****"
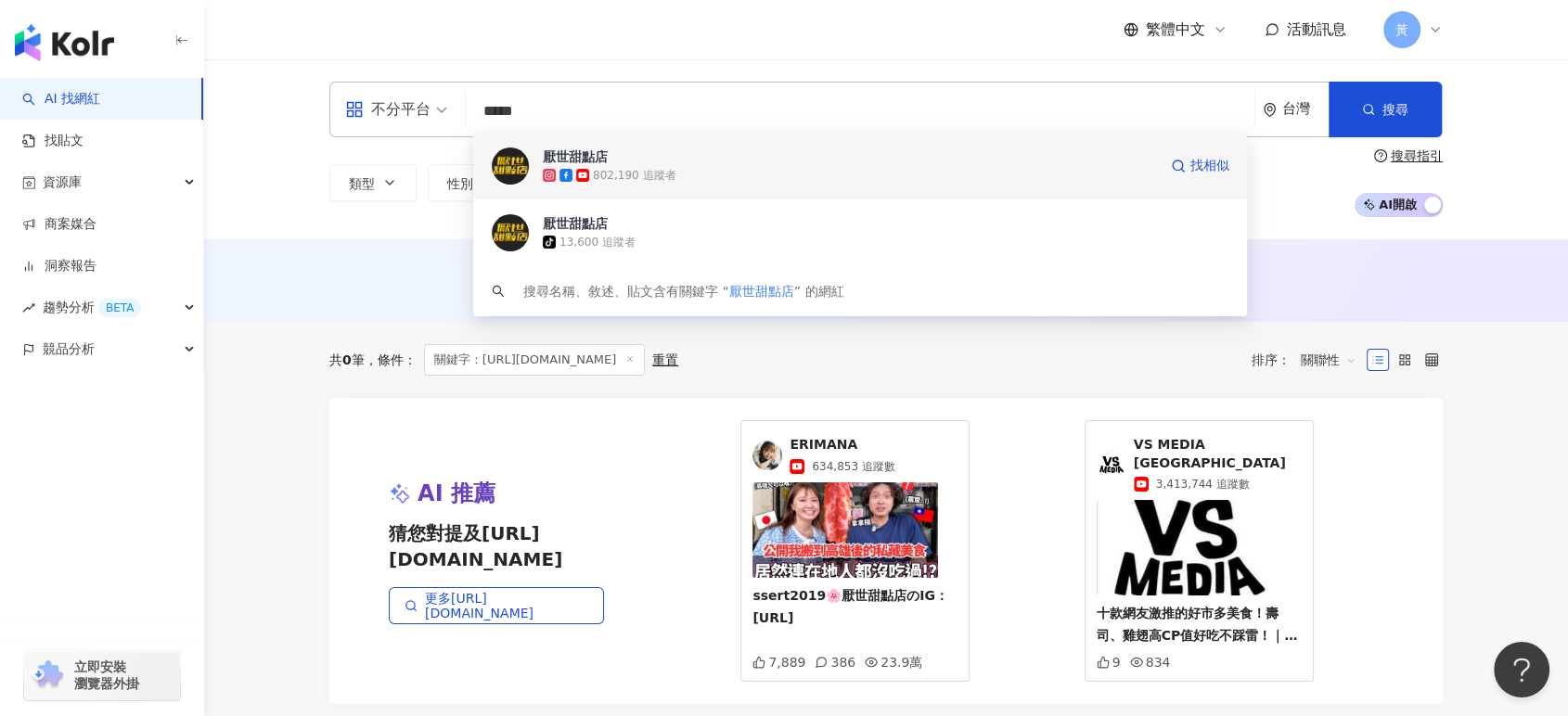
click at [714, 165] on span "厭世甜點店" at bounding box center [849, 157] width 614 height 19
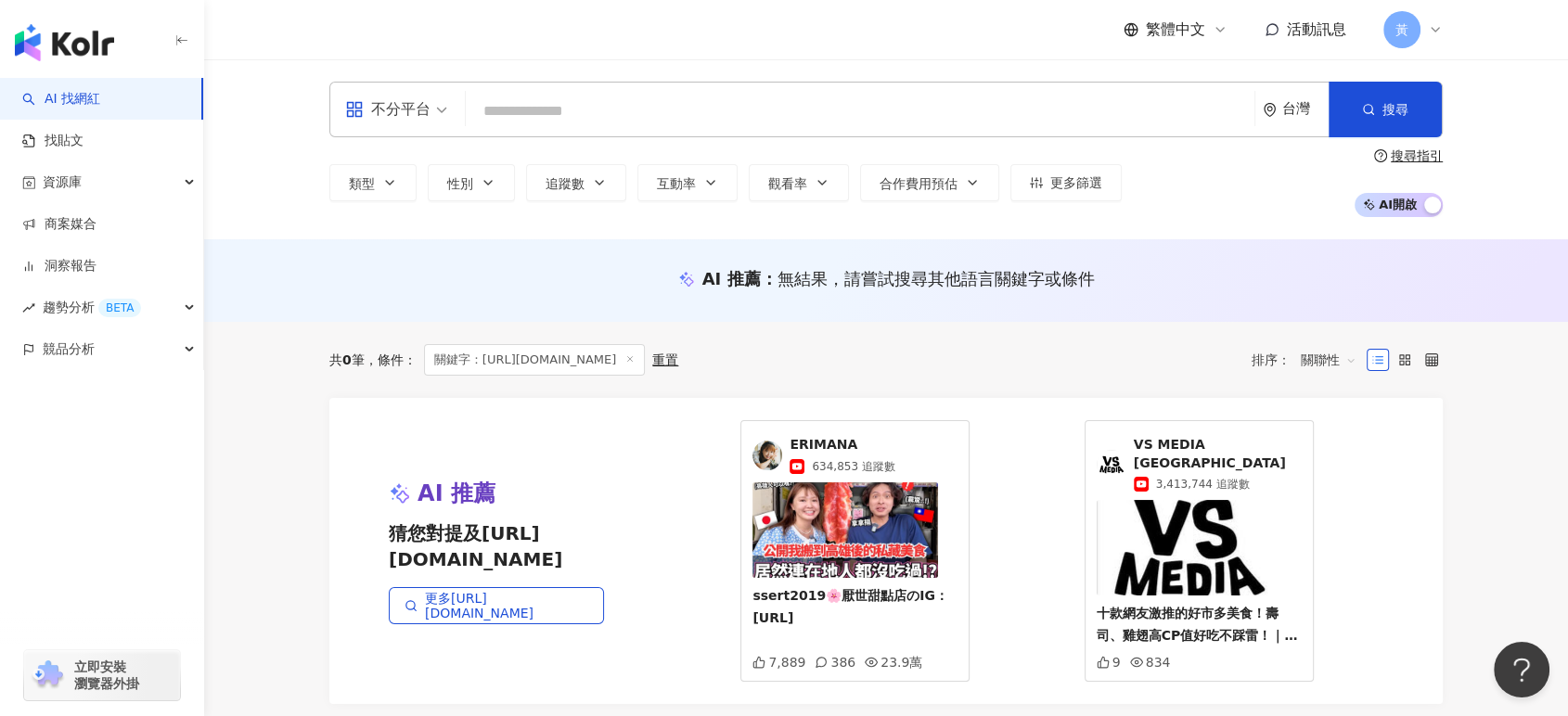
click at [270, 192] on div "不分平台 台灣 搜尋 1310232f-0298-40f6-8d17-bf472c7888d0 厭世甜點店 802,190 追蹤者 厭世甜點店 tiktok-…" at bounding box center [886, 149] width 1364 height 179
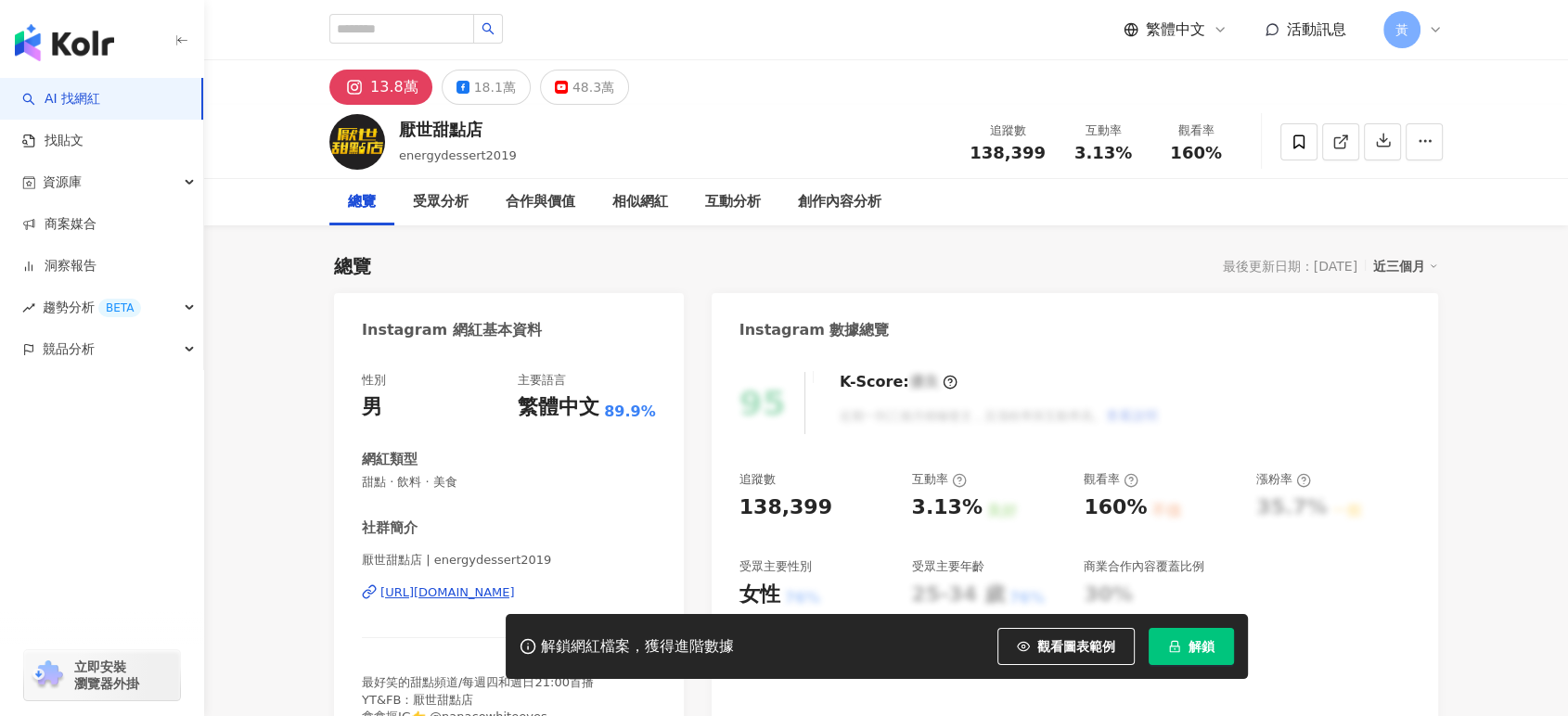
drag, startPoint x: 1087, startPoint y: 156, endPoint x: 1131, endPoint y: 154, distance: 44.0
click at [1131, 154] on div "3.13%" at bounding box center [1103, 153] width 70 height 19
click at [1181, 632] on button "解鎖" at bounding box center [1191, 647] width 86 height 37
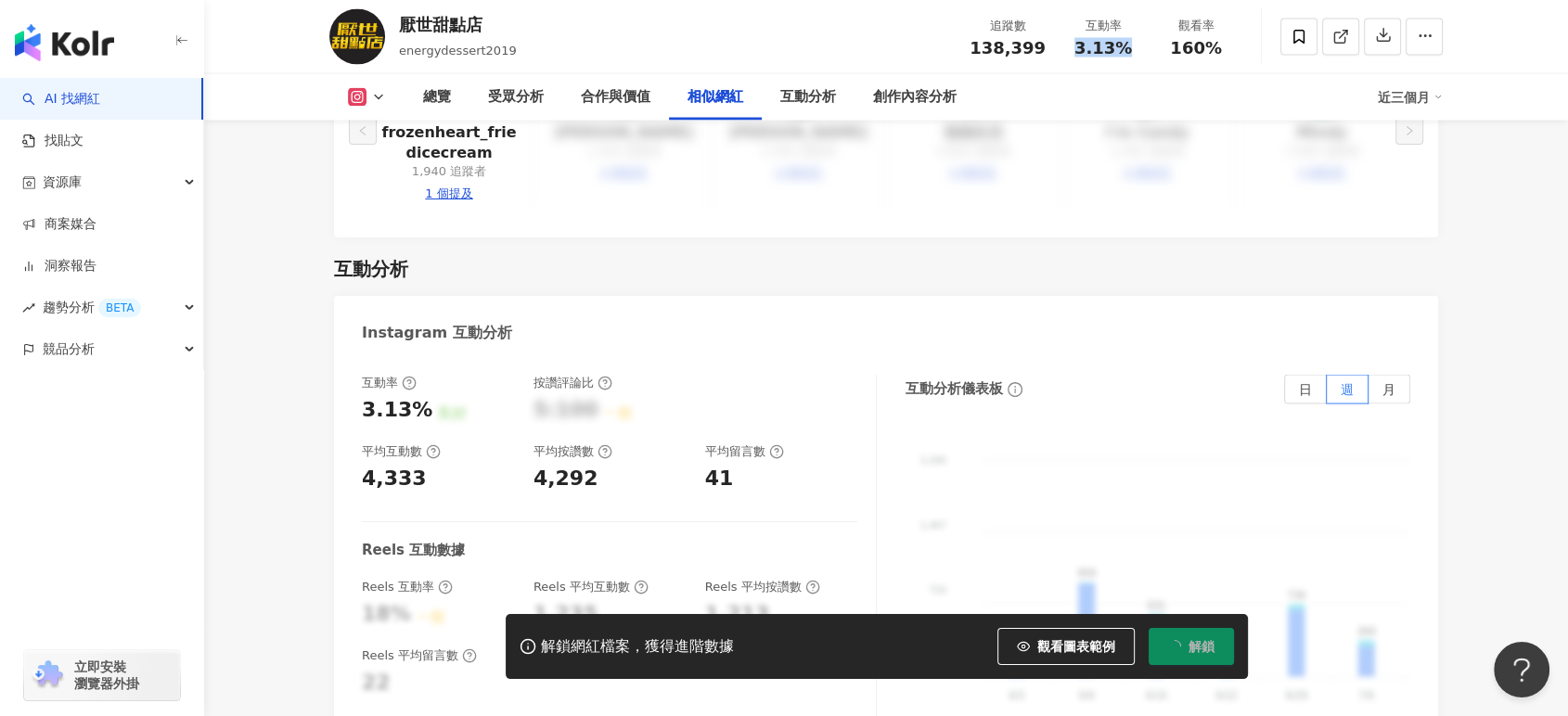
scroll to position [3917, 0]
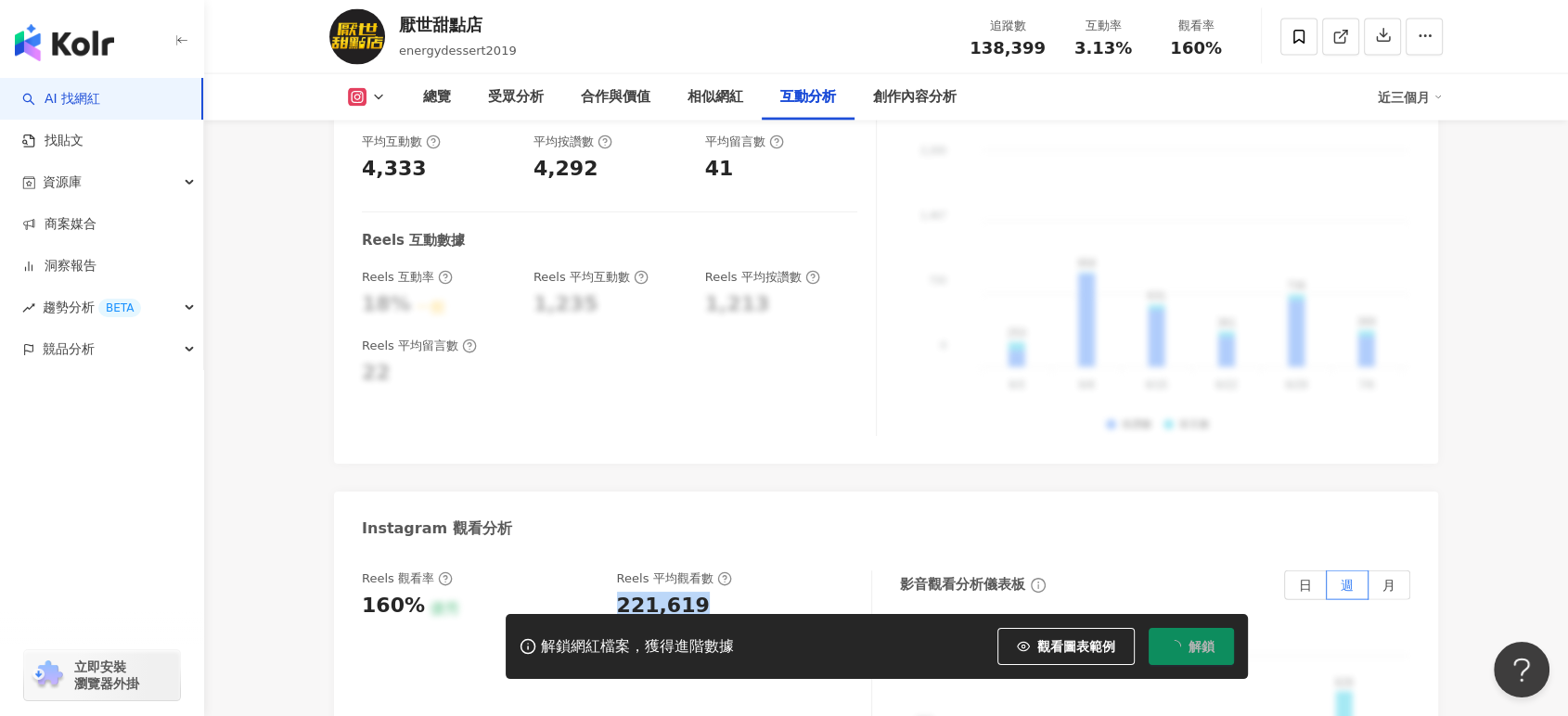
drag, startPoint x: 617, startPoint y: 555, endPoint x: 728, endPoint y: 555, distance: 111.0
click at [728, 592] on div "221,619" at bounding box center [736, 606] width 237 height 29
copy div "221,619"
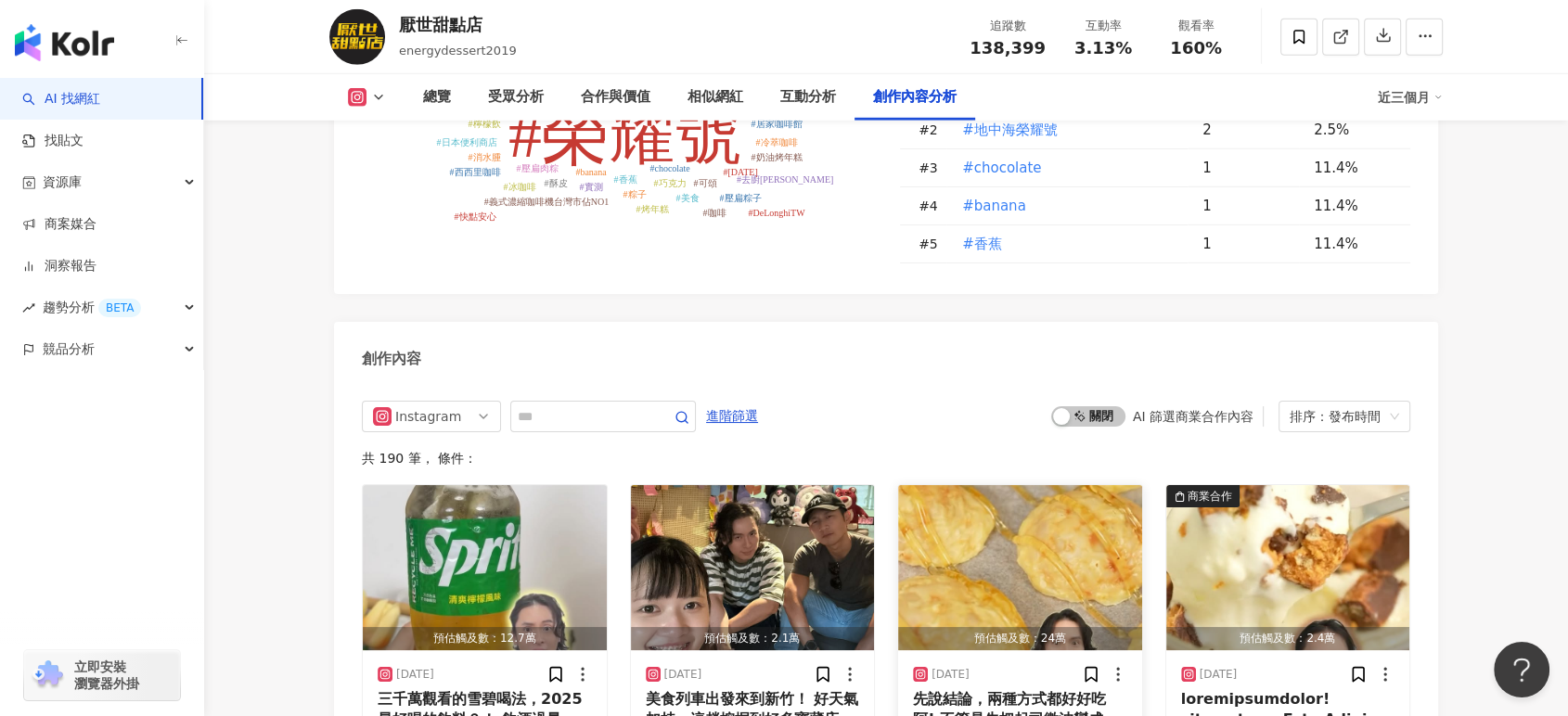
scroll to position [5546, 0]
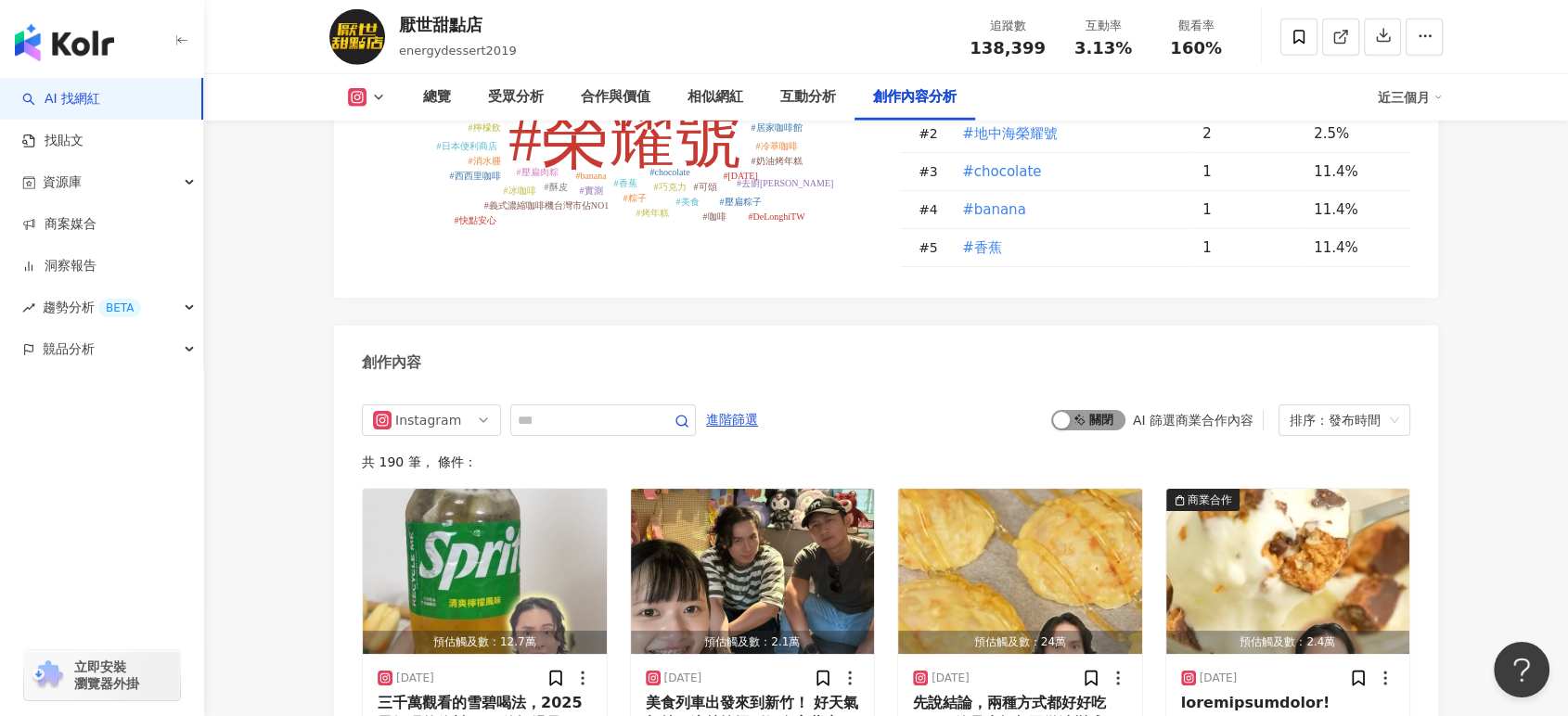
click at [1073, 410] on button "啟動 關閉" at bounding box center [1088, 420] width 74 height 21
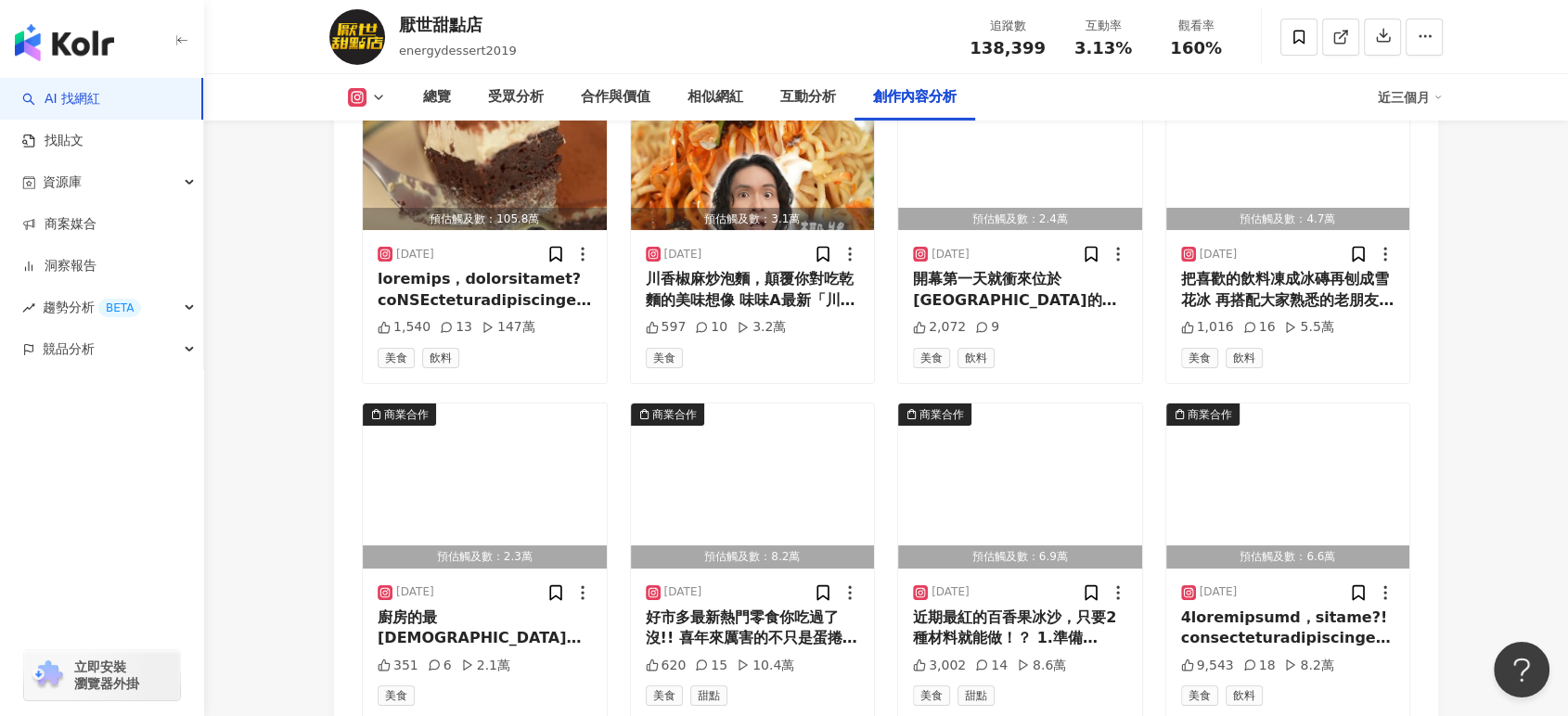
scroll to position [6343, 0]
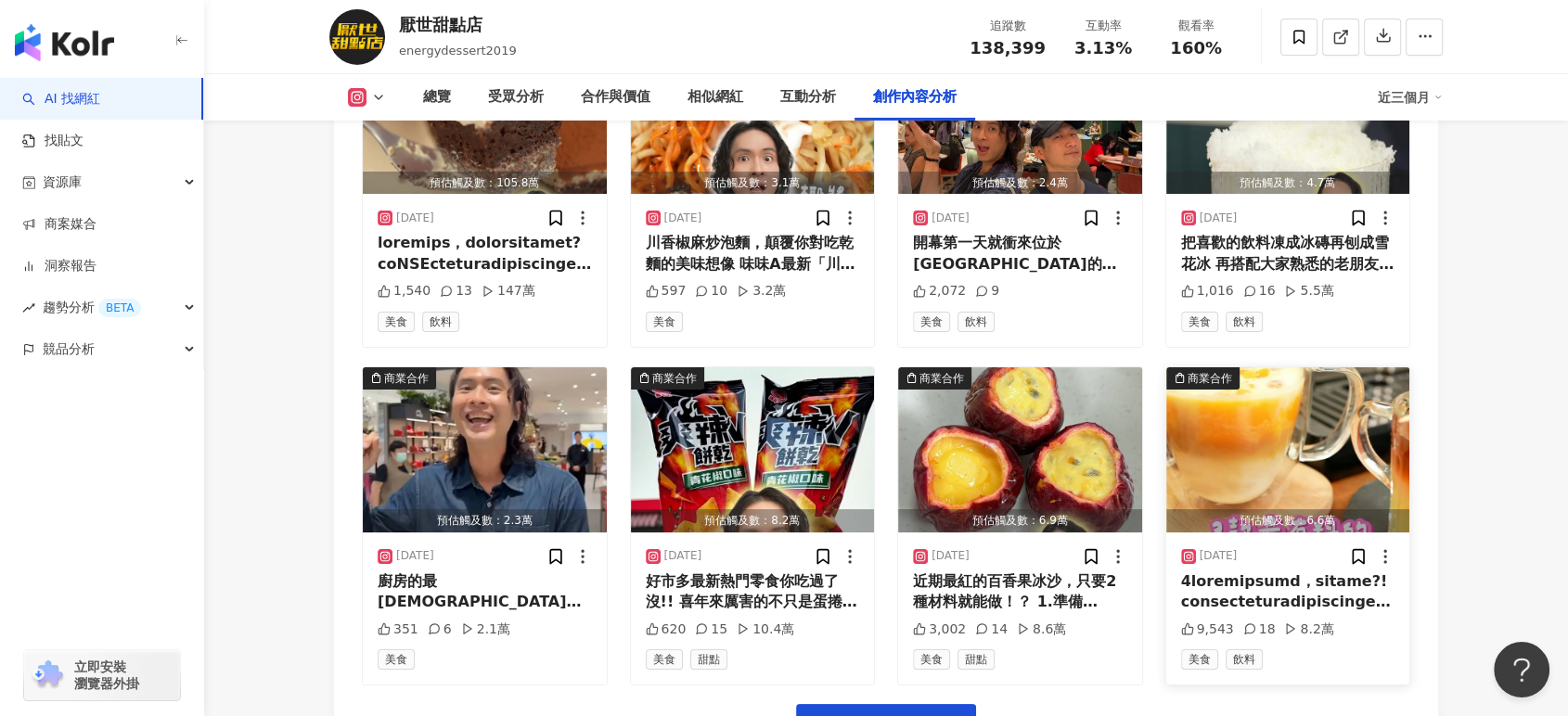
click at [1310, 571] on div at bounding box center [1288, 592] width 214 height 41
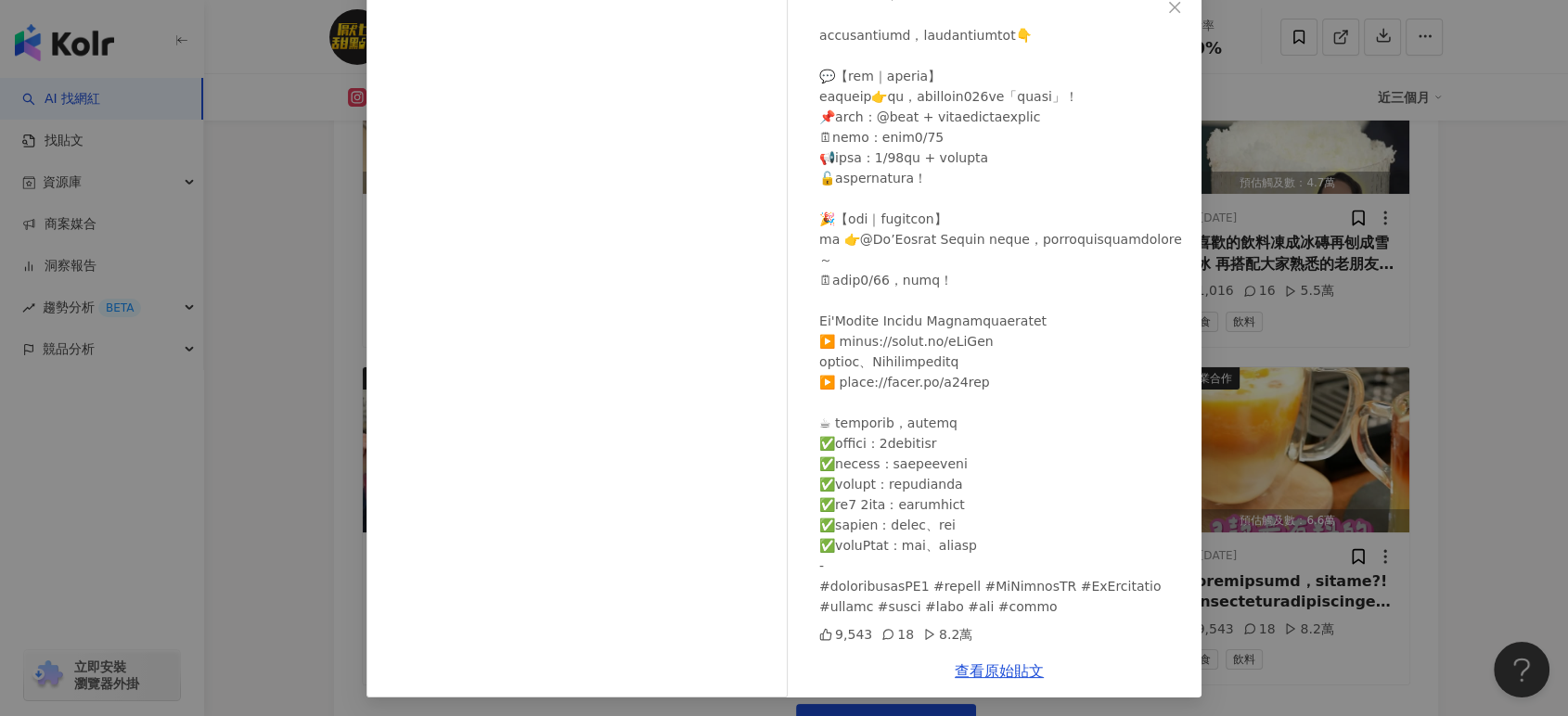
scroll to position [115, 0]
click at [987, 668] on link "查看原始貼文" at bounding box center [999, 669] width 89 height 18
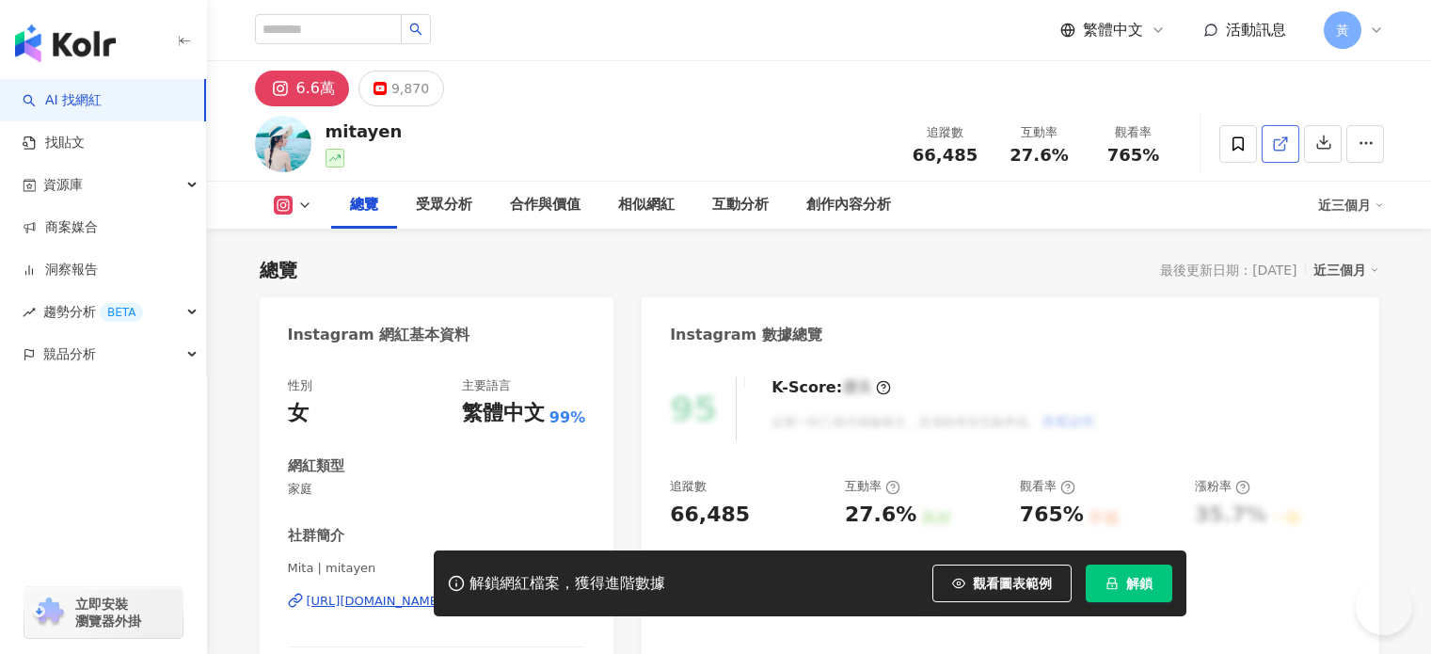
click at [1289, 144] on icon at bounding box center [1280, 143] width 17 height 17
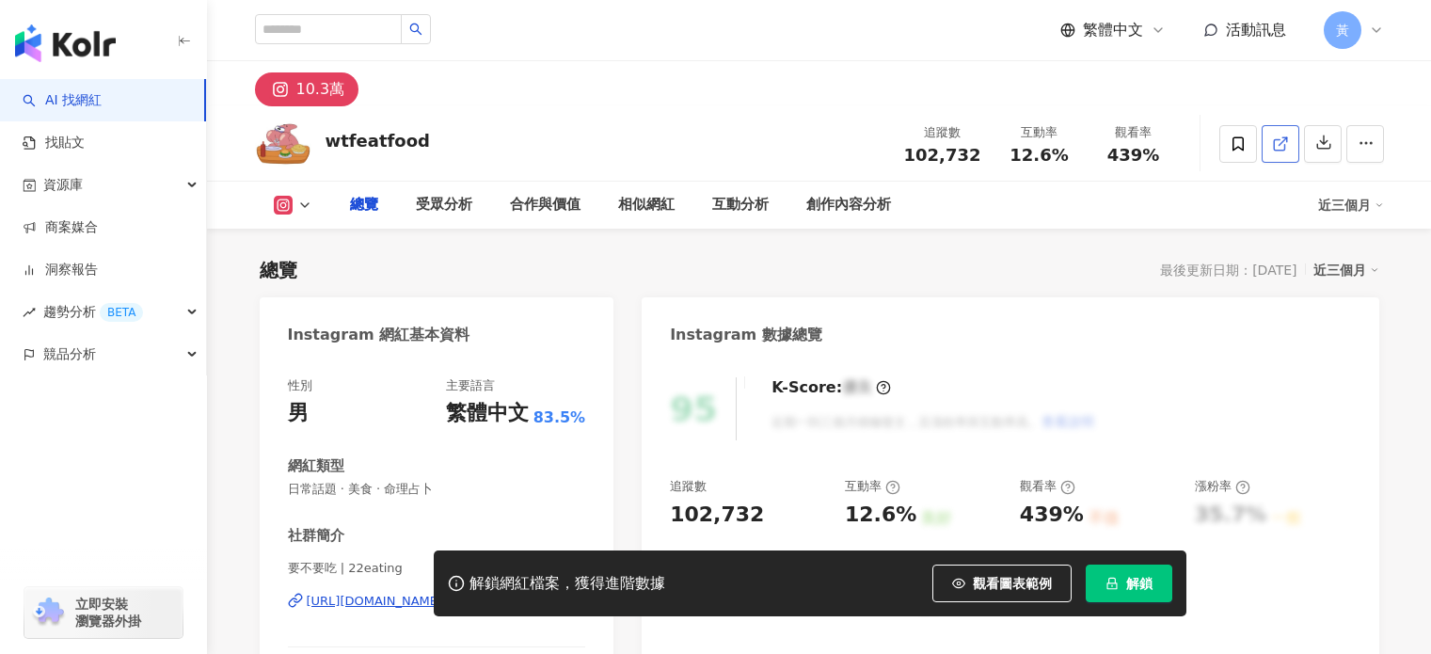
click at [1284, 145] on icon at bounding box center [1279, 144] width 10 height 10
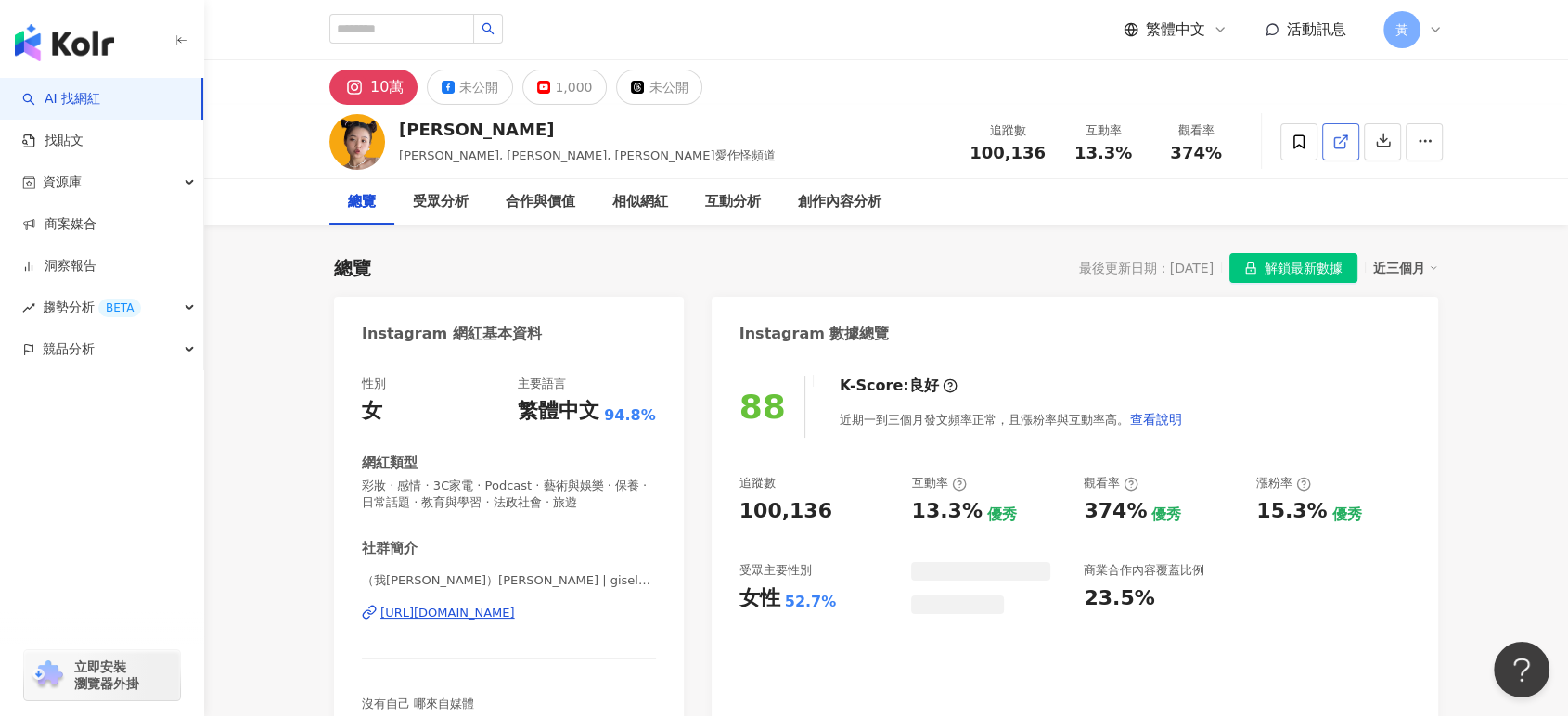
click at [1332, 146] on icon at bounding box center [1340, 141] width 17 height 17
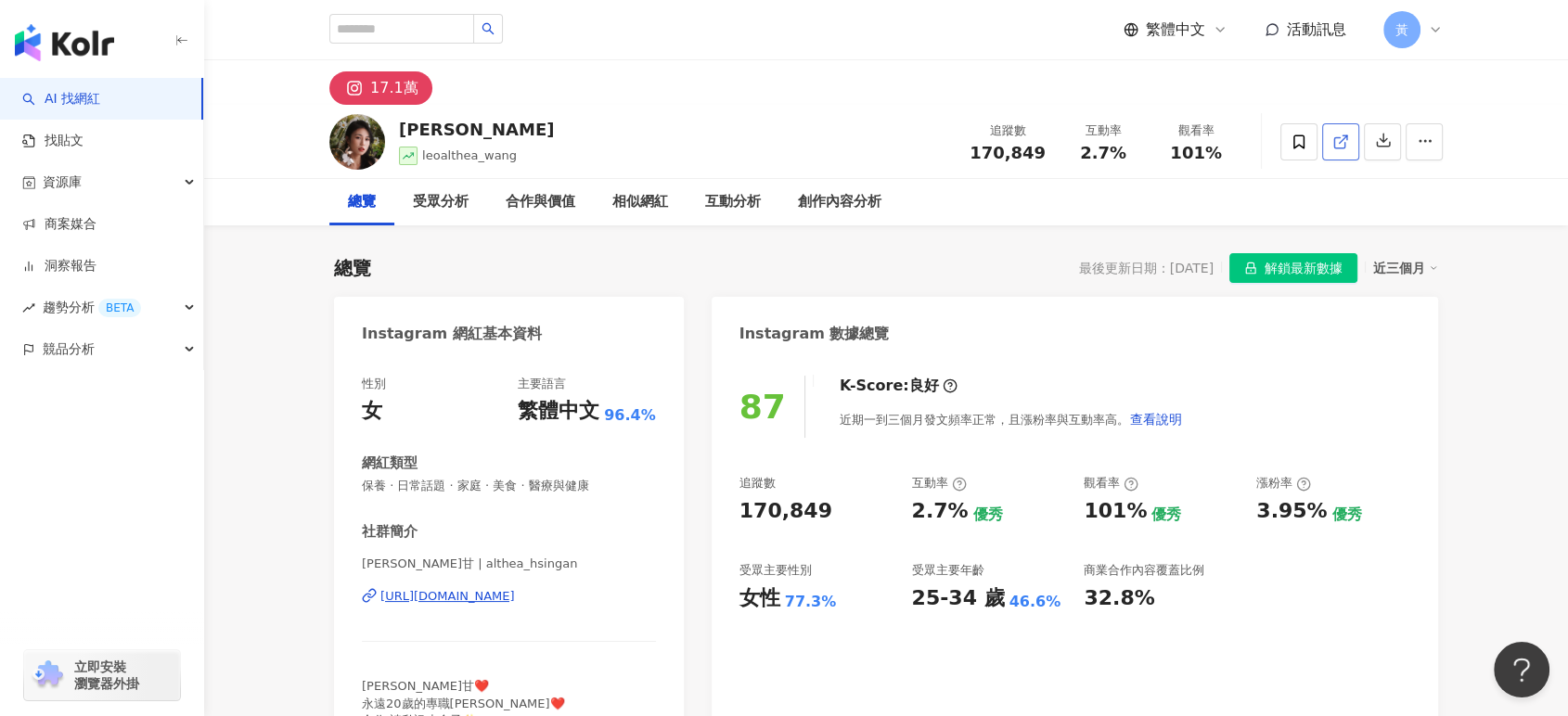
click at [1340, 139] on icon at bounding box center [1340, 141] width 17 height 17
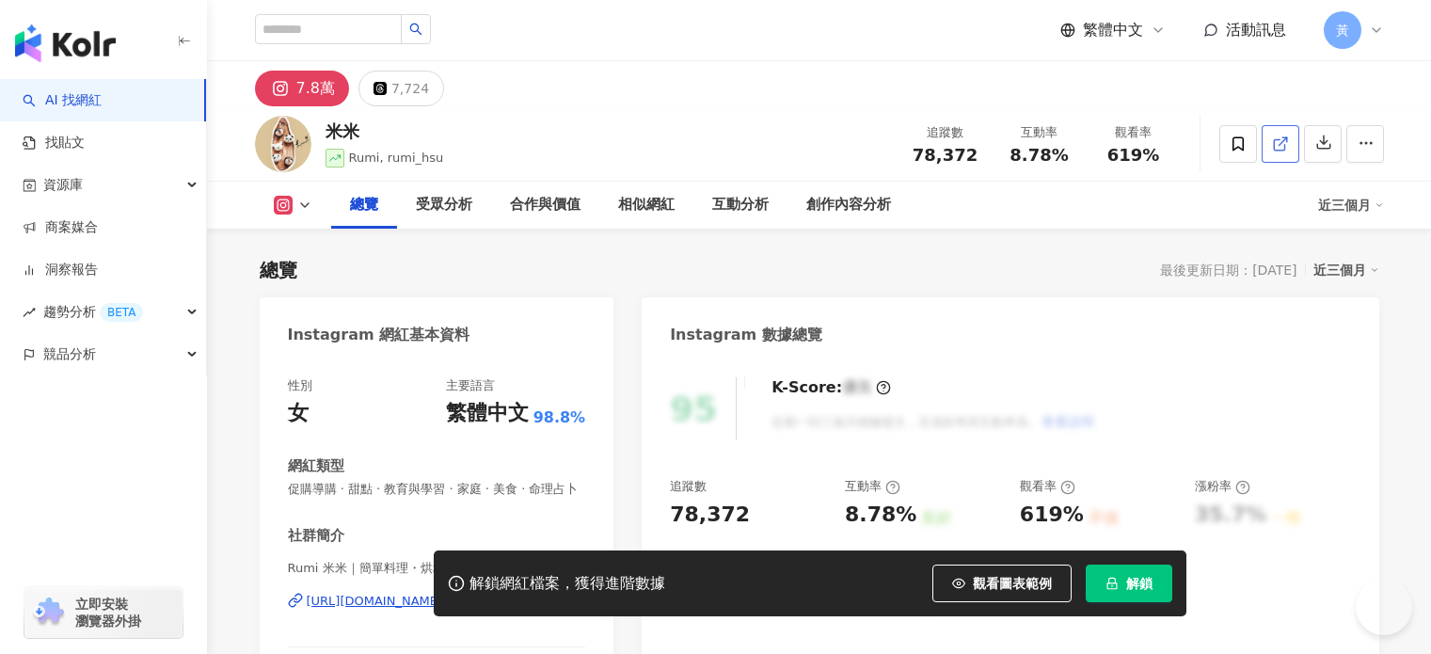
click at [1289, 145] on icon at bounding box center [1280, 143] width 17 height 17
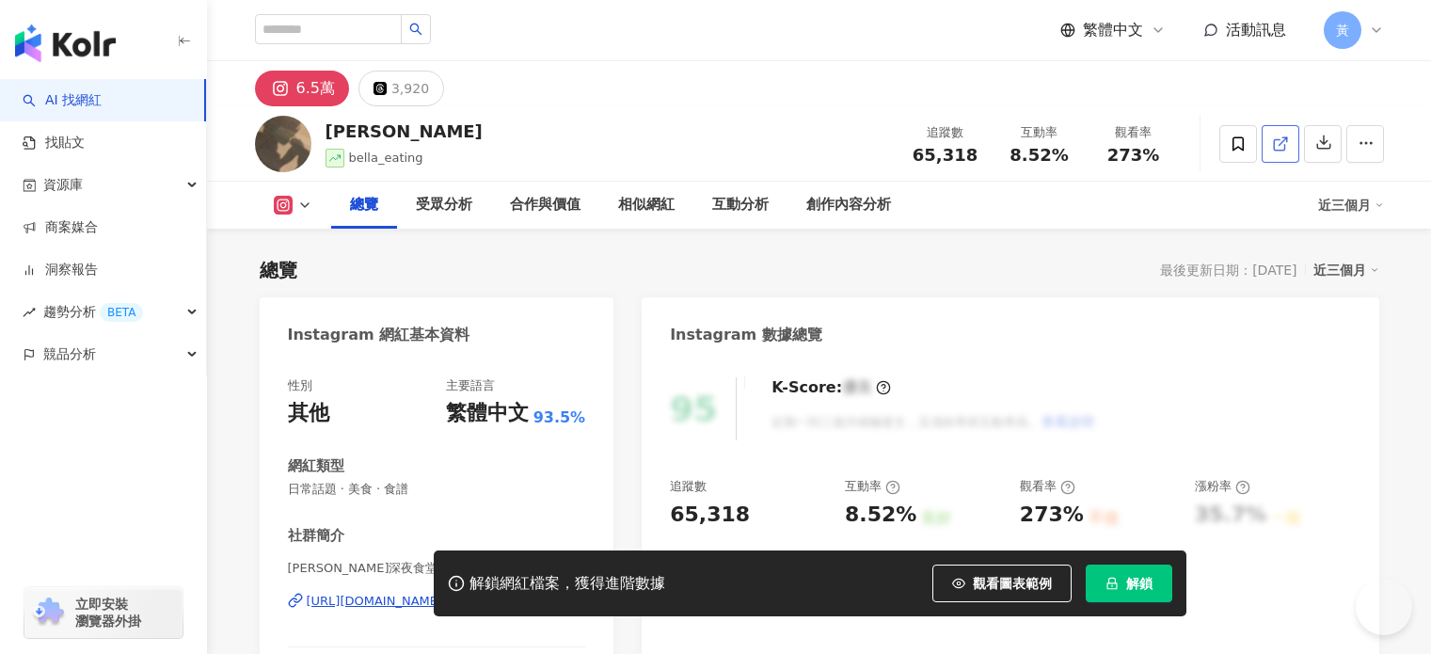
click at [1286, 141] on line at bounding box center [1282, 141] width 8 height 8
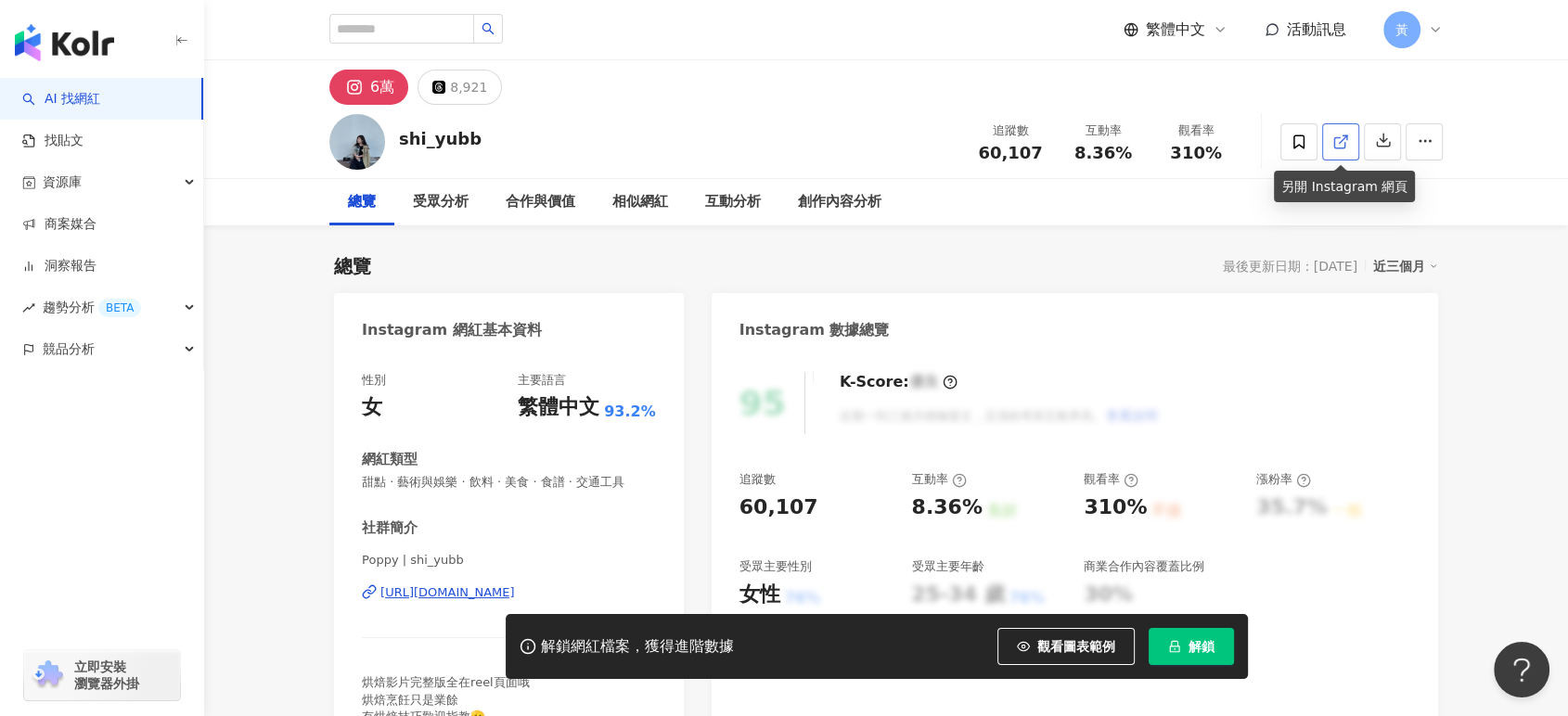
click at [1336, 140] on icon at bounding box center [1340, 141] width 17 height 17
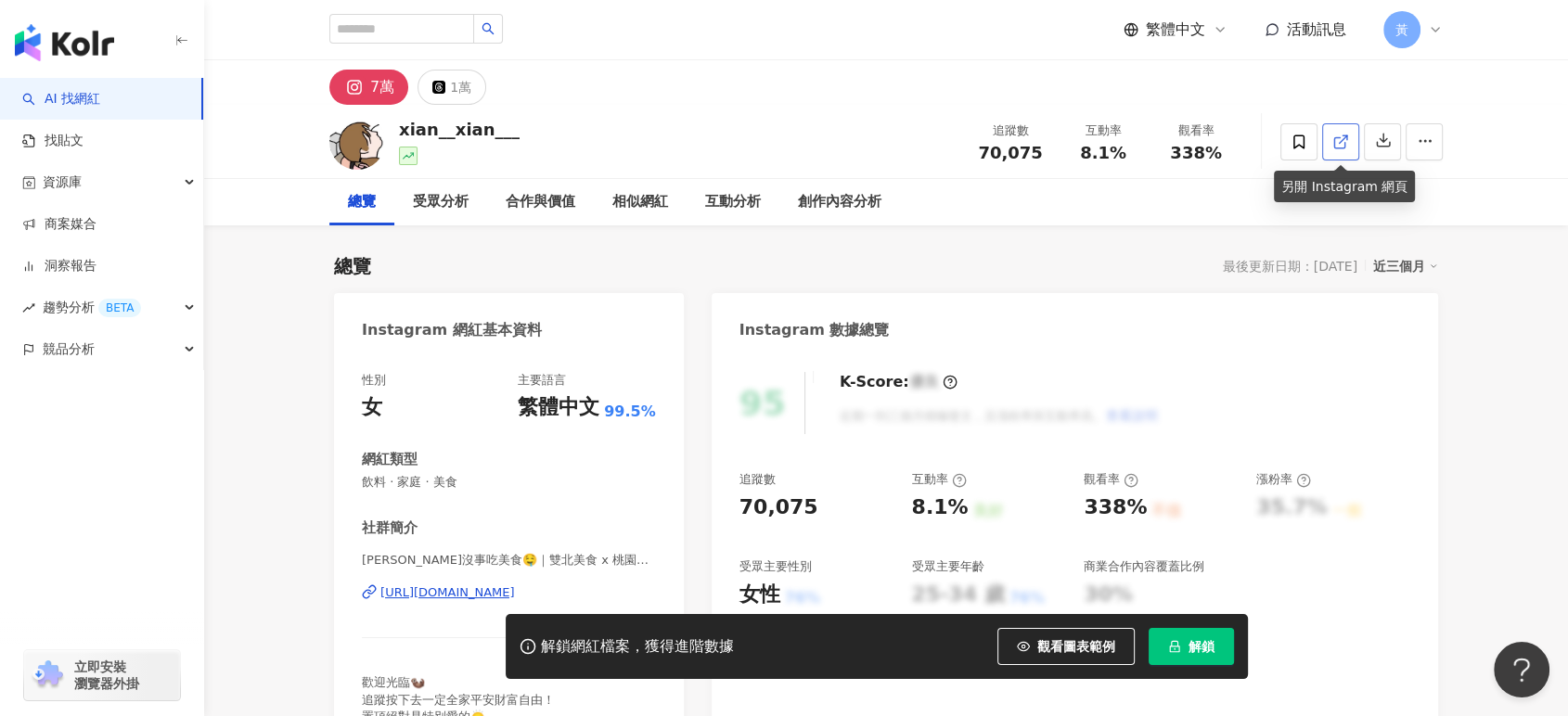
click at [1336, 146] on icon at bounding box center [1340, 141] width 17 height 17
click at [1334, 137] on icon at bounding box center [1339, 142] width 10 height 10
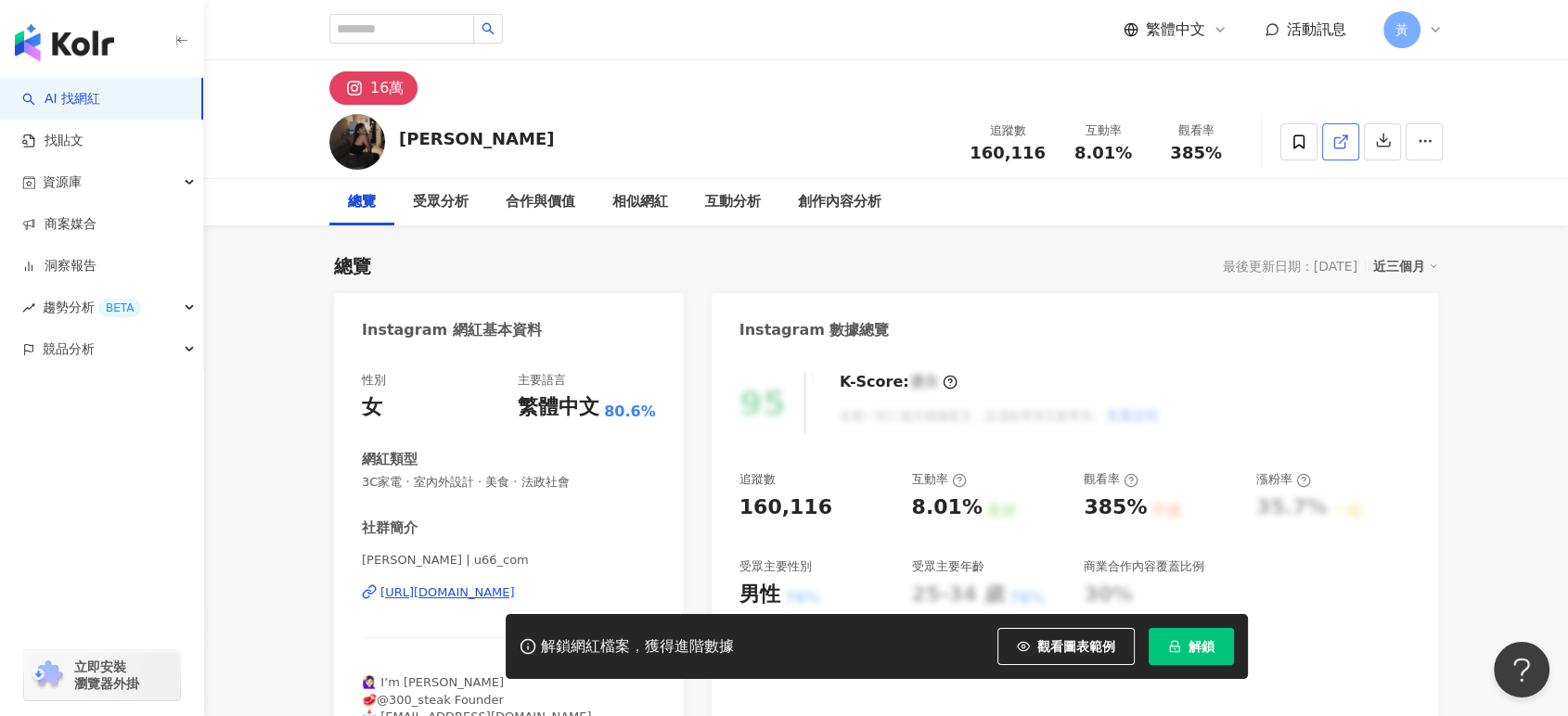
click at [1337, 139] on icon at bounding box center [1340, 141] width 17 height 17
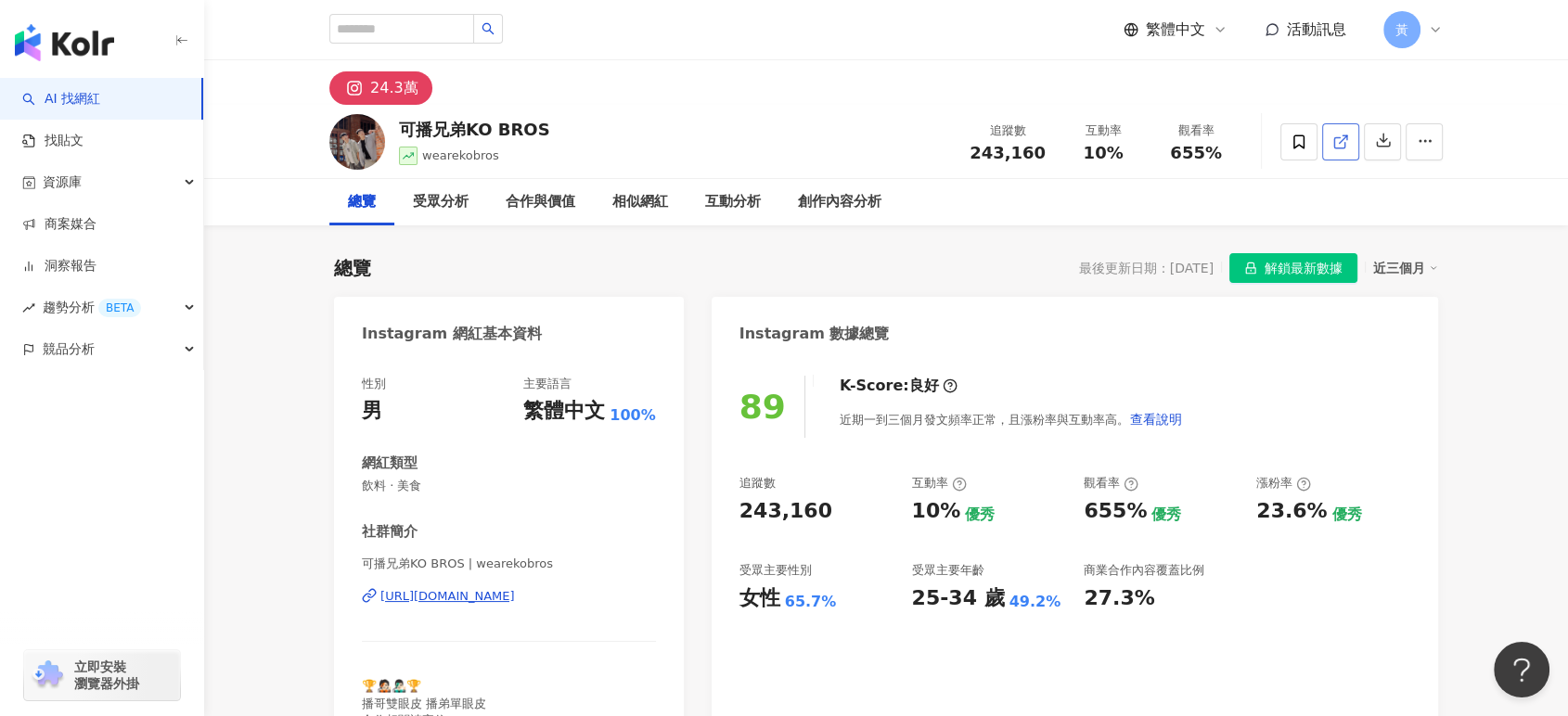
click at [1337, 145] on icon at bounding box center [1340, 141] width 17 height 17
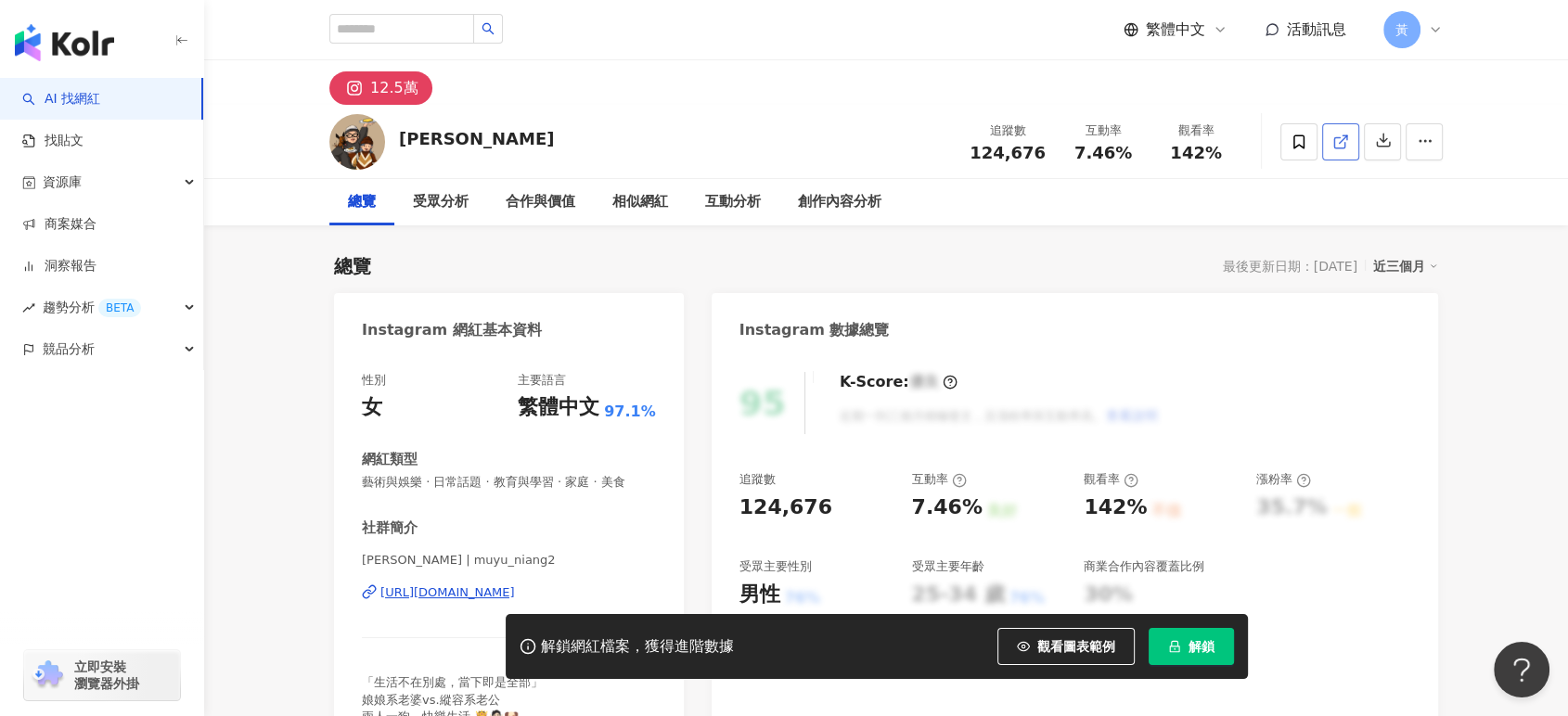
click at [1333, 139] on icon at bounding box center [1340, 141] width 17 height 17
drag, startPoint x: 1099, startPoint y: 153, endPoint x: 1144, endPoint y: 150, distance: 45.1
click at [1144, 150] on div "互動率 7.46%" at bounding box center [1103, 141] width 93 height 39
copy span "7.46%"
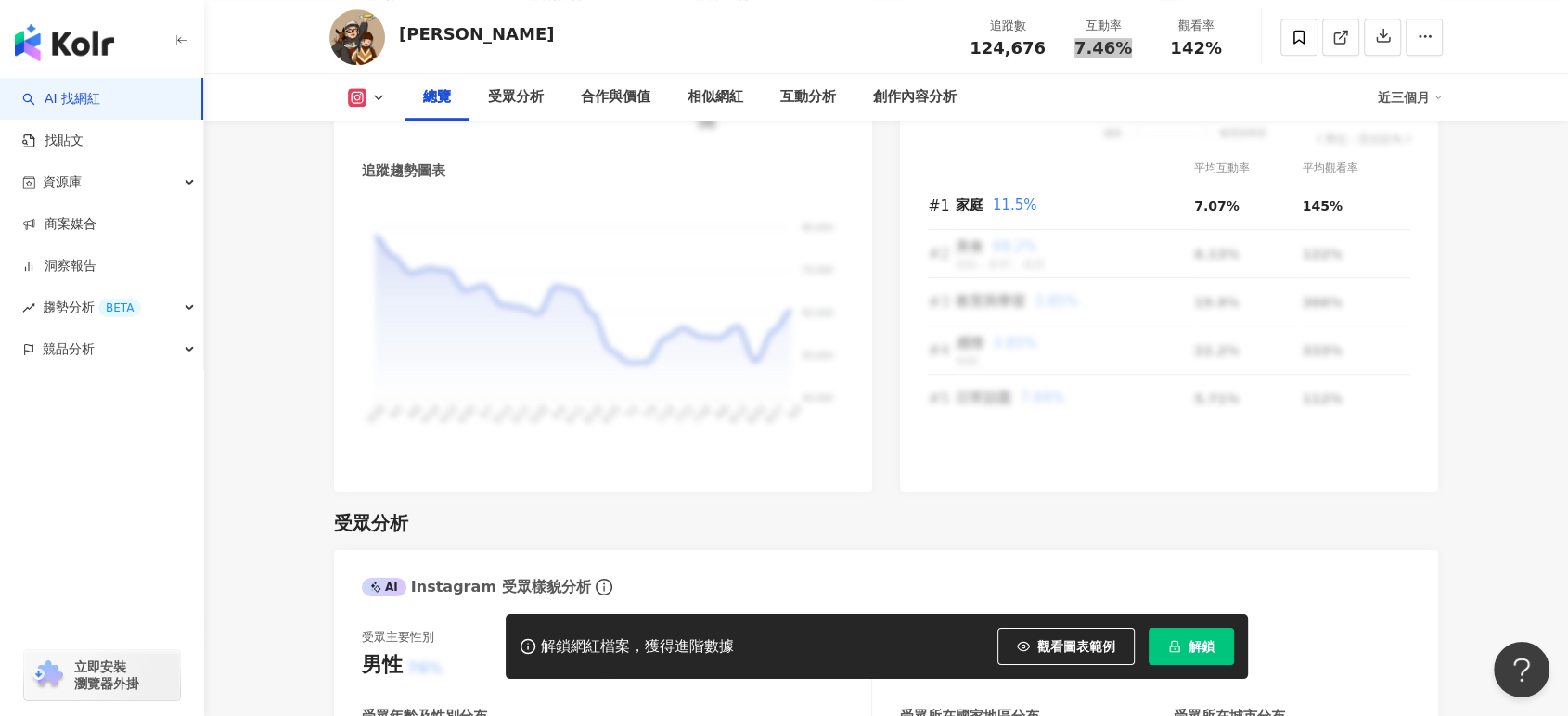
scroll to position [1237, 0]
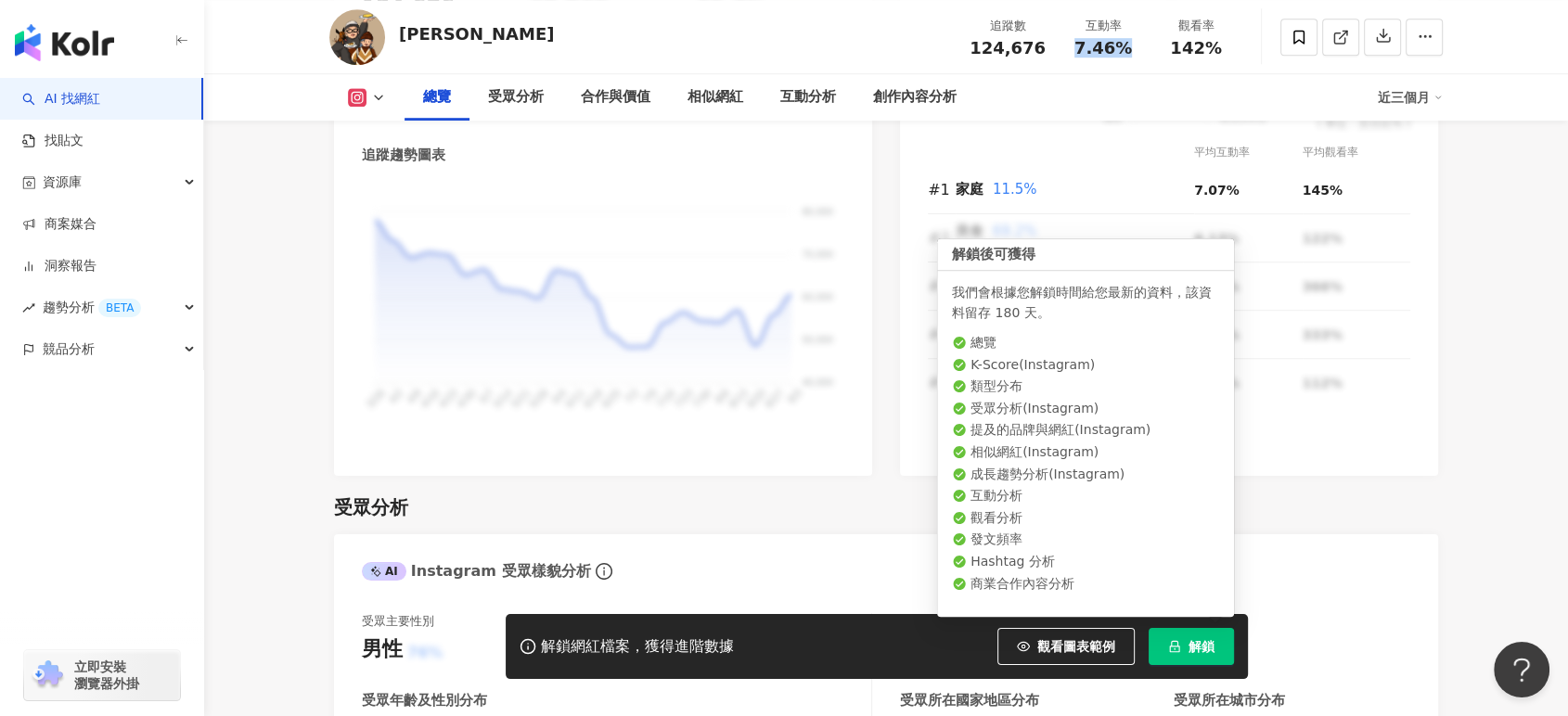
click at [1203, 641] on span "解鎖" at bounding box center [1201, 646] width 26 height 15
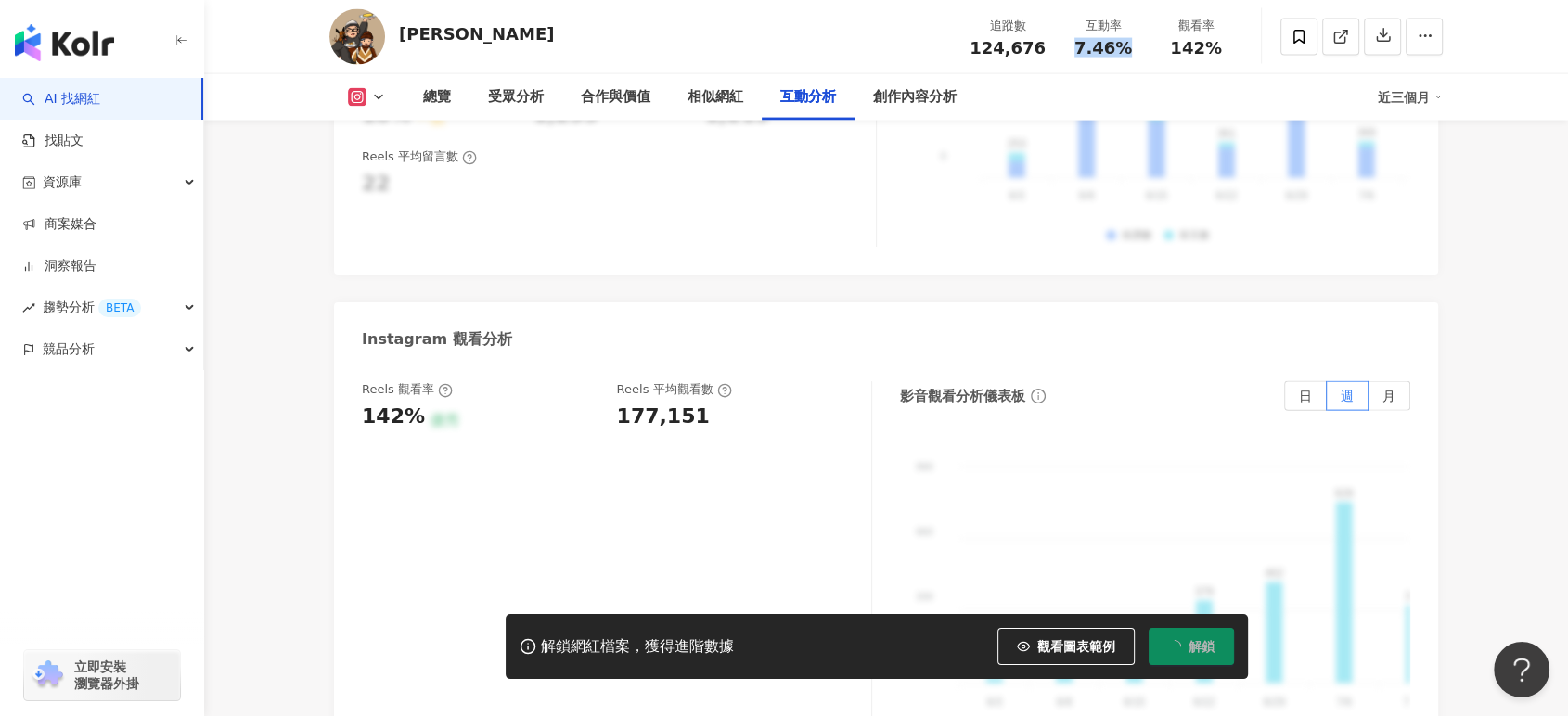
scroll to position [4020, 0]
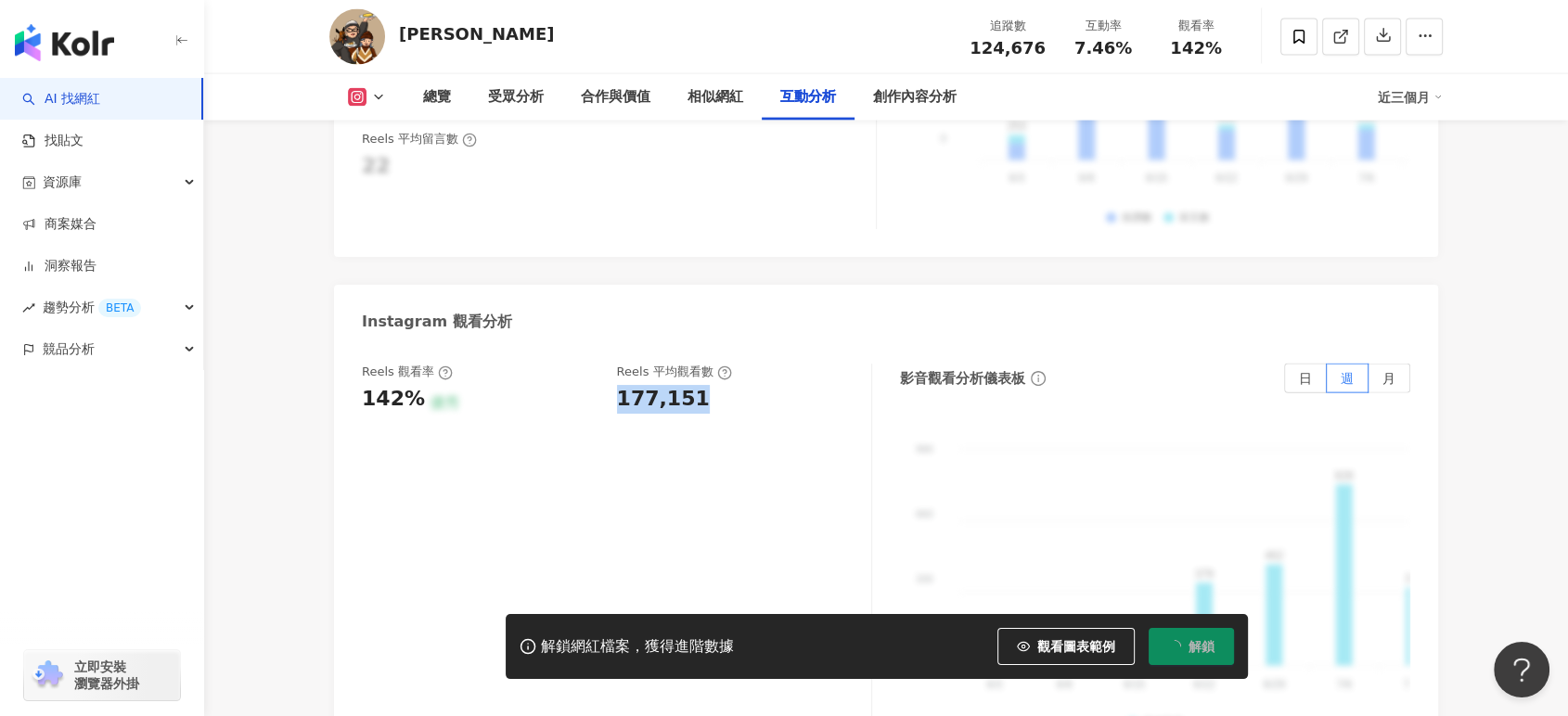
drag, startPoint x: 618, startPoint y: 369, endPoint x: 697, endPoint y: 369, distance: 79.0
click at [697, 385] on div "177,151" at bounding box center [736, 398] width 237 height 29
copy div "177,151"
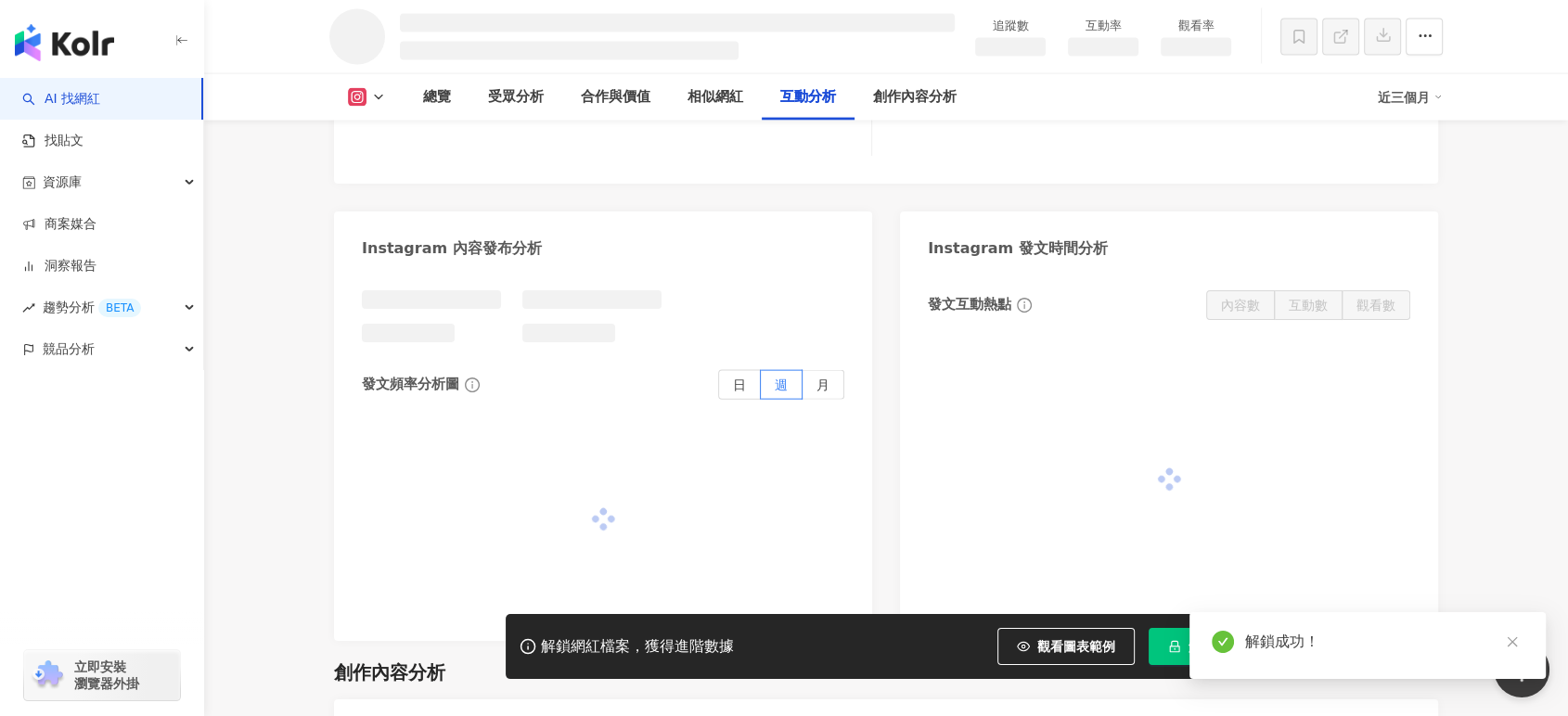
scroll to position [3547, 0]
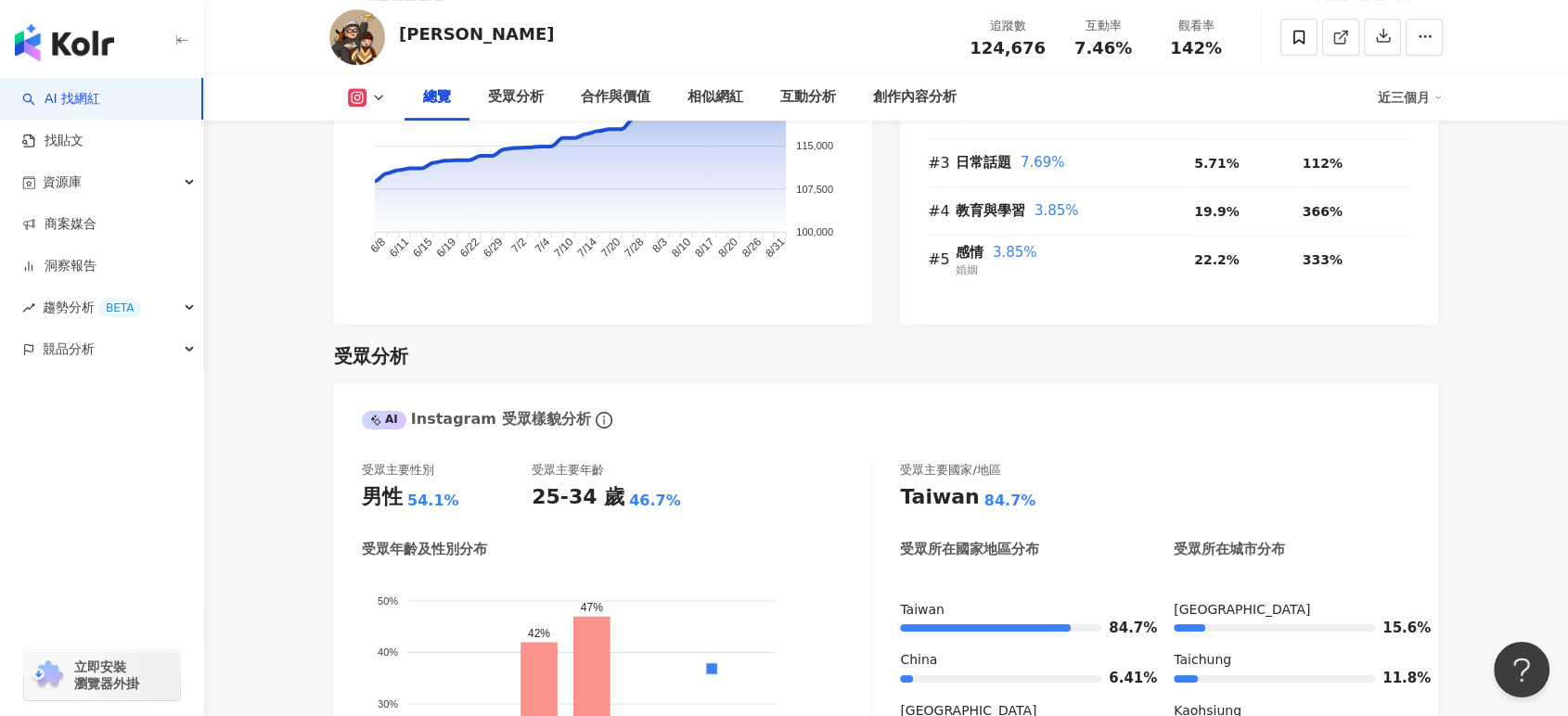
scroll to position [1690, 0]
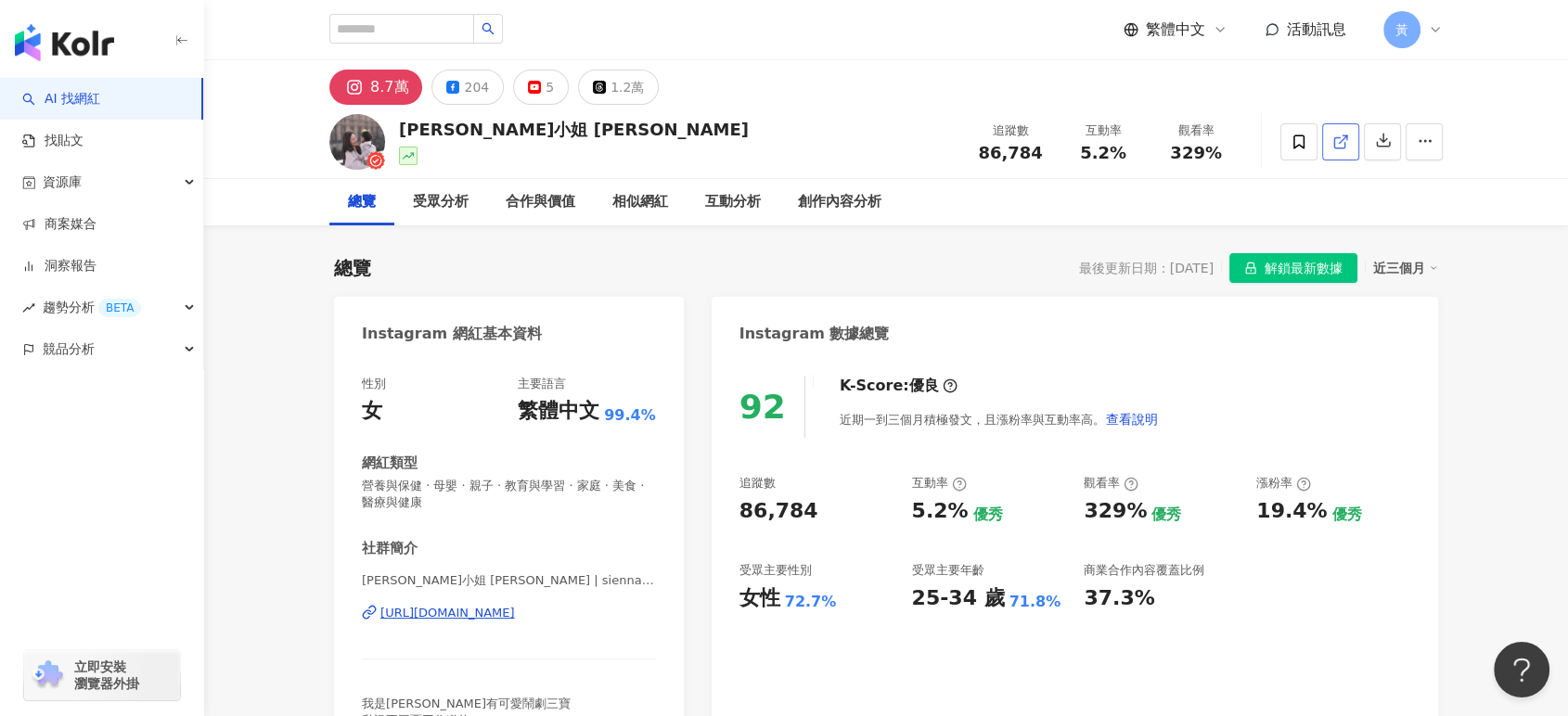
click at [1342, 147] on icon at bounding box center [1340, 141] width 17 height 17
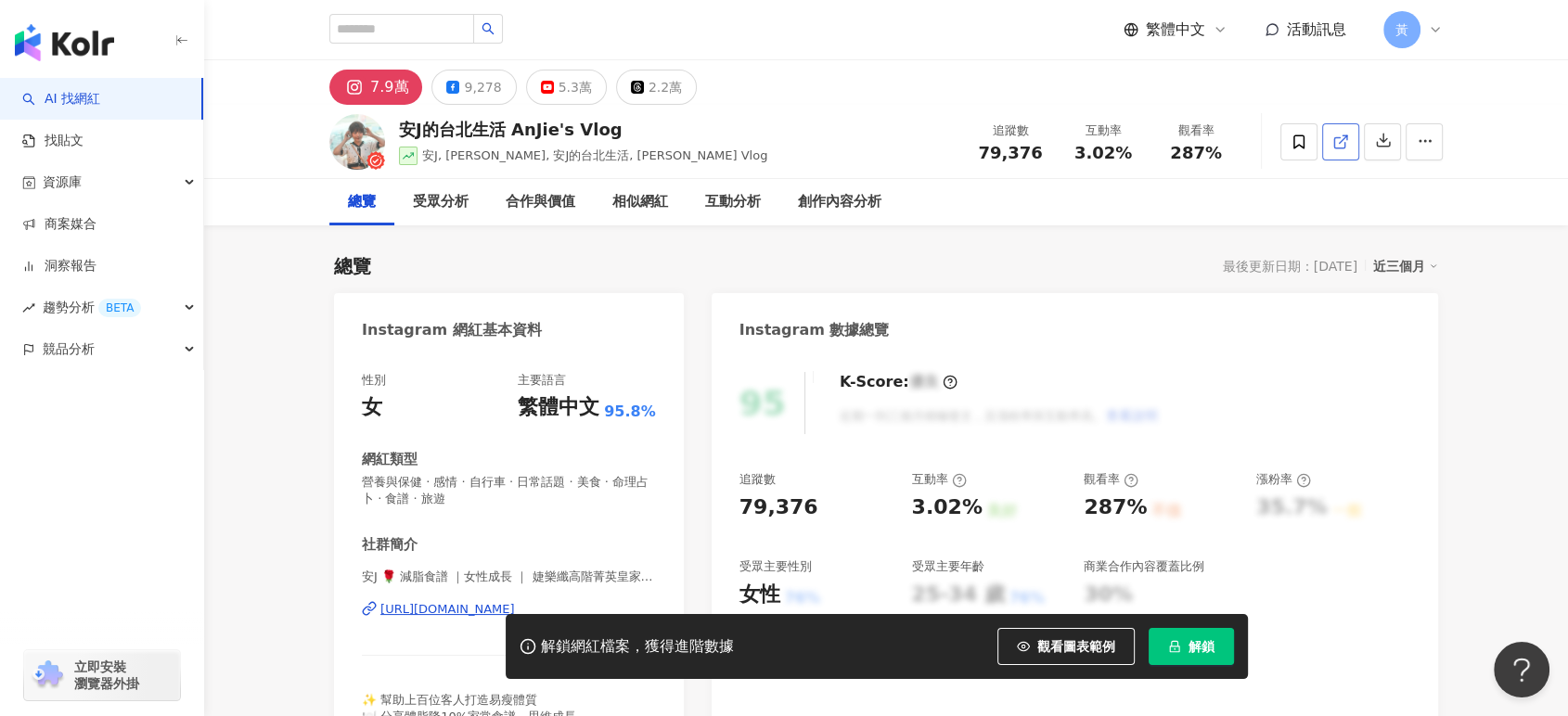
click at [1347, 143] on icon at bounding box center [1340, 141] width 17 height 17
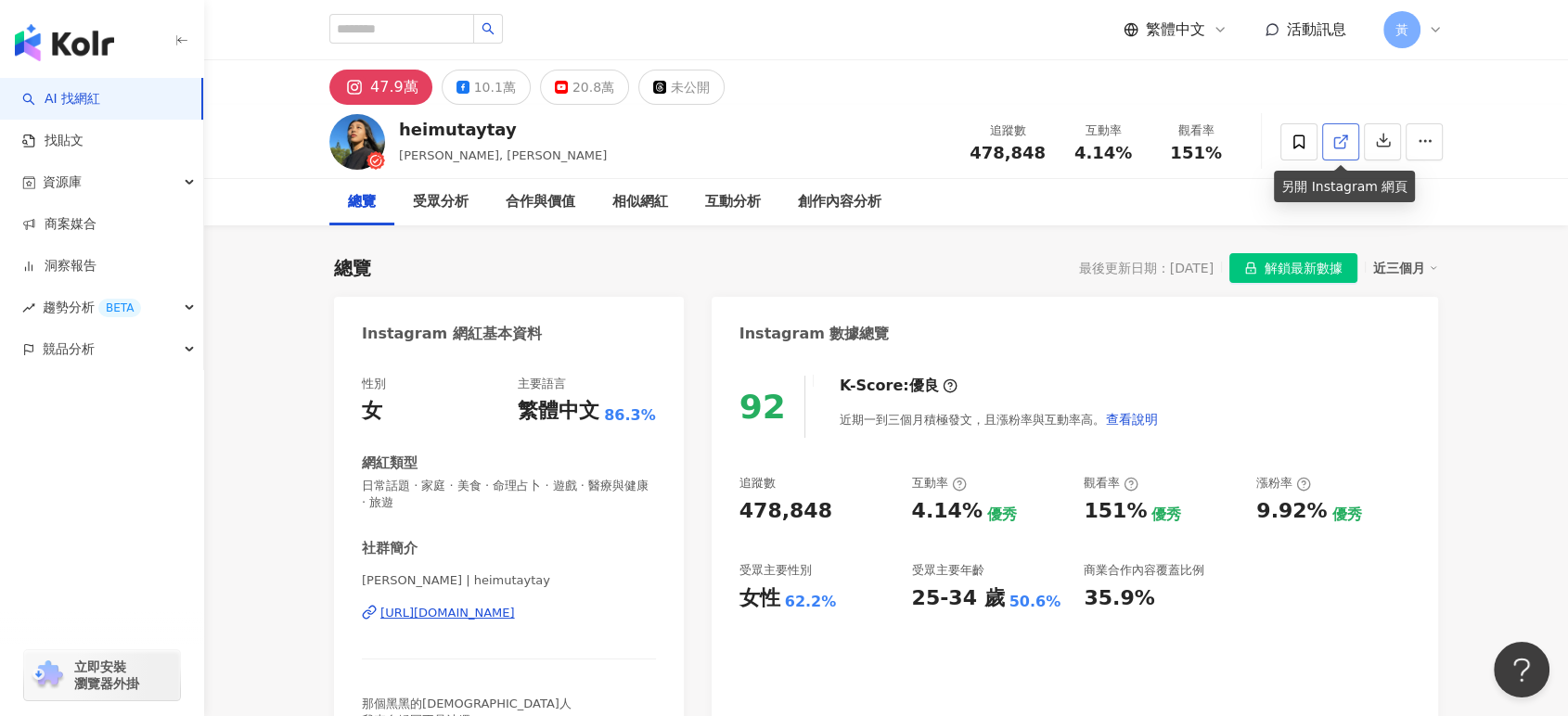
click at [1347, 133] on icon at bounding box center [1340, 141] width 17 height 17
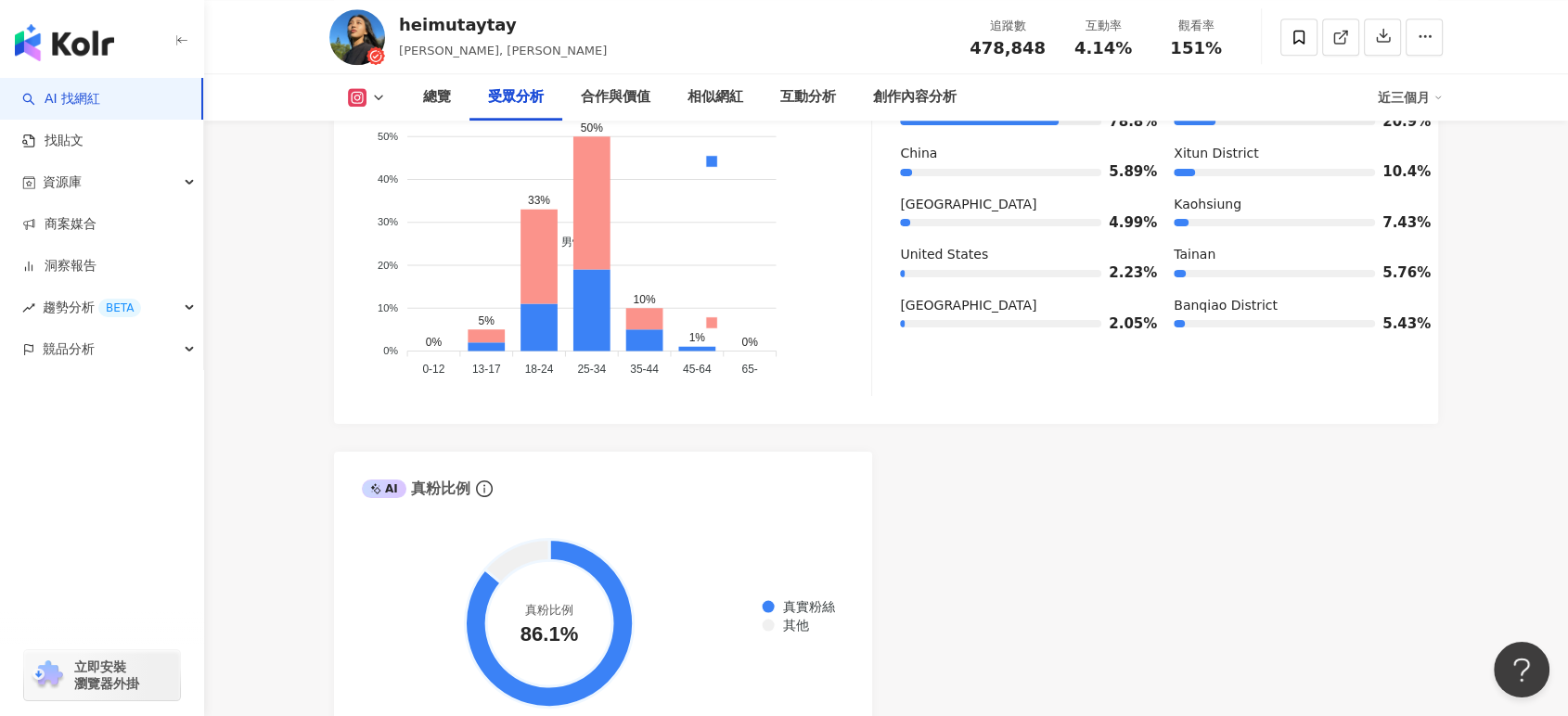
scroll to position [2165, 0]
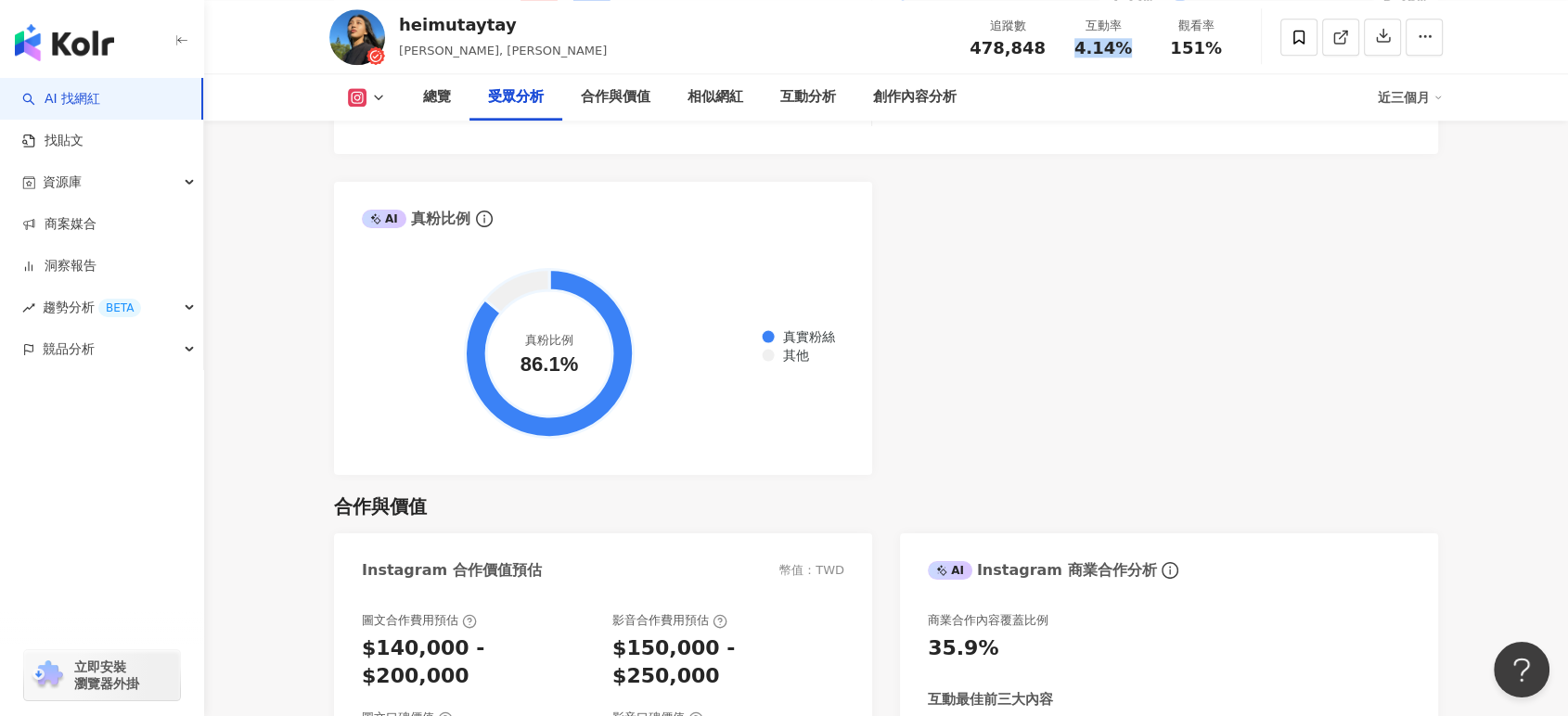
drag, startPoint x: 1070, startPoint y: 52, endPoint x: 1128, endPoint y: 58, distance: 58.3
click at [1128, 58] on div "追蹤數 478,848 互動率 4.14% 觀看率 151%" at bounding box center [1101, 36] width 284 height 55
copy span "4.14%"
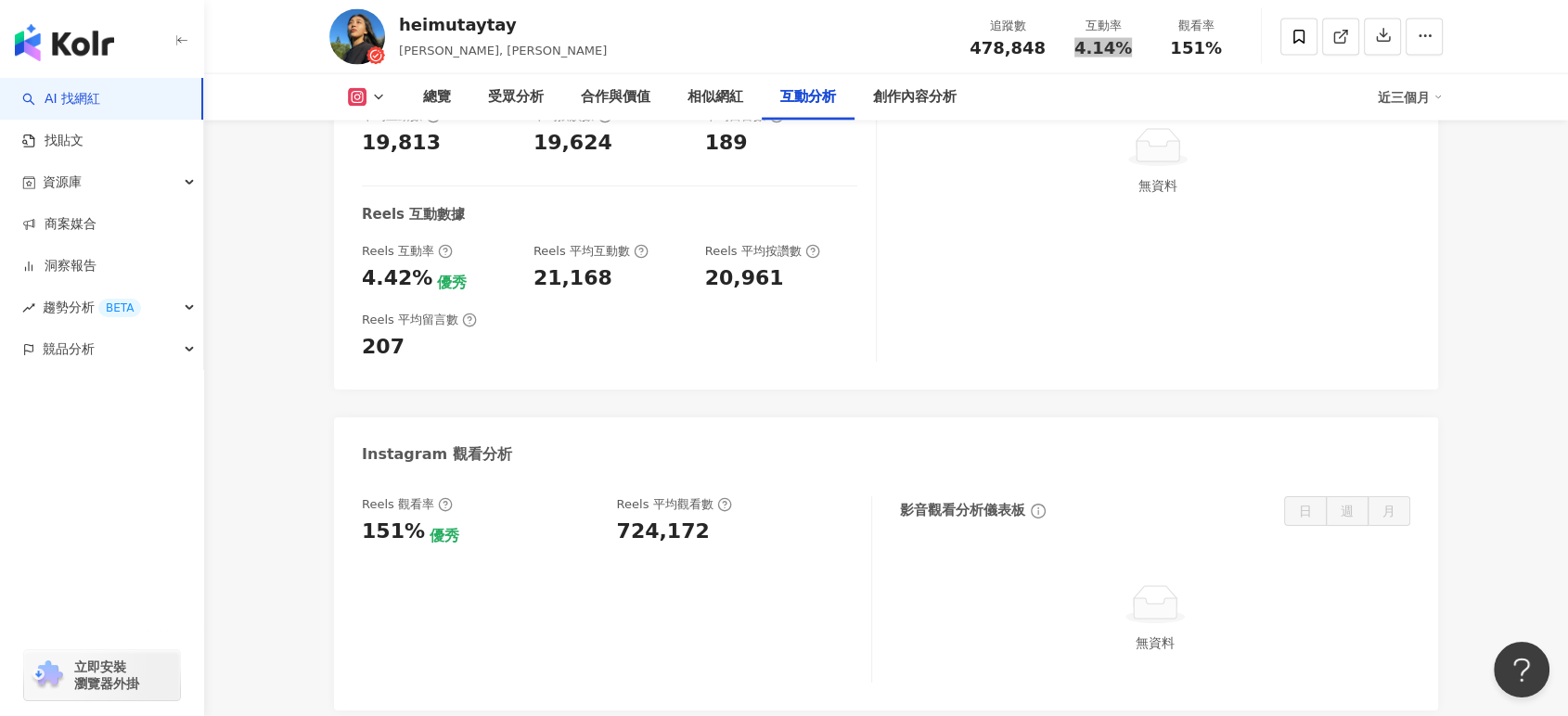
scroll to position [3915, 0]
drag, startPoint x: 613, startPoint y: 451, endPoint x: 696, endPoint y: 451, distance: 83.0
click at [696, 497] on div "Reels 觀看率 151% 優秀 Reels 平均觀看數 724,172" at bounding box center [607, 522] width 491 height 50
copy div "724,172"
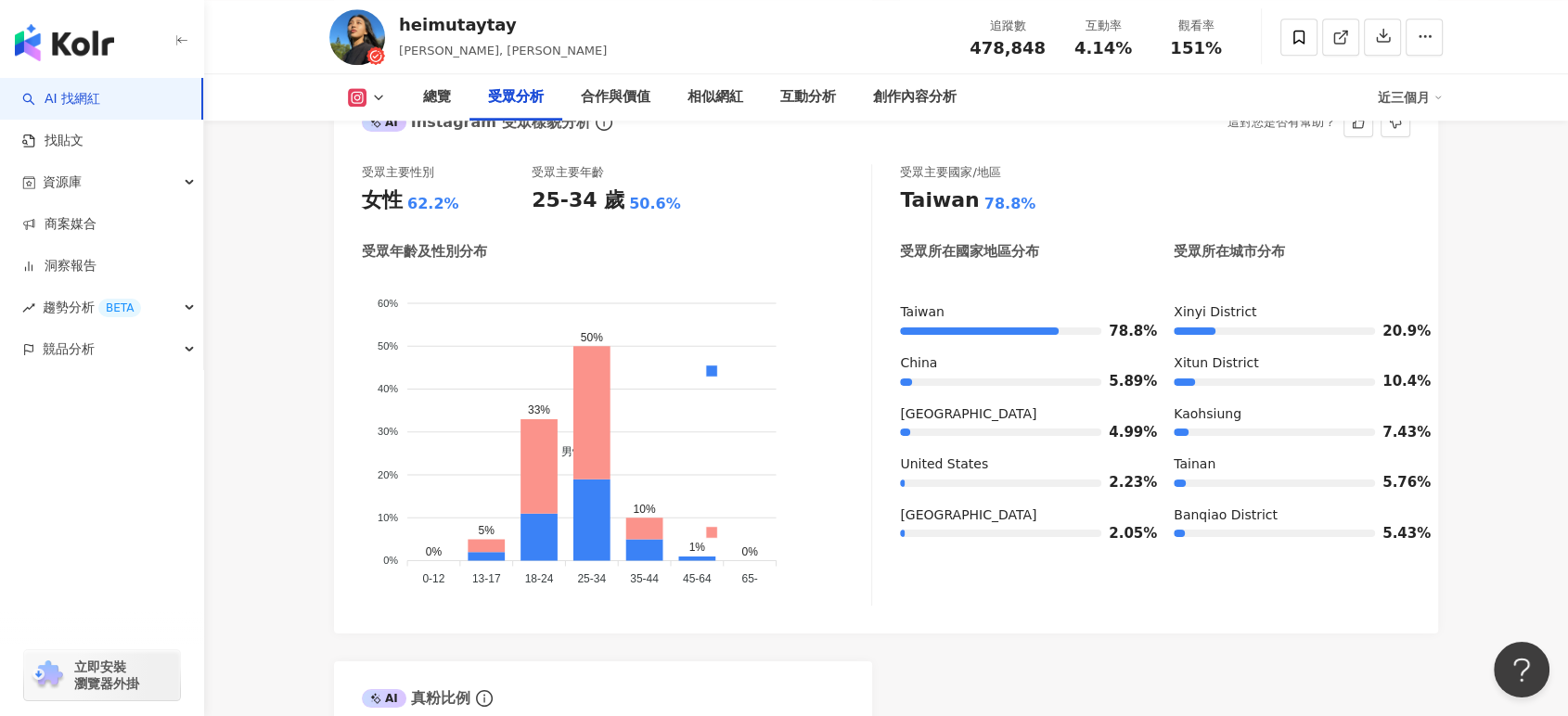
scroll to position [1649, 0]
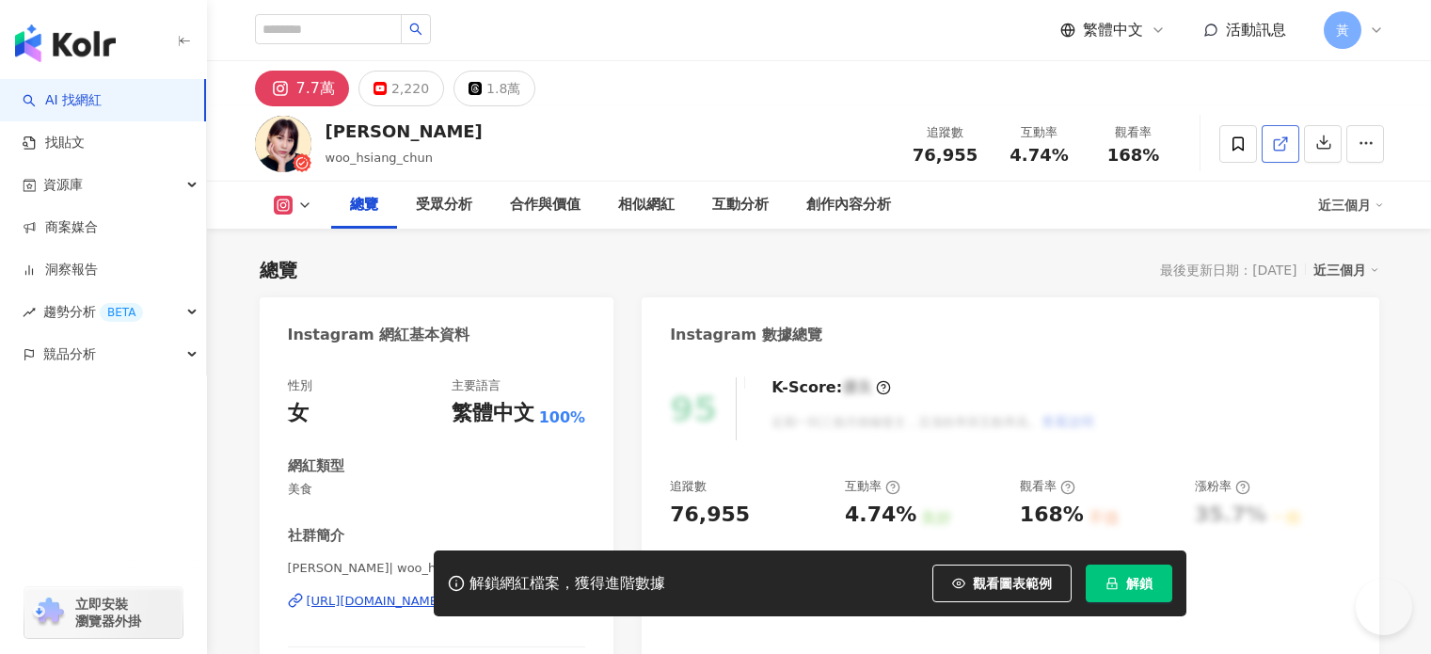
click at [1289, 147] on icon at bounding box center [1280, 143] width 17 height 17
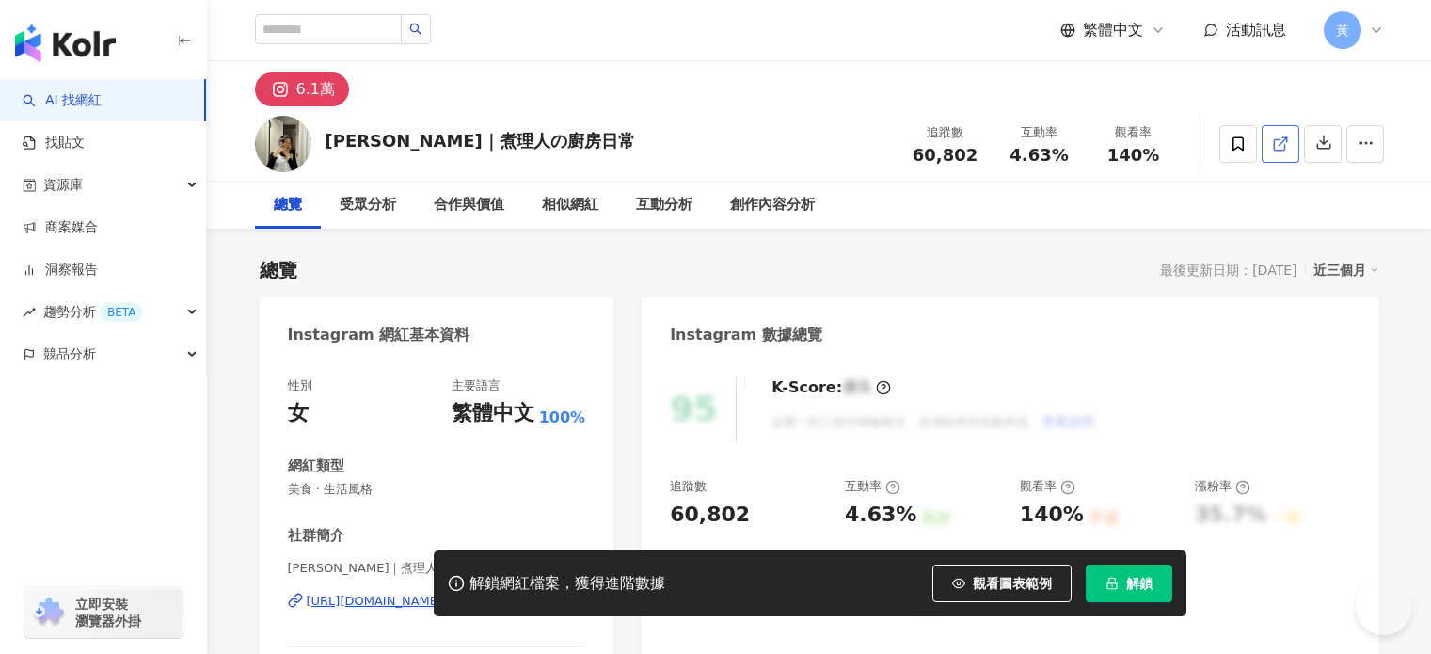
click at [1289, 145] on icon at bounding box center [1280, 143] width 17 height 17
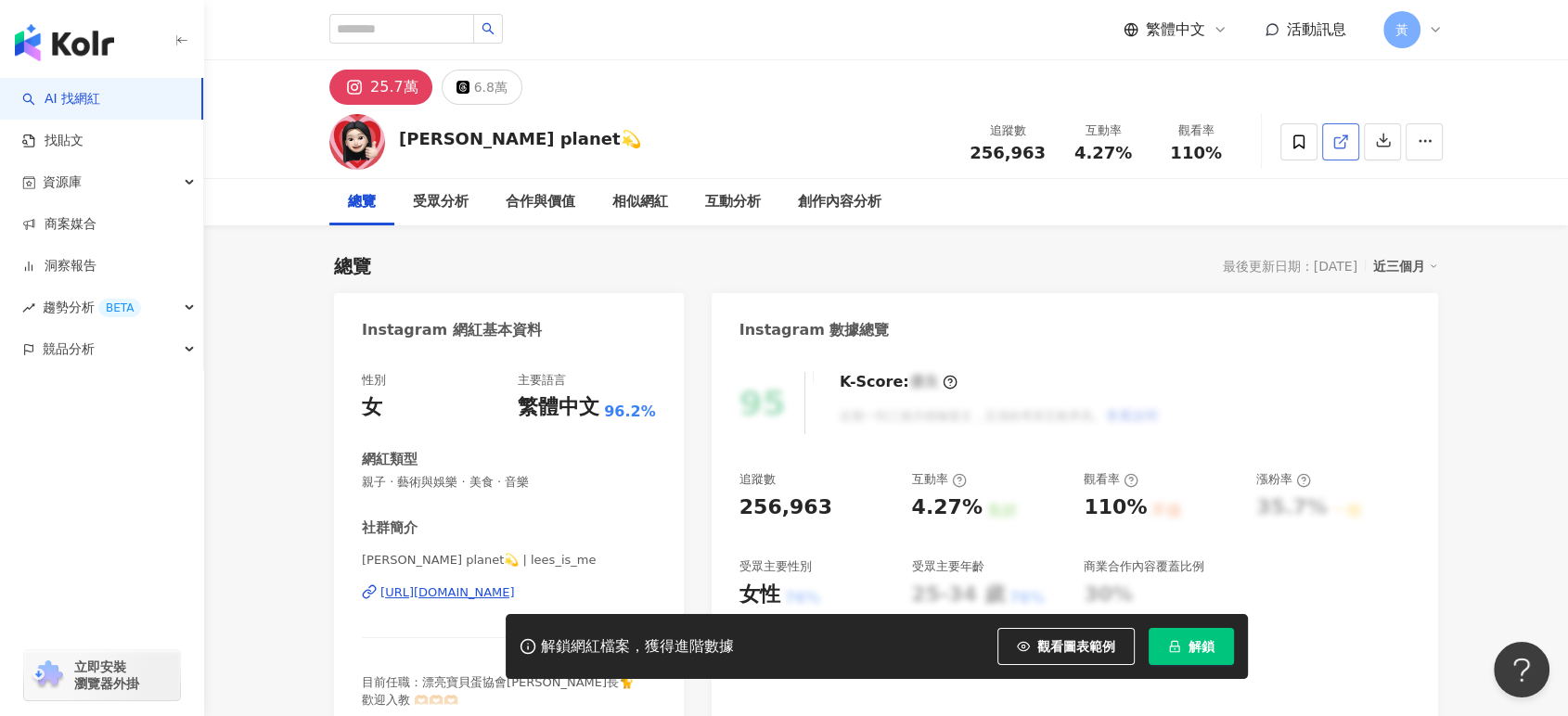
click at [1330, 142] on link at bounding box center [1341, 142] width 37 height 37
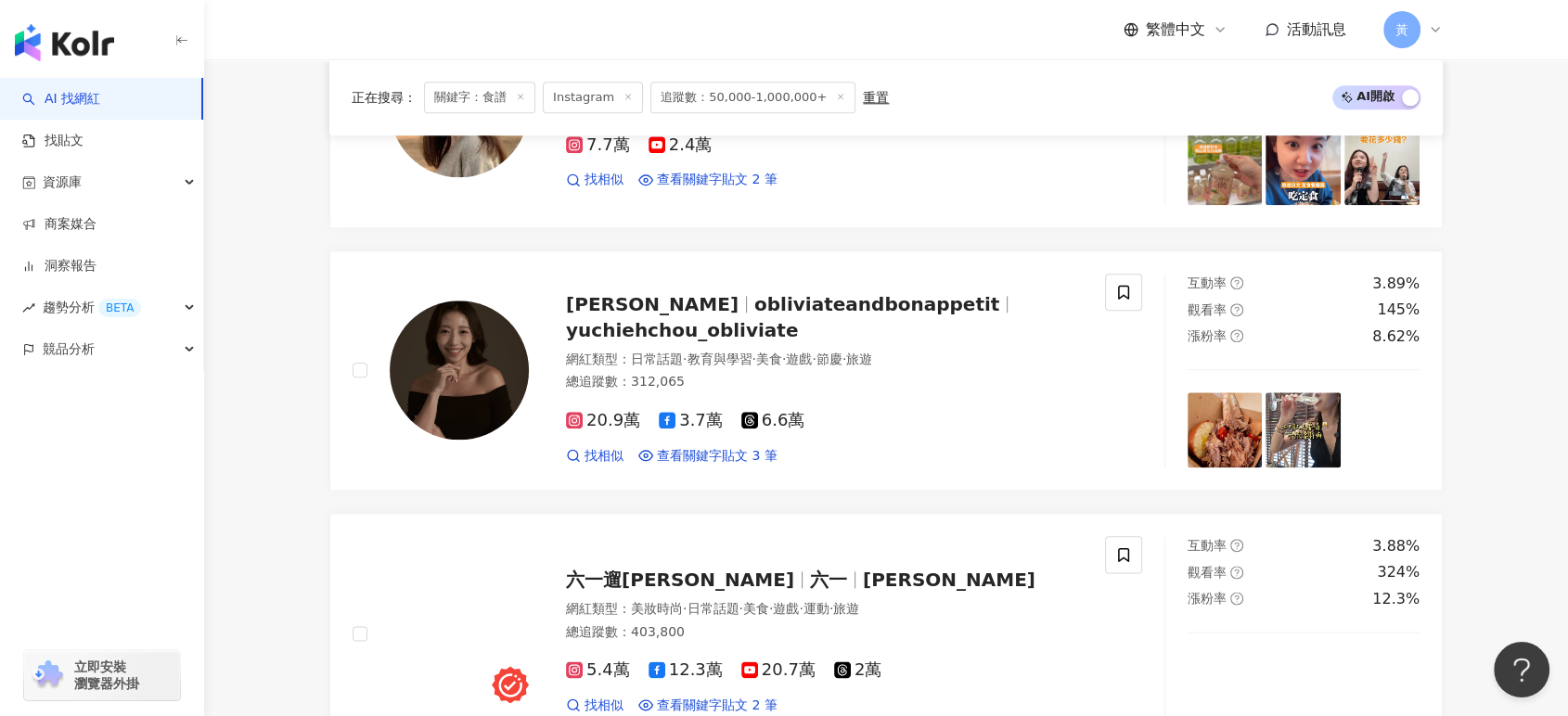
scroll to position [2202, 0]
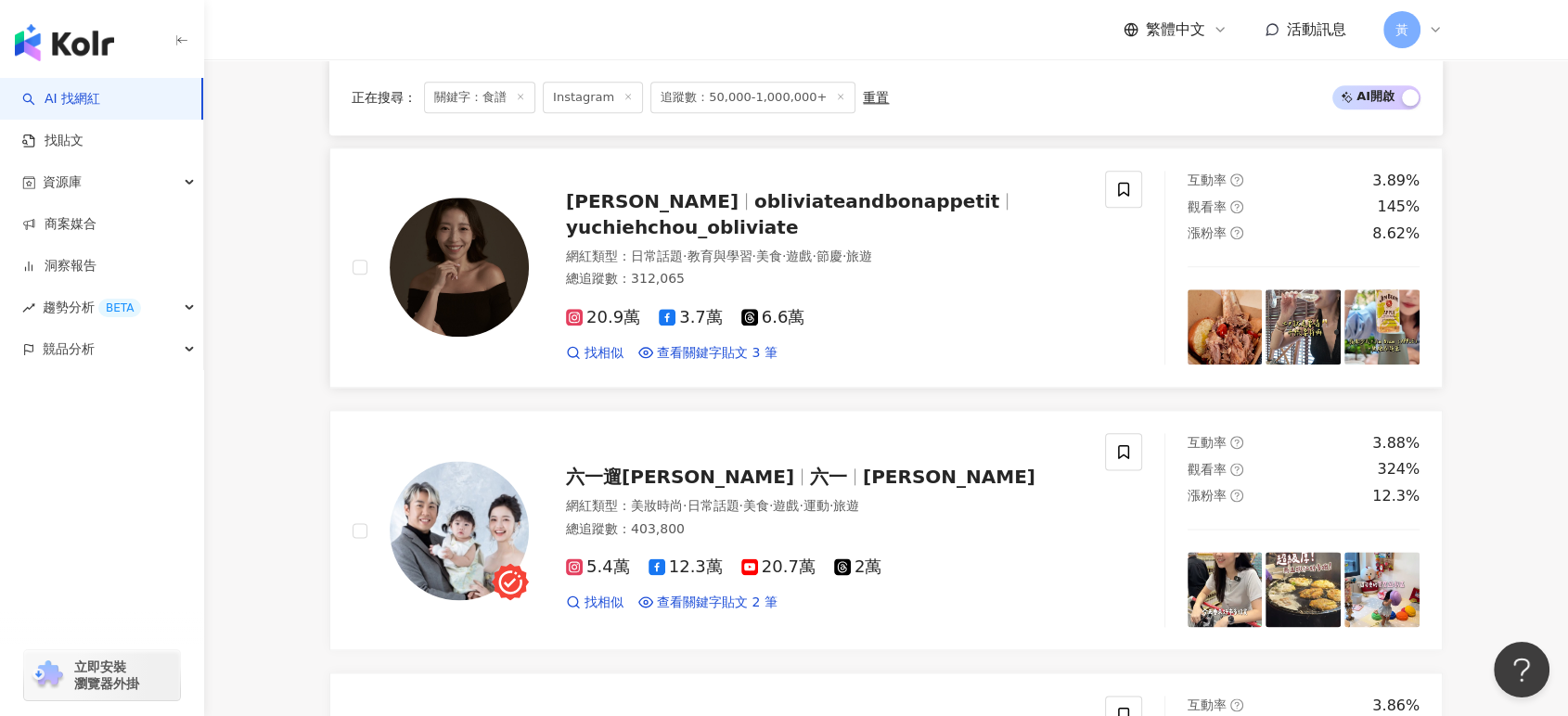
click at [806, 212] on span "obliviateandbonappetit" at bounding box center [877, 201] width 245 height 23
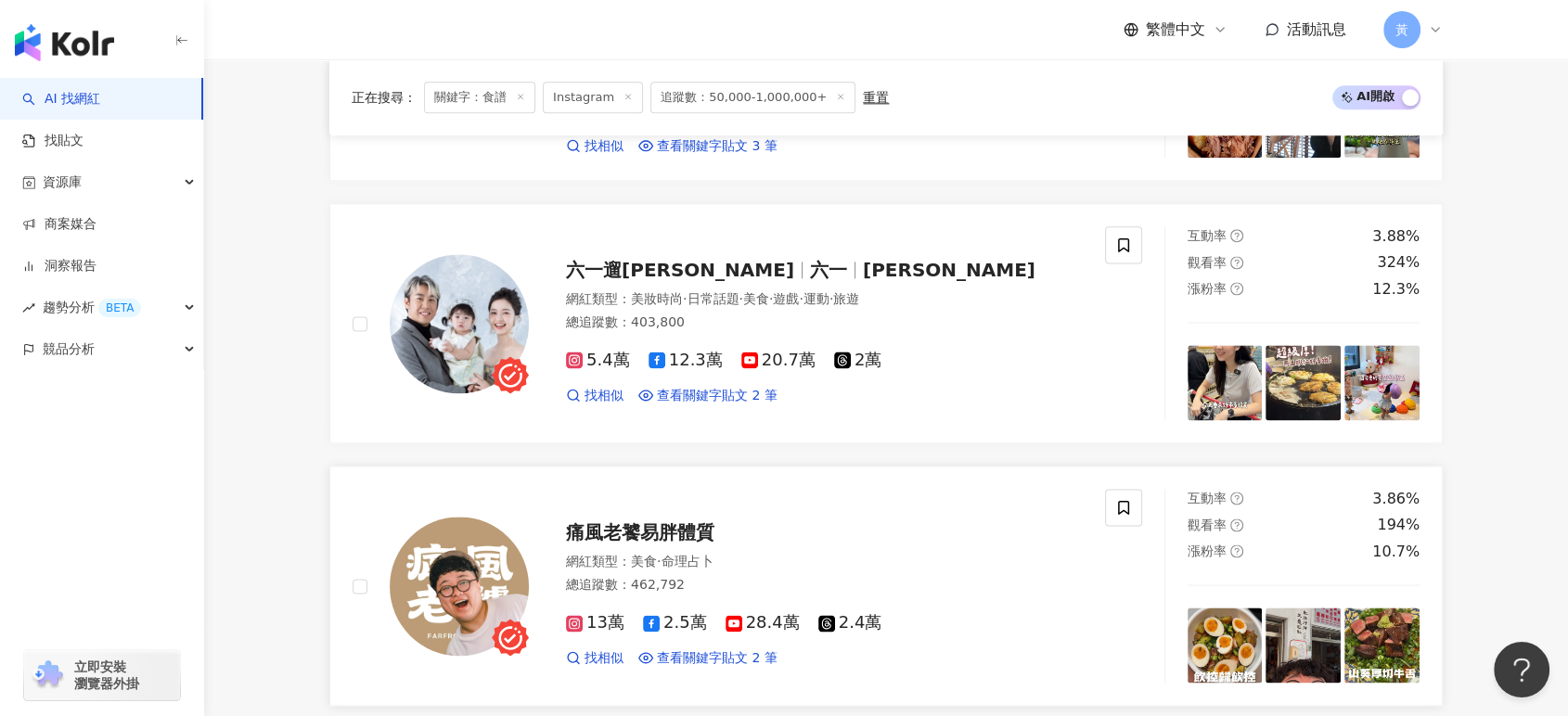
scroll to position [2408, 0]
click at [661, 282] on span "六一遛阿寬" at bounding box center [687, 270] width 244 height 23
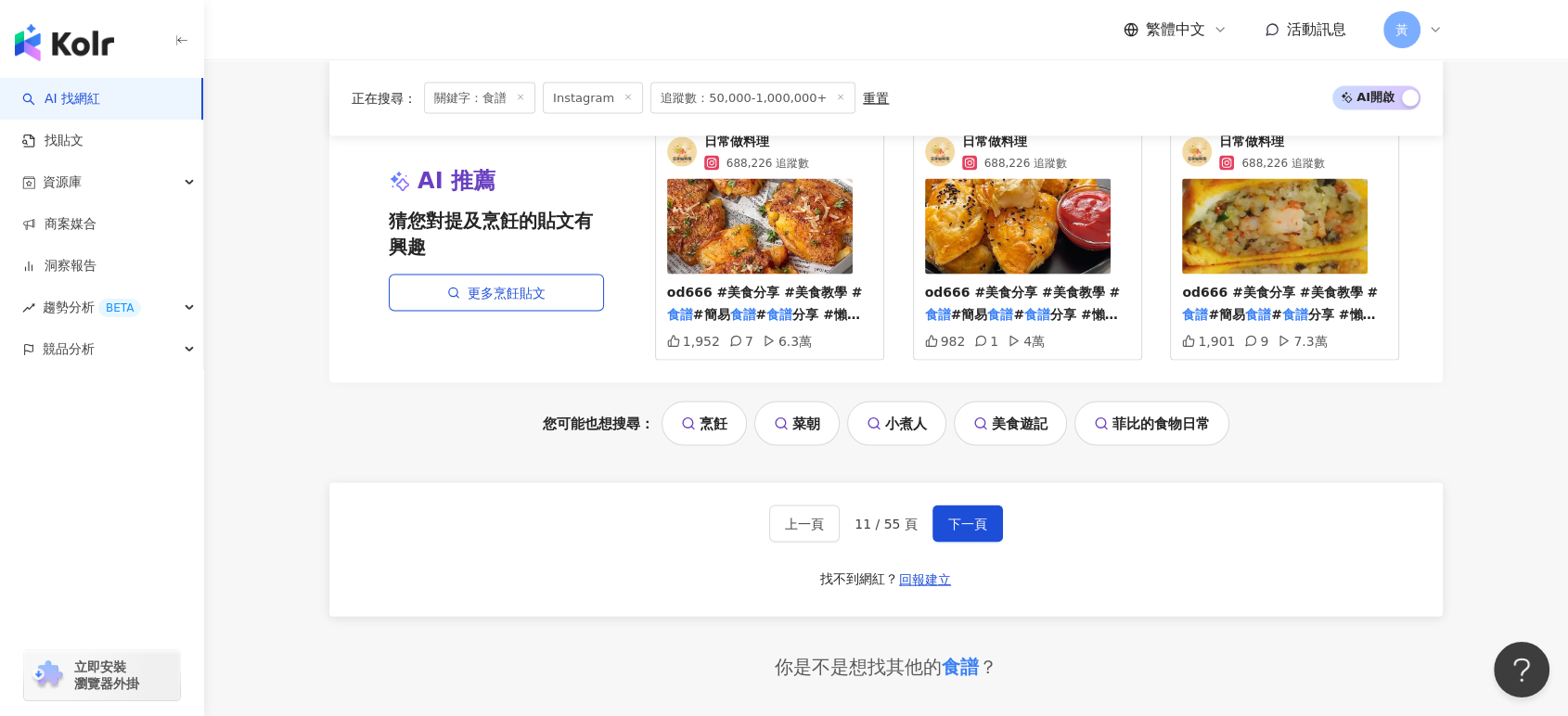
scroll to position [3852, 0]
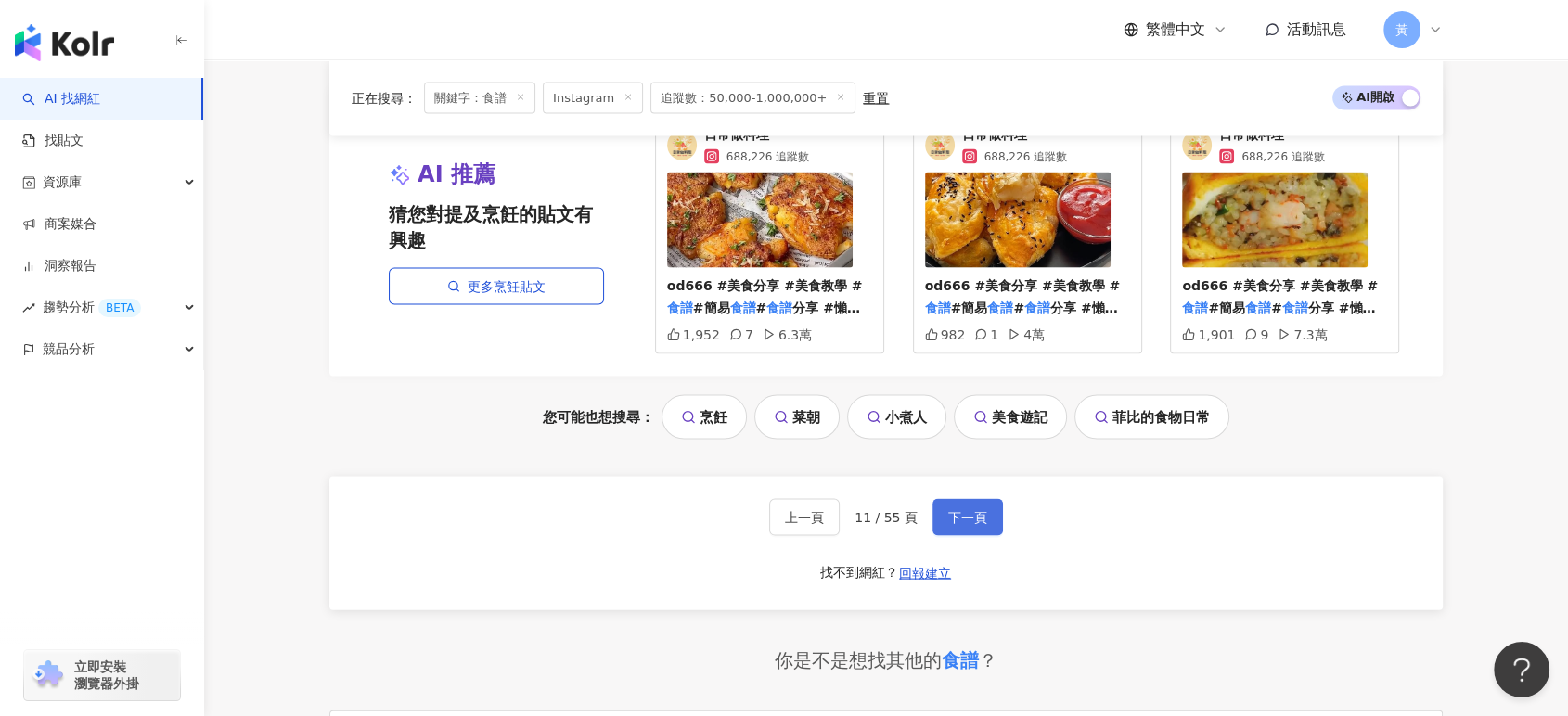
click at [973, 522] on span "下一頁" at bounding box center [967, 517] width 39 height 15
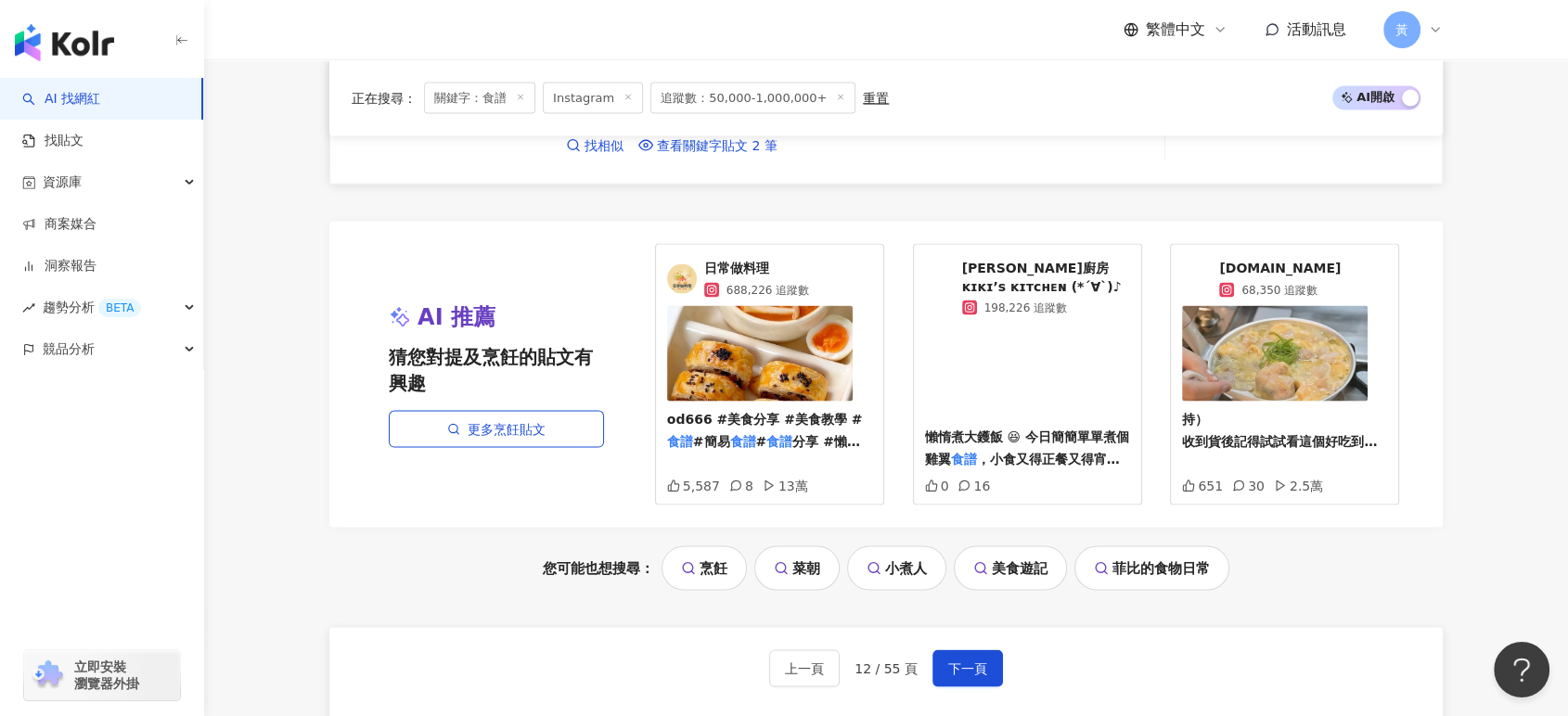
scroll to position [4020, 0]
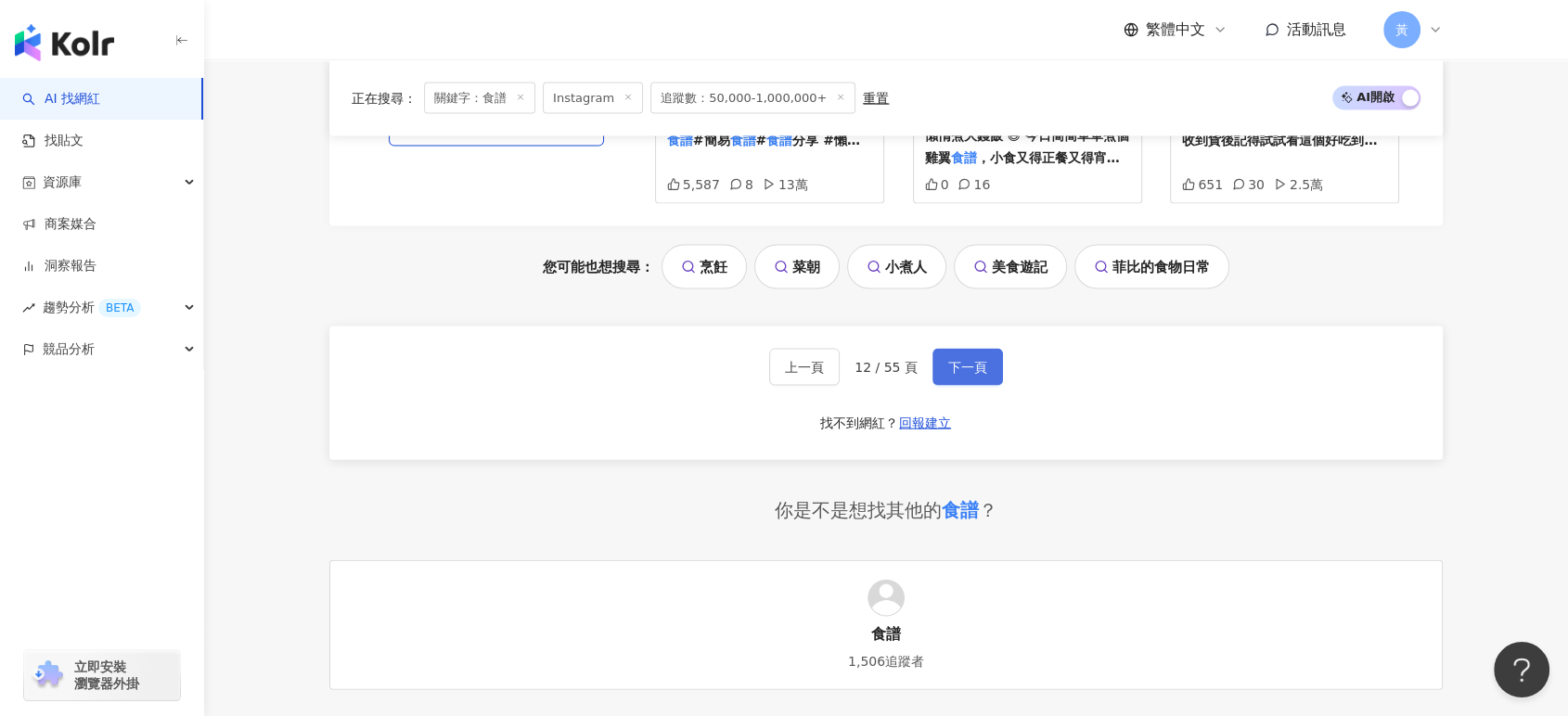
click at [964, 375] on span "下一頁" at bounding box center [967, 367] width 39 height 15
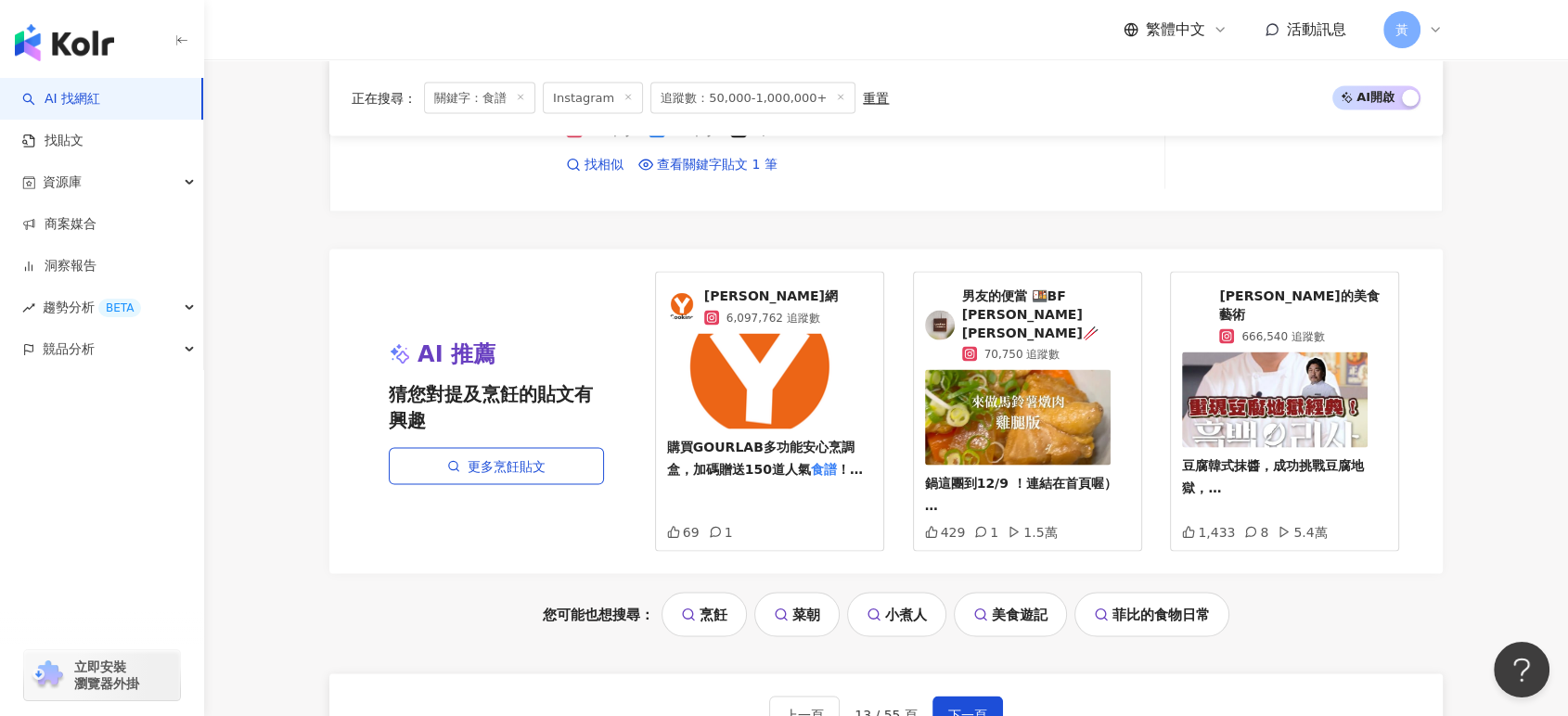
scroll to position [3852, 0]
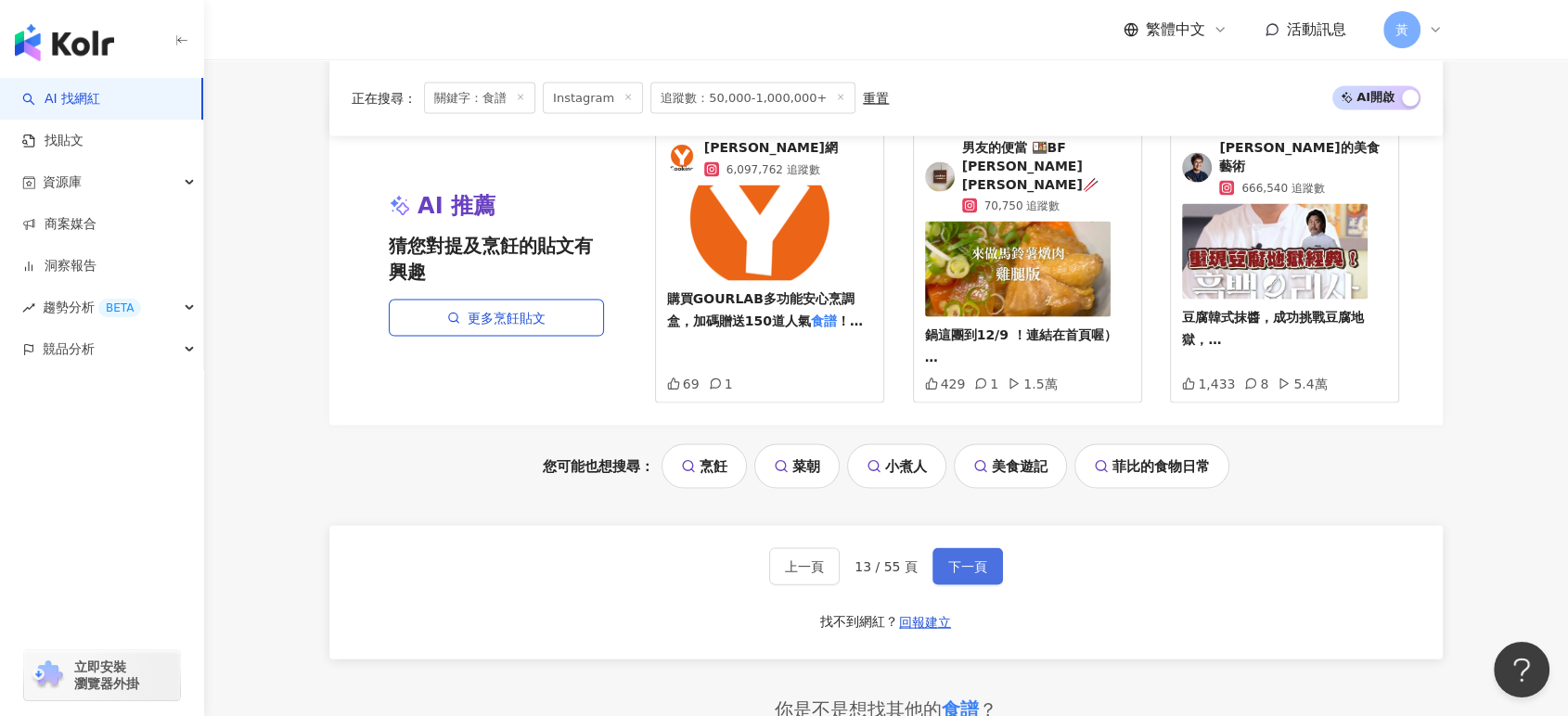
click at [980, 557] on button "下一頁" at bounding box center [966, 567] width 70 height 37
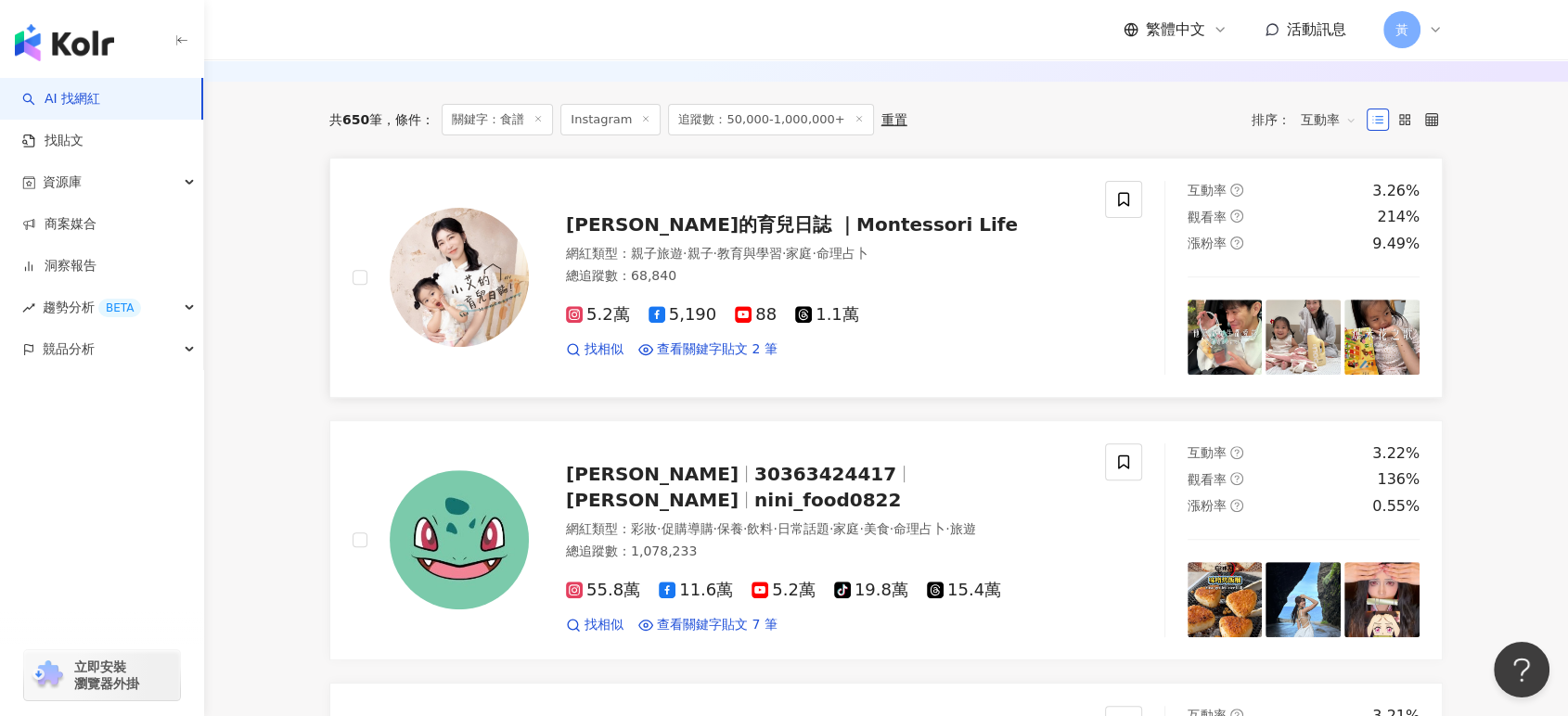
scroll to position [618, 0]
click at [900, 501] on span "nini_food0822" at bounding box center [827, 499] width 147 height 23
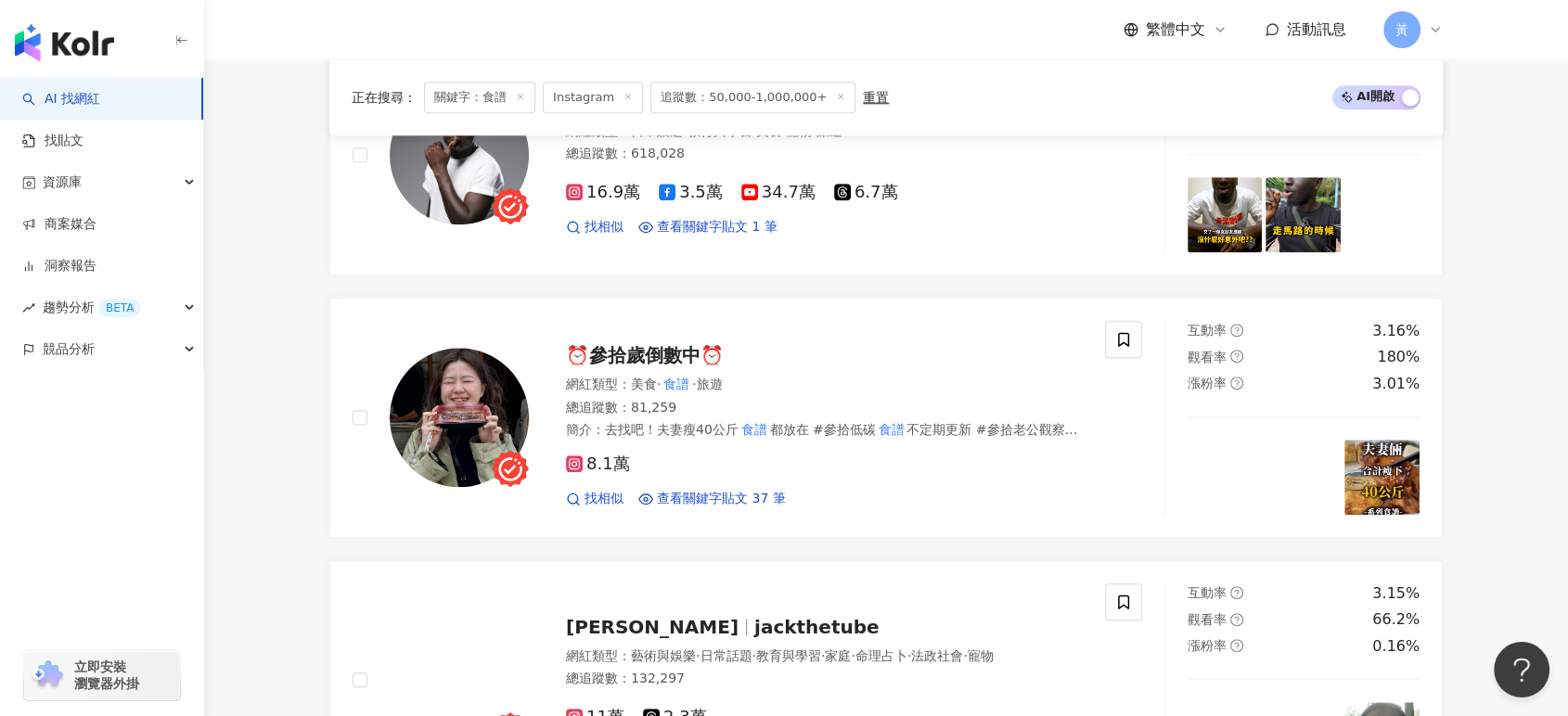
scroll to position [1959, 0]
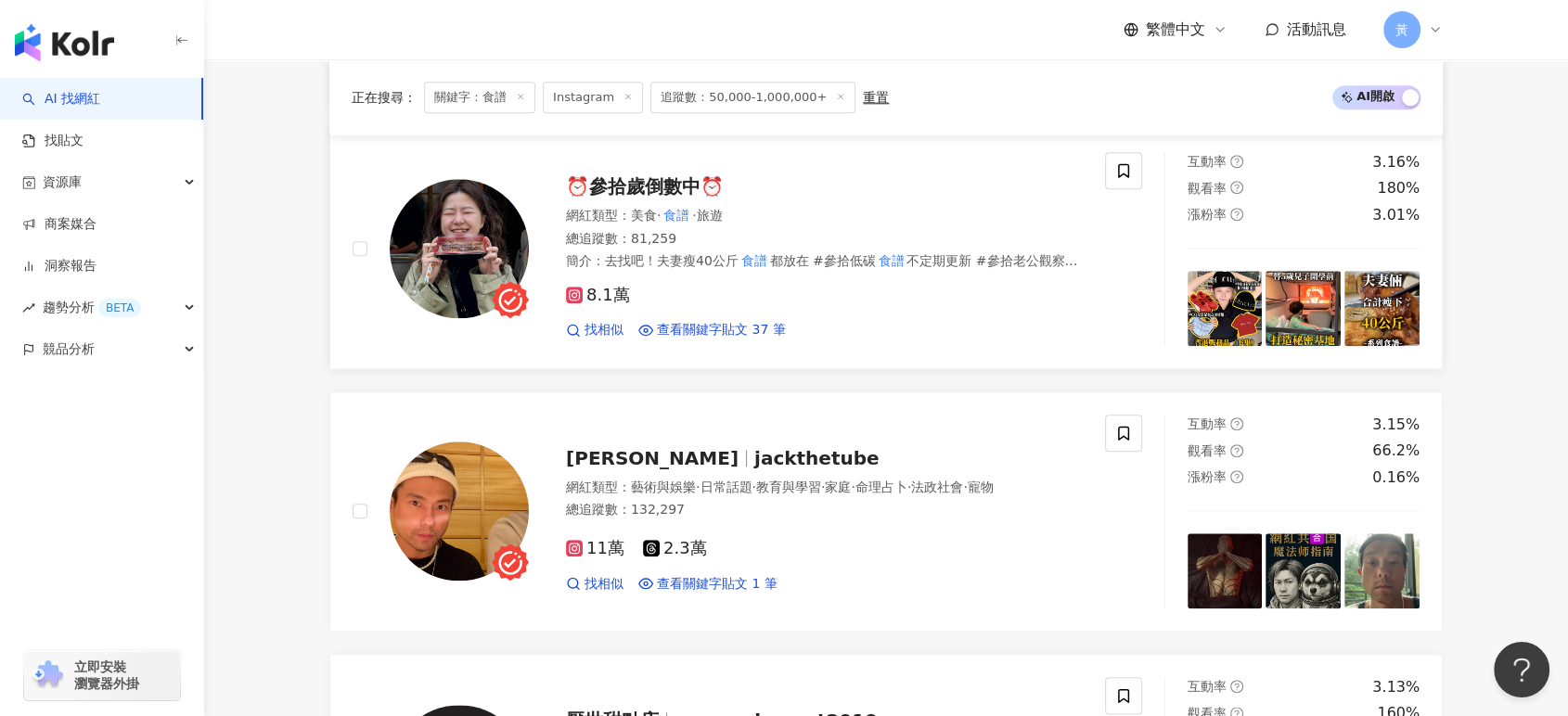
click at [712, 197] on span "⏰參拾歲倒數中⏰" at bounding box center [645, 186] width 158 height 23
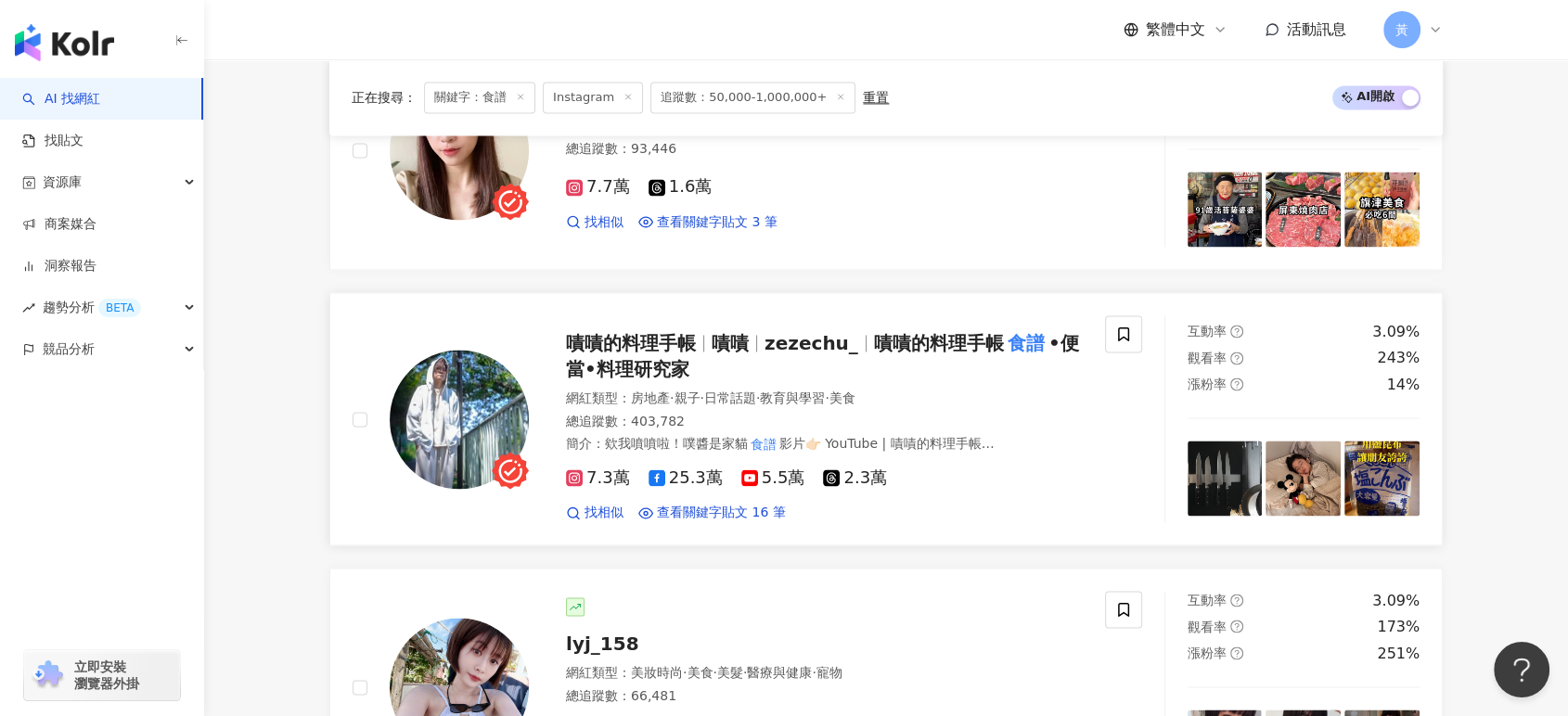
scroll to position [2887, 0]
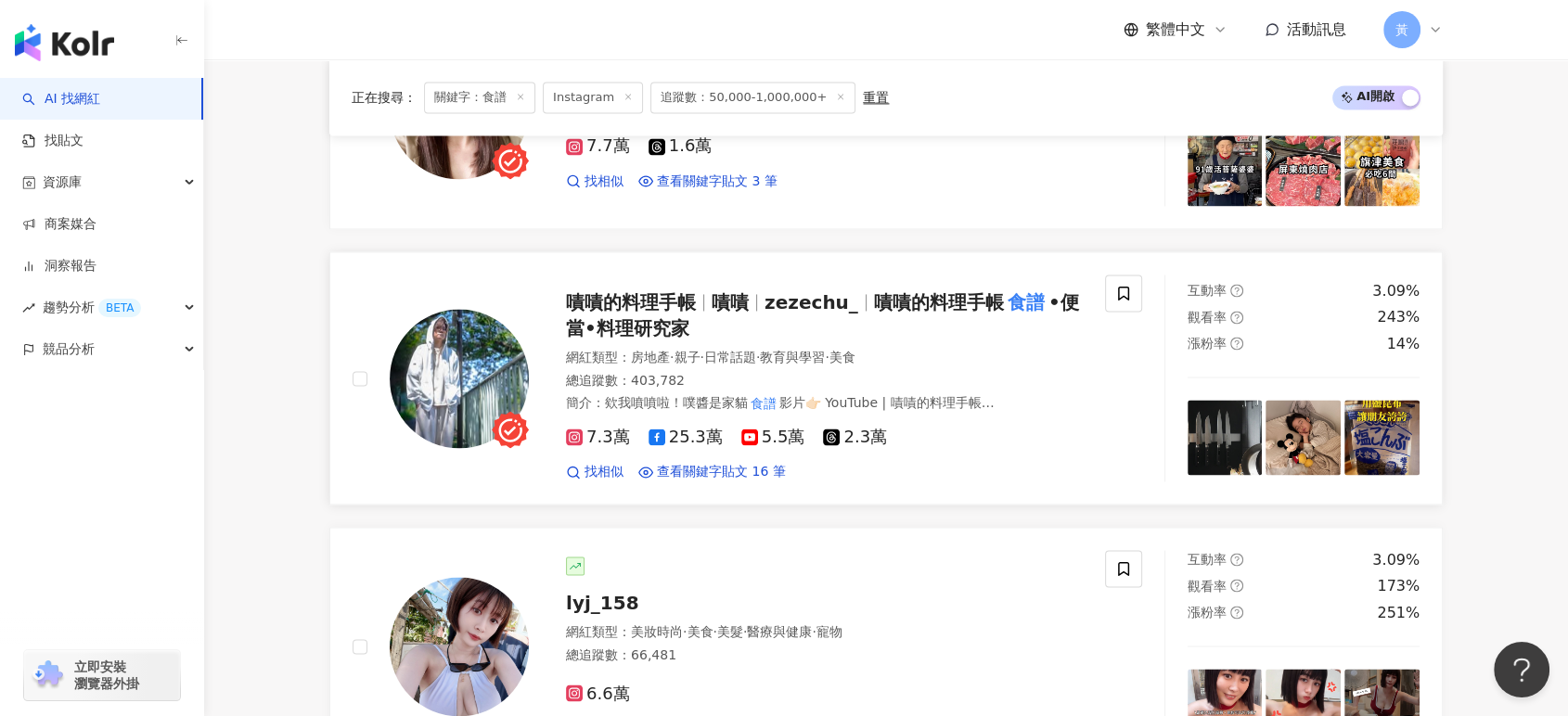
click at [820, 314] on span "zezechu_" at bounding box center [811, 302] width 94 height 23
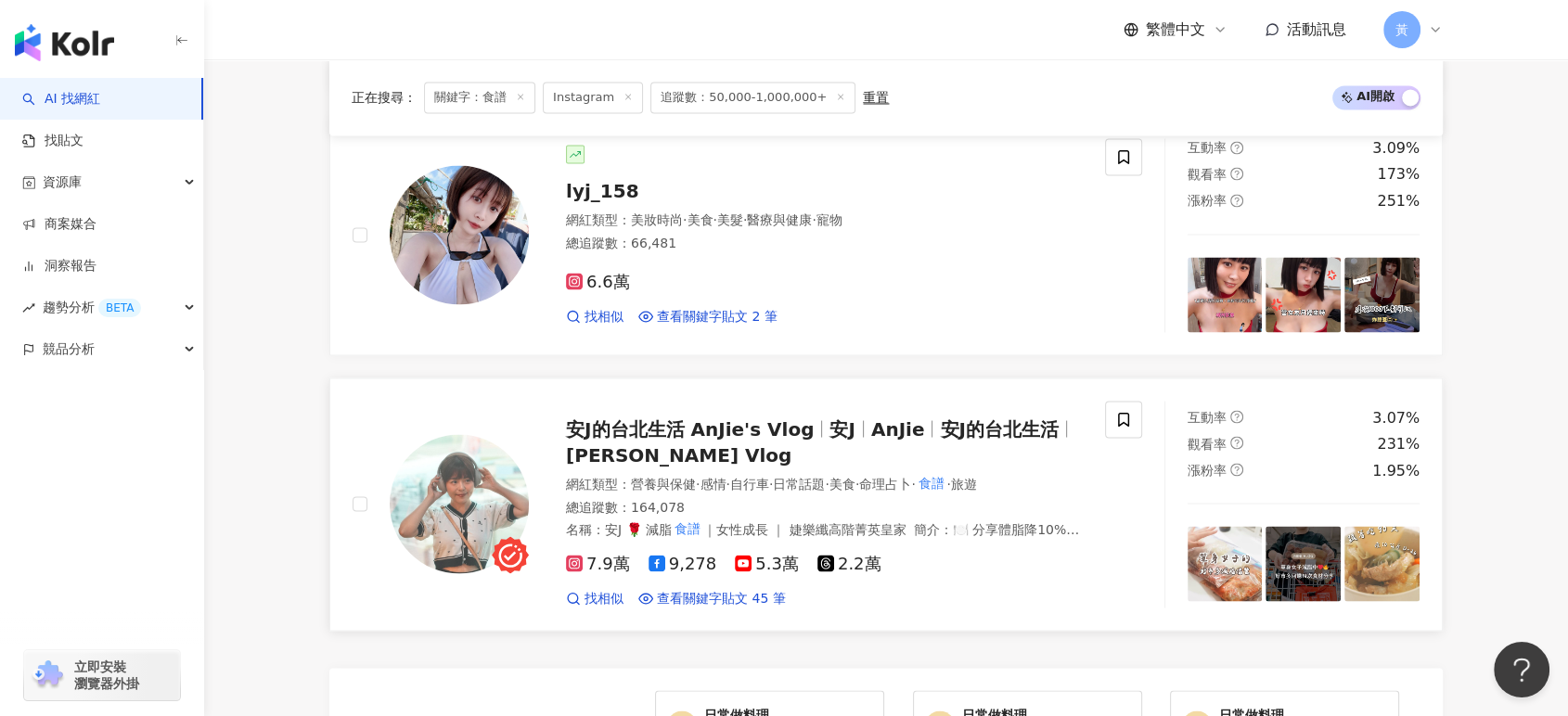
scroll to position [3607, 0]
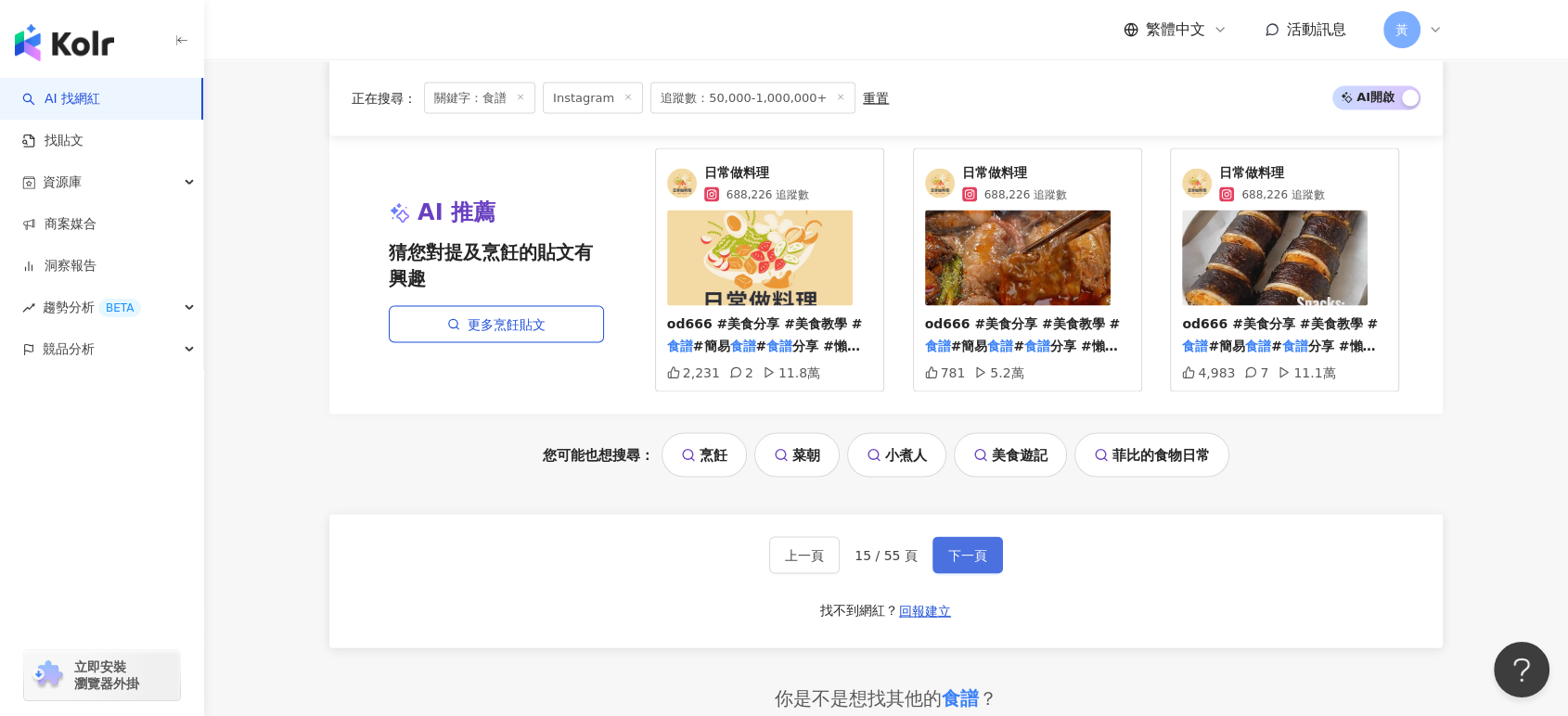
scroll to position [3788, 0]
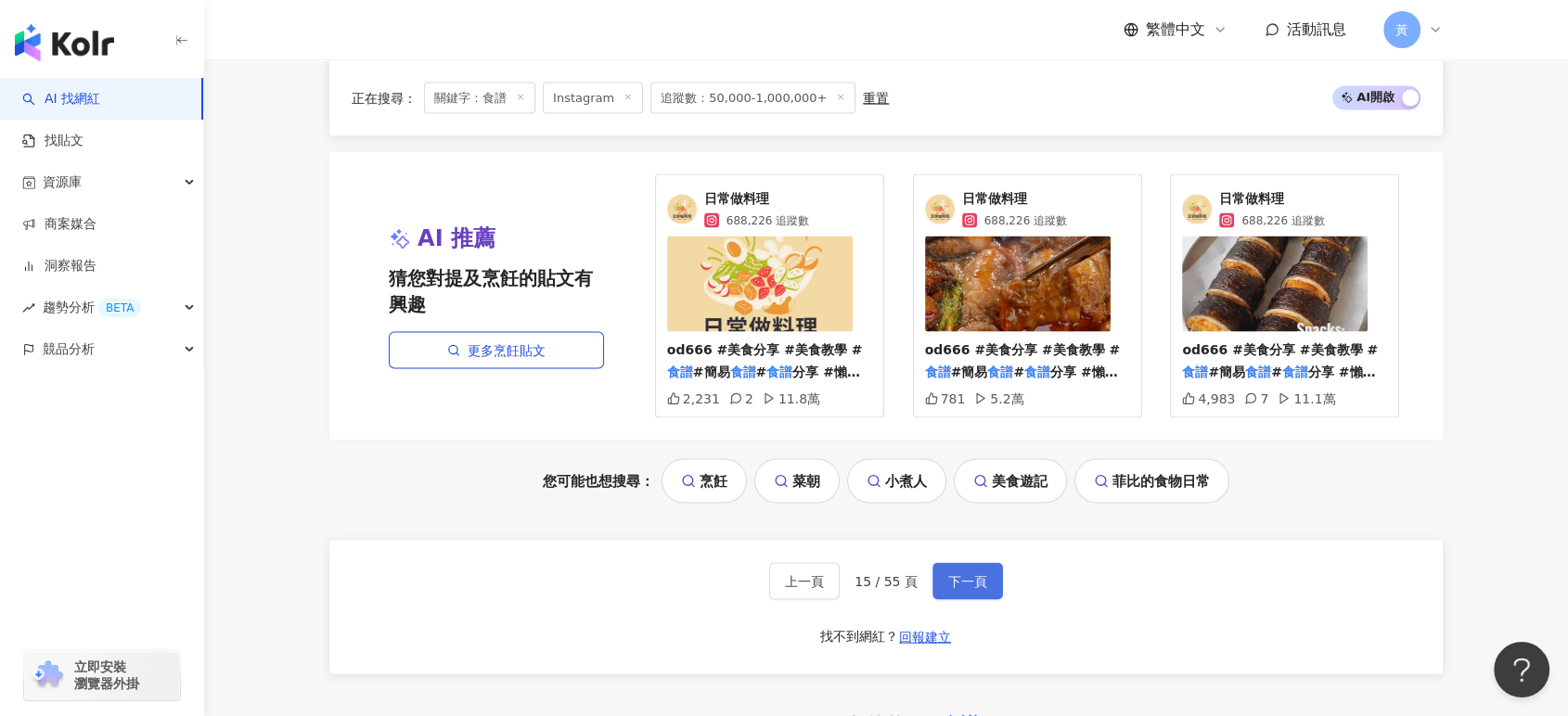
click at [965, 589] on span "下一頁" at bounding box center [967, 581] width 39 height 15
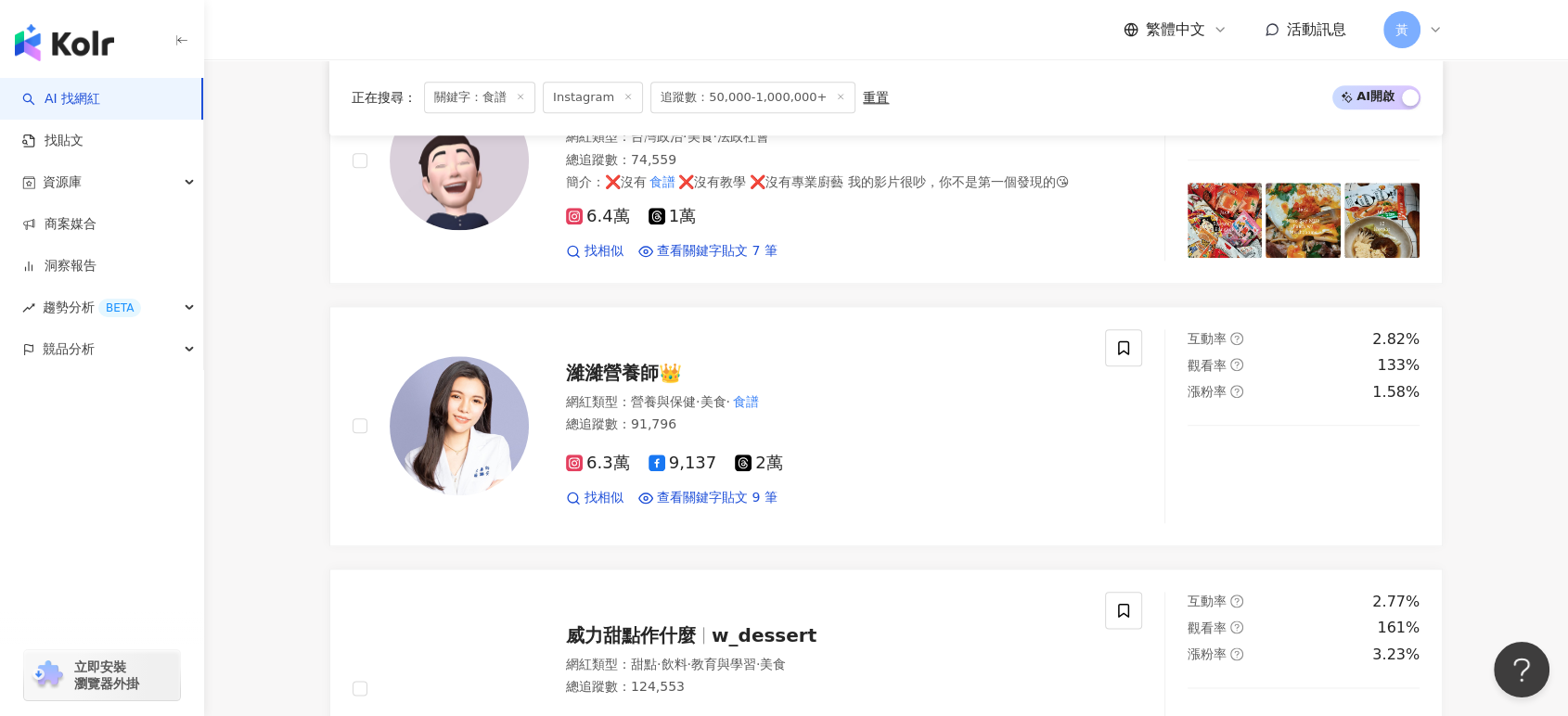
scroll to position [2085, 0]
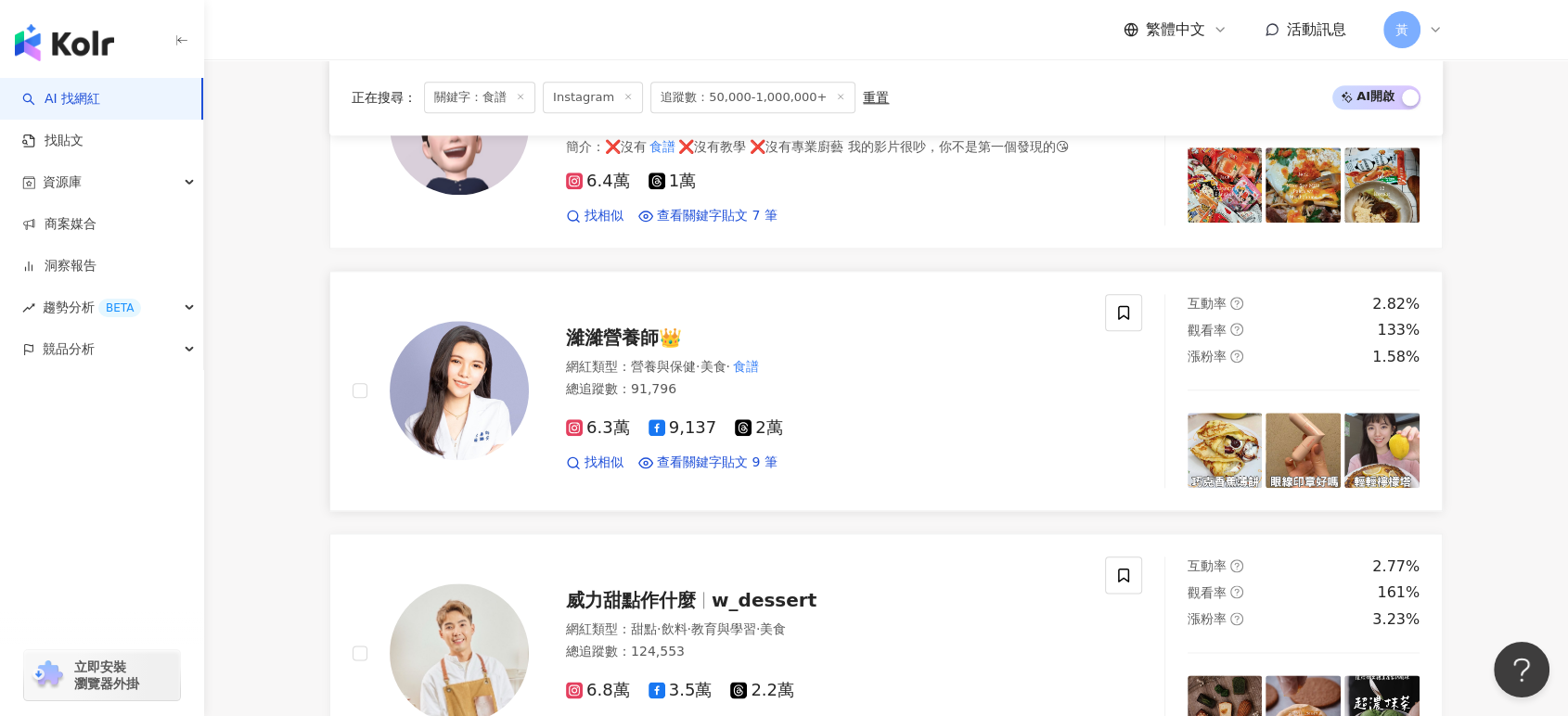
click at [681, 343] on span "濰濰營養師👑" at bounding box center [624, 337] width 116 height 23
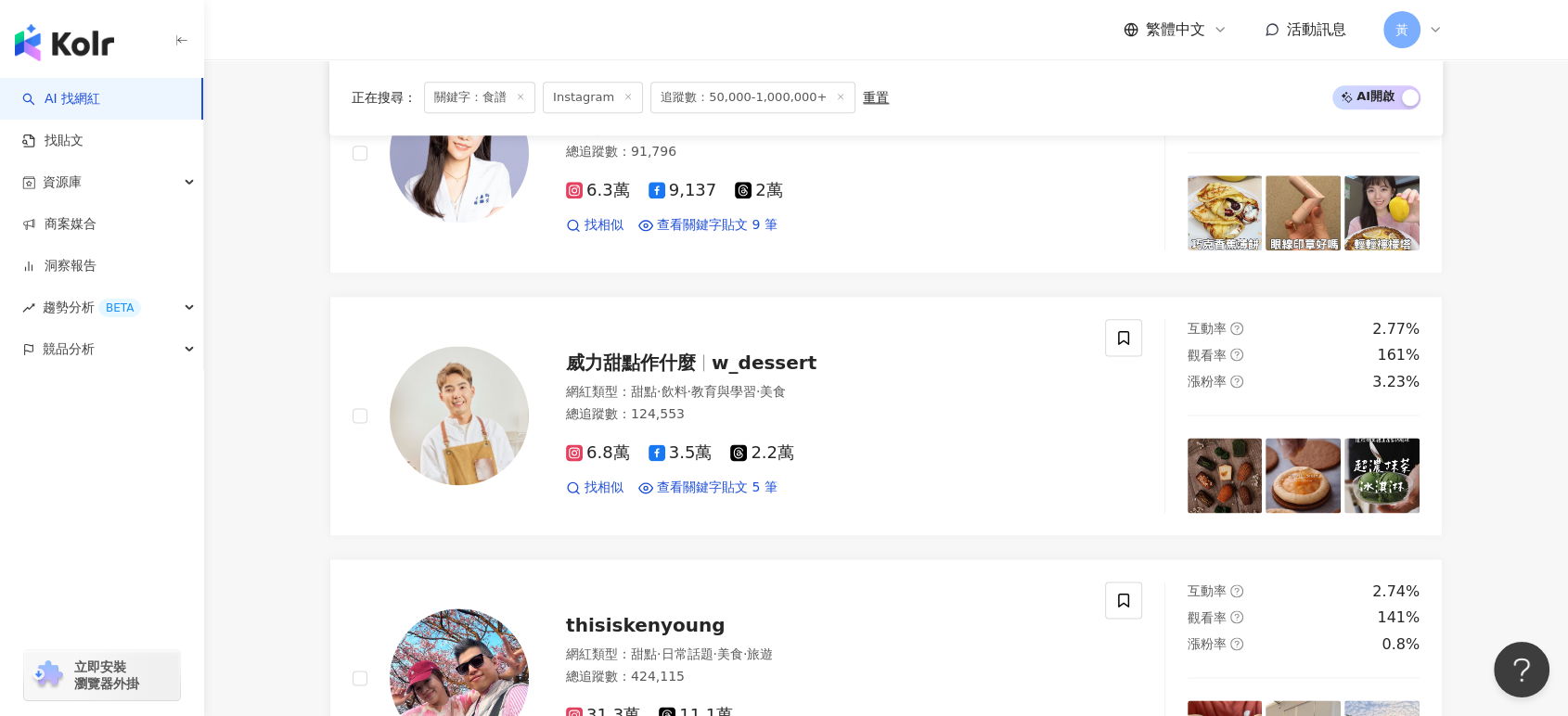
scroll to position [2291, 0]
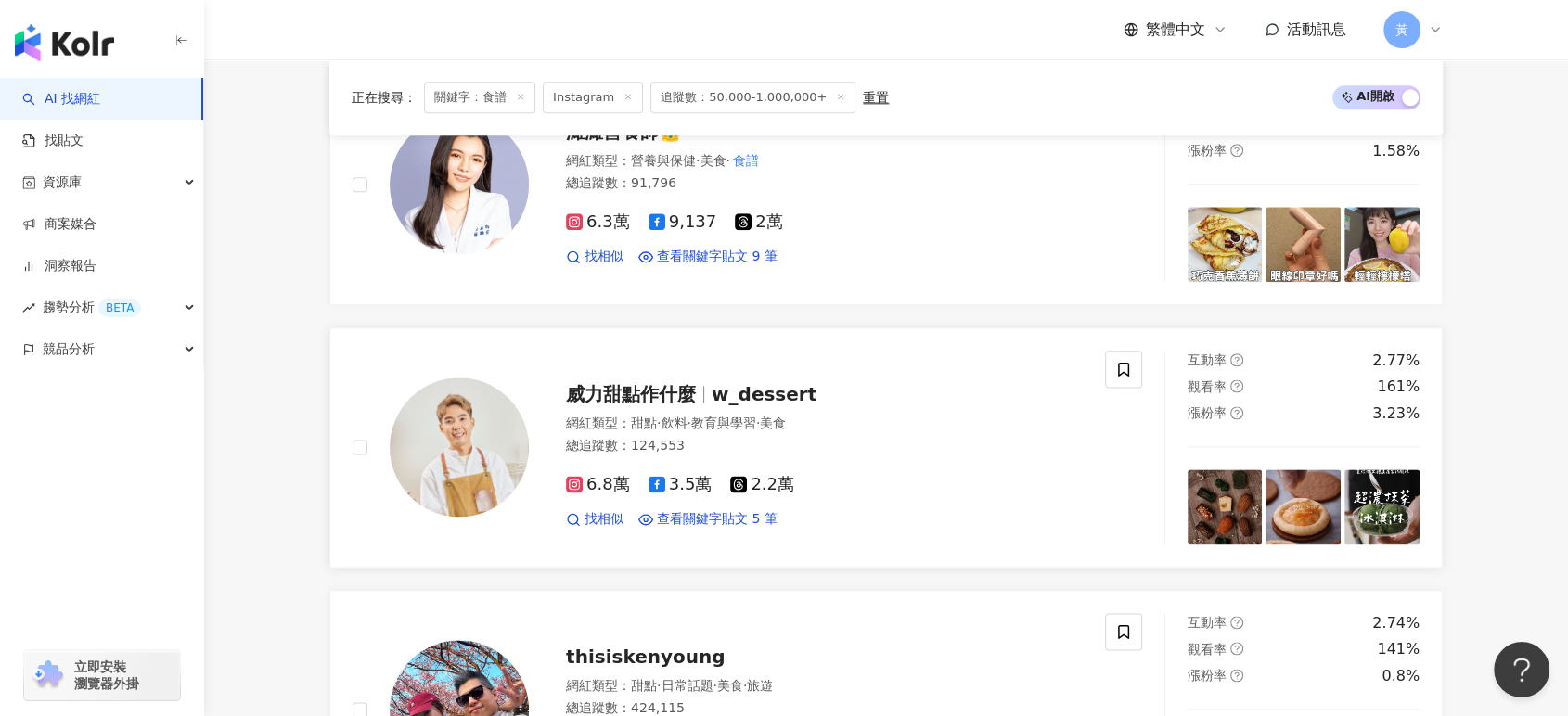
click at [717, 399] on span "w_dessert" at bounding box center [764, 394] width 105 height 23
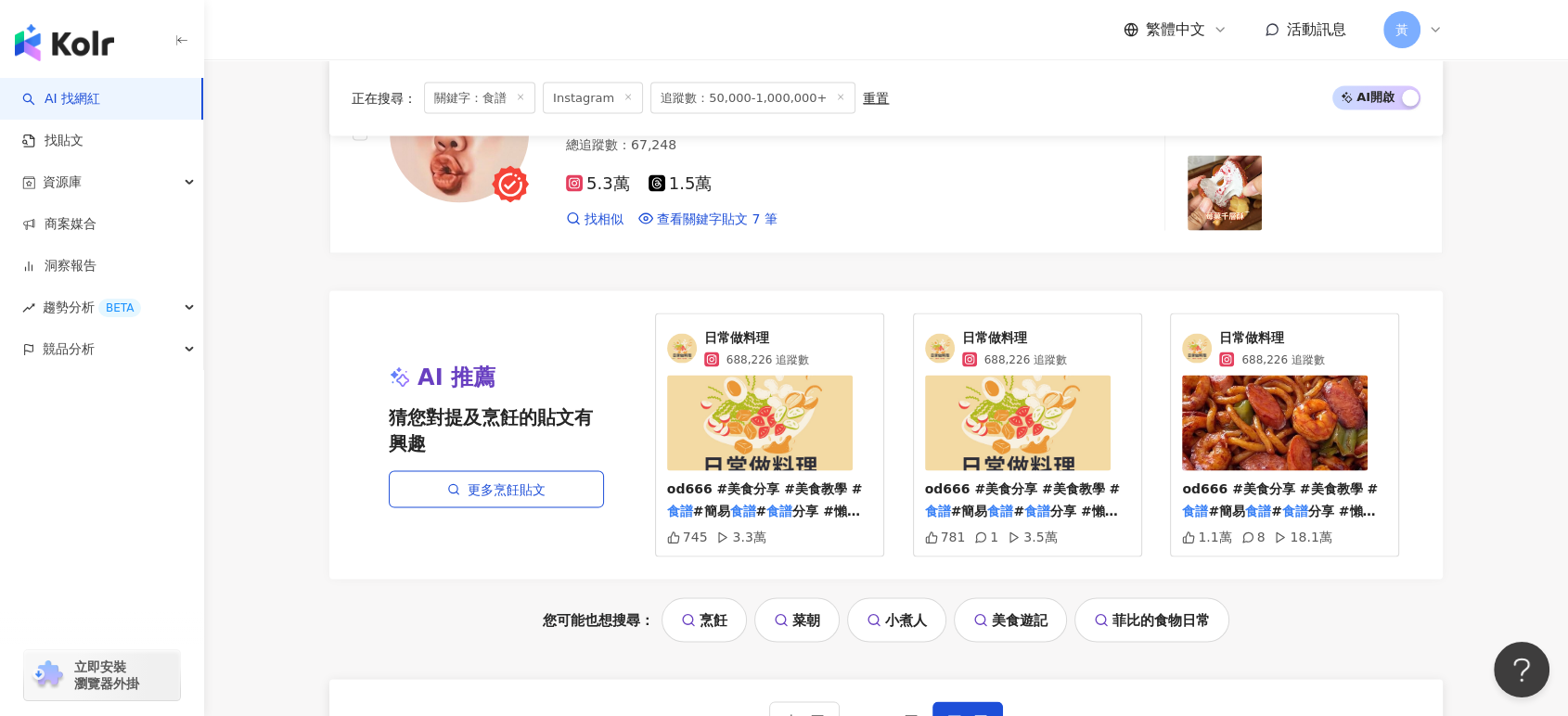
scroll to position [3733, 0]
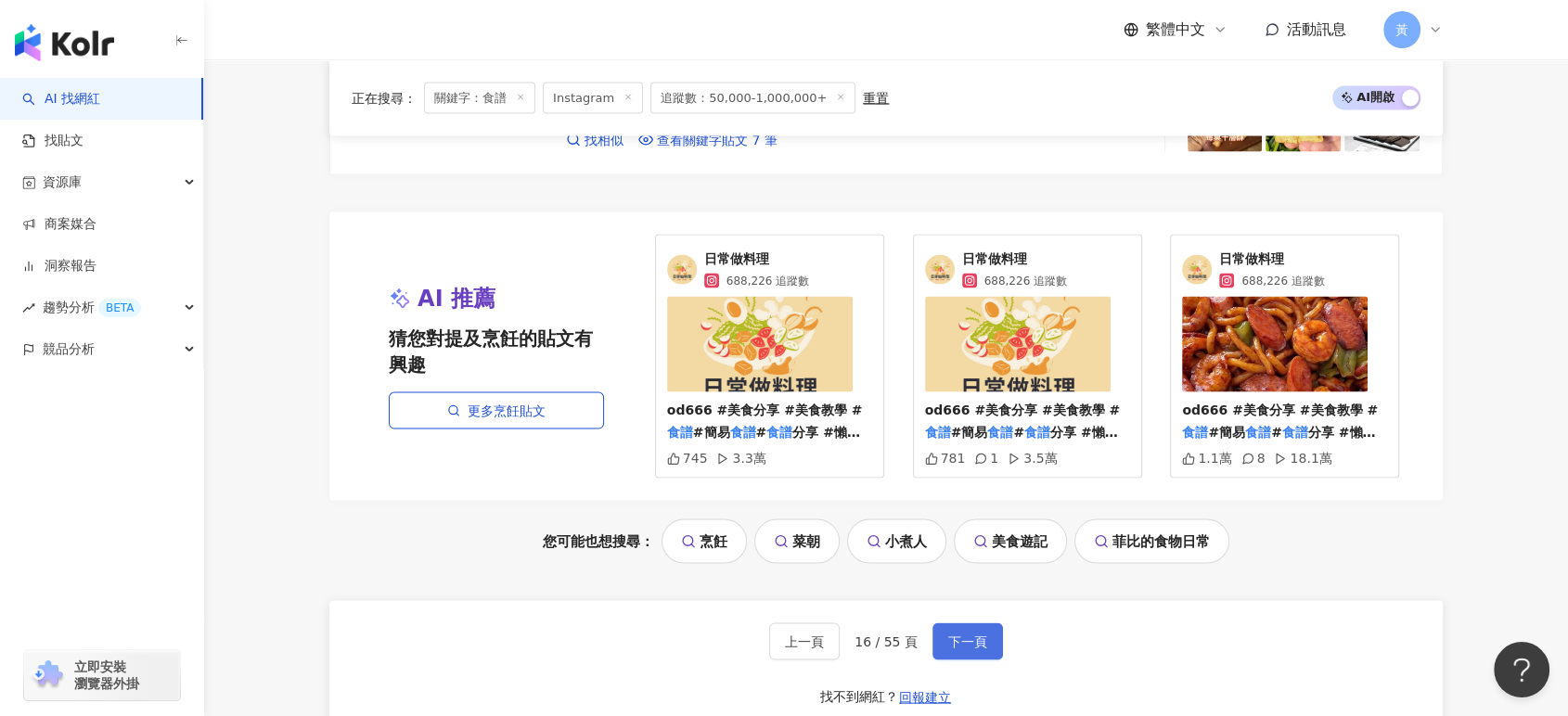
click at [952, 649] on span "下一頁" at bounding box center [967, 641] width 39 height 15
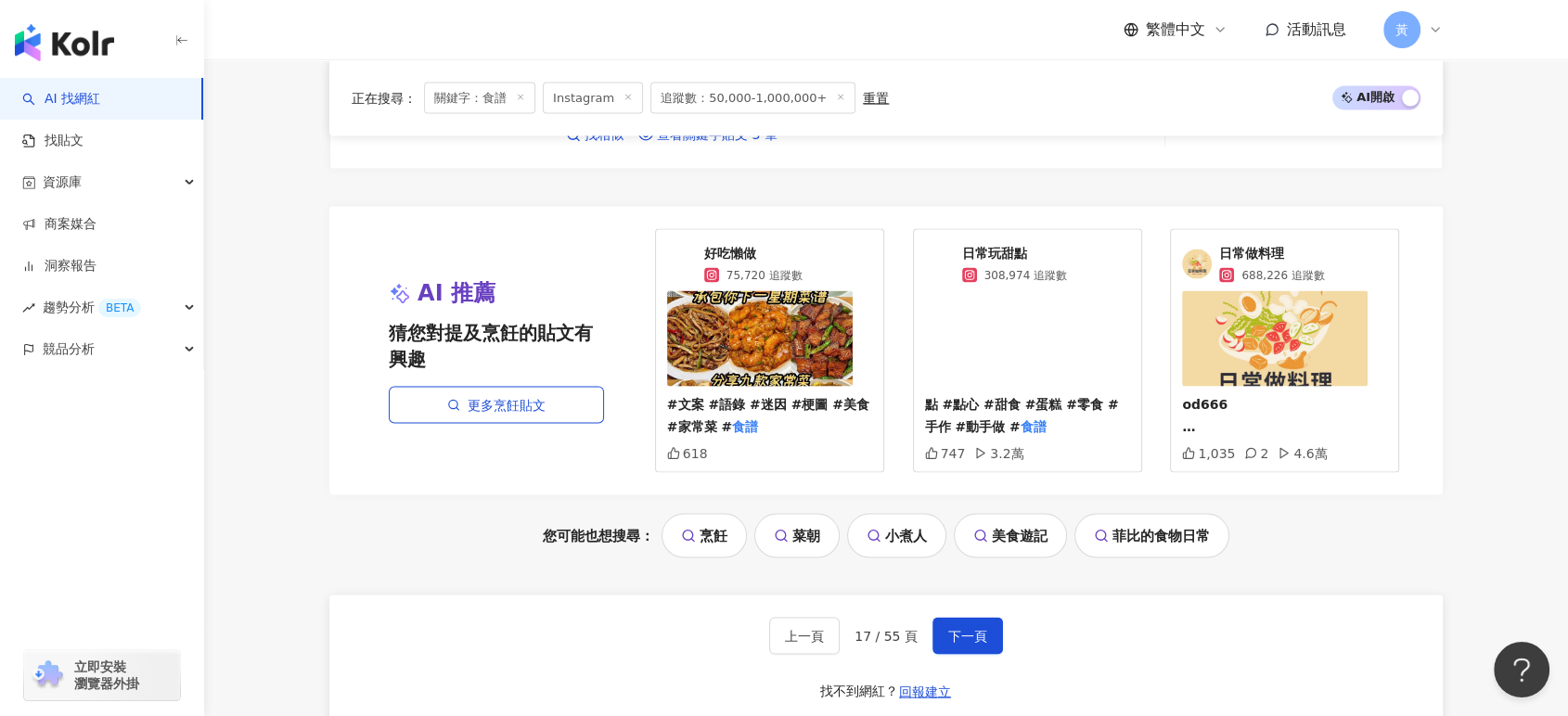
scroll to position [3748, 0]
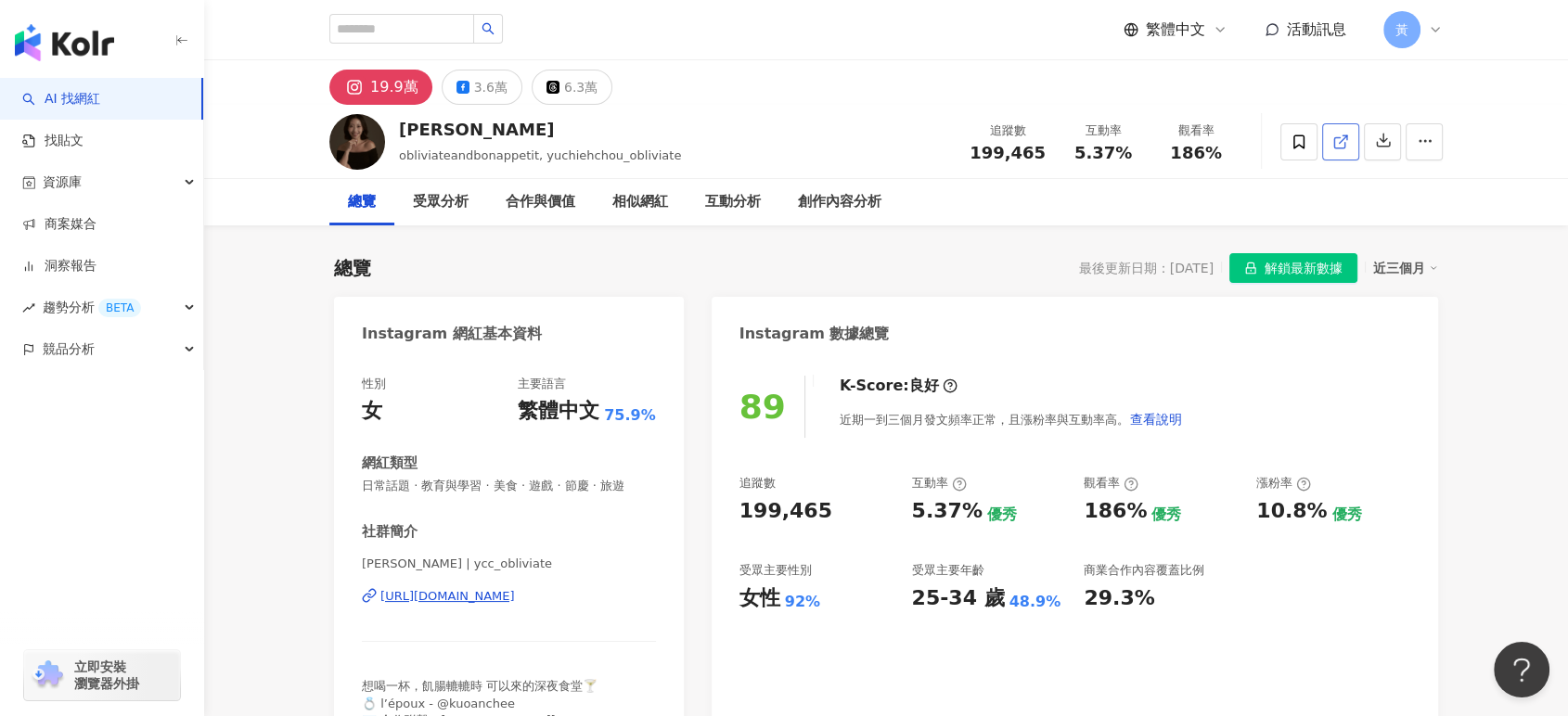
click at [1344, 133] on icon at bounding box center [1340, 141] width 17 height 17
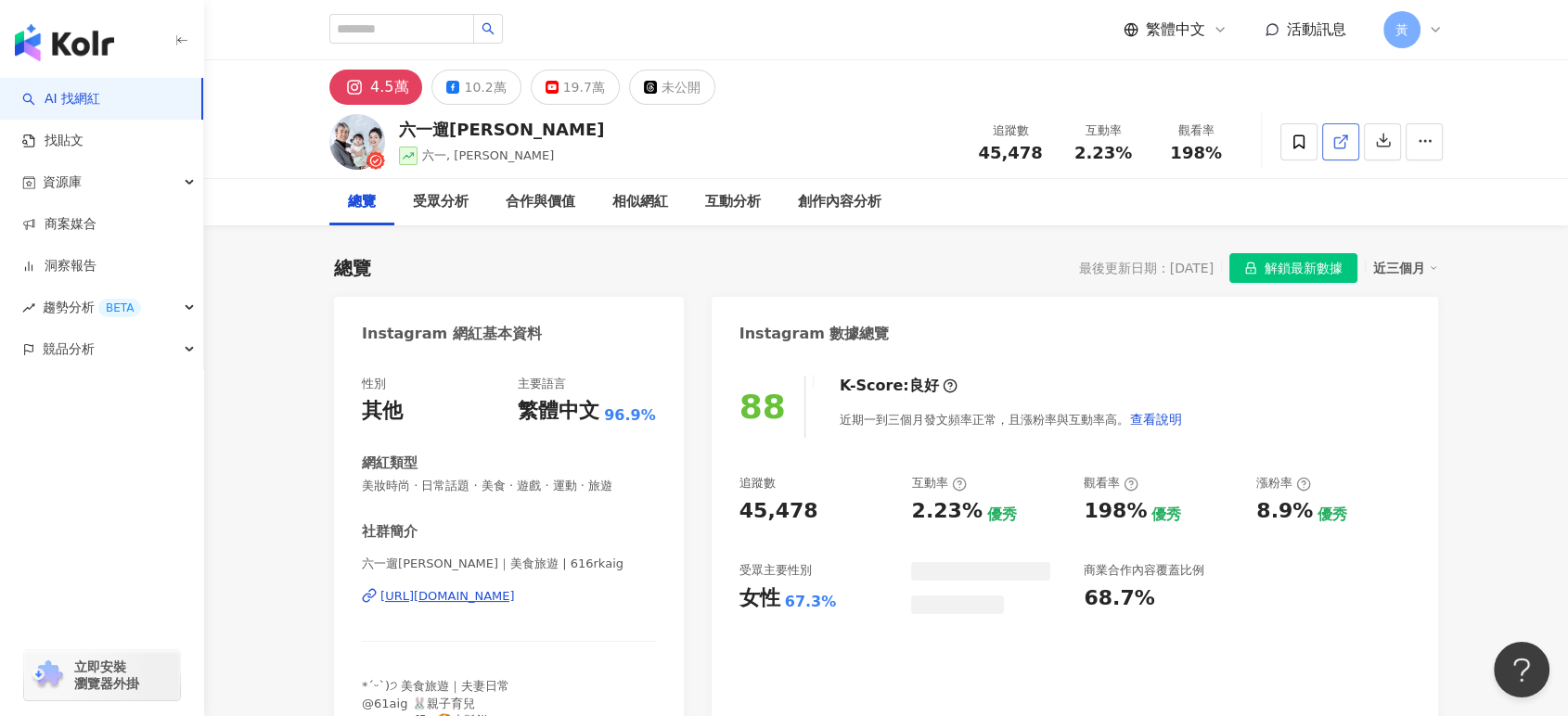
click at [1333, 140] on icon at bounding box center [1340, 141] width 17 height 17
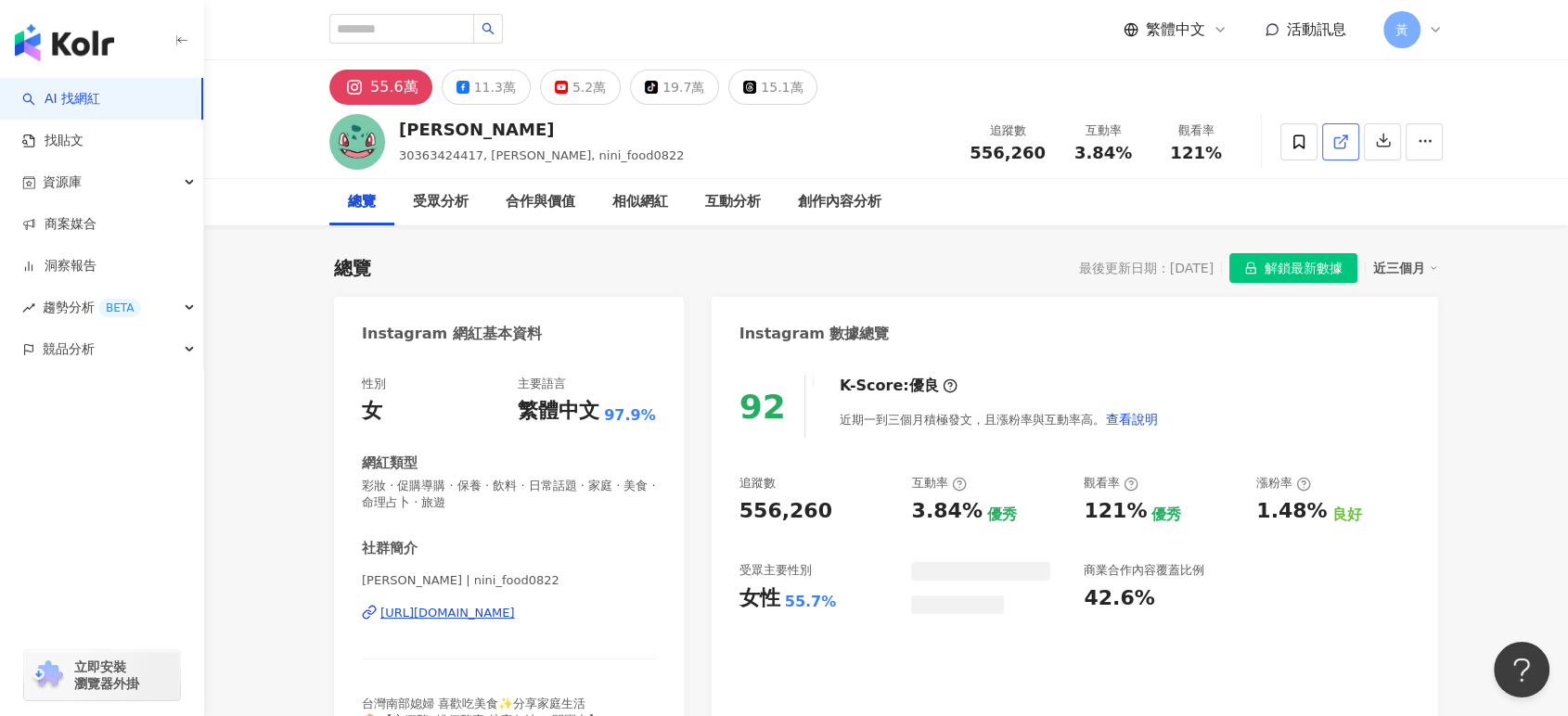
click at [1336, 150] on span at bounding box center [1340, 142] width 17 height 20
drag, startPoint x: 1073, startPoint y: 152, endPoint x: 1122, endPoint y: 152, distance: 49.0
click at [1122, 152] on div "3.84%" at bounding box center [1103, 153] width 70 height 19
copy span "3.84%"
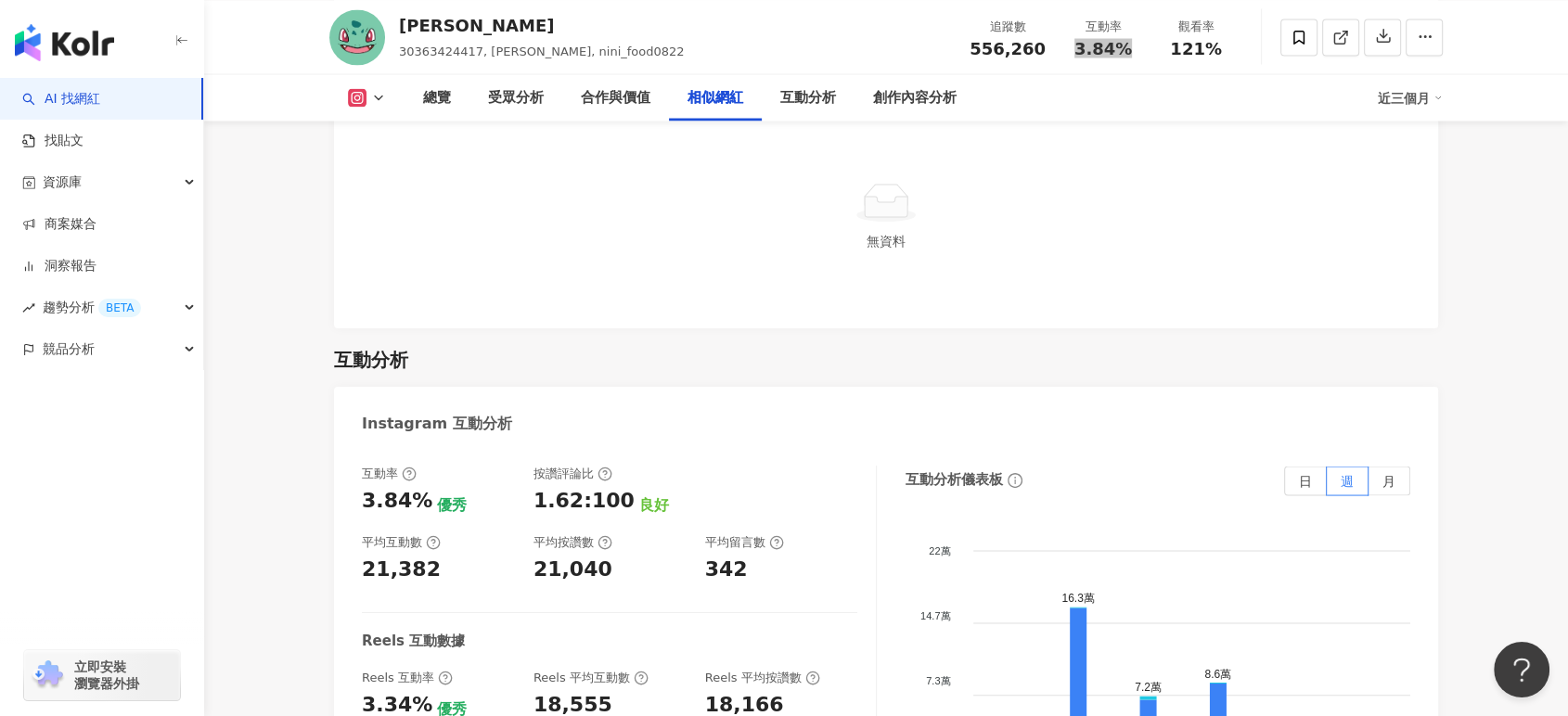
scroll to position [3917, 0]
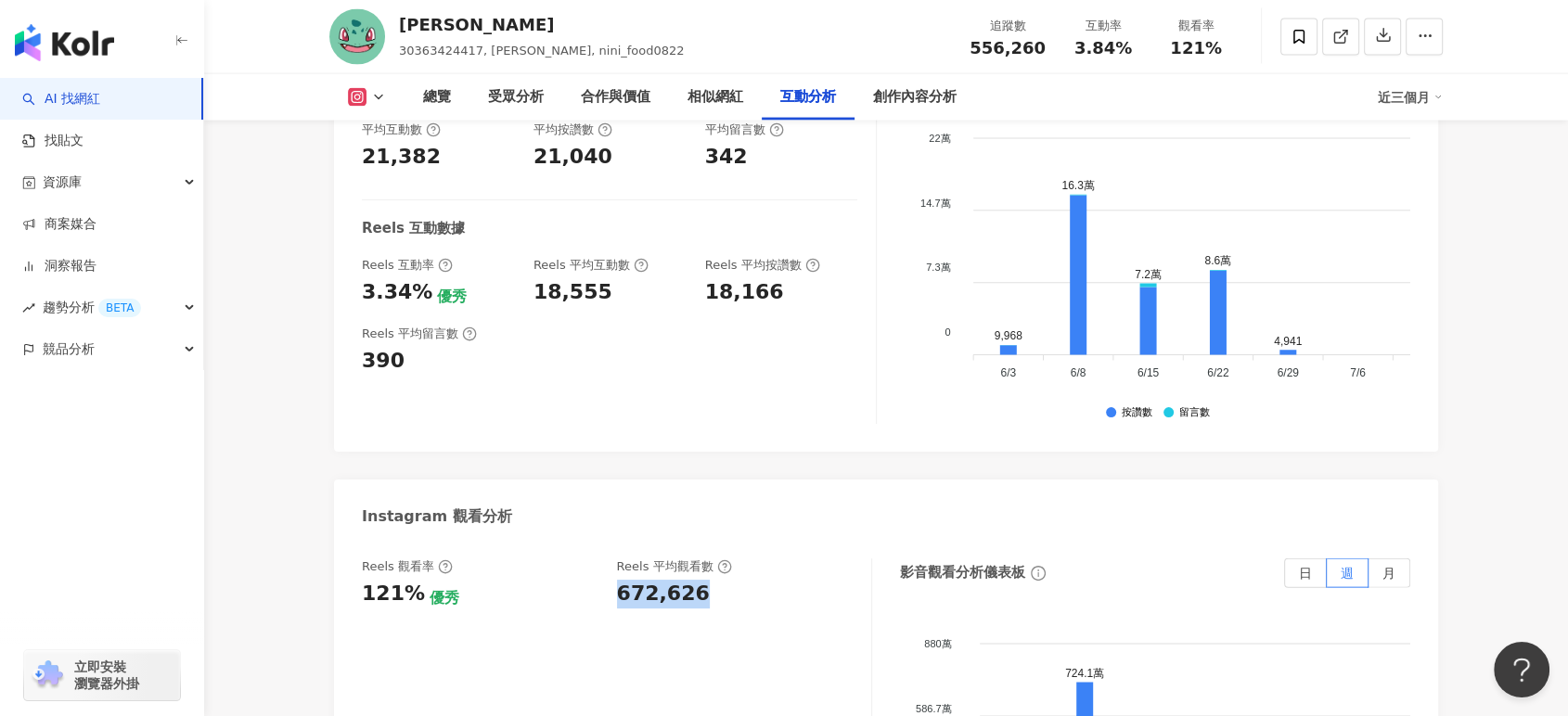
drag, startPoint x: 610, startPoint y: 555, endPoint x: 707, endPoint y: 547, distance: 97.3
click at [707, 558] on div "Reels 觀看率 121% 優秀 Reels 平均觀看數 672,626" at bounding box center [607, 583] width 491 height 50
copy div "672,626"
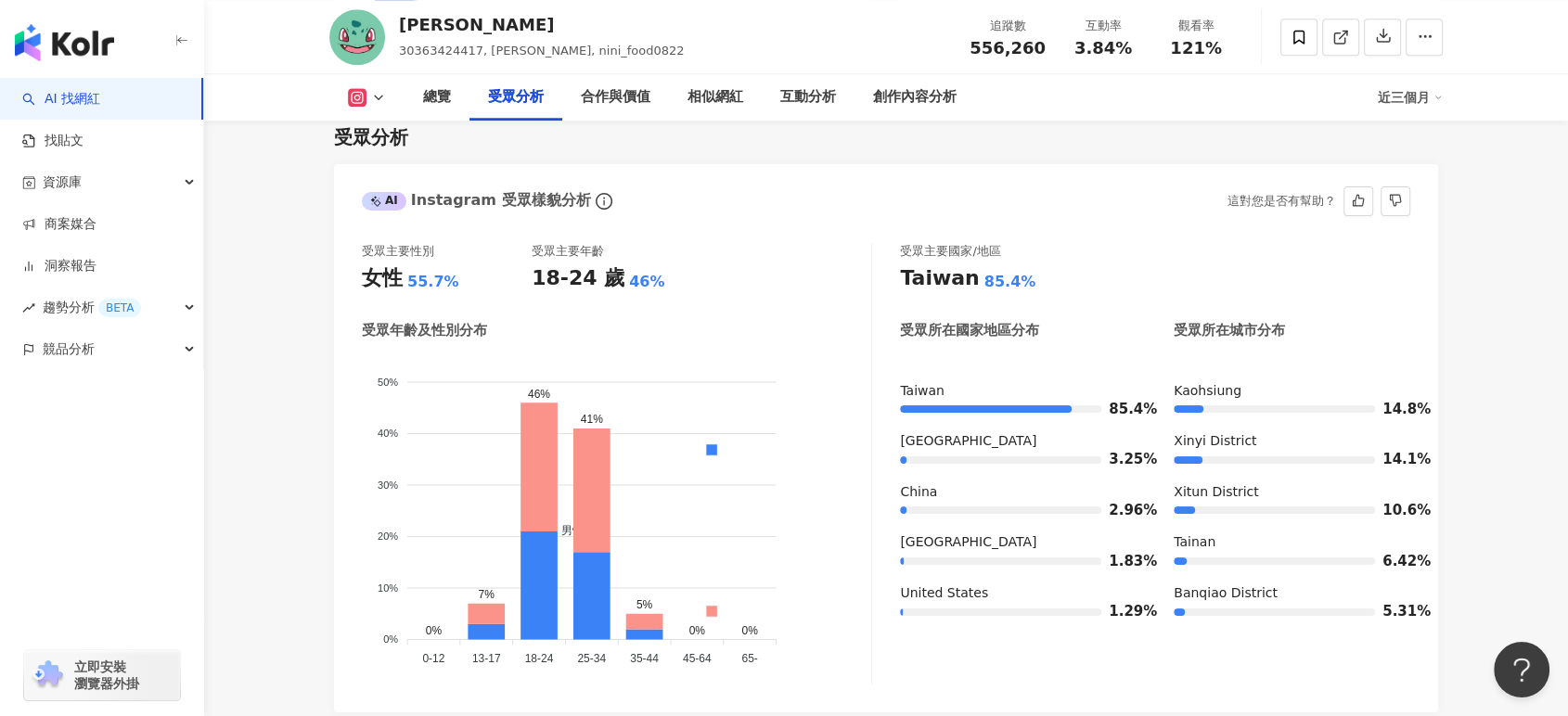
scroll to position [0, 0]
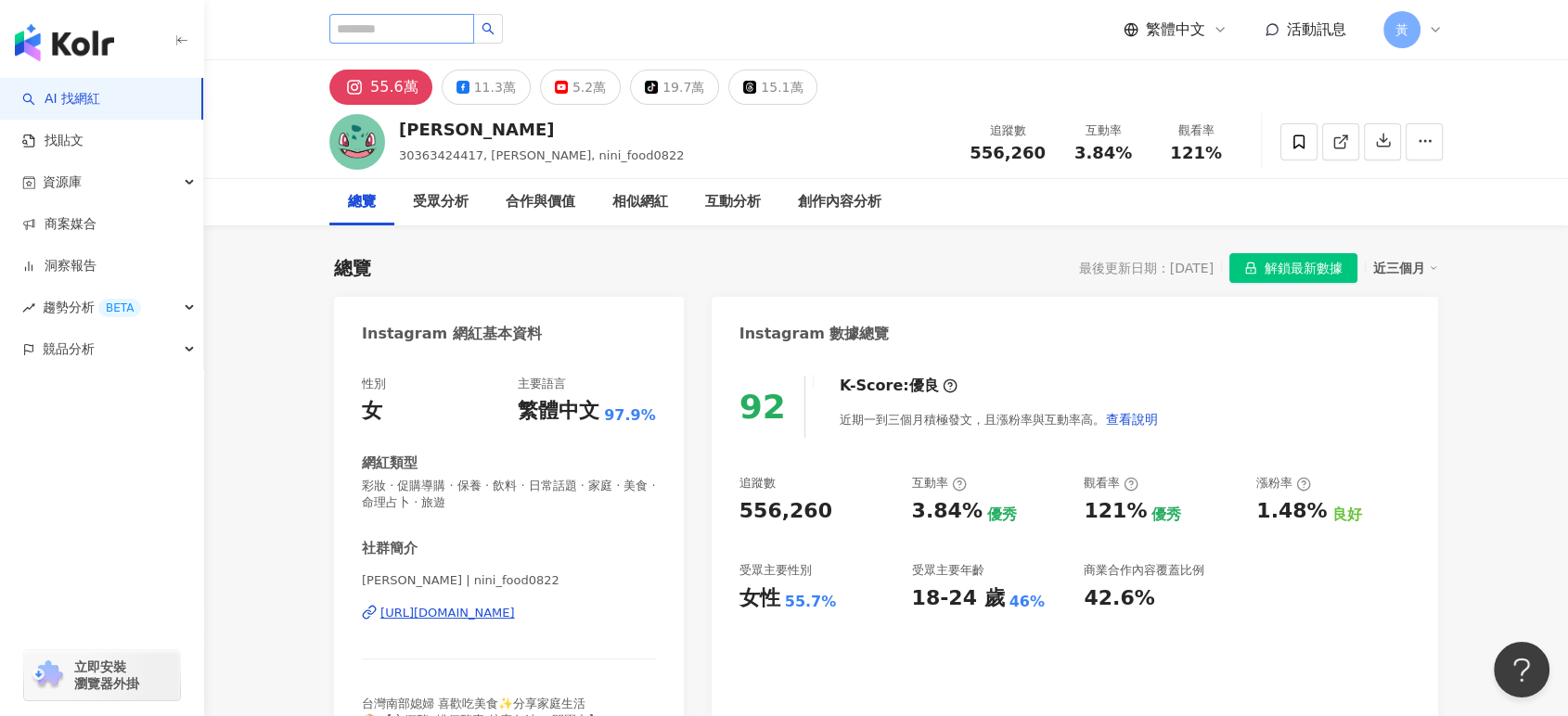
click at [443, 42] on span at bounding box center [416, 29] width 174 height 30
click at [443, 31] on input "search" at bounding box center [401, 29] width 145 height 30
paste input "**********"
type input "**********"
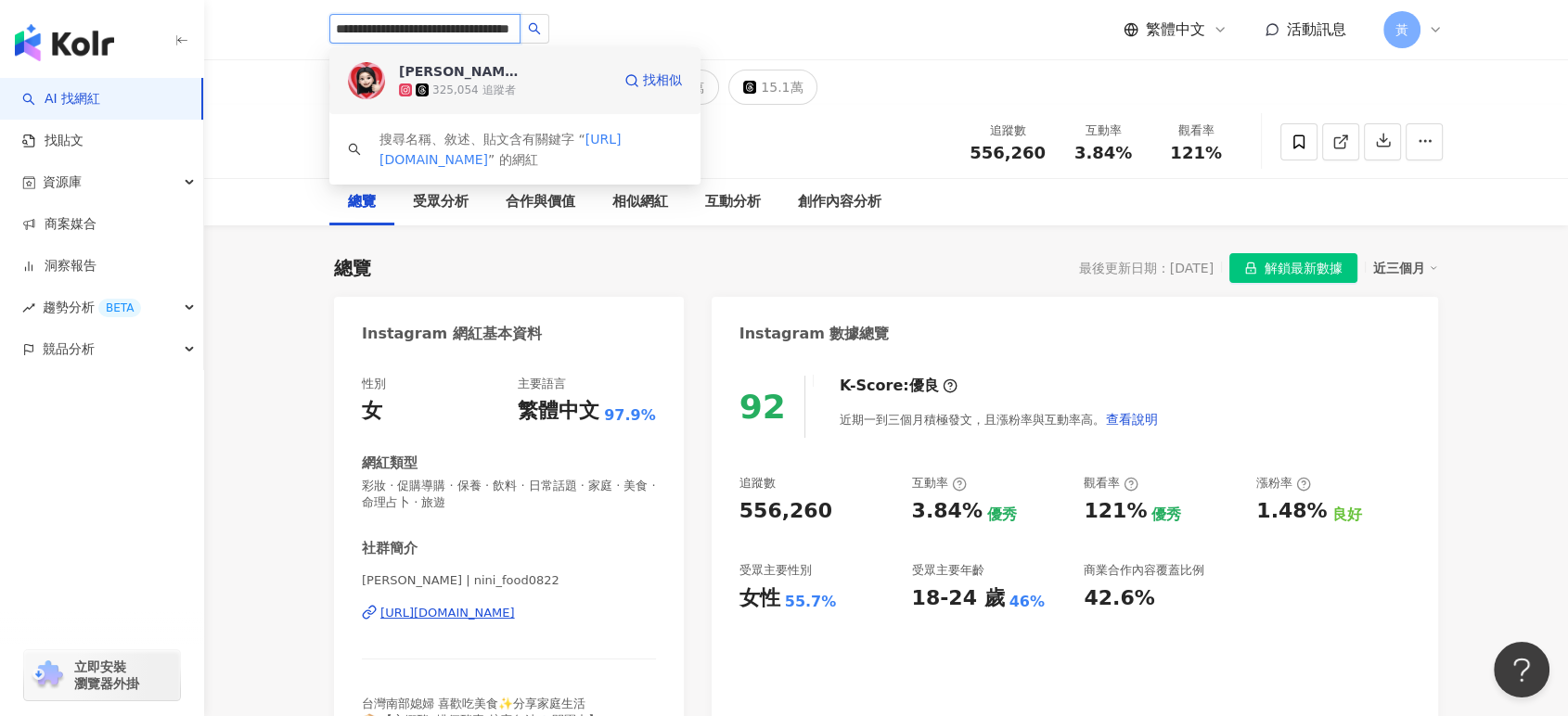
click at [497, 72] on div "李欣Lee’s planet💫" at bounding box center [460, 71] width 120 height 19
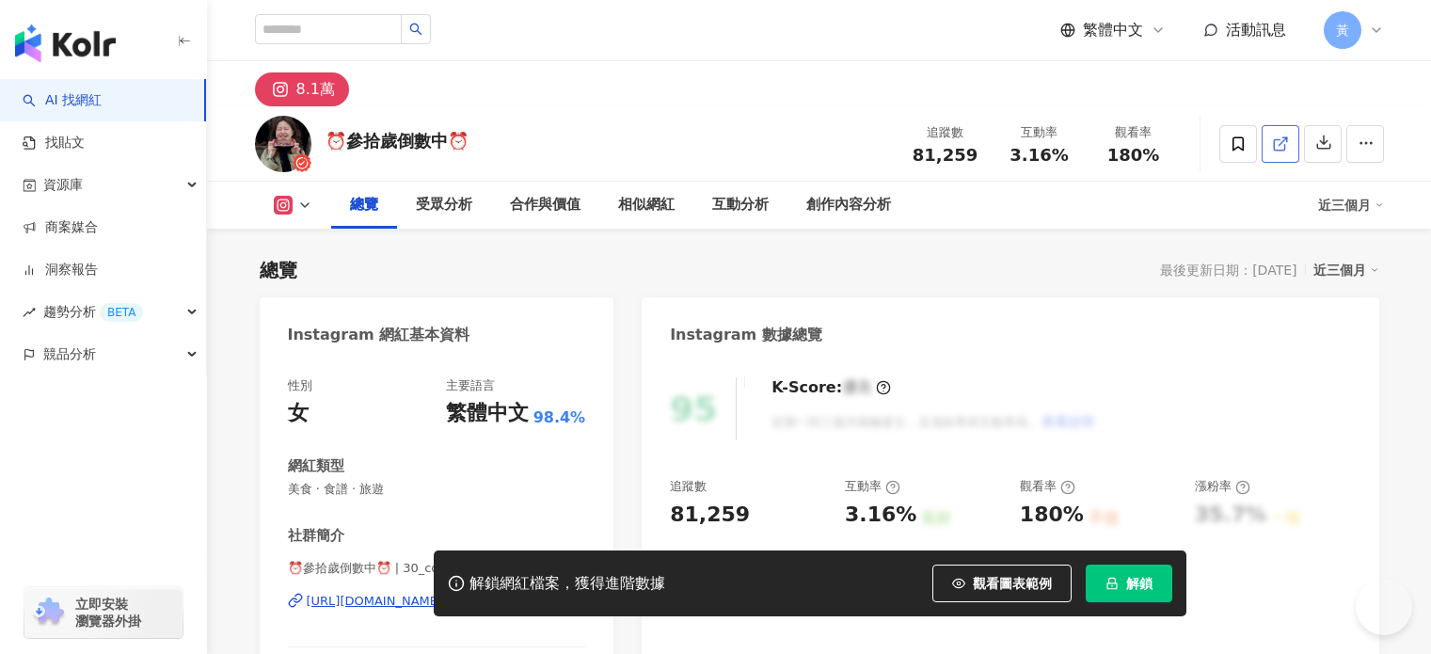
click at [1284, 139] on icon at bounding box center [1279, 144] width 10 height 10
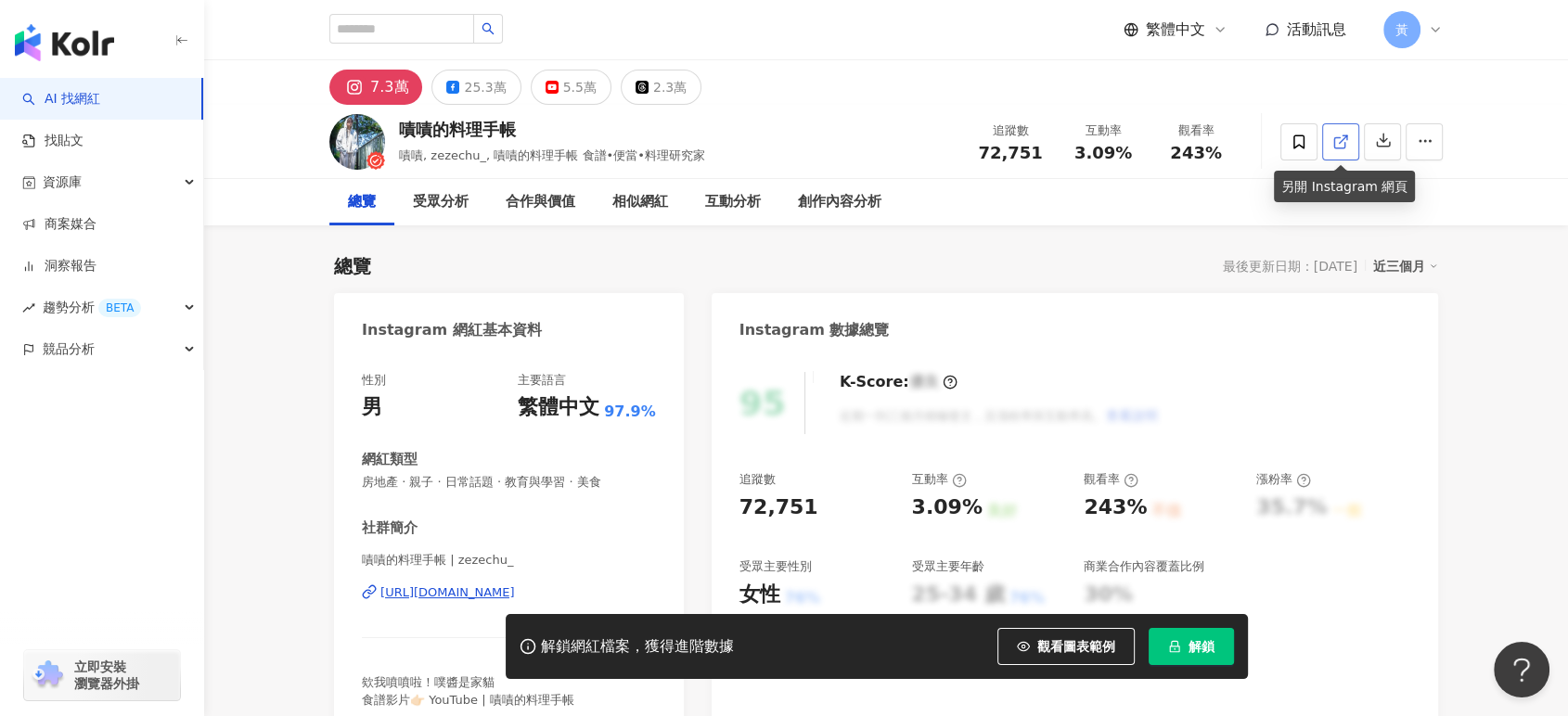
click at [1340, 145] on icon at bounding box center [1340, 141] width 17 height 17
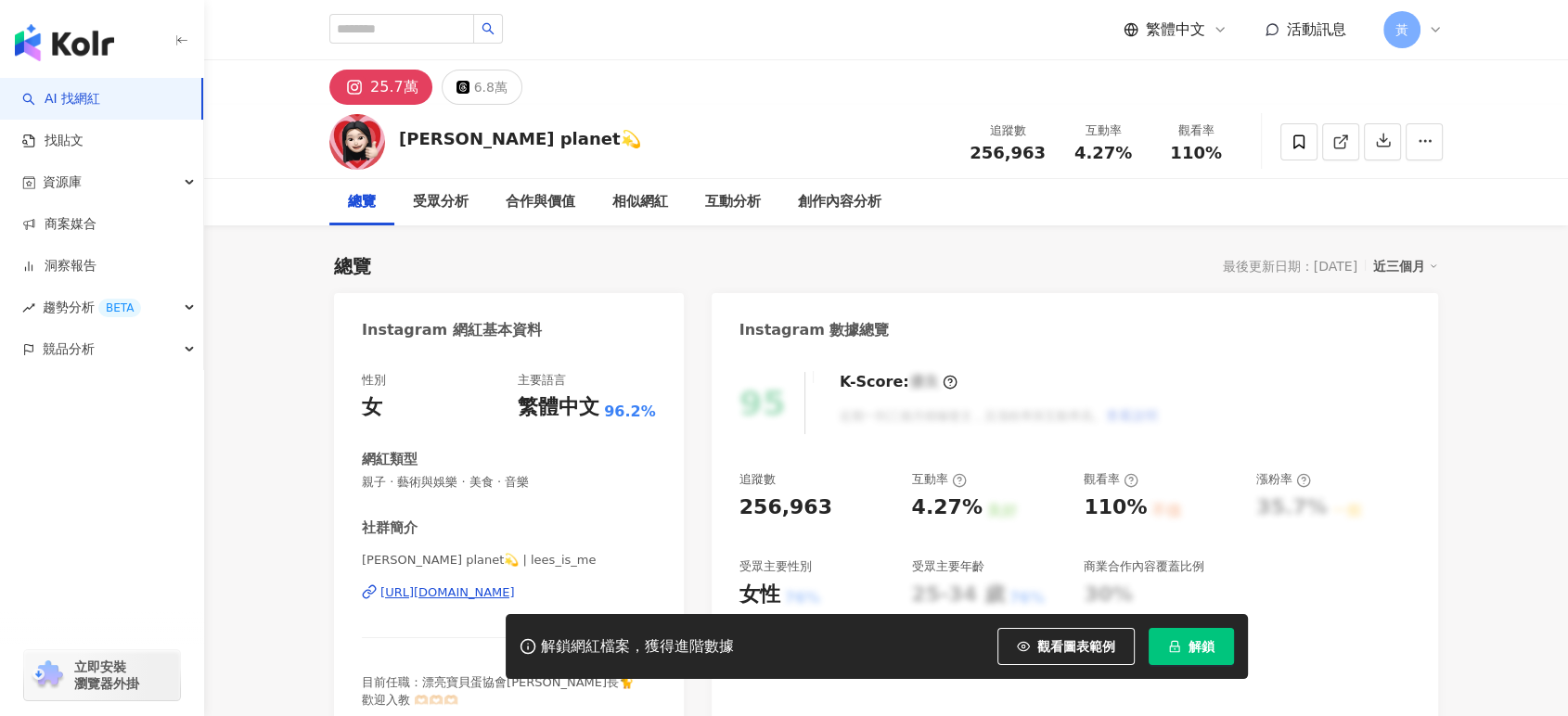
click at [1131, 150] on div "4.27%" at bounding box center [1103, 153] width 70 height 19
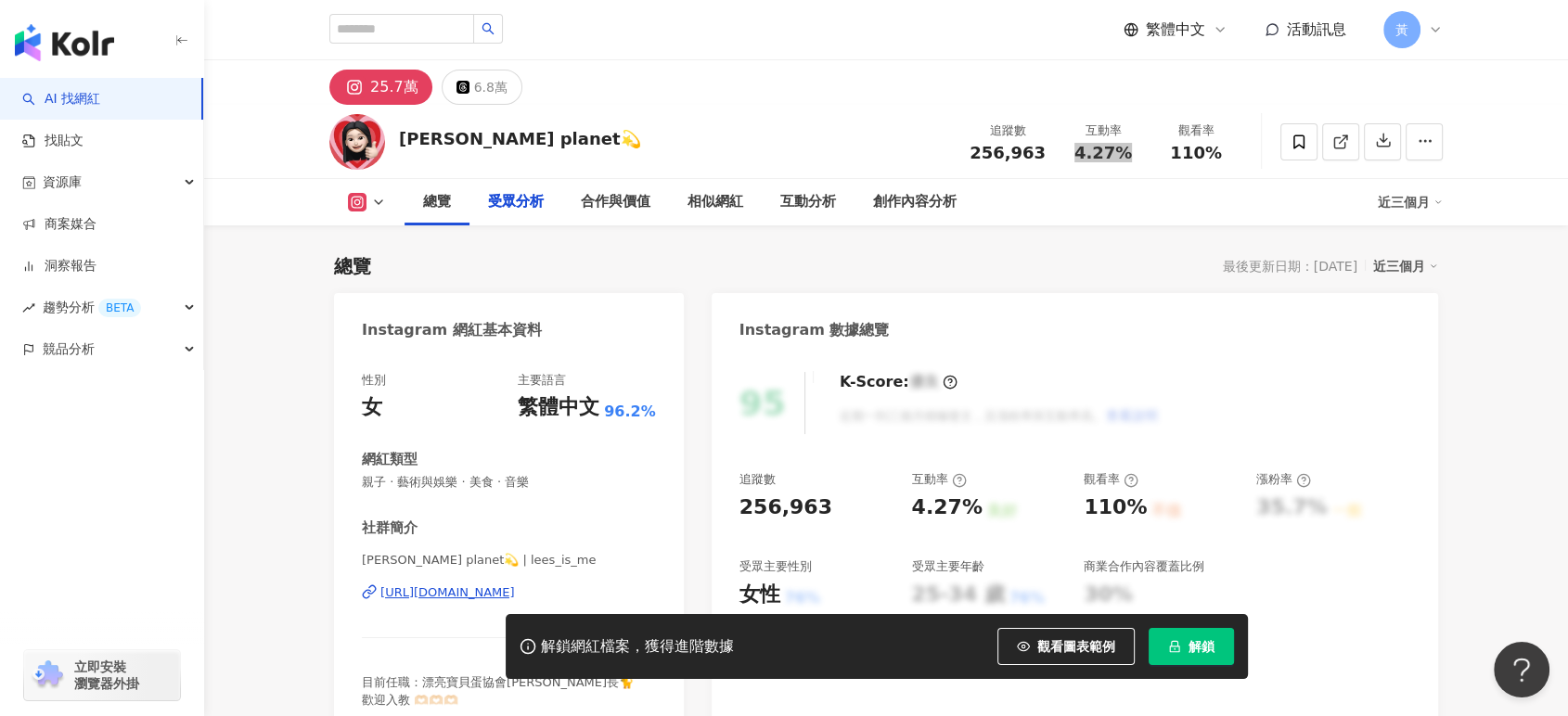
scroll to position [1959, 0]
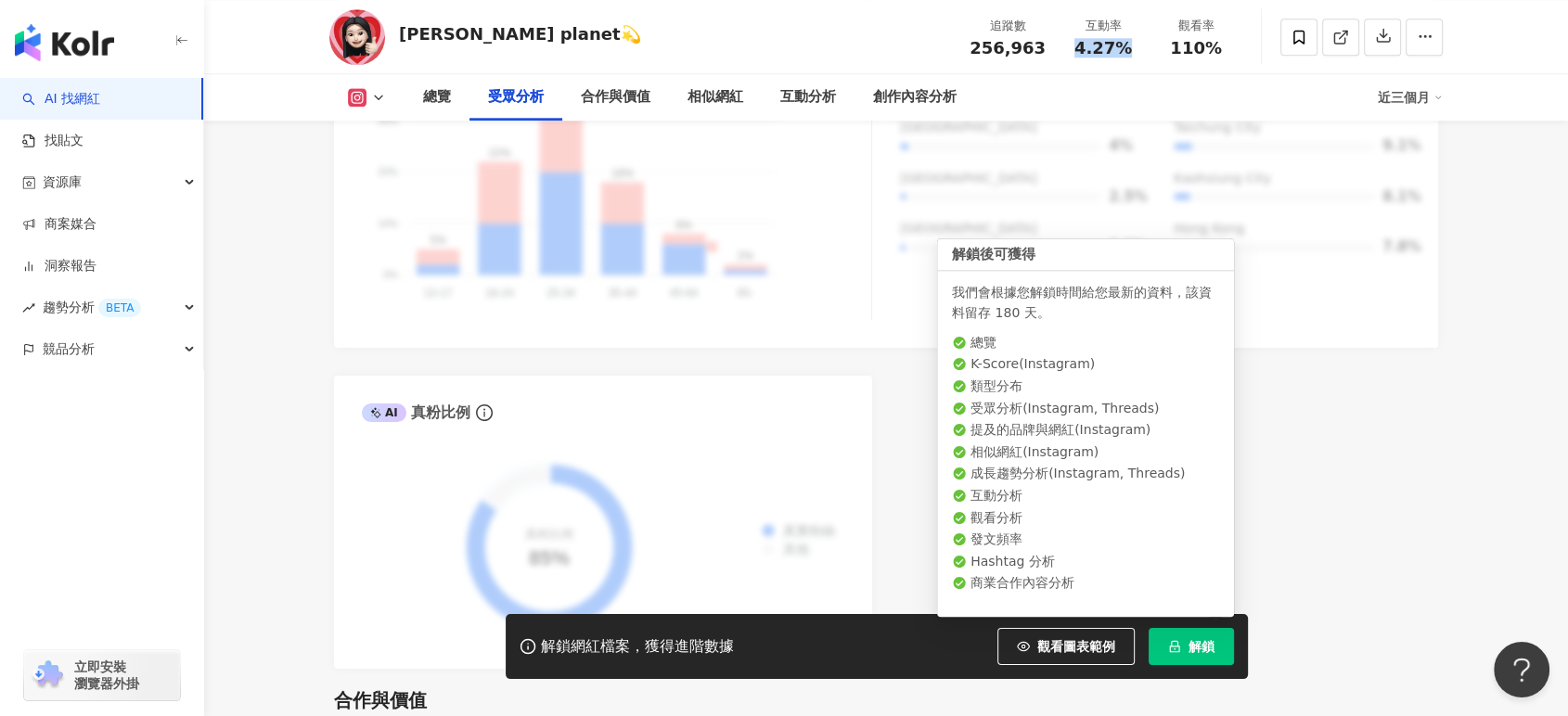
click at [1209, 645] on span "解鎖" at bounding box center [1201, 646] width 26 height 15
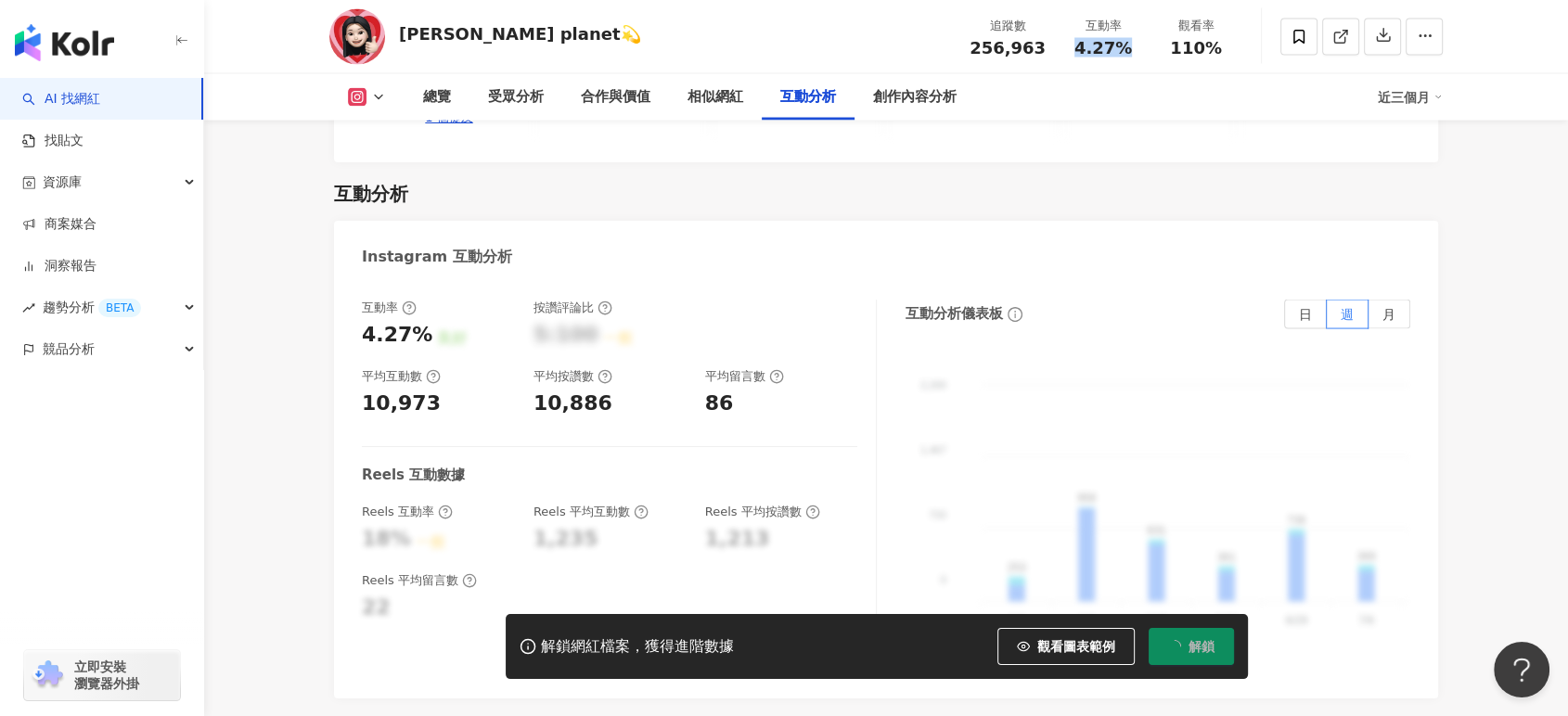
scroll to position [3814, 0]
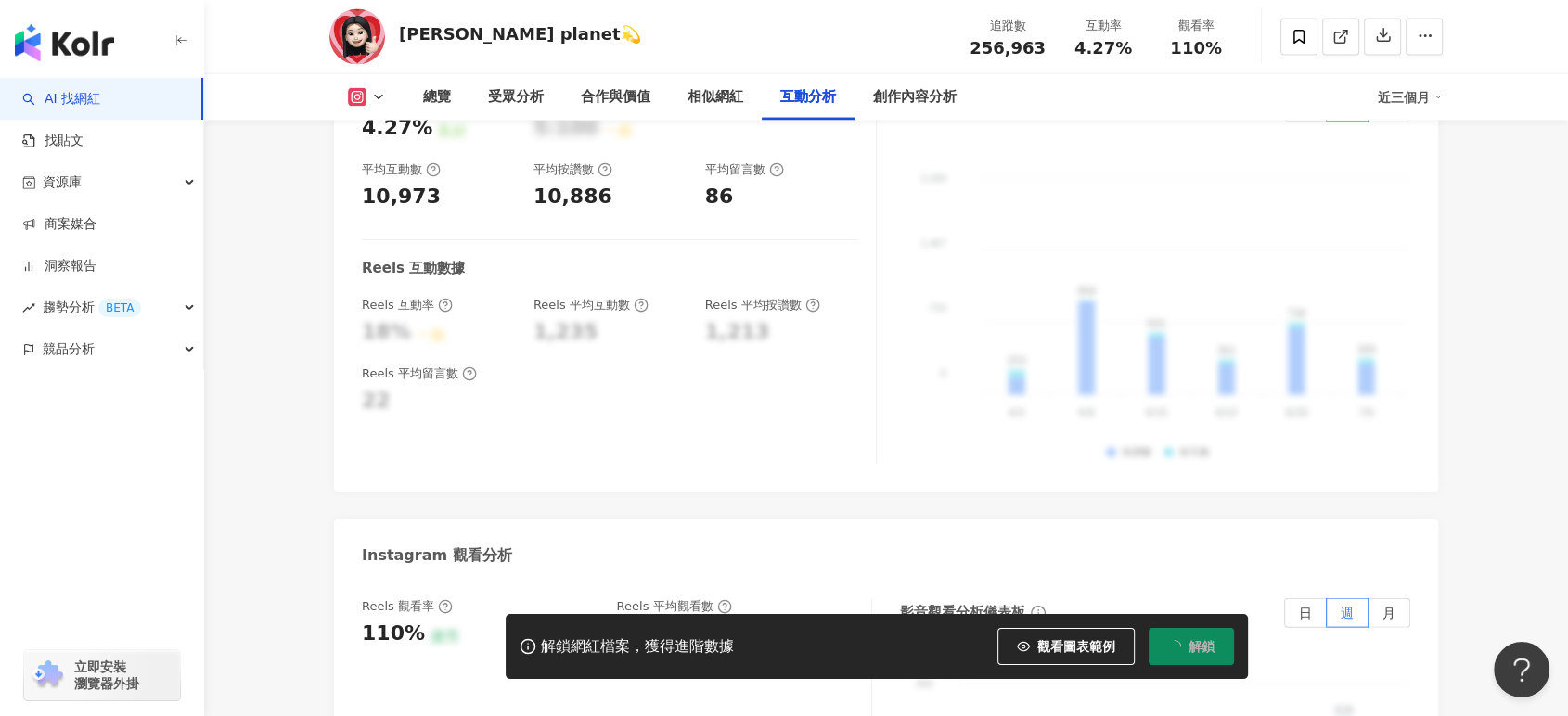
drag, startPoint x: 661, startPoint y: 550, endPoint x: 705, endPoint y: 550, distance: 44.0
click at [705, 619] on div "281,965" at bounding box center [736, 633] width 237 height 29
copy div "281,965"
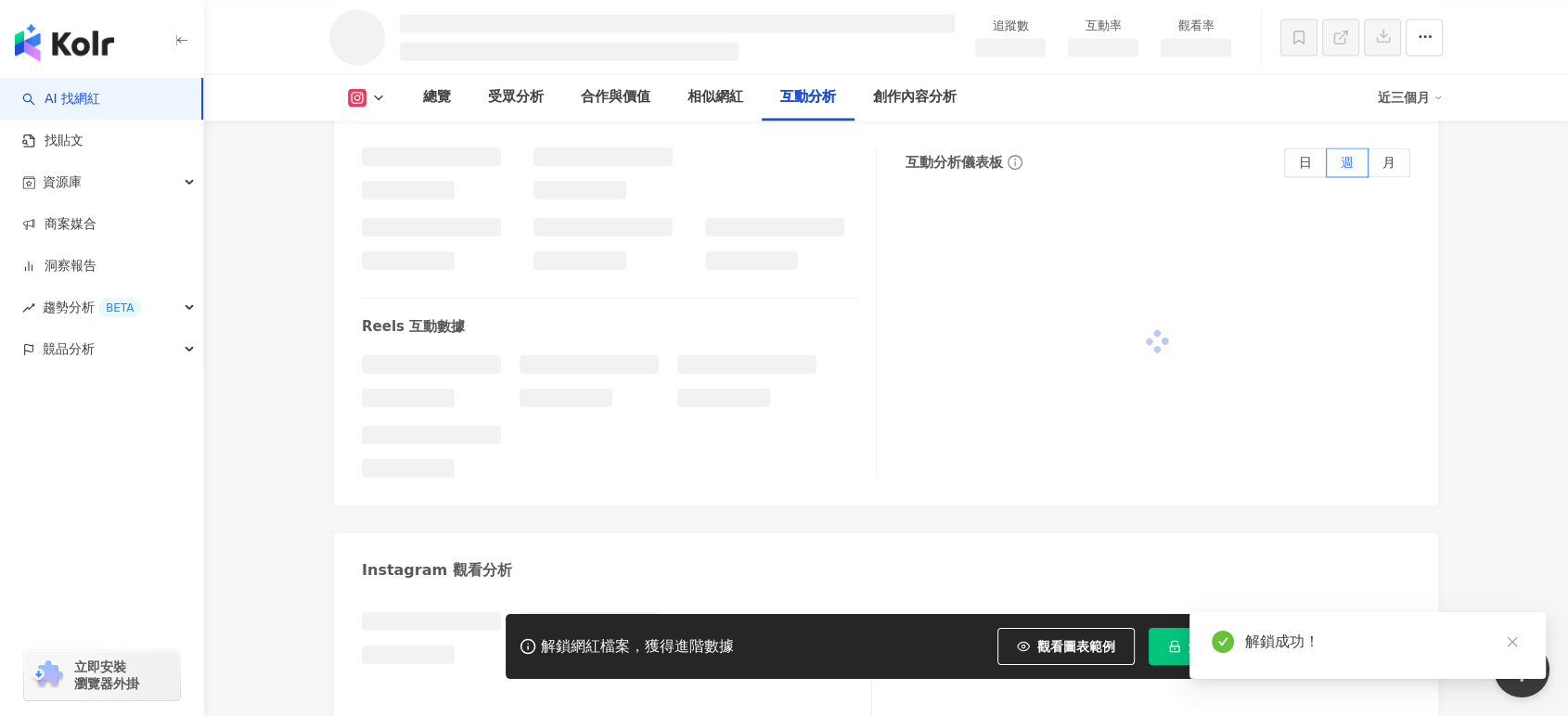
scroll to position [3372, 0]
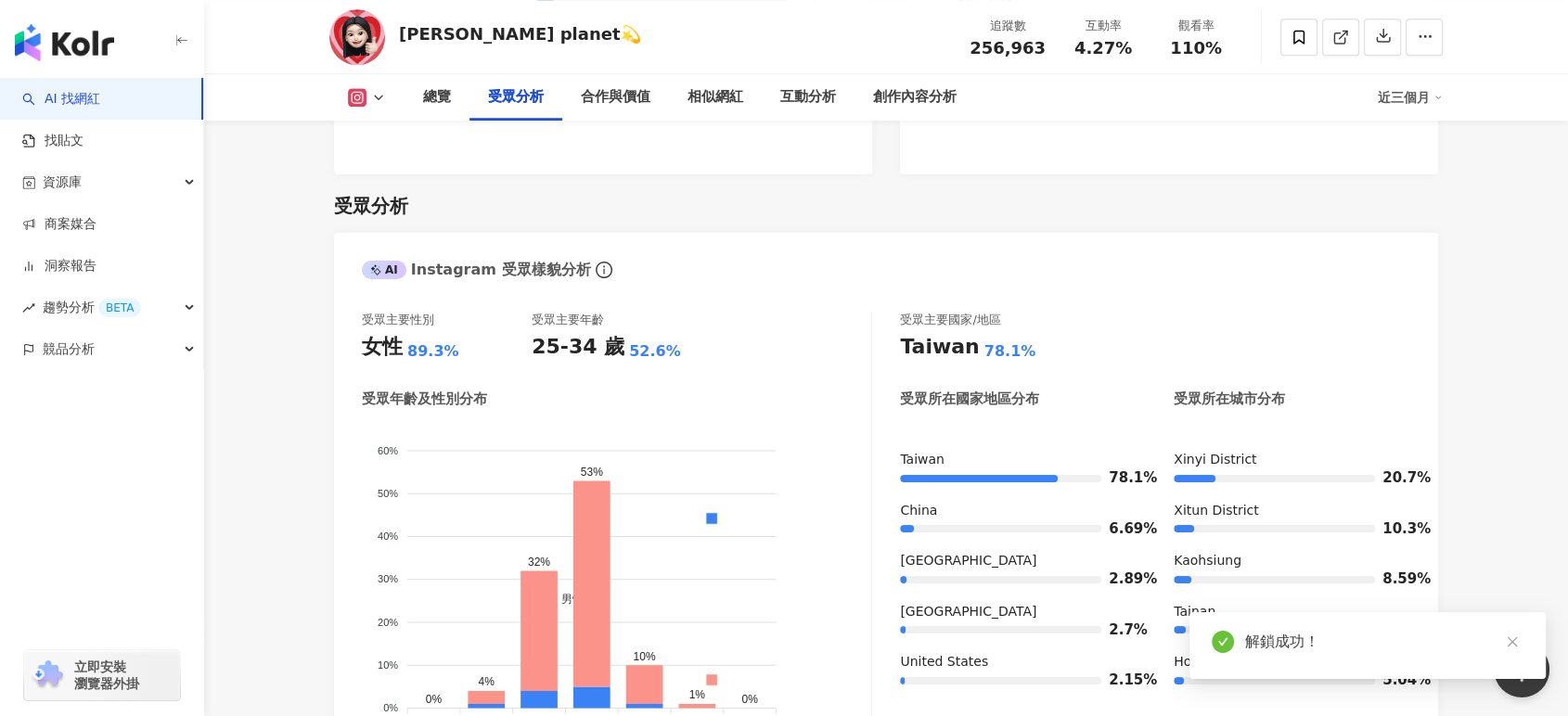
scroll to position [1628, 0]
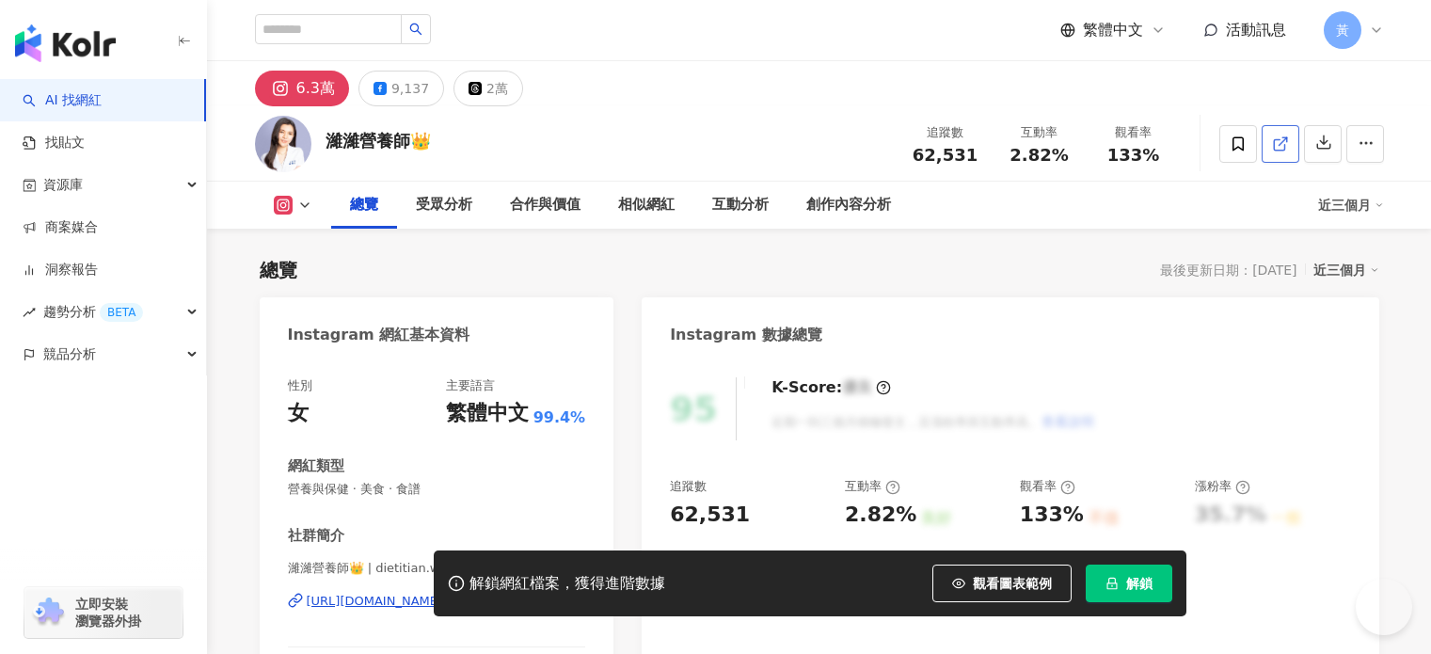
click at [1299, 141] on link at bounding box center [1280, 144] width 38 height 38
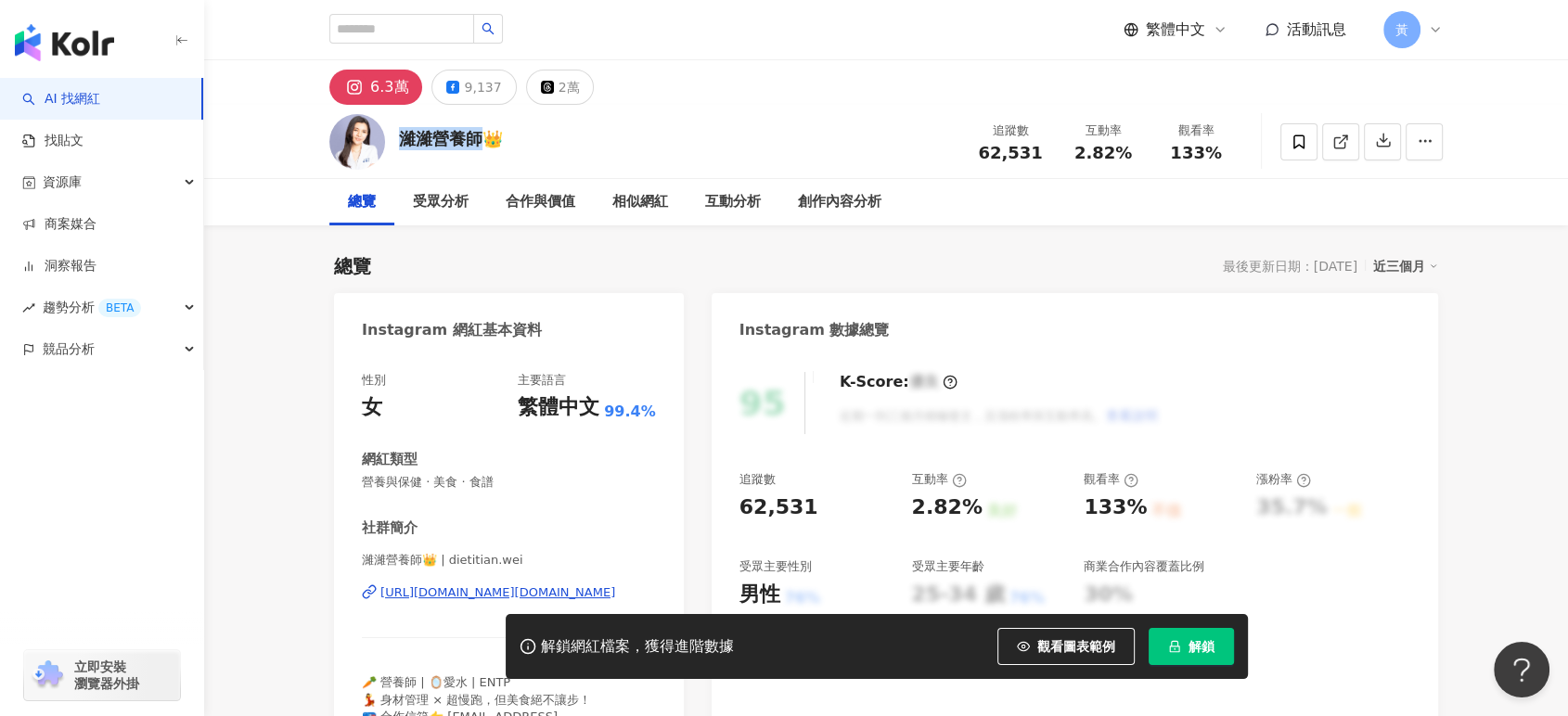
drag, startPoint x: 397, startPoint y: 135, endPoint x: 476, endPoint y: 134, distance: 79.0
click at [476, 134] on div "[DEMOGRAPHIC_DATA]營養師👑 追蹤數 62,531 互動率 2.82% 觀看率 133%" at bounding box center [886, 141] width 1187 height 73
copy div "濰濰營養師"
drag, startPoint x: 1076, startPoint y: 154, endPoint x: 1127, endPoint y: 153, distance: 51.0
click at [1127, 153] on span "2.82%" at bounding box center [1103, 153] width 57 height 19
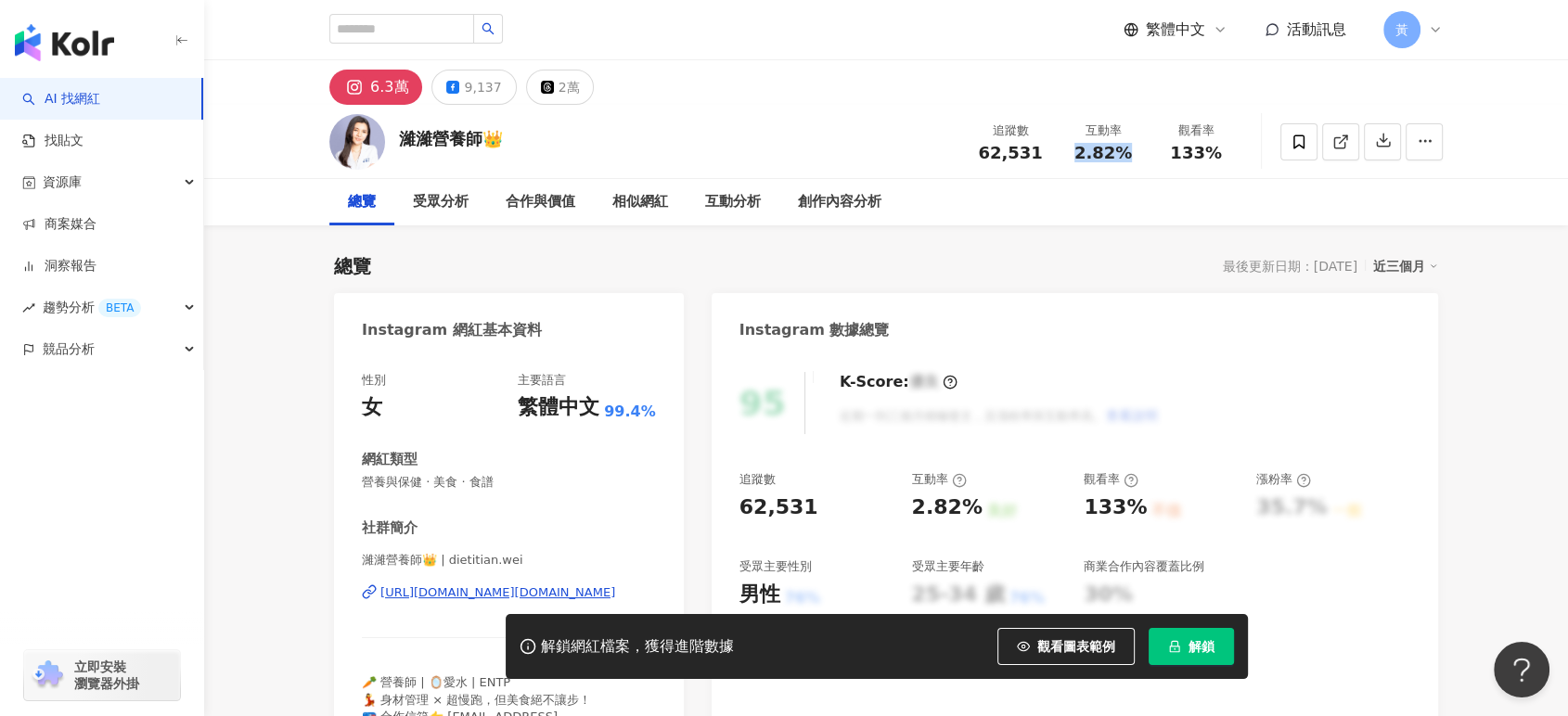
copy span "2.82%"
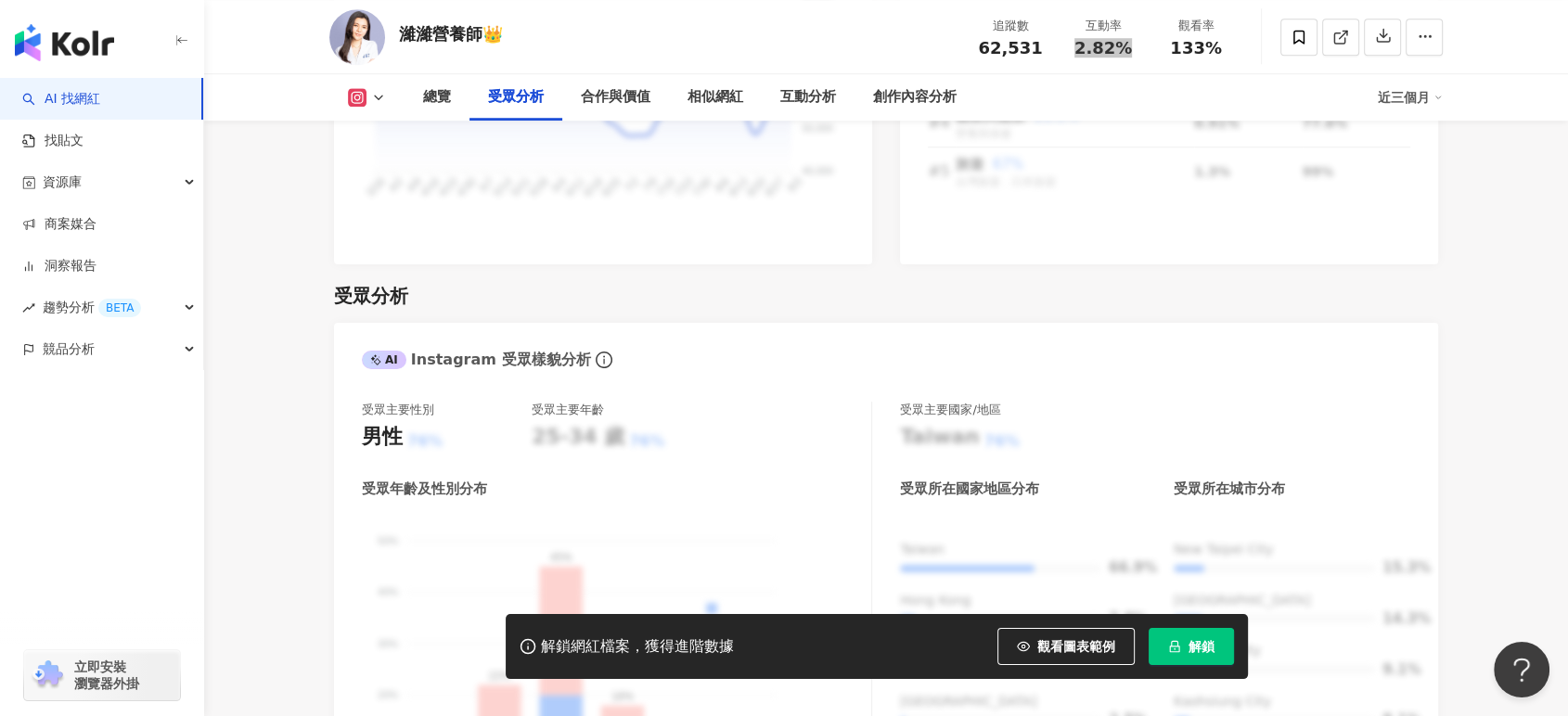
scroll to position [1855, 0]
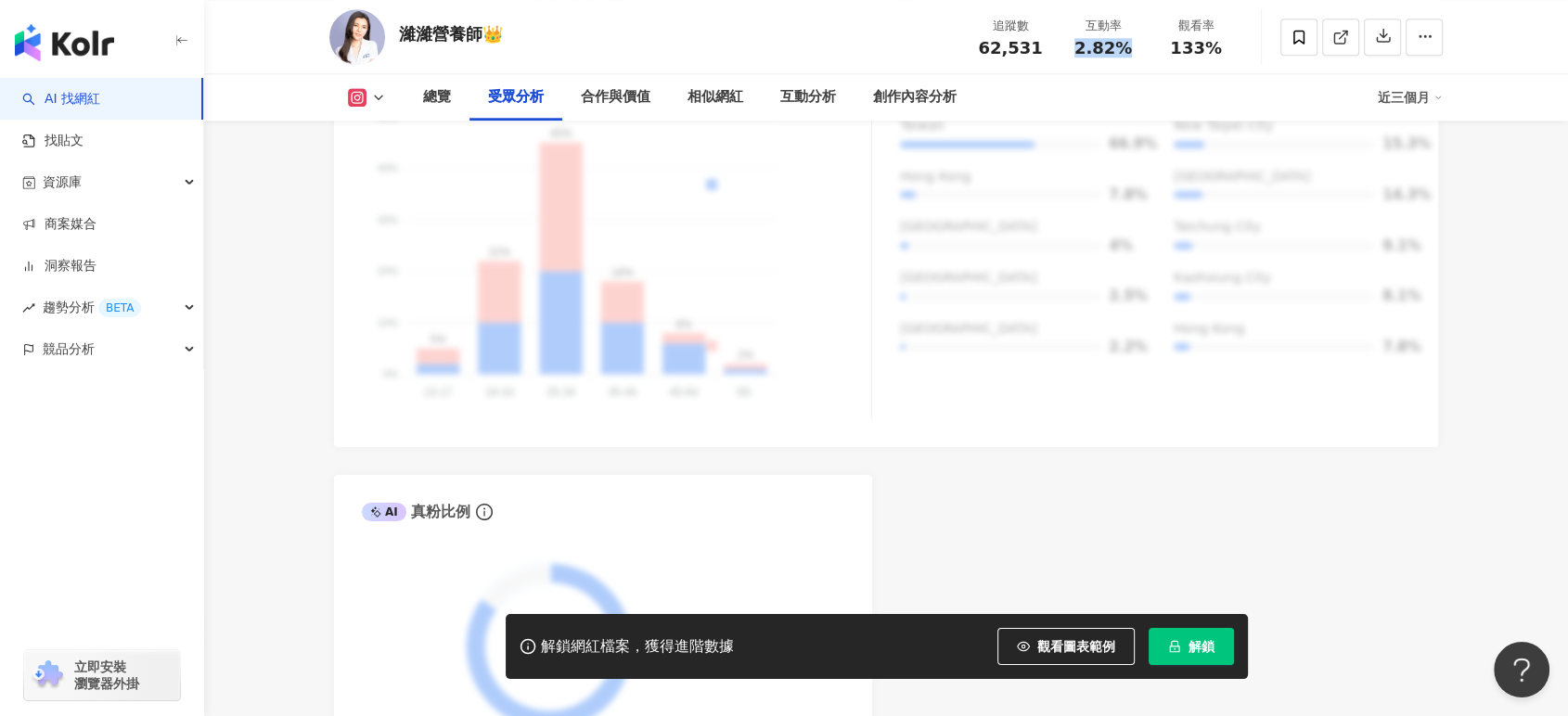
click at [1207, 644] on span "解鎖" at bounding box center [1201, 646] width 26 height 15
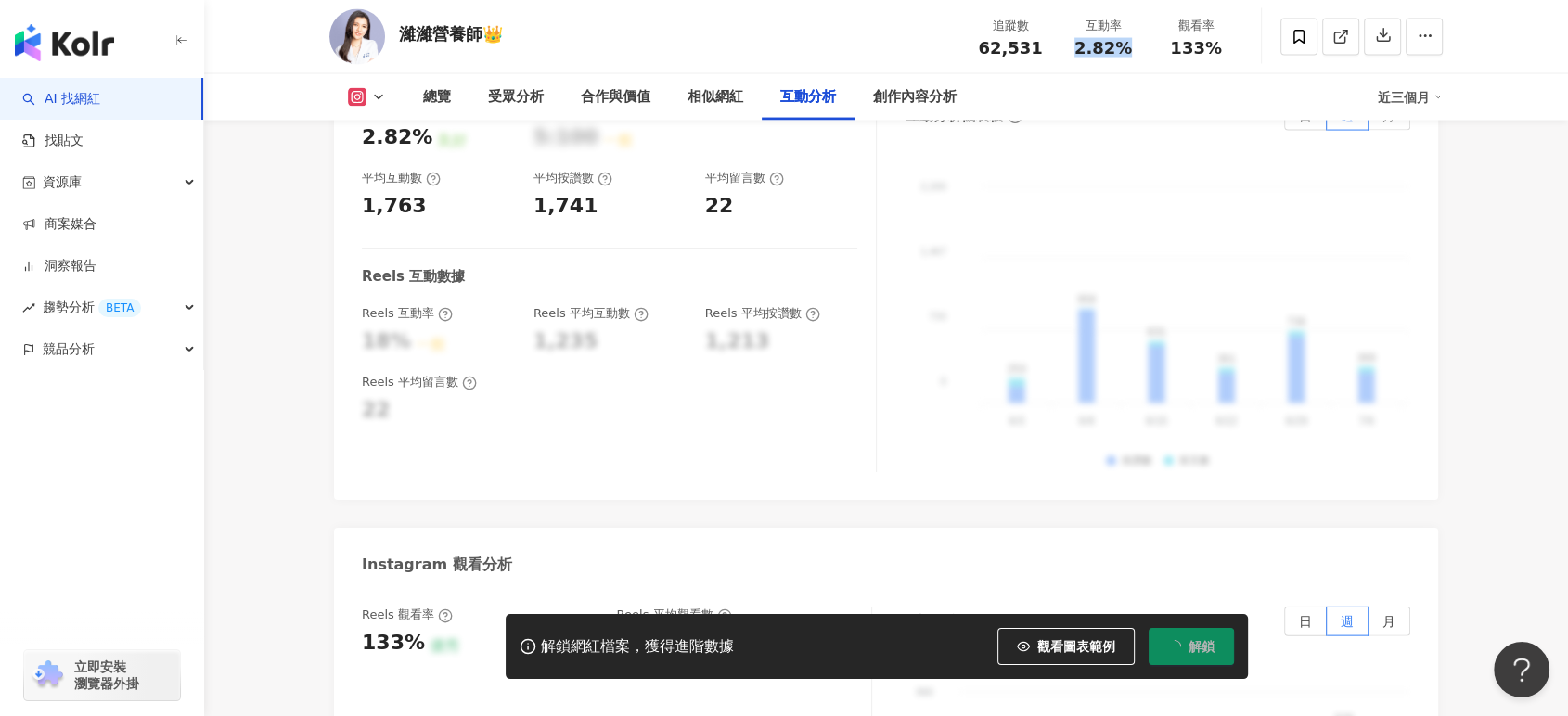
scroll to position [4020, 0]
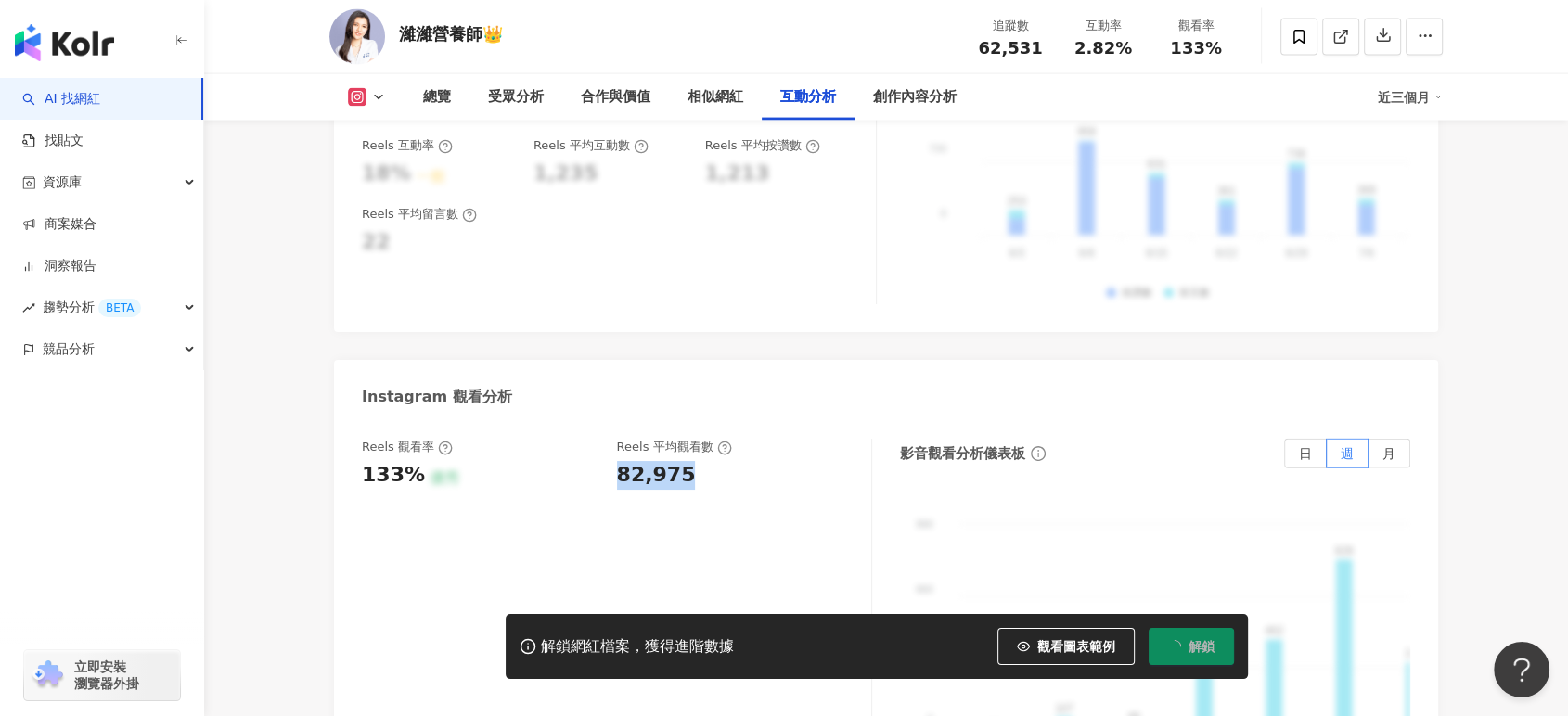
drag, startPoint x: 615, startPoint y: 402, endPoint x: 687, endPoint y: 401, distance: 72.0
click at [687, 439] on div "Reels 觀看率 133% 優秀 Reels 平均觀看數 82,975" at bounding box center [607, 464] width 491 height 50
copy div "82,975"
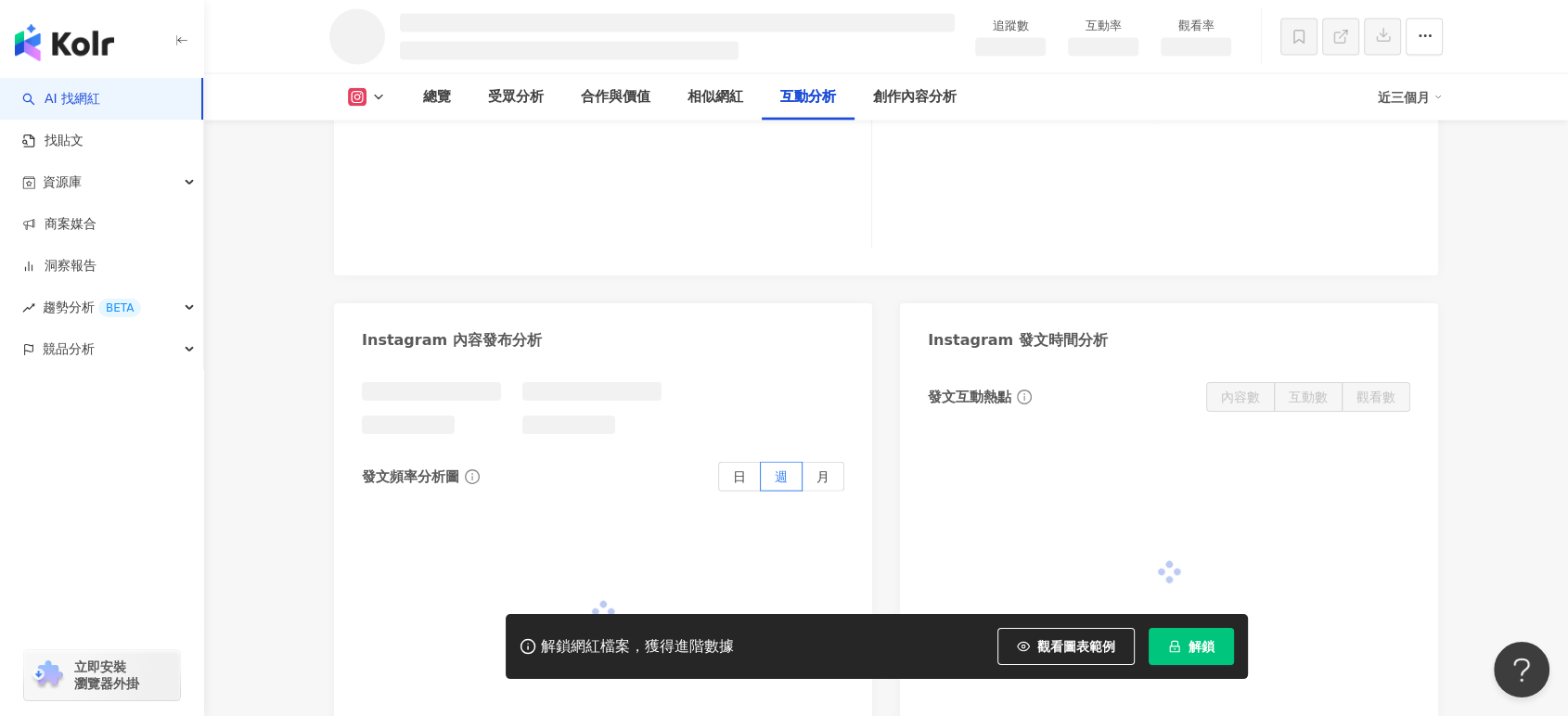
scroll to position [3564, 0]
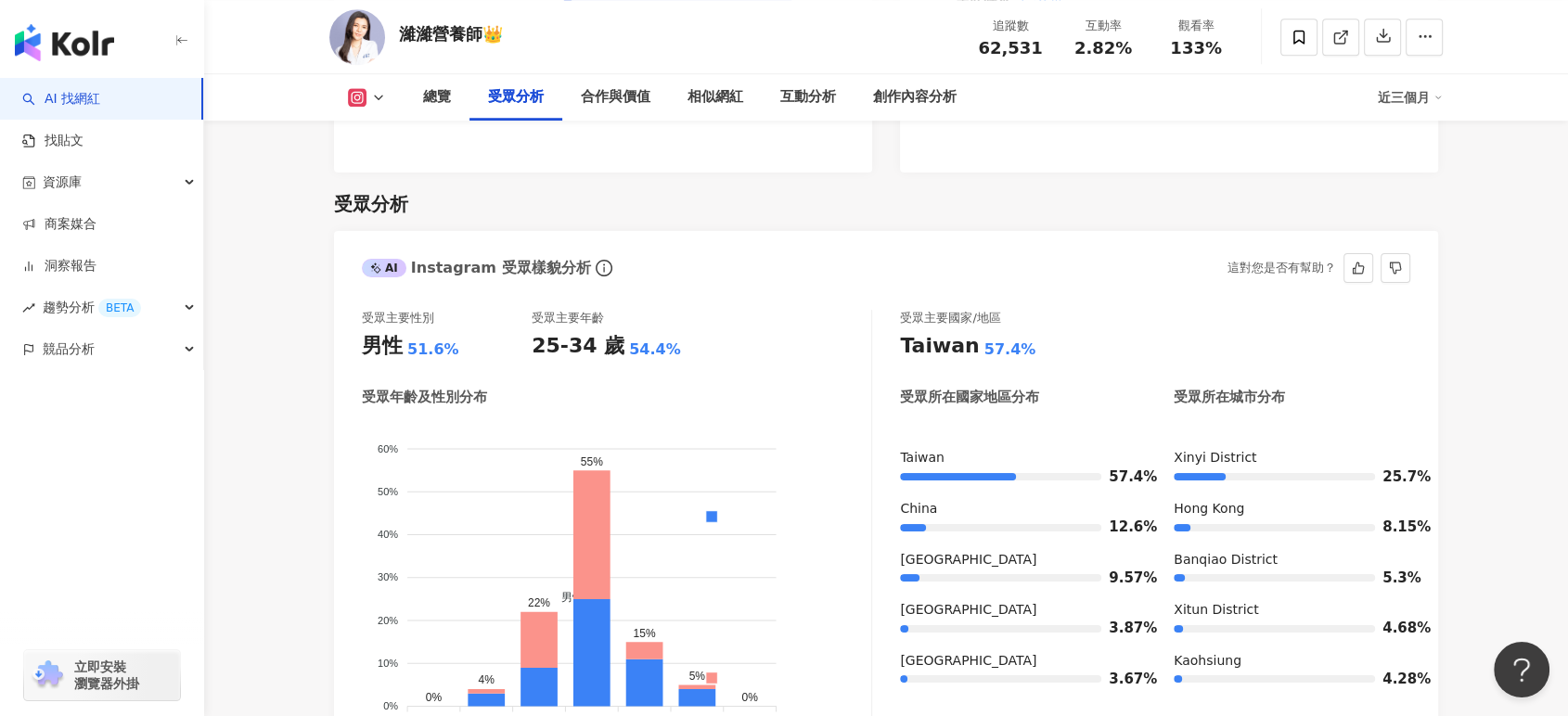
scroll to position [1670, 0]
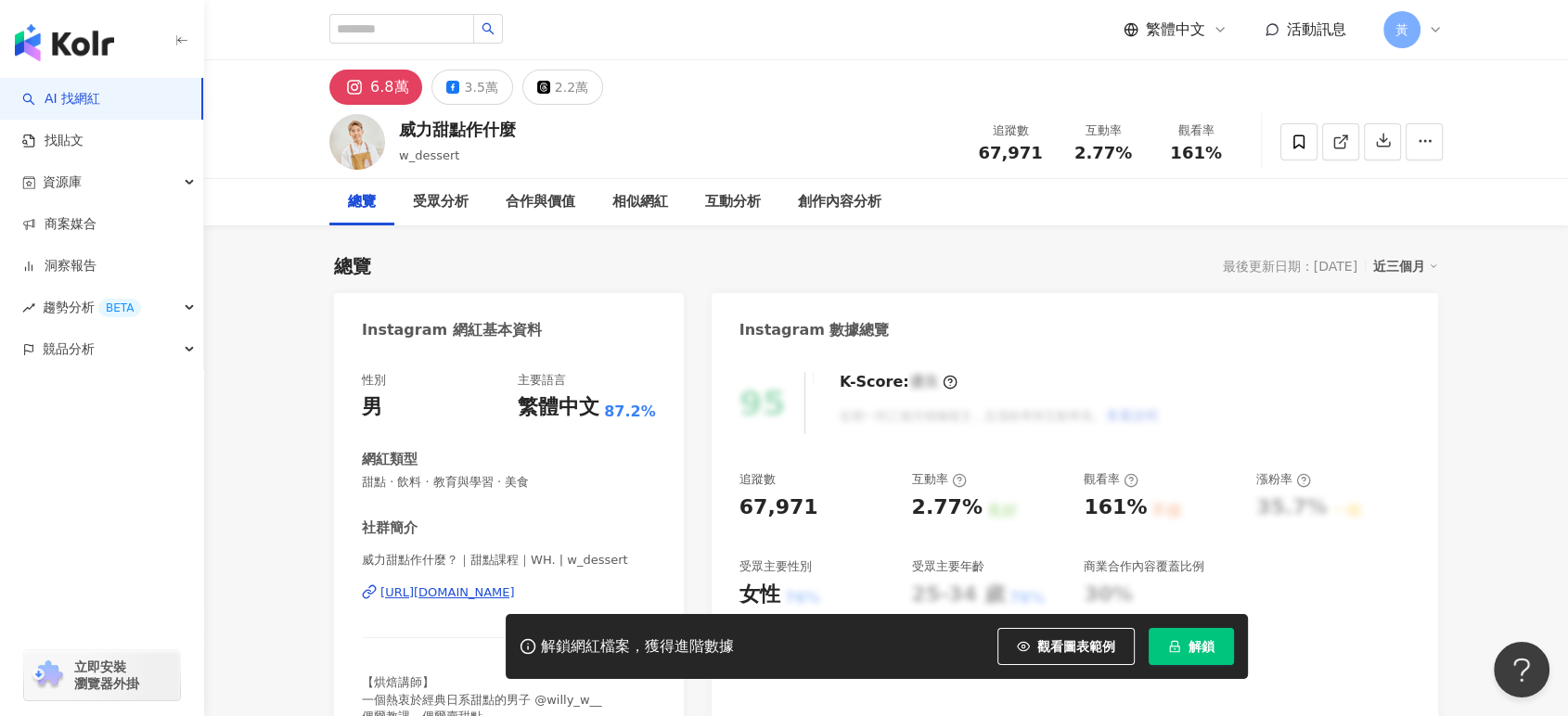
click at [1335, 135] on icon at bounding box center [1340, 141] width 17 height 17
drag, startPoint x: 1080, startPoint y: 154, endPoint x: 1135, endPoint y: 160, distance: 55.3
click at [1132, 153] on div "2.77%" at bounding box center [1103, 153] width 70 height 19
copy span "2.77%"
click at [1213, 640] on span "解鎖" at bounding box center [1201, 646] width 26 height 15
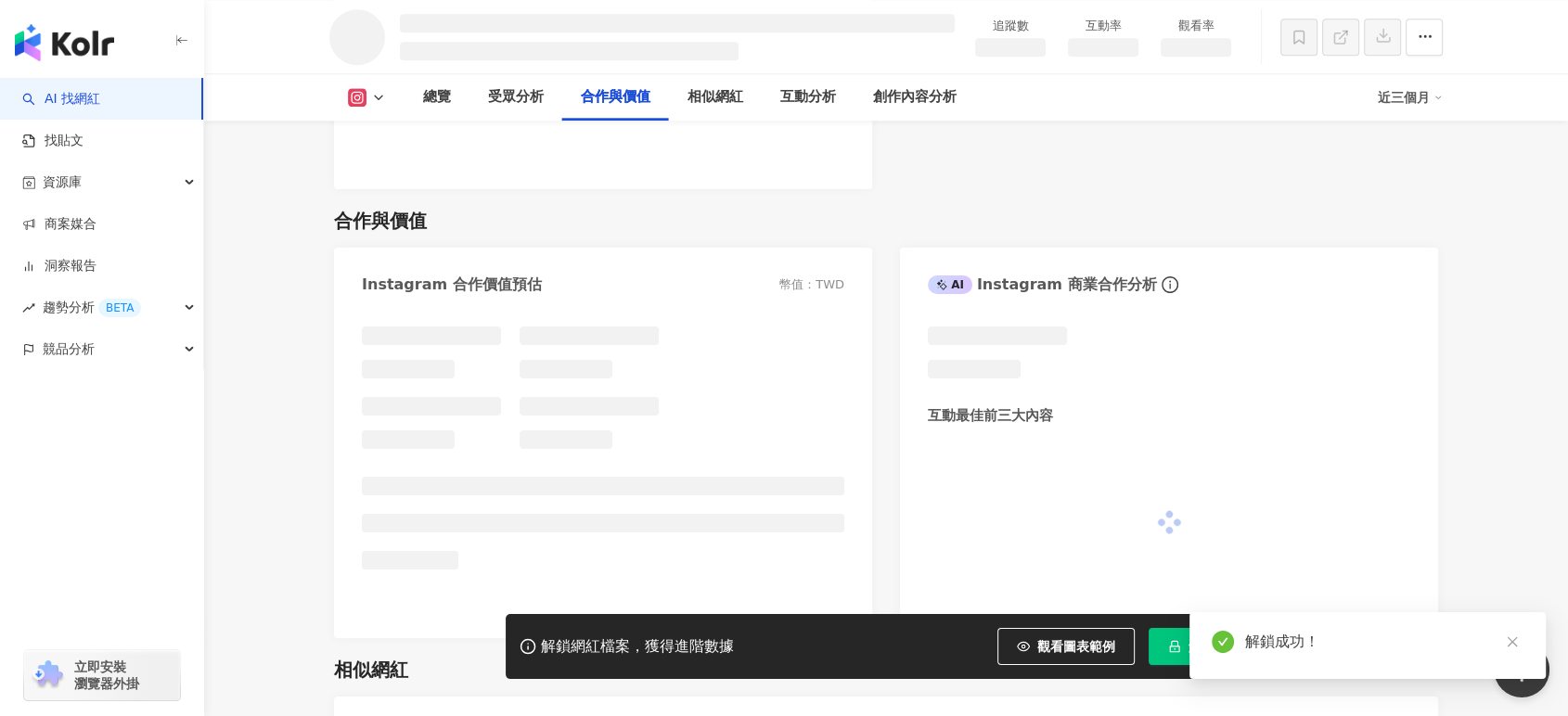
scroll to position [2542, 0]
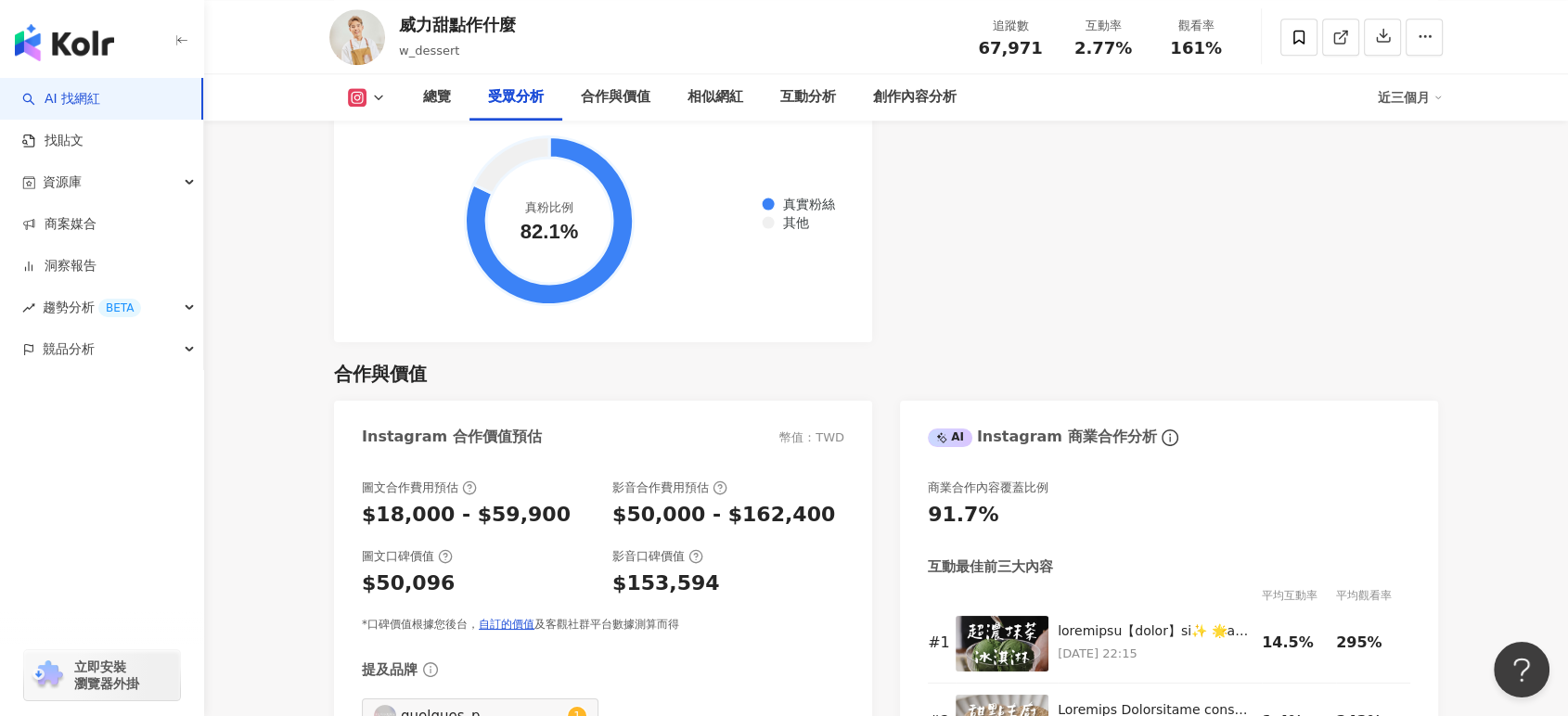
scroll to position [2473, 0]
